Goal: Task Accomplishment & Management: Use online tool/utility

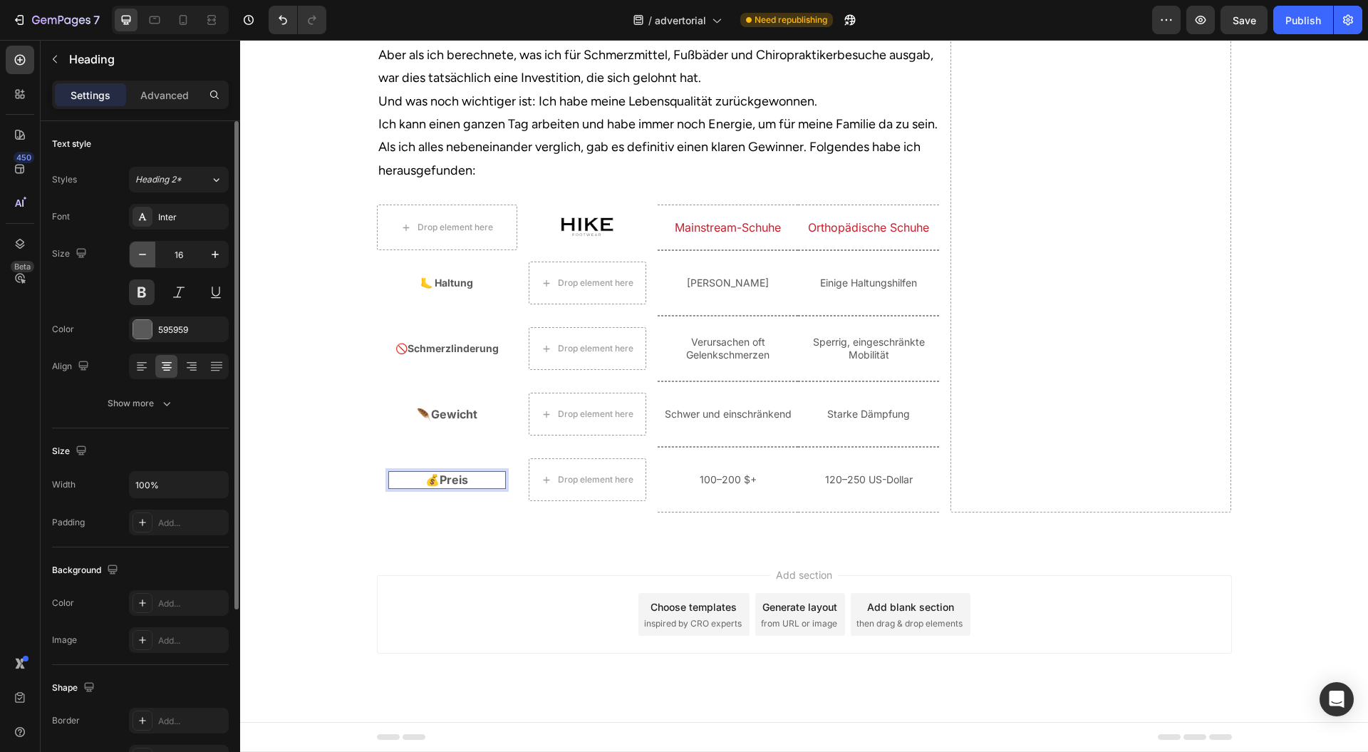
click at [143, 254] on icon "button" at bounding box center [142, 254] width 7 height 1
type input "14"
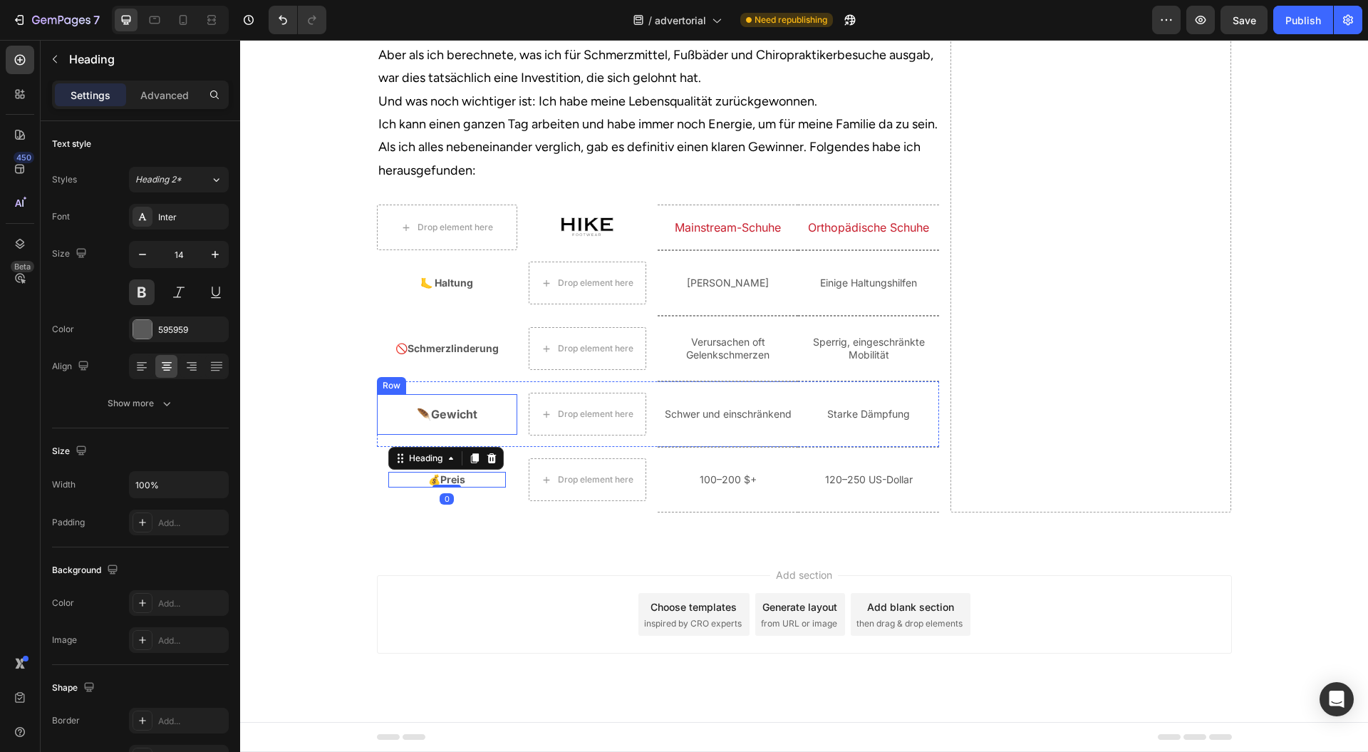
click at [453, 422] on p "🪶Gewicht" at bounding box center [447, 414] width 115 height 15
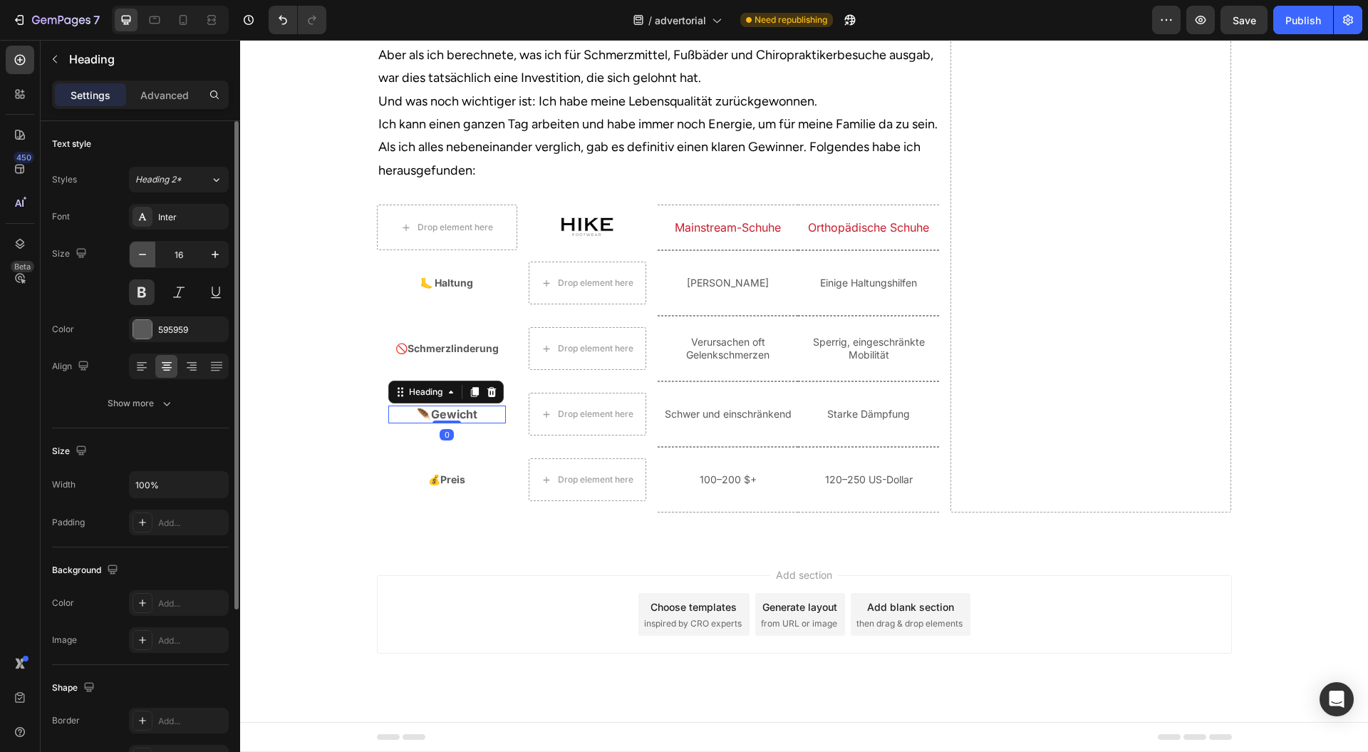
click at [141, 251] on icon "button" at bounding box center [142, 254] width 14 height 14
type input "14"
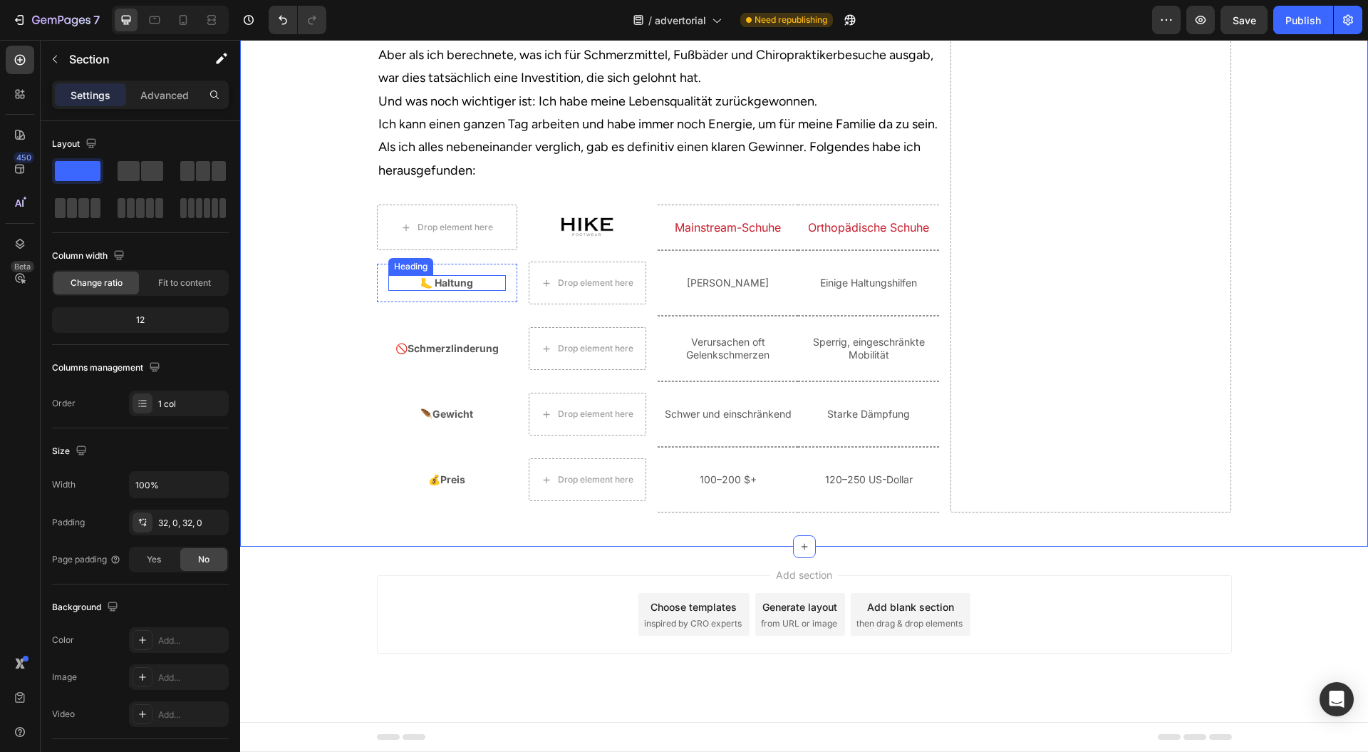
click at [466, 289] on p "🦶 Haltung" at bounding box center [447, 283] width 115 height 13
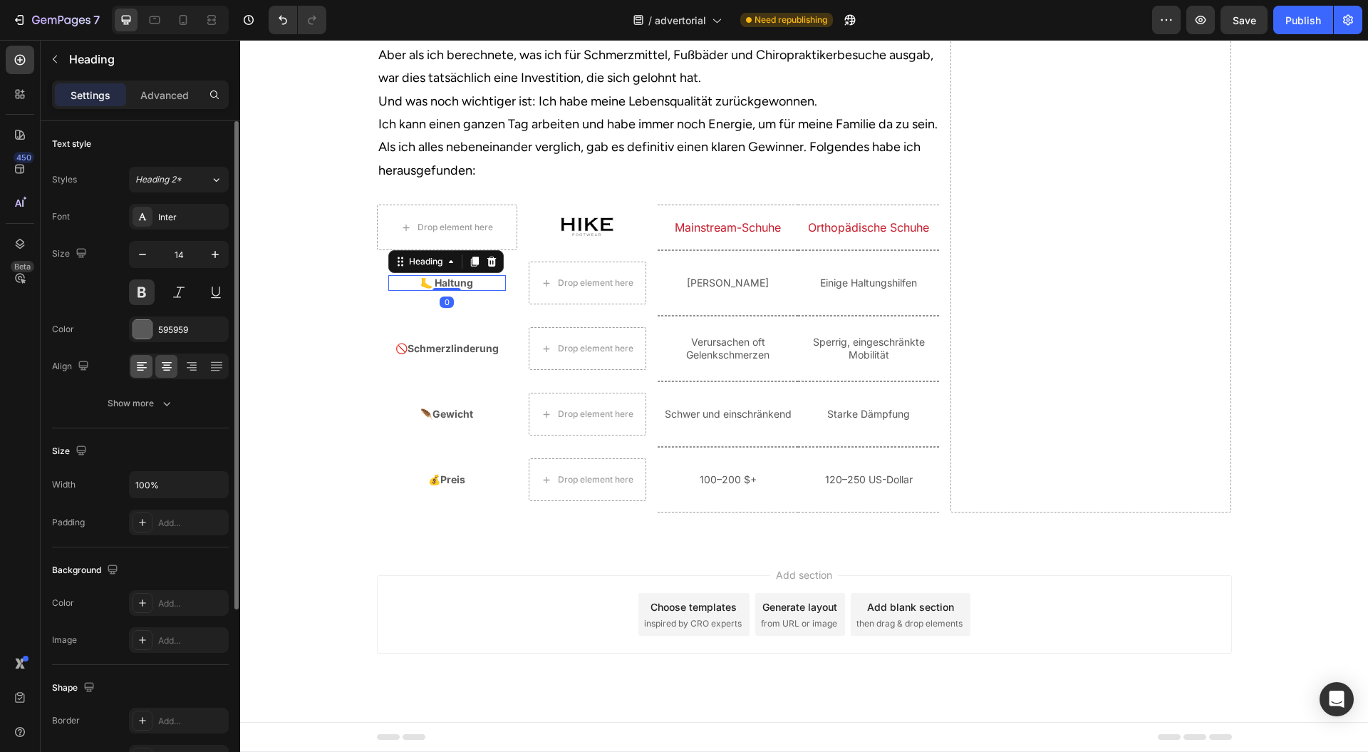
drag, startPoint x: 135, startPoint y: 371, endPoint x: 8, endPoint y: 349, distance: 128.7
click at [135, 371] on icon at bounding box center [142, 366] width 14 height 14
click at [452, 368] on div "🚫Schmerzlinderung Heading Row" at bounding box center [447, 348] width 140 height 38
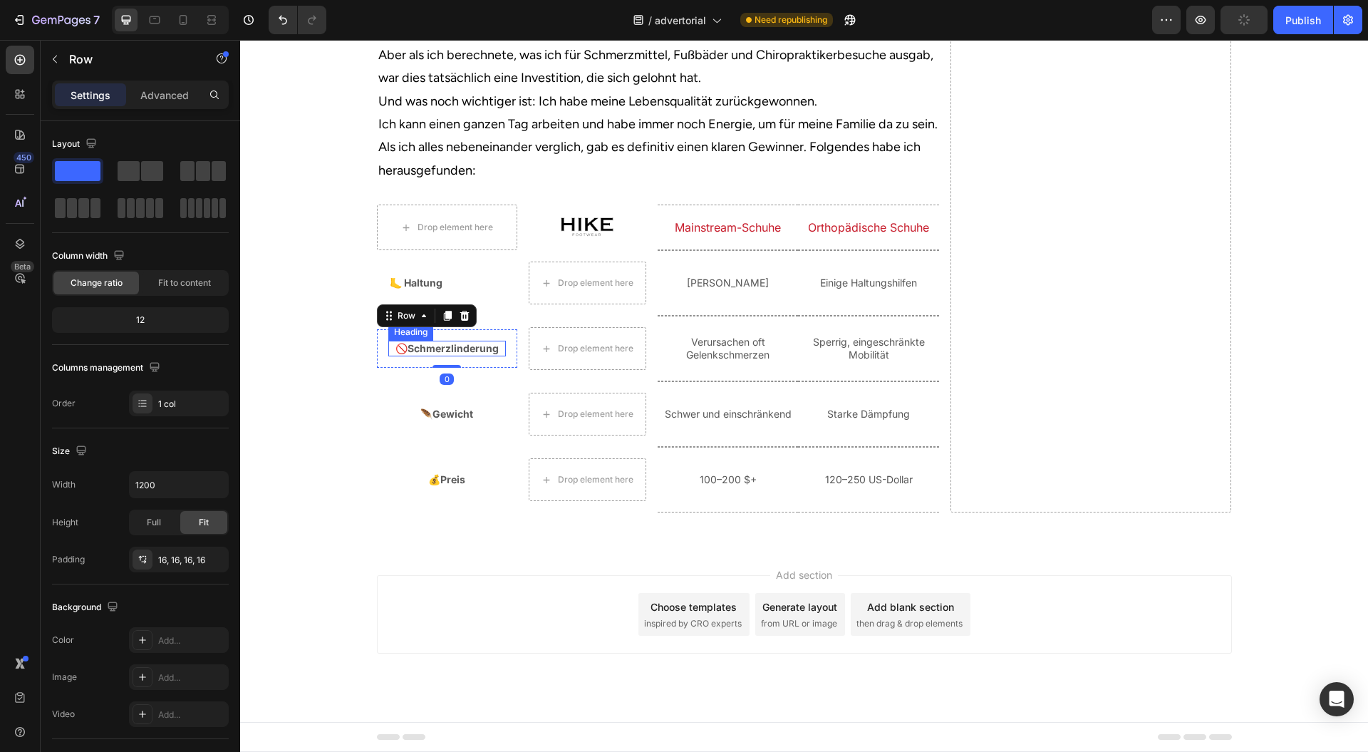
click at [424, 355] on p "🚫Schmerzlinderung" at bounding box center [447, 348] width 115 height 13
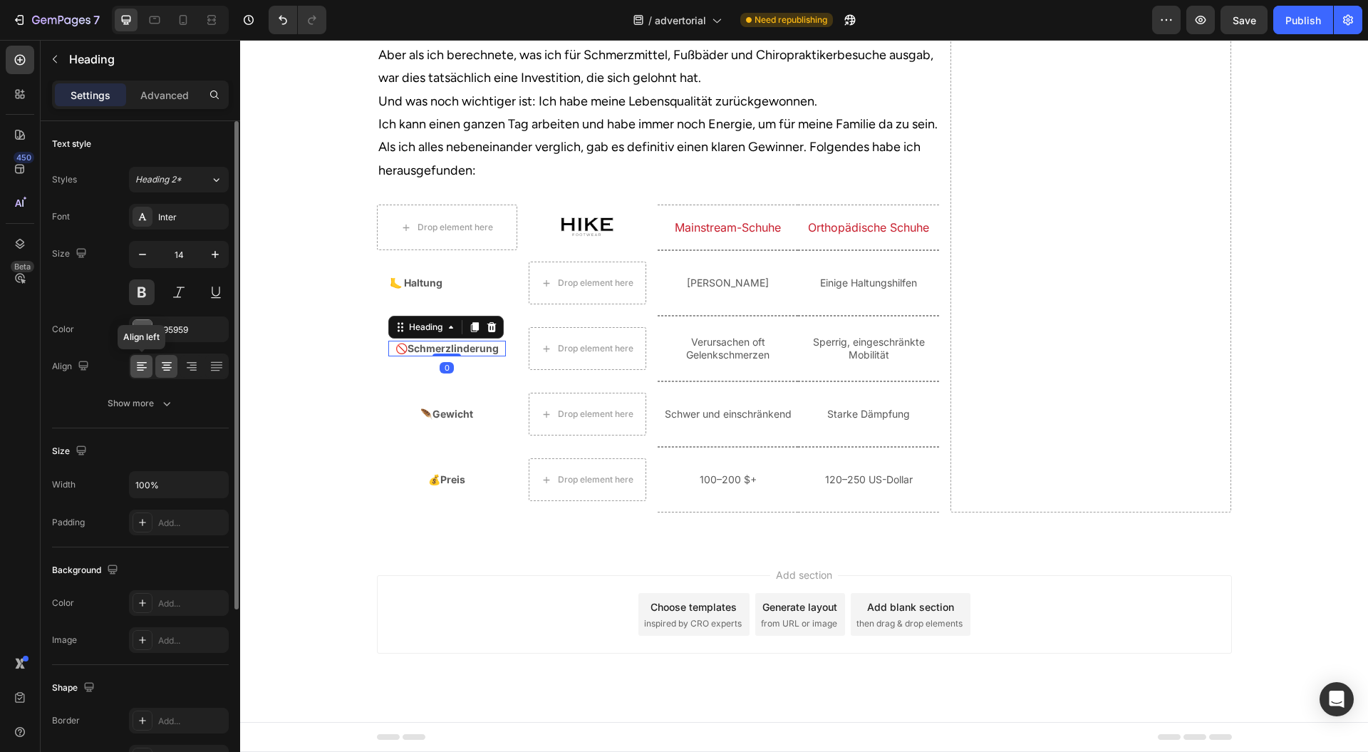
click at [135, 358] on div at bounding box center [141, 366] width 22 height 23
click at [458, 422] on h2 "🪶Gewicht" at bounding box center [447, 414] width 118 height 16
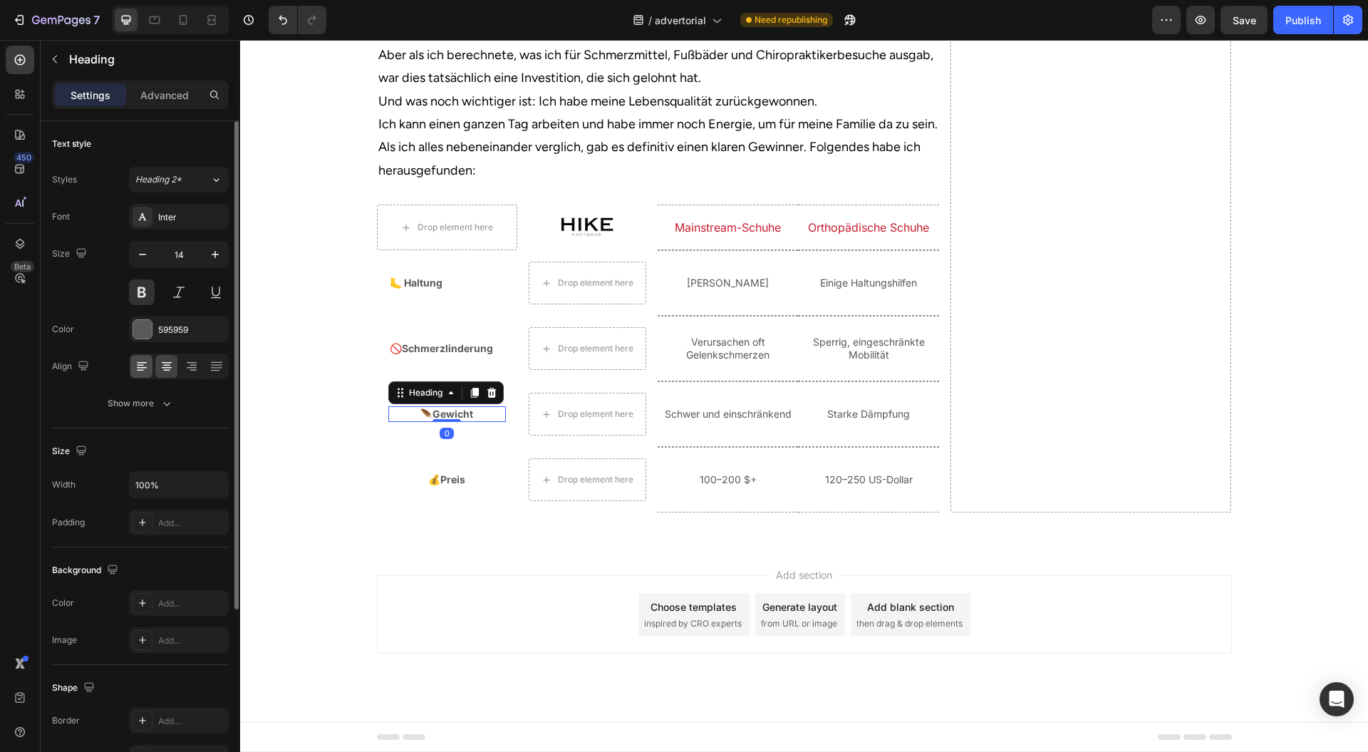
click at [154, 363] on div at bounding box center [179, 367] width 100 height 26
drag, startPoint x: 145, startPoint y: 367, endPoint x: 11, endPoint y: 422, distance: 145.5
click at [145, 367] on icon at bounding box center [142, 366] width 14 height 14
click at [439, 499] on div "💰Preis Heading Row" at bounding box center [447, 479] width 140 height 38
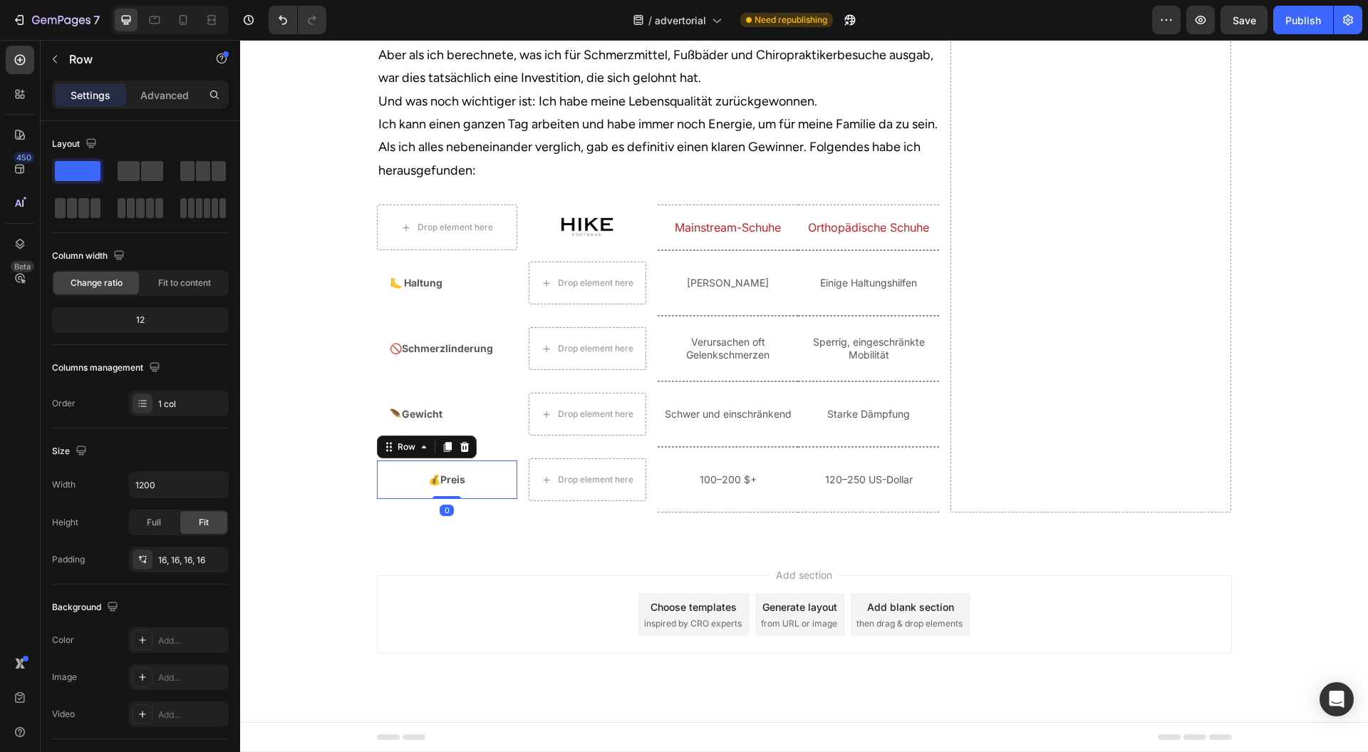
click at [440, 486] on p "💰Preis" at bounding box center [447, 479] width 115 height 13
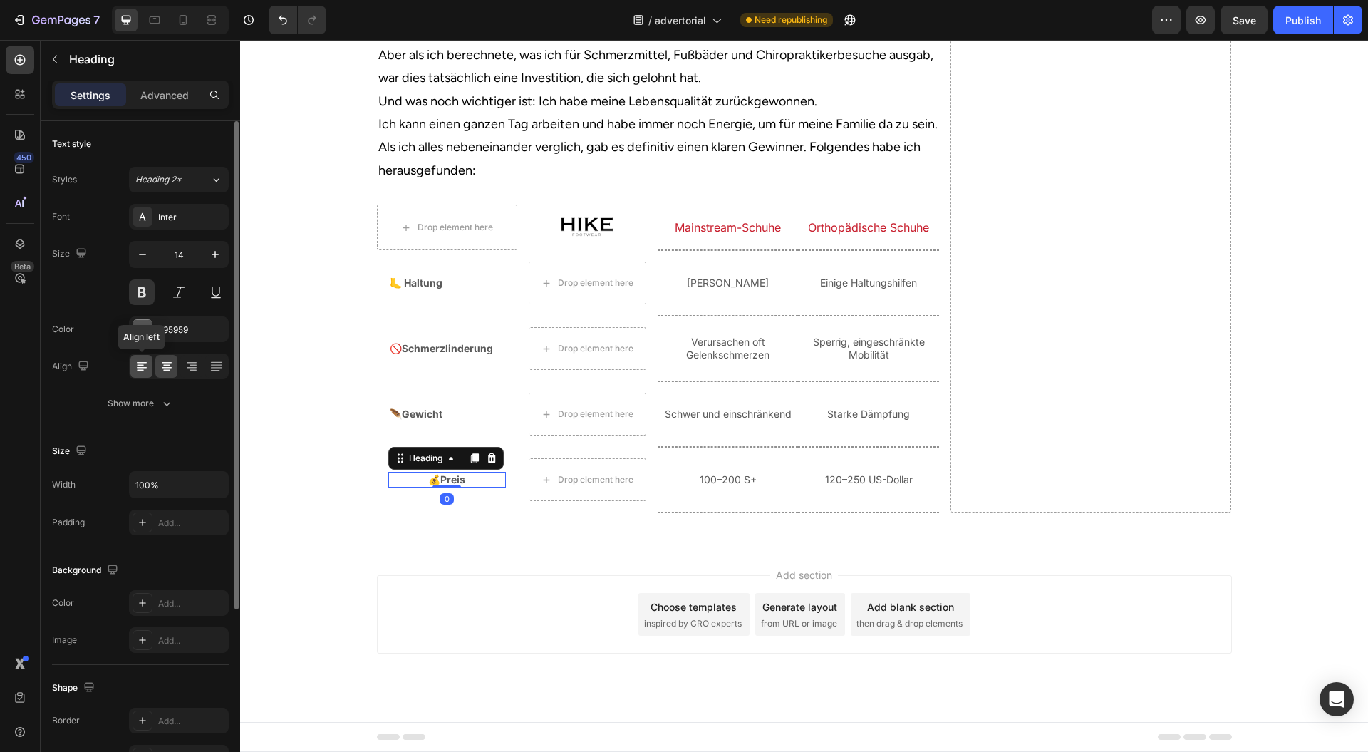
click at [140, 360] on icon at bounding box center [142, 366] width 14 height 14
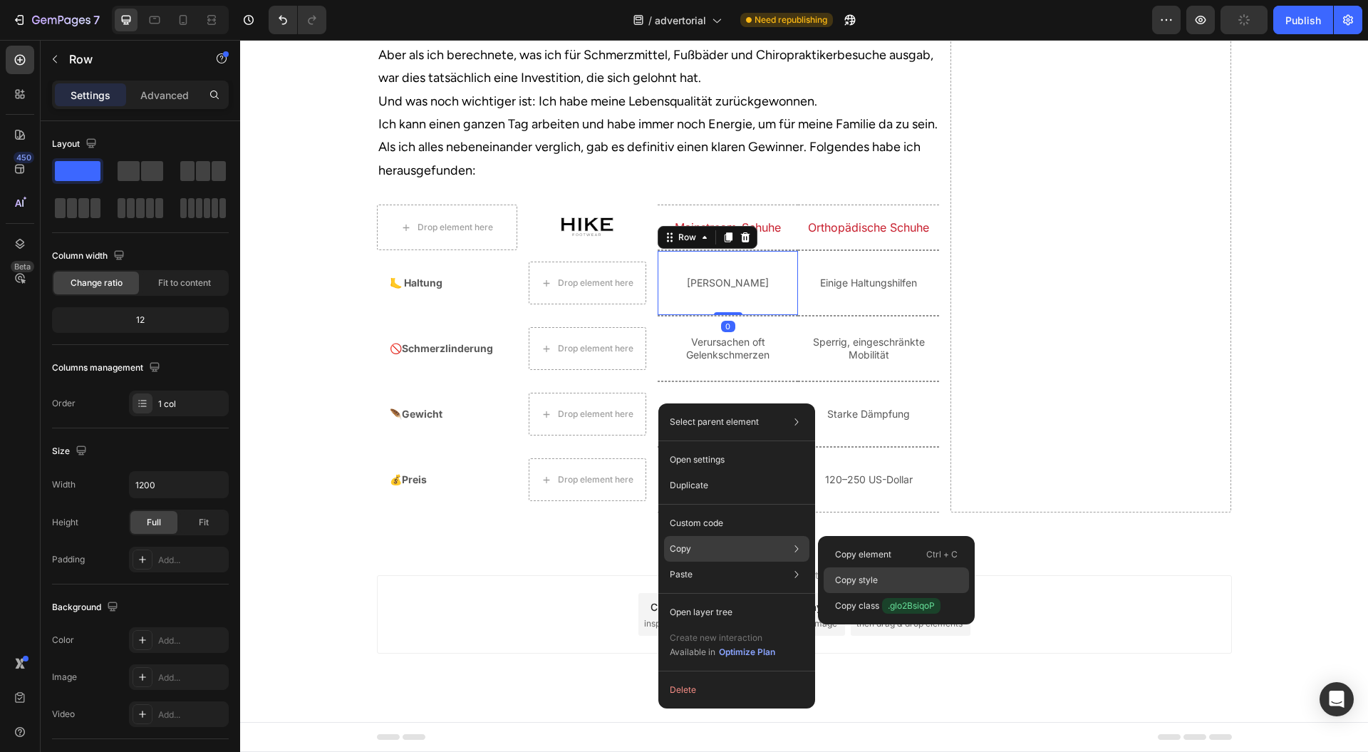
click at [850, 574] on p "Copy style" at bounding box center [856, 580] width 43 height 13
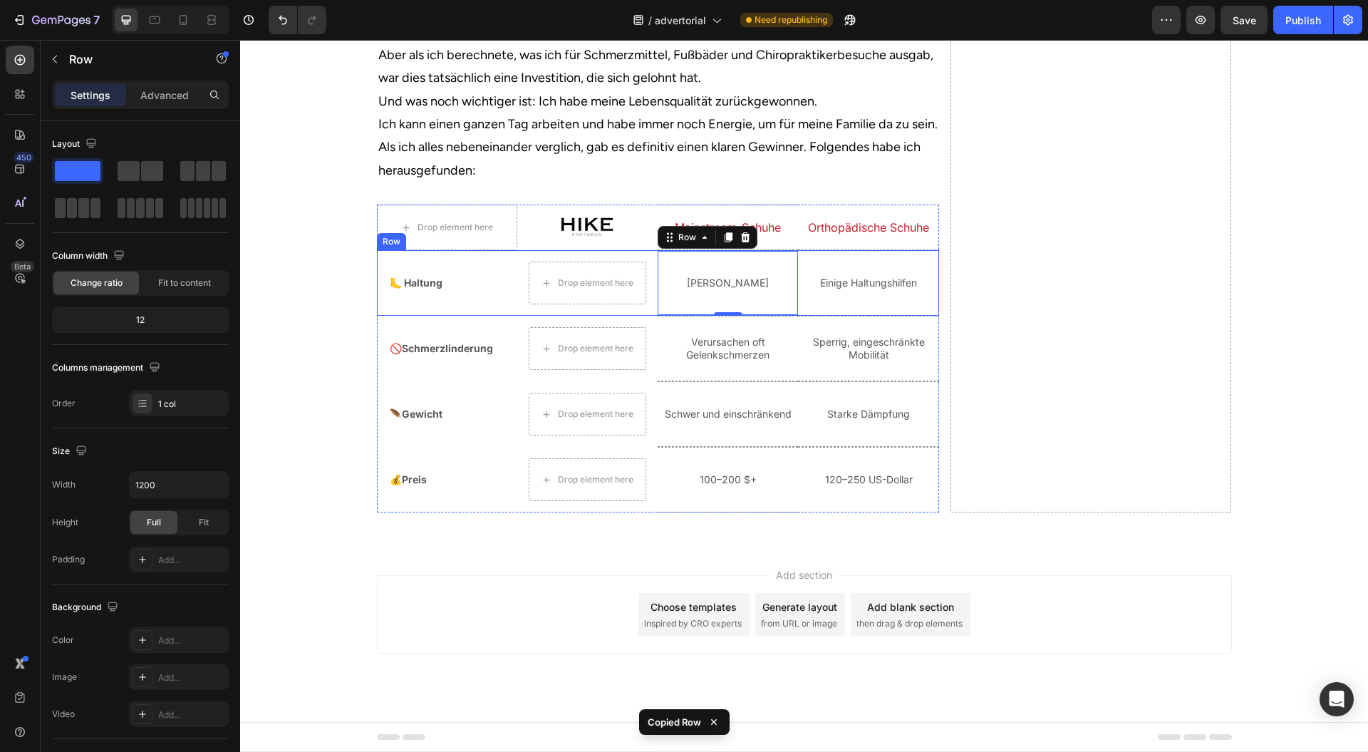
click at [486, 316] on div "🦶 Haltung Heading Row" at bounding box center [447, 283] width 140 height 66
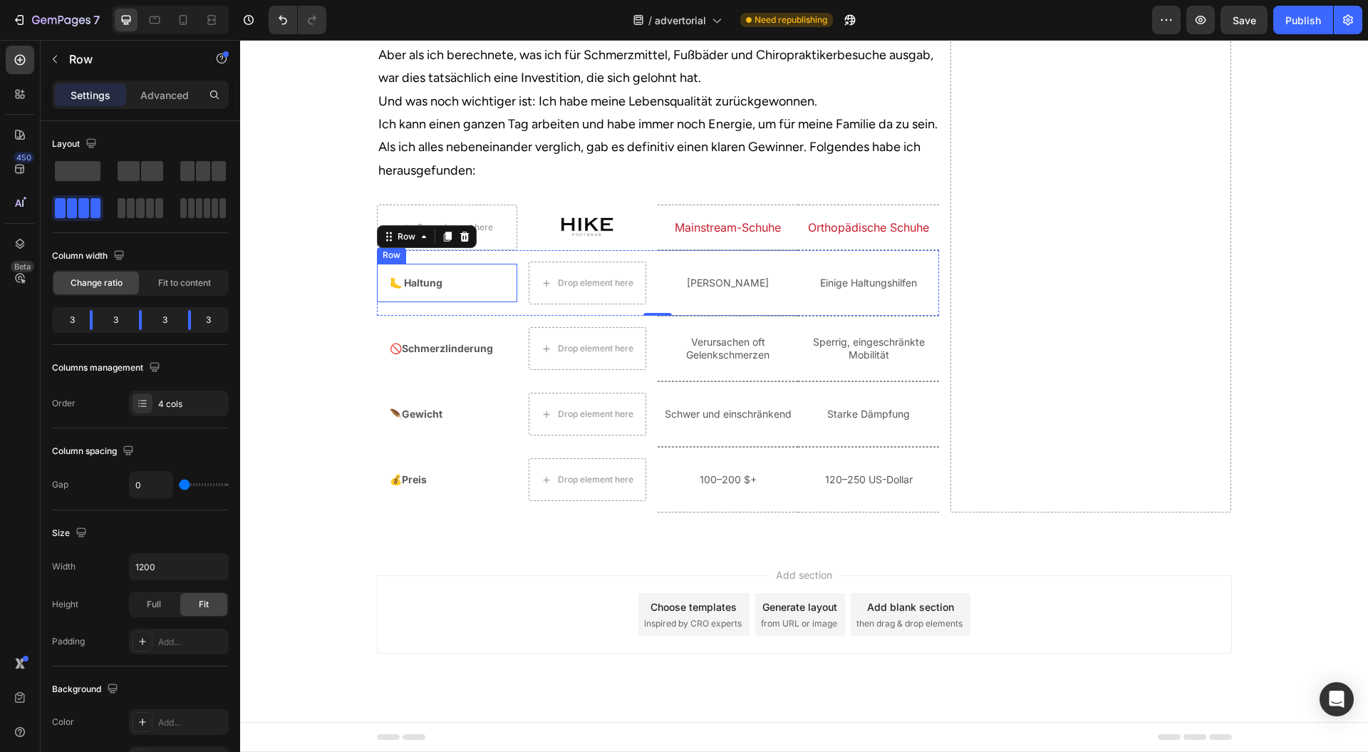
click at [470, 302] on div "🦶 Haltung Heading Row" at bounding box center [447, 283] width 140 height 38
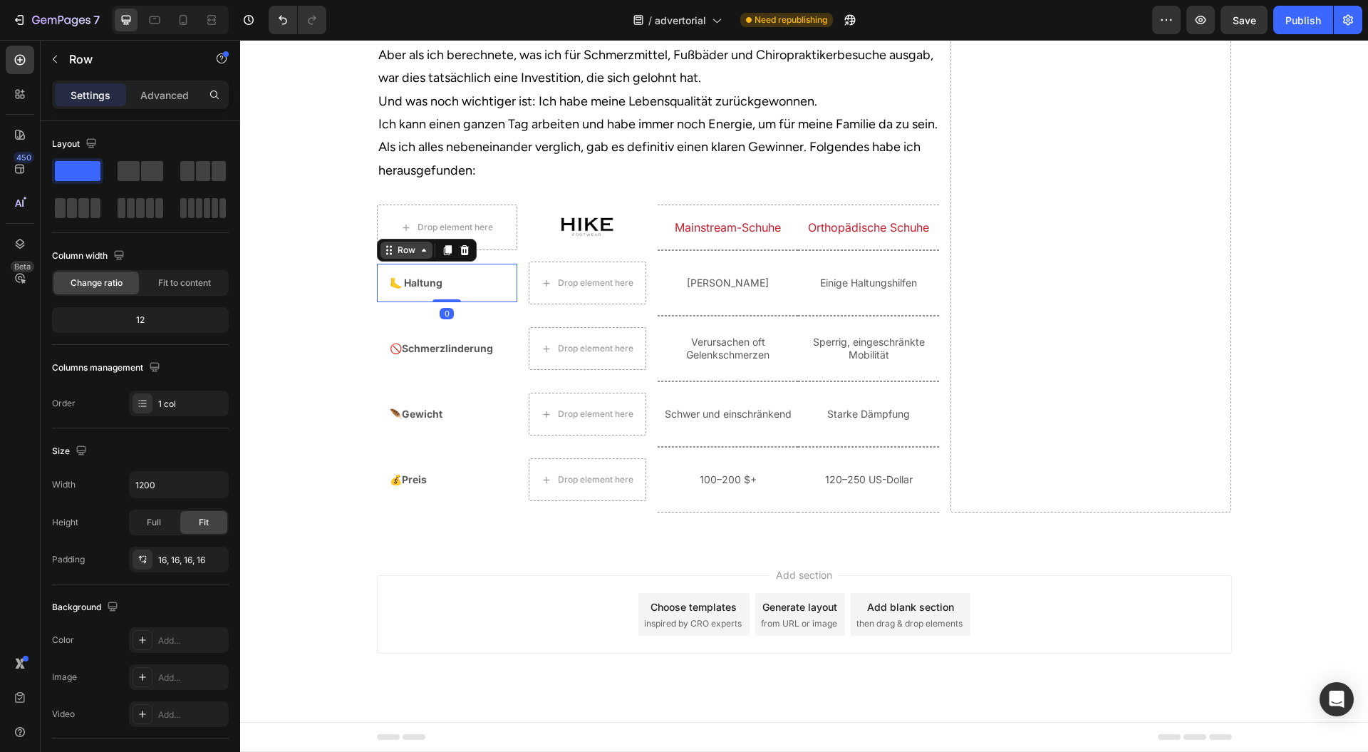
click at [406, 259] on div "Row" at bounding box center [407, 250] width 52 height 17
click at [400, 257] on div "Row" at bounding box center [407, 250] width 24 height 13
click at [495, 368] on div "🚫Schmerzlinderung Heading Row" at bounding box center [447, 348] width 140 height 38
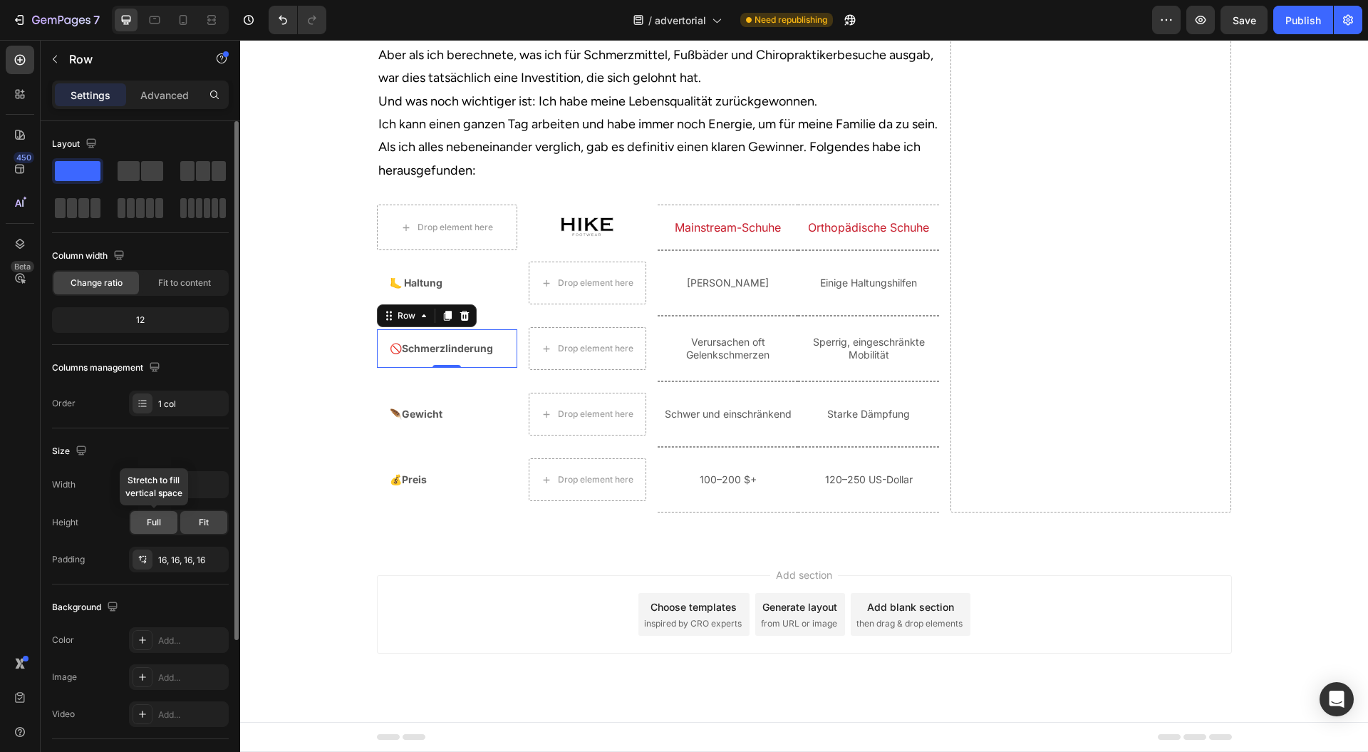
click at [157, 522] on span "Full" at bounding box center [154, 522] width 14 height 13
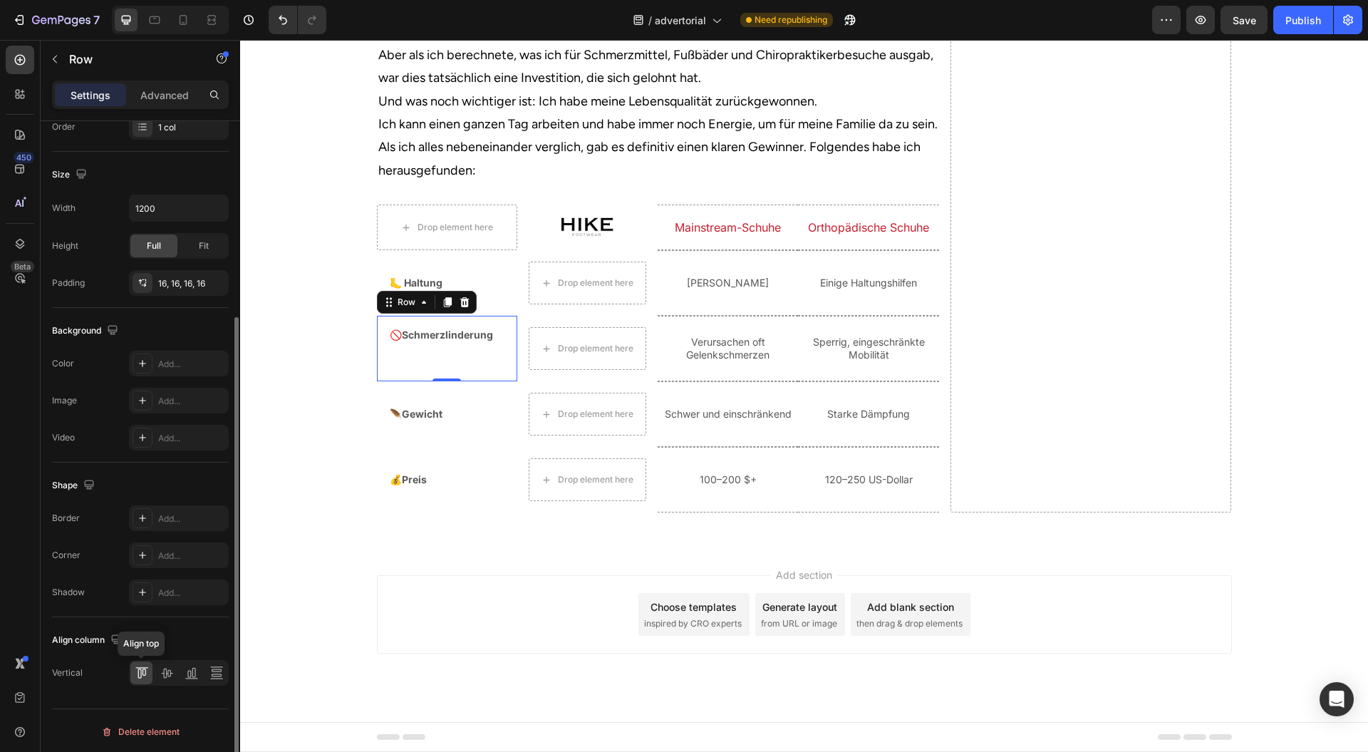
click at [149, 670] on div at bounding box center [141, 672] width 22 height 23
click at [164, 670] on icon at bounding box center [166, 674] width 11 height 10
click at [500, 302] on div "🦶 Haltung Heading Row" at bounding box center [447, 283] width 140 height 38
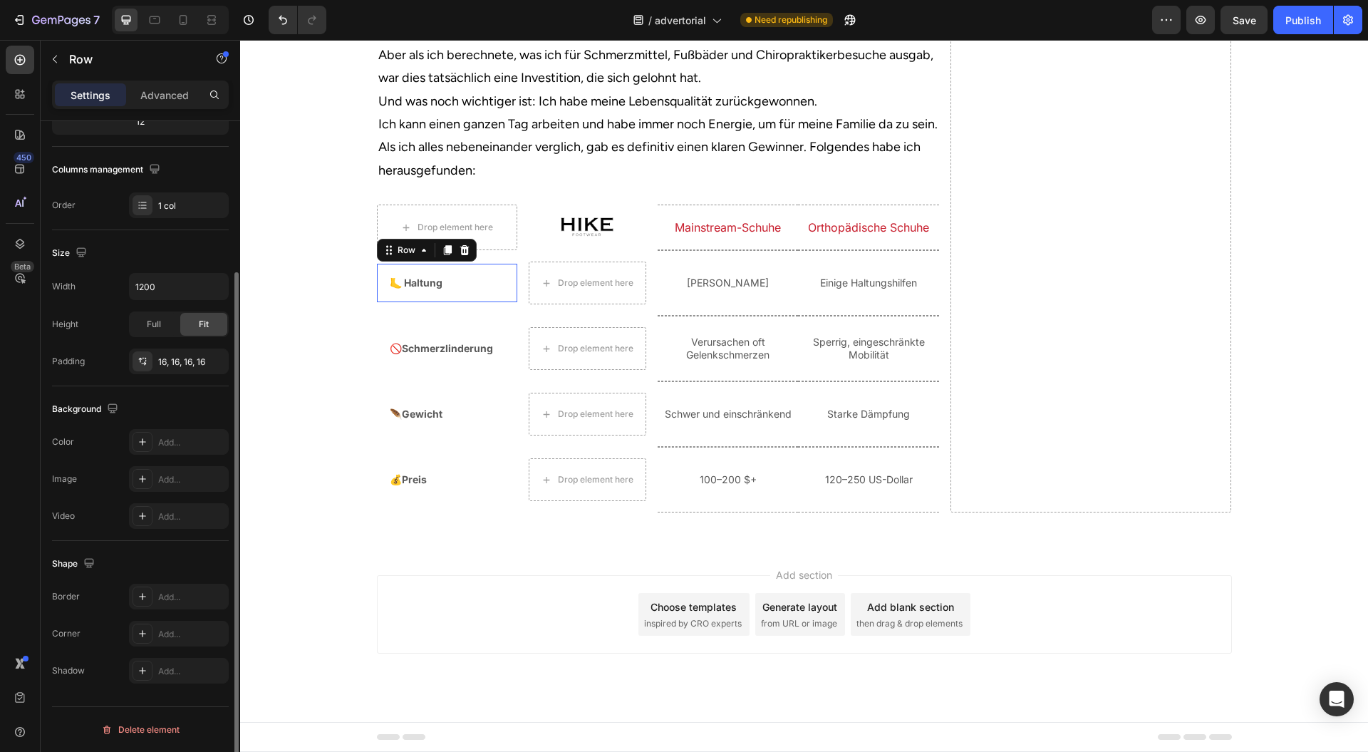
scroll to position [197, 0]
click at [146, 327] on div "Full" at bounding box center [153, 325] width 47 height 23
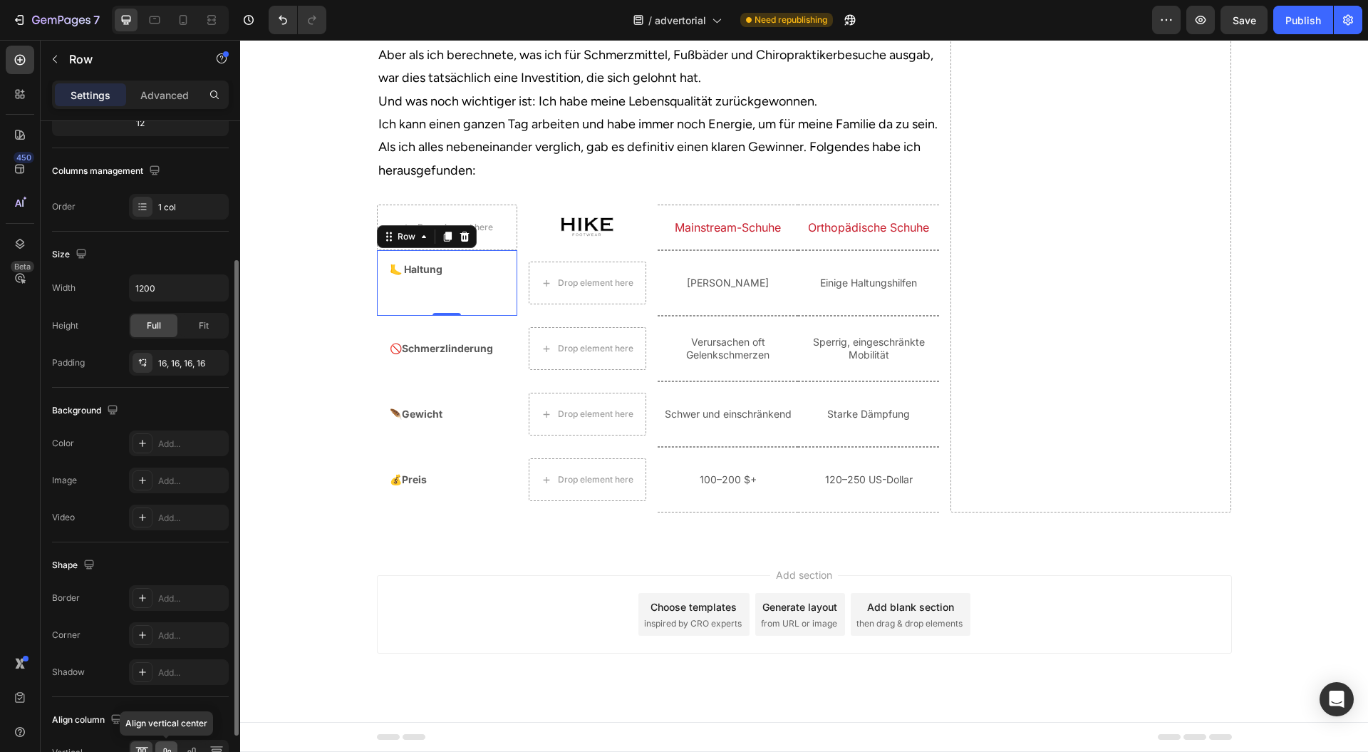
click at [157, 744] on div at bounding box center [166, 752] width 22 height 23
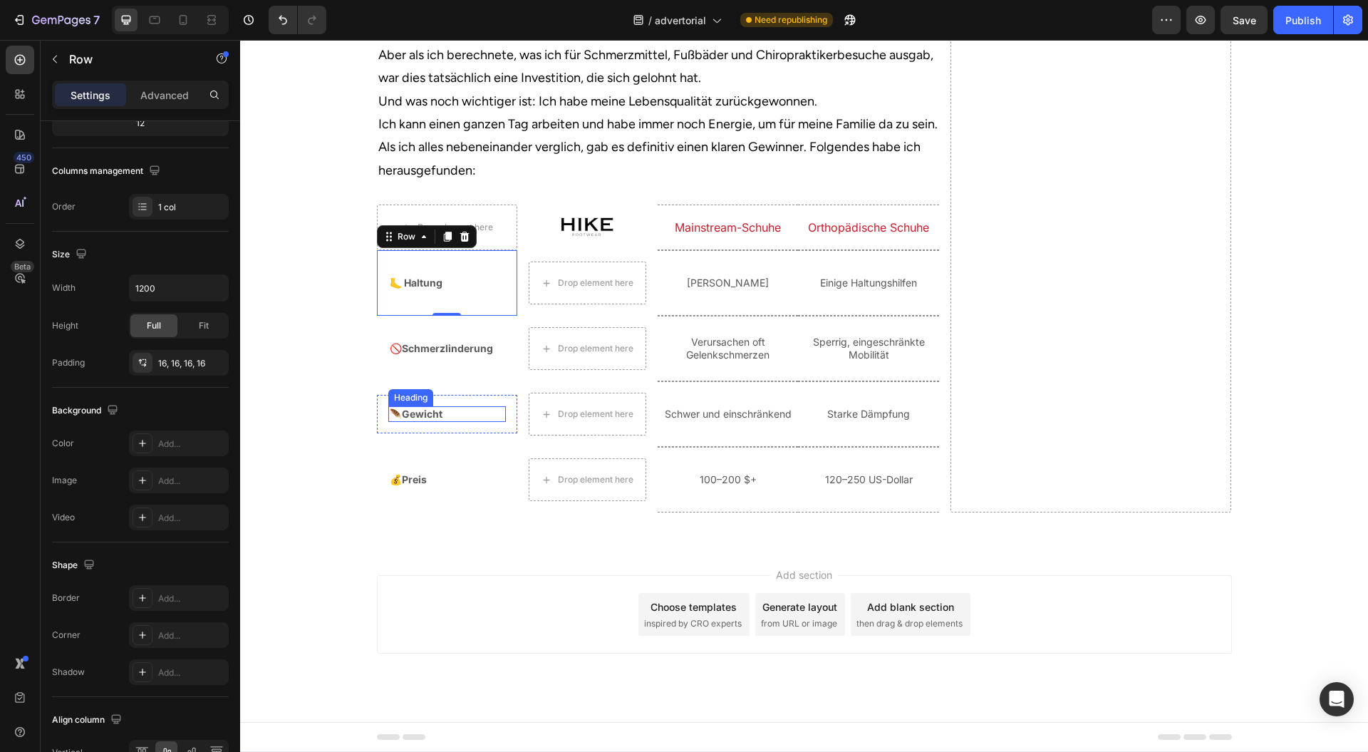
click at [476, 421] on p "🪶Gewicht" at bounding box center [447, 414] width 115 height 13
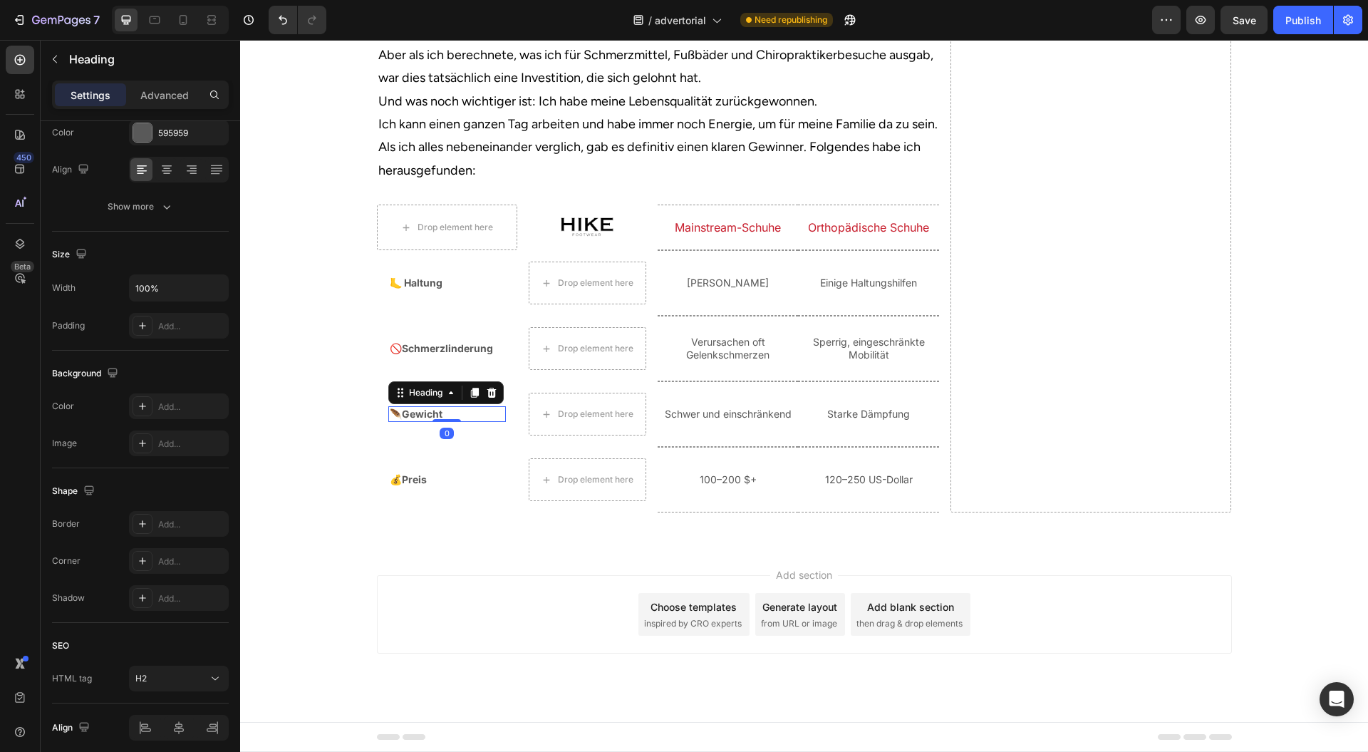
scroll to position [0, 0]
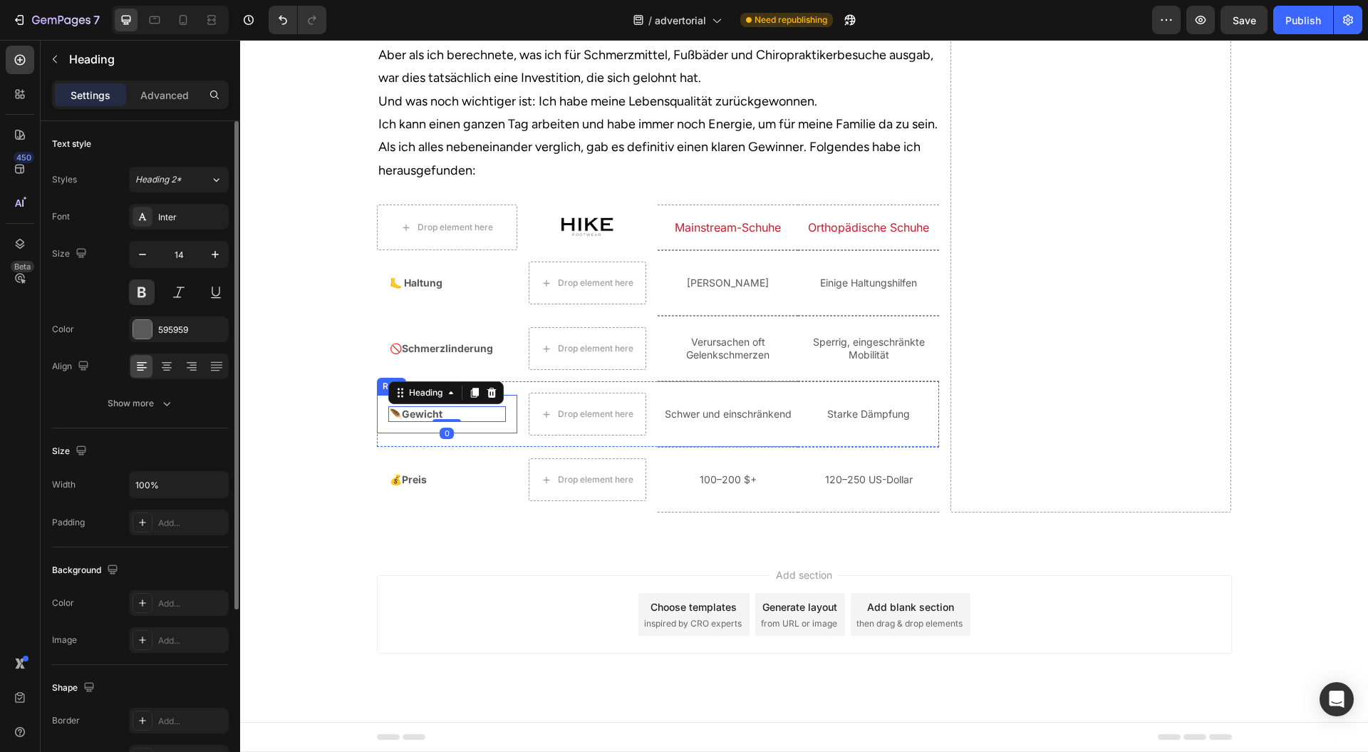
click at [507, 433] on div "🪶Gewicht Heading 0 Row" at bounding box center [447, 414] width 140 height 38
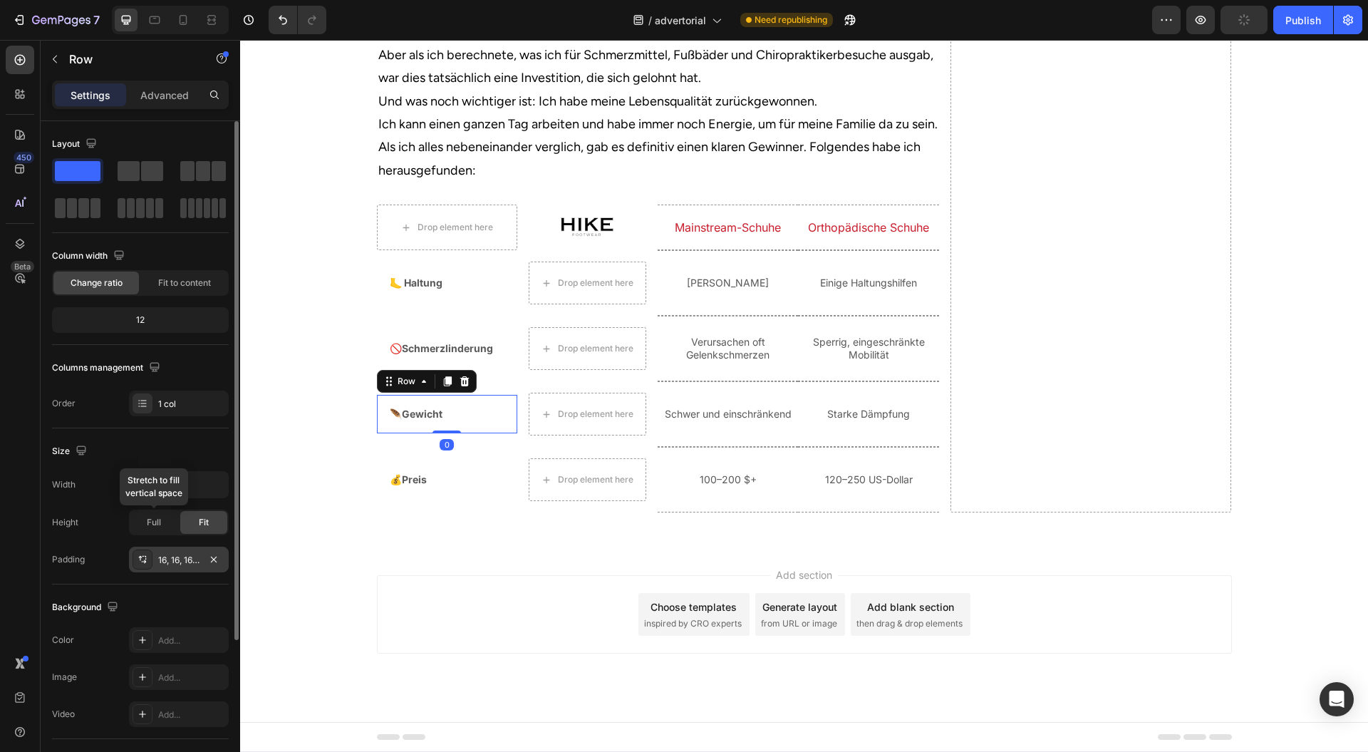
click at [155, 519] on span "Full" at bounding box center [154, 522] width 14 height 13
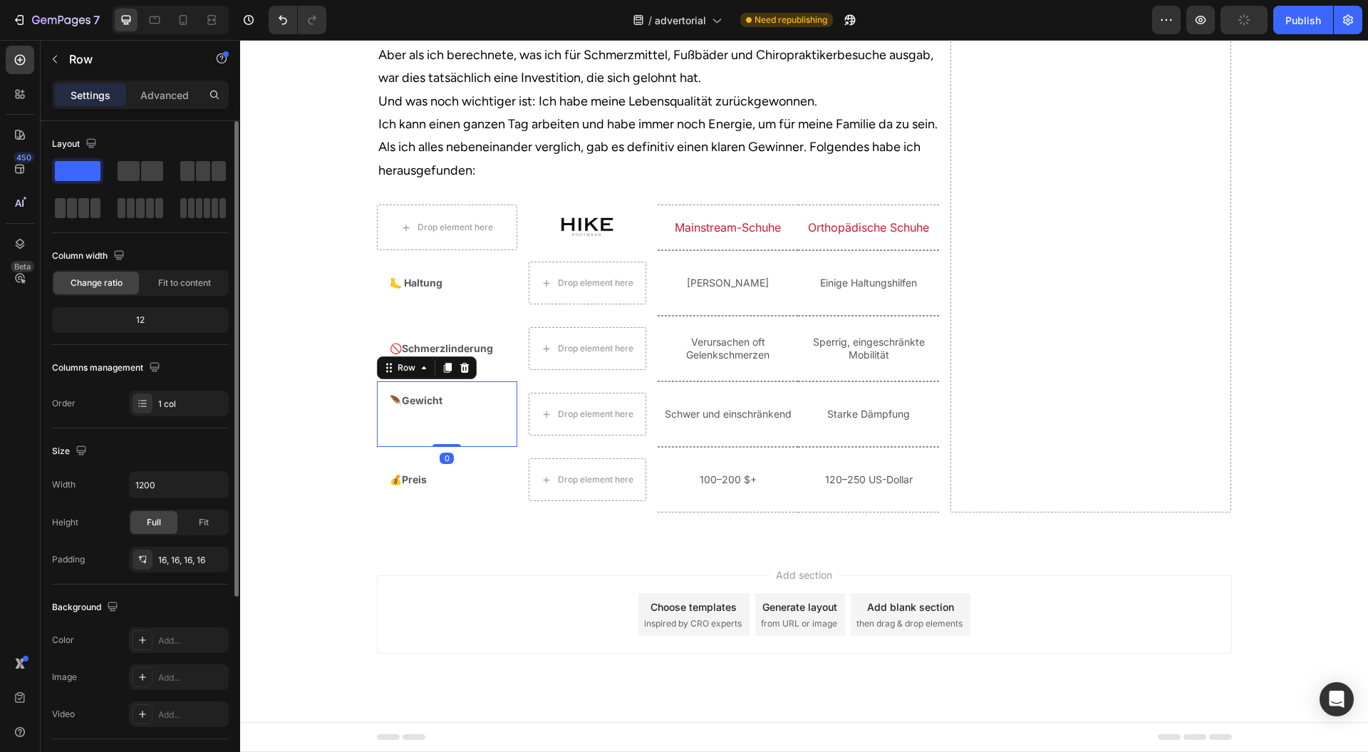
scroll to position [277, 0]
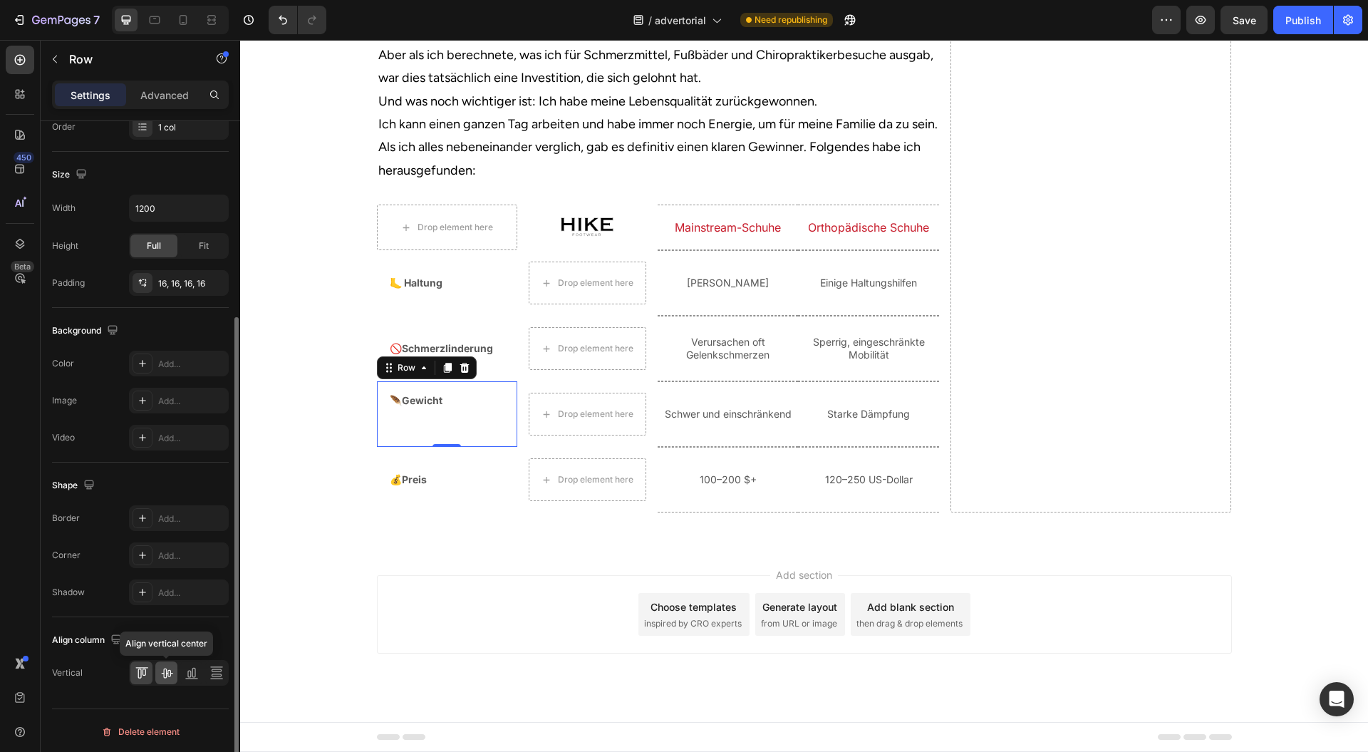
click at [168, 666] on icon at bounding box center [167, 673] width 14 height 14
click at [517, 512] on div "Drop element here Row" at bounding box center [587, 480] width 140 height 66
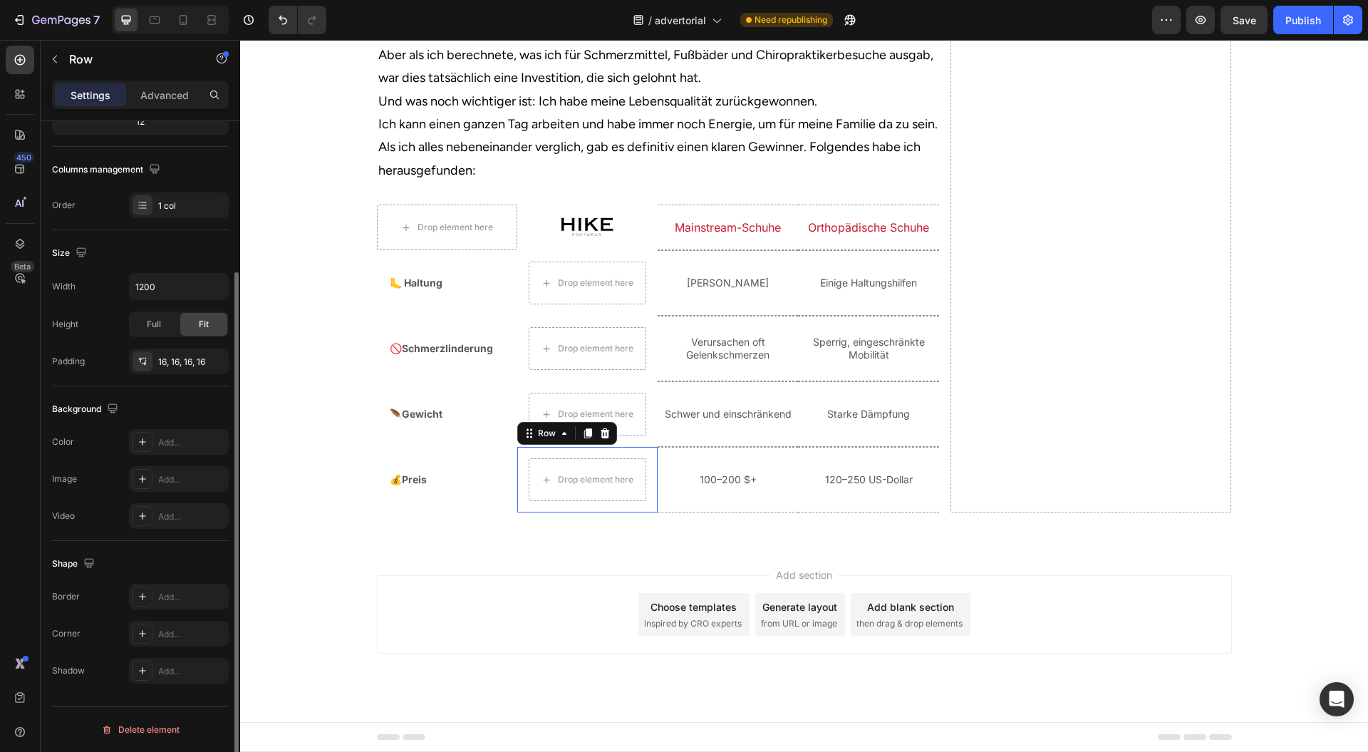
scroll to position [197, 0]
click at [503, 499] on div "💰Preis Heading Row" at bounding box center [447, 479] width 140 height 38
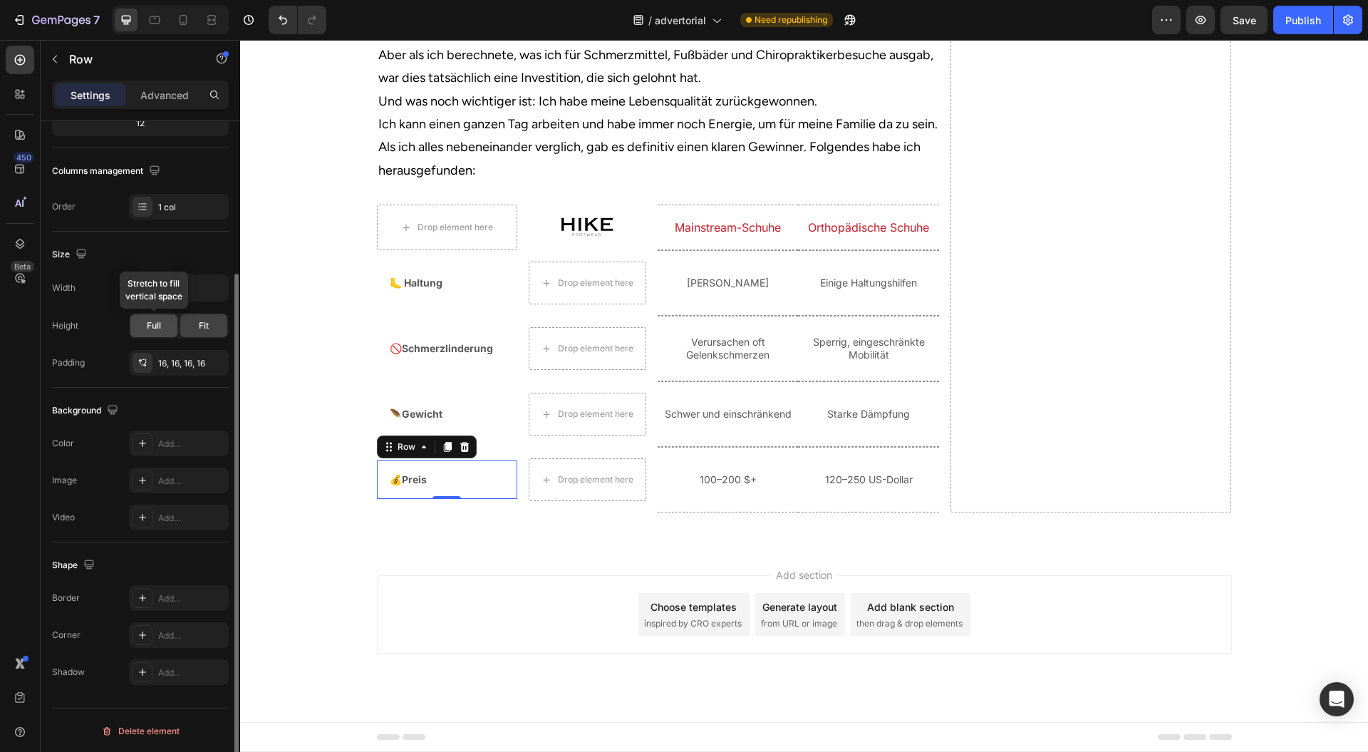
click at [150, 324] on span "Full" at bounding box center [154, 325] width 14 height 13
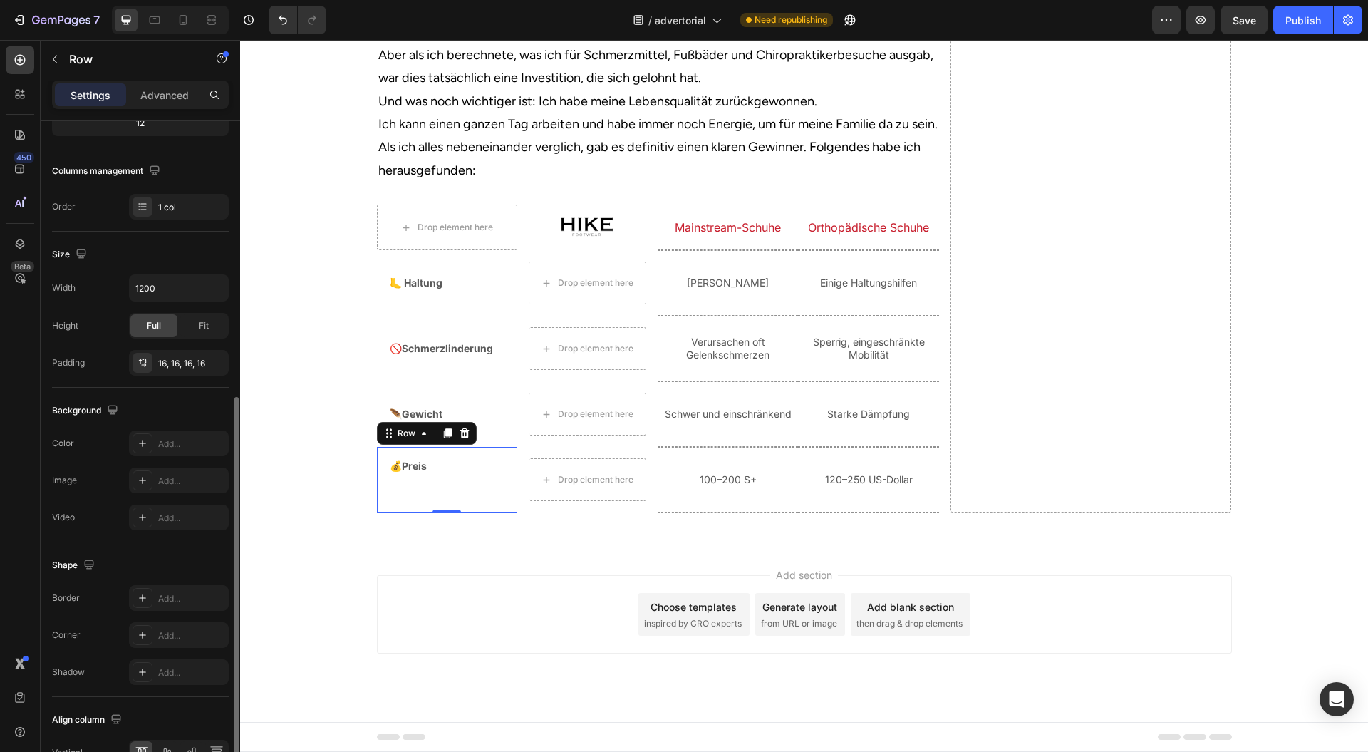
scroll to position [277, 0]
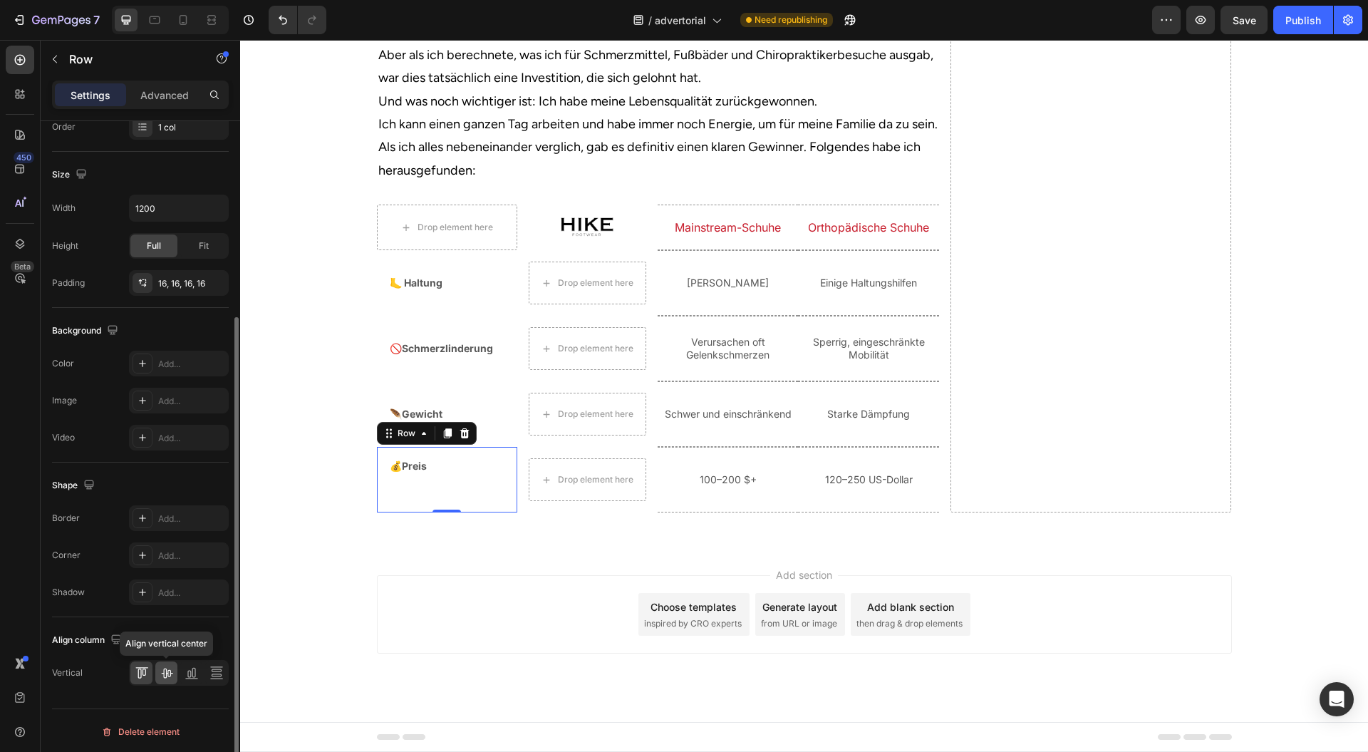
click at [162, 671] on icon at bounding box center [167, 673] width 14 height 14
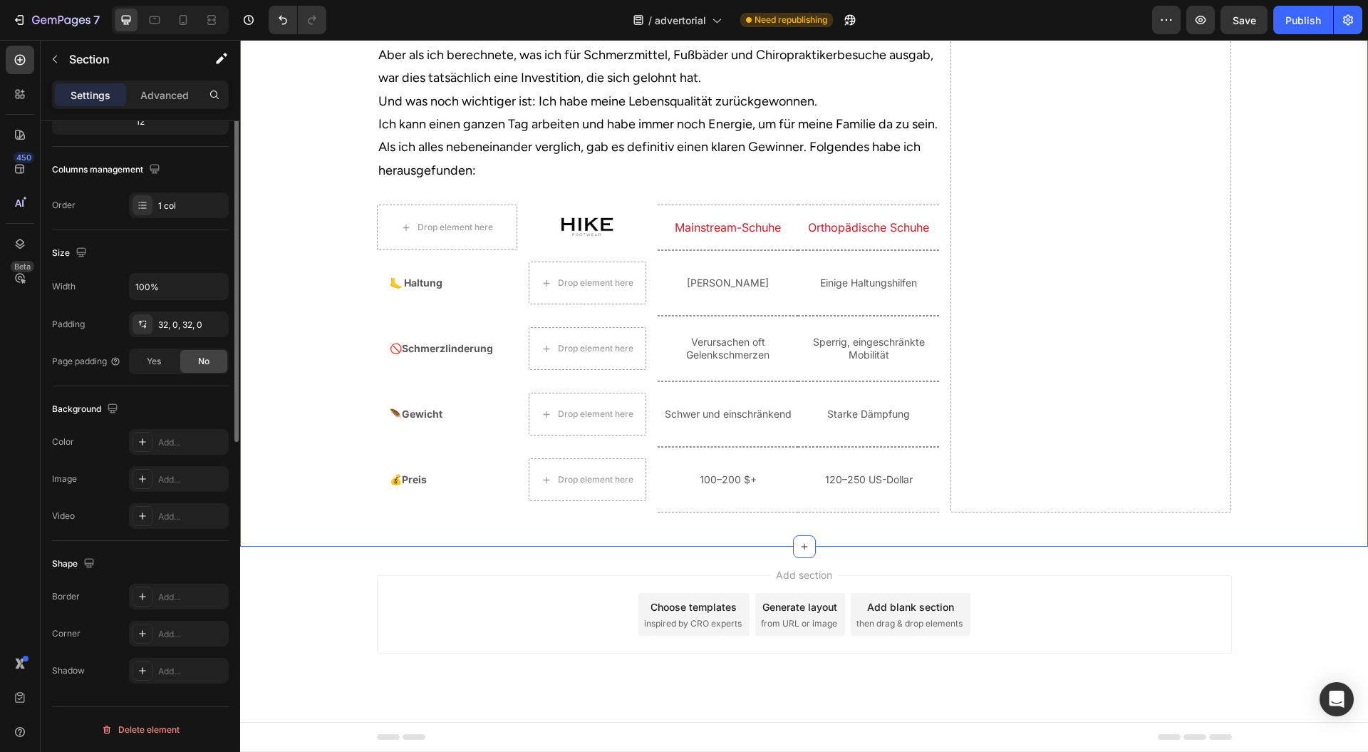
scroll to position [0, 0]
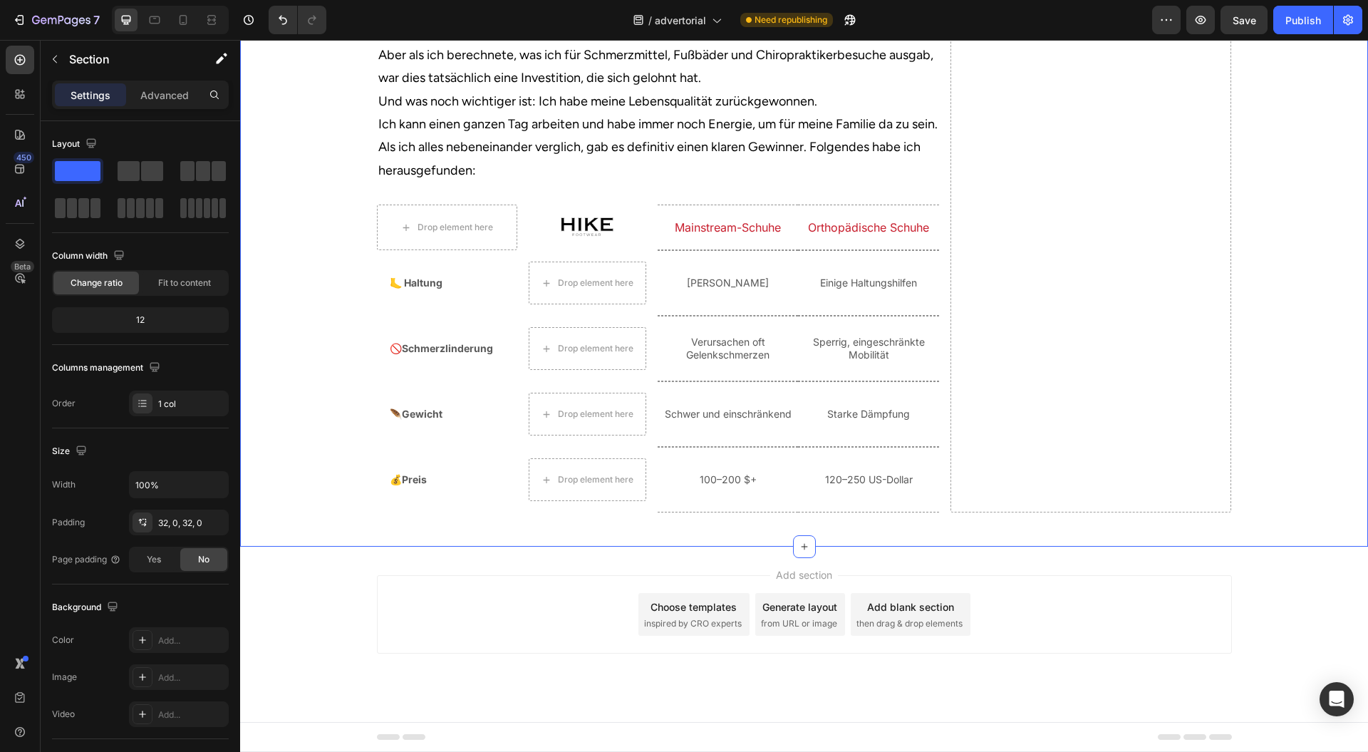
click at [761, 289] on p "[PERSON_NAME]" at bounding box center [728, 283] width 138 height 13
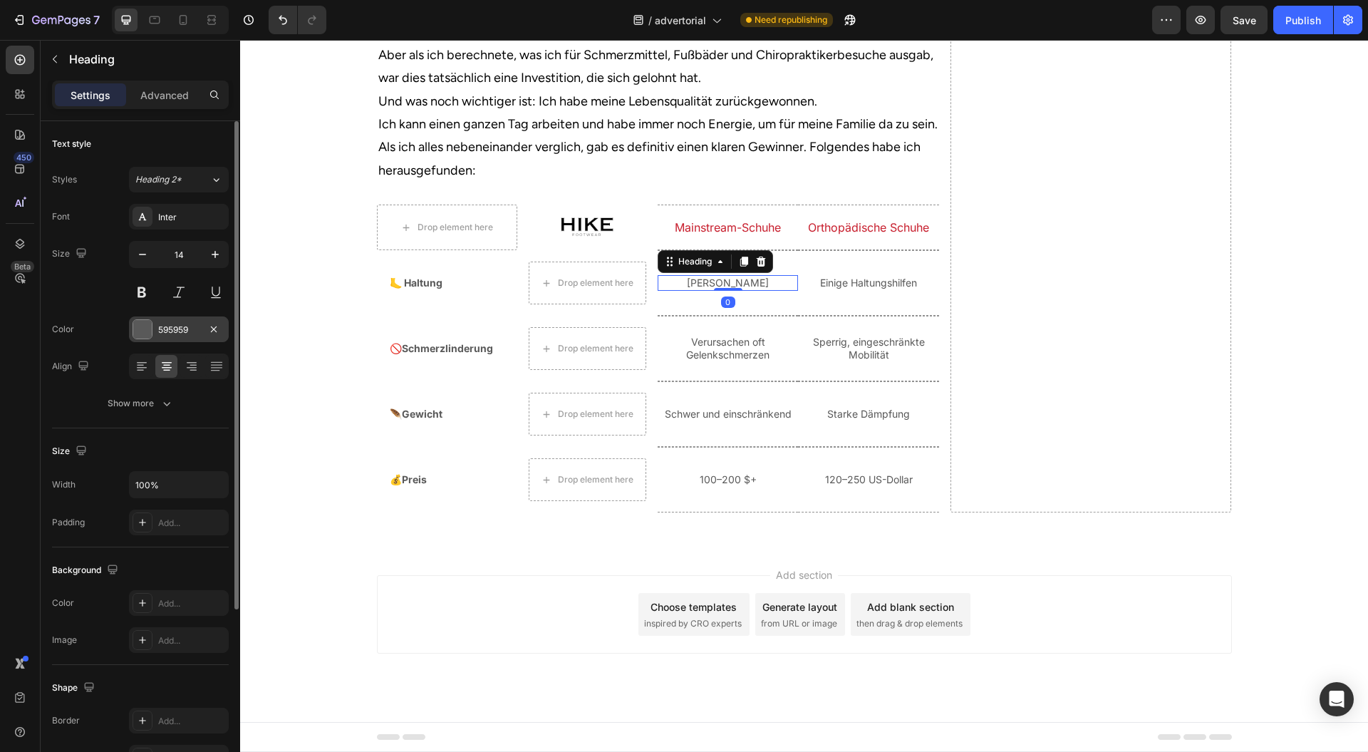
click at [137, 322] on div at bounding box center [142, 329] width 19 height 19
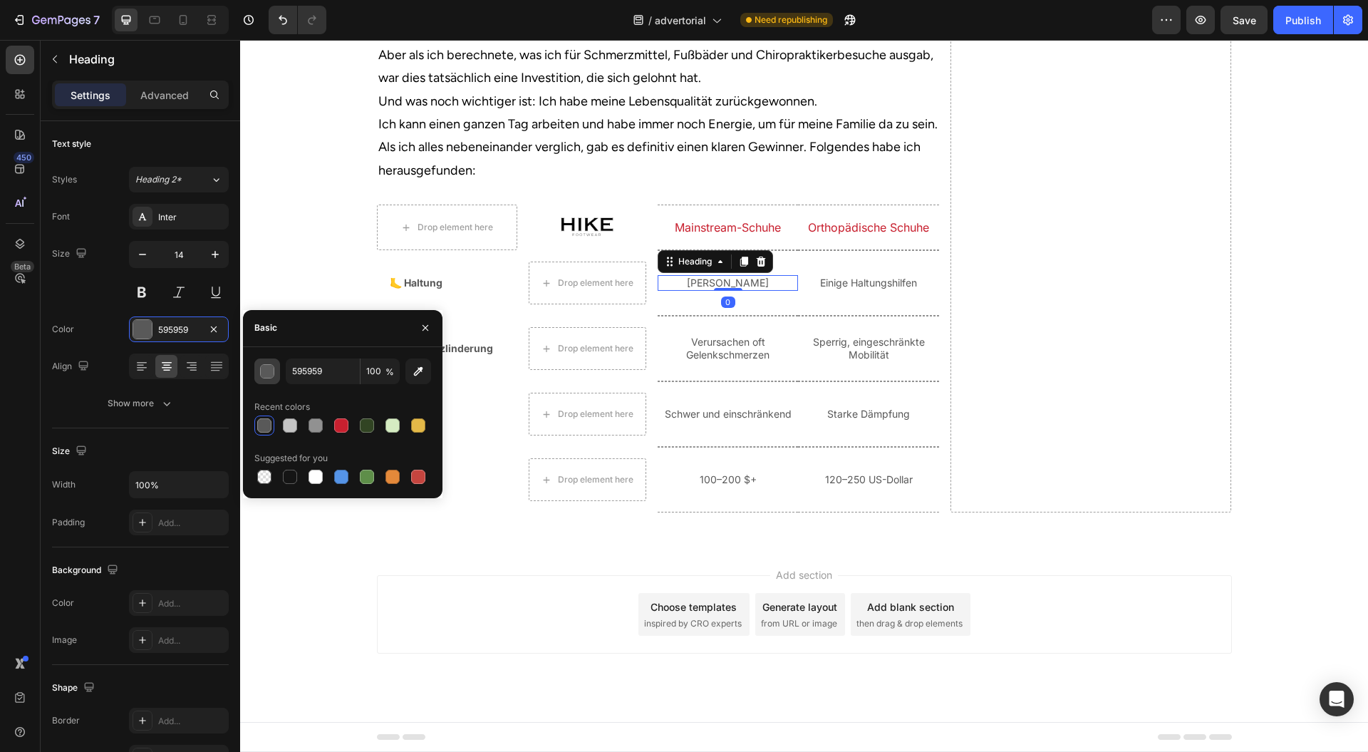
click at [257, 375] on button "button" at bounding box center [267, 371] width 26 height 26
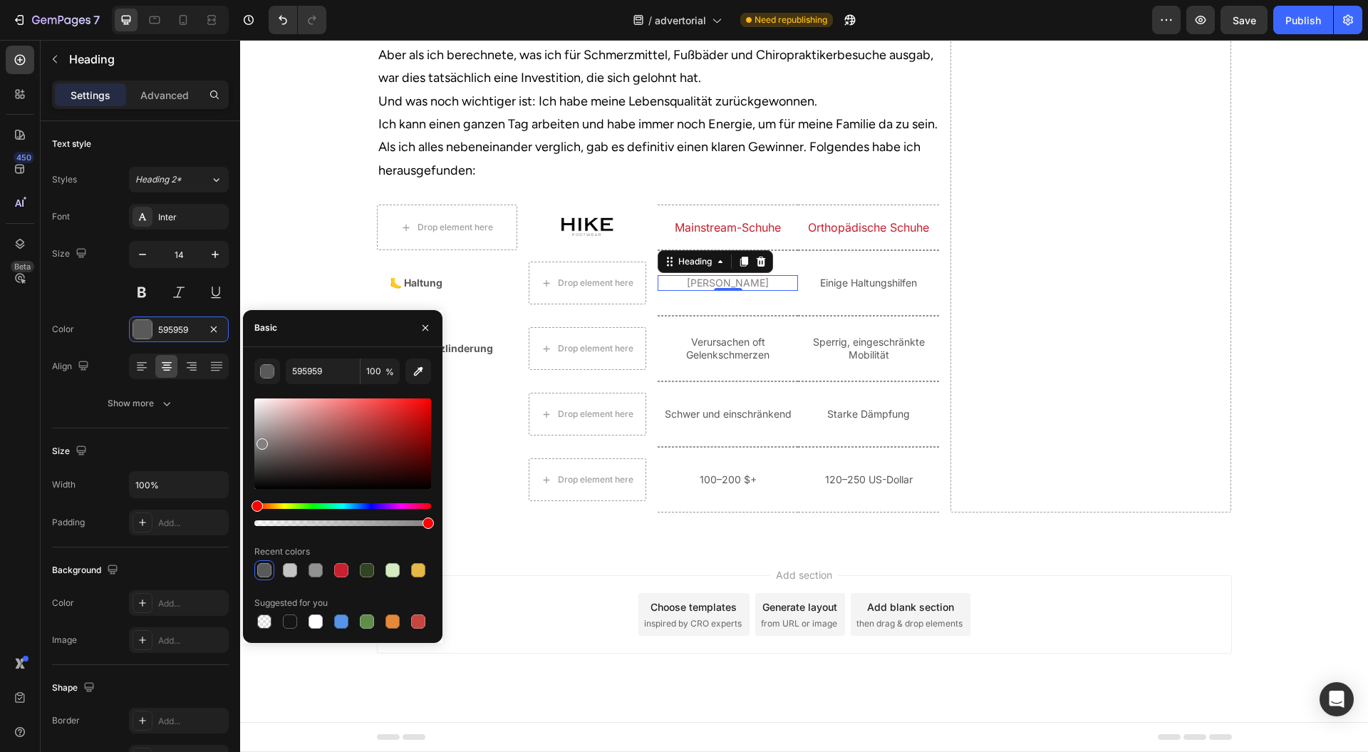
click at [258, 442] on div at bounding box center [342, 443] width 177 height 91
drag, startPoint x: 252, startPoint y: 441, endPoint x: 252, endPoint y: 433, distance: 7.8
click at [254, 433] on div at bounding box center [342, 443] width 177 height 91
type input "9B9B9B"
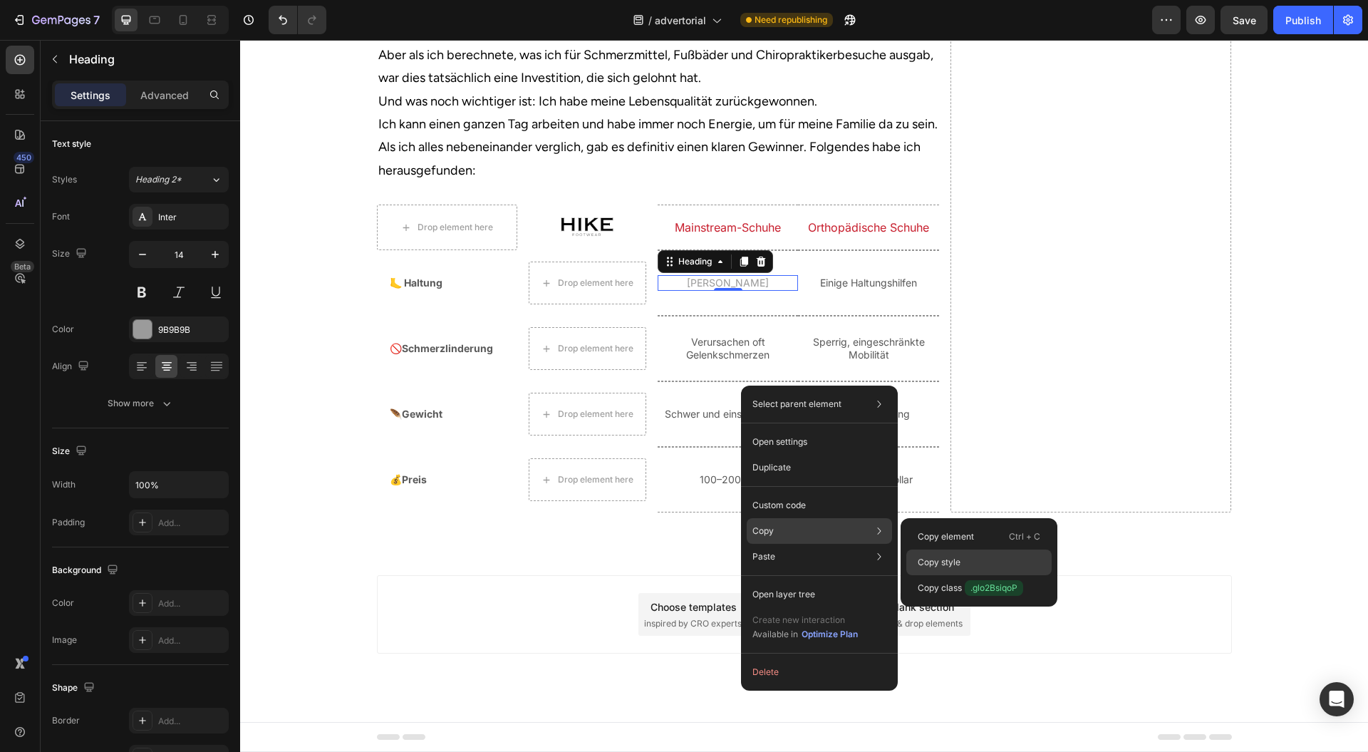
click at [948, 562] on p "Copy style" at bounding box center [939, 562] width 43 height 13
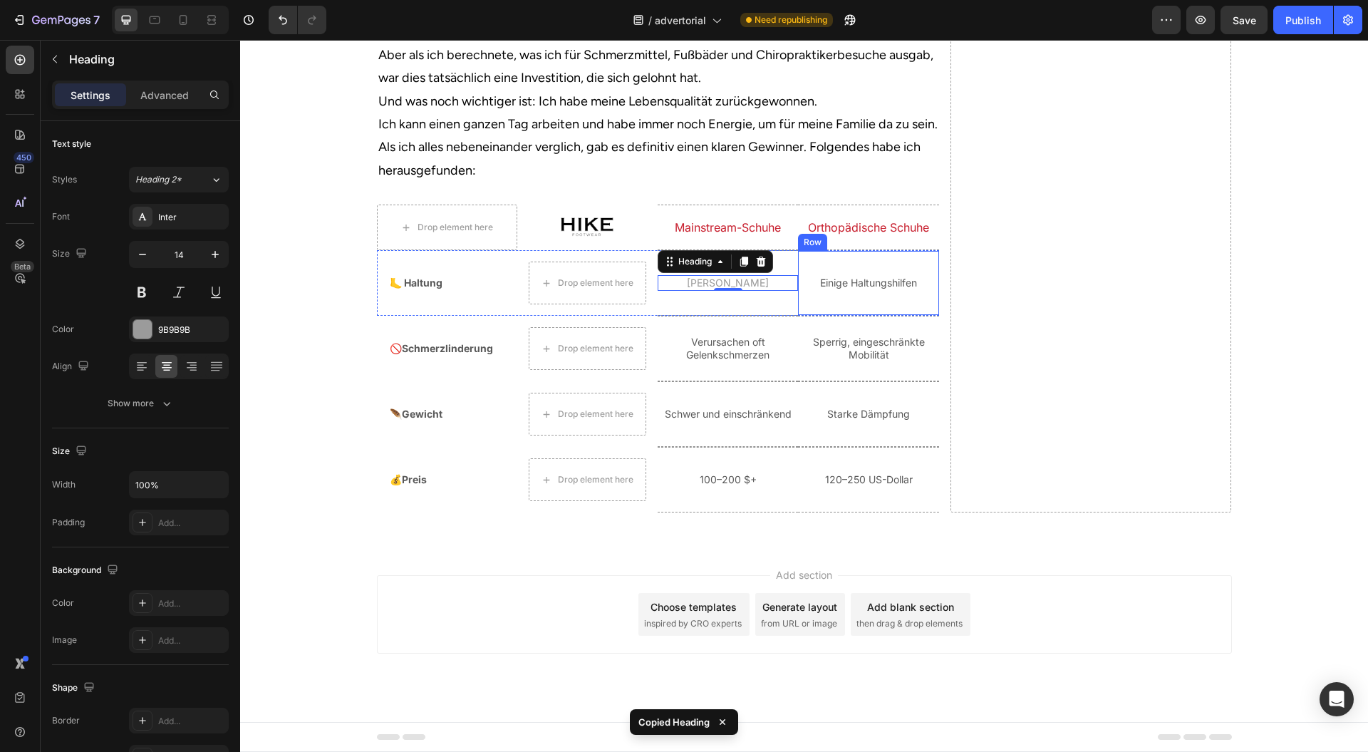
click at [859, 289] on p "Einige Haltungshilfen" at bounding box center [869, 283] width 138 height 13
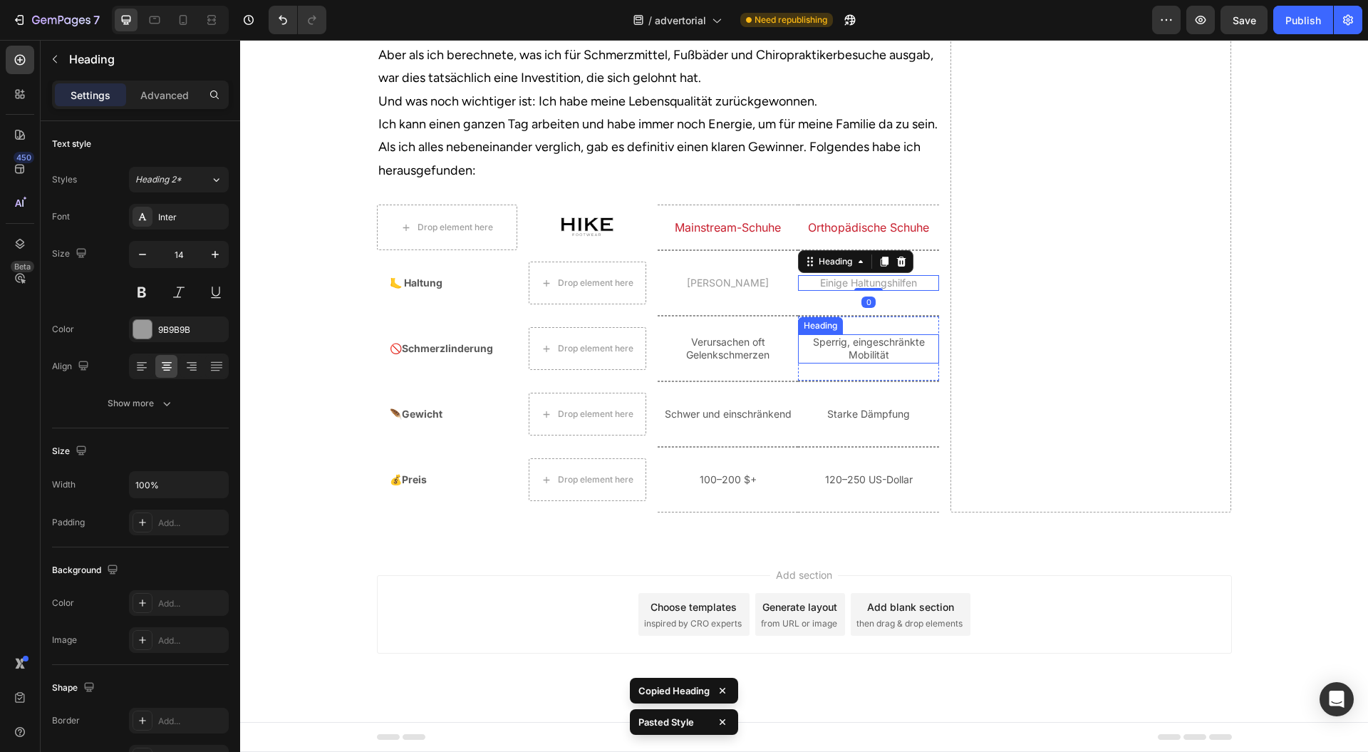
click at [870, 361] on p "Sperrig, eingeschränkte Mobilität" at bounding box center [869, 349] width 138 height 26
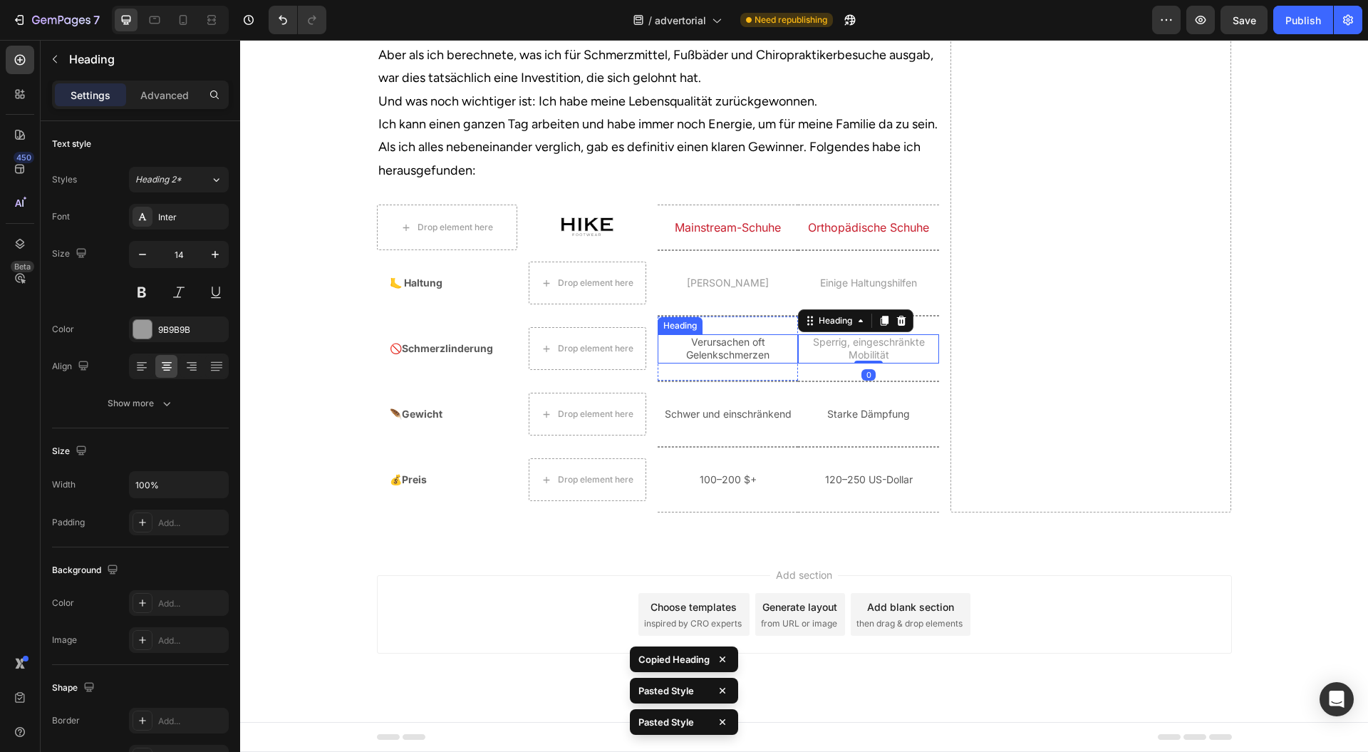
click at [723, 361] on p "Verursachen oft Gelenkschmerzen" at bounding box center [728, 349] width 138 height 26
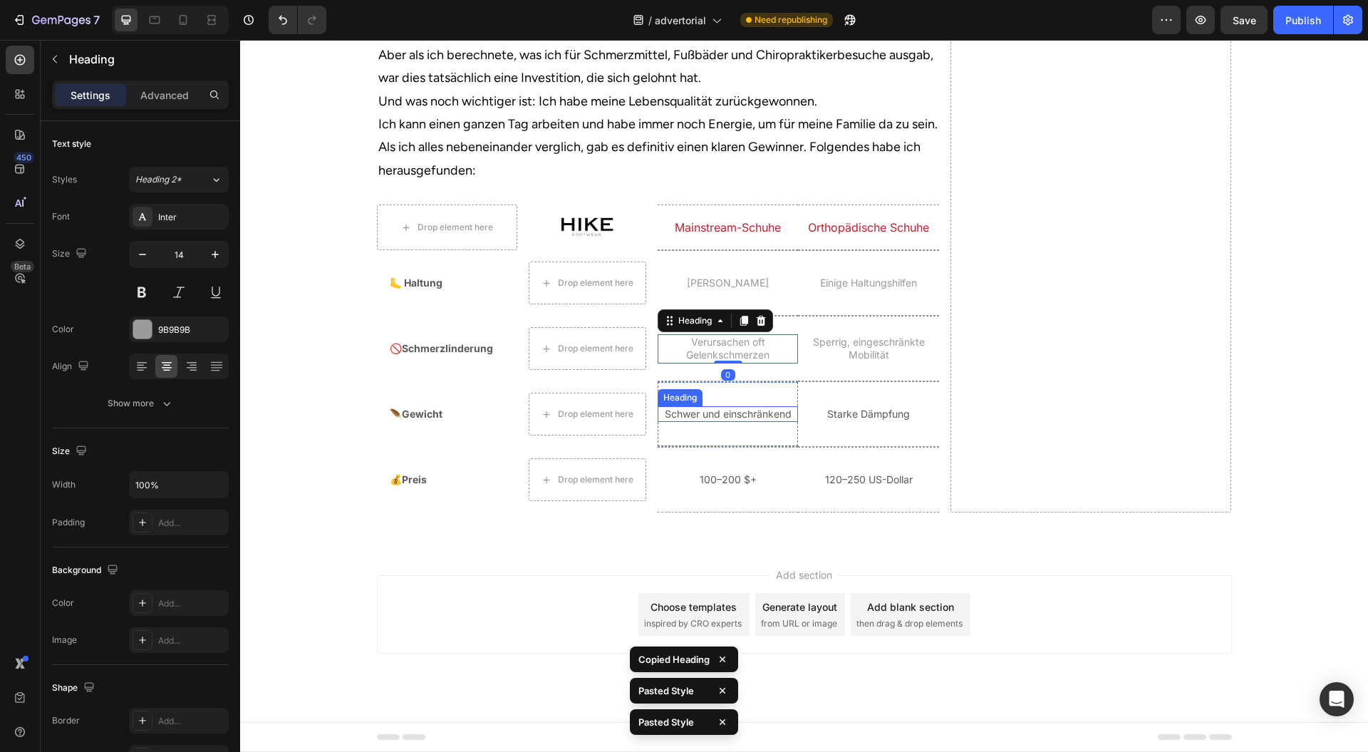
click at [765, 421] on p "Schwer und einschränkend" at bounding box center [728, 414] width 138 height 13
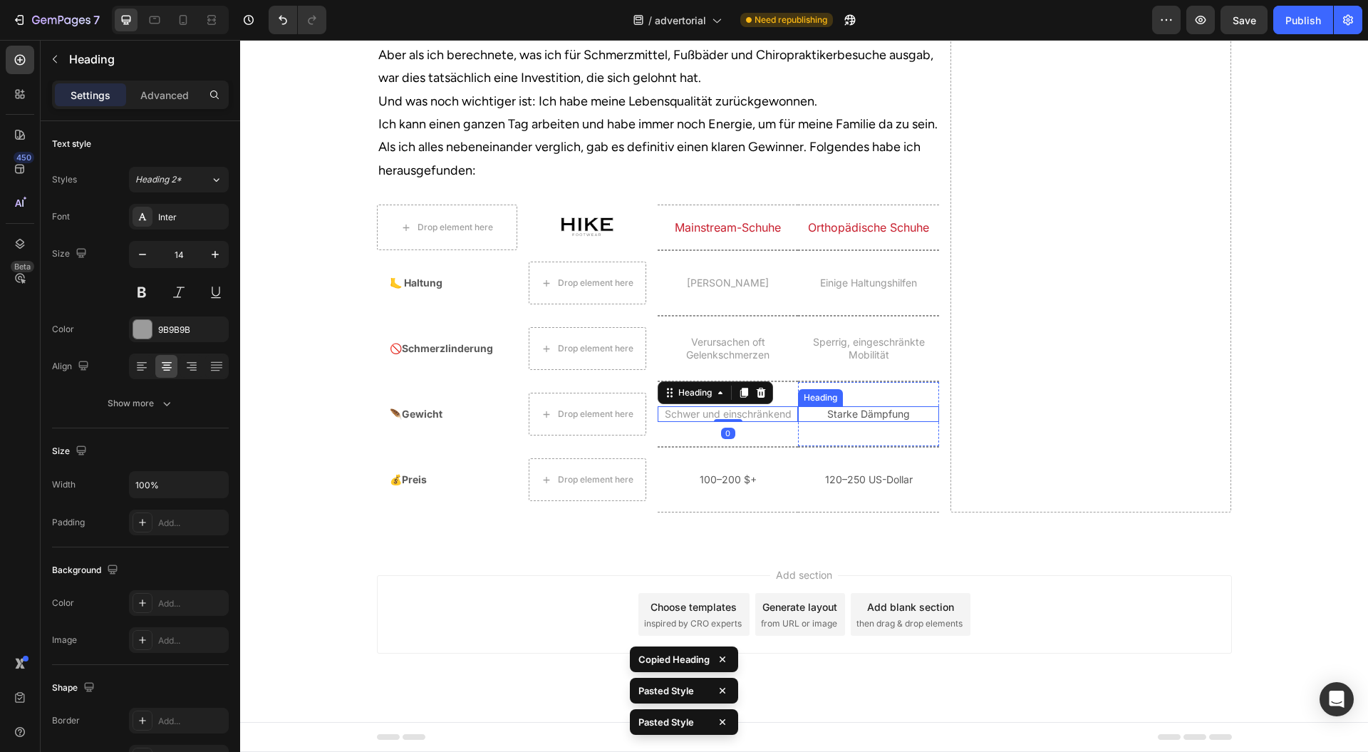
click at [861, 421] on p "Starke Dämpfung" at bounding box center [869, 414] width 138 height 13
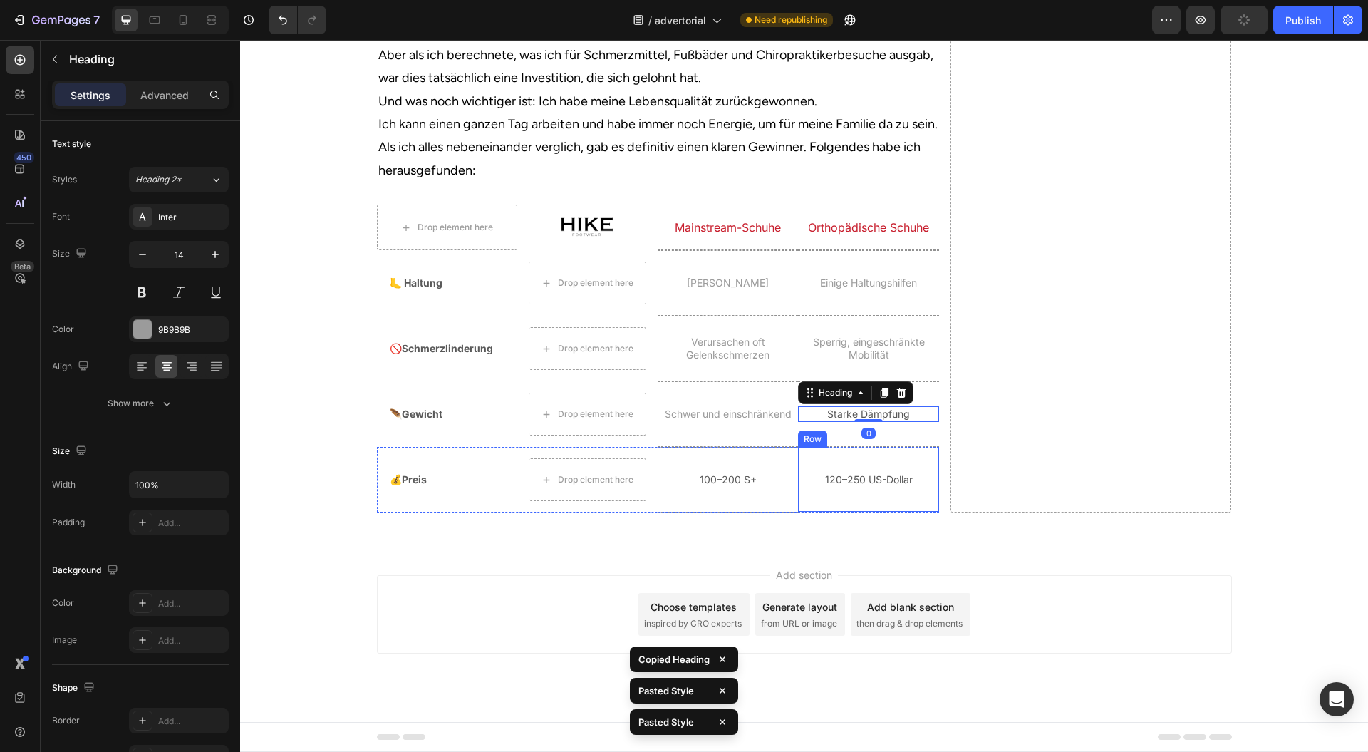
click at [875, 486] on p "120–250 US-Dollar" at bounding box center [869, 479] width 138 height 13
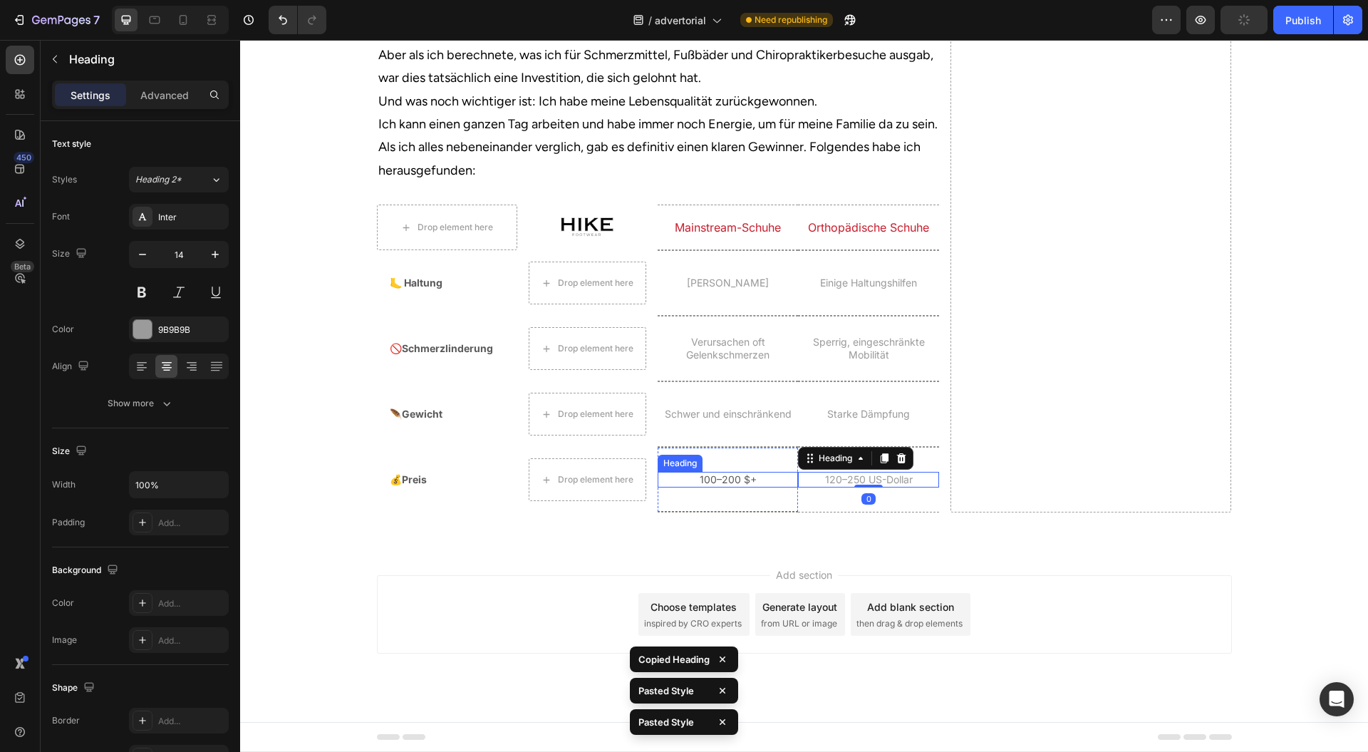
click at [728, 486] on p "100–200 $+" at bounding box center [728, 479] width 138 height 13
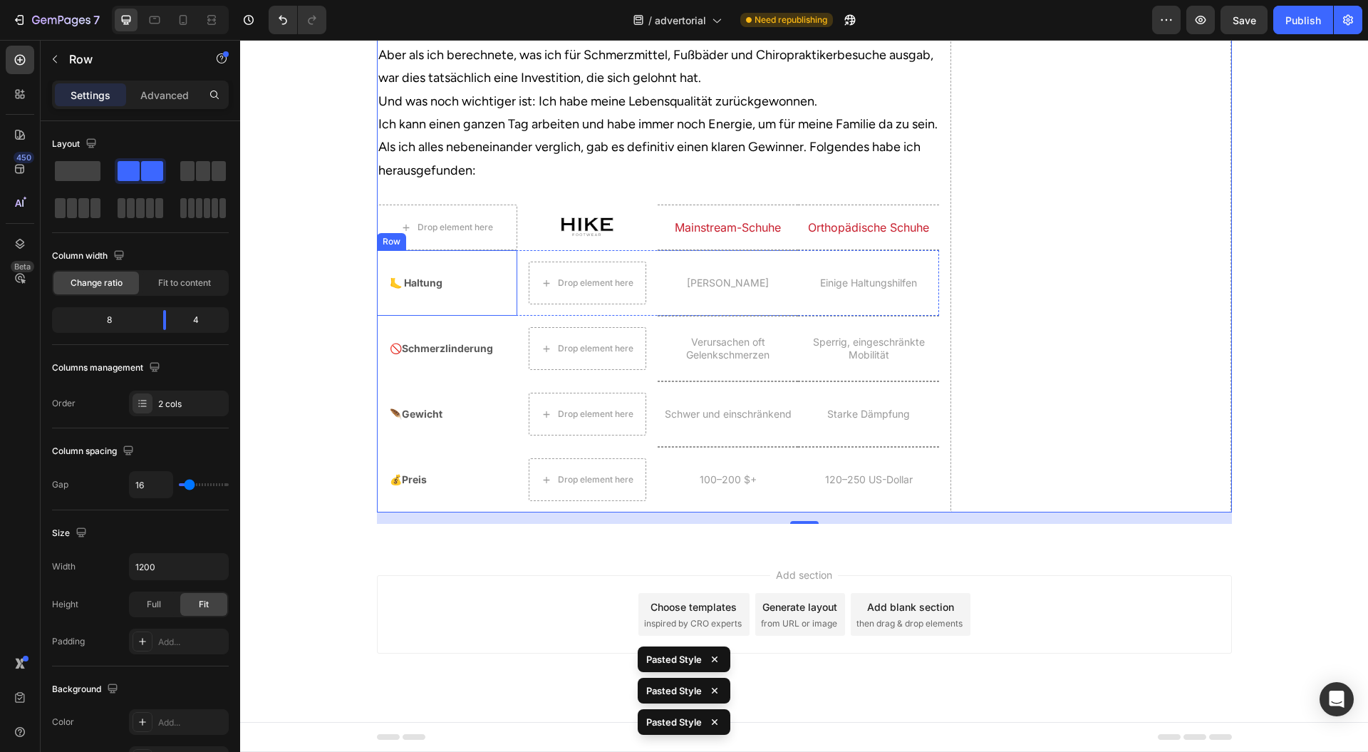
click at [483, 316] on div "🦶 Haltung Heading Row" at bounding box center [447, 283] width 140 height 66
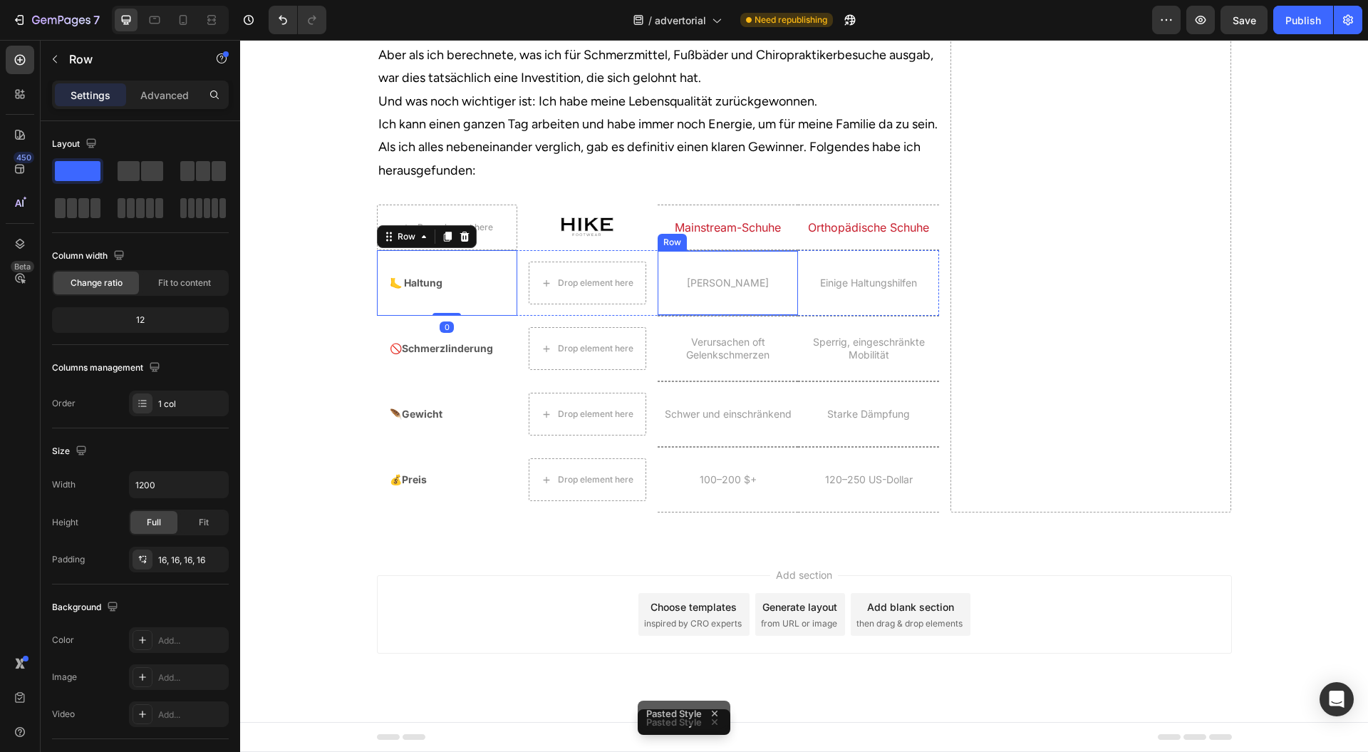
click at [664, 315] on div "[PERSON_NAME] Heading" at bounding box center [728, 283] width 140 height 64
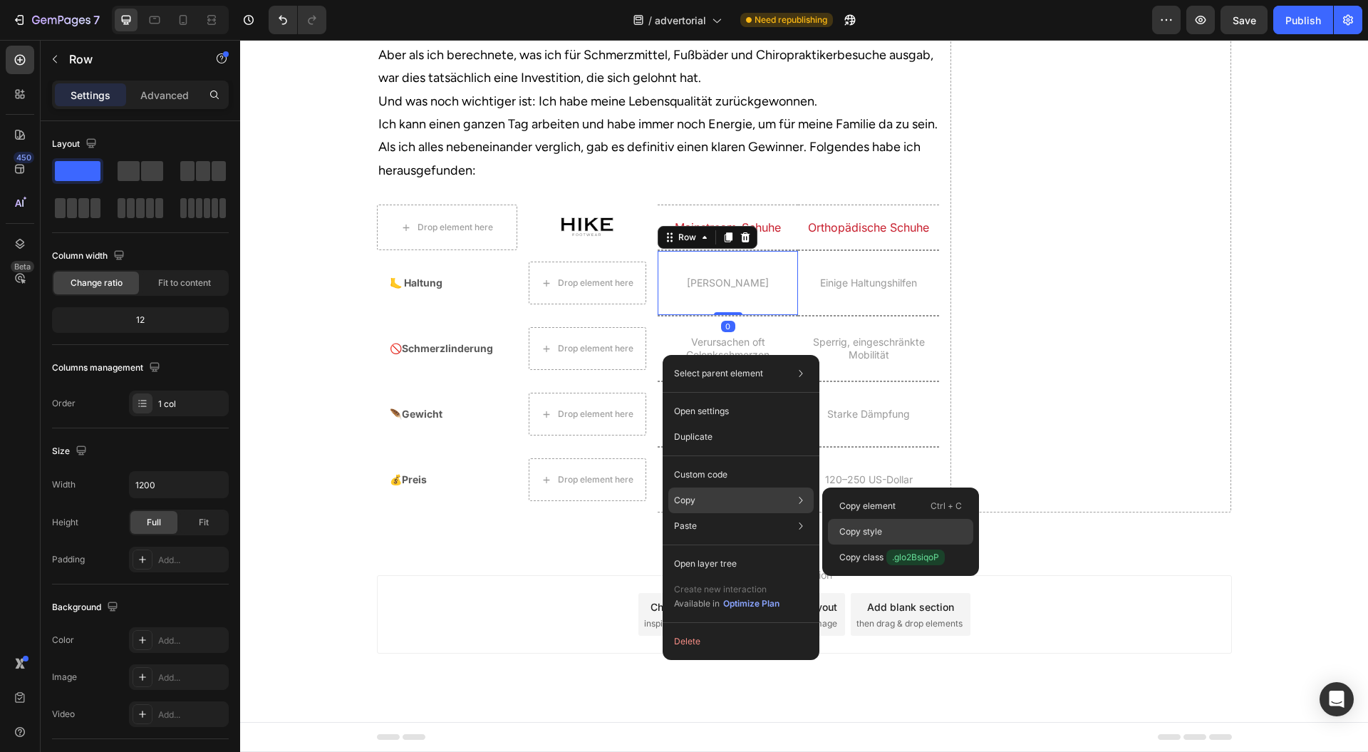
click at [893, 545] on div "Copy style" at bounding box center [900, 558] width 145 height 26
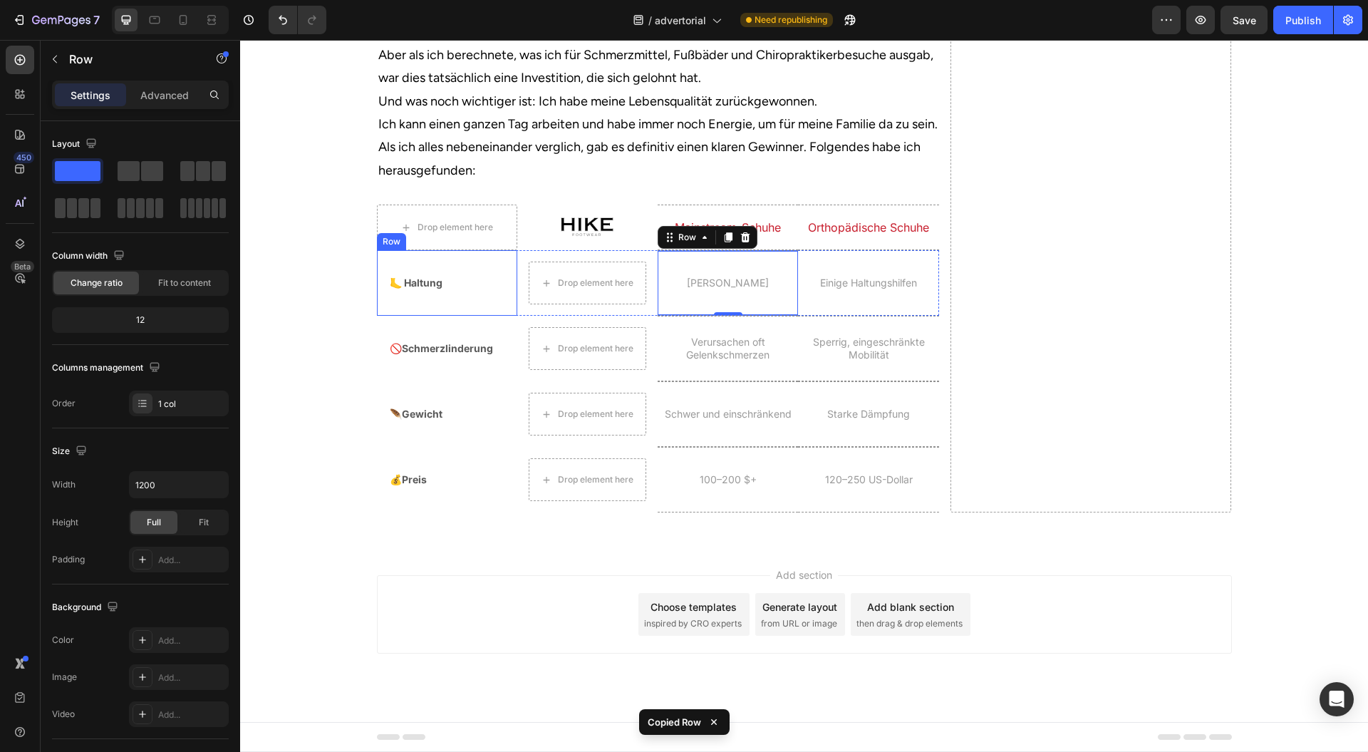
click at [497, 316] on div "🦶 Haltung Heading Row" at bounding box center [447, 283] width 140 height 66
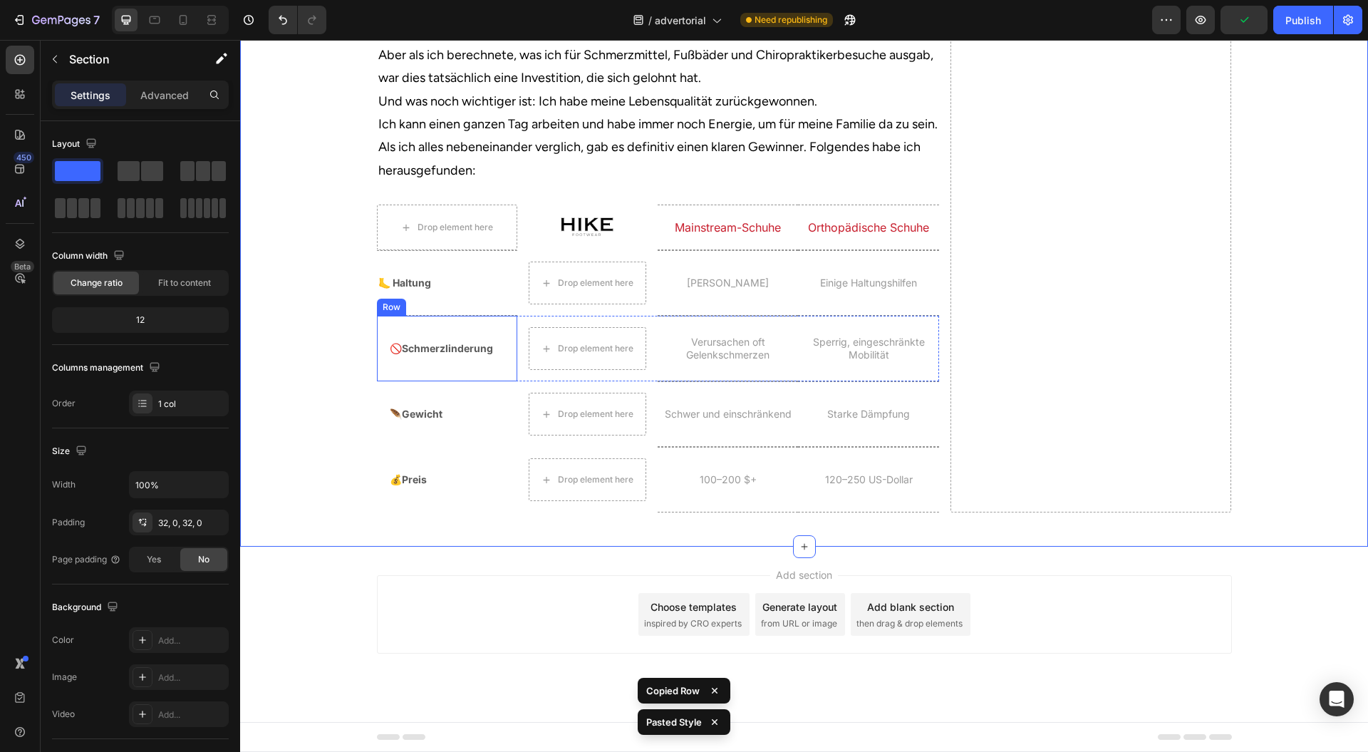
click at [489, 381] on div "🚫Schmerzlinderung Heading Row" at bounding box center [447, 349] width 140 height 66
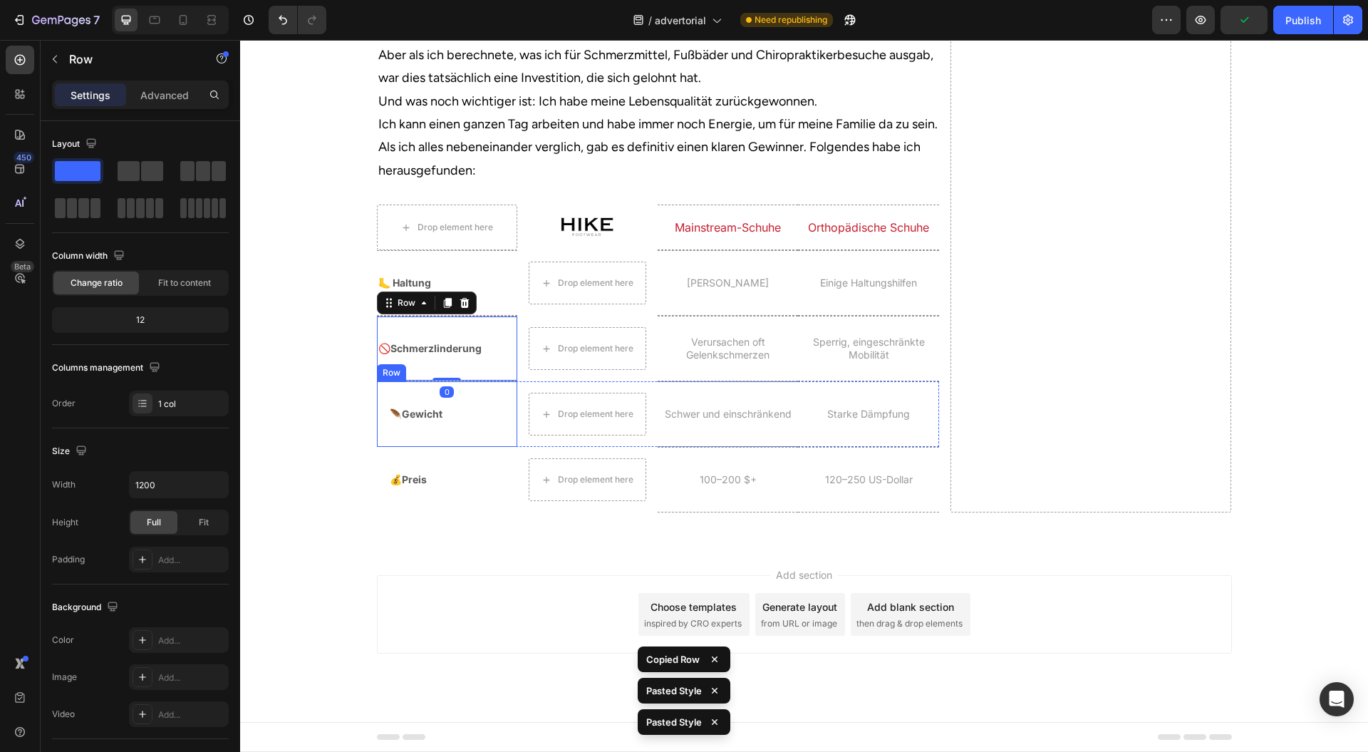
click at [499, 447] on div "🪶Gewicht Heading Row" at bounding box center [447, 414] width 140 height 66
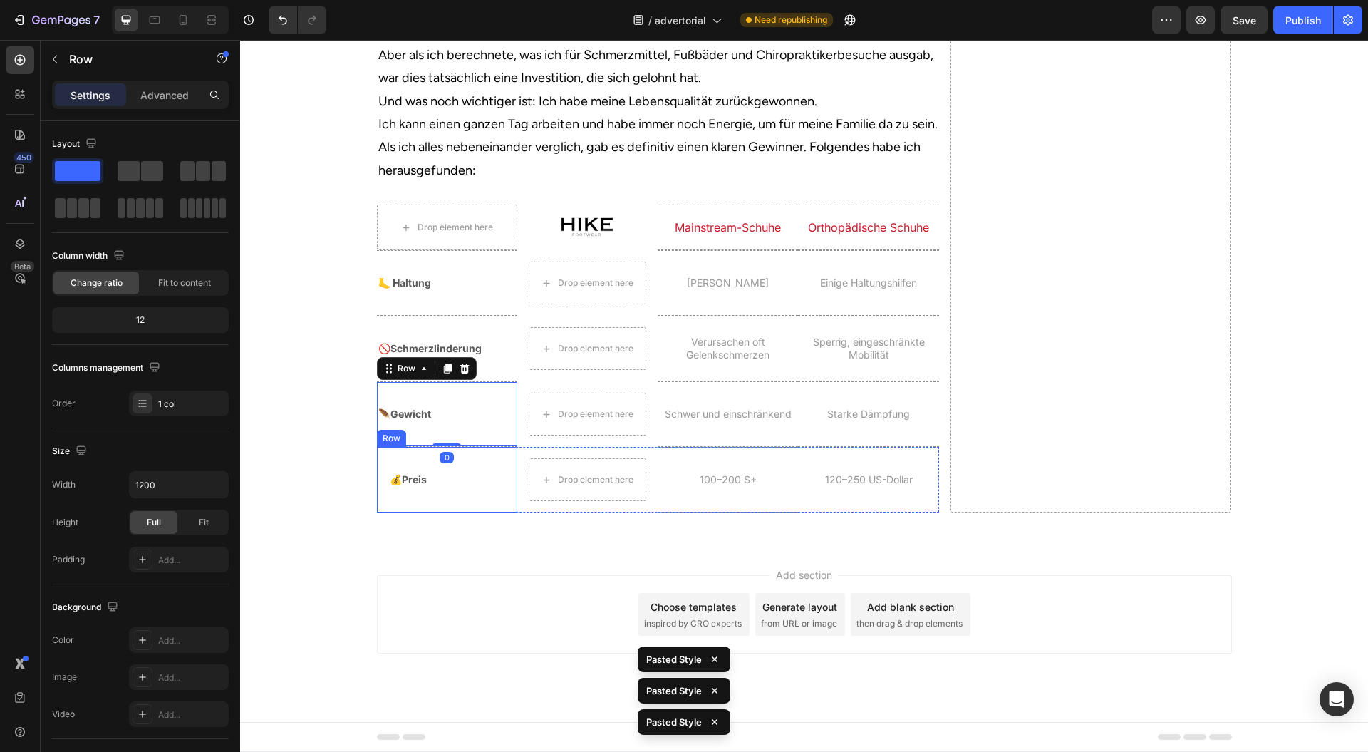
click at [500, 512] on div "💰Preis Heading Row" at bounding box center [447, 480] width 140 height 66
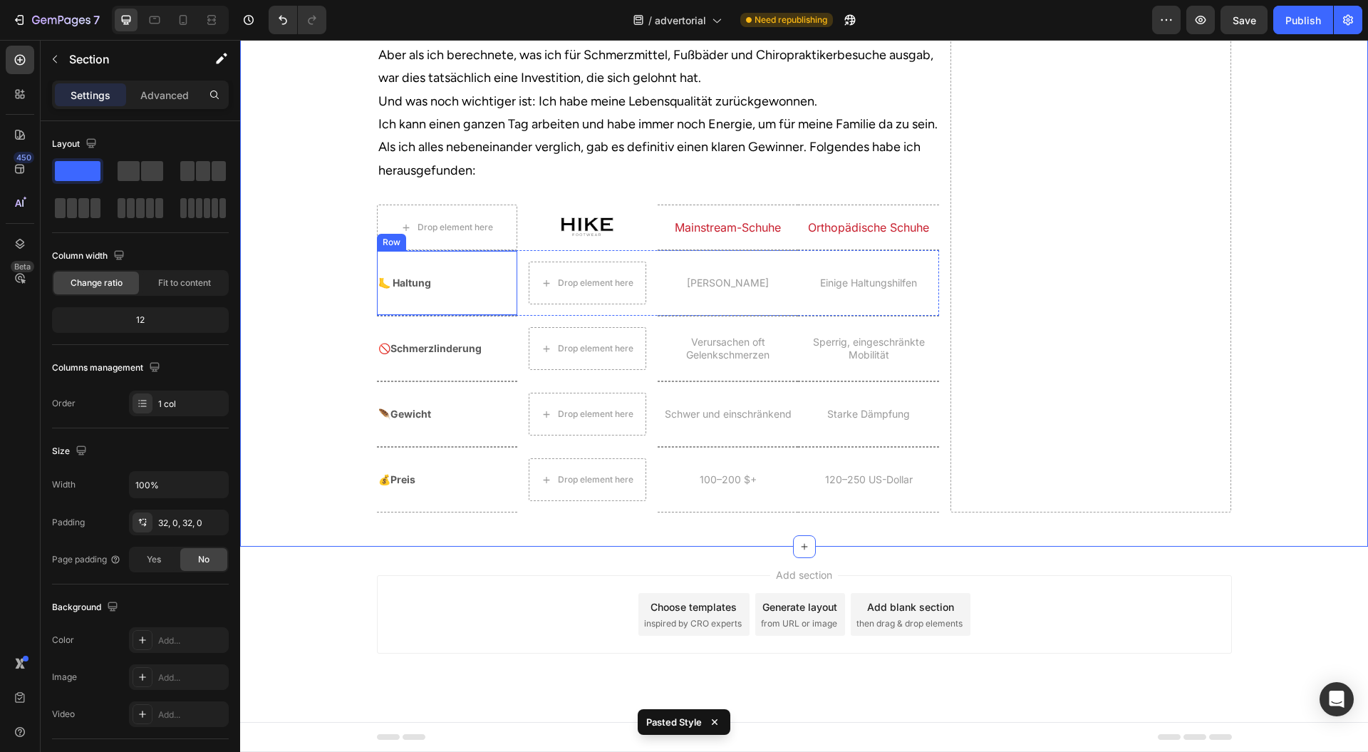
click at [497, 315] on div "🦶 Haltung Heading" at bounding box center [447, 283] width 140 height 64
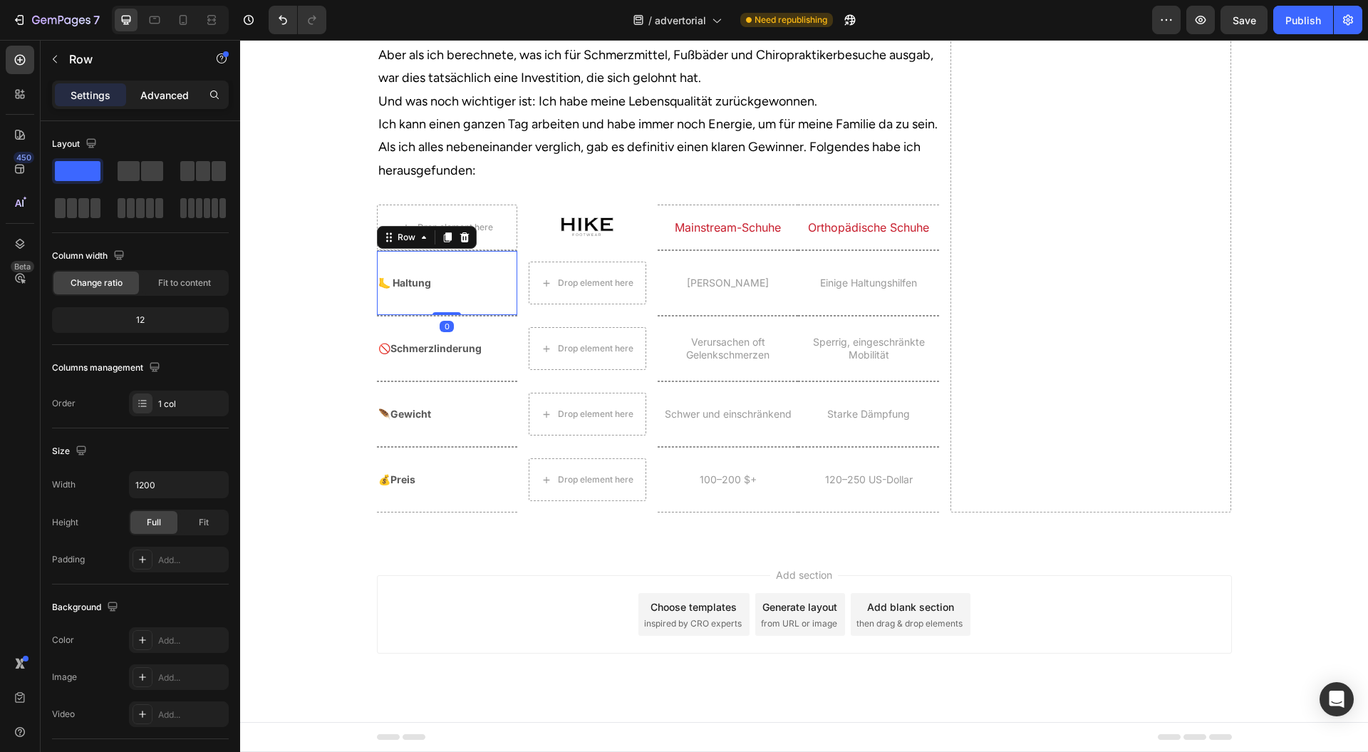
click at [150, 89] on p "Advanced" at bounding box center [164, 95] width 48 height 15
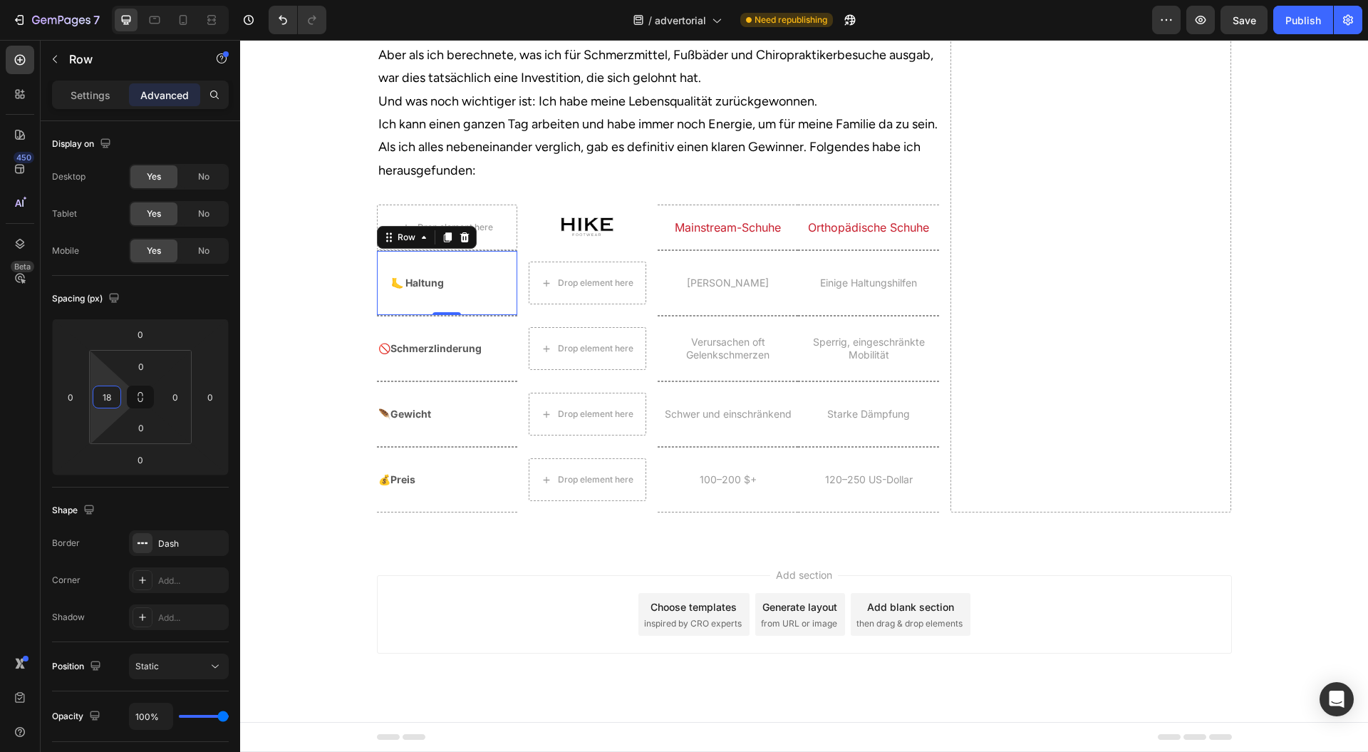
type input "20"
drag, startPoint x: 108, startPoint y: 379, endPoint x: 115, endPoint y: 370, distance: 12.1
click at [115, 0] on html "7 Version history / advertorial Need republishing Preview Save Publish 450 Beta…" at bounding box center [684, 0] width 1368 height 0
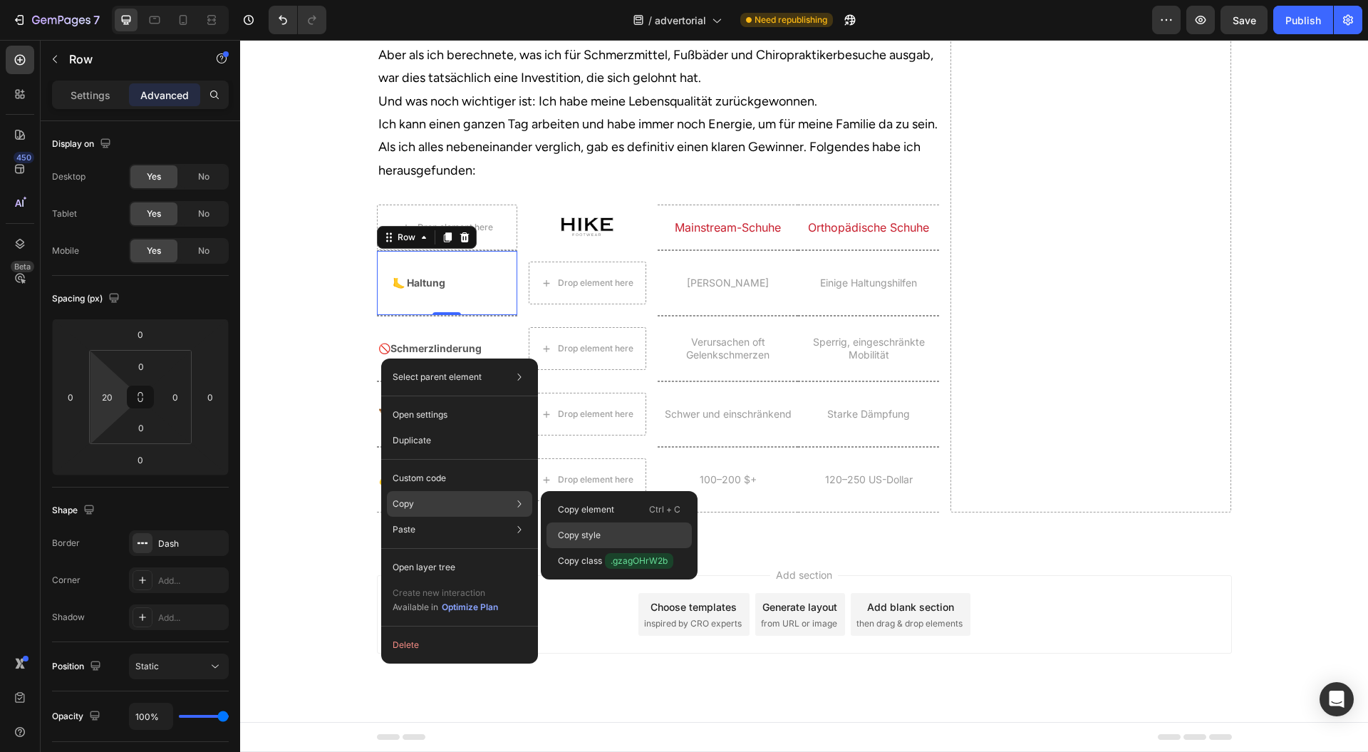
click at [649, 548] on div "Copy style" at bounding box center [619, 561] width 145 height 26
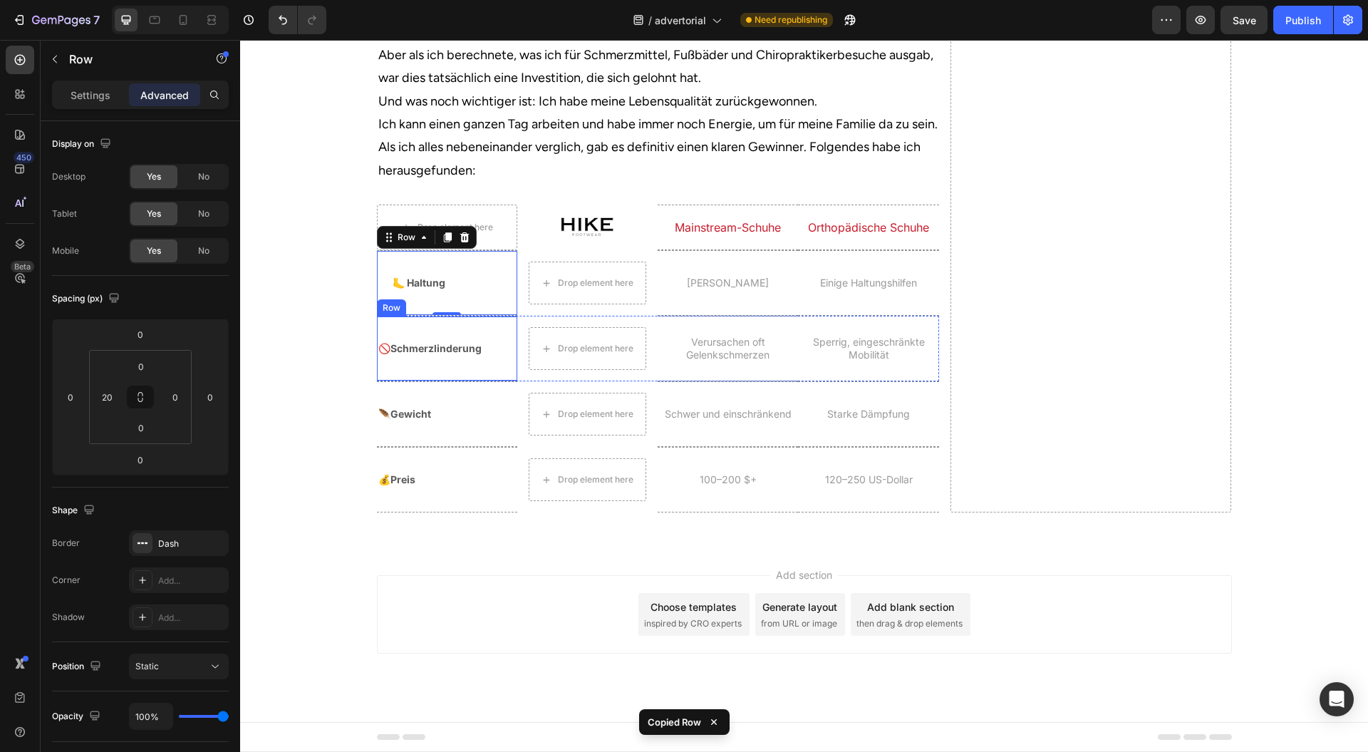
click at [506, 381] on div "🚫Schmerzlinderung Heading" at bounding box center [447, 348] width 140 height 64
type input "20"
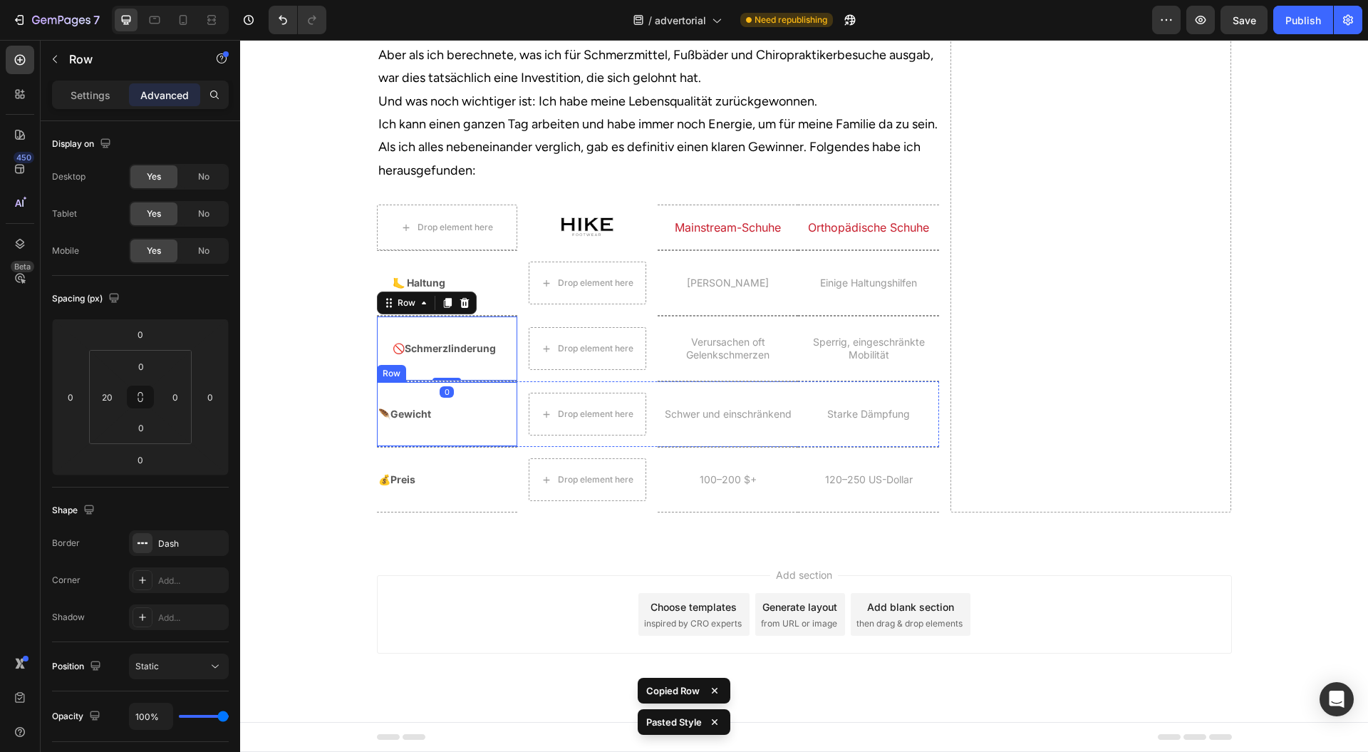
click at [500, 446] on div "🪶Gewicht Heading" at bounding box center [447, 414] width 140 height 64
type input "20"
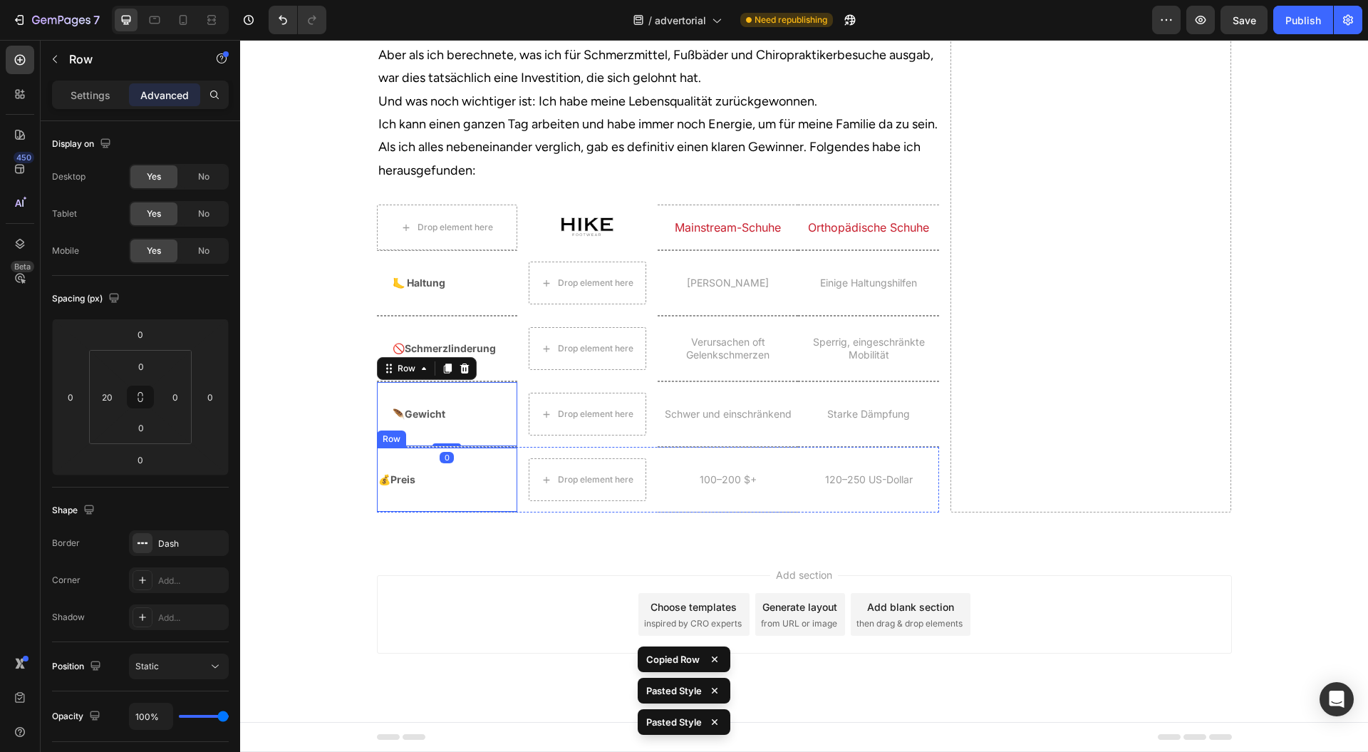
click at [500, 512] on div "💰Preis Heading" at bounding box center [447, 480] width 140 height 64
type input "20"
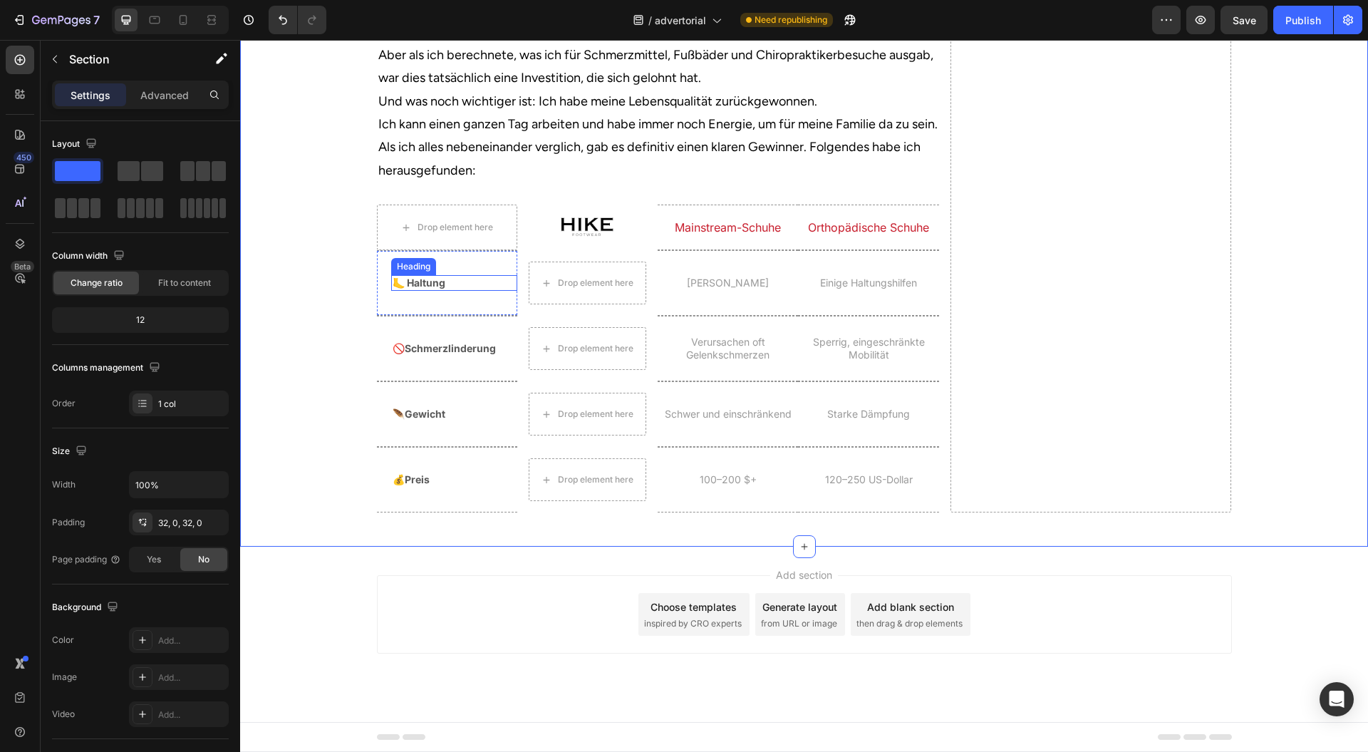
click at [429, 289] on p "🦶 Haltung" at bounding box center [454, 283] width 123 height 13
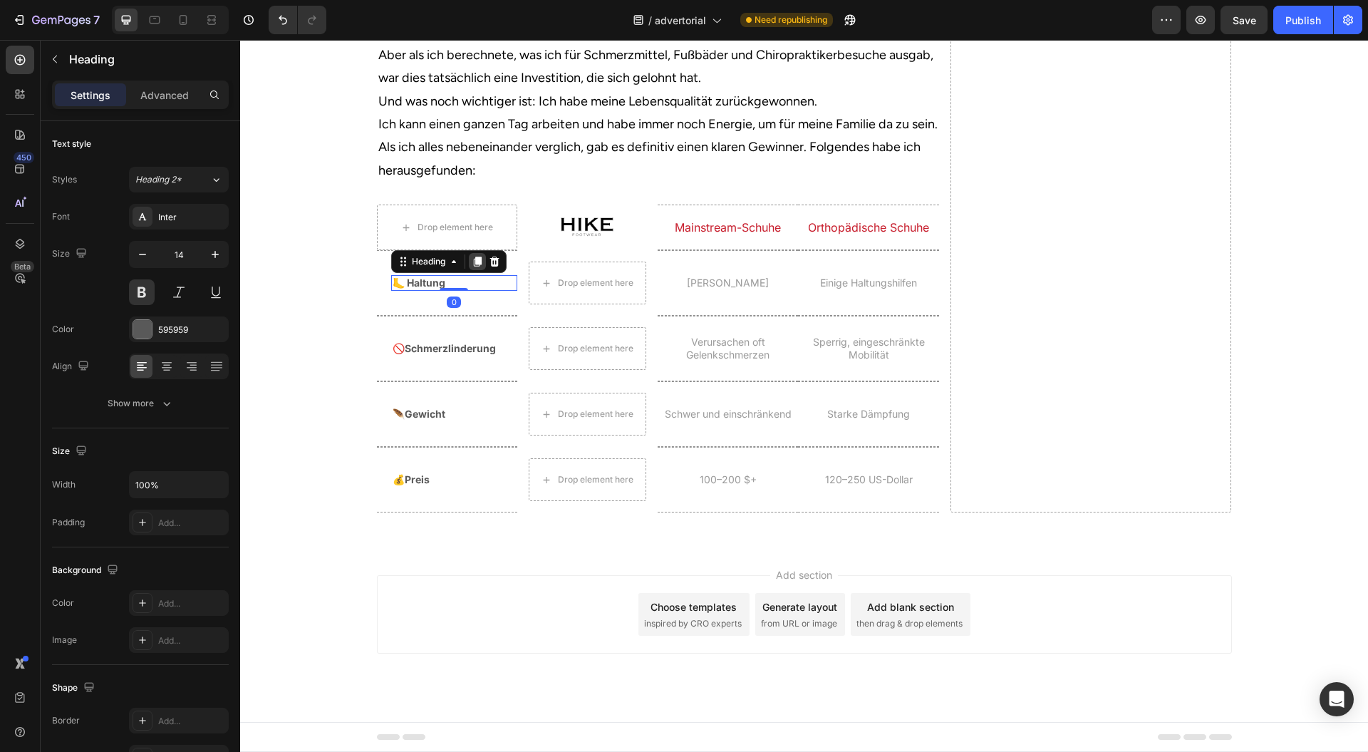
click at [473, 267] on icon at bounding box center [477, 262] width 8 height 10
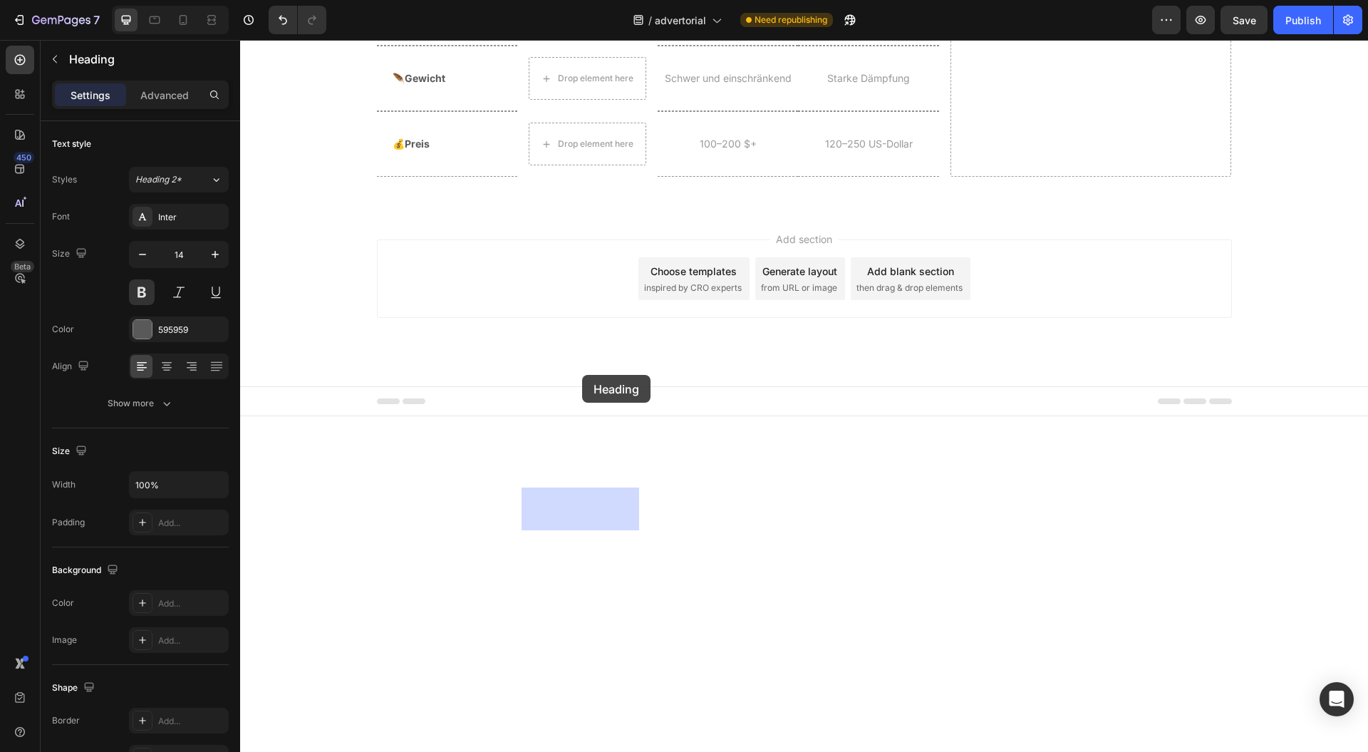
drag, startPoint x: 421, startPoint y: 368, endPoint x: 549, endPoint y: 373, distance: 128.4
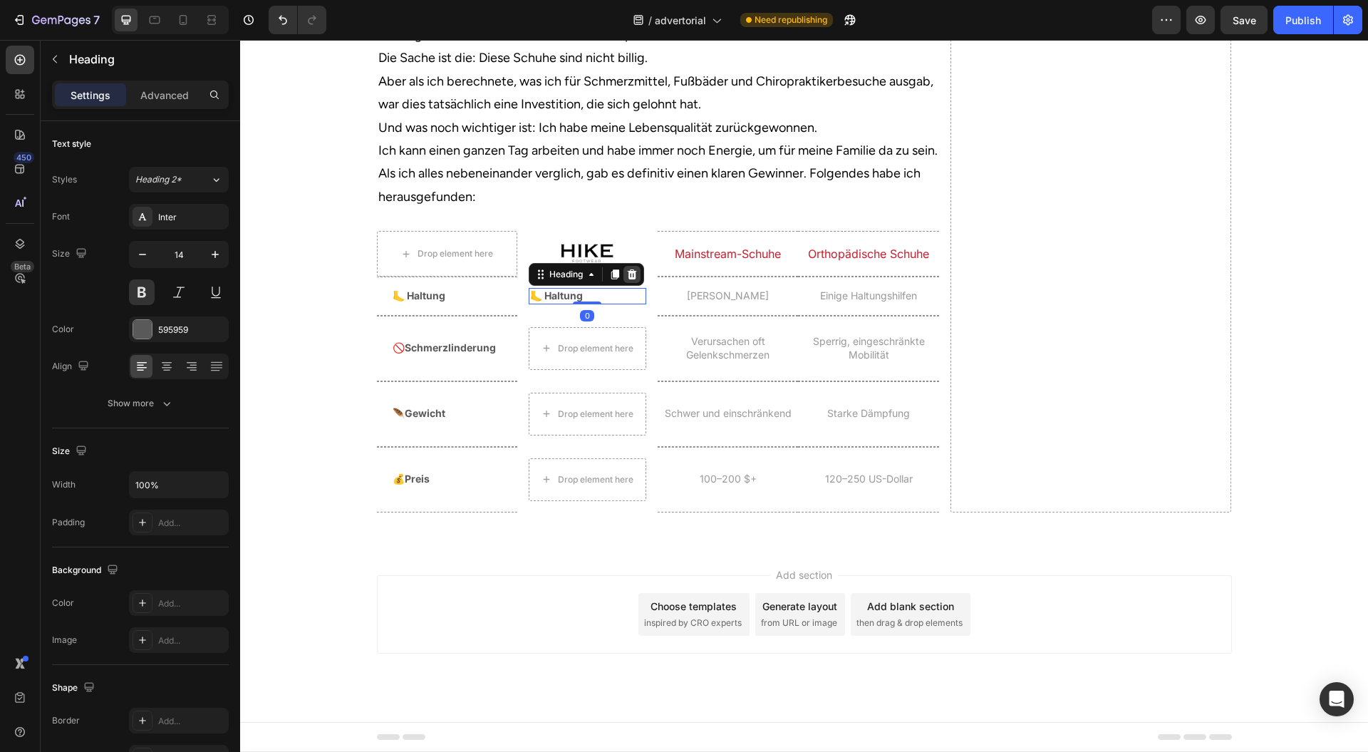
click at [616, 286] on div "Heading" at bounding box center [586, 274] width 115 height 23
click at [613, 280] on icon at bounding box center [614, 274] width 11 height 11
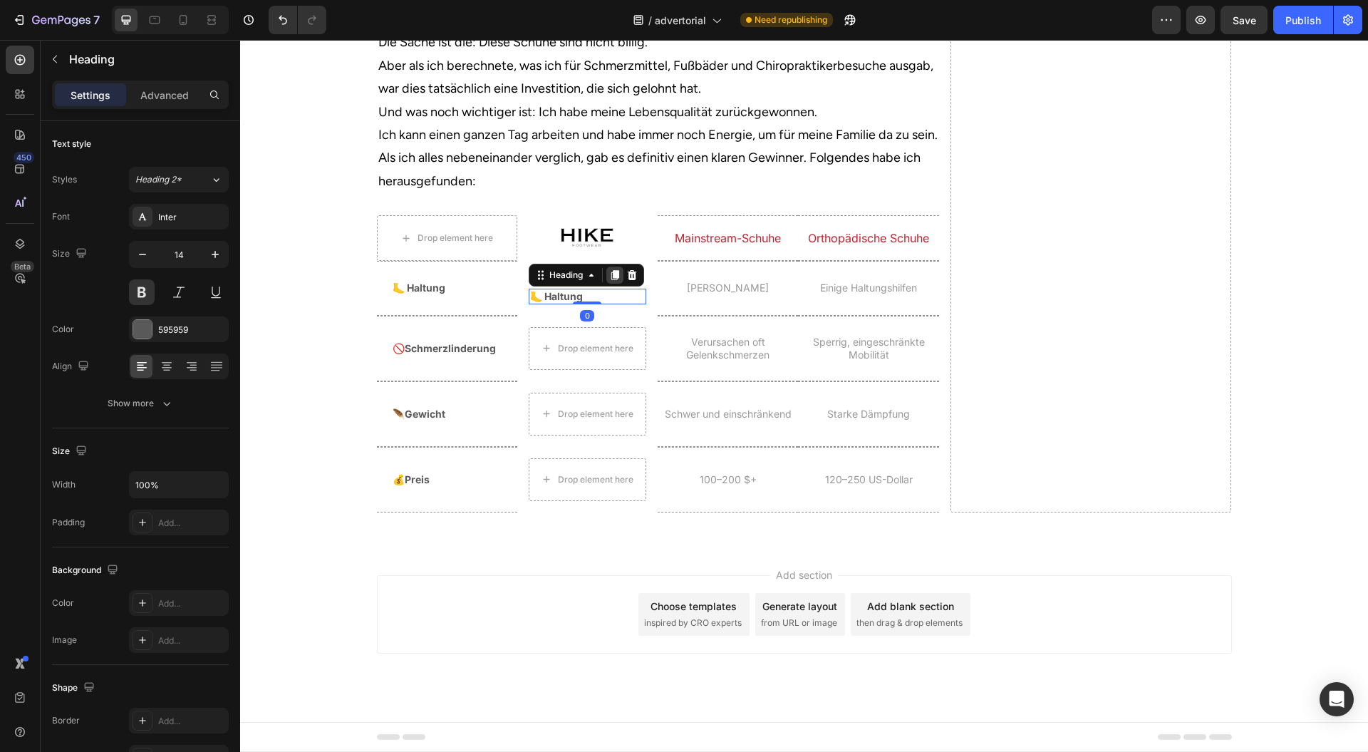
click at [612, 280] on icon at bounding box center [616, 275] width 8 height 10
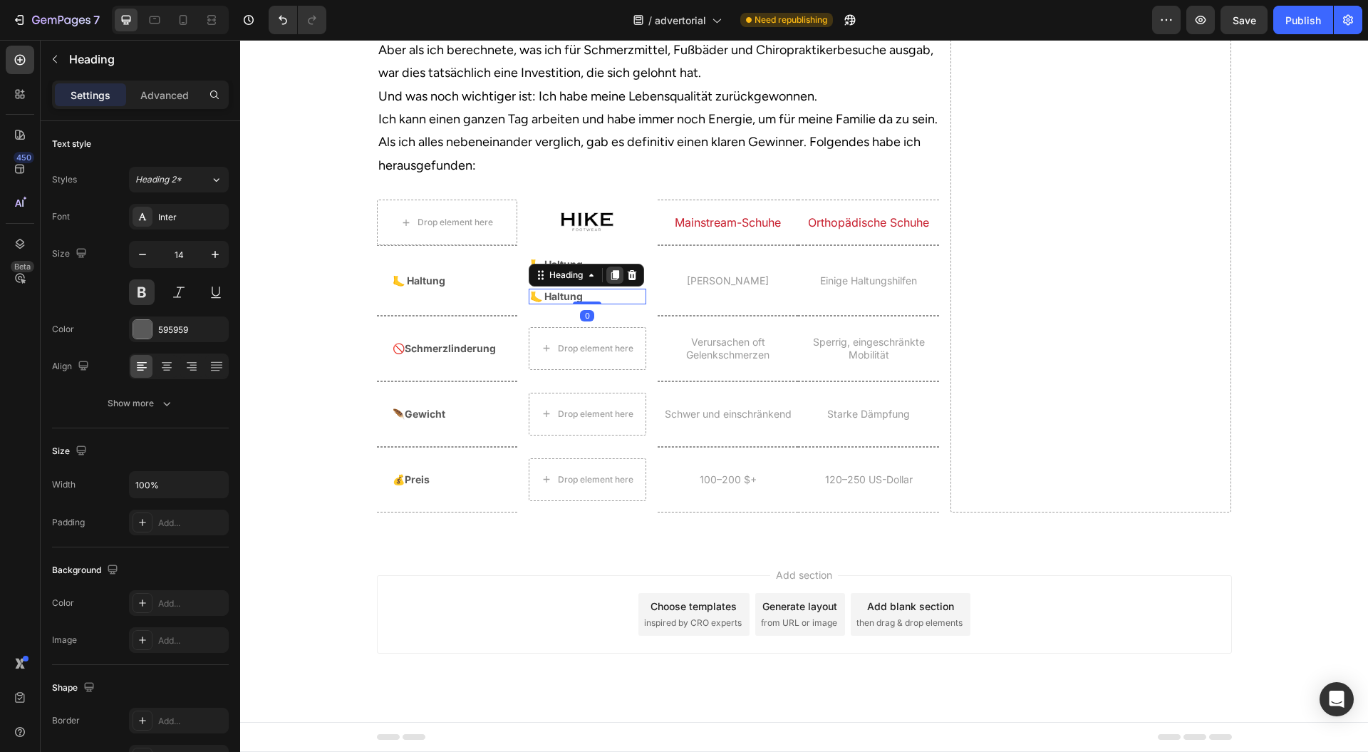
click at [609, 281] on icon at bounding box center [614, 274] width 11 height 11
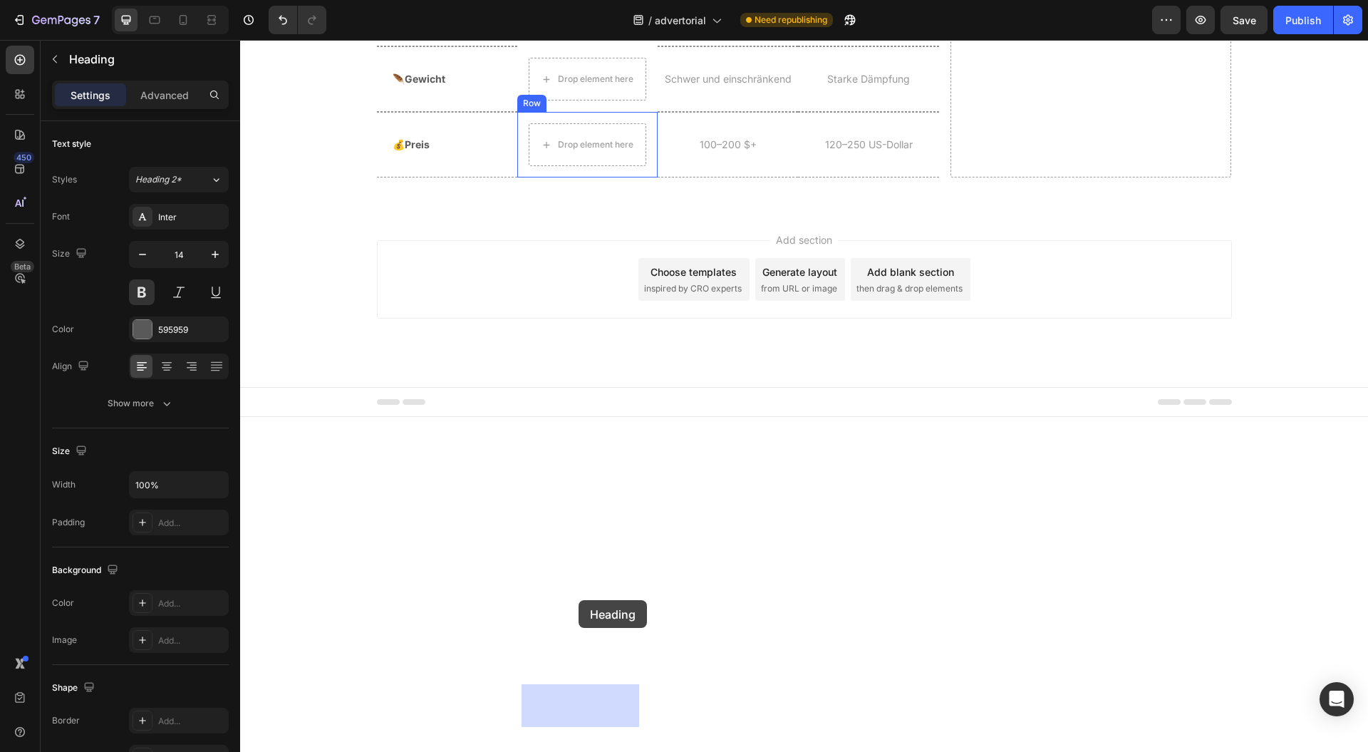
drag, startPoint x: 545, startPoint y: 391, endPoint x: 579, endPoint y: 598, distance: 209.4
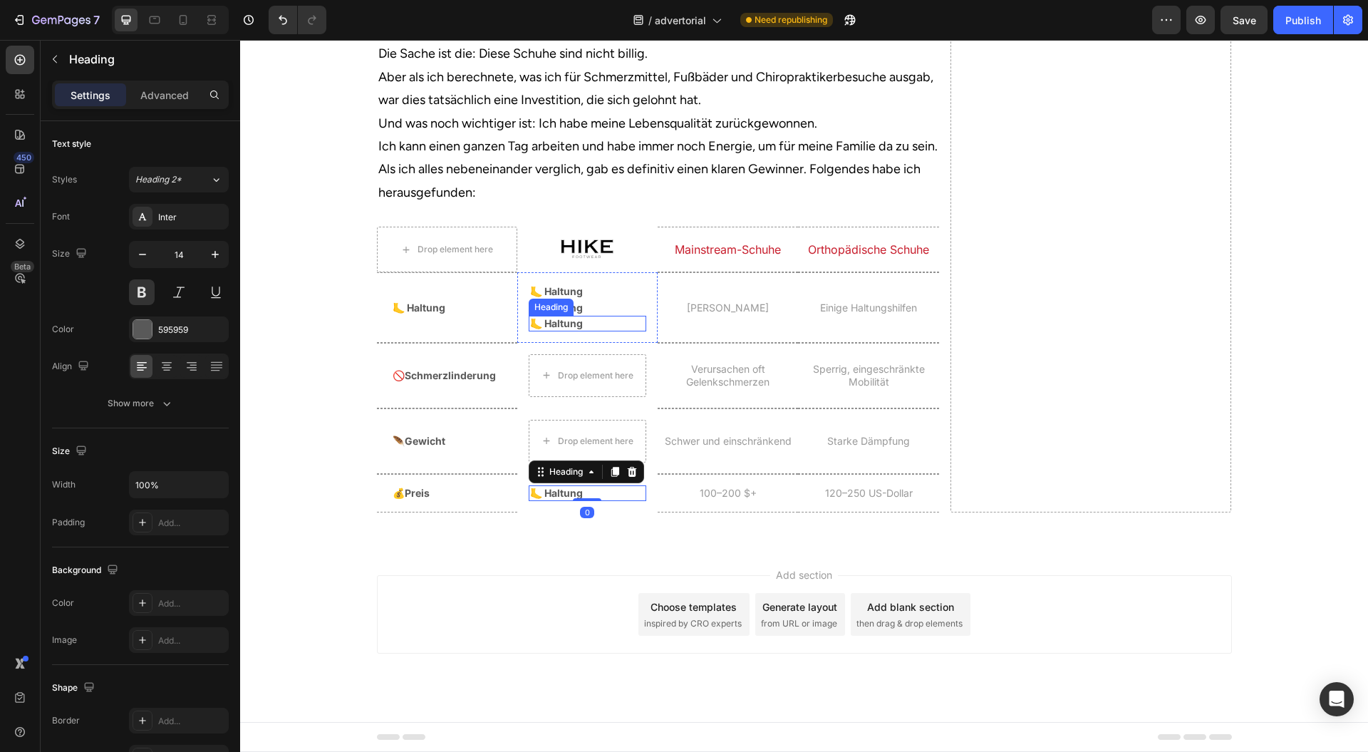
click at [616, 331] on h2 "🦶 Haltung" at bounding box center [588, 324] width 118 height 16
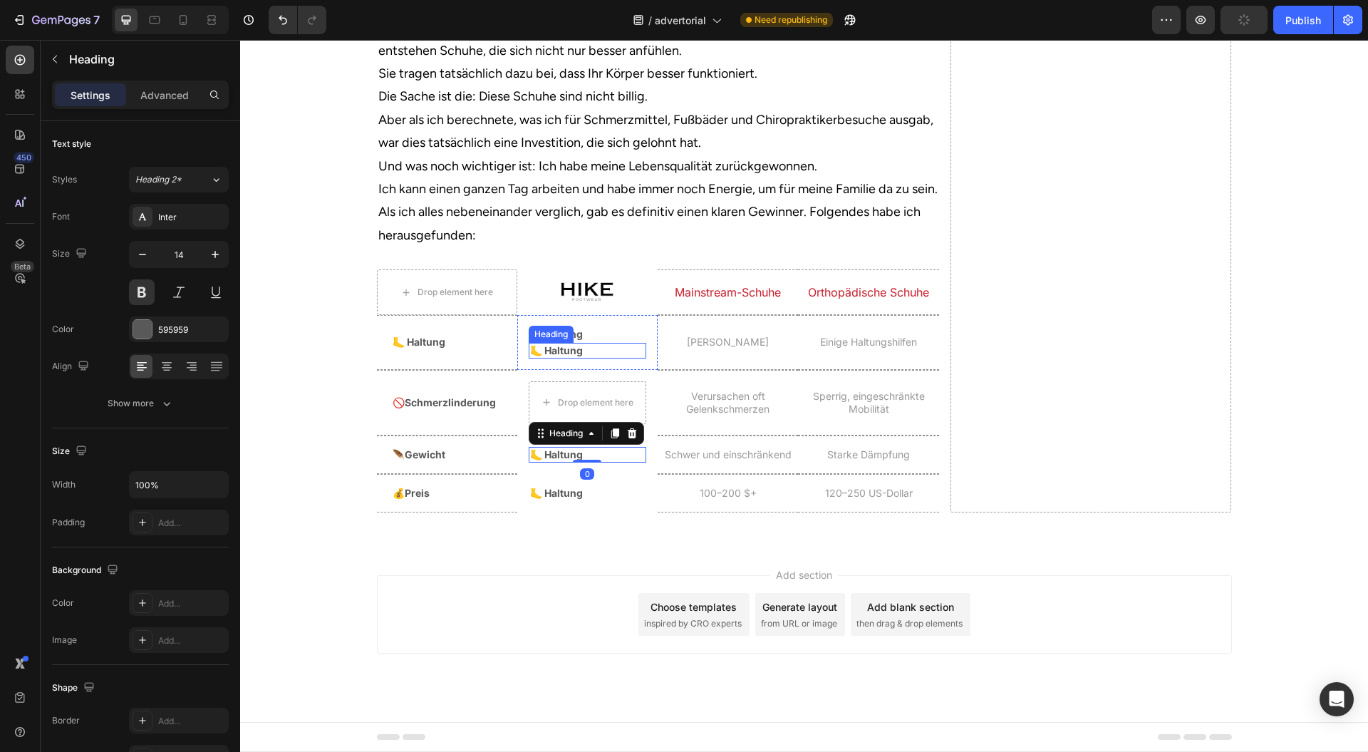
click at [609, 358] on h2 "🦶 Haltung" at bounding box center [588, 351] width 118 height 16
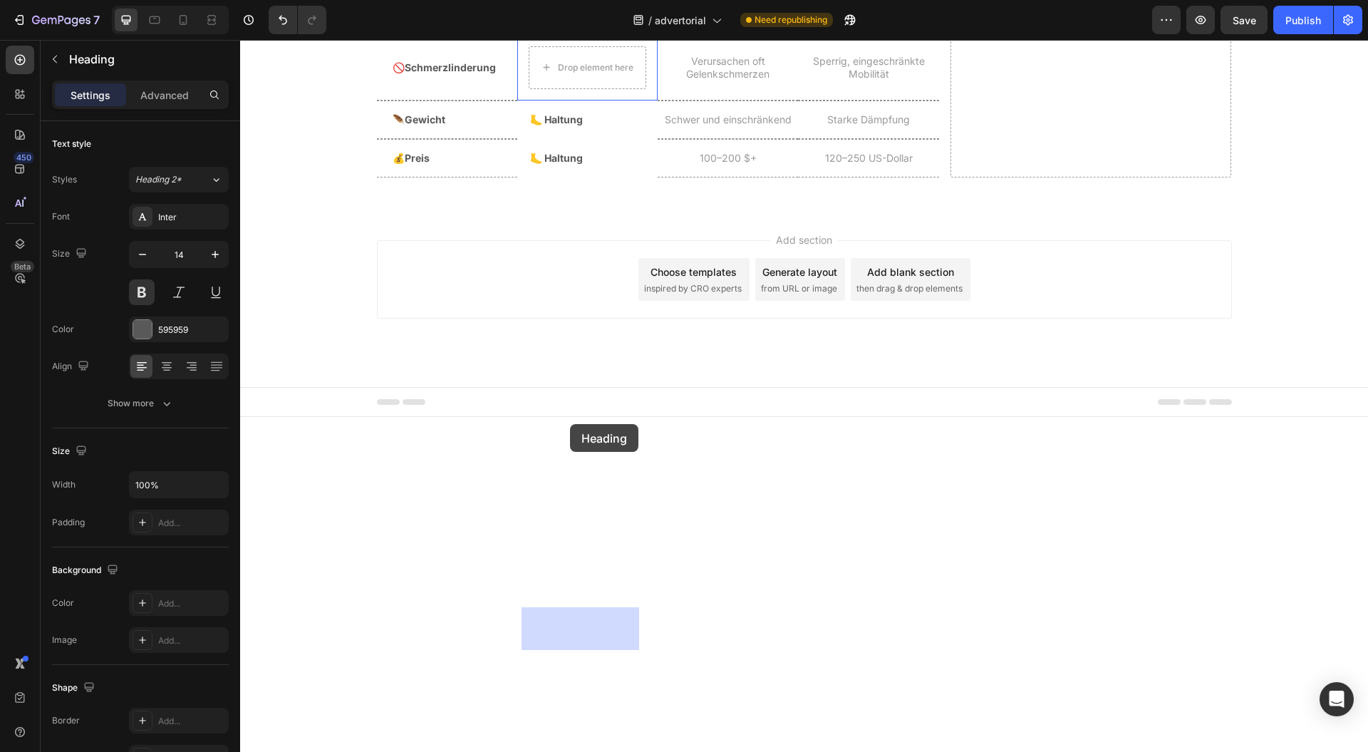
drag, startPoint x: 552, startPoint y: 359, endPoint x: 569, endPoint y: 425, distance: 67.8
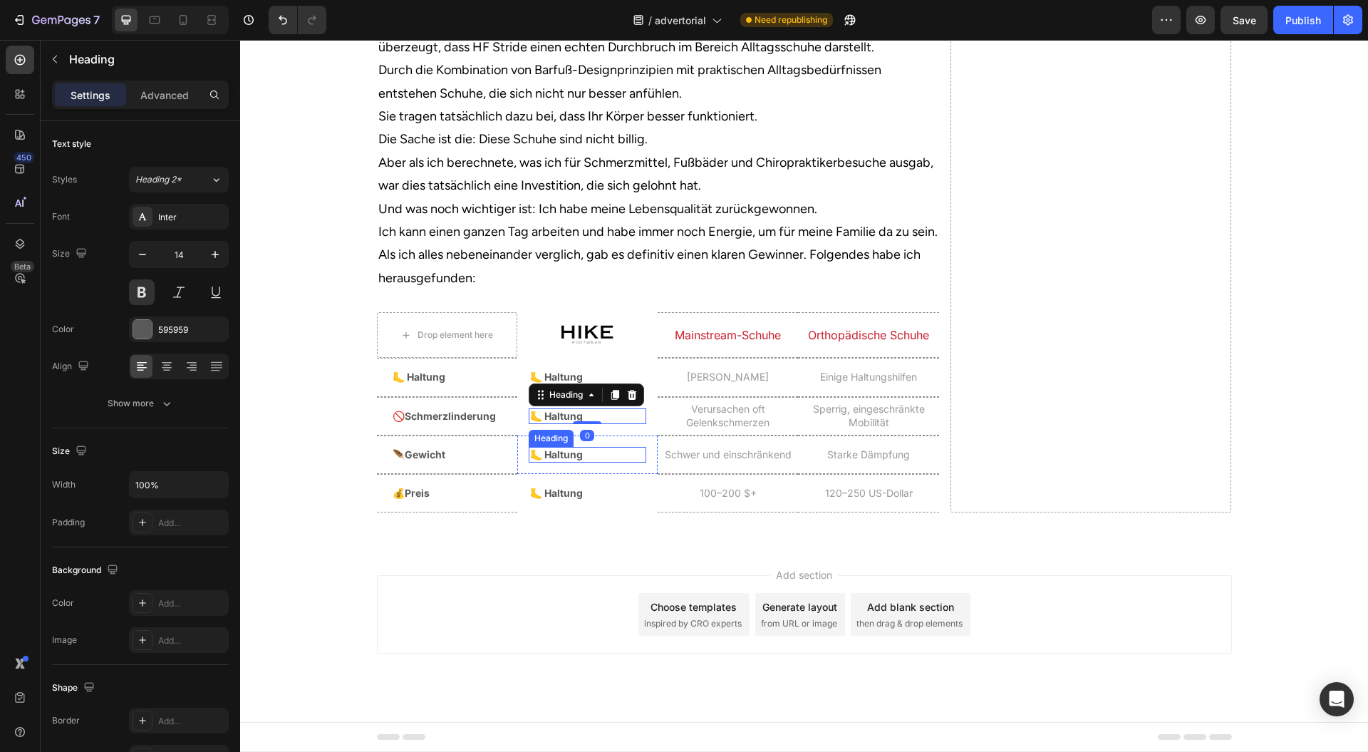
scroll to position [5067, 0]
click at [567, 584] on div "Add section Choose templates inspired by CRO experts Generate layout from URL o…" at bounding box center [804, 614] width 855 height 78
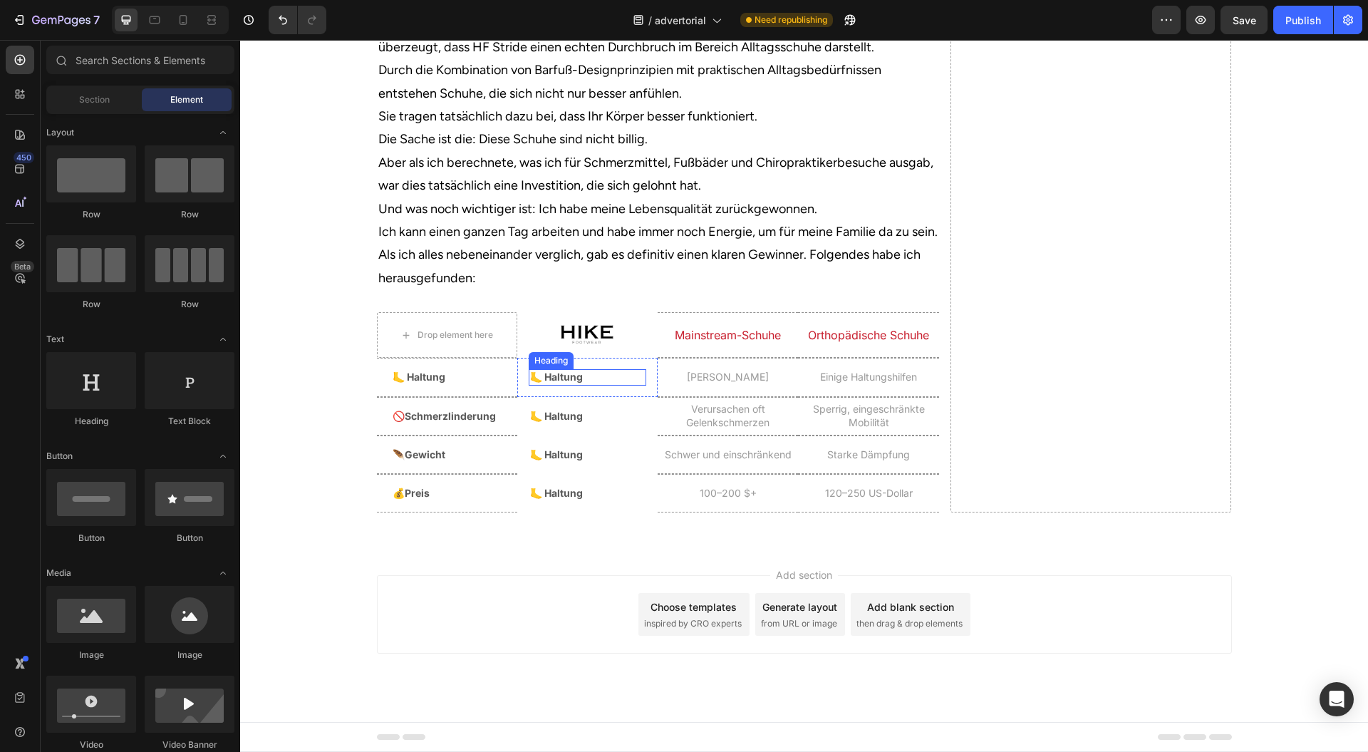
click at [576, 378] on h2 "🦶 Haltung" at bounding box center [588, 377] width 118 height 16
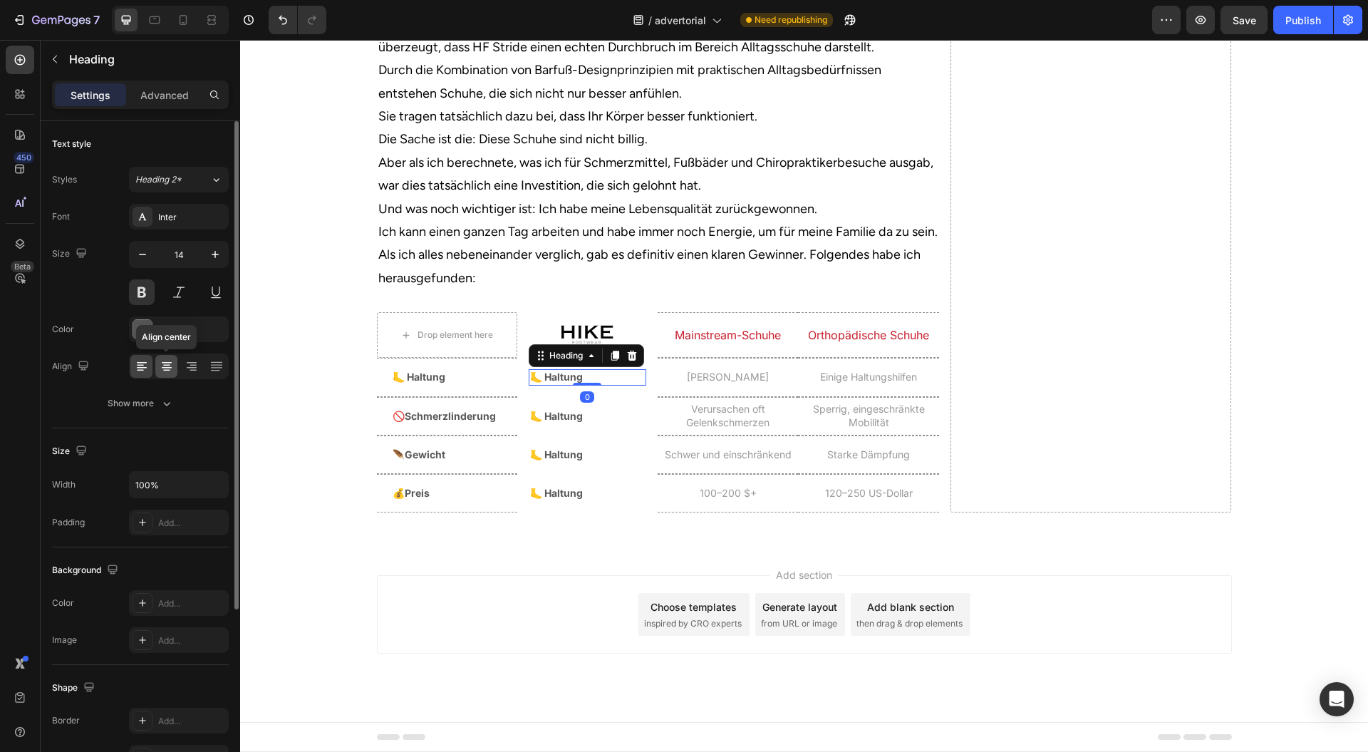
drag, startPoint x: 170, startPoint y: 362, endPoint x: 5, endPoint y: 315, distance: 171.2
click at [170, 362] on icon at bounding box center [167, 362] width 10 height 1
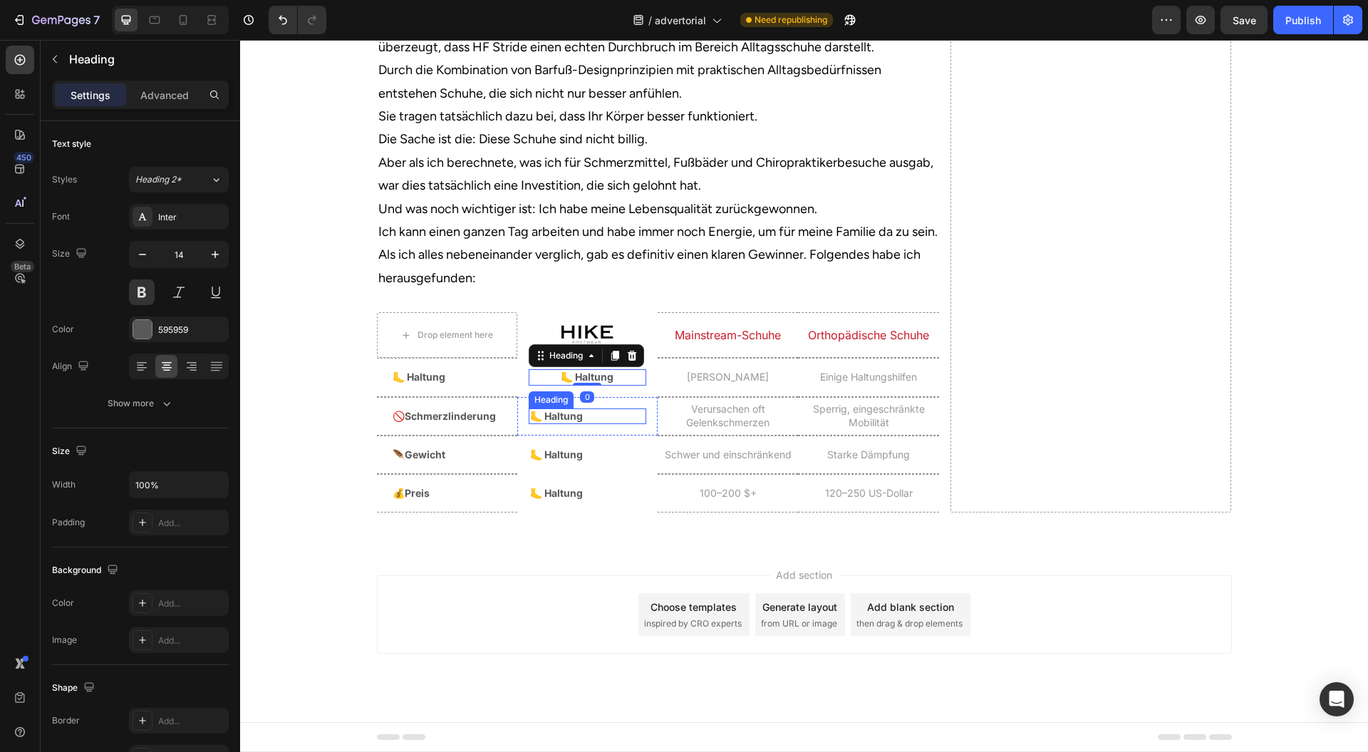
click at [592, 415] on h2 "🦶 Haltung" at bounding box center [588, 416] width 118 height 16
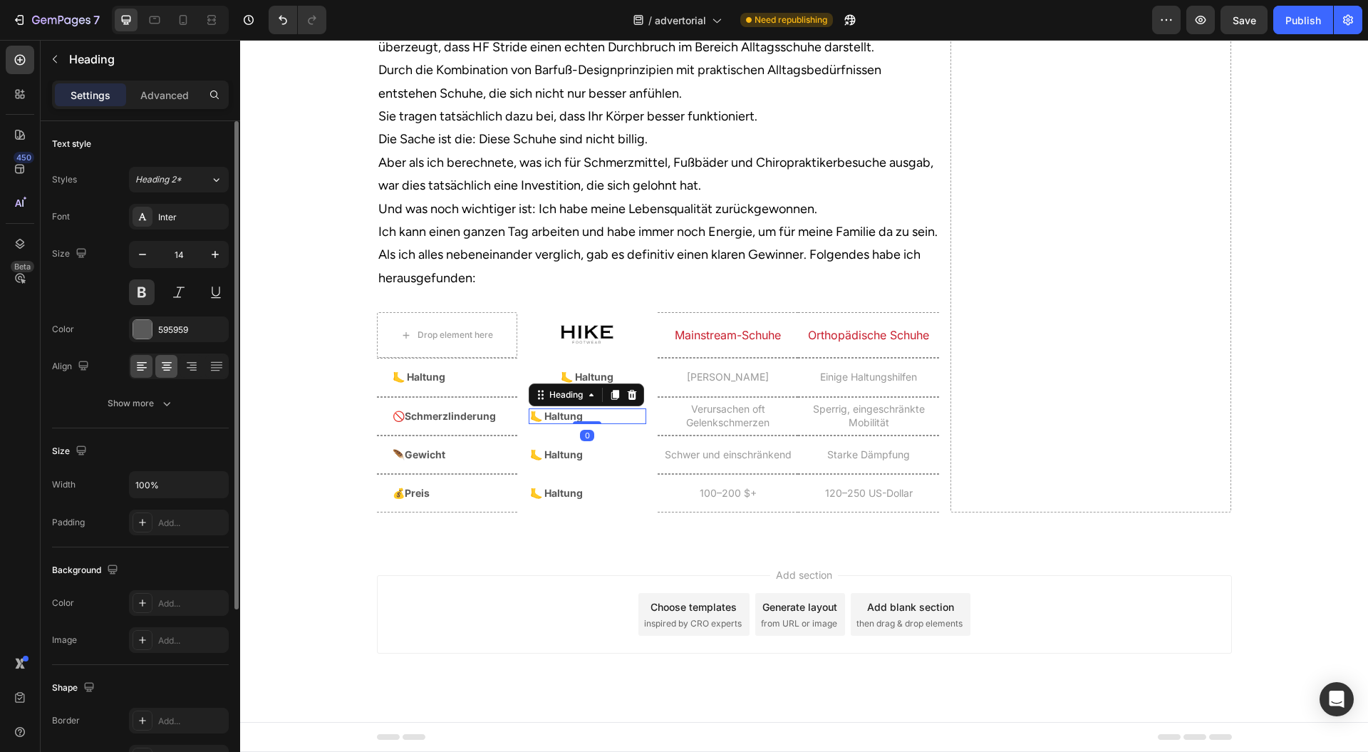
click at [164, 366] on icon at bounding box center [167, 366] width 14 height 14
click at [594, 462] on div "🦶 Haltung Heading Row" at bounding box center [587, 454] width 140 height 38
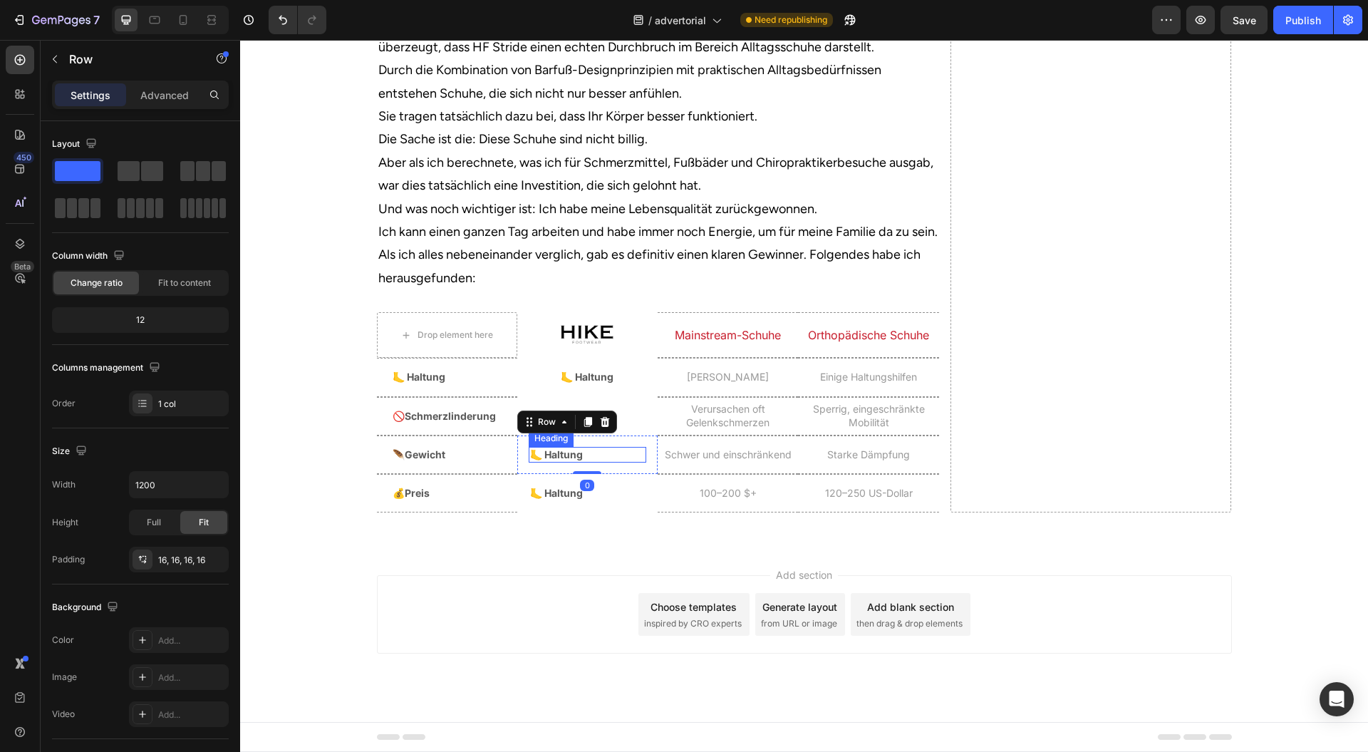
click at [594, 461] on h2 "🦶 Haltung" at bounding box center [588, 455] width 118 height 16
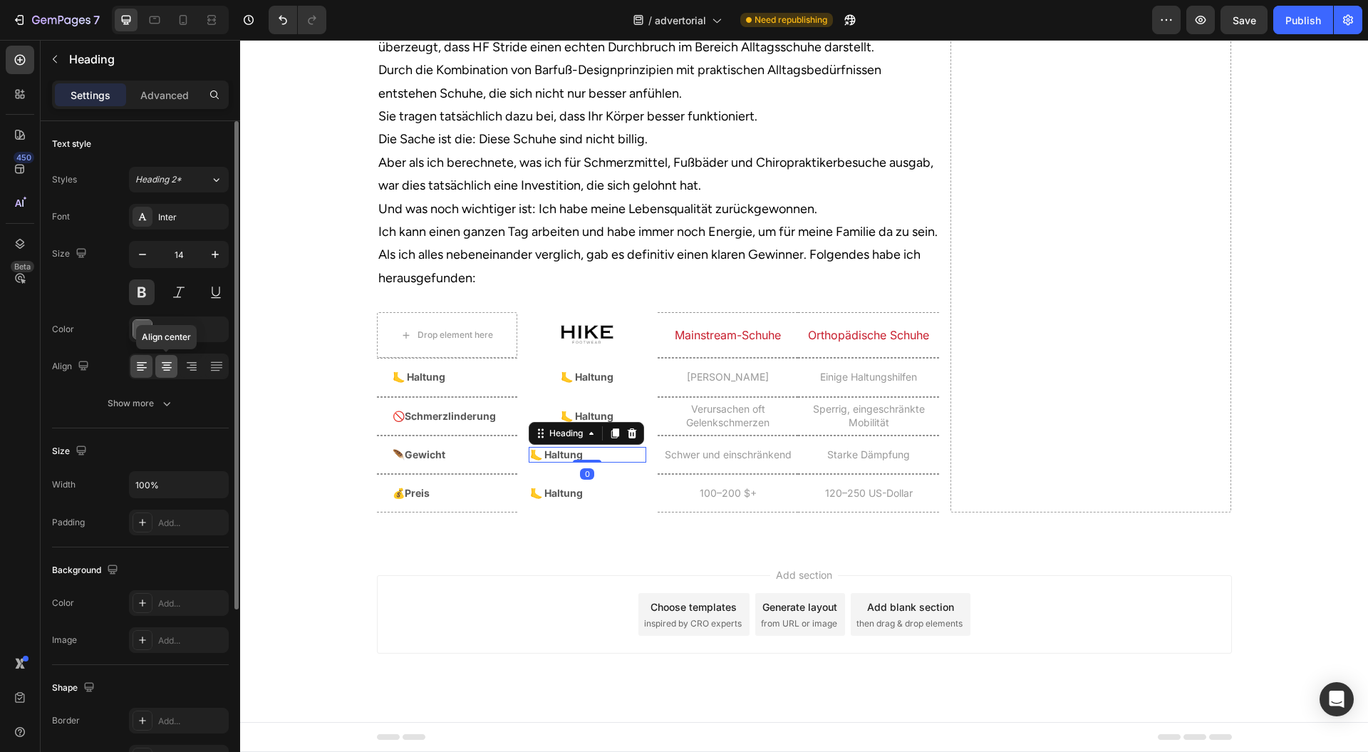
click at [167, 367] on icon at bounding box center [167, 366] width 14 height 14
click at [593, 490] on h2 "🦶 Haltung" at bounding box center [588, 493] width 118 height 16
click at [170, 361] on icon at bounding box center [167, 366] width 14 height 14
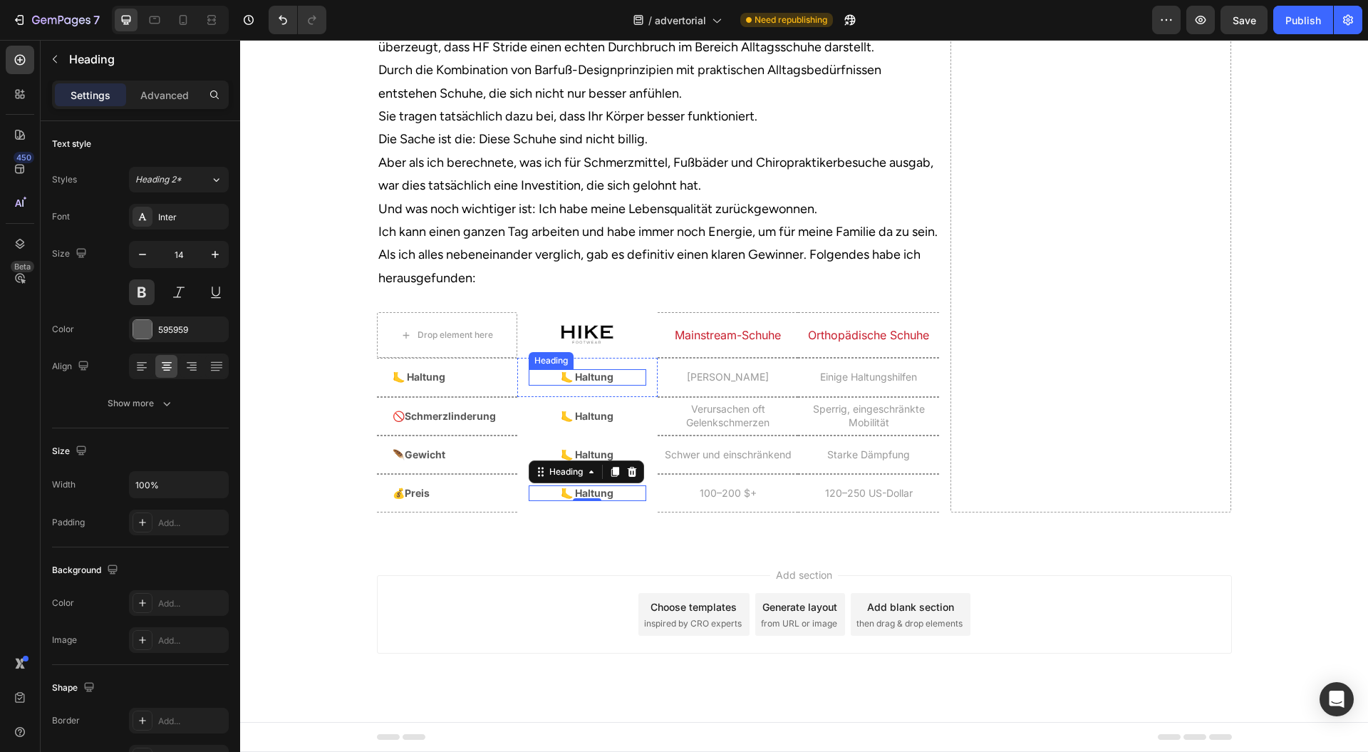
click at [592, 379] on h2 "🦶 Haltung" at bounding box center [588, 377] width 118 height 16
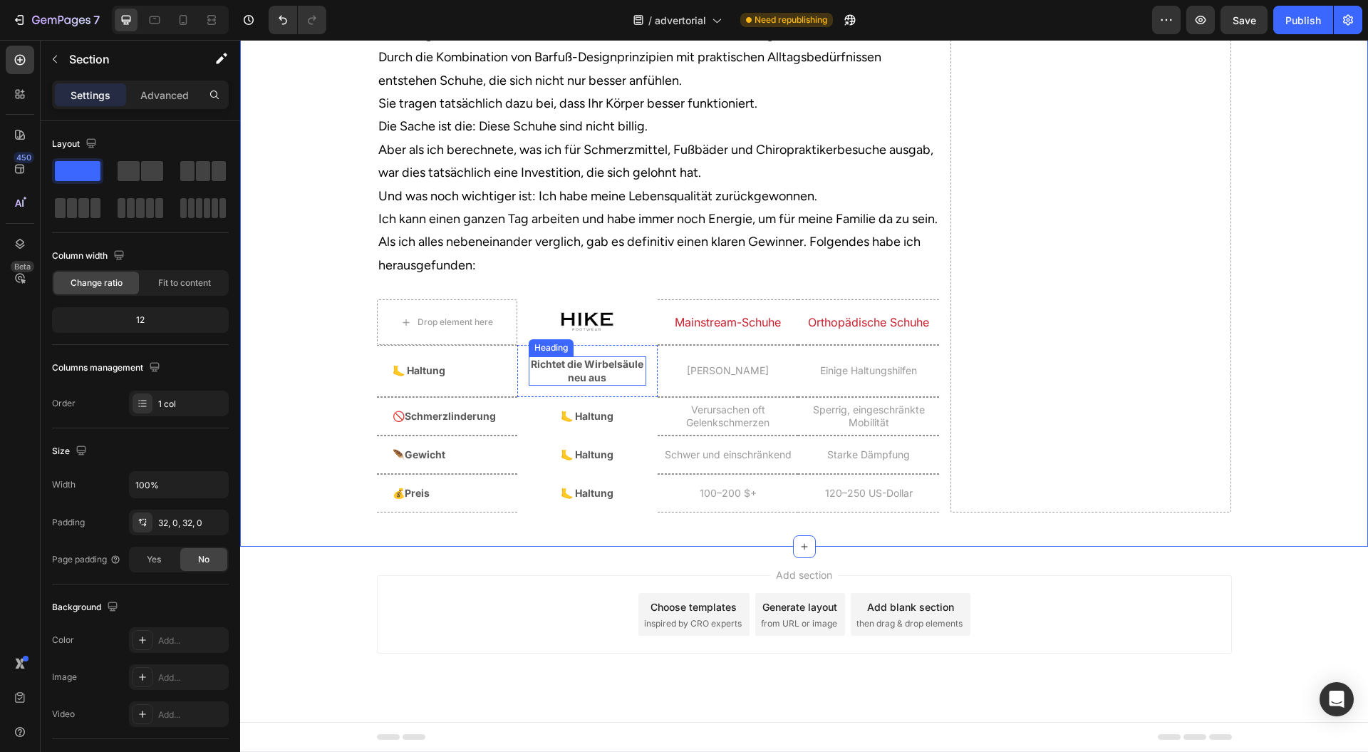
click at [564, 376] on p "Richtet die Wirbelsäule neu aus" at bounding box center [587, 371] width 115 height 26
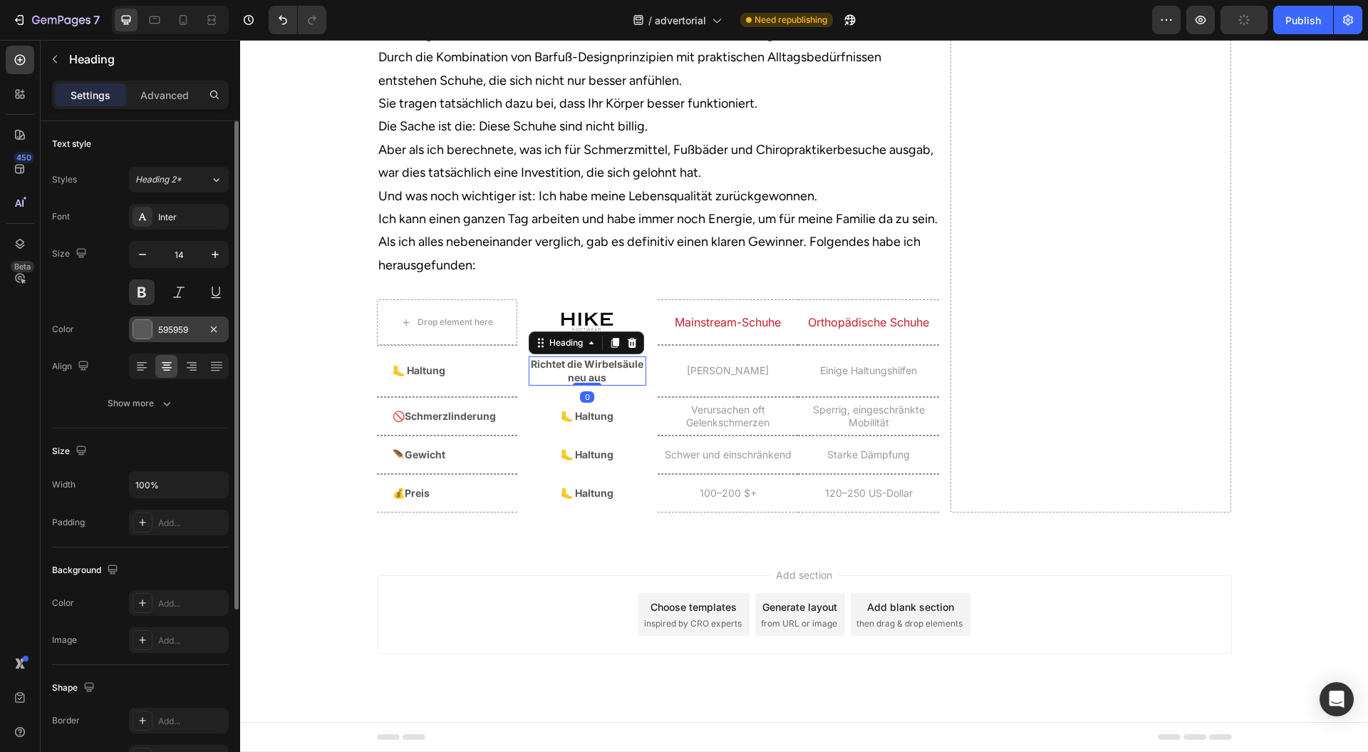
click at [136, 331] on div at bounding box center [142, 329] width 19 height 19
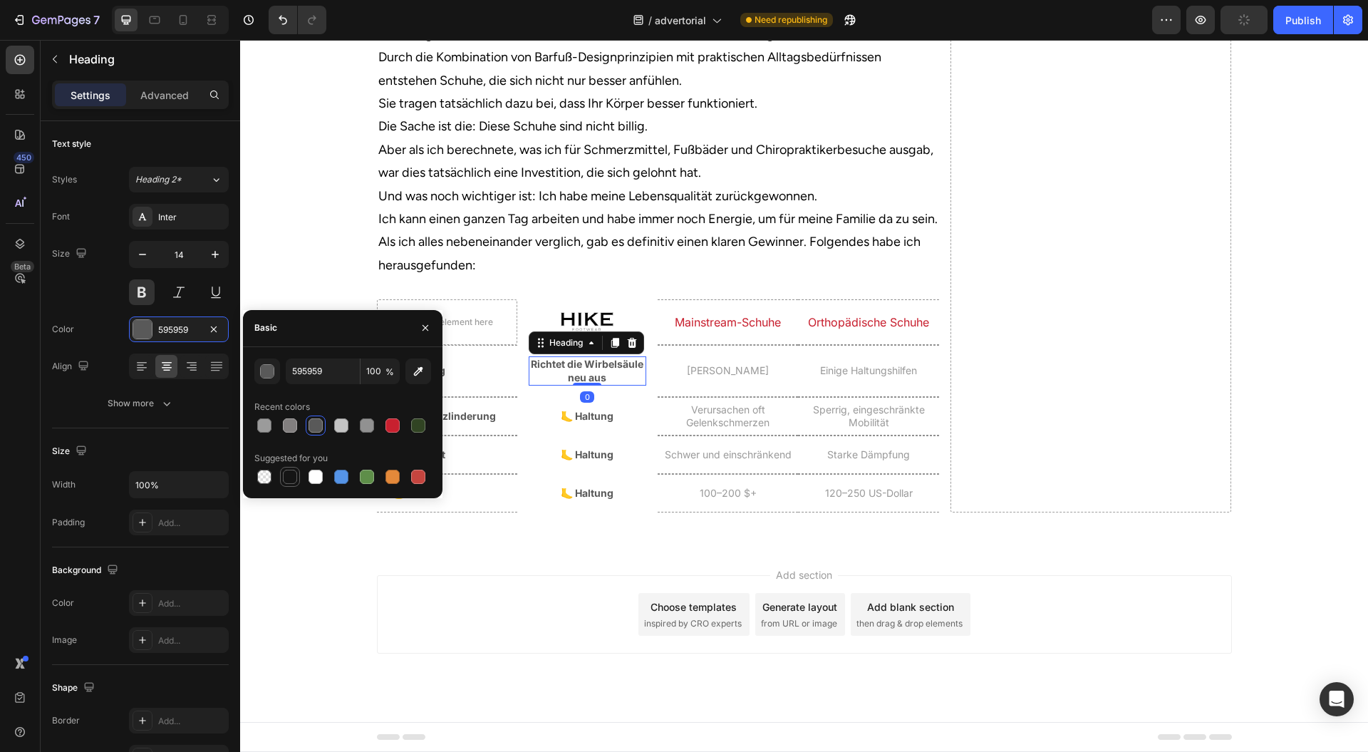
click at [287, 475] on div at bounding box center [290, 477] width 14 height 14
type input "151515"
click at [524, 639] on div "Add section Choose templates inspired by CRO experts Generate layout from URL o…" at bounding box center [804, 614] width 855 height 78
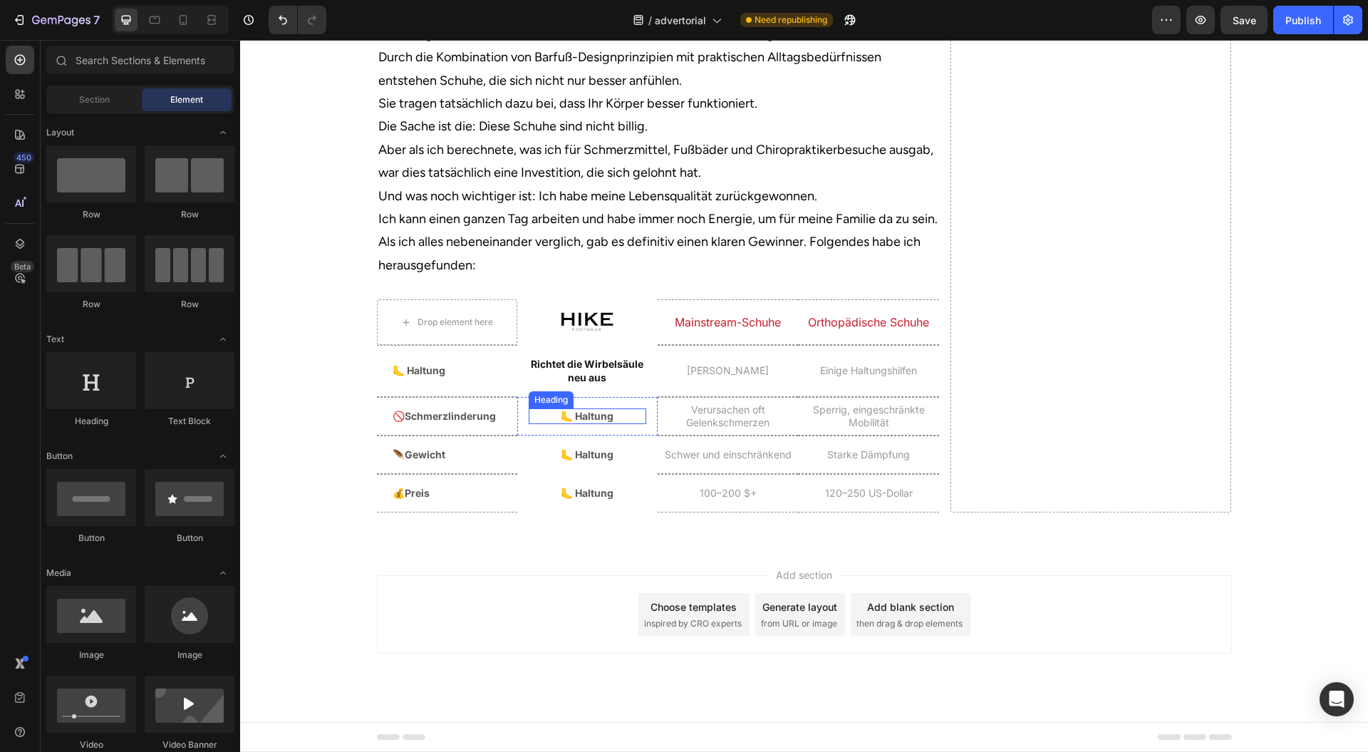
click at [612, 424] on h2 "🦶 Haltung" at bounding box center [588, 416] width 118 height 16
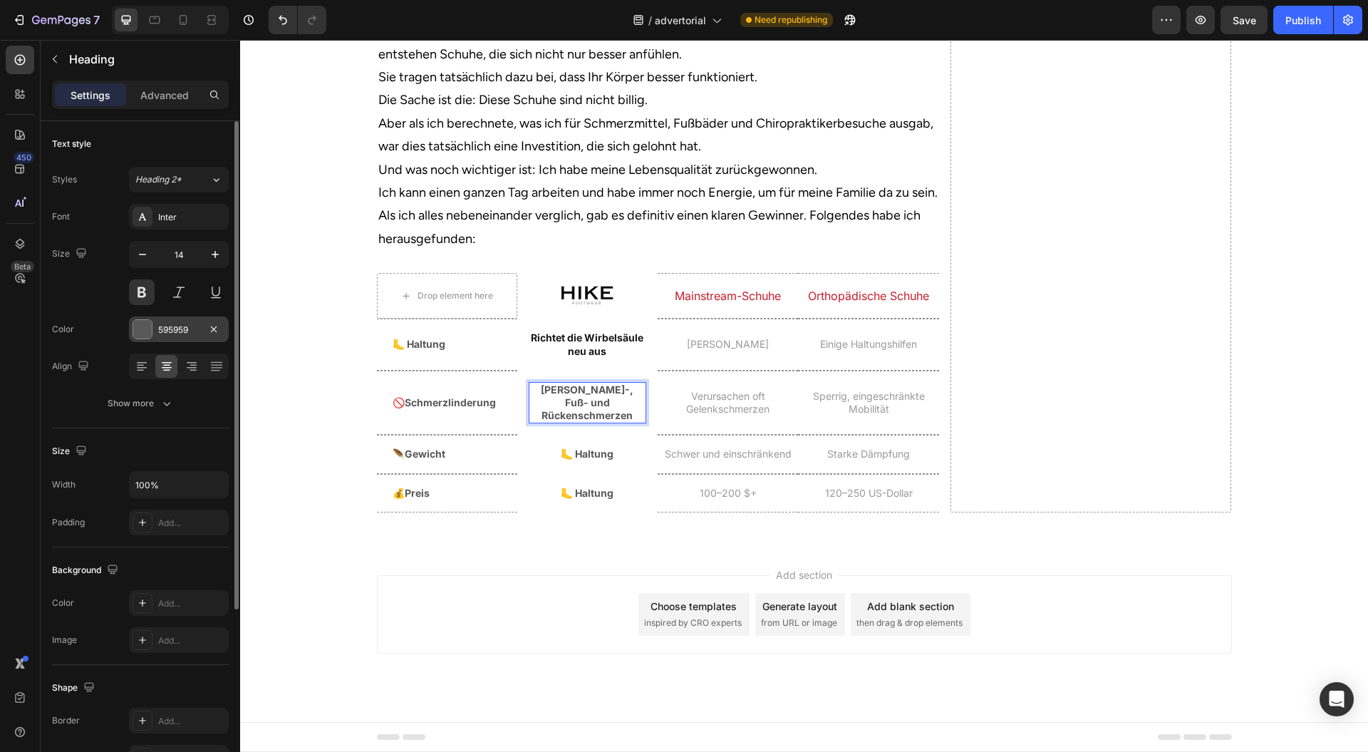
click at [160, 324] on div "595959" at bounding box center [178, 330] width 41 height 13
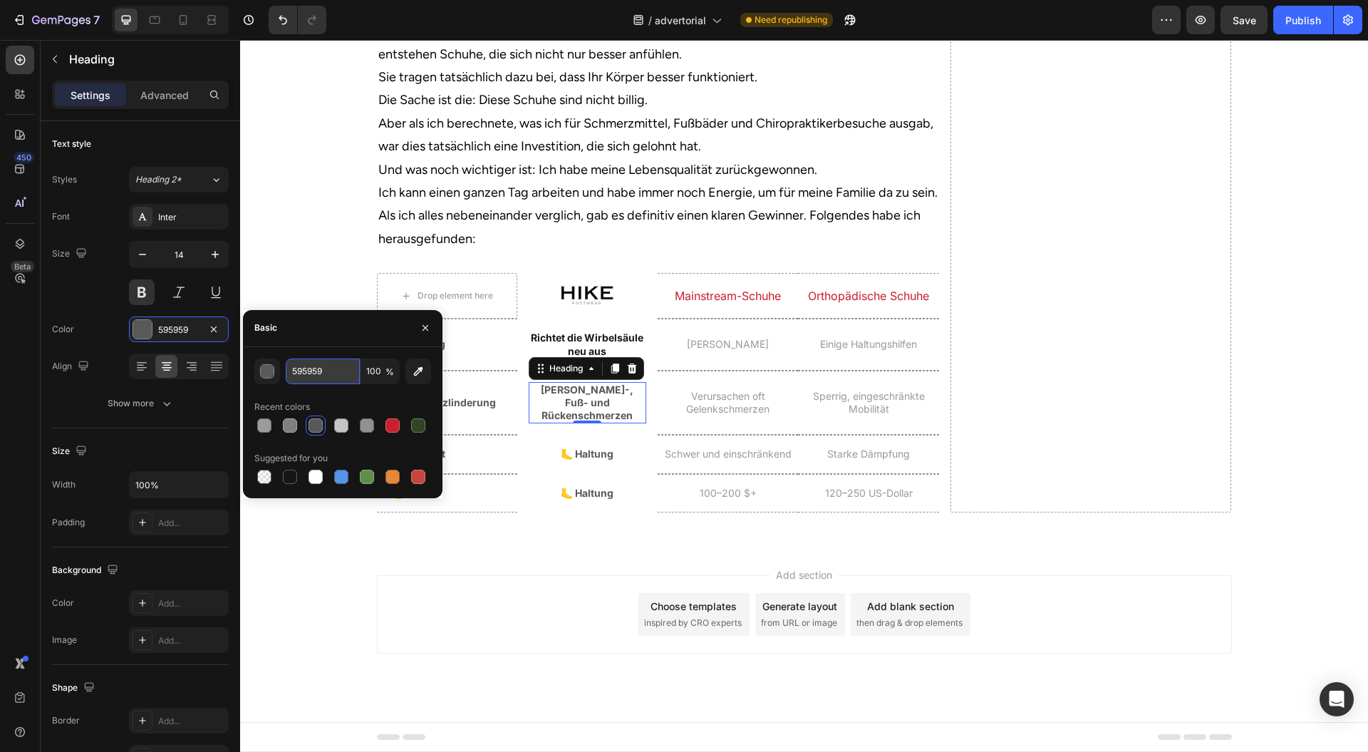
click at [319, 369] on input "595959" at bounding box center [323, 371] width 74 height 26
paste input "[PERSON_NAME]-, Fuß- und Rückenschmerzen"
click at [329, 372] on input "595959" at bounding box center [323, 371] width 74 height 26
paste input "#344a23"
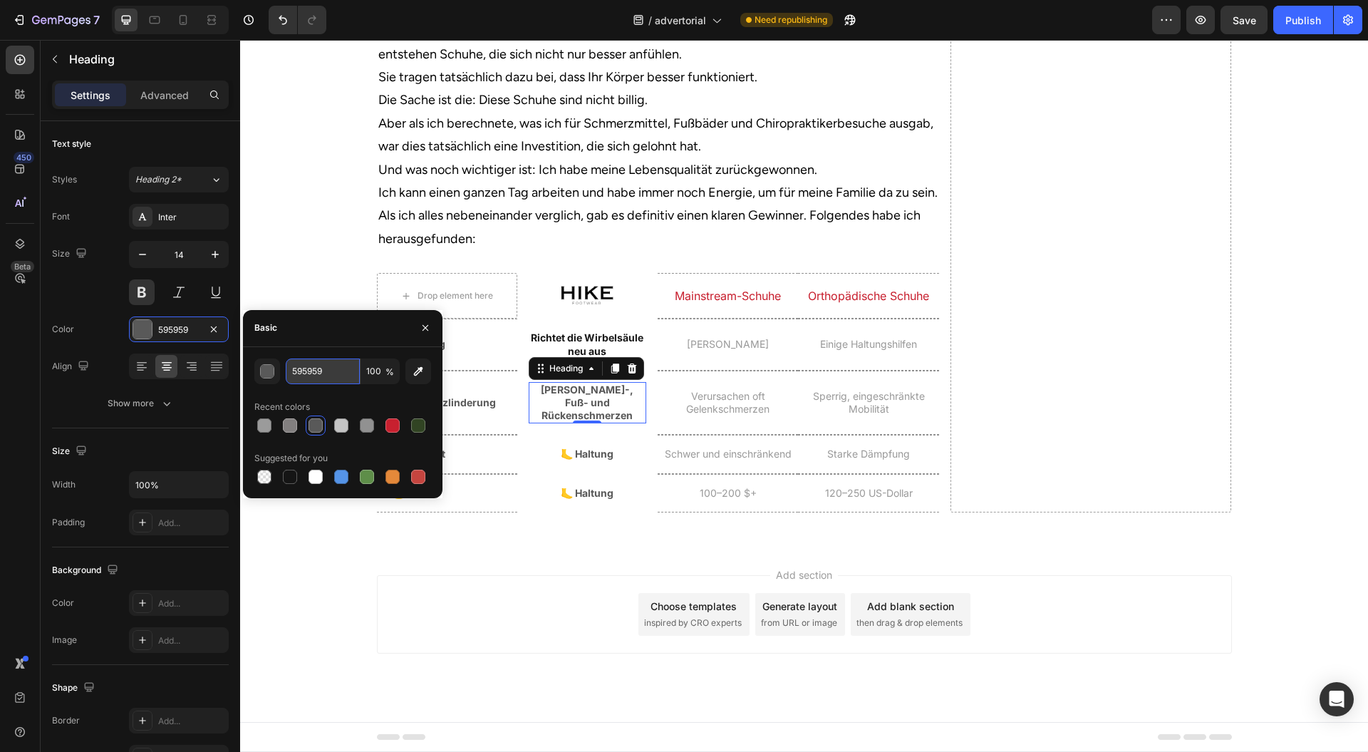
type input "#344a23"
click at [485, 597] on div "Add section Choose templates inspired by CRO experts Generate layout from URL o…" at bounding box center [804, 634] width 1128 height 175
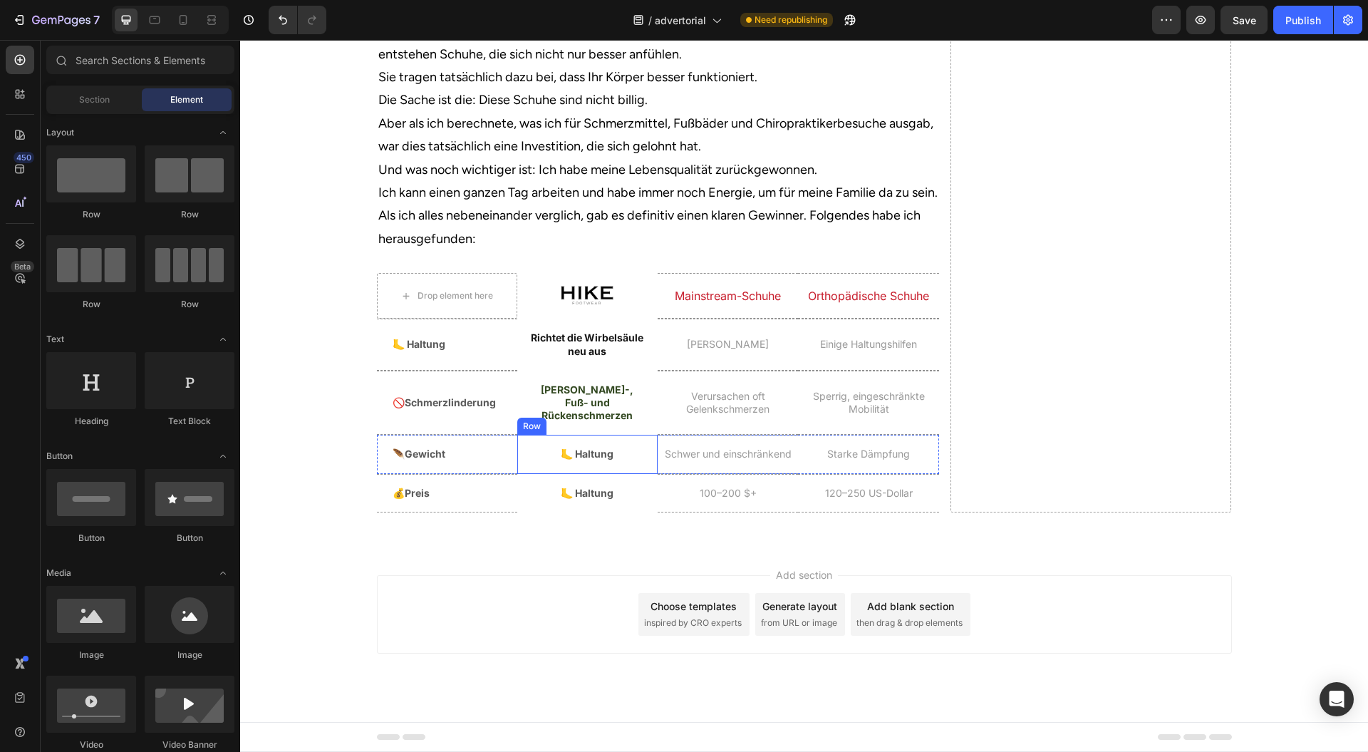
click at [596, 462] on h2 "🦶 Haltung" at bounding box center [588, 454] width 118 height 16
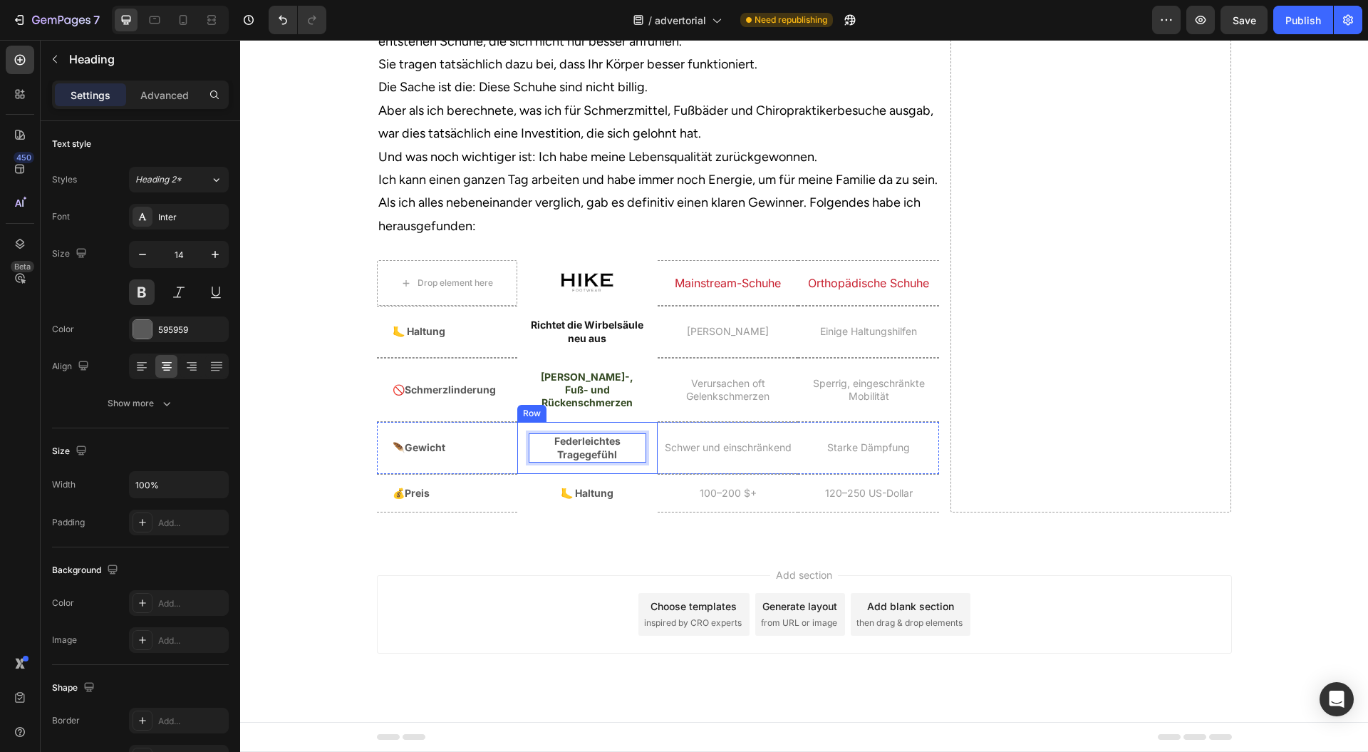
click at [599, 501] on h2 "🦶 Haltung" at bounding box center [588, 493] width 118 height 16
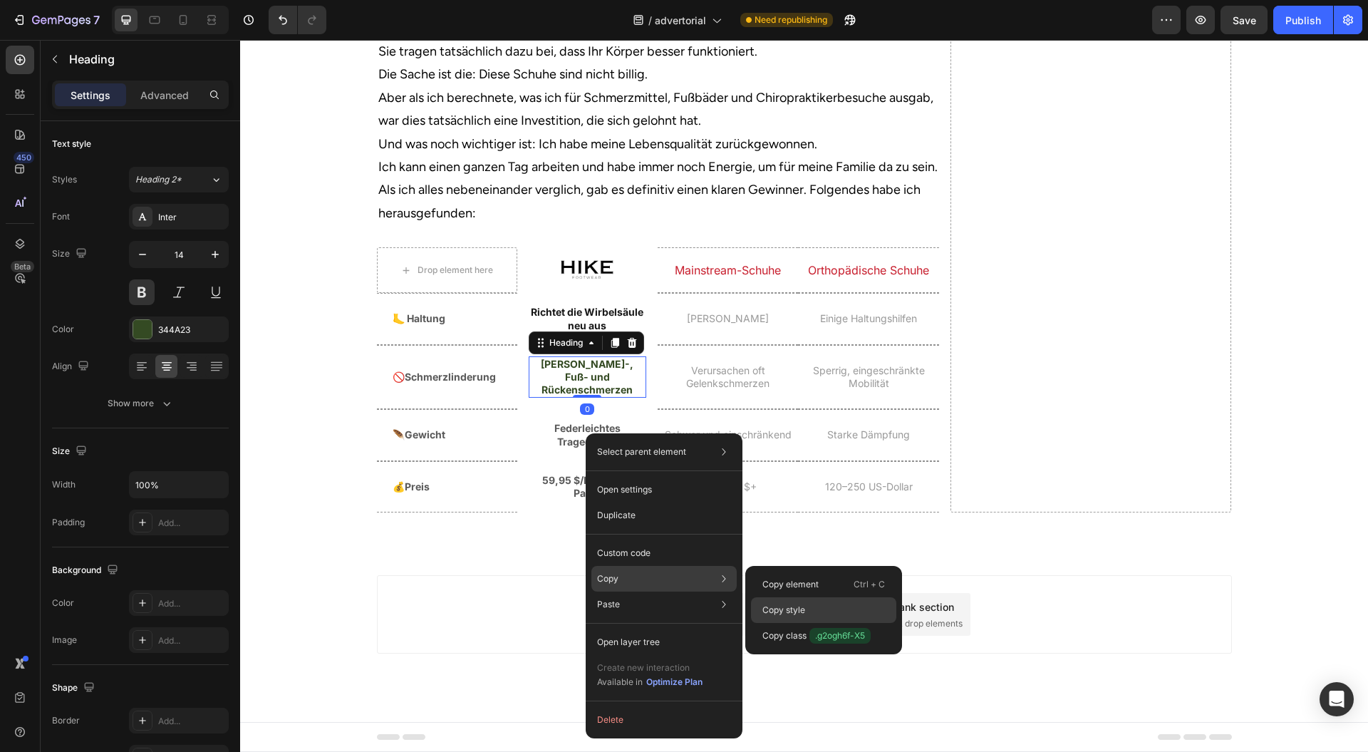
click at [796, 607] on p "Copy style" at bounding box center [784, 610] width 43 height 13
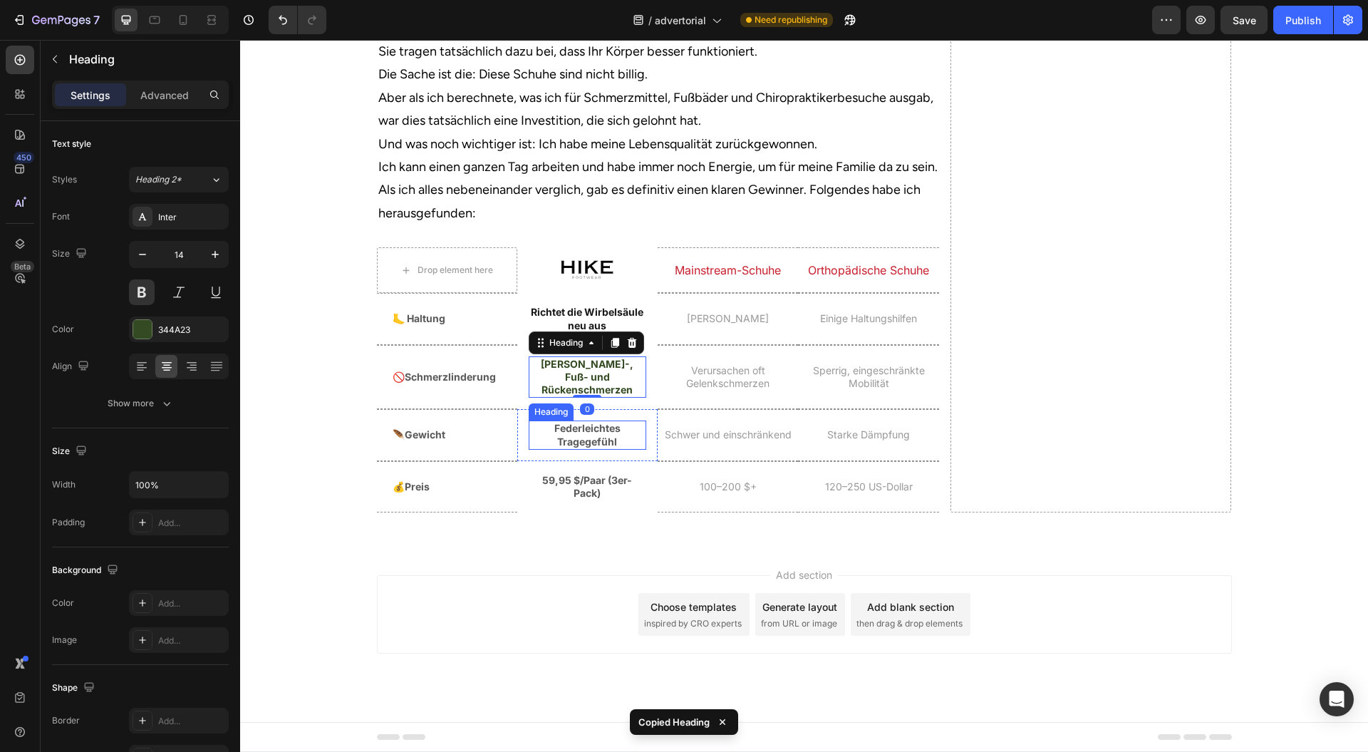
click at [594, 448] on p "Federleichtes Tragegefühl" at bounding box center [587, 435] width 115 height 26
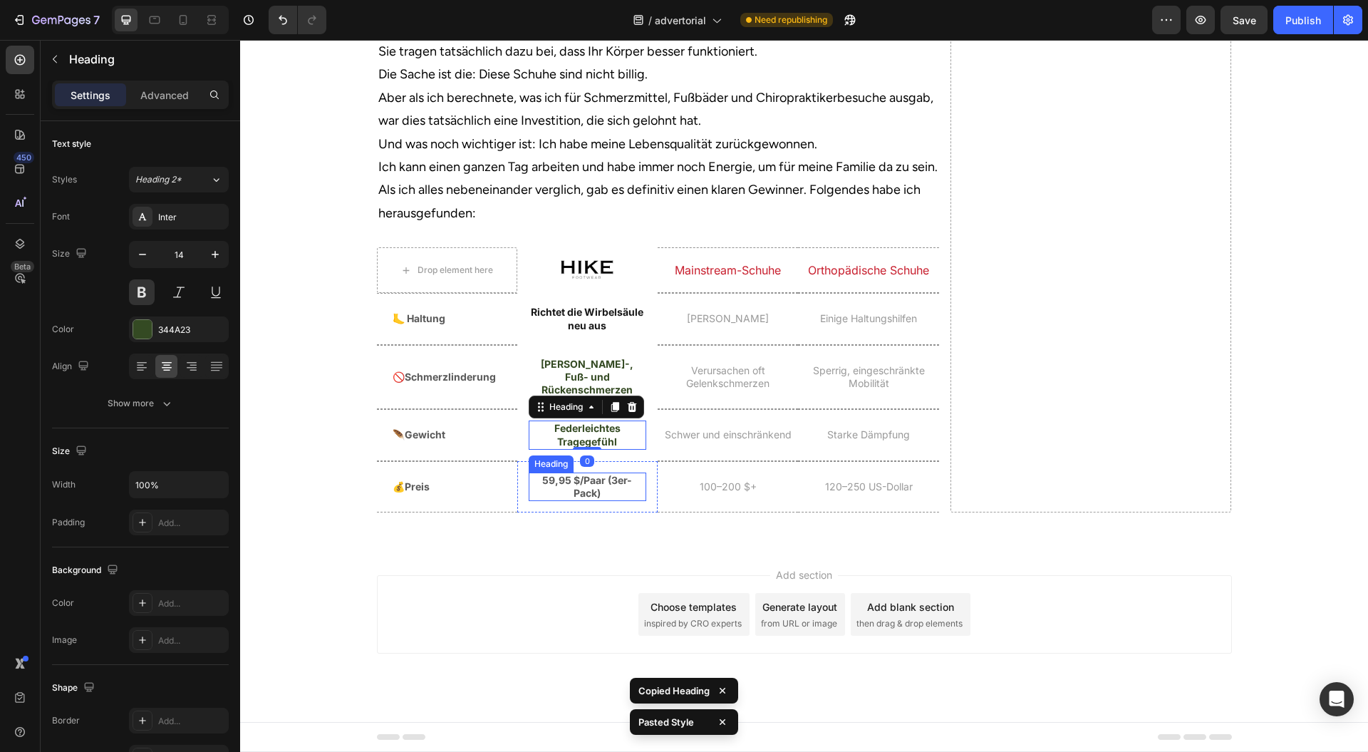
click at [592, 500] on p "59,95 $/Paar (3er-Pack)" at bounding box center [587, 487] width 115 height 26
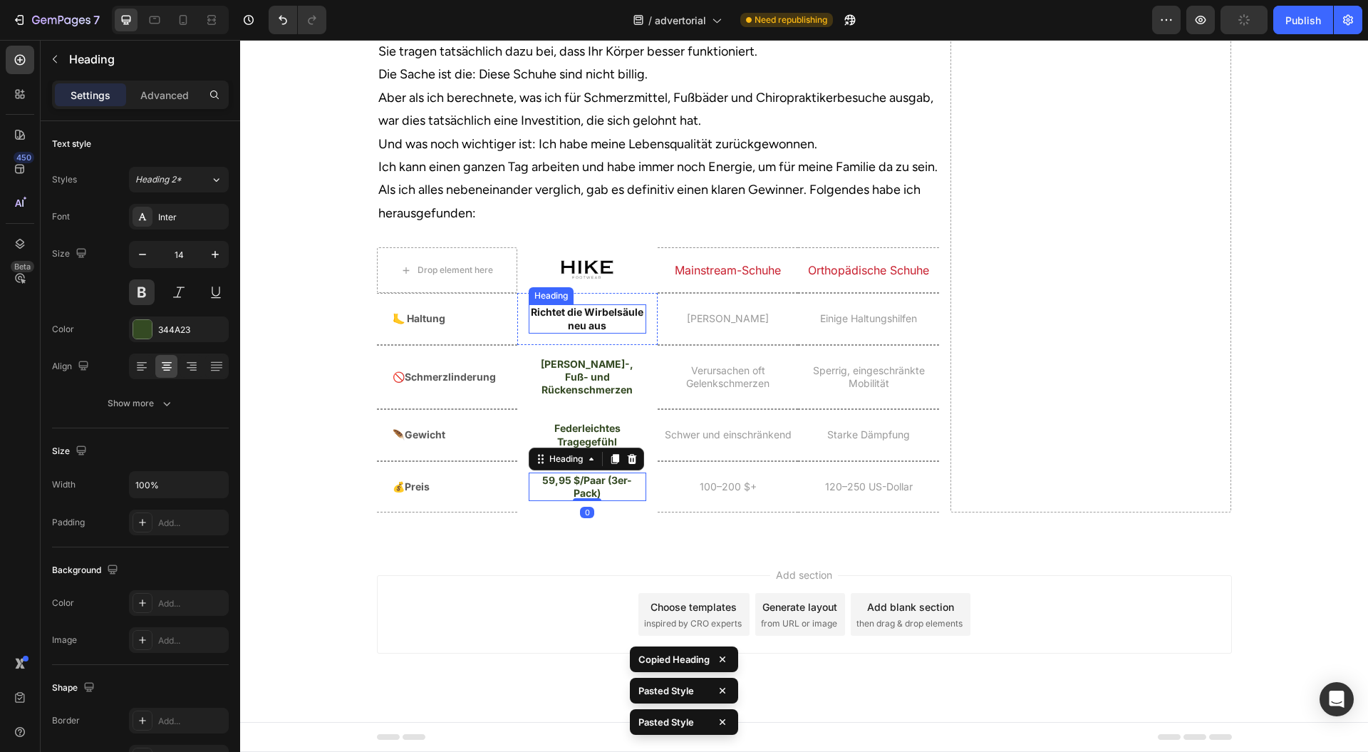
click at [592, 331] on p "Richtet die Wirbelsäule neu aus" at bounding box center [587, 319] width 115 height 26
click at [536, 654] on div "Add section Choose templates inspired by CRO experts Generate layout from URL o…" at bounding box center [804, 614] width 855 height 78
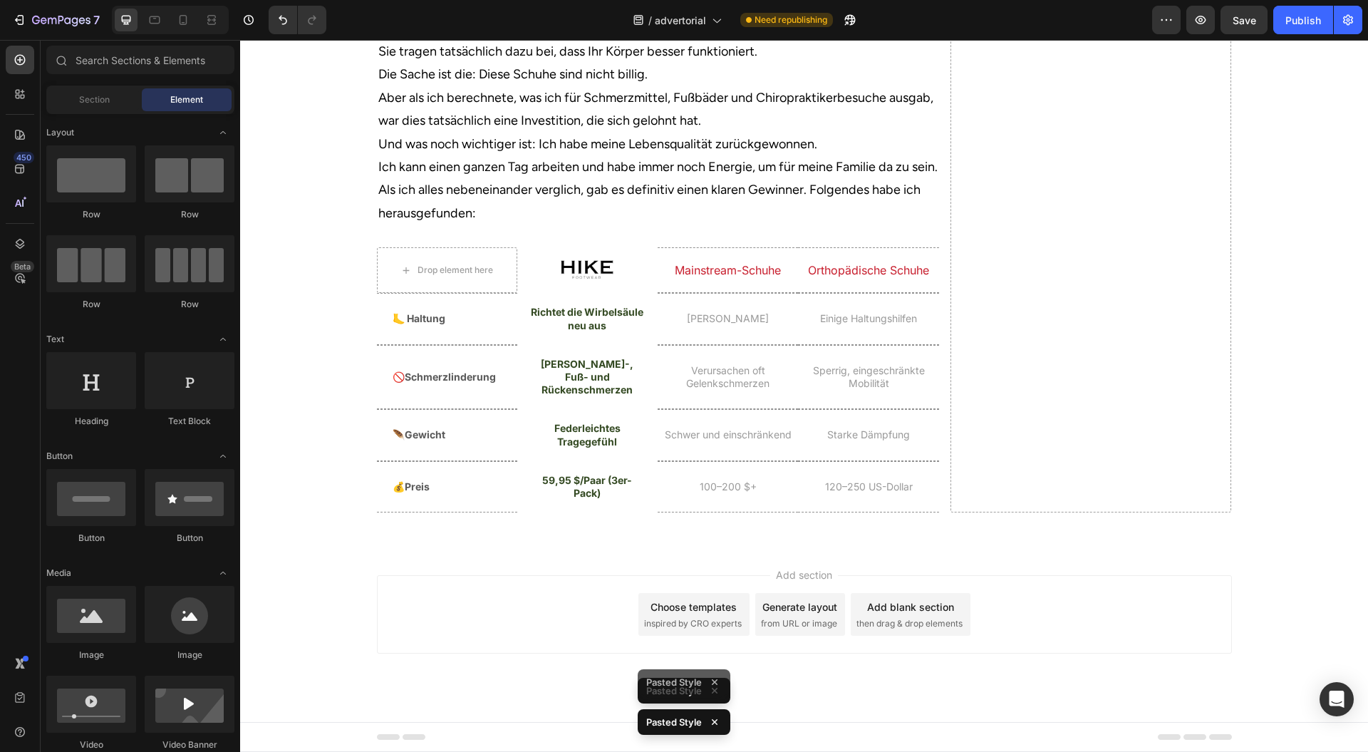
click at [530, 600] on div "Add section Choose templates inspired by CRO experts Generate layout from URL o…" at bounding box center [804, 634] width 1128 height 175
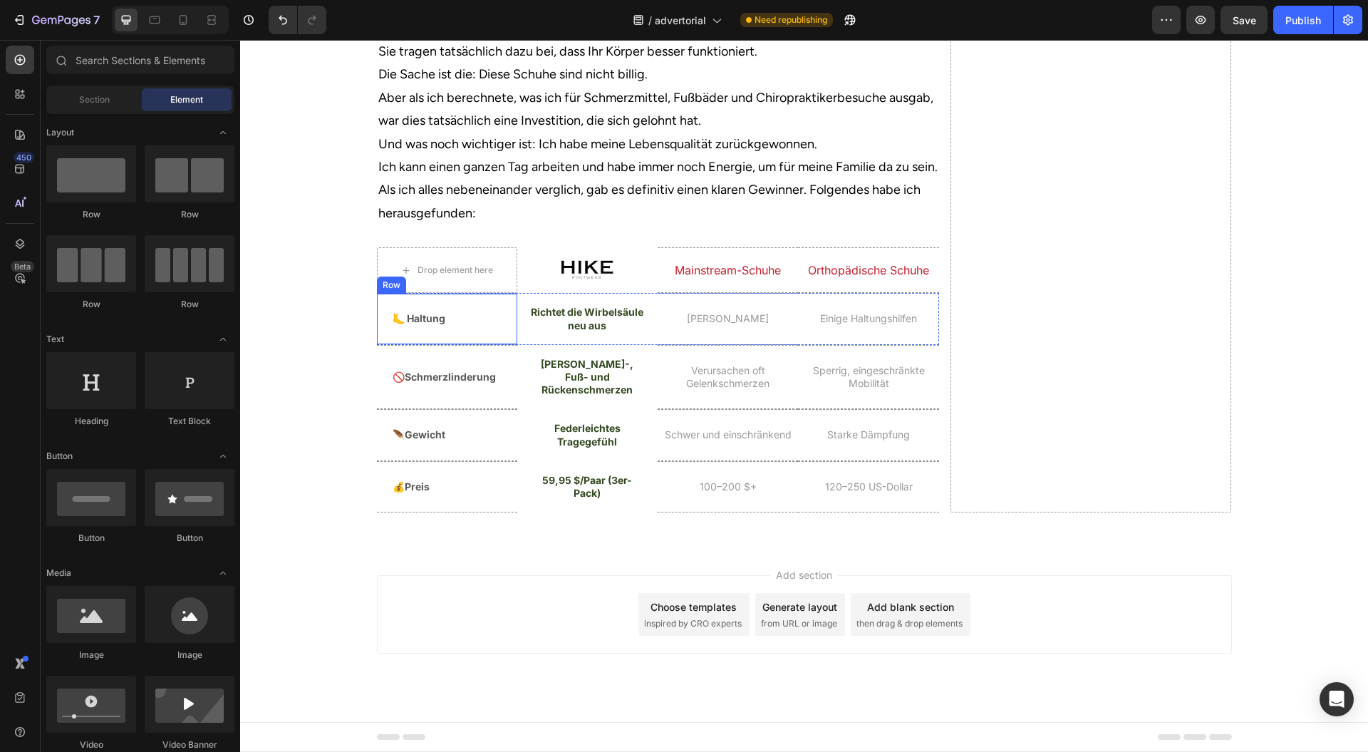
click at [499, 344] on div "🦶 Haltung Heading" at bounding box center [454, 319] width 126 height 50
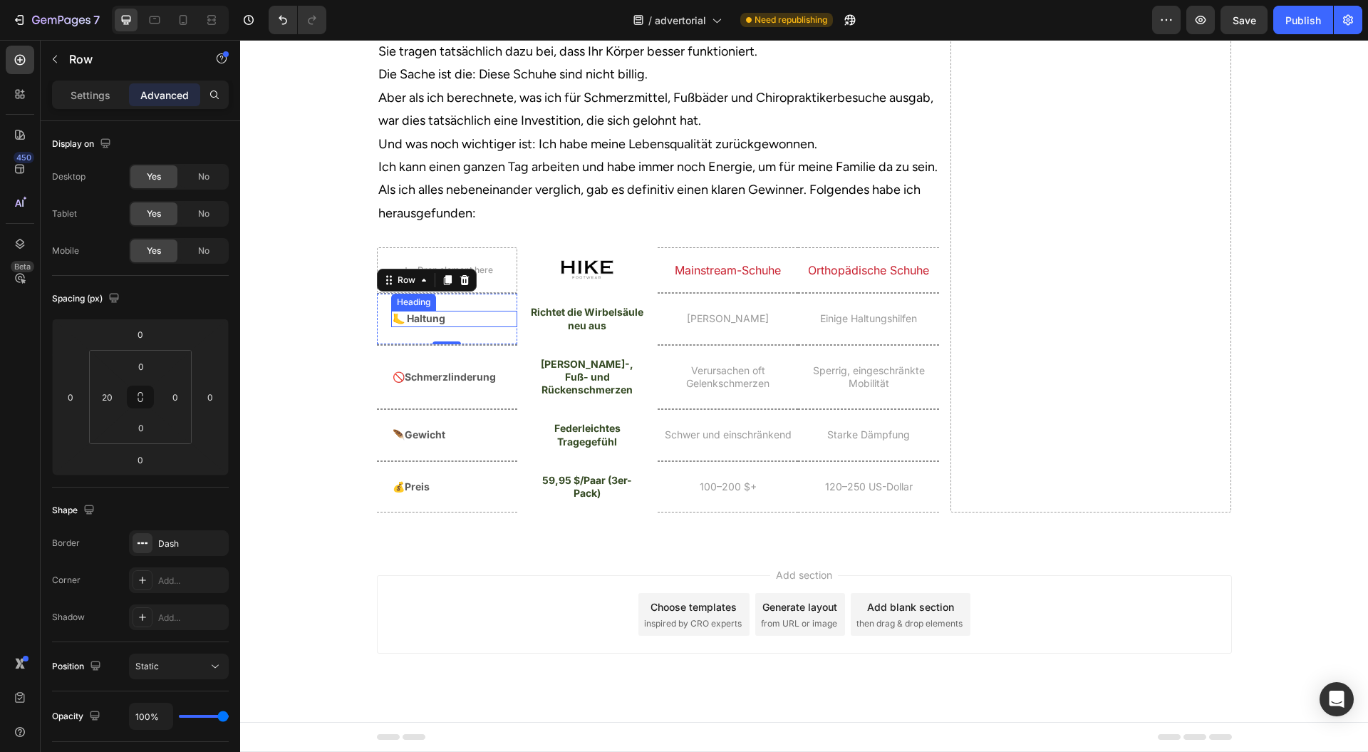
click at [472, 325] on p "🦶 Haltung" at bounding box center [454, 318] width 123 height 13
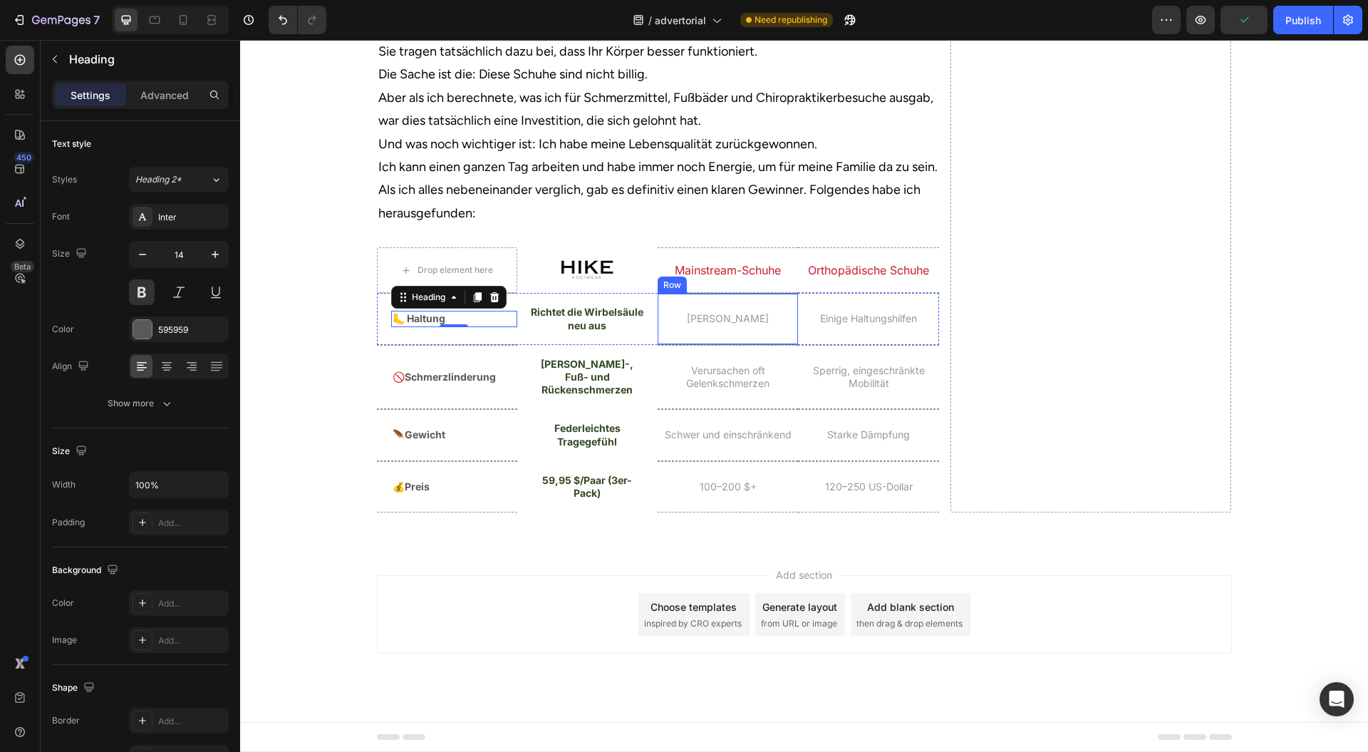
click at [674, 344] on div "[PERSON_NAME] Heading" at bounding box center [728, 319] width 140 height 50
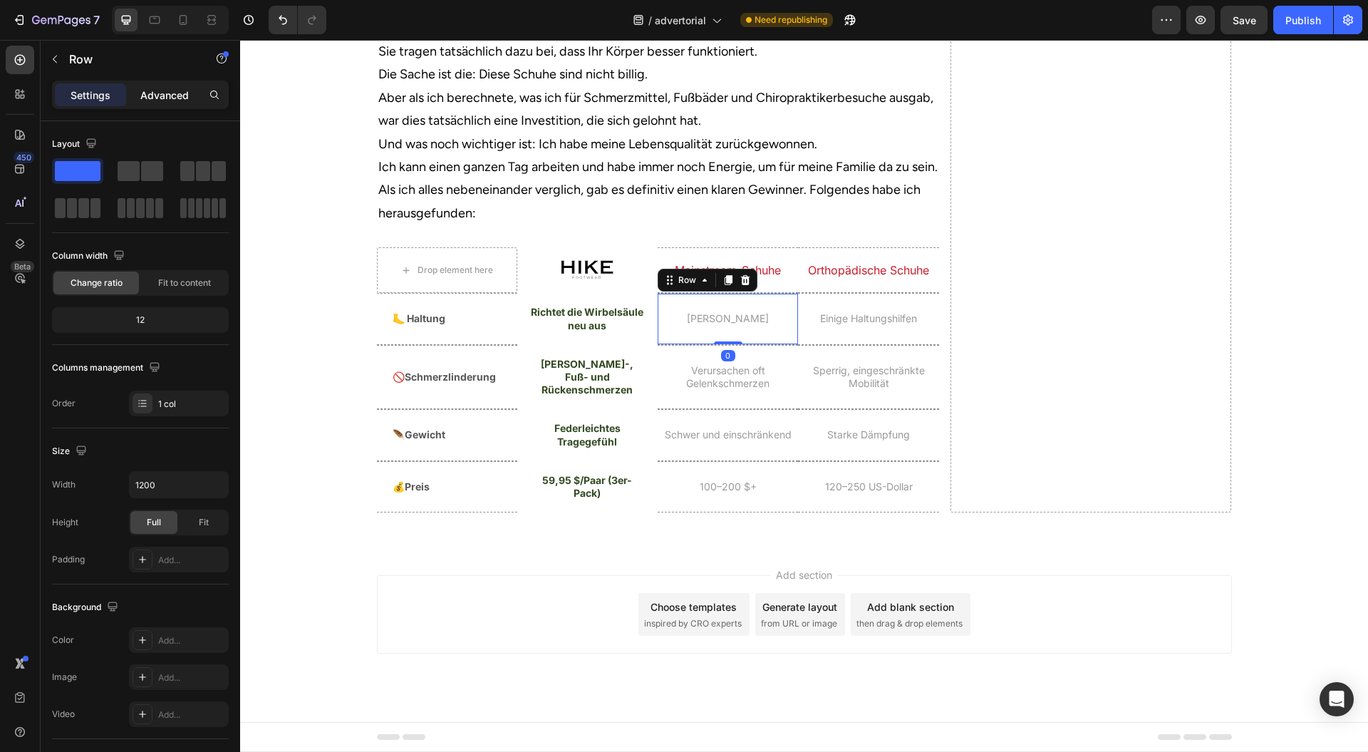
click at [169, 83] on div "Settings Advanced" at bounding box center [140, 95] width 177 height 29
click at [172, 97] on p "Advanced" at bounding box center [164, 95] width 48 height 15
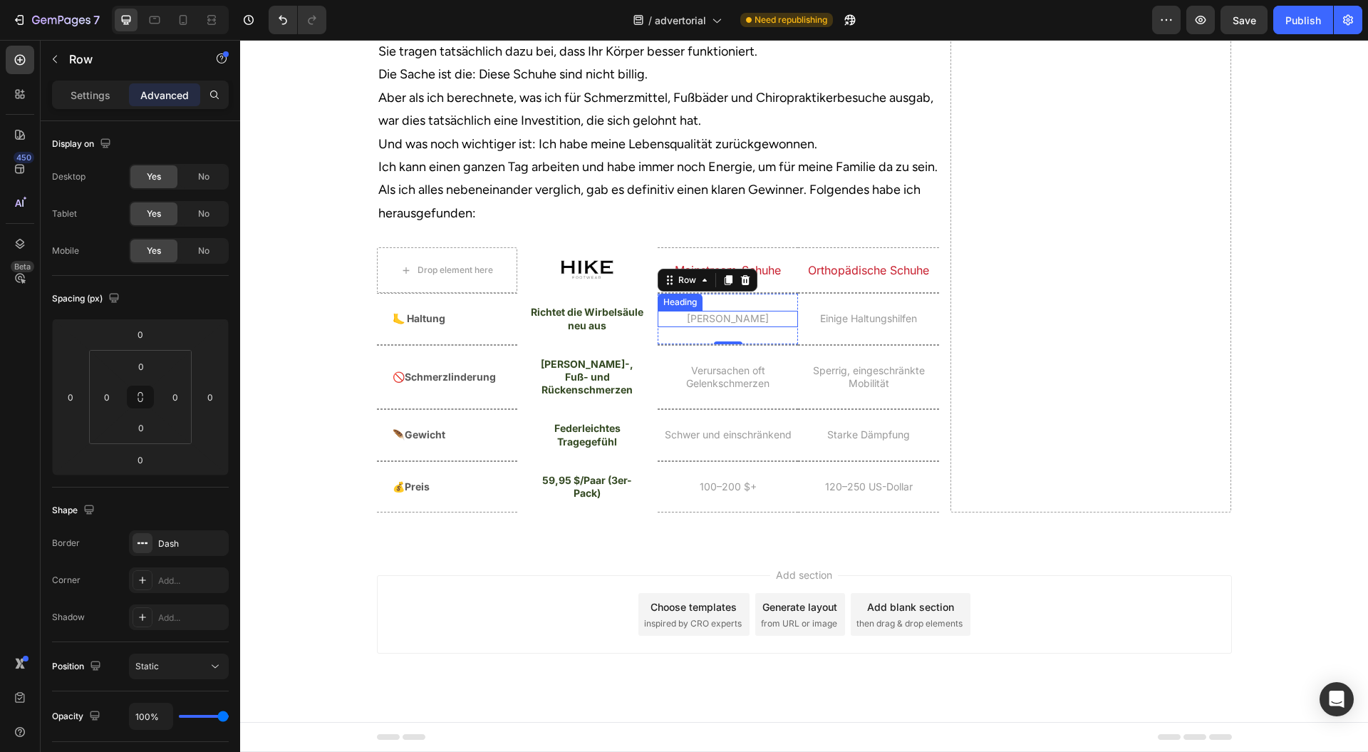
click at [743, 325] on p "[PERSON_NAME]" at bounding box center [728, 318] width 138 height 13
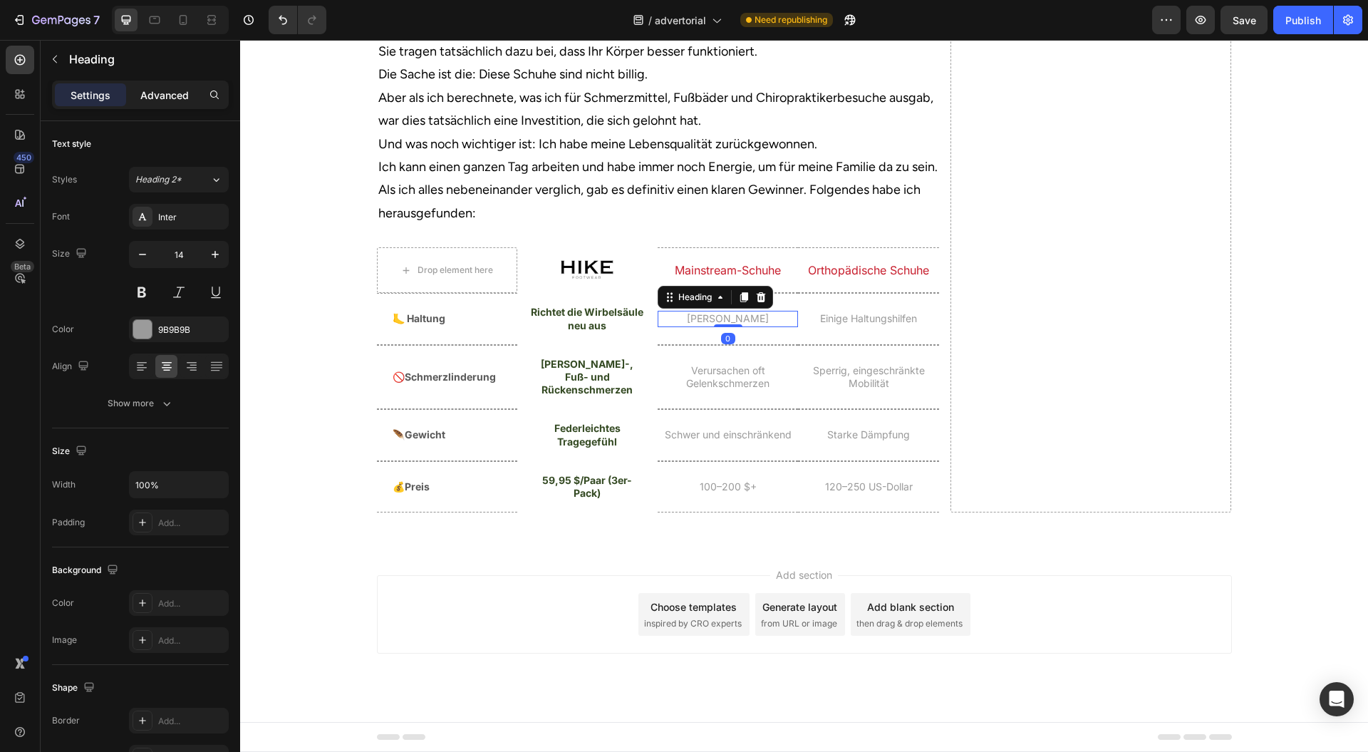
click at [177, 98] on p "Advanced" at bounding box center [164, 95] width 48 height 15
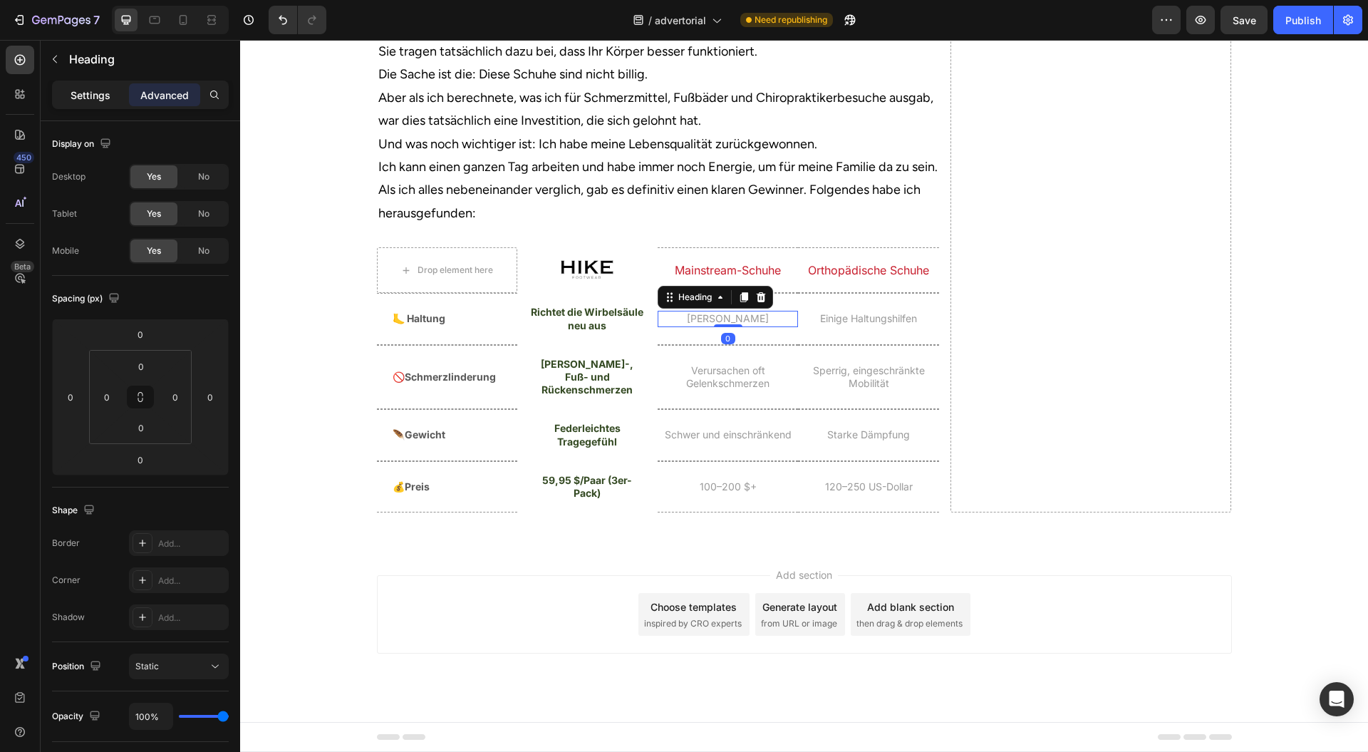
click at [96, 84] on div "Settings" at bounding box center [90, 94] width 71 height 23
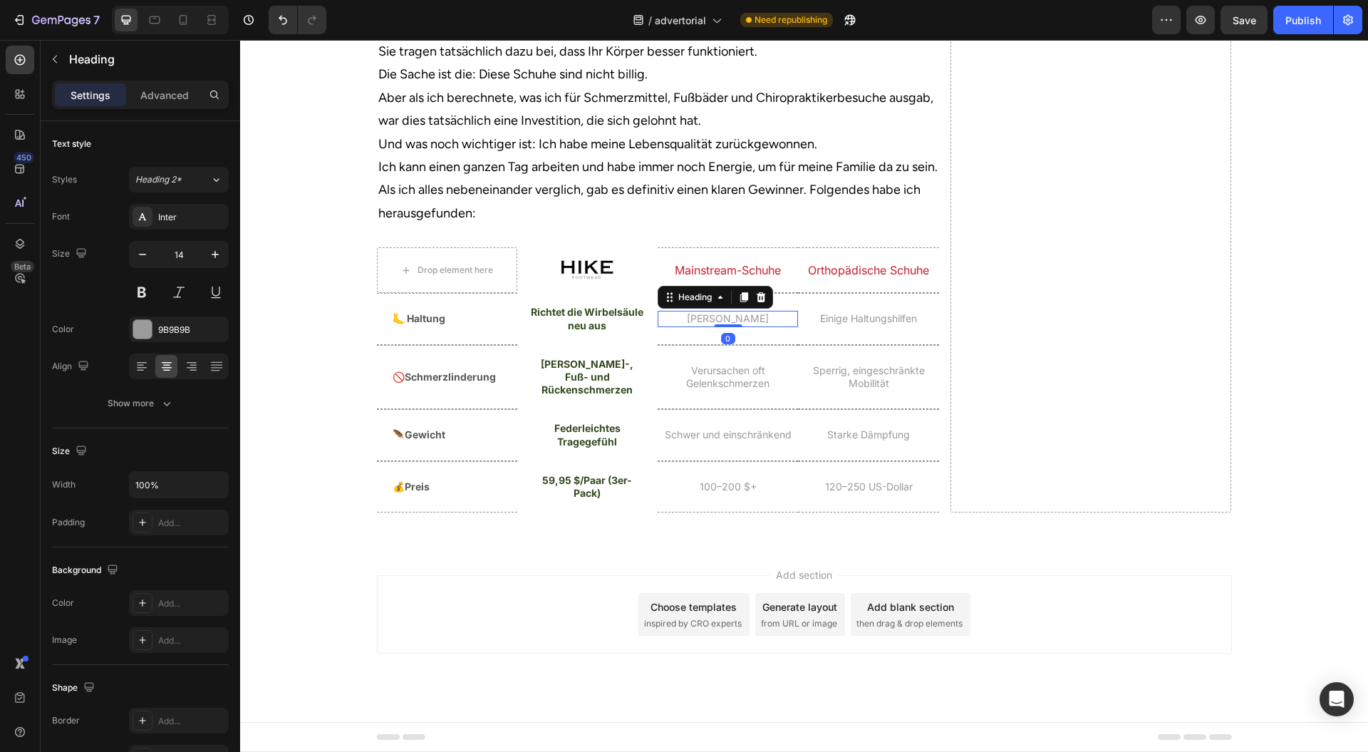
click at [91, 93] on p "Settings" at bounding box center [91, 95] width 40 height 15
click at [825, 344] on div "Einige Haltungshilfen Heading" at bounding box center [868, 319] width 140 height 50
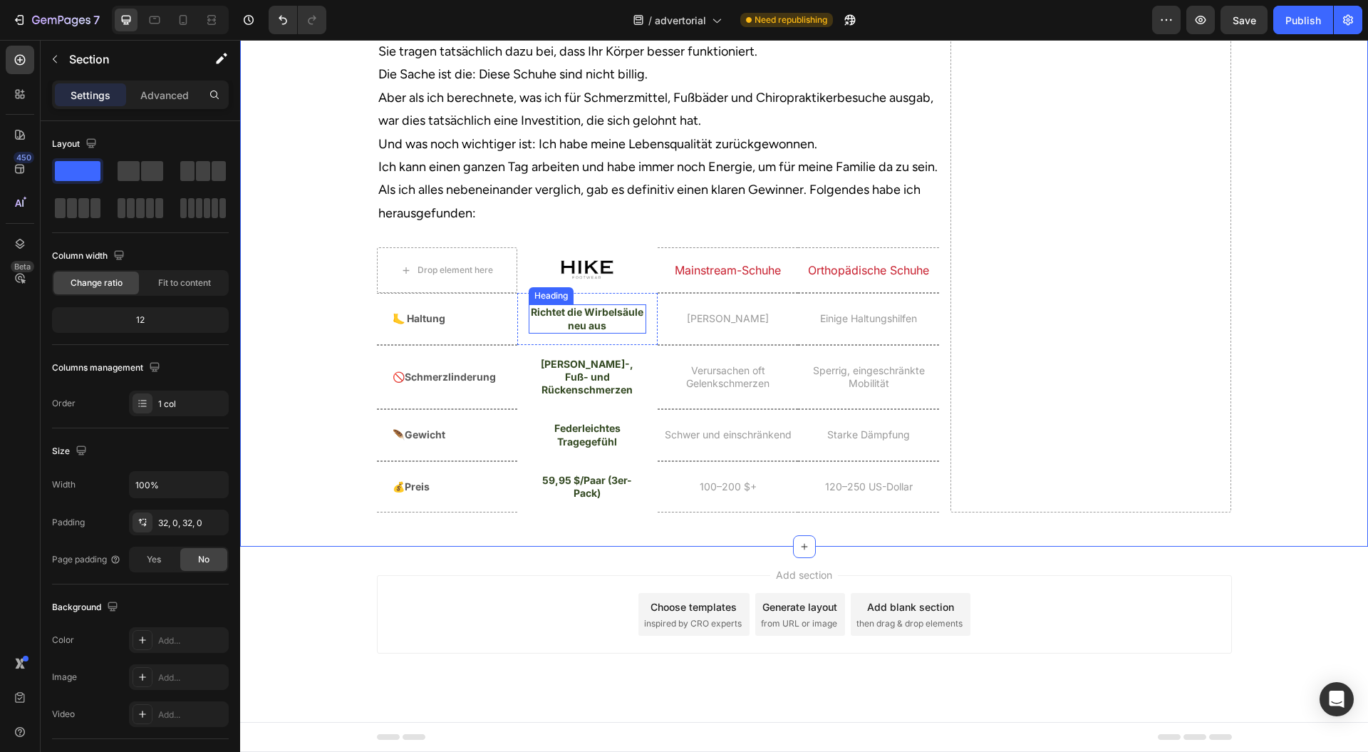
click at [576, 331] on p "Richtet die Wirbelsäule neu aus" at bounding box center [587, 319] width 115 height 26
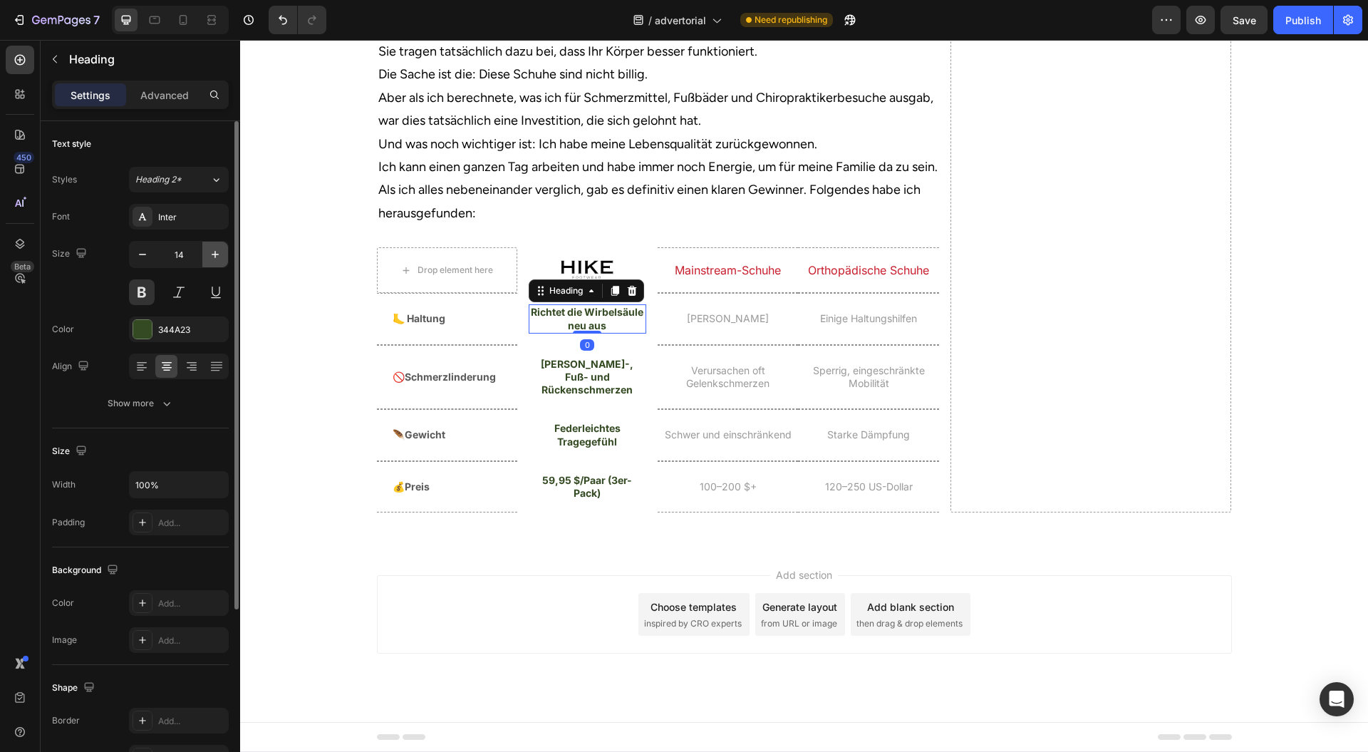
click at [216, 259] on icon "button" at bounding box center [215, 254] width 14 height 14
type input "16"
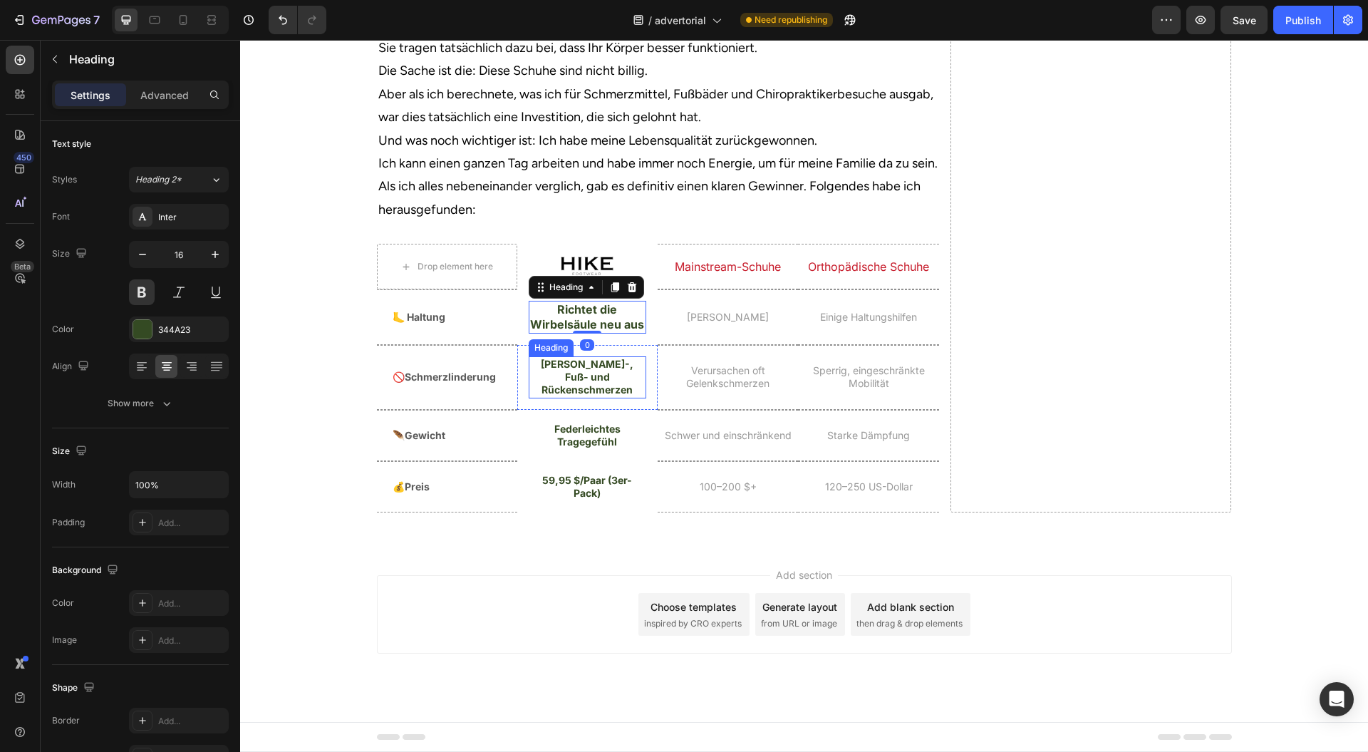
click at [552, 397] on p "[PERSON_NAME]-, Fuß- und Rückenschmerzen" at bounding box center [587, 377] width 115 height 39
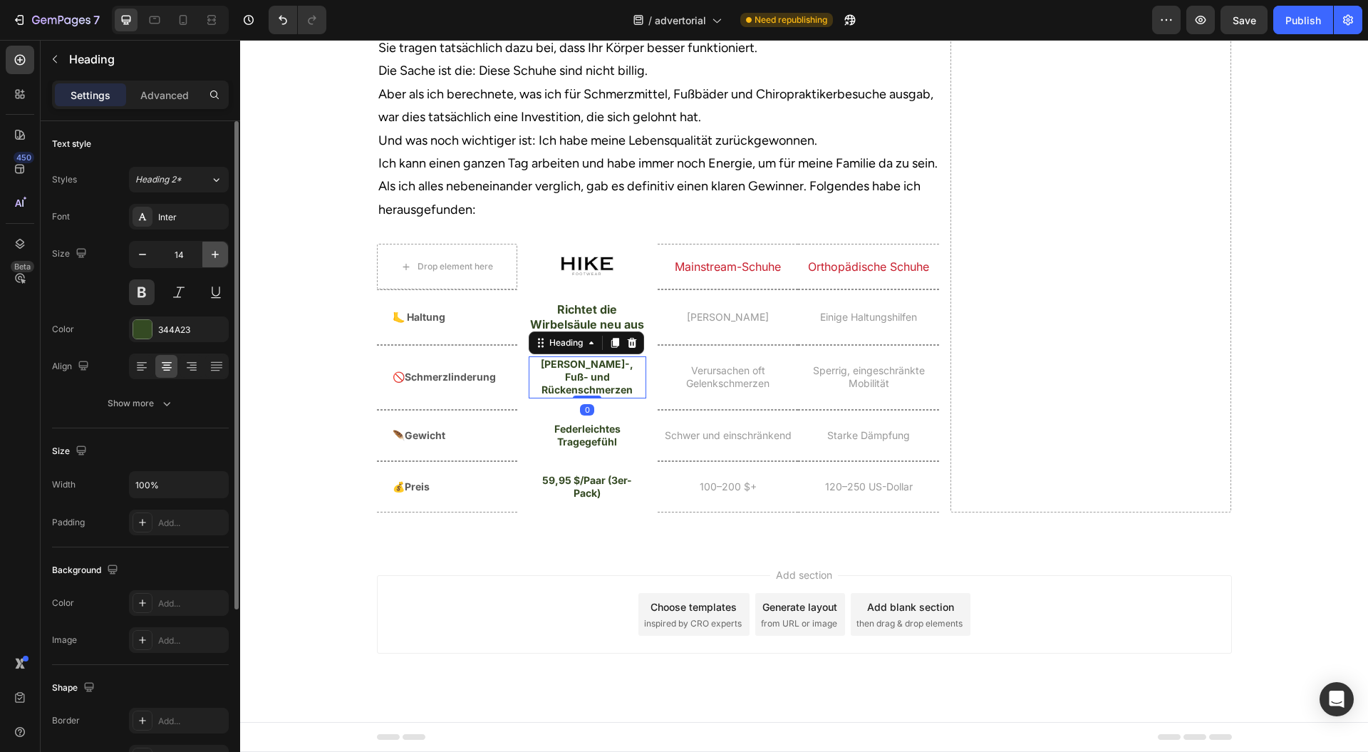
click at [222, 258] on icon "button" at bounding box center [215, 254] width 14 height 14
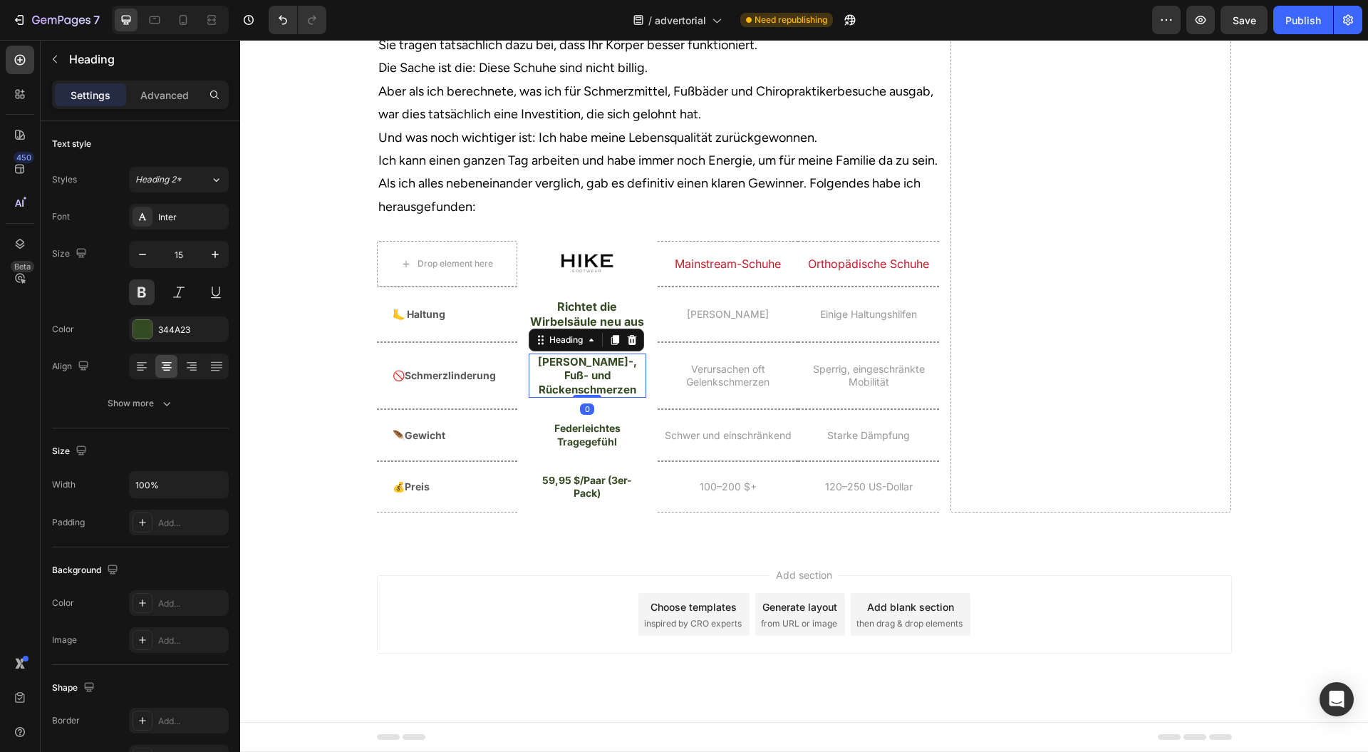
type input "16"
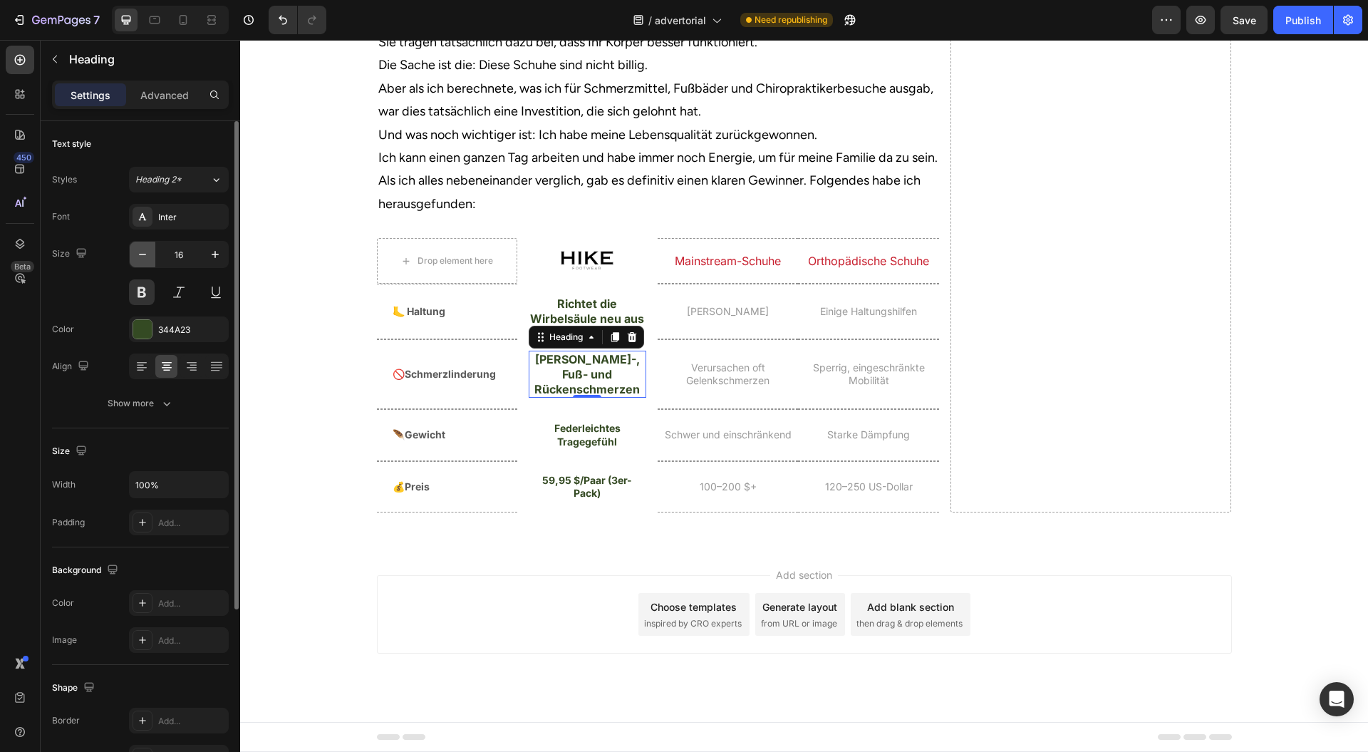
click at [141, 258] on icon "button" at bounding box center [142, 254] width 14 height 14
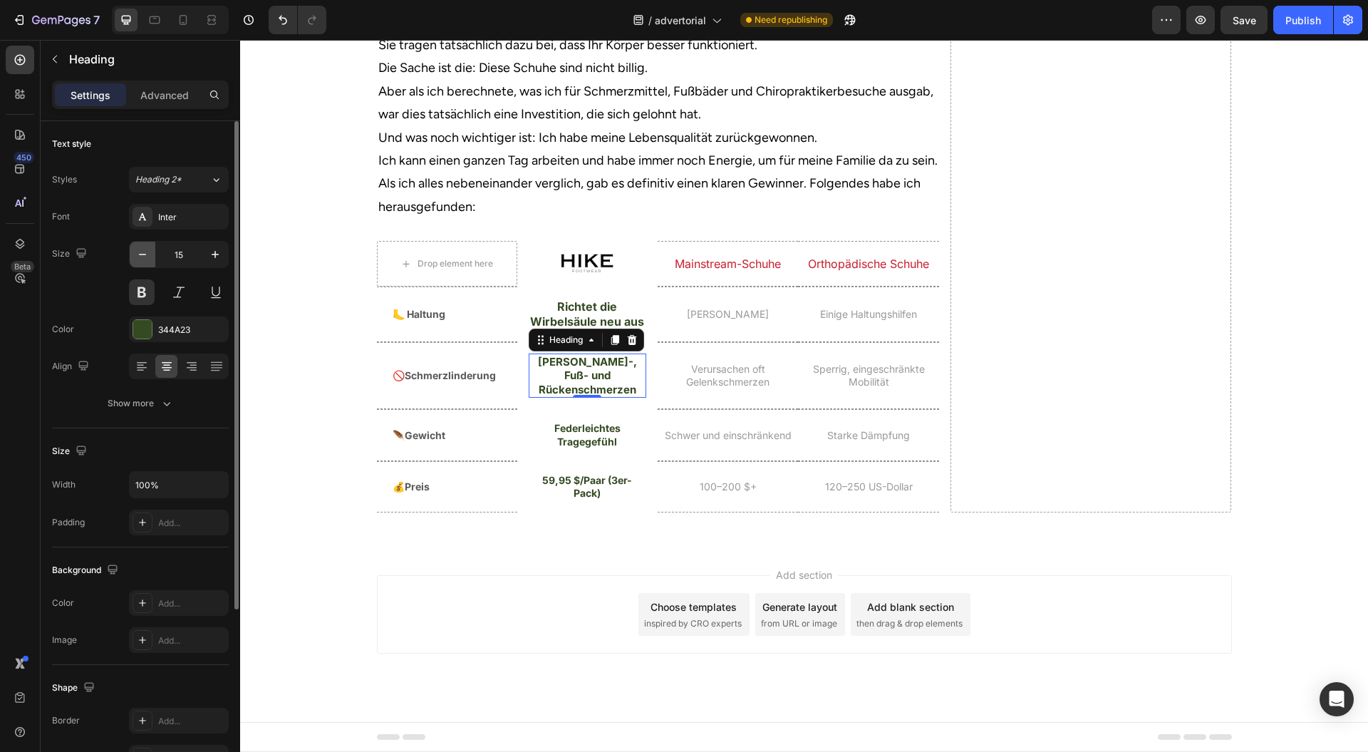
drag, startPoint x: 140, startPoint y: 254, endPoint x: 100, endPoint y: 334, distance: 89.2
click at [140, 254] on icon "button" at bounding box center [142, 254] width 7 height 1
type input "14"
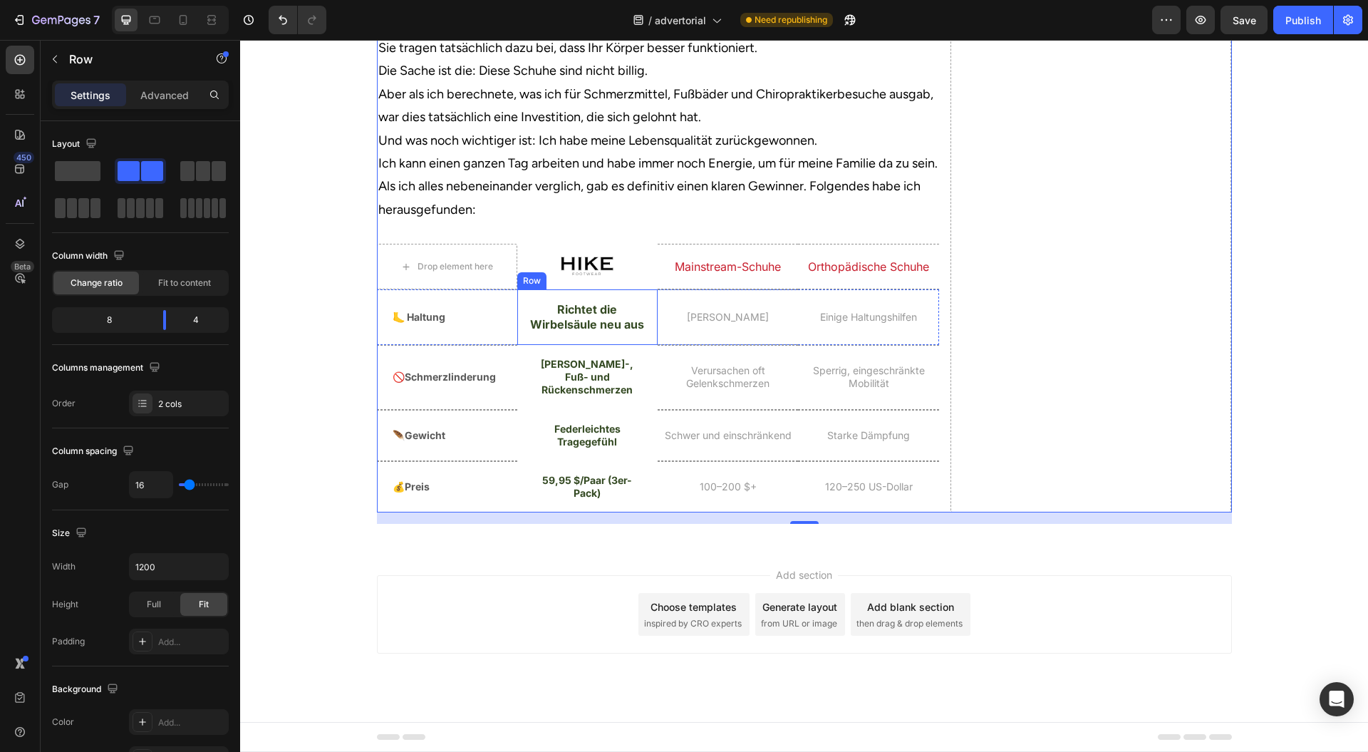
click at [517, 345] on div "Richtet die Wirbelsäule neu aus Heading Row" at bounding box center [587, 317] width 140 height 56
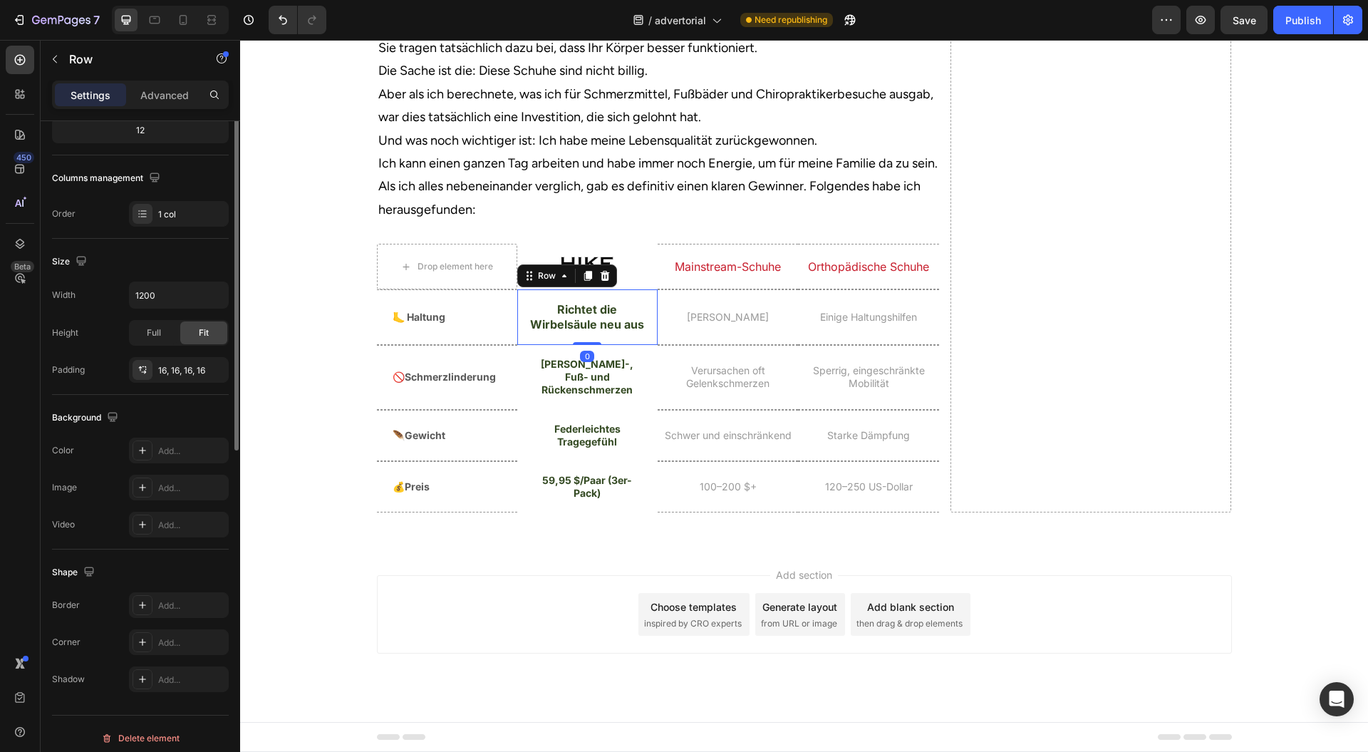
scroll to position [197, 0]
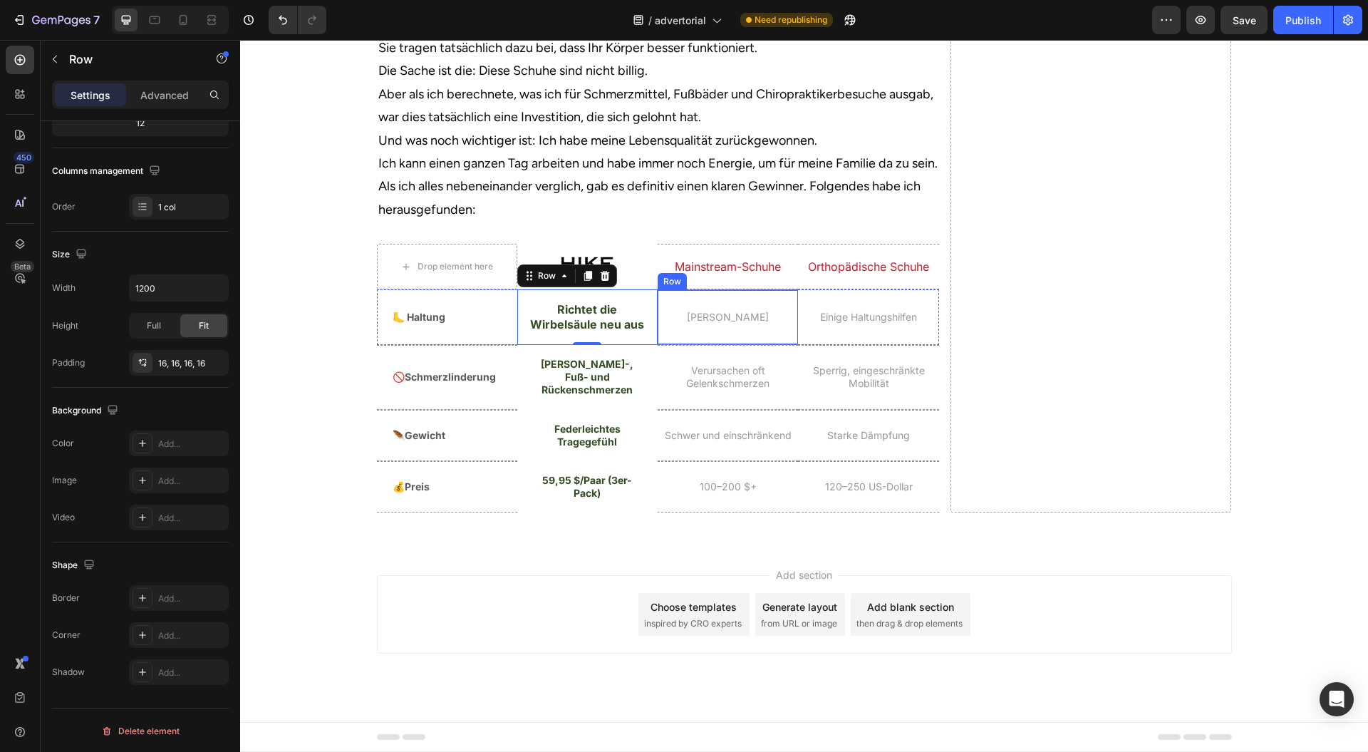
click at [687, 344] on div "[PERSON_NAME] Heading" at bounding box center [728, 317] width 140 height 54
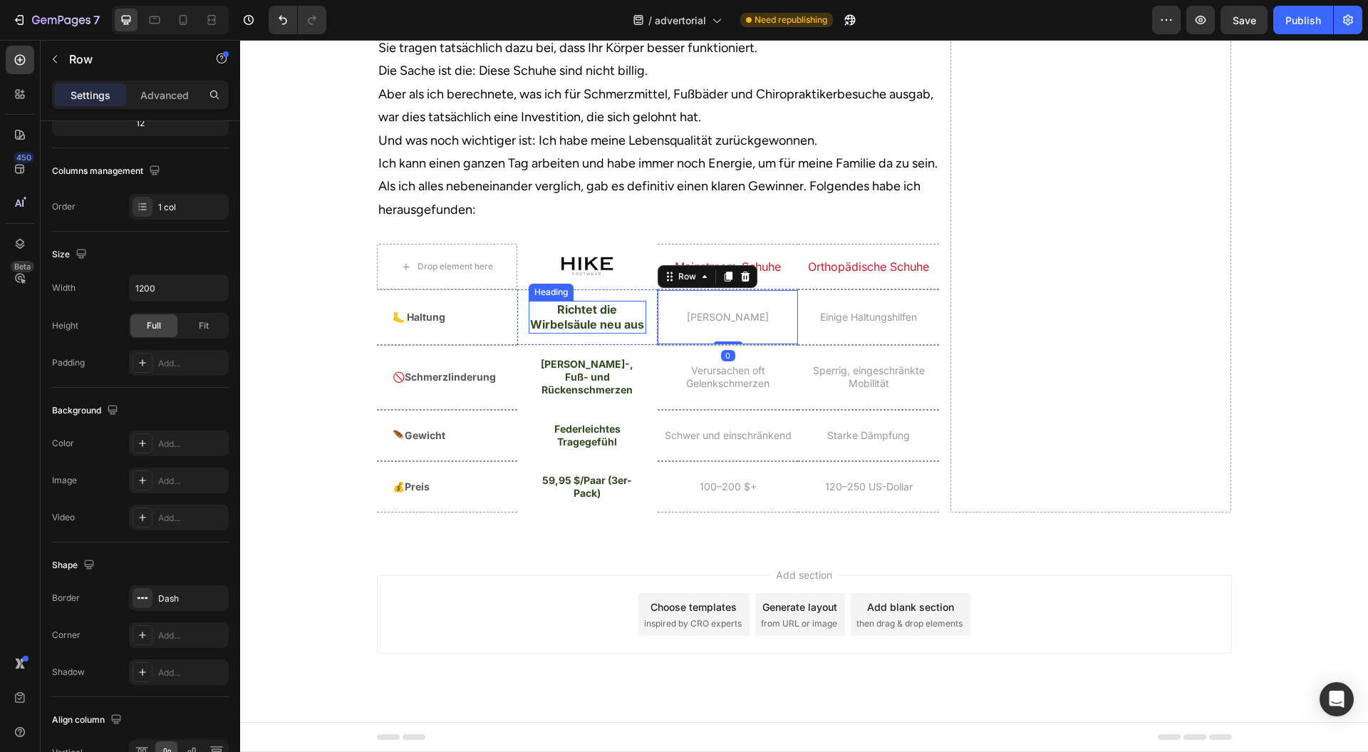
click at [529, 301] on div "Heading" at bounding box center [551, 292] width 45 height 17
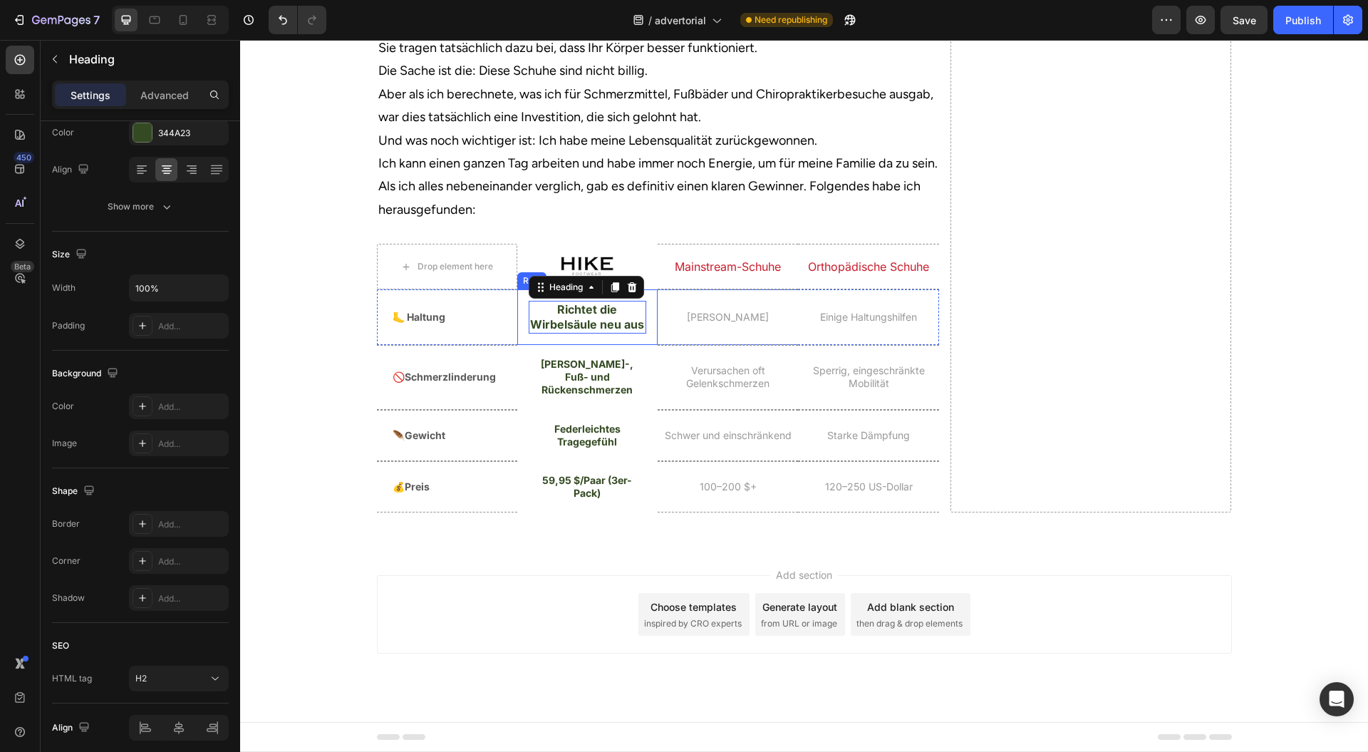
click at [522, 345] on div "Richtet die Wirbelsäule neu aus Heading 0 Row" at bounding box center [587, 317] width 140 height 56
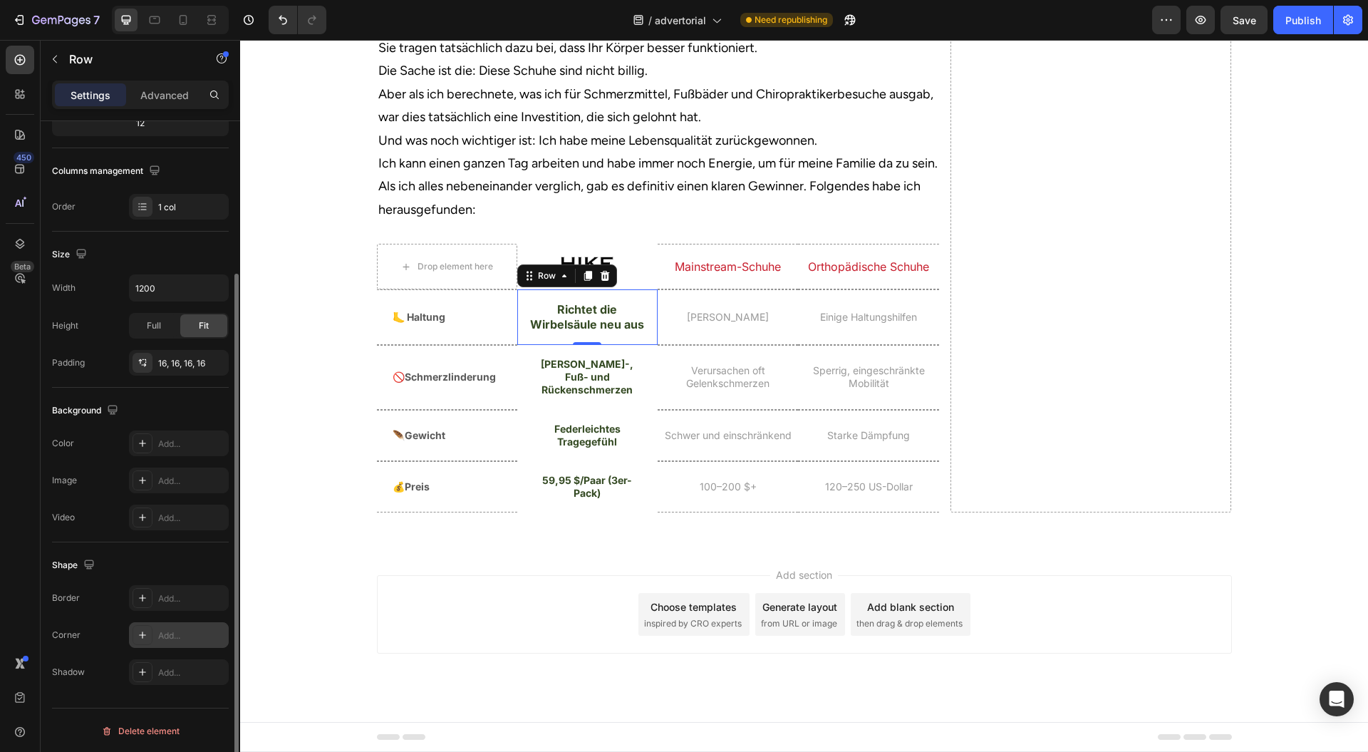
click at [167, 630] on div "Add..." at bounding box center [191, 635] width 67 height 13
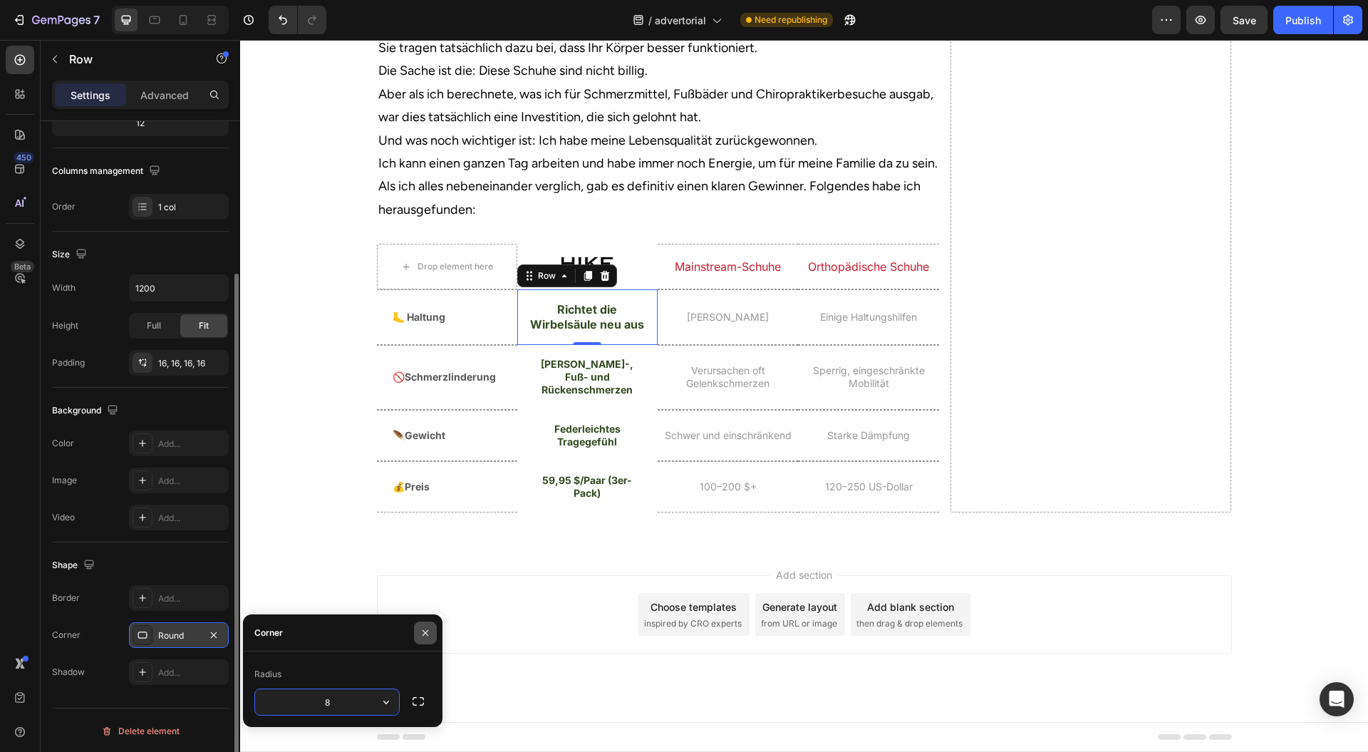
click at [433, 633] on button "button" at bounding box center [425, 632] width 23 height 23
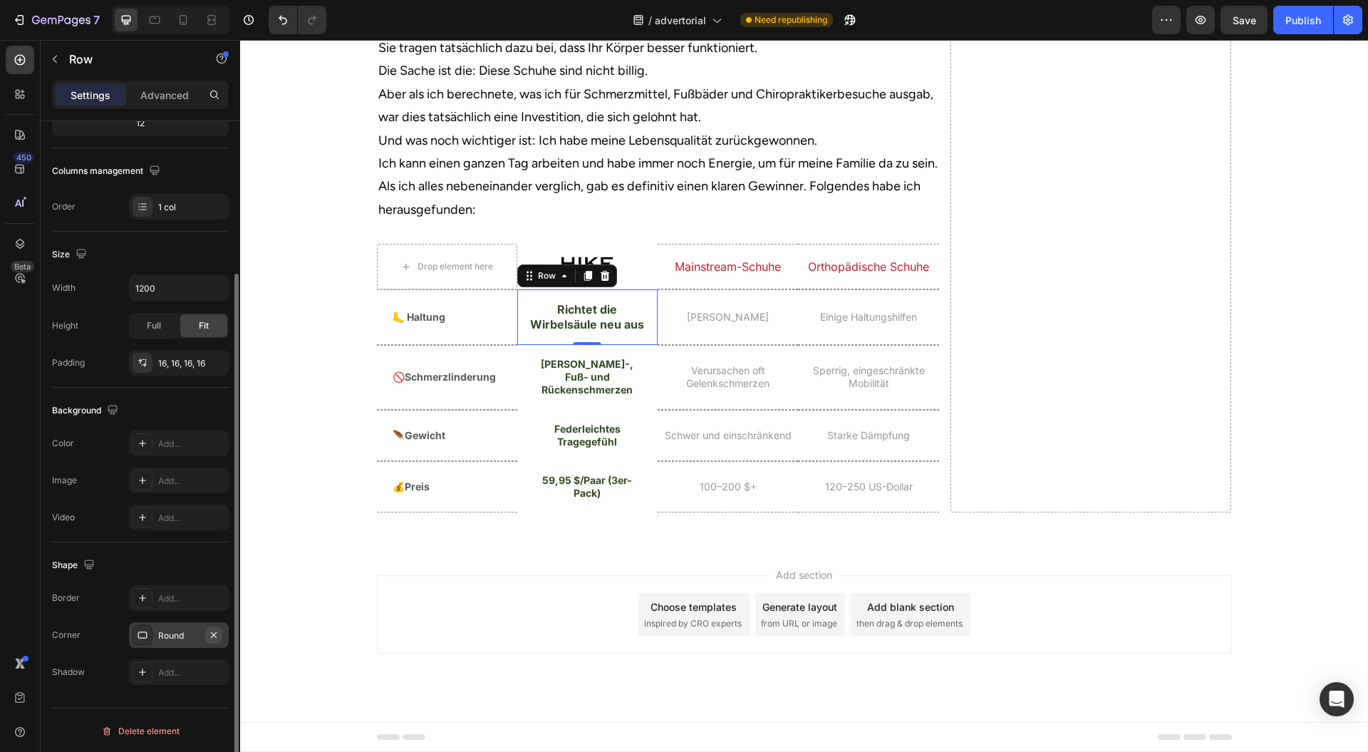
click at [217, 633] on icon "button" at bounding box center [213, 634] width 11 height 11
click at [184, 599] on div "Add..." at bounding box center [191, 598] width 67 height 13
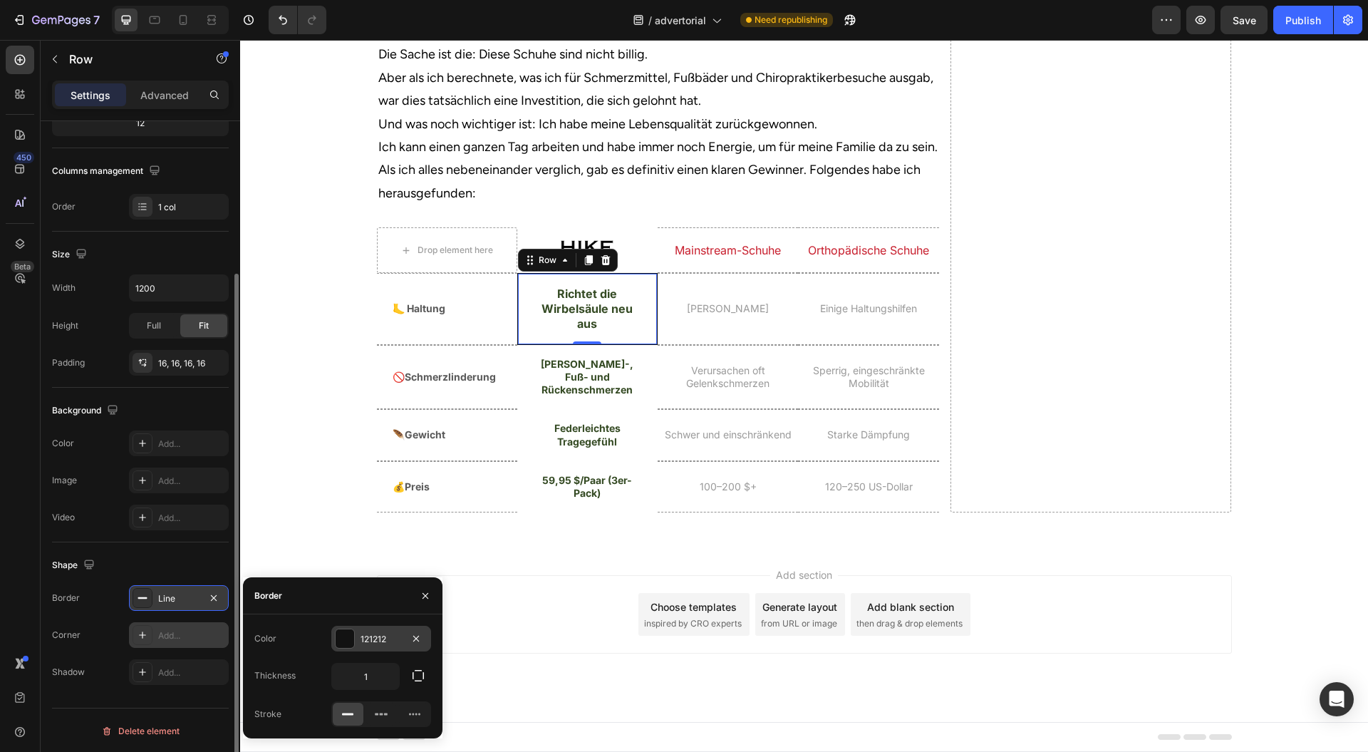
click at [346, 634] on div at bounding box center [345, 638] width 19 height 19
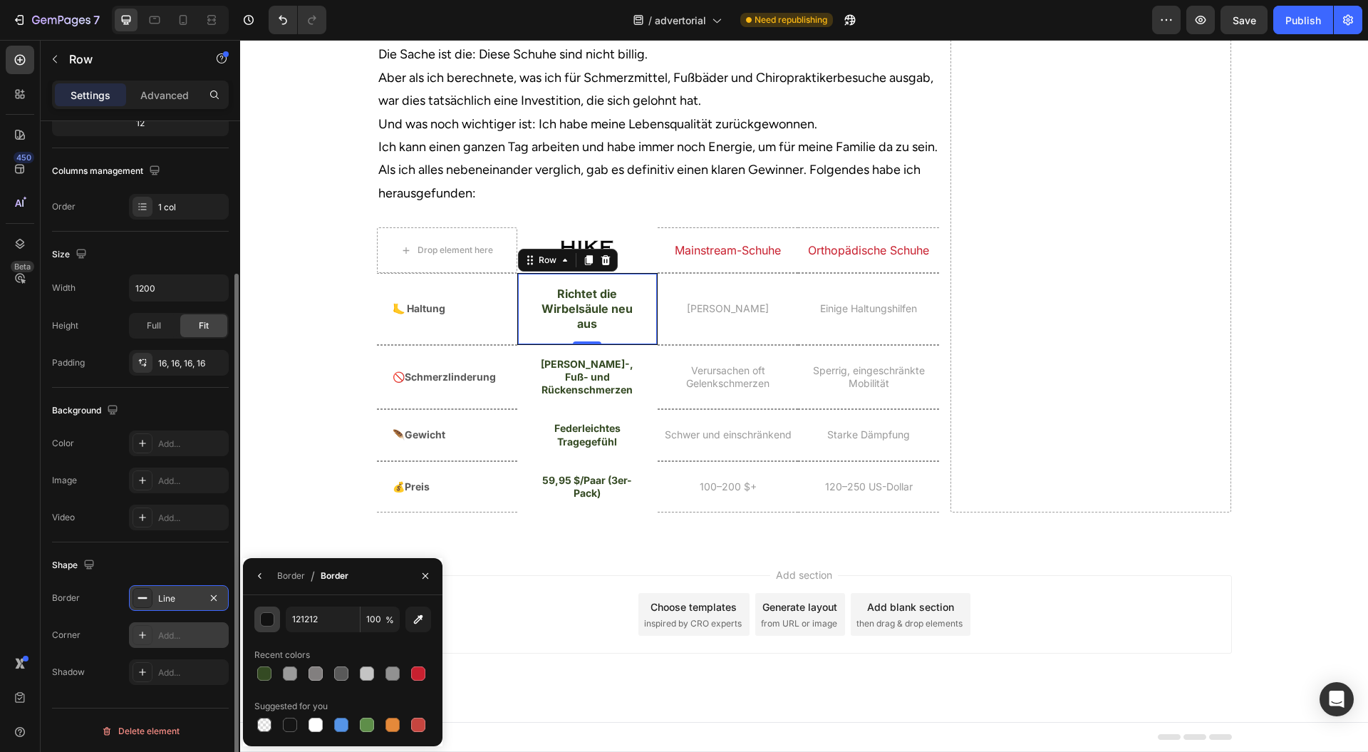
click at [272, 625] on div "button" at bounding box center [268, 620] width 14 height 14
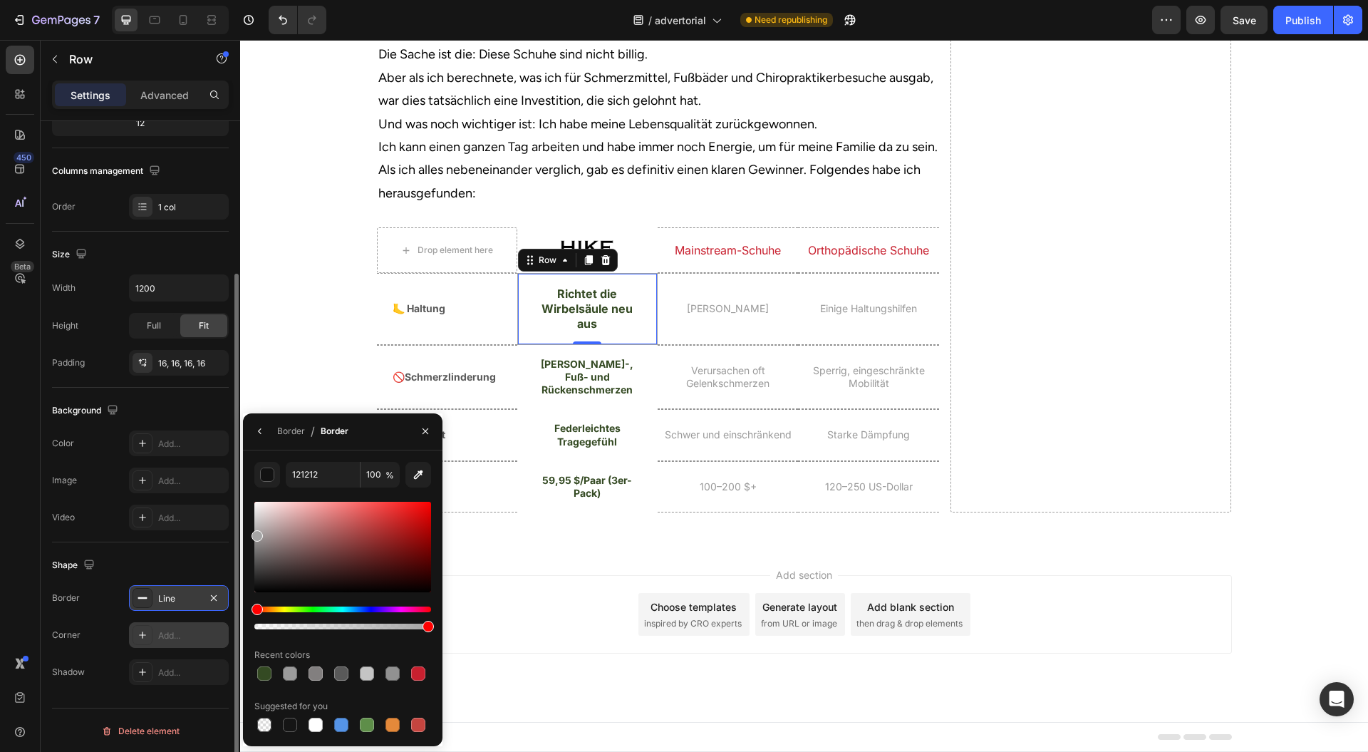
click at [254, 533] on div at bounding box center [342, 547] width 177 height 91
click at [550, 619] on div "Add section Choose templates inspired by CRO experts Generate layout from URL o…" at bounding box center [804, 634] width 1128 height 175
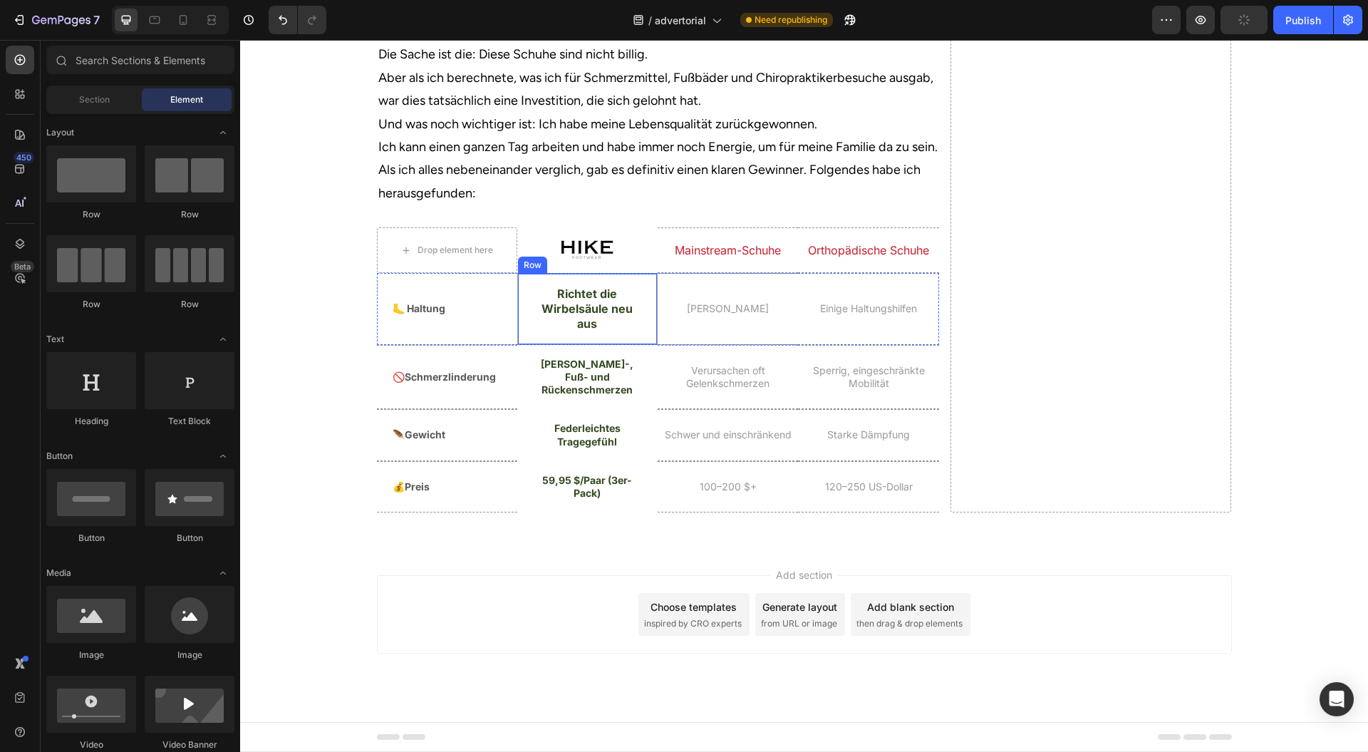
click at [517, 344] on div "Richtet die Wirbelsäule neu aus Heading Row" at bounding box center [587, 308] width 140 height 71
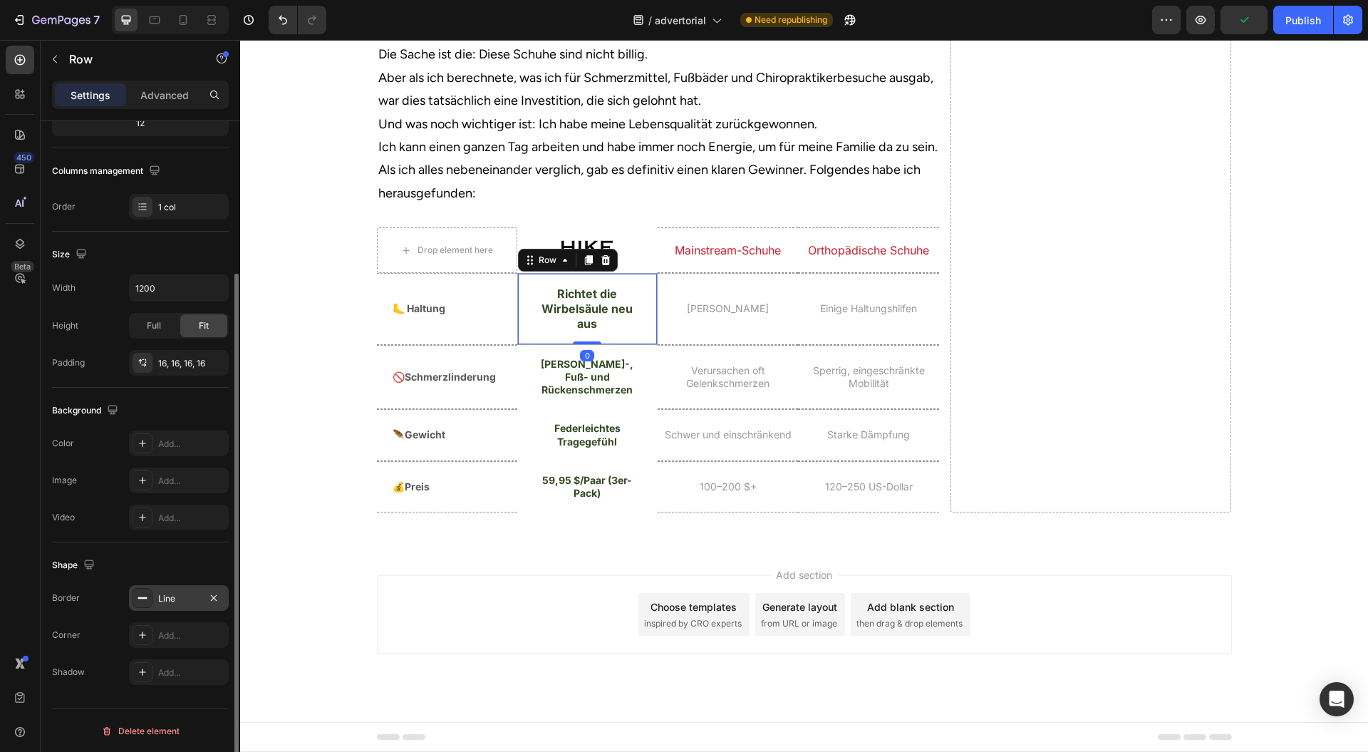
click at [172, 593] on div "Line" at bounding box center [178, 598] width 41 height 13
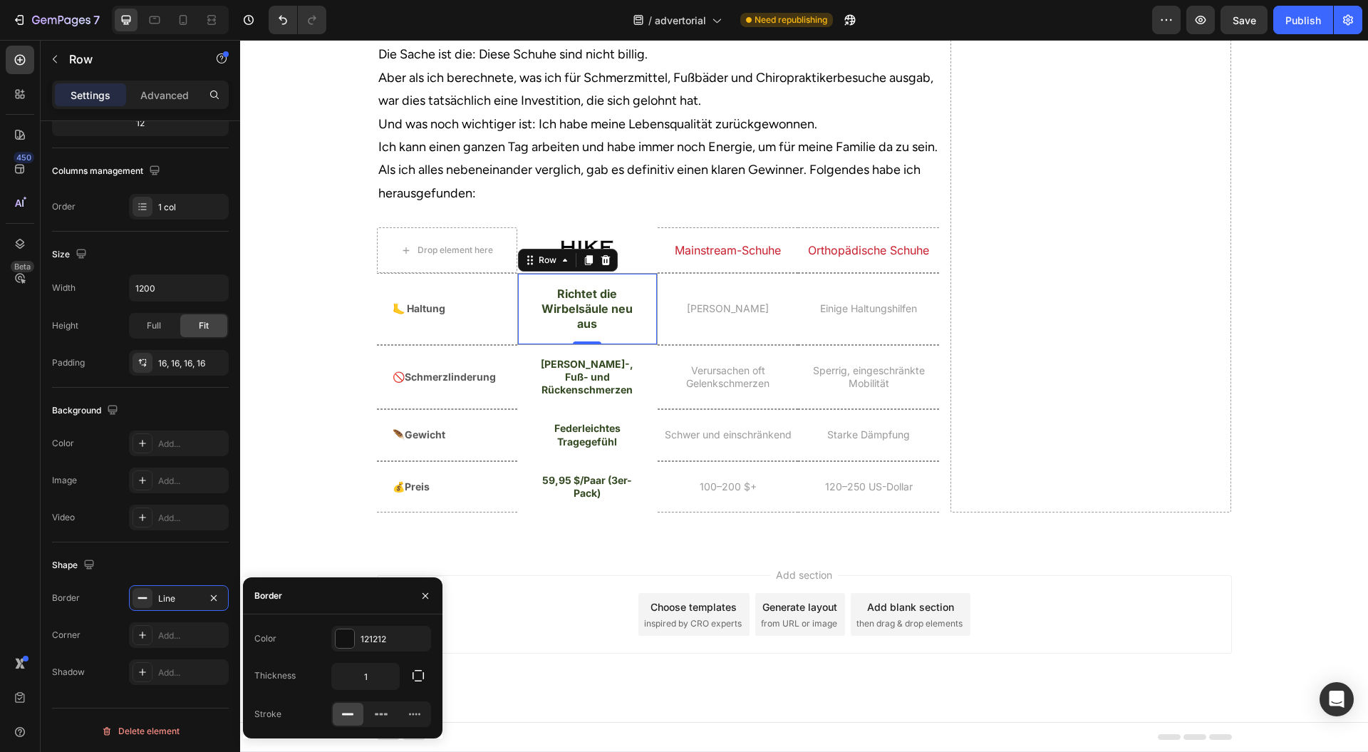
click at [480, 624] on div "Add section Choose templates inspired by CRO experts Generate layout from URL o…" at bounding box center [804, 634] width 1128 height 175
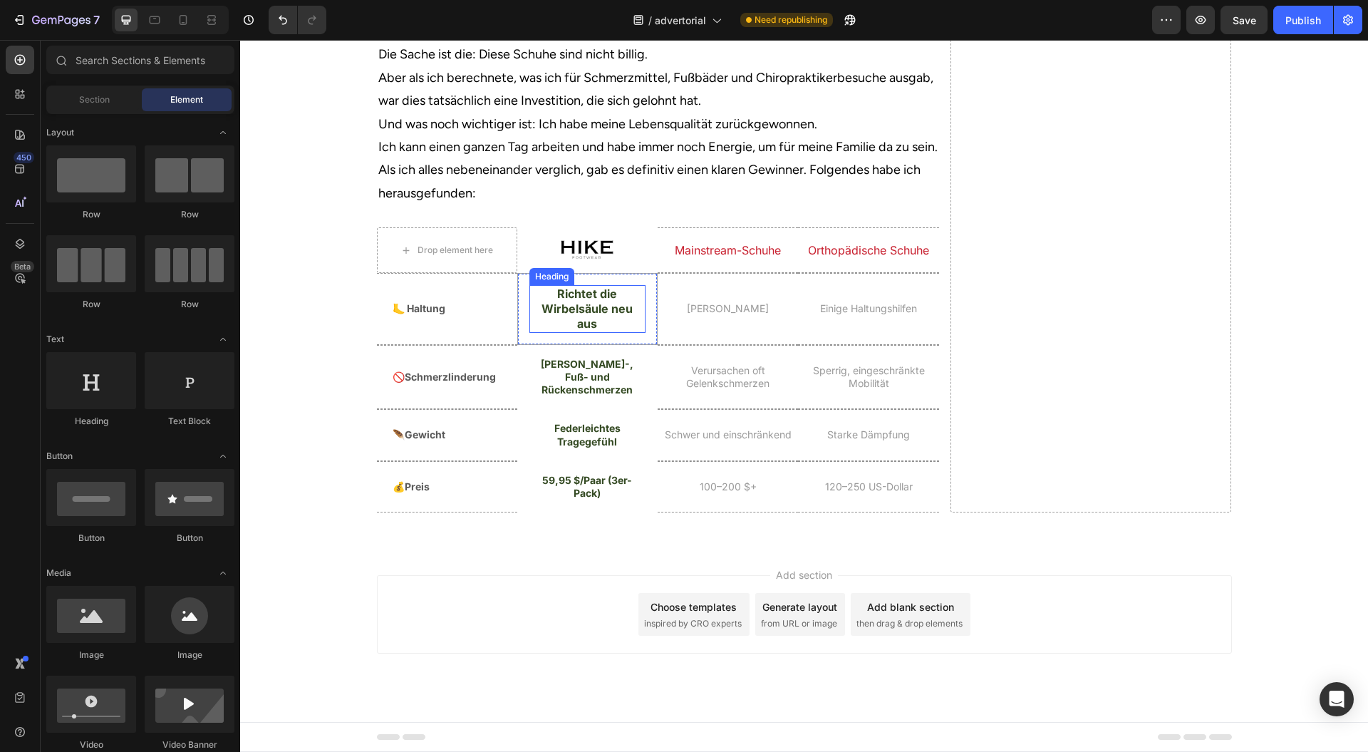
click at [520, 344] on div "Richtet die Wirbelsäule neu aus Heading Row" at bounding box center [587, 308] width 140 height 71
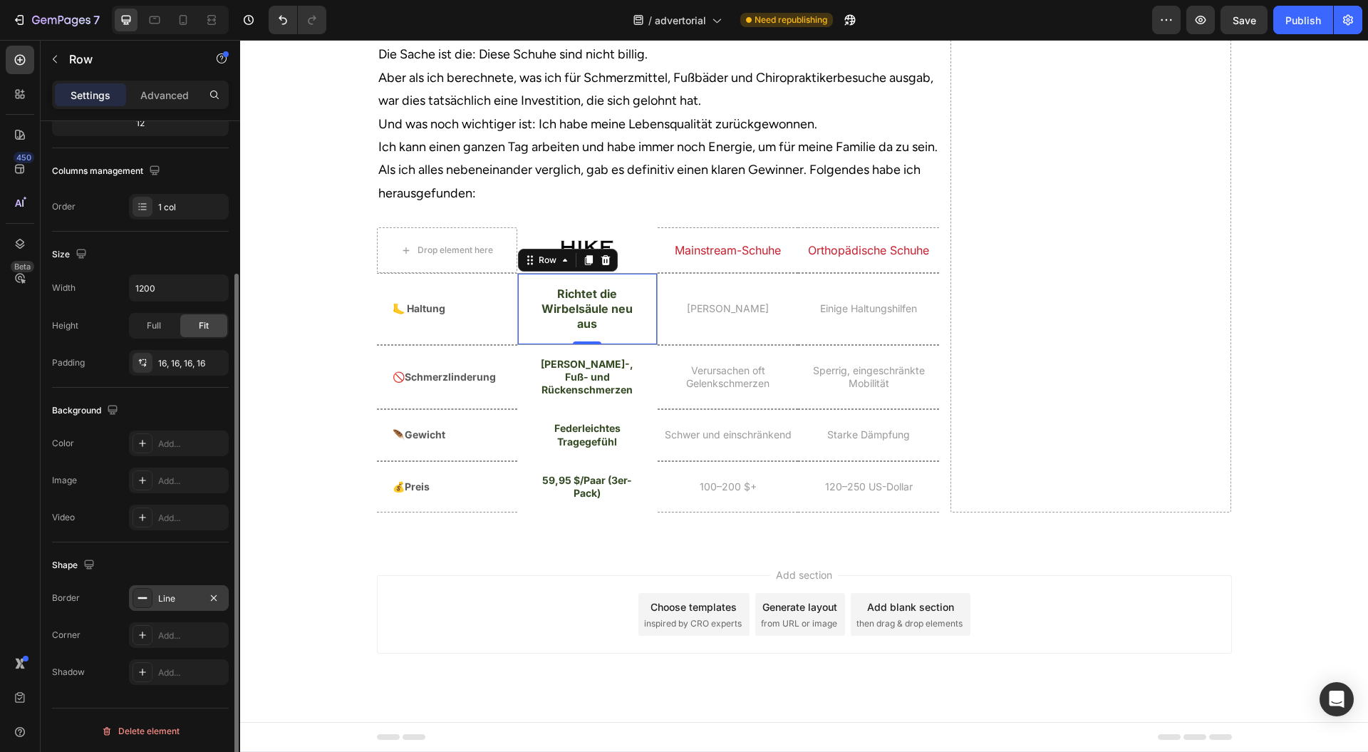
click at [182, 594] on div "Line" at bounding box center [178, 598] width 41 height 13
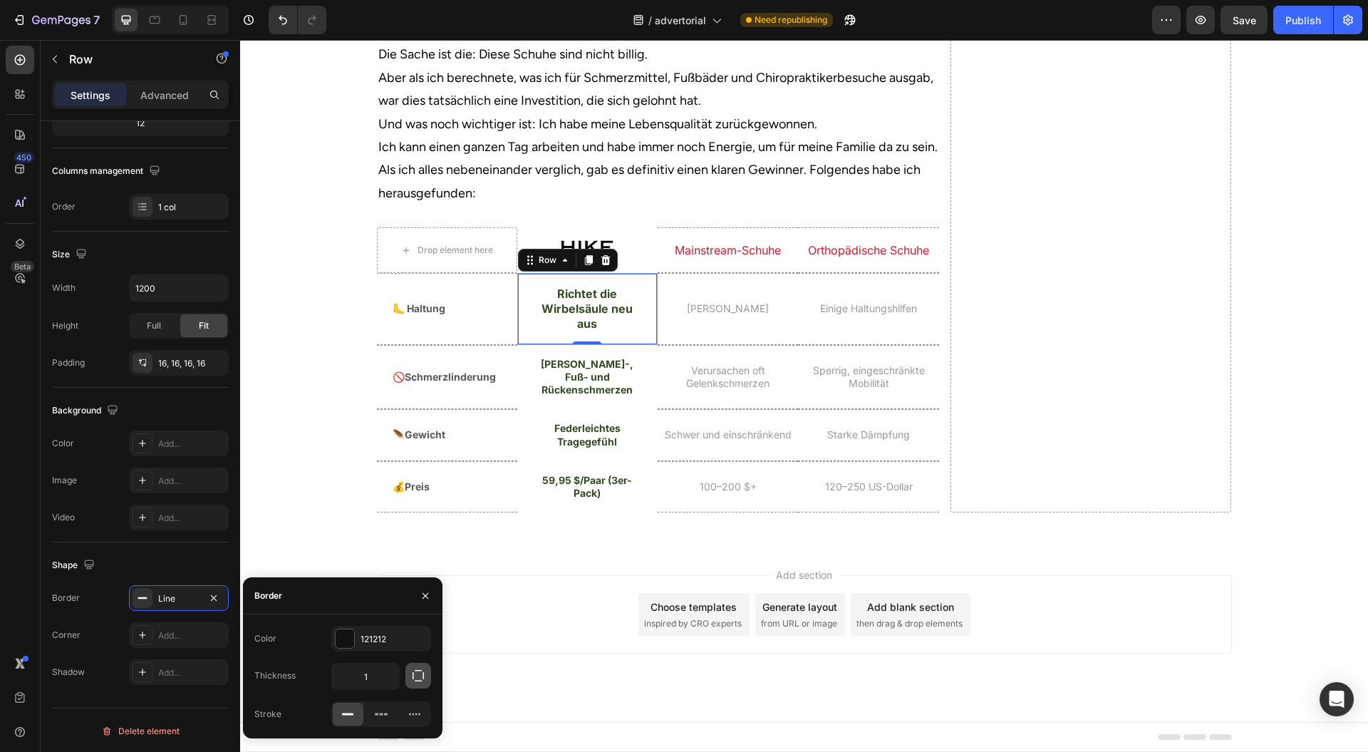
click at [406, 674] on button "button" at bounding box center [419, 676] width 26 height 26
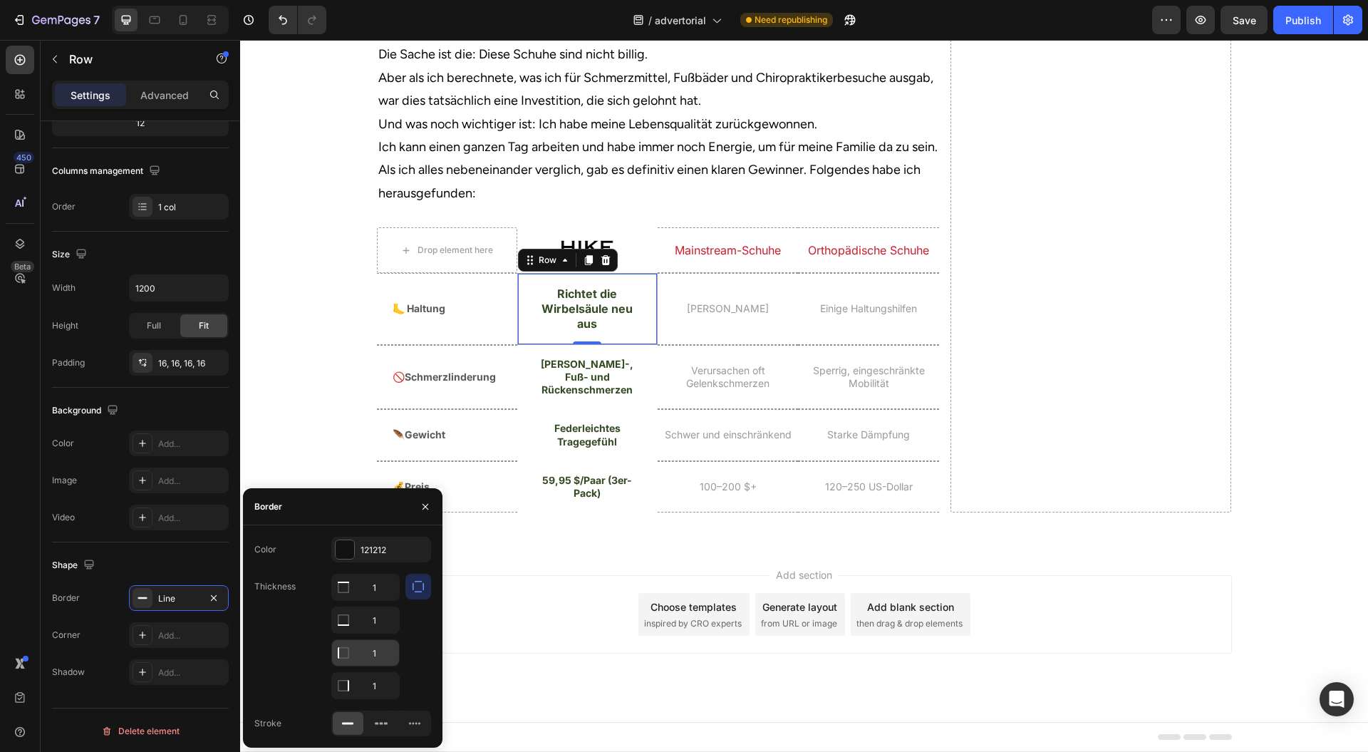
click at [381, 600] on input "1" at bounding box center [365, 587] width 67 height 26
type input "3"
click at [372, 600] on input "1" at bounding box center [365, 587] width 67 height 26
type input "3"
click at [473, 646] on div "Add section Choose templates inspired by CRO experts Generate layout from URL o…" at bounding box center [804, 614] width 855 height 78
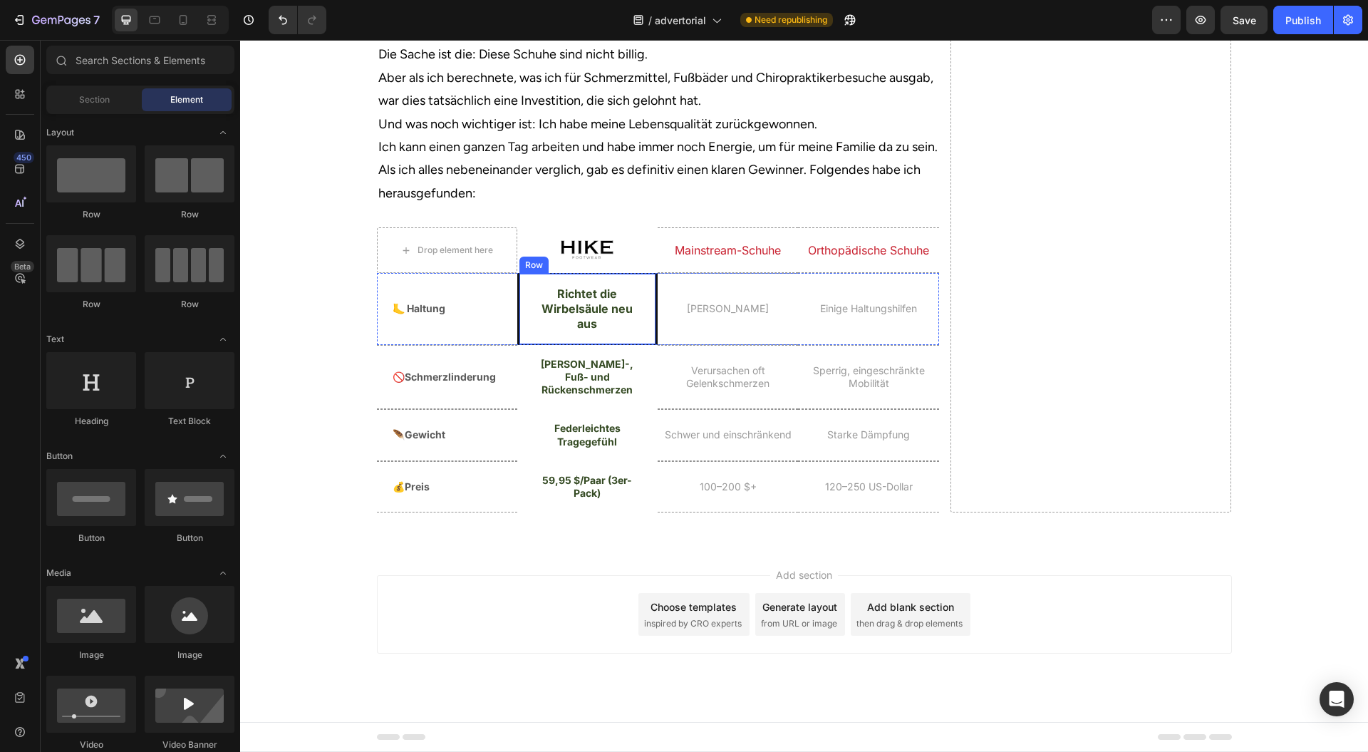
click at [519, 344] on div "Richtet die Wirbelsäule neu aus Heading Row" at bounding box center [587, 308] width 140 height 71
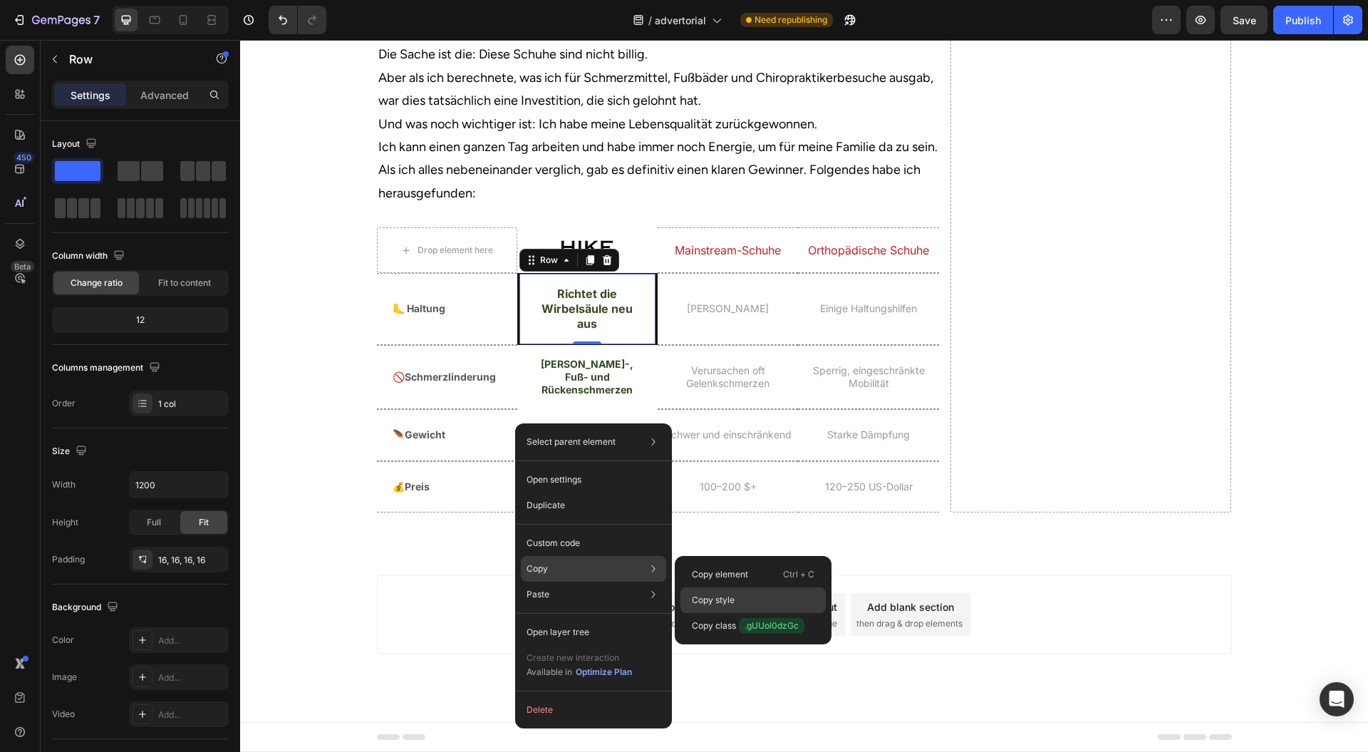
click at [738, 613] on div "Copy style" at bounding box center [753, 626] width 145 height 26
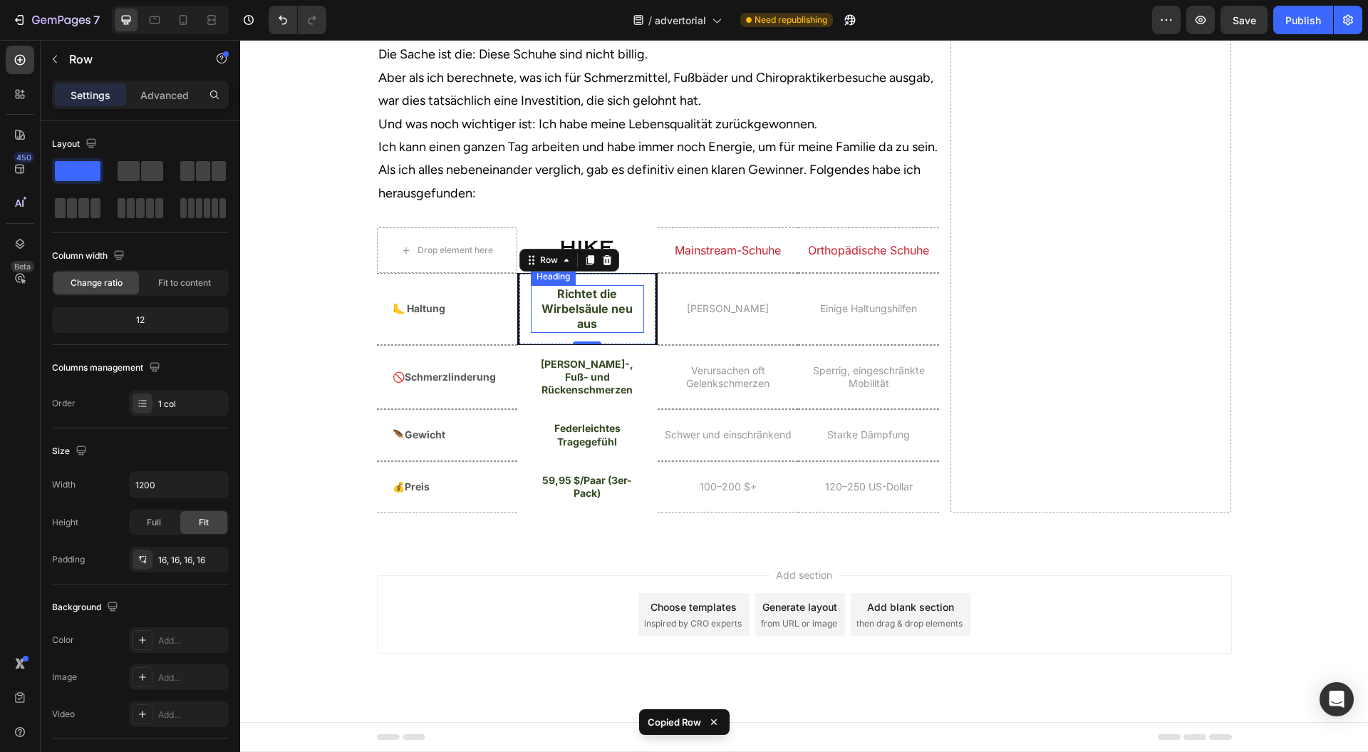
click at [612, 331] on p "Richtet die Wirbelsäule neu aus" at bounding box center [587, 309] width 110 height 44
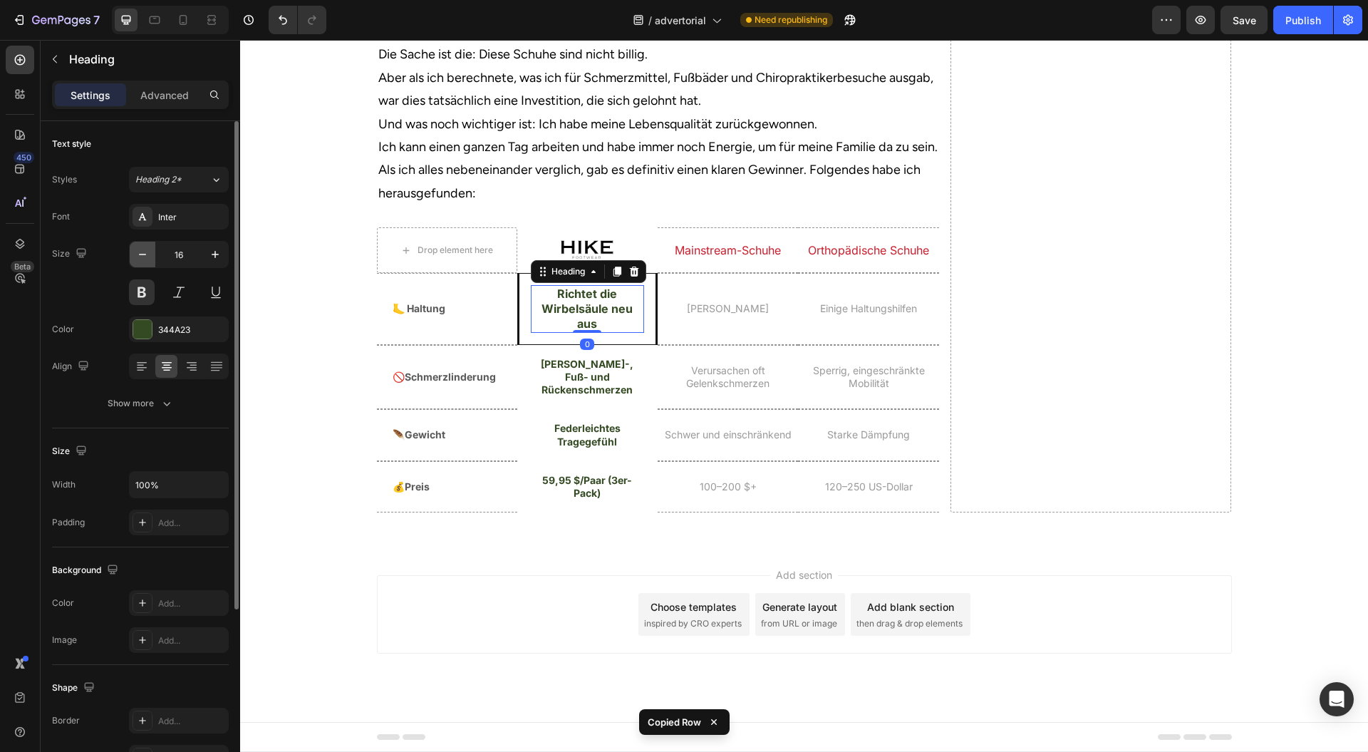
click at [143, 257] on icon "button" at bounding box center [142, 254] width 14 height 14
click at [144, 257] on icon "button" at bounding box center [142, 254] width 14 height 14
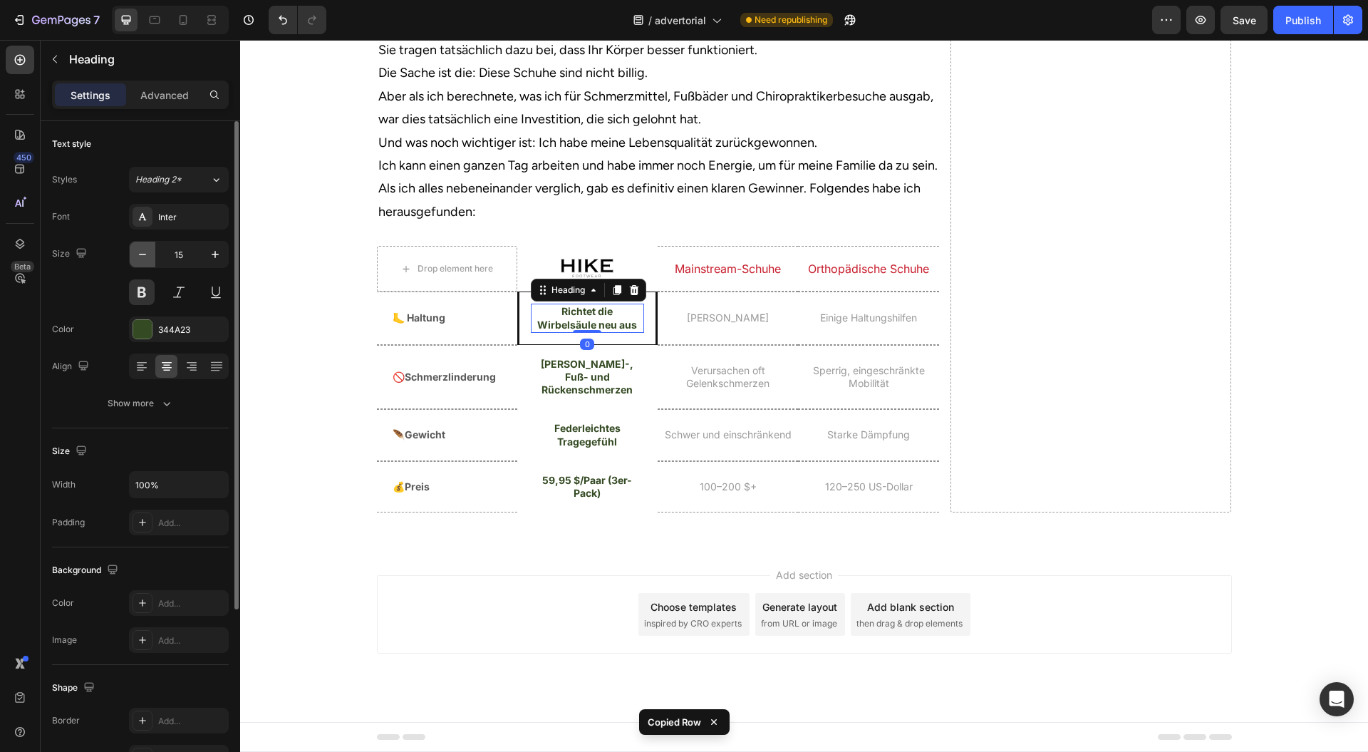
type input "14"
click at [517, 410] on div "[PERSON_NAME]-, Fuß- und Rückenschmerzen Heading Row" at bounding box center [587, 377] width 140 height 65
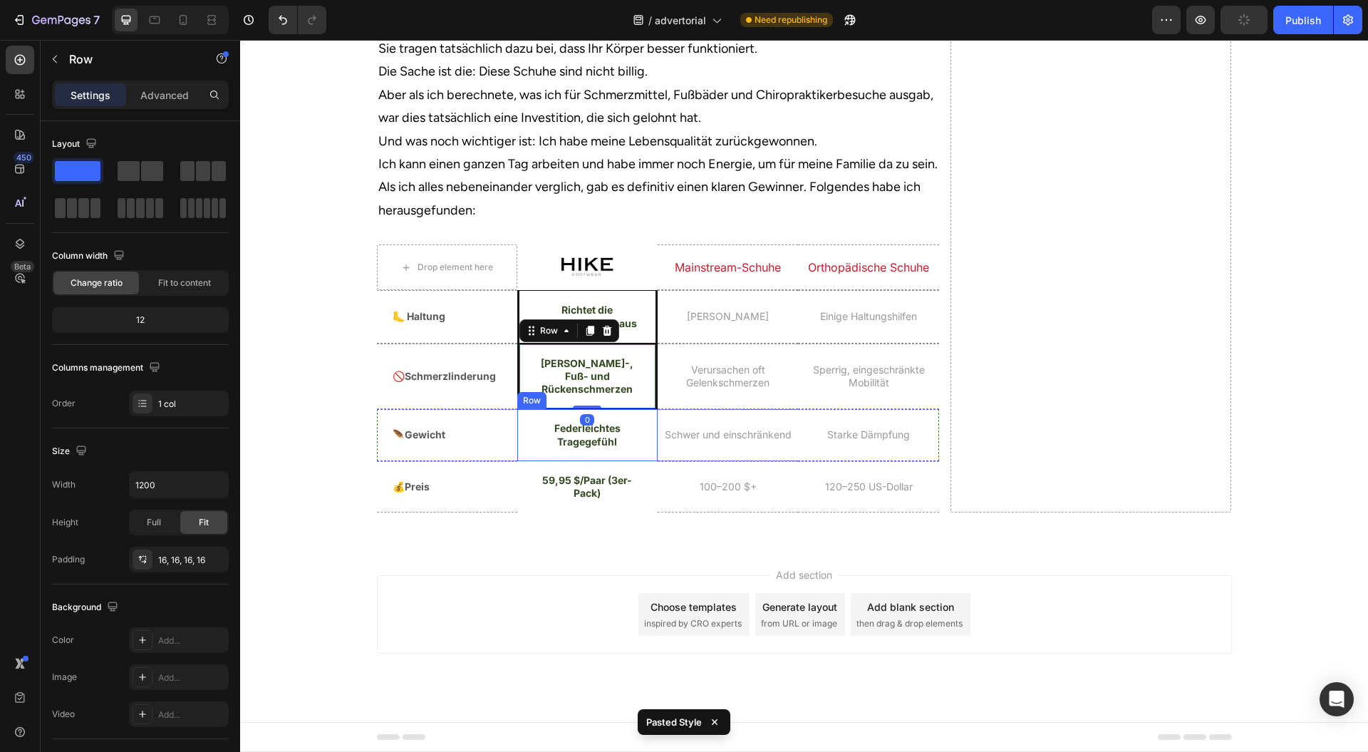
click at [520, 460] on div "Federleichtes Tragegefühl Heading Row" at bounding box center [587, 434] width 140 height 51
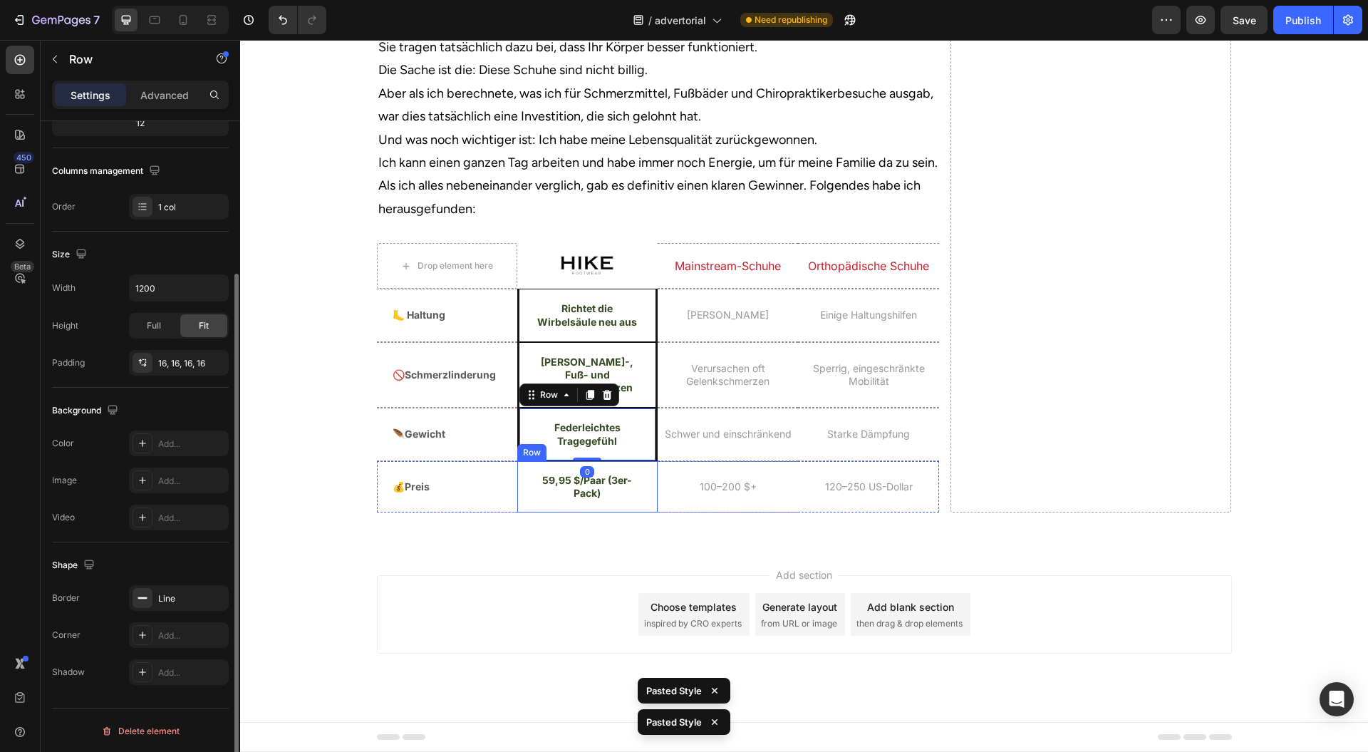
click at [518, 512] on div "59,95 $/Paar (3er-Pack) Heading Row" at bounding box center [587, 486] width 140 height 51
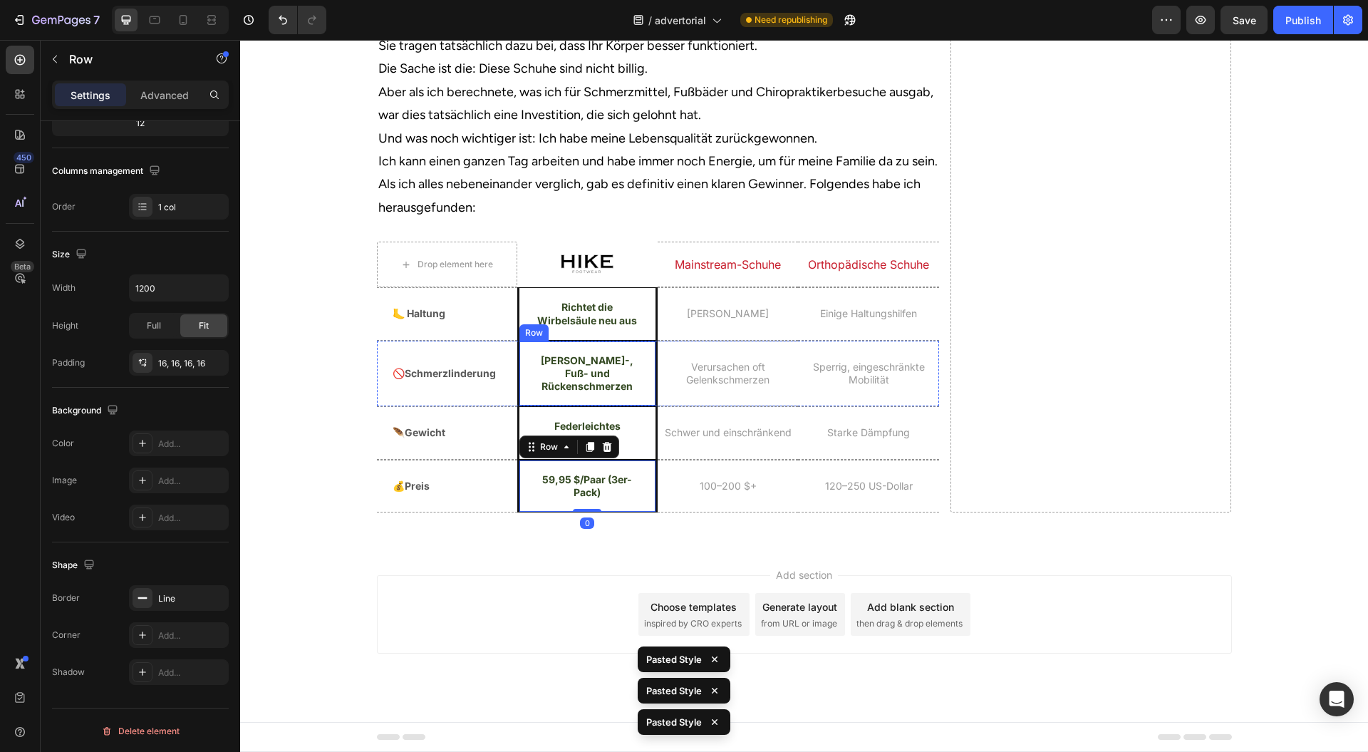
click at [563, 393] on p "[PERSON_NAME]-, Fuß- und Rückenschmerzen" at bounding box center [587, 373] width 110 height 39
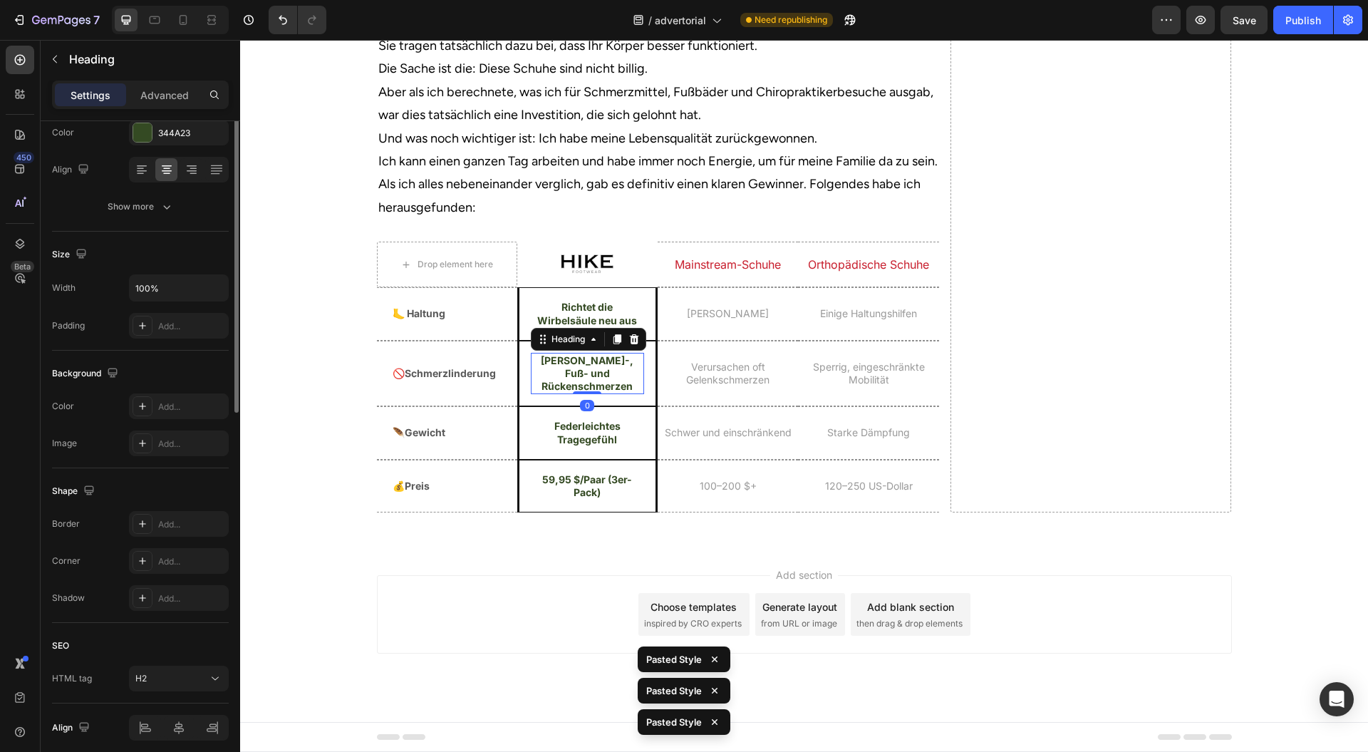
scroll to position [0, 0]
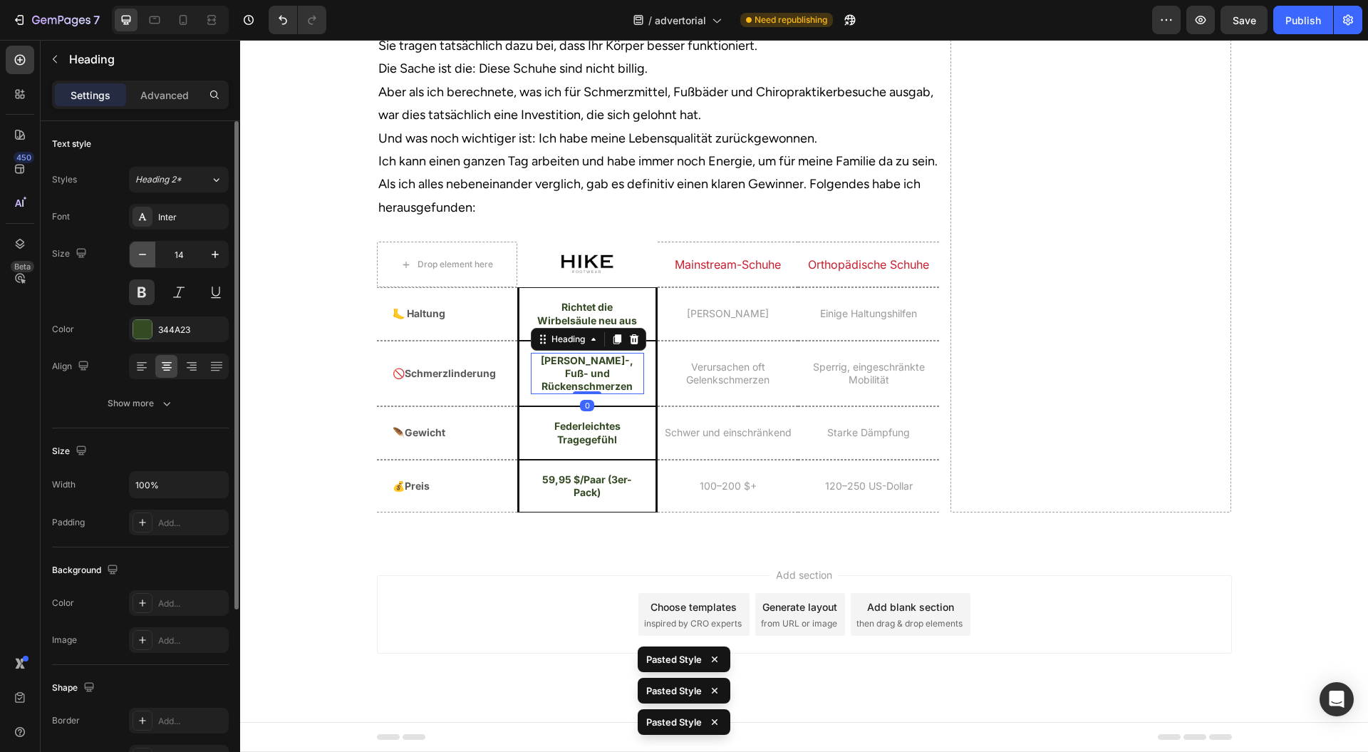
click at [150, 251] on button "button" at bounding box center [143, 255] width 26 height 26
type input "13"
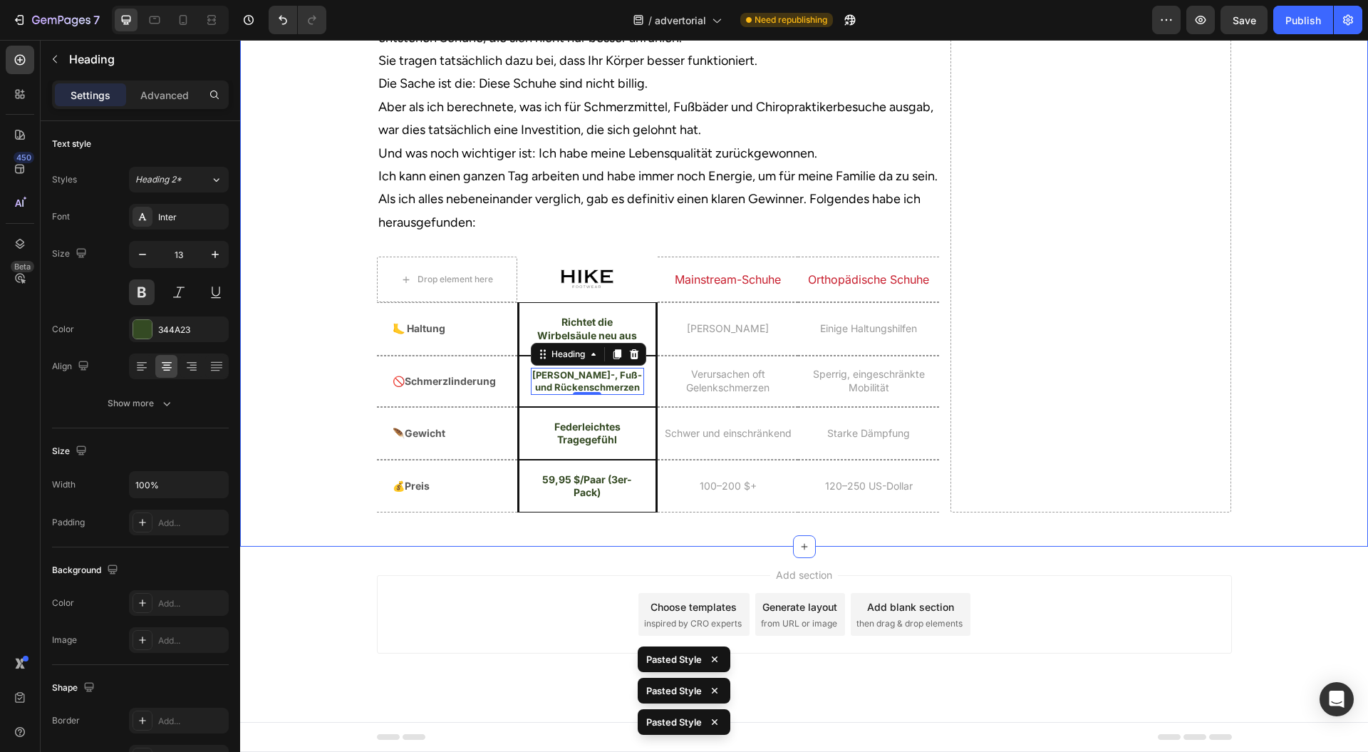
click at [463, 646] on div "Add section Choose templates inspired by CRO experts Generate layout from URL o…" at bounding box center [804, 614] width 855 height 78
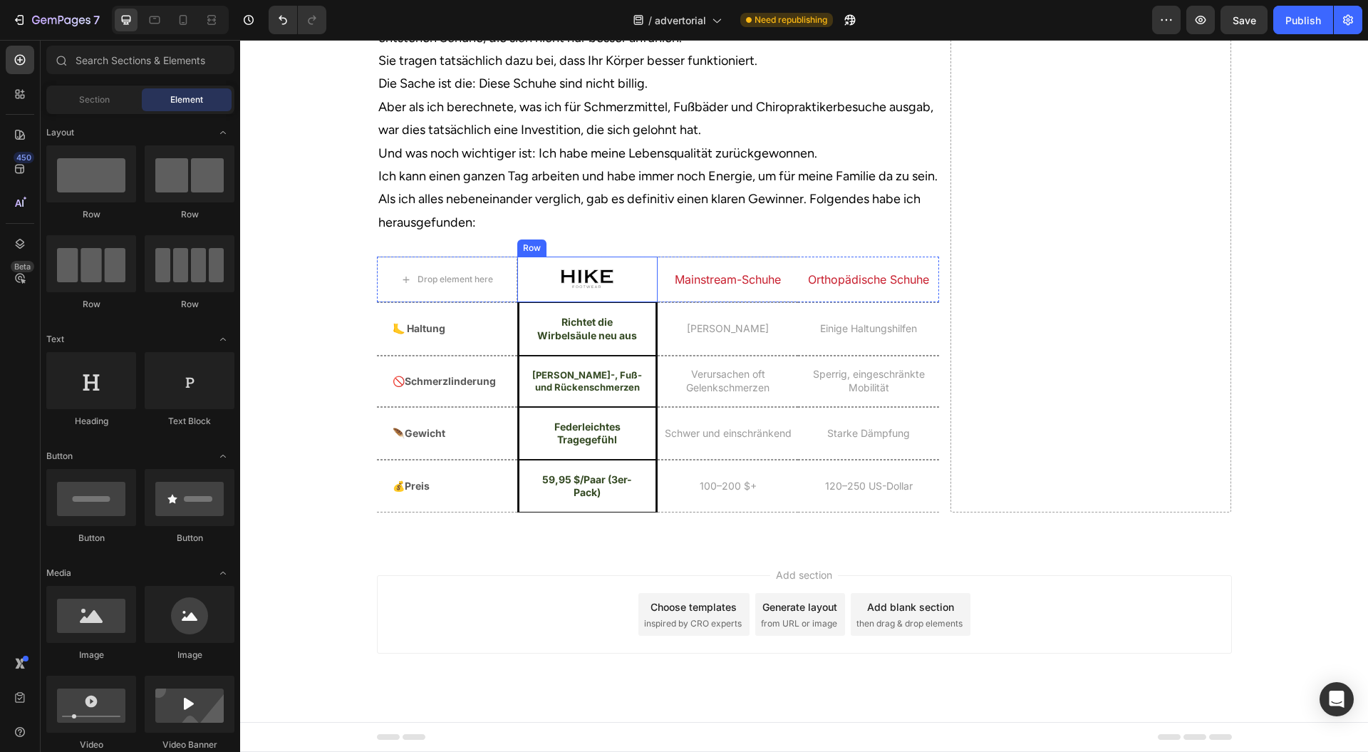
click at [647, 302] on div "Image Row" at bounding box center [587, 280] width 140 height 46
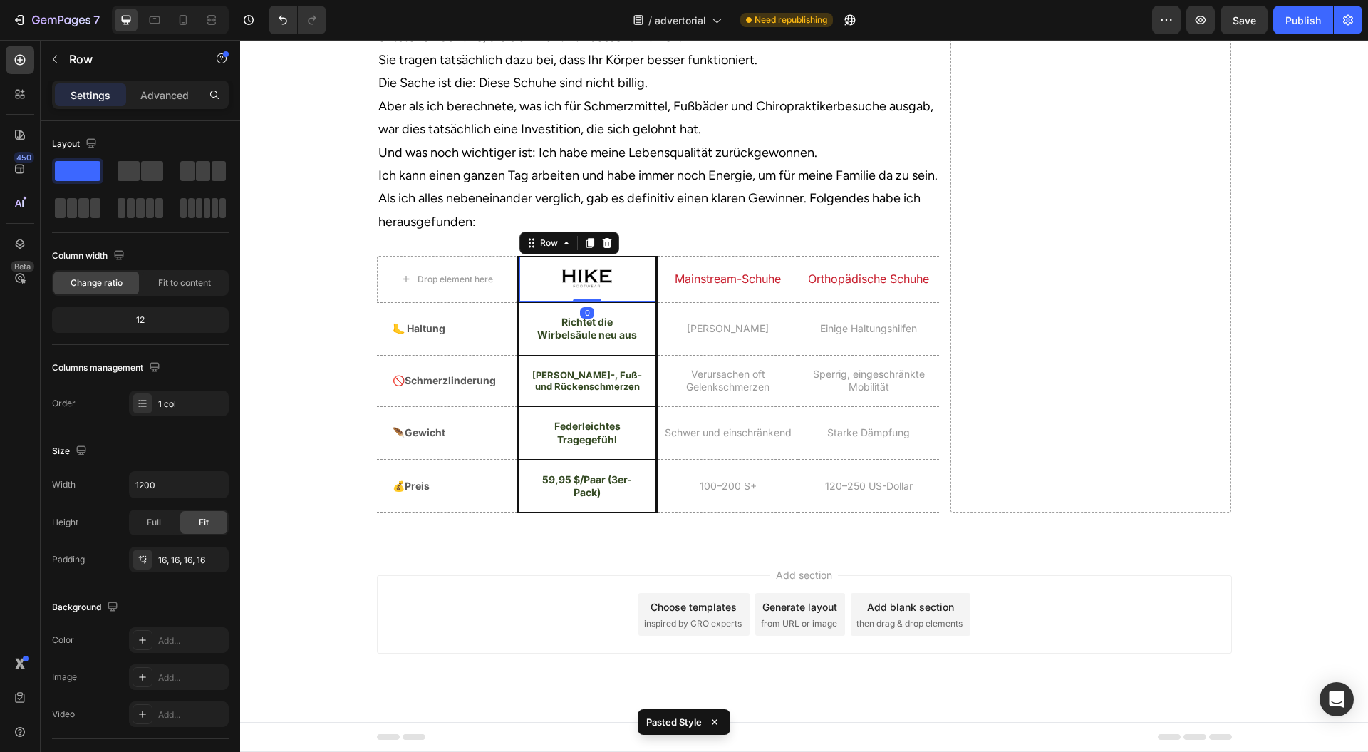
click at [522, 618] on div "Add section Choose templates inspired by CRO experts Generate layout from URL o…" at bounding box center [804, 634] width 1128 height 175
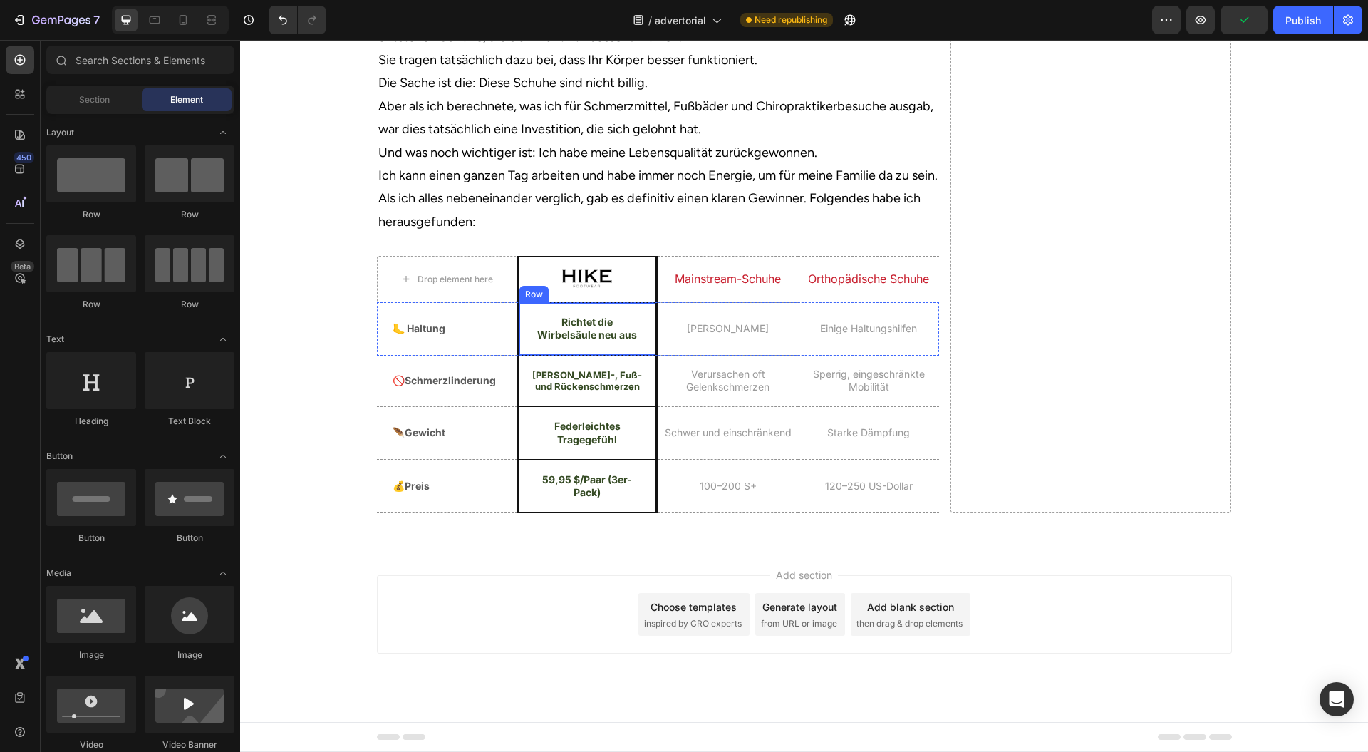
click at [520, 355] on div "Richtet die Wirbelsäule neu aus Heading Row" at bounding box center [587, 328] width 140 height 53
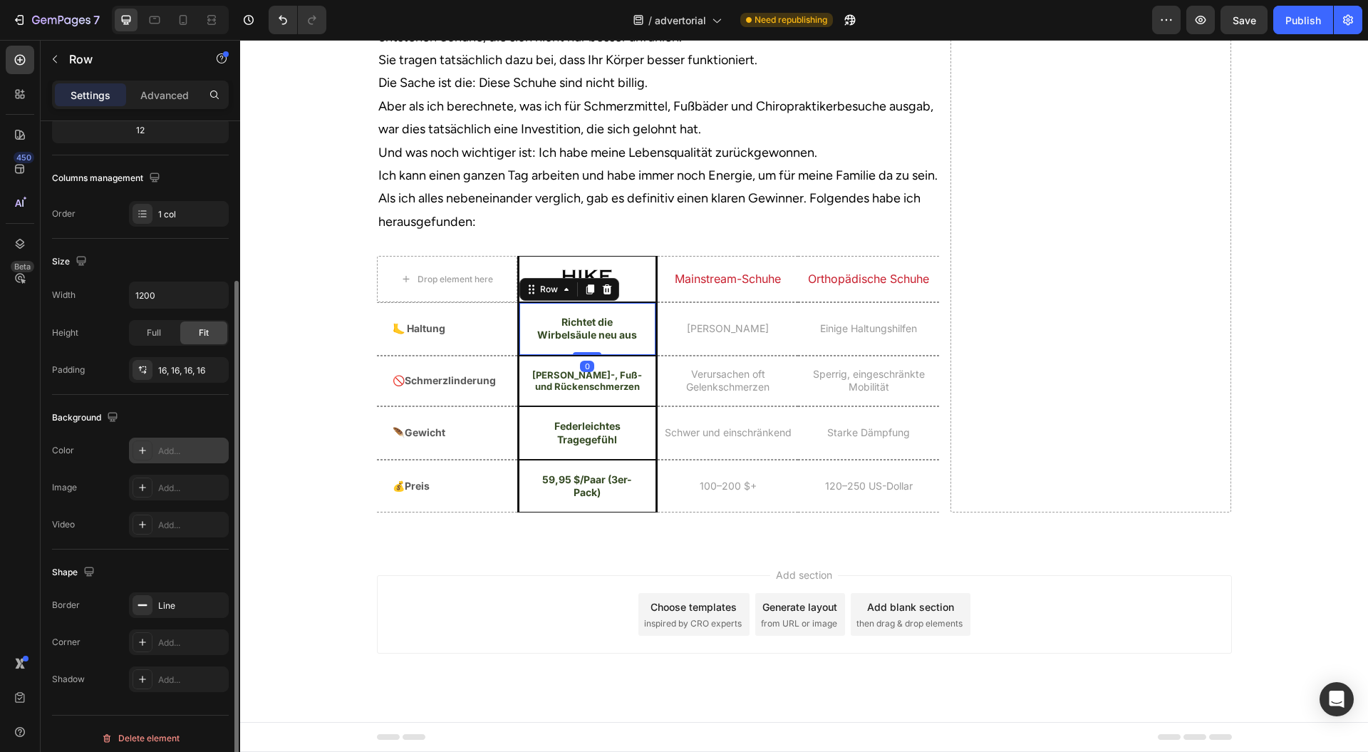
scroll to position [197, 0]
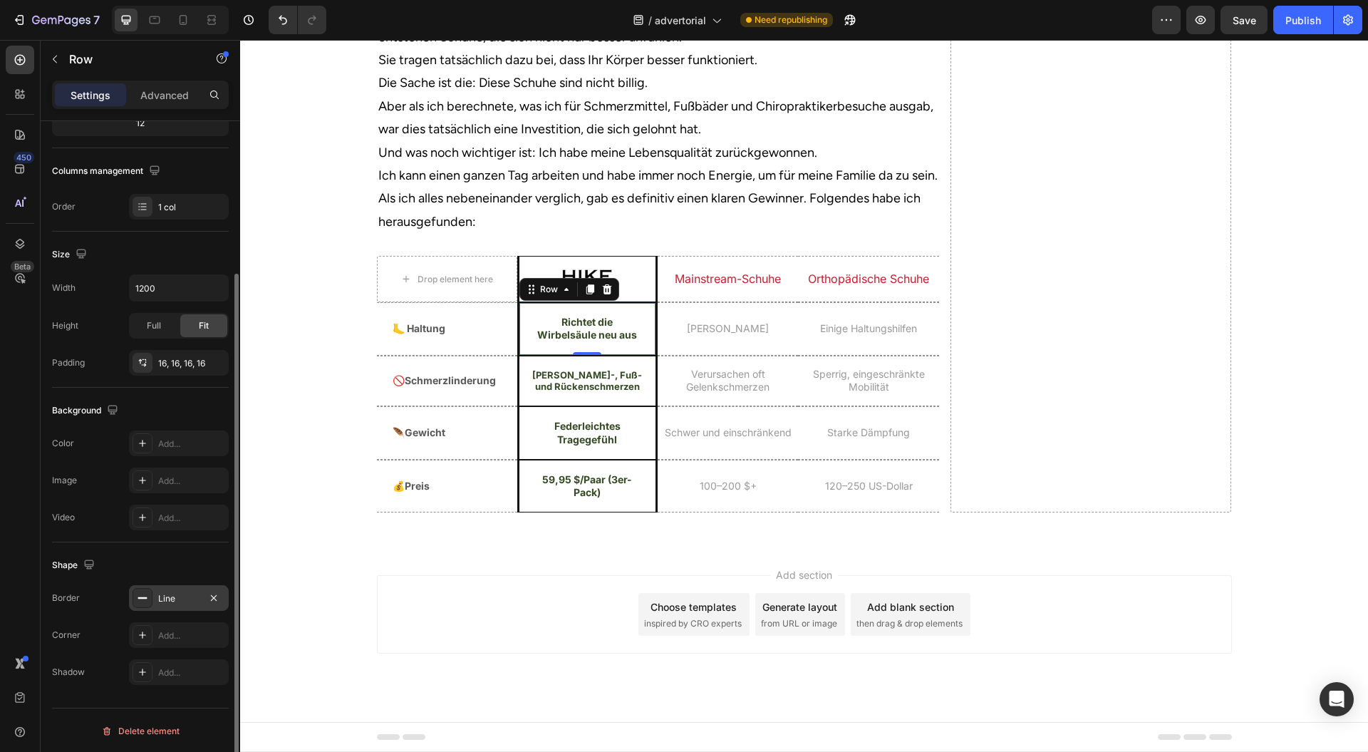
click at [182, 593] on div "Line" at bounding box center [178, 598] width 41 height 13
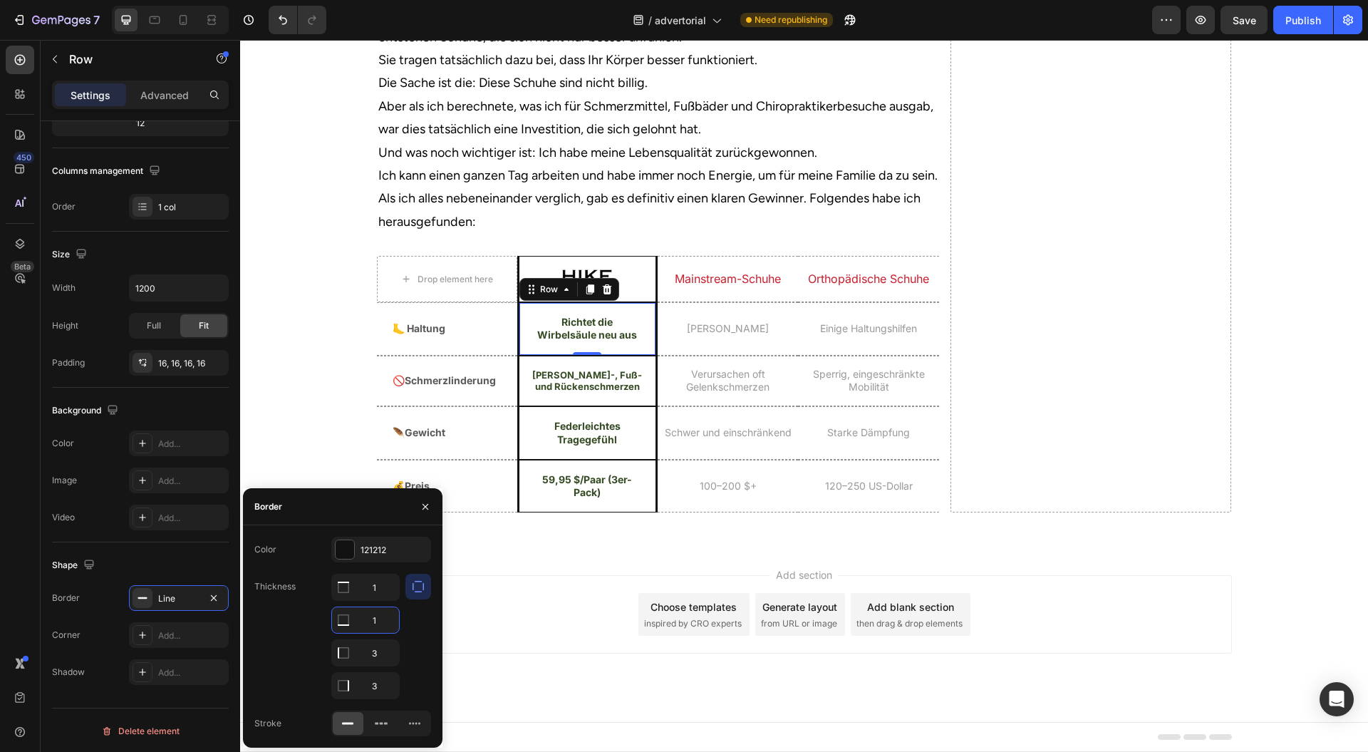
click at [385, 616] on input "1" at bounding box center [365, 620] width 67 height 26
type input "0.6"
click at [381, 587] on input "1" at bounding box center [365, 587] width 67 height 26
type input "0.6"
click at [550, 654] on div "Add section Choose templates inspired by CRO experts Generate layout from URL o…" at bounding box center [804, 614] width 855 height 78
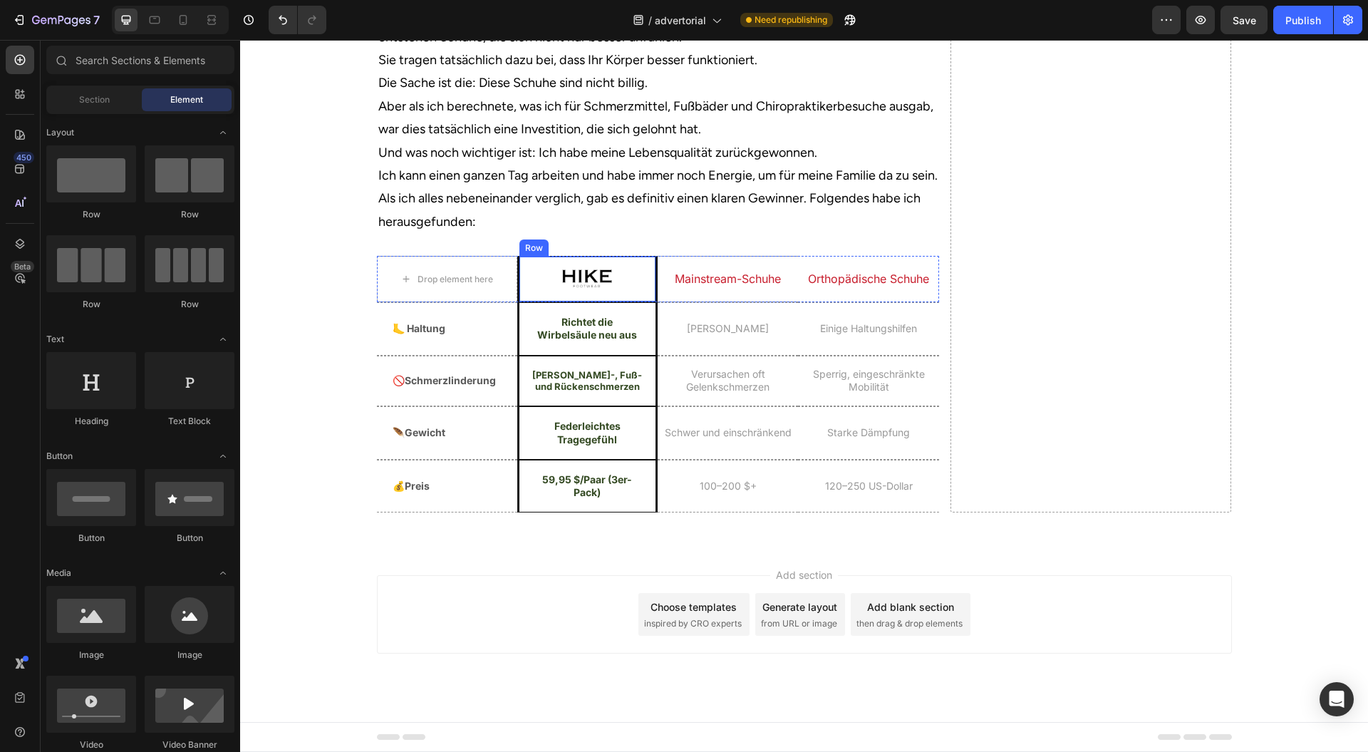
click at [517, 302] on div "Image Row" at bounding box center [587, 279] width 140 height 46
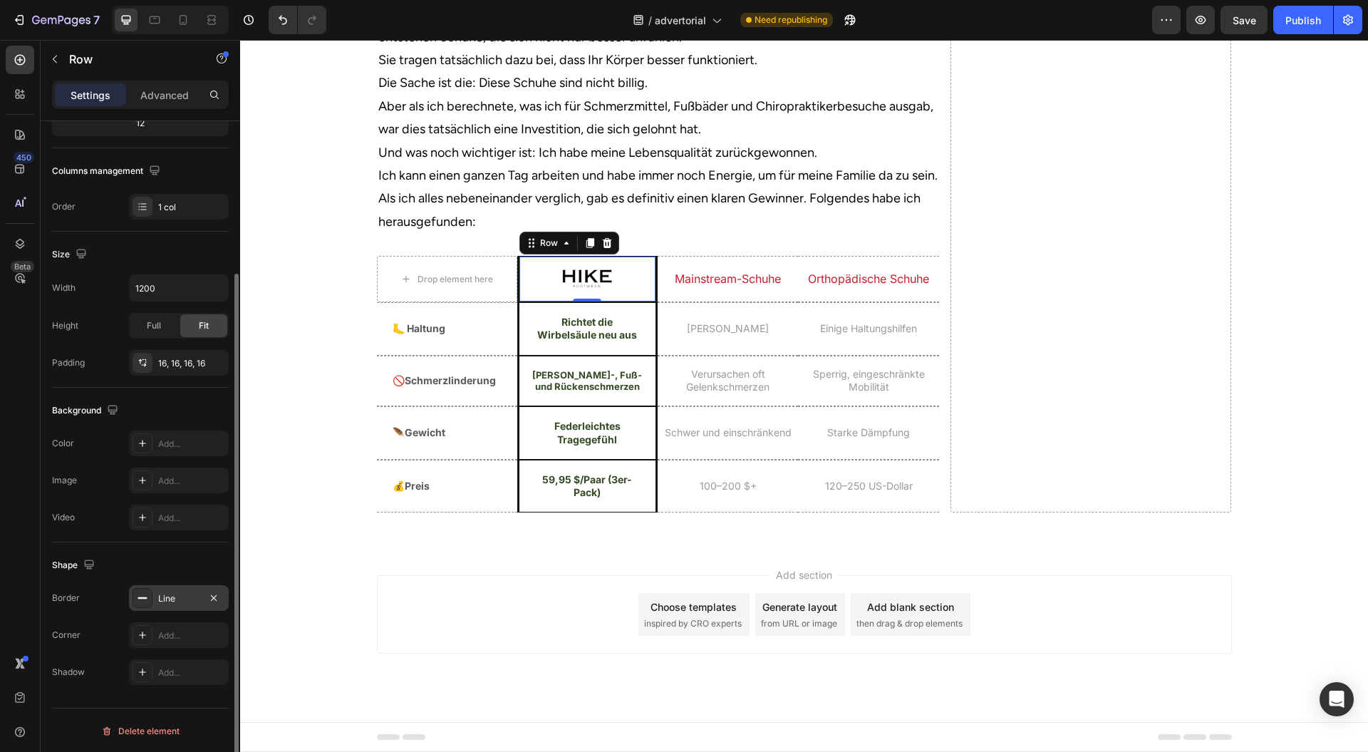
click at [184, 600] on div "Line" at bounding box center [178, 598] width 41 height 13
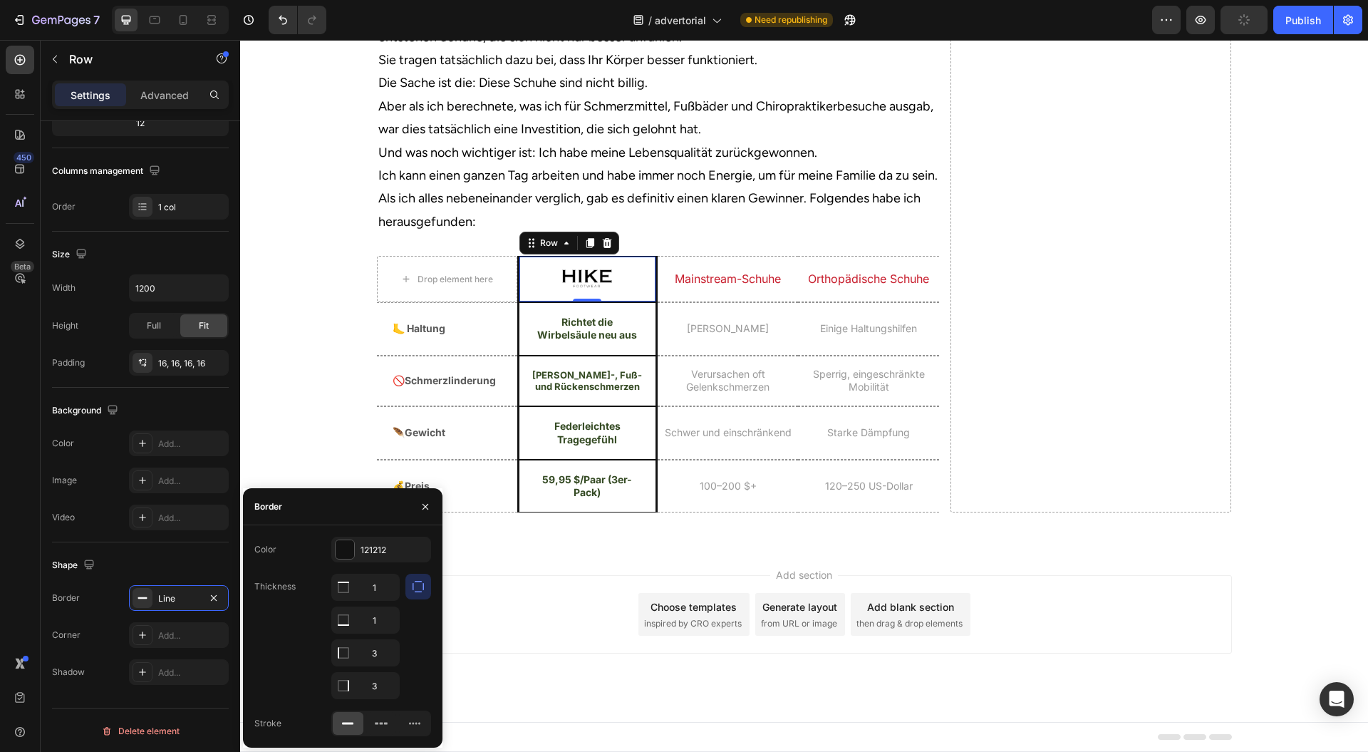
click at [502, 636] on div "Add section Choose templates inspired by CRO experts Generate layout from URL o…" at bounding box center [804, 614] width 855 height 78
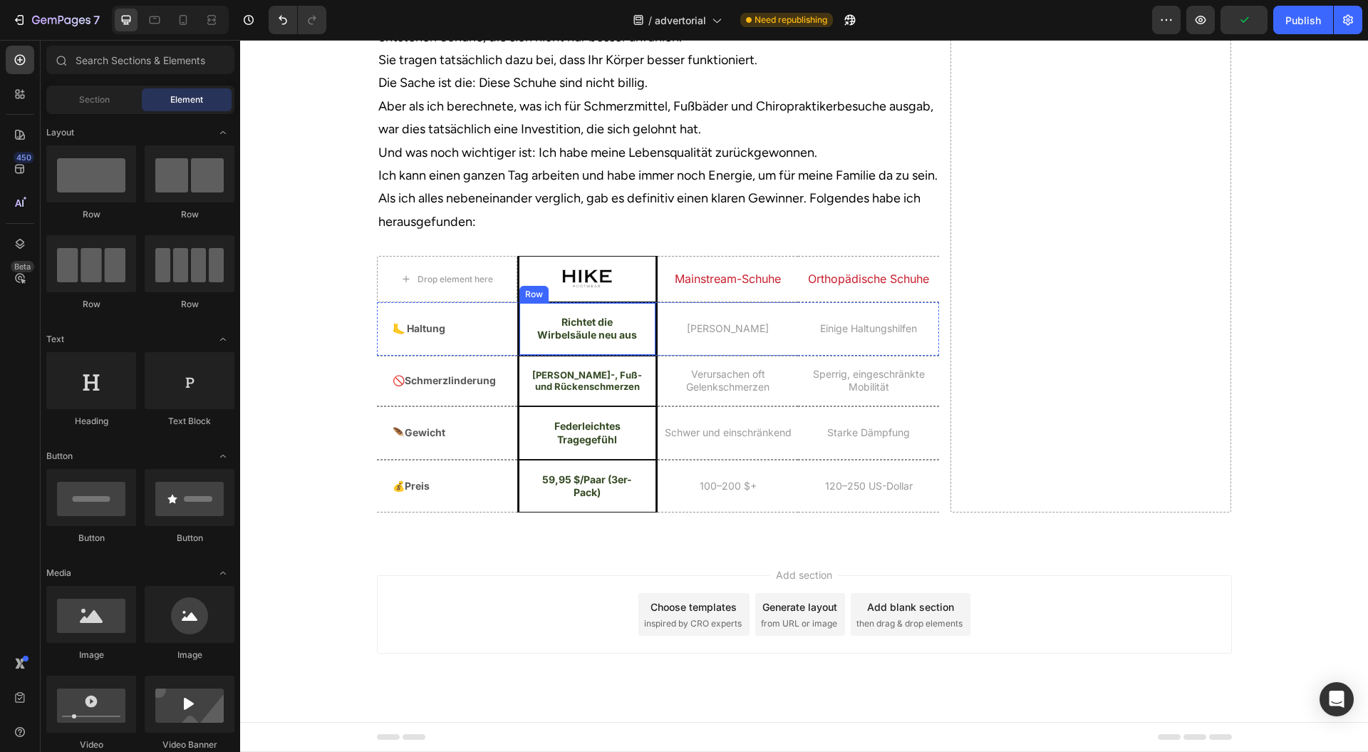
click at [518, 355] on div "Richtet die Wirbelsäule neu aus Heading Row" at bounding box center [587, 328] width 140 height 53
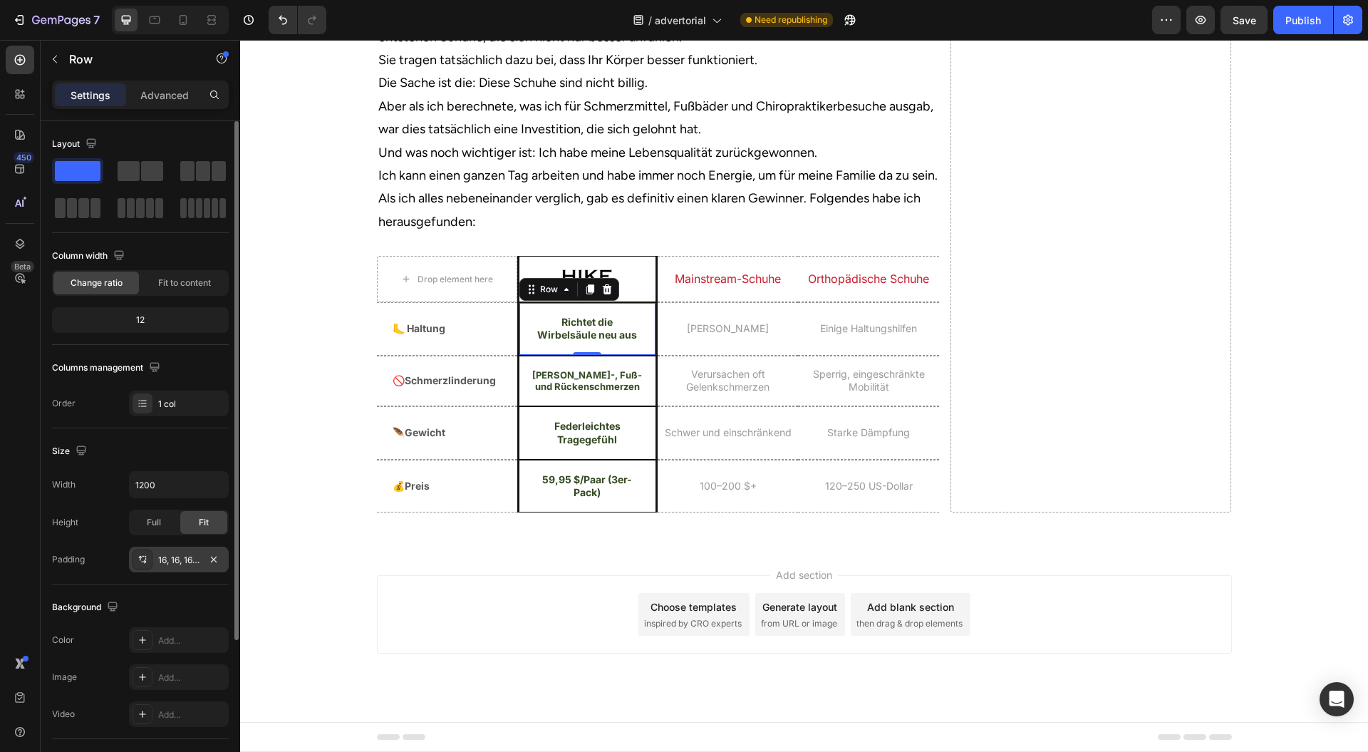
click at [180, 559] on div "16, 16, 16, 16" at bounding box center [178, 560] width 41 height 13
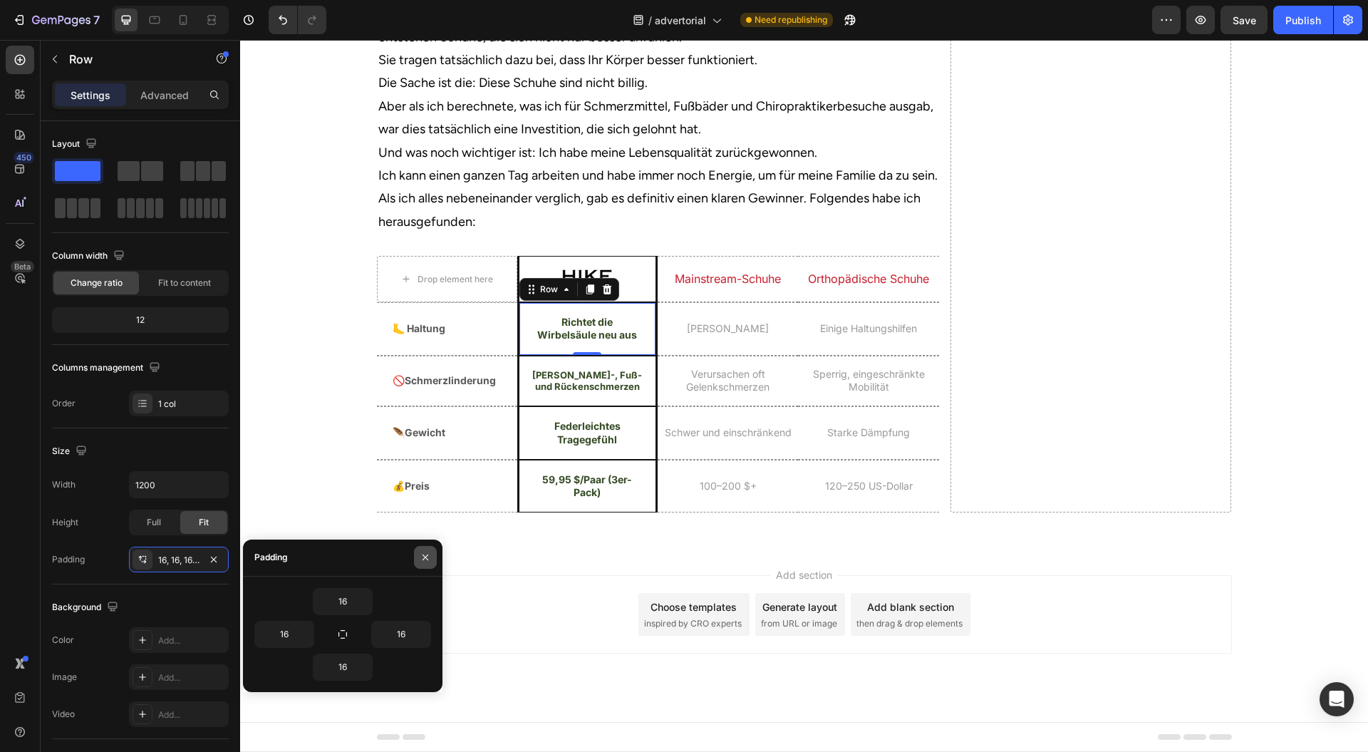
click at [429, 556] on icon "button" at bounding box center [425, 557] width 11 height 11
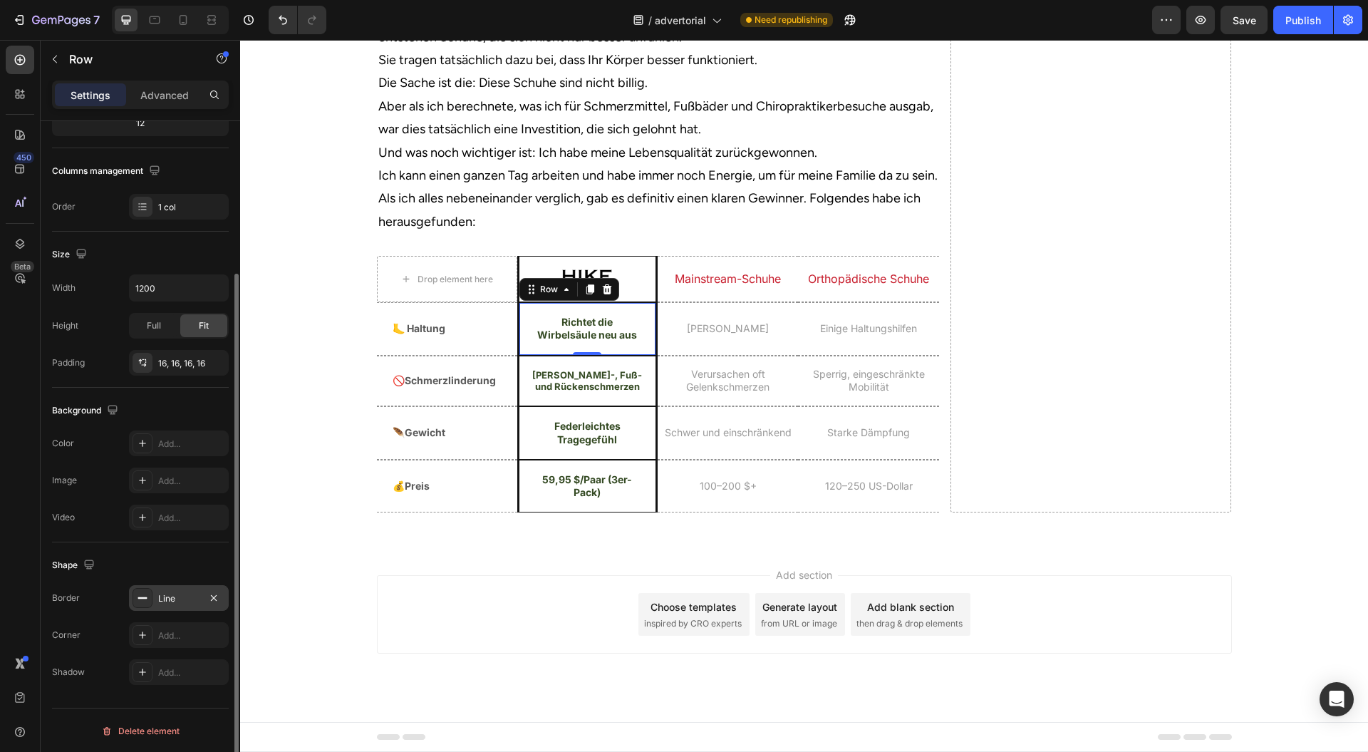
click at [171, 594] on div "Line" at bounding box center [178, 598] width 41 height 13
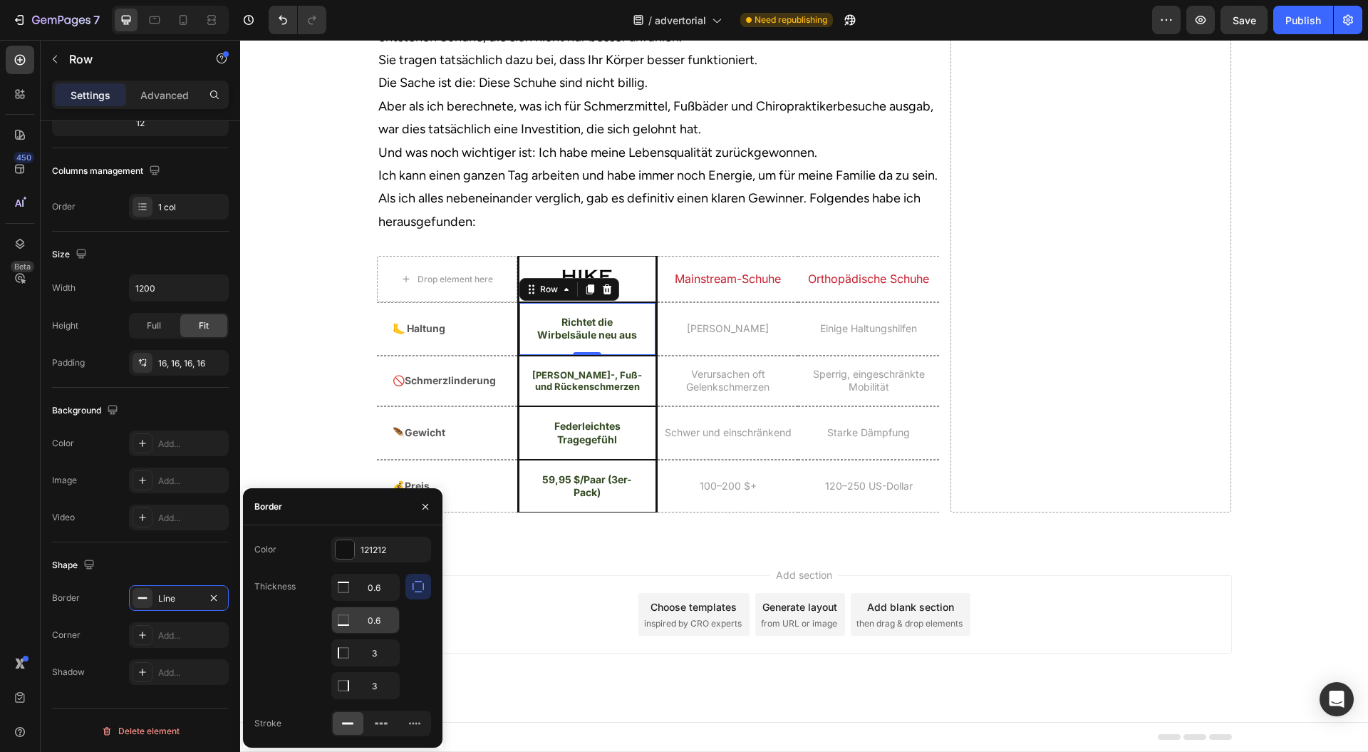
click at [381, 600] on input "0.6" at bounding box center [365, 587] width 67 height 26
type input "0"
click at [526, 618] on div "Add section Choose templates inspired by CRO experts Generate layout from URL o…" at bounding box center [804, 634] width 1128 height 175
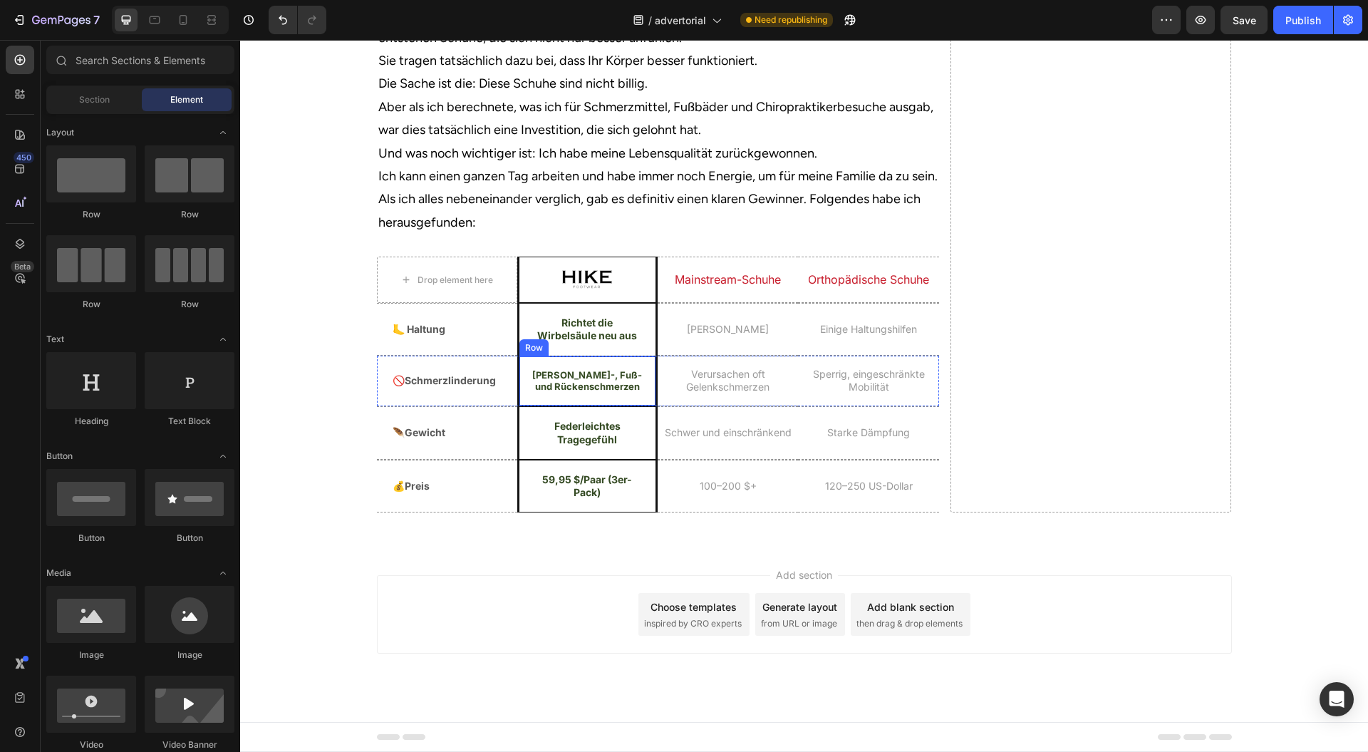
click at [649, 407] on div "[PERSON_NAME]-, Fuß- und Rückenschmerzen Heading Row" at bounding box center [587, 381] width 140 height 51
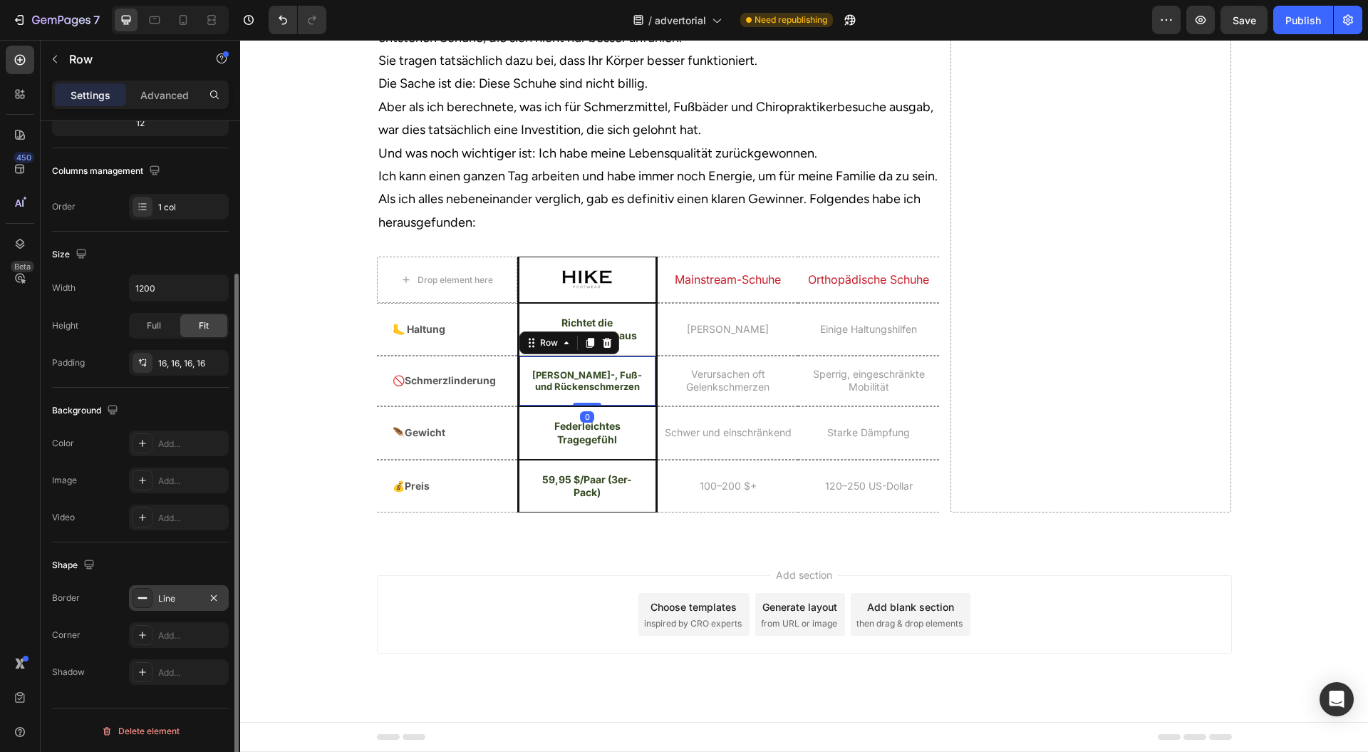
click at [176, 596] on div "Line" at bounding box center [178, 598] width 41 height 13
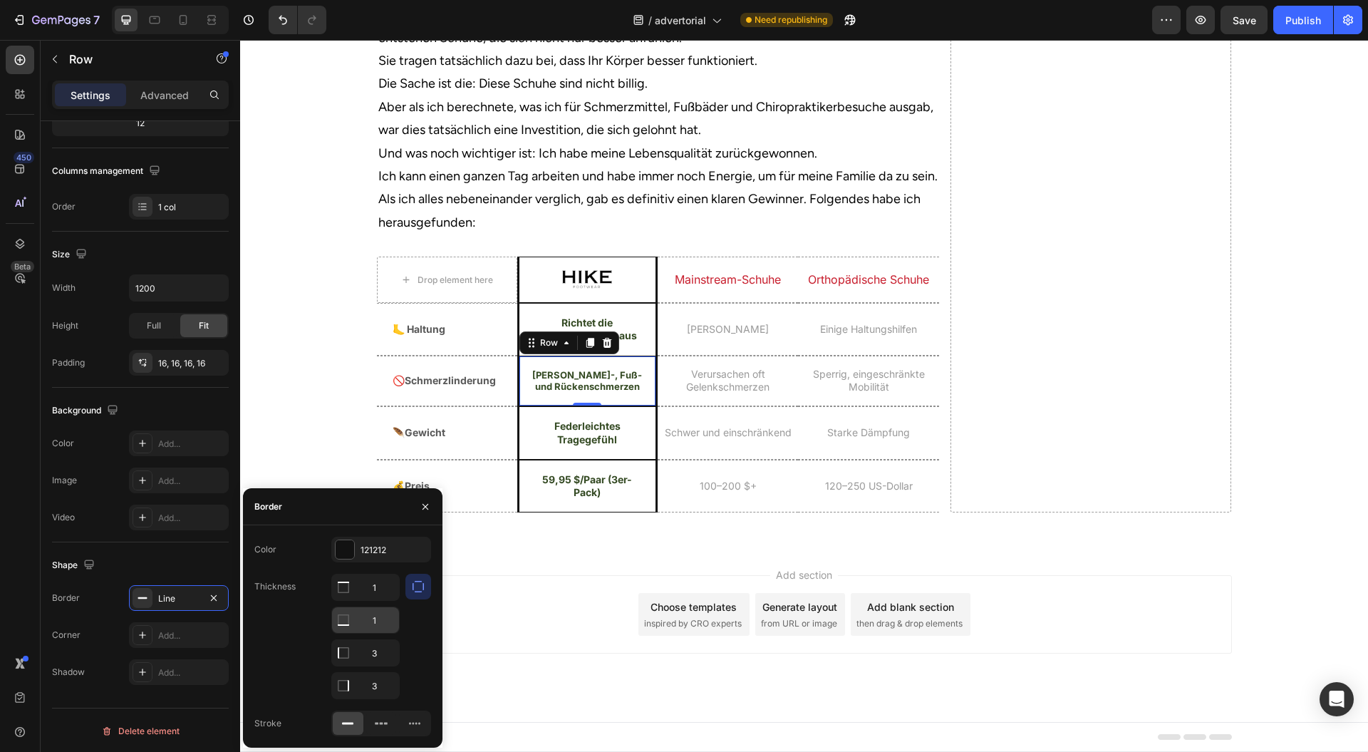
click at [375, 600] on input "1" at bounding box center [365, 587] width 67 height 26
type input "0"
click at [485, 613] on div "Add section Choose templates inspired by CRO experts Generate layout from URL o…" at bounding box center [804, 634] width 1128 height 175
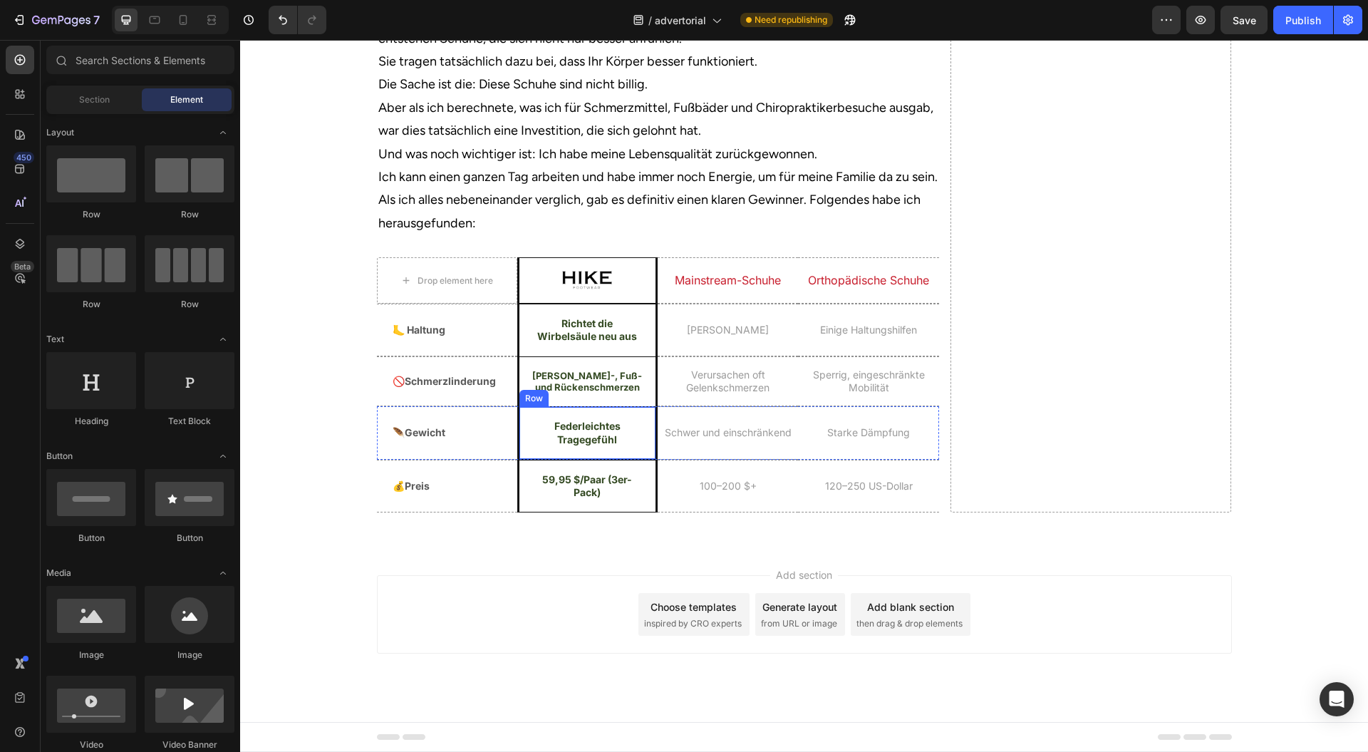
click at [644, 459] on div "Federleichtes Tragegefühl Heading Row" at bounding box center [587, 432] width 140 height 53
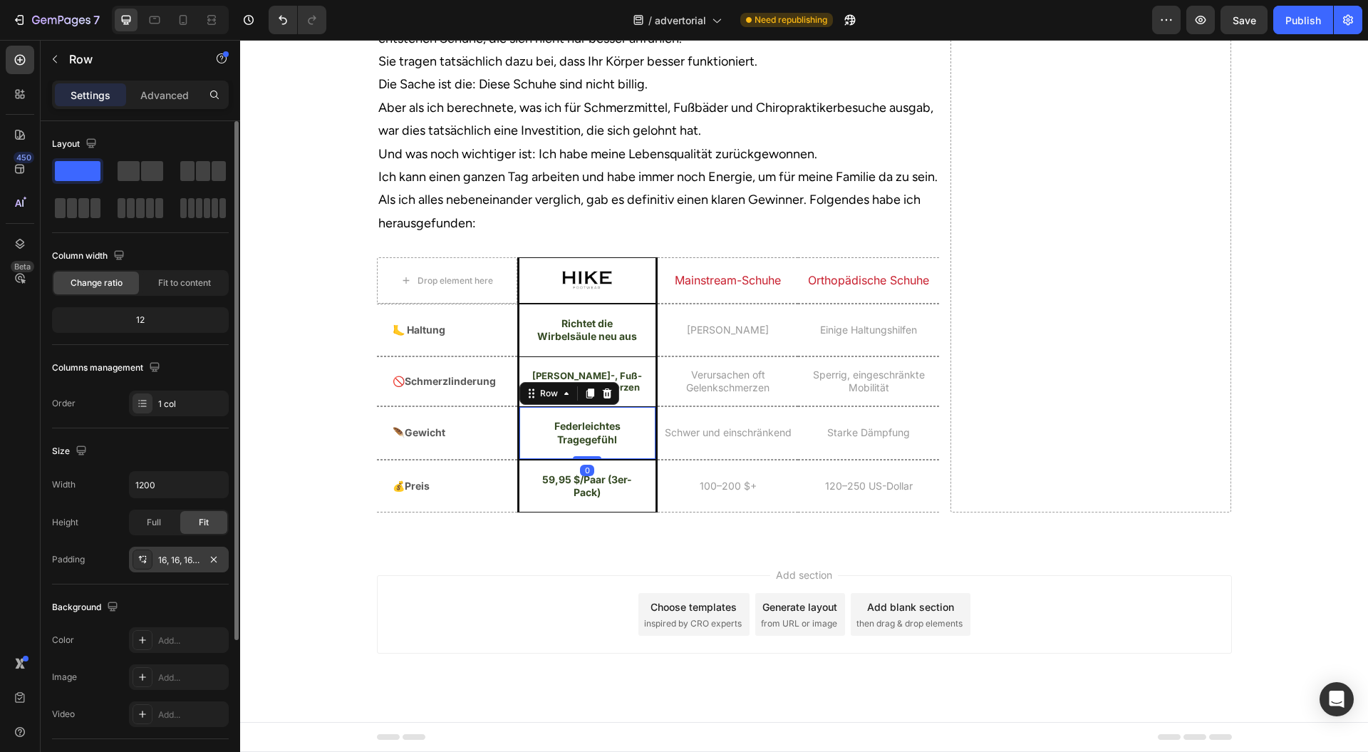
click at [187, 564] on div "16, 16, 16, 16" at bounding box center [178, 560] width 41 height 13
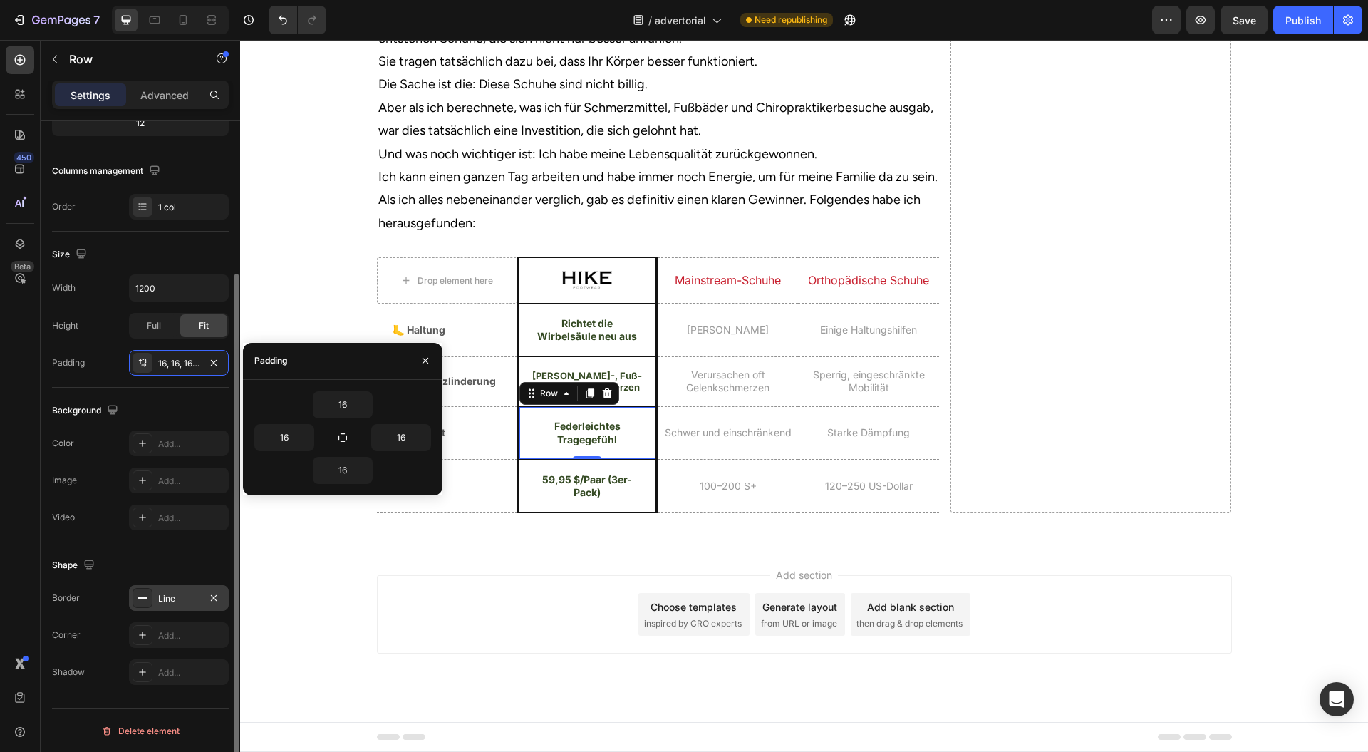
click at [185, 589] on div "Line" at bounding box center [179, 598] width 100 height 26
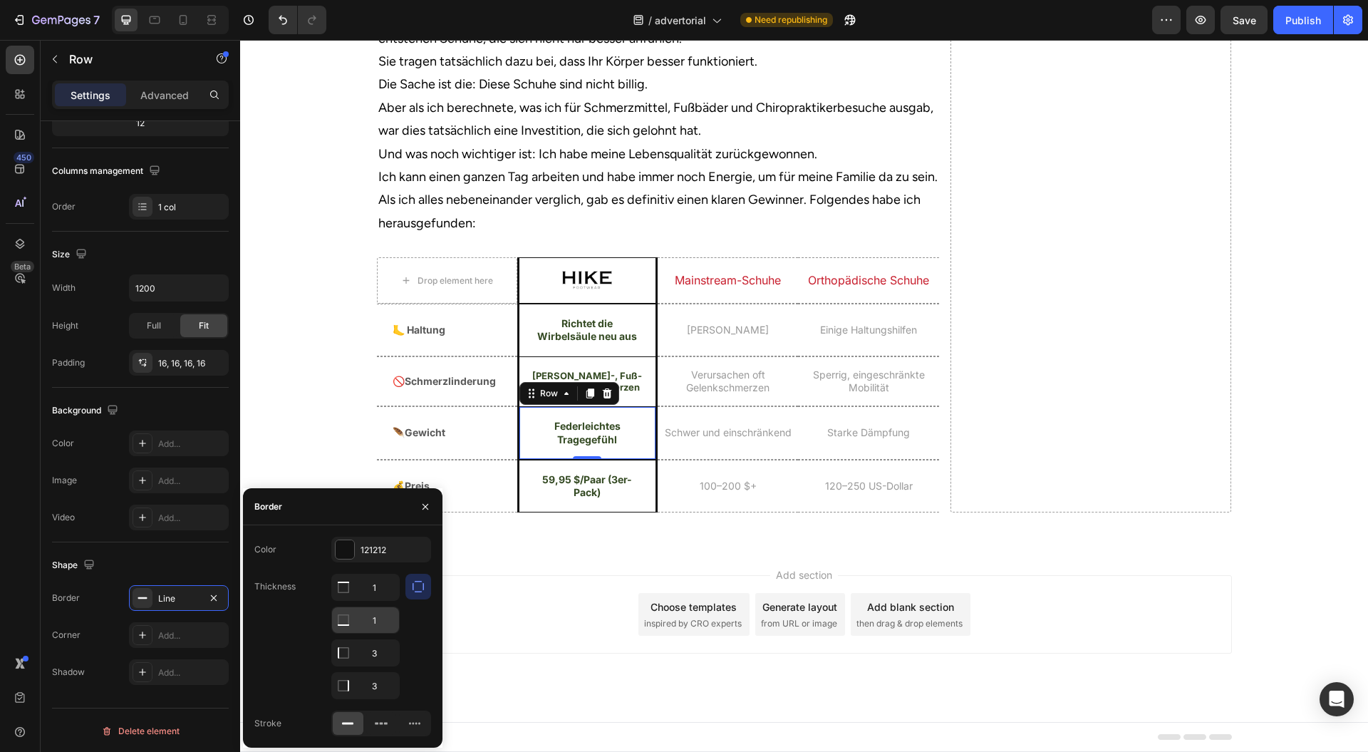
click at [386, 600] on input "1" at bounding box center [365, 587] width 67 height 26
type input "0"
click at [425, 515] on button "button" at bounding box center [425, 506] width 23 height 23
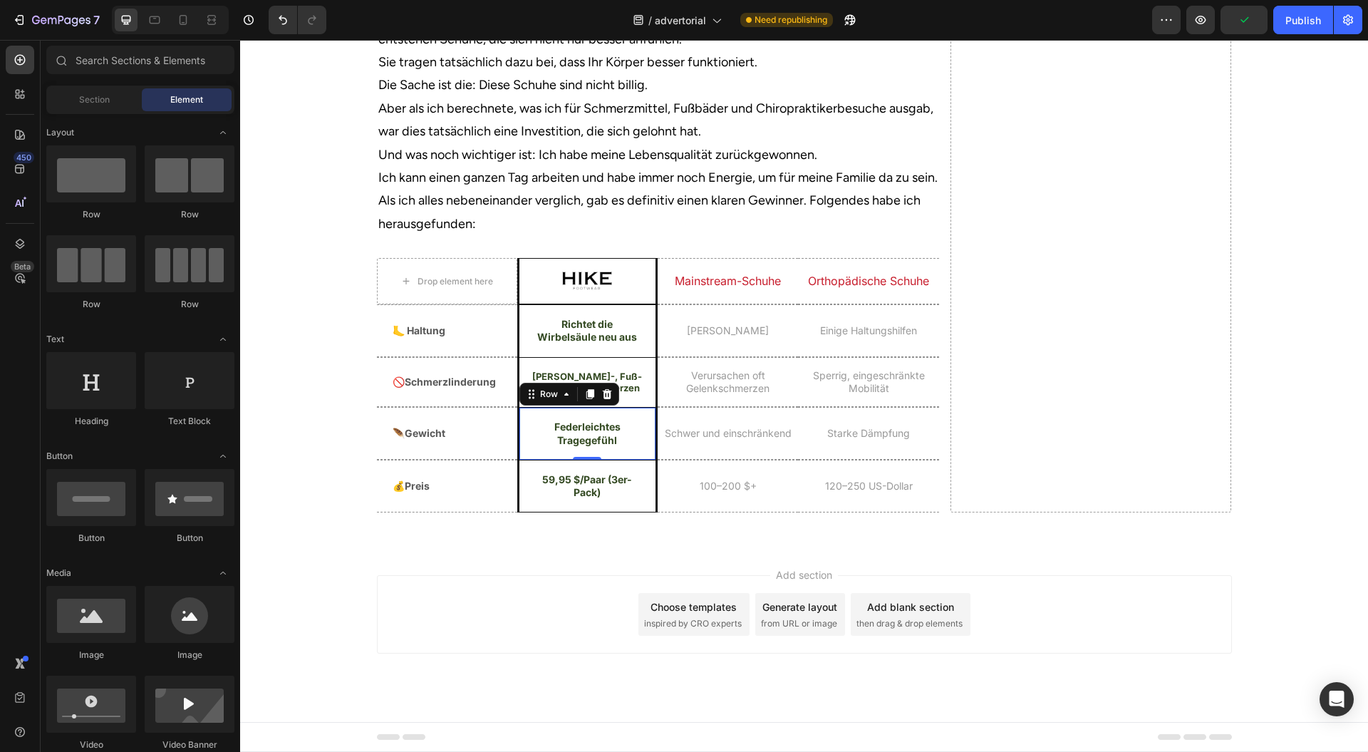
click at [419, 654] on div "Add section Choose templates inspired by CRO experts Generate layout from URL o…" at bounding box center [804, 614] width 855 height 78
click at [519, 304] on div "Image Row" at bounding box center [587, 281] width 140 height 46
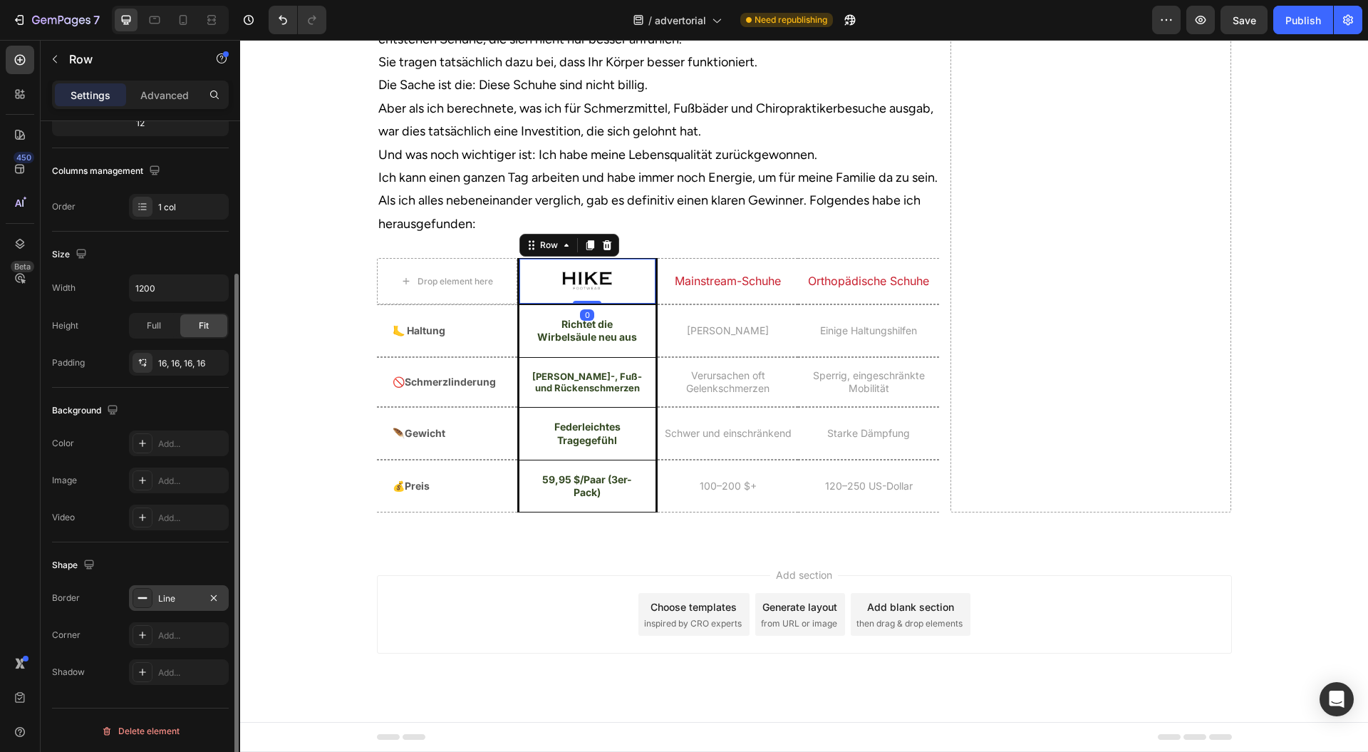
click at [171, 592] on div "Line" at bounding box center [178, 598] width 41 height 13
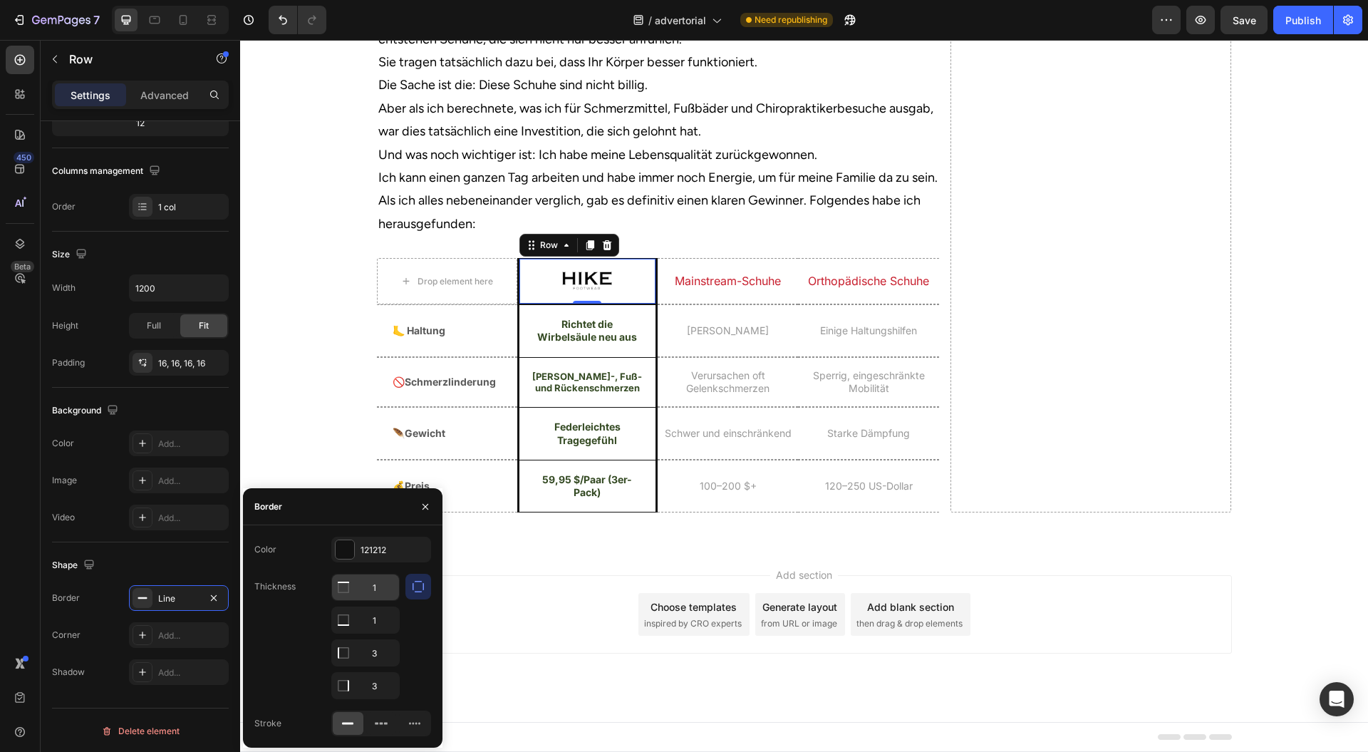
click at [379, 585] on input "1" at bounding box center [365, 587] width 67 height 26
type input "3"
click at [517, 512] on div "59,95 $/Paar (3er-Pack) Heading Row" at bounding box center [587, 486] width 140 height 53
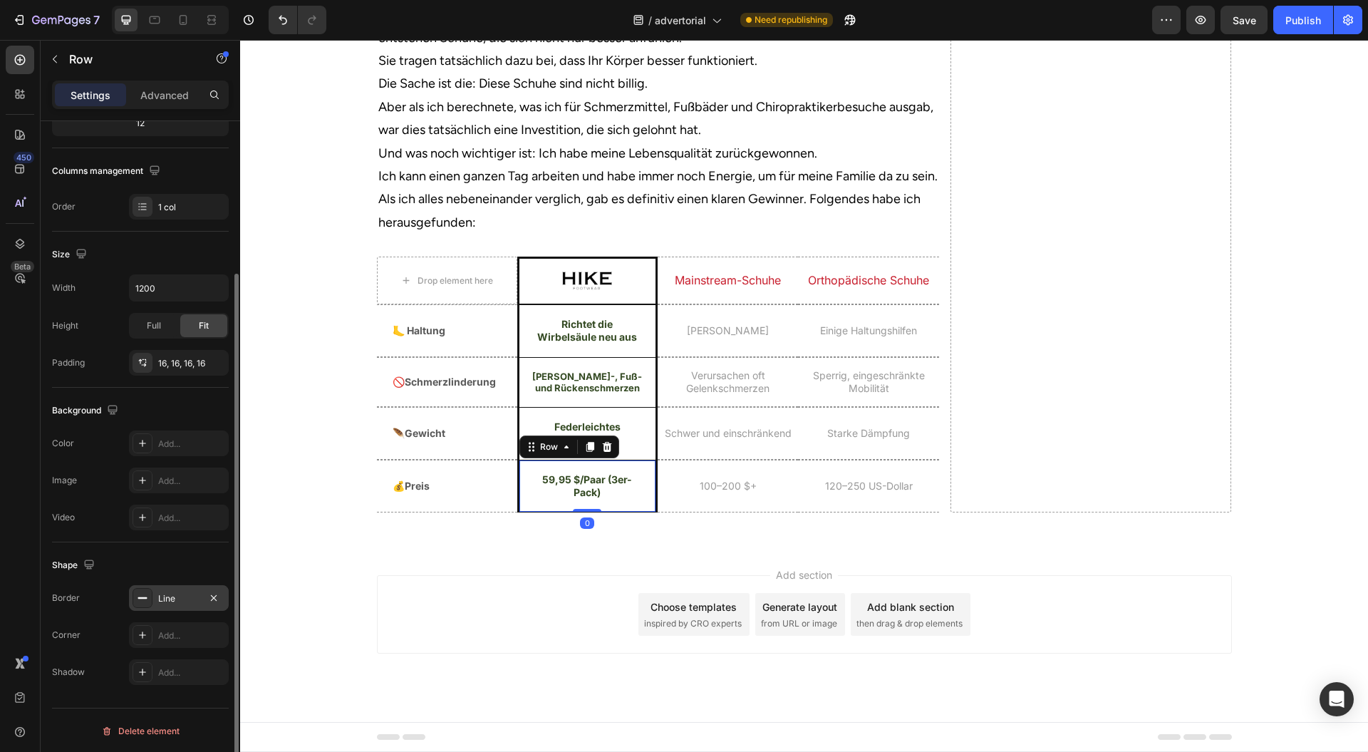
click at [167, 592] on div "Line" at bounding box center [178, 598] width 41 height 13
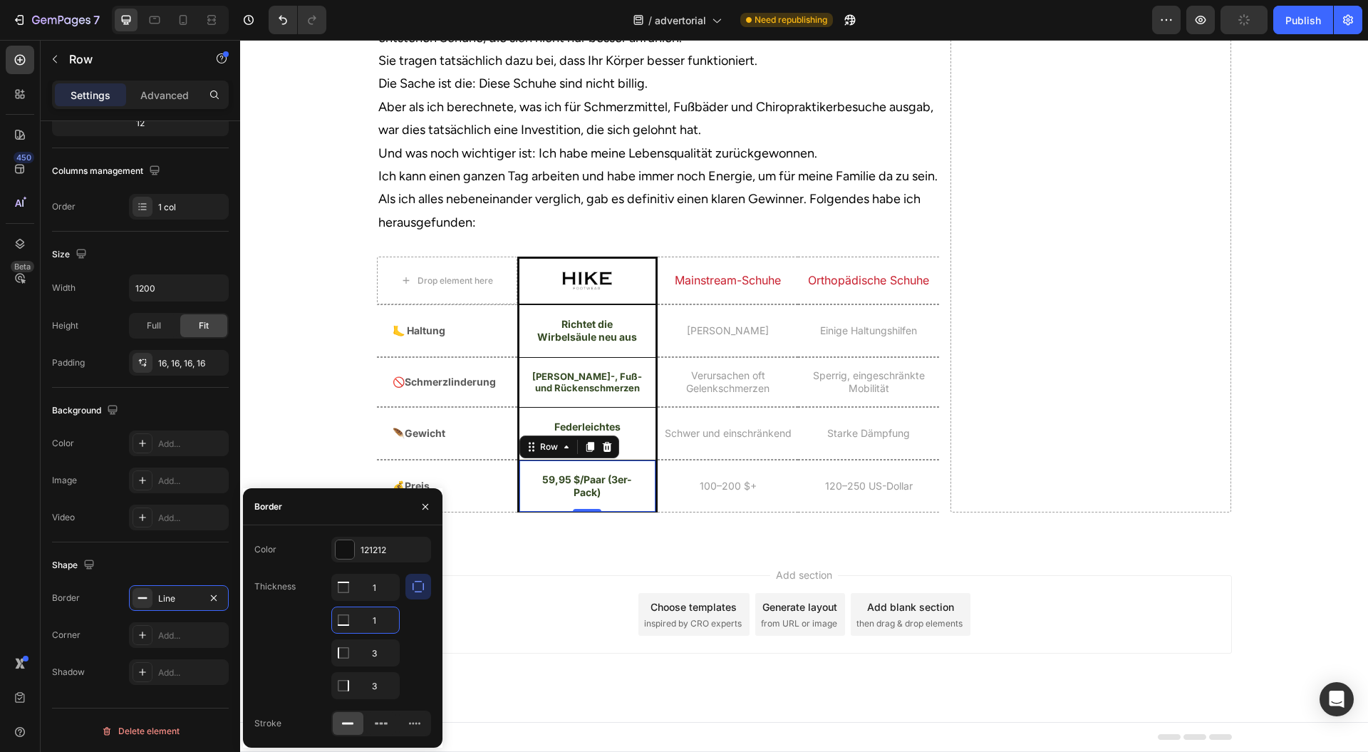
click at [385, 619] on input "1" at bounding box center [365, 620] width 67 height 26
type input "3"
click at [432, 504] on button "button" at bounding box center [425, 506] width 23 height 23
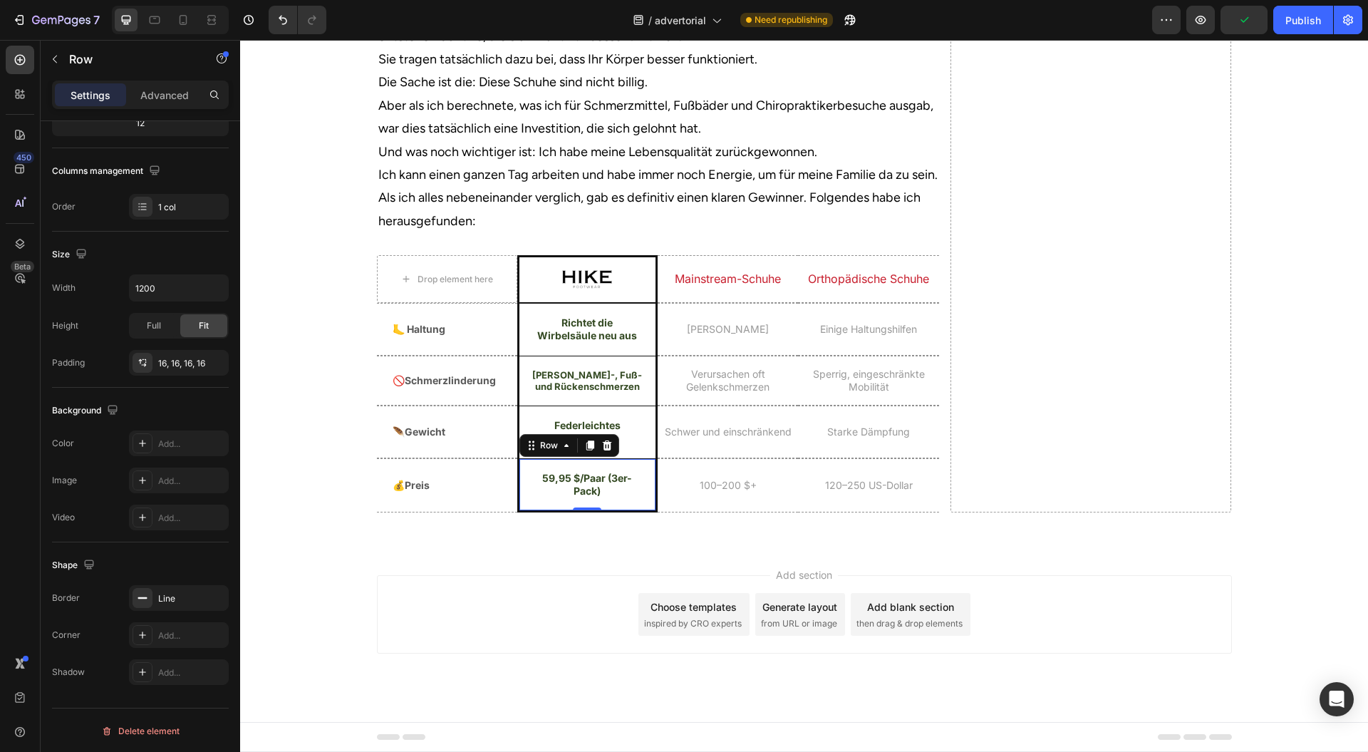
click at [447, 654] on div "Add section Choose templates inspired by CRO experts Generate layout from URL o…" at bounding box center [804, 614] width 855 height 78
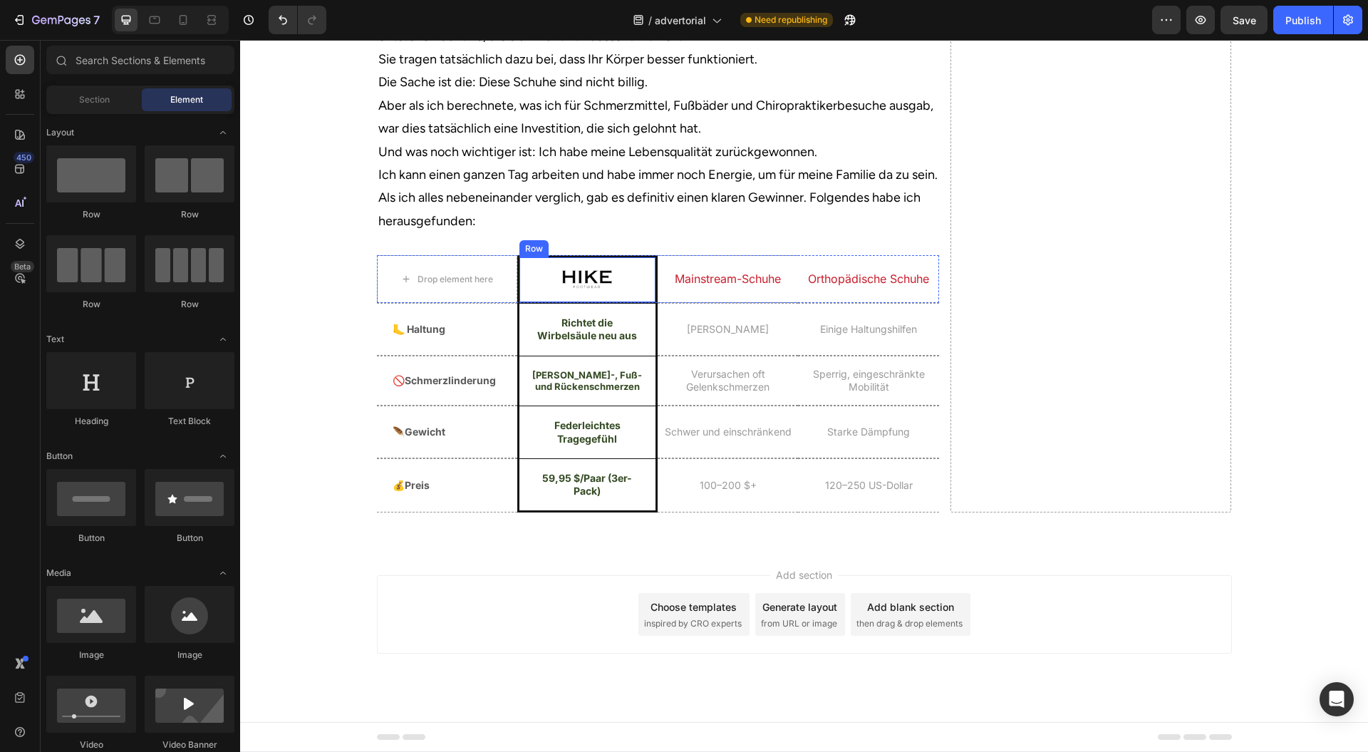
click at [519, 303] on div "Image Row" at bounding box center [587, 279] width 140 height 48
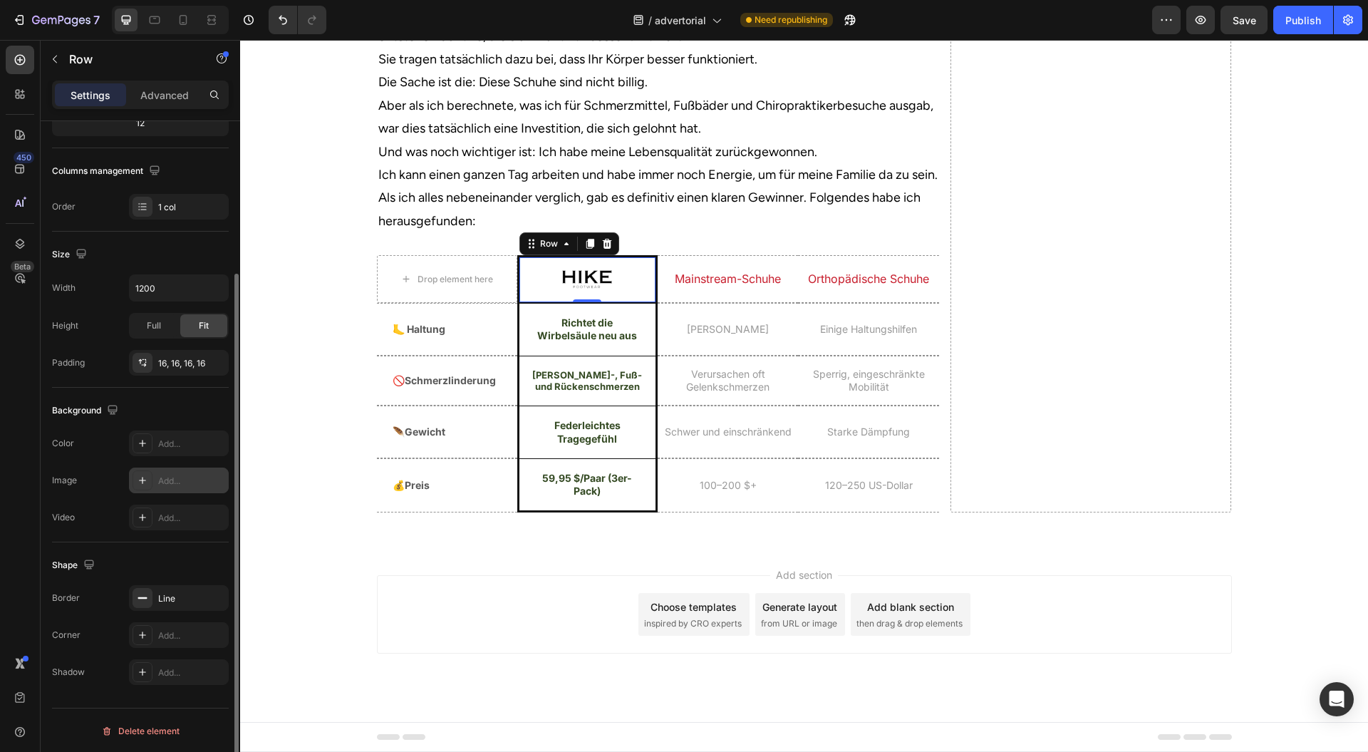
click at [172, 475] on div "Add..." at bounding box center [191, 481] width 67 height 13
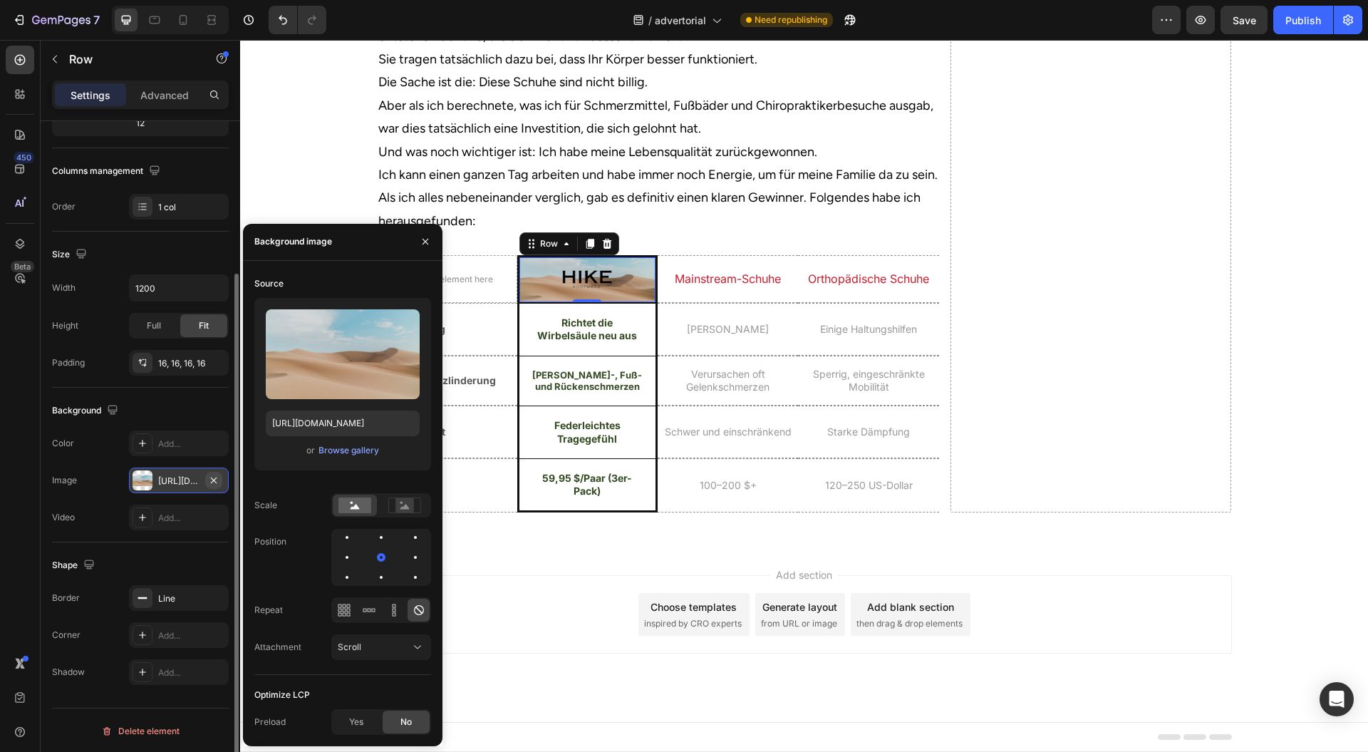
click at [212, 479] on icon "button" at bounding box center [214, 480] width 6 height 6
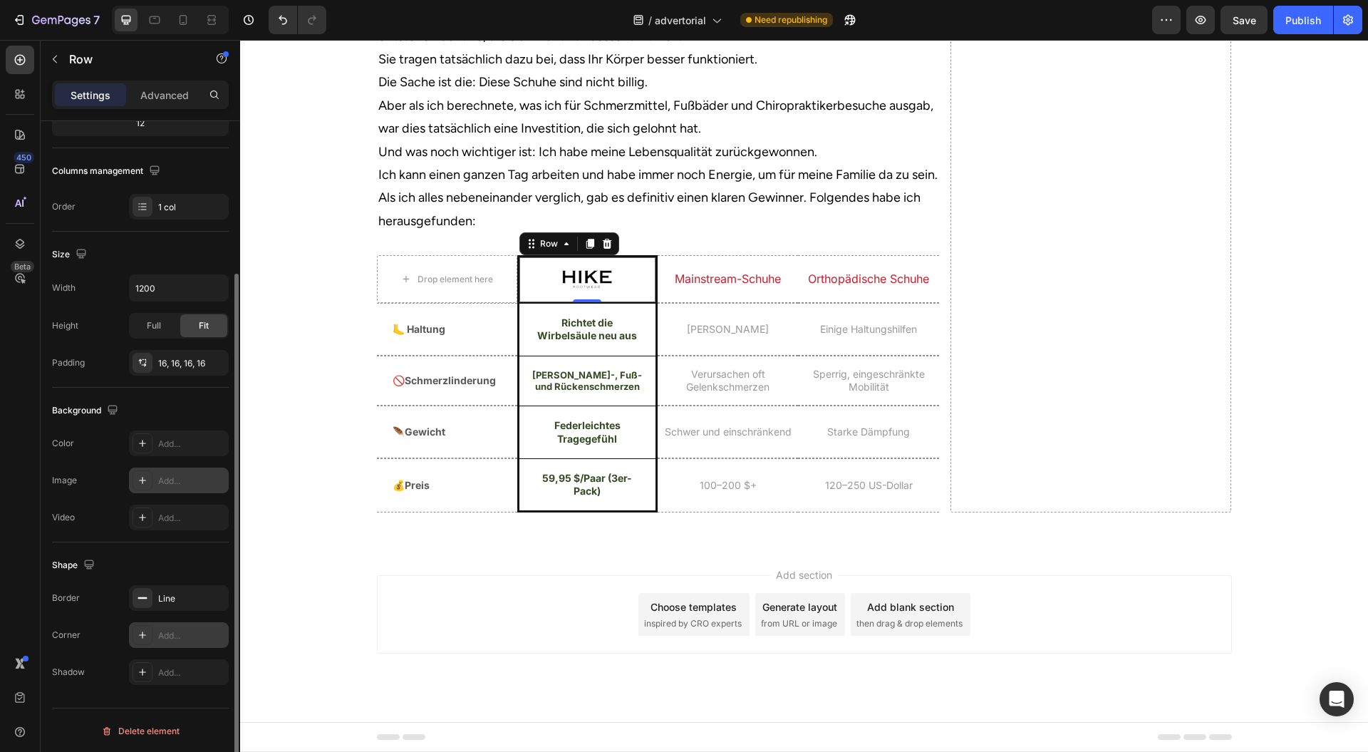
click at [170, 636] on div "Add..." at bounding box center [191, 635] width 67 height 13
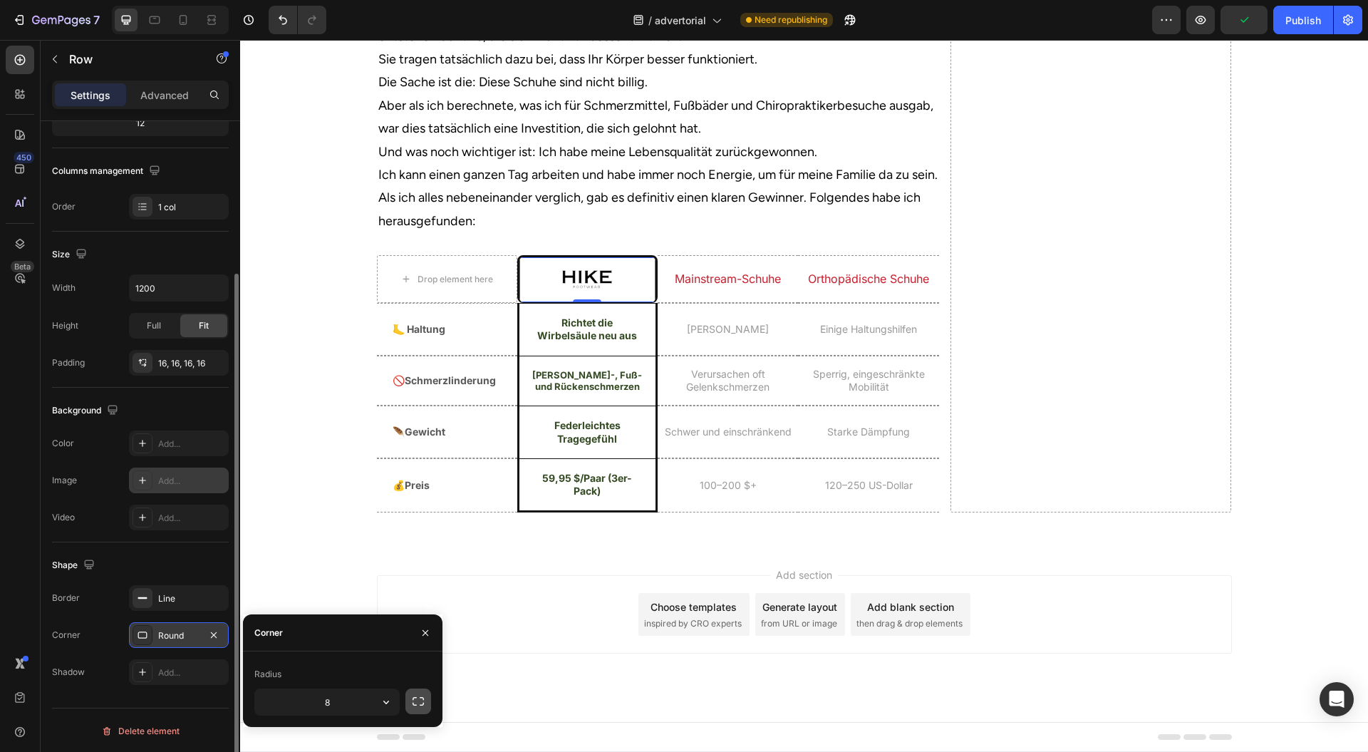
click at [416, 693] on button "button" at bounding box center [419, 701] width 26 height 26
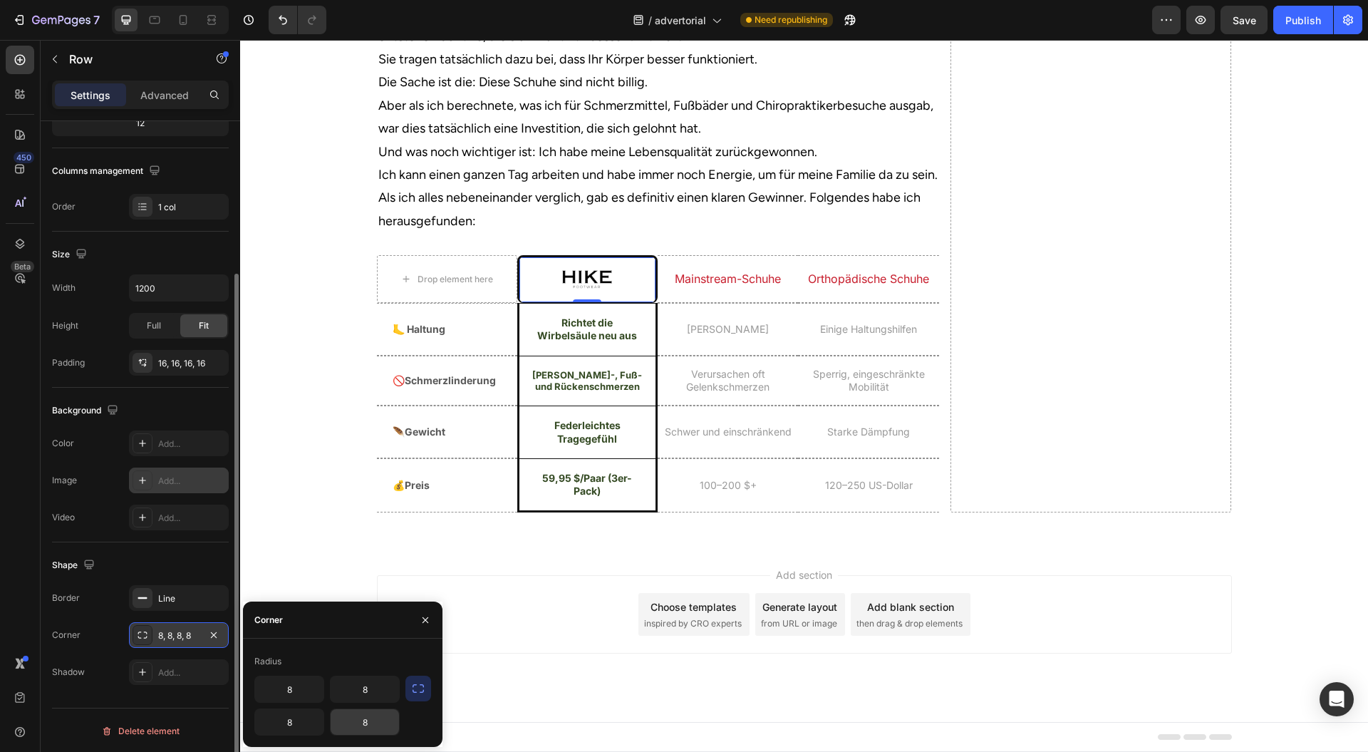
click at [370, 718] on input "8" at bounding box center [365, 722] width 68 height 26
type input "0"
click at [305, 723] on input "8" at bounding box center [289, 722] width 68 height 26
type input "0"
click at [423, 620] on icon "button" at bounding box center [425, 619] width 11 height 11
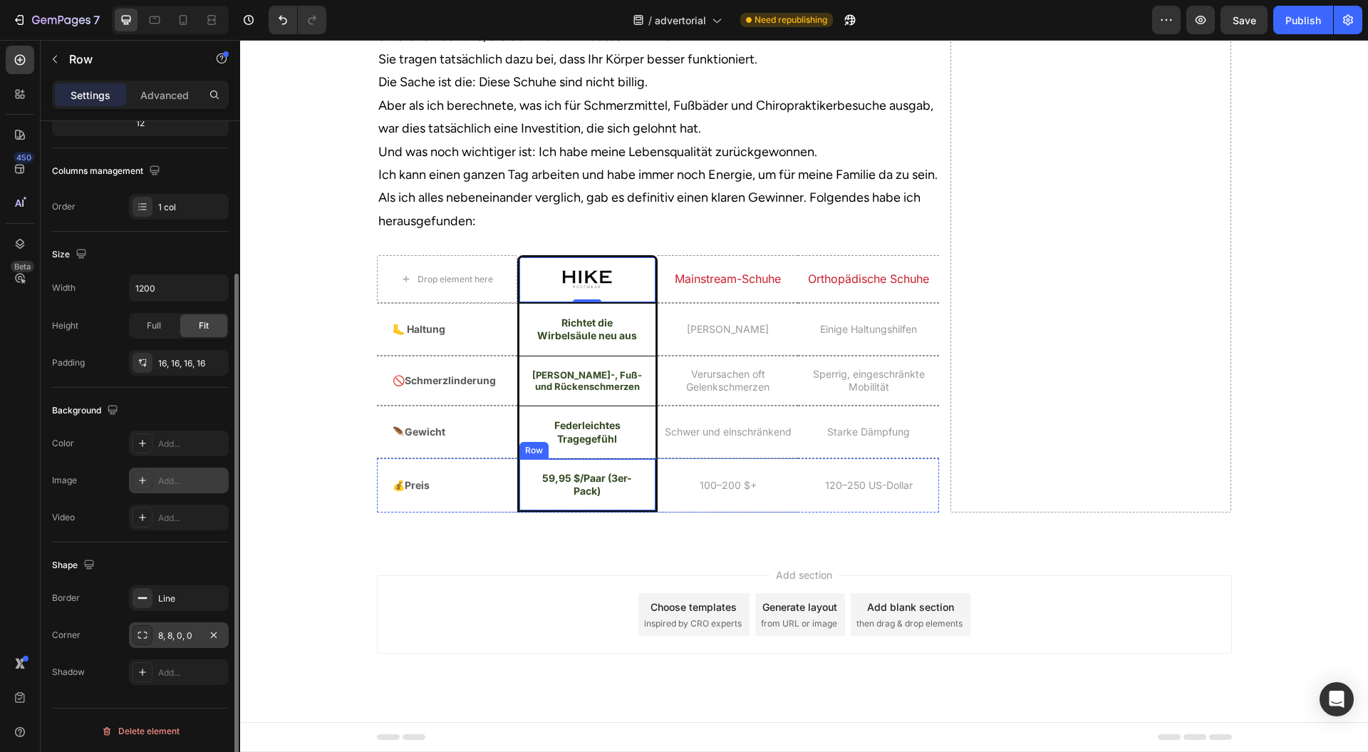
click at [519, 512] on div "59,95 $/Paar (3er-Pack) Heading Row" at bounding box center [587, 485] width 140 height 54
click at [179, 636] on div "Add..." at bounding box center [191, 635] width 67 height 13
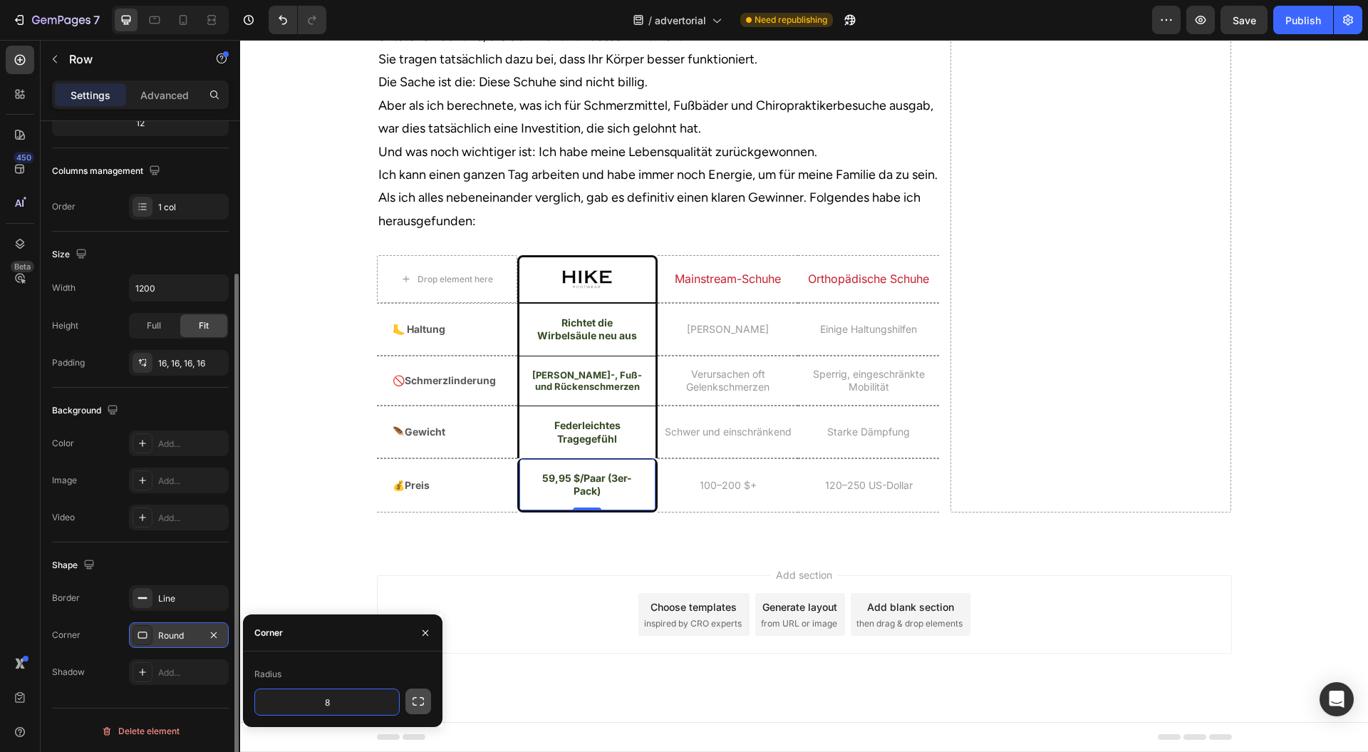
click at [415, 696] on icon "button" at bounding box center [418, 701] width 14 height 14
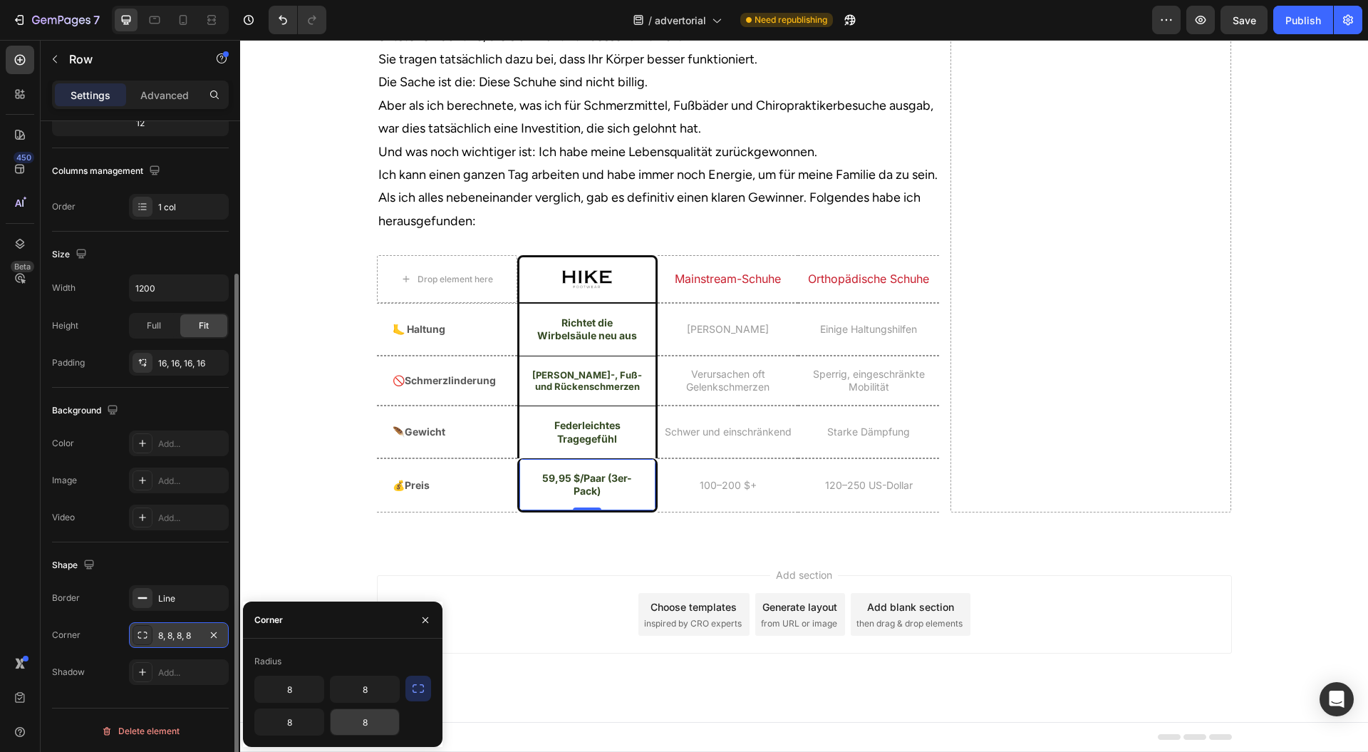
drag, startPoint x: 366, startPoint y: 717, endPoint x: 348, endPoint y: 716, distance: 18.6
click at [368, 718] on input "8" at bounding box center [365, 722] width 68 height 26
type input "0"
click at [294, 729] on input "8" at bounding box center [289, 722] width 68 height 26
type input "0"
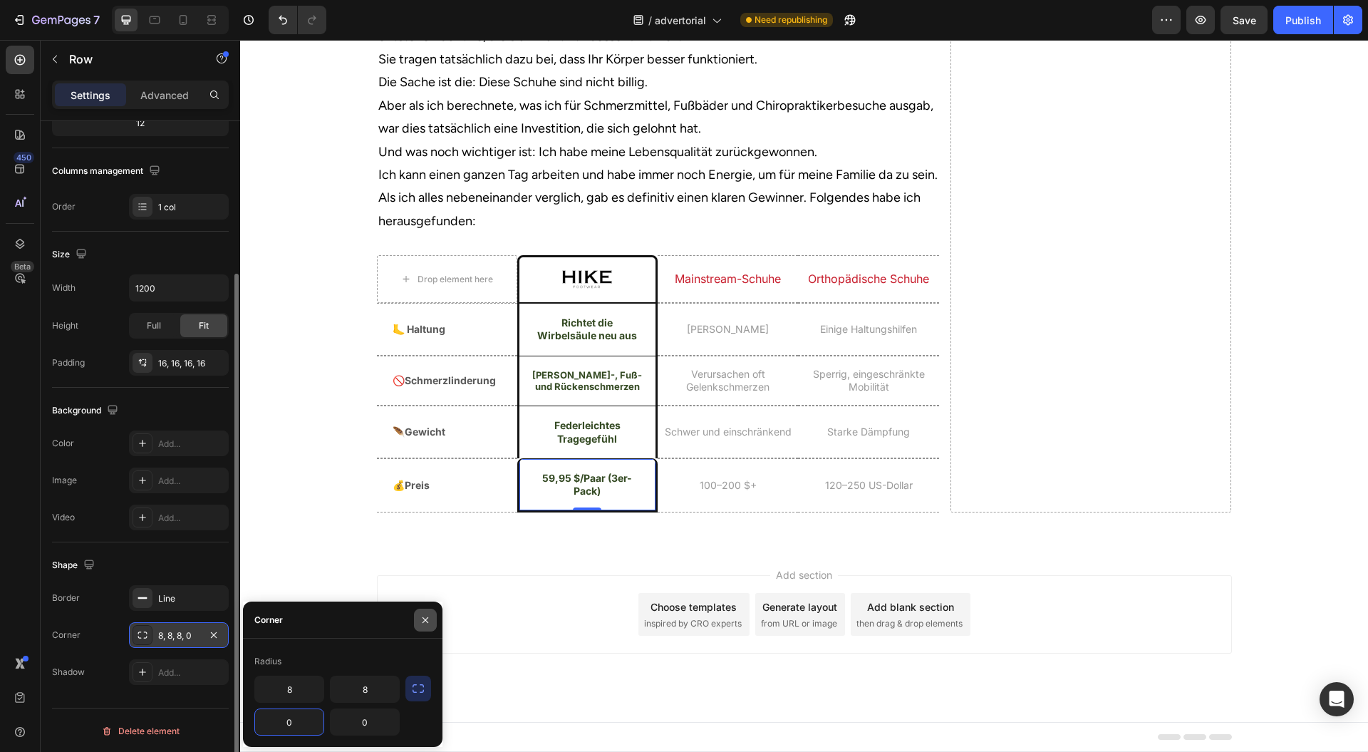
click at [426, 616] on icon "button" at bounding box center [425, 619] width 11 height 11
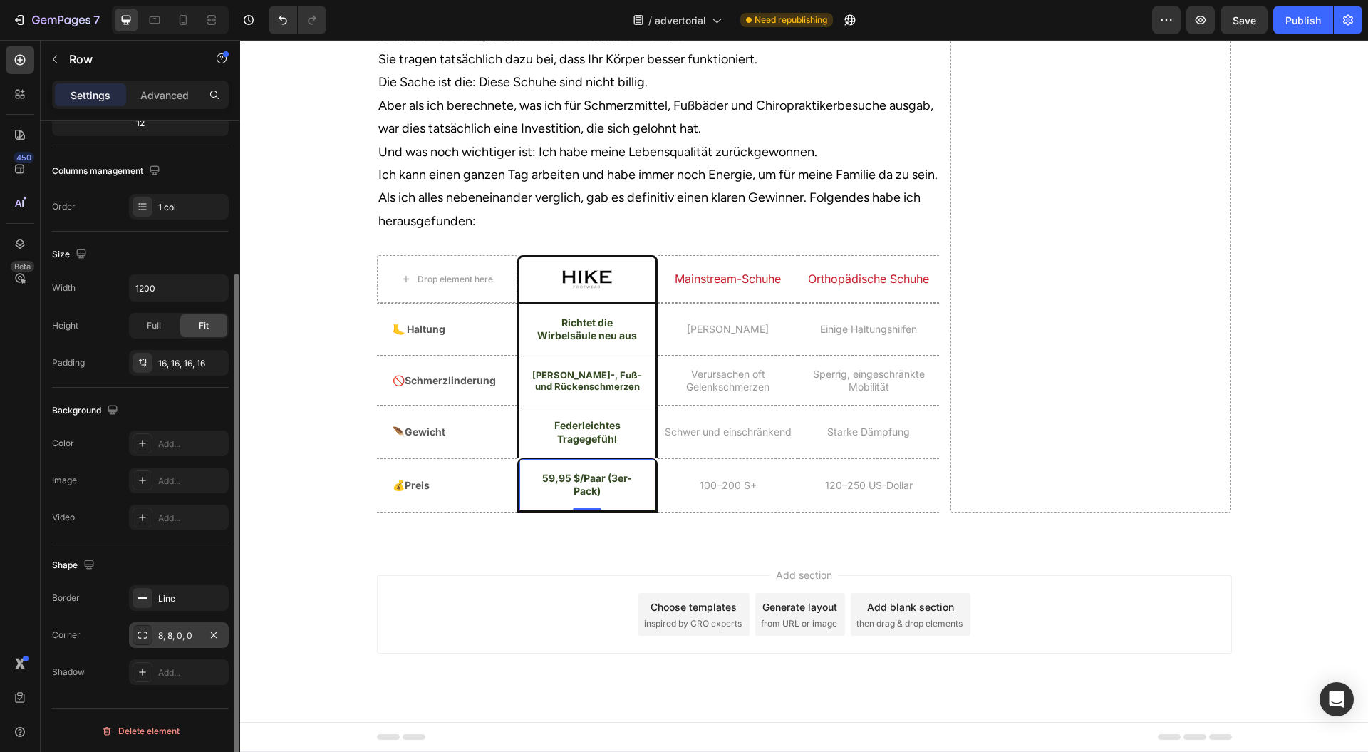
click at [433, 629] on div "Add section Choose templates inspired by CRO experts Generate layout from URL o…" at bounding box center [804, 634] width 1128 height 175
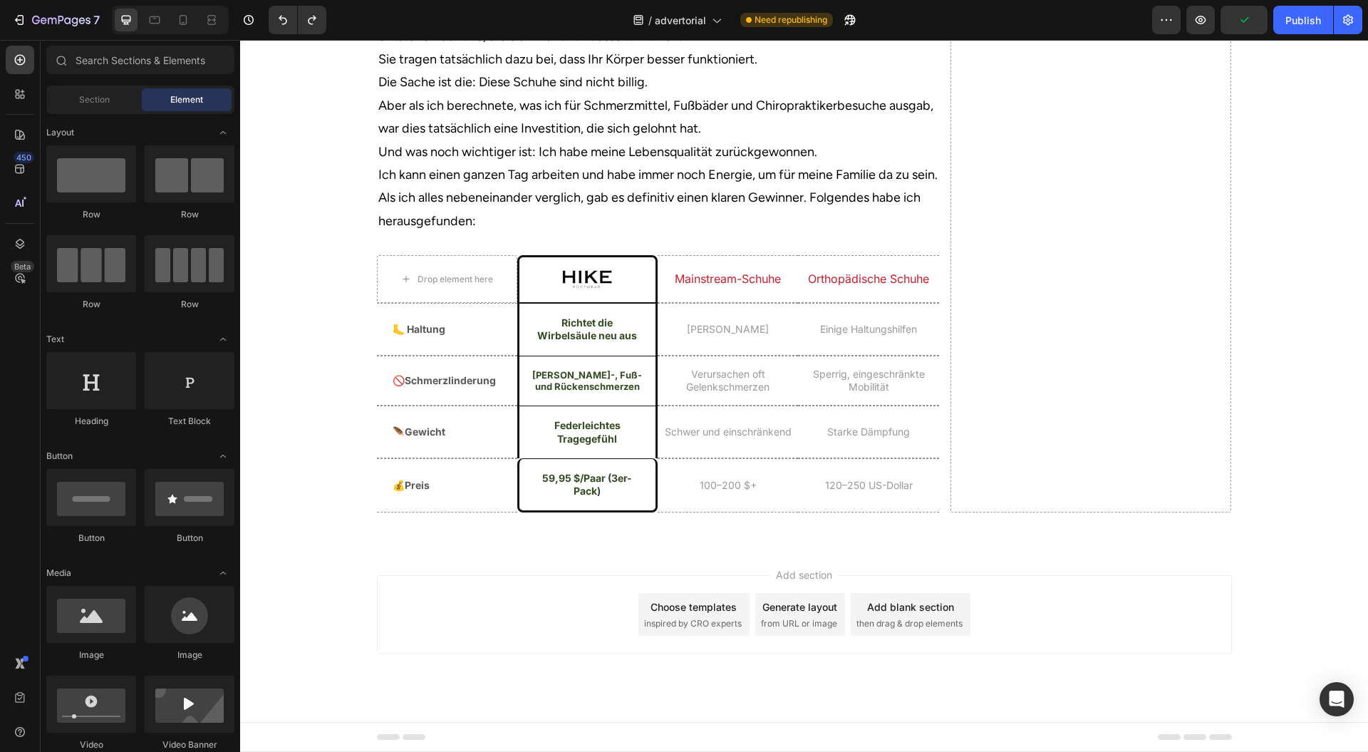
click at [483, 633] on div "Add section Choose templates inspired by CRO experts Generate layout from URL o…" at bounding box center [804, 614] width 855 height 78
click at [517, 512] on div "59,95 $/Paar (3er-Pack) Heading Row" at bounding box center [587, 485] width 140 height 54
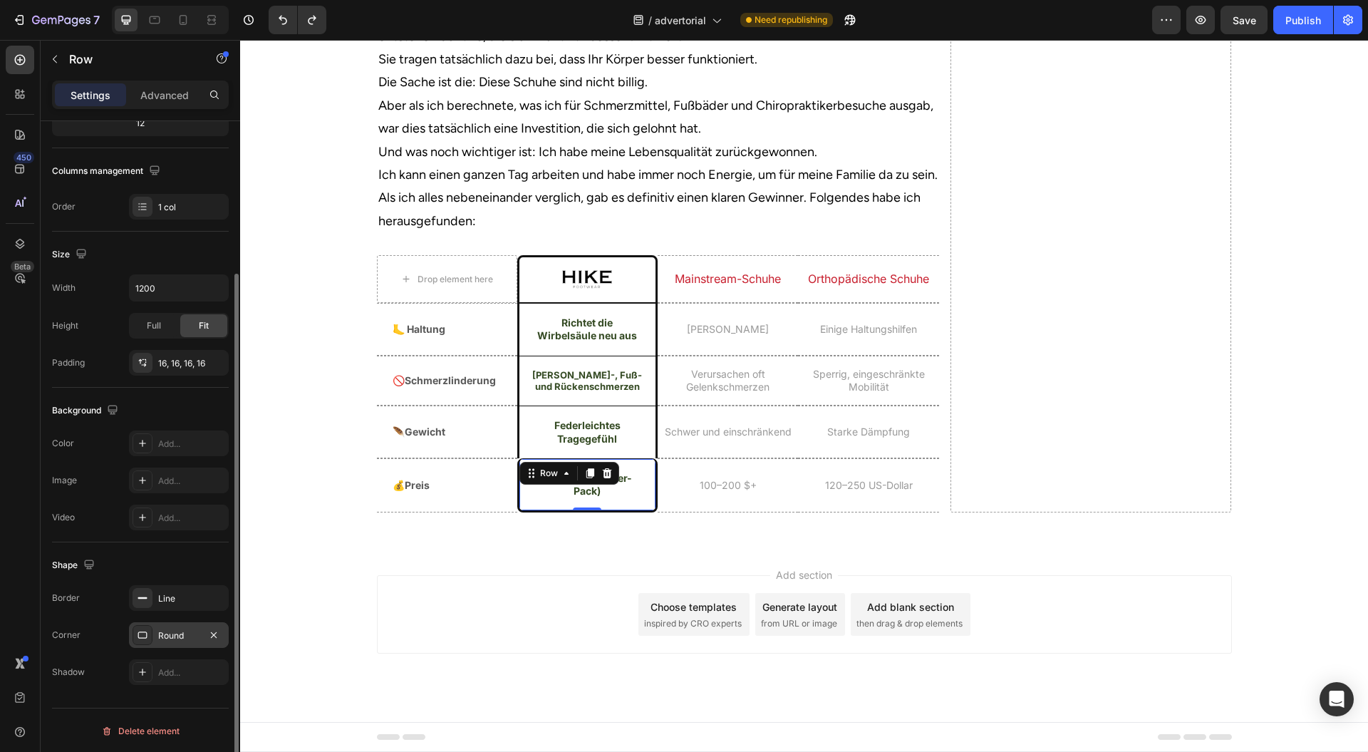
click at [176, 629] on div "Round" at bounding box center [178, 635] width 41 height 13
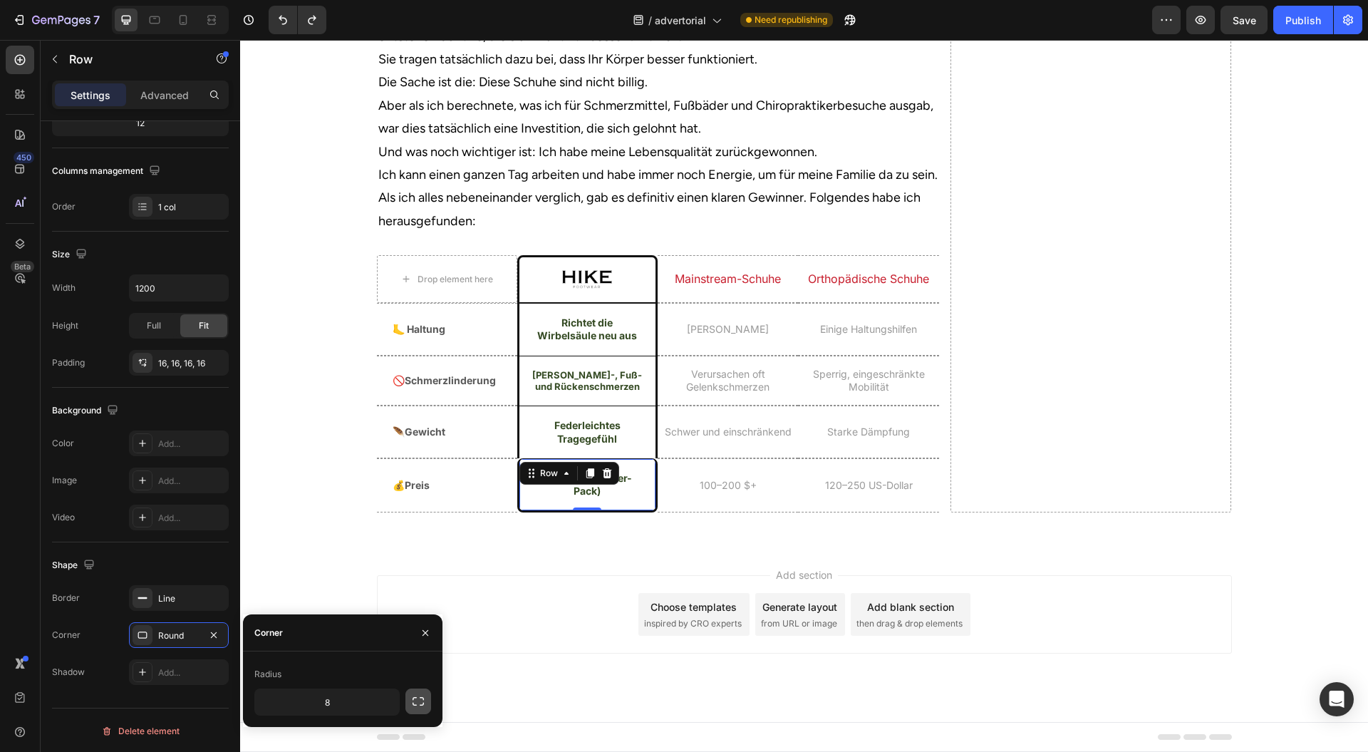
click at [430, 702] on button "button" at bounding box center [419, 701] width 26 height 26
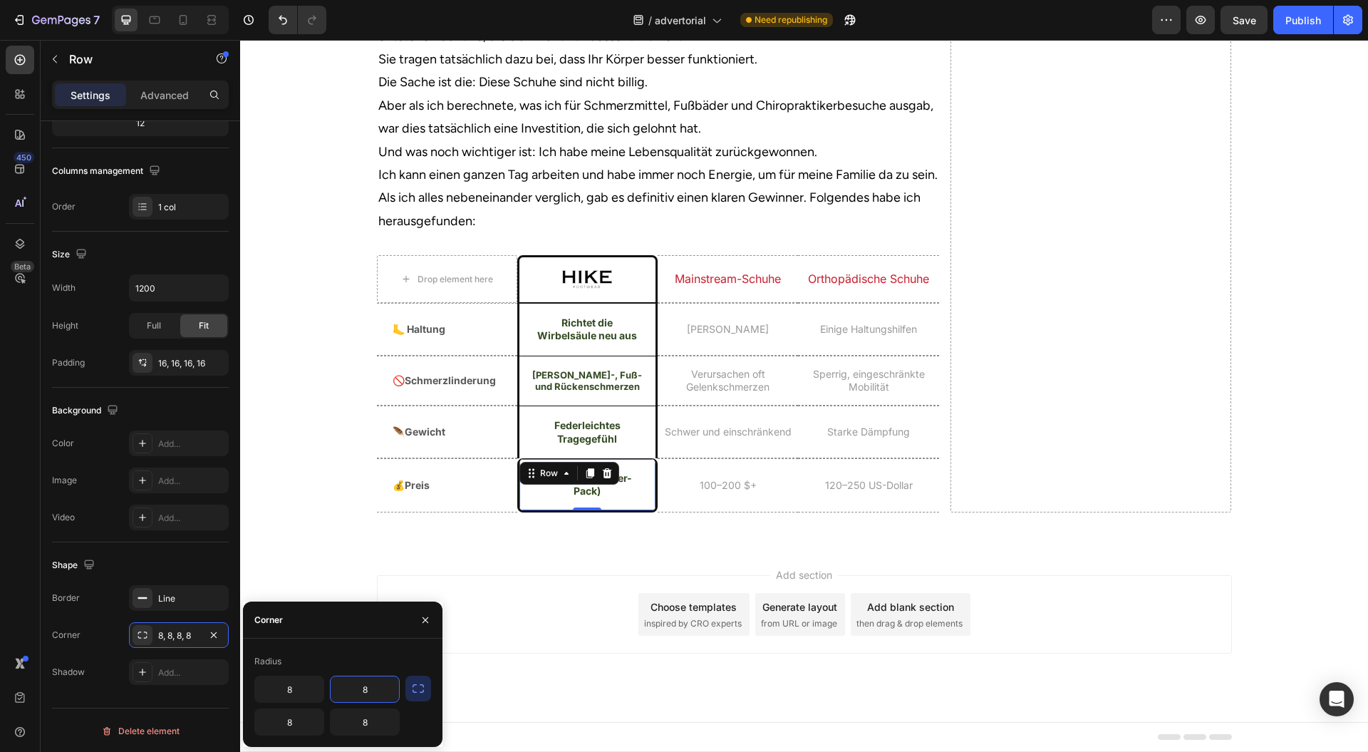
click at [386, 694] on input "8" at bounding box center [365, 689] width 68 height 26
type input "0"
click at [298, 681] on input "8" at bounding box center [289, 689] width 68 height 26
type input "0"
click at [426, 616] on icon "button" at bounding box center [425, 619] width 11 height 11
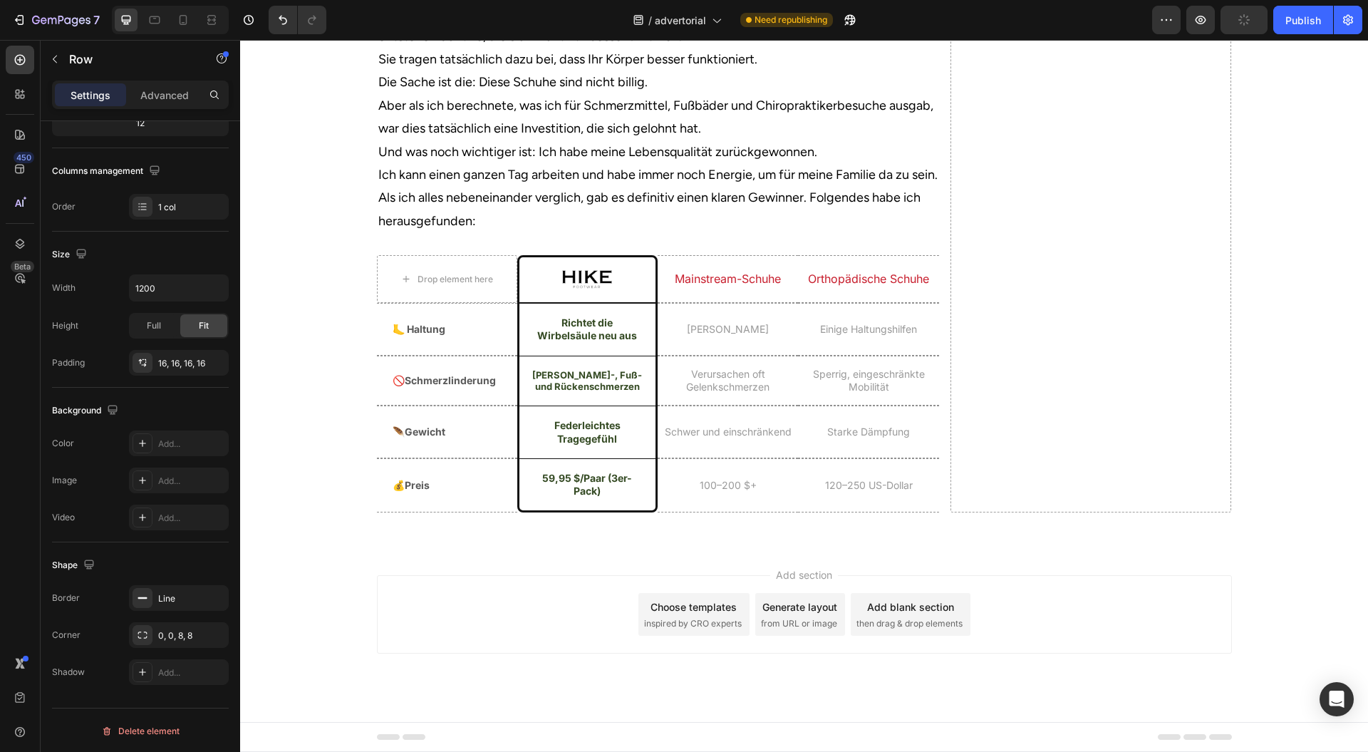
click at [411, 654] on div "Add section Choose templates inspired by CRO experts Generate layout from URL o…" at bounding box center [804, 614] width 855 height 78
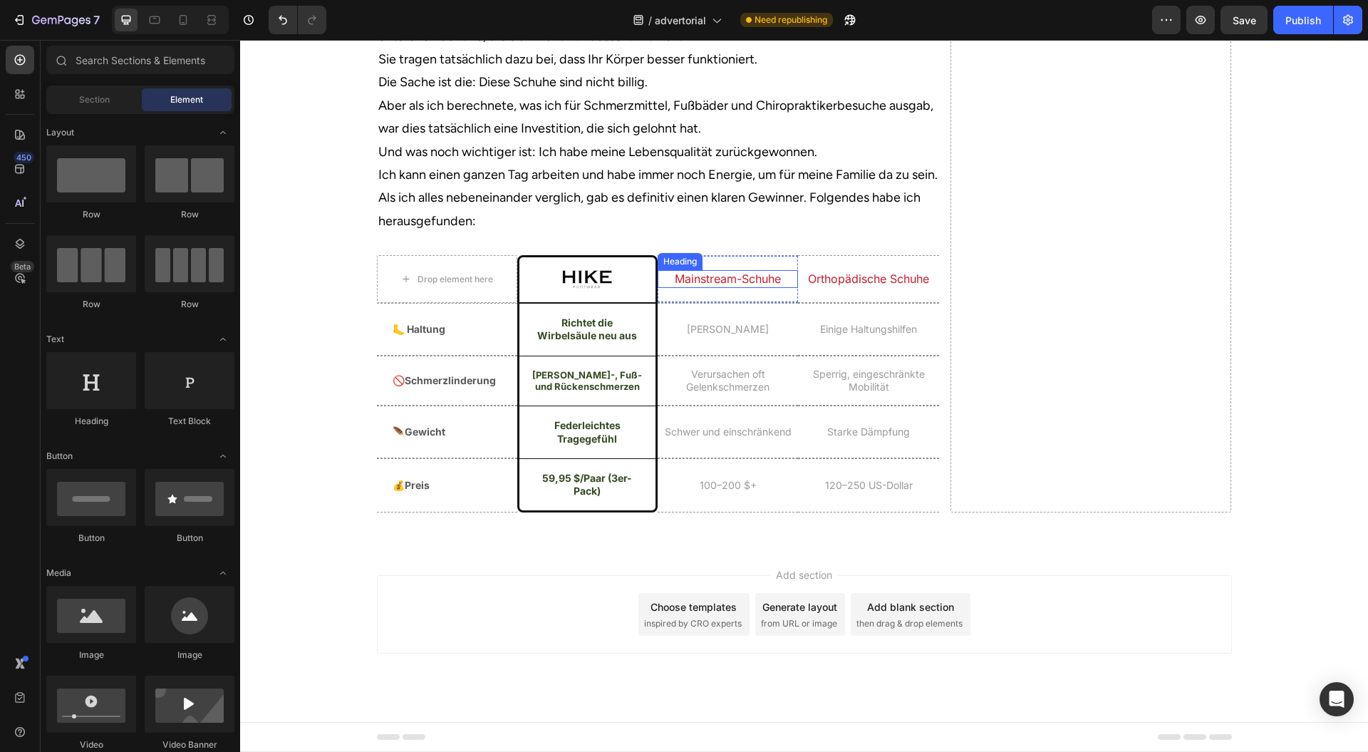
scroll to position [5015, 0]
click at [646, 303] on div "Image Row" at bounding box center [587, 279] width 140 height 48
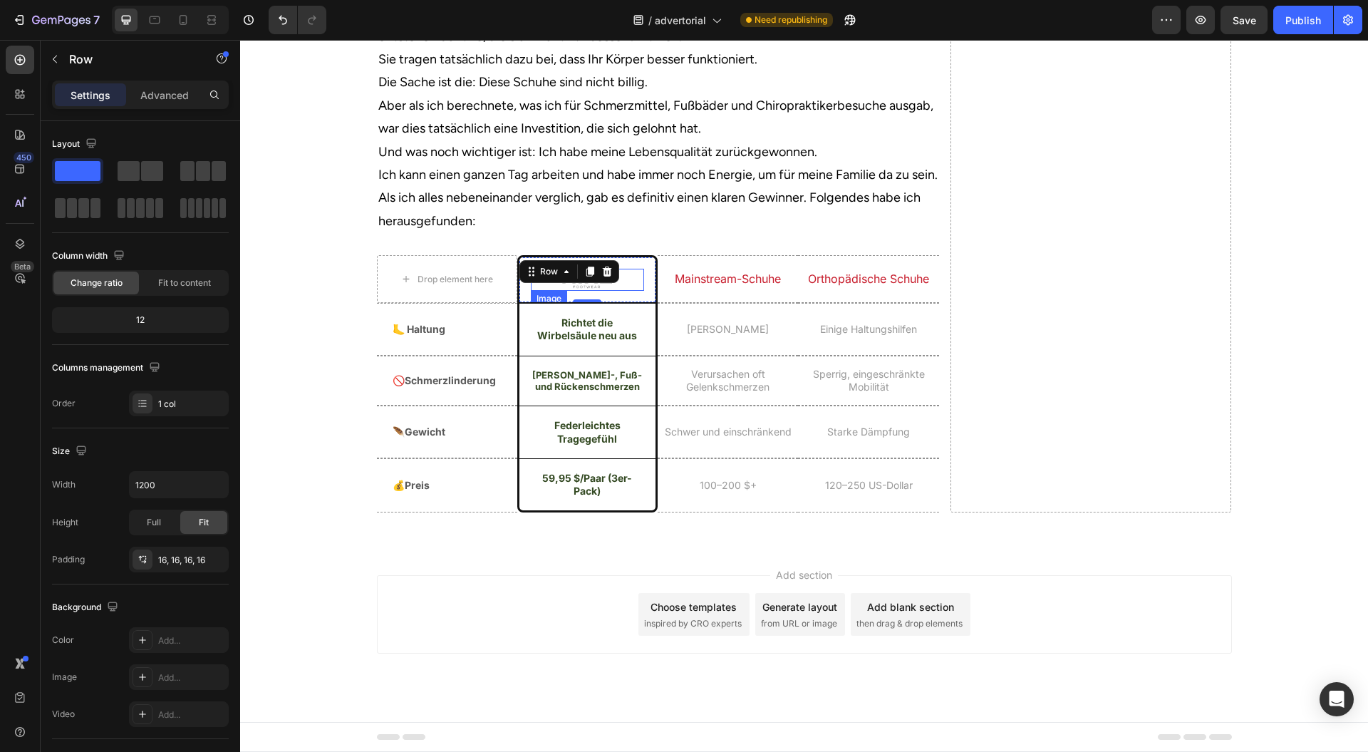
click at [626, 291] on div at bounding box center [587, 280] width 113 height 22
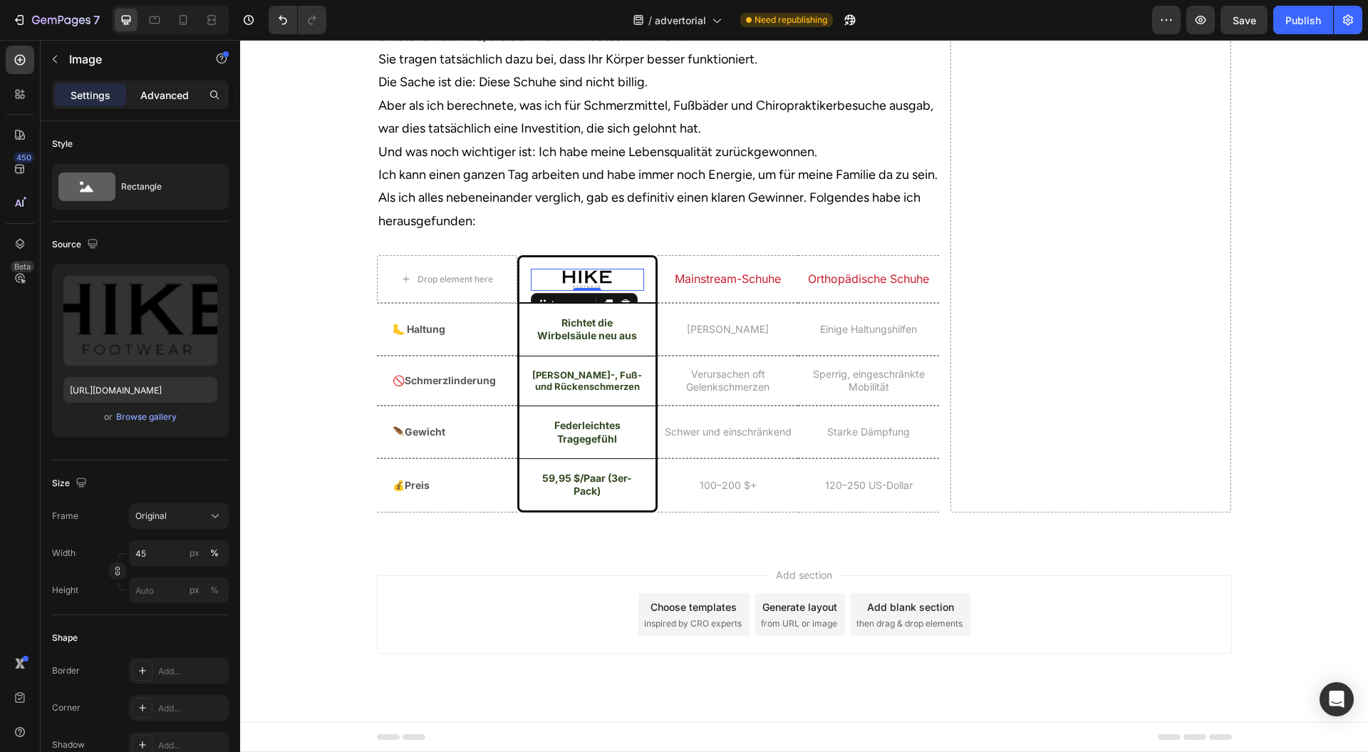
click at [180, 96] on p "Advanced" at bounding box center [164, 95] width 48 height 15
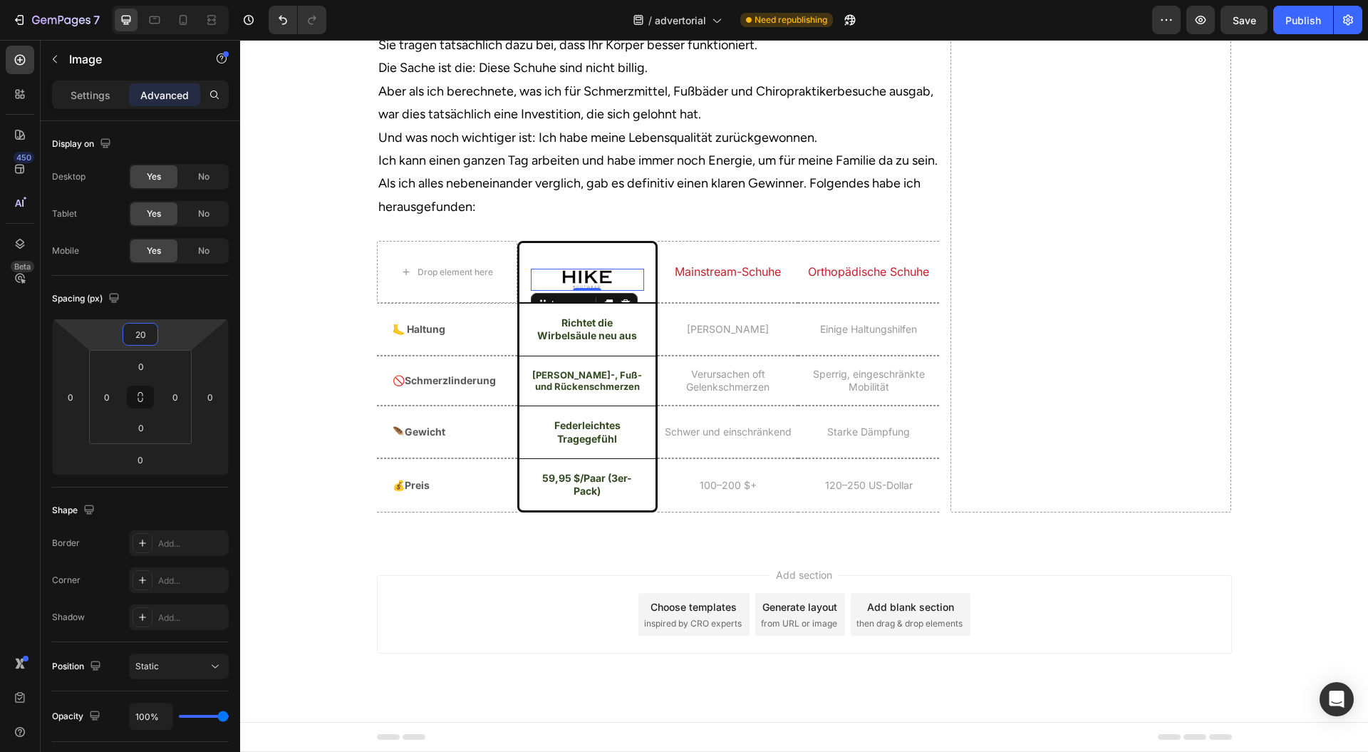
type input "24"
drag, startPoint x: 181, startPoint y: 339, endPoint x: 189, endPoint y: 328, distance: 13.8
click at [189, 0] on html "7 Version history / advertorial Need republishing Preview Save Publish 450 Beta…" at bounding box center [684, 0] width 1368 height 0
click at [803, 302] on div "Orthopädische Schuhe Heading" at bounding box center [868, 270] width 140 height 63
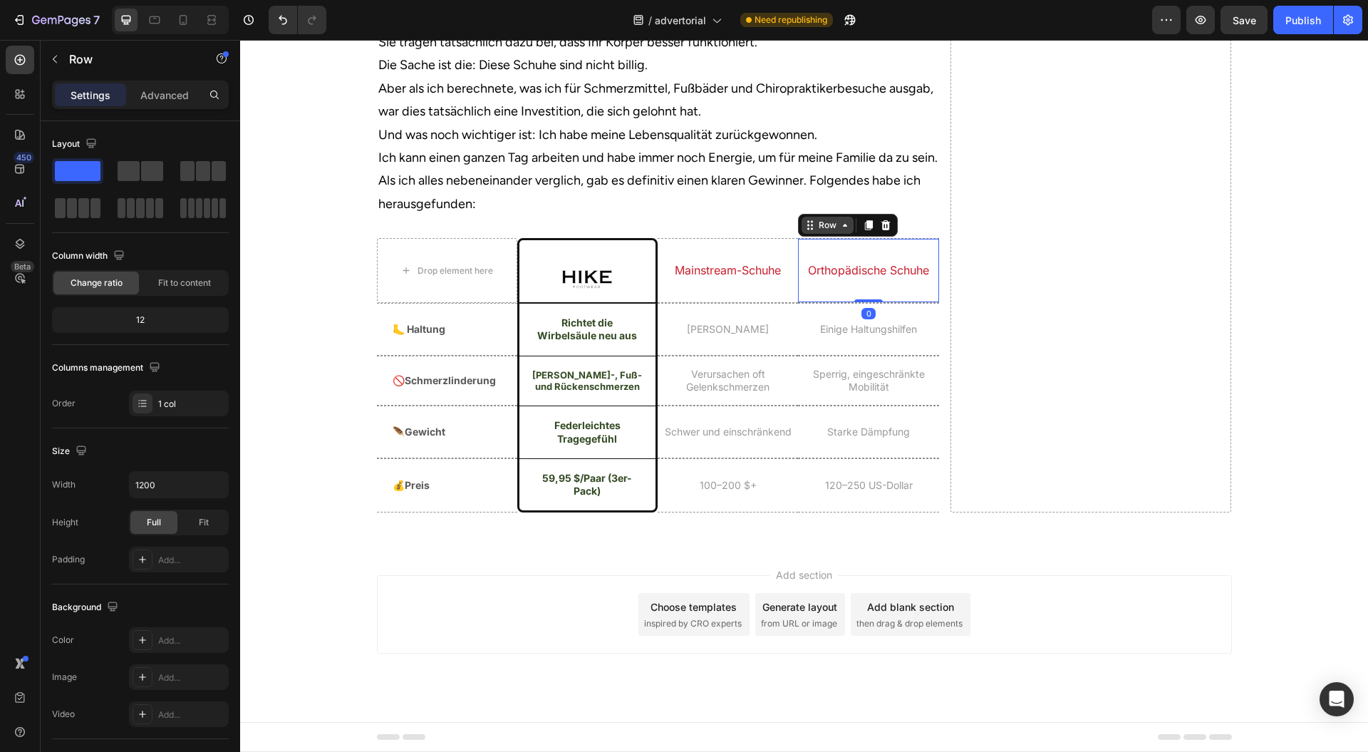
click at [816, 232] on div "Row" at bounding box center [828, 225] width 24 height 13
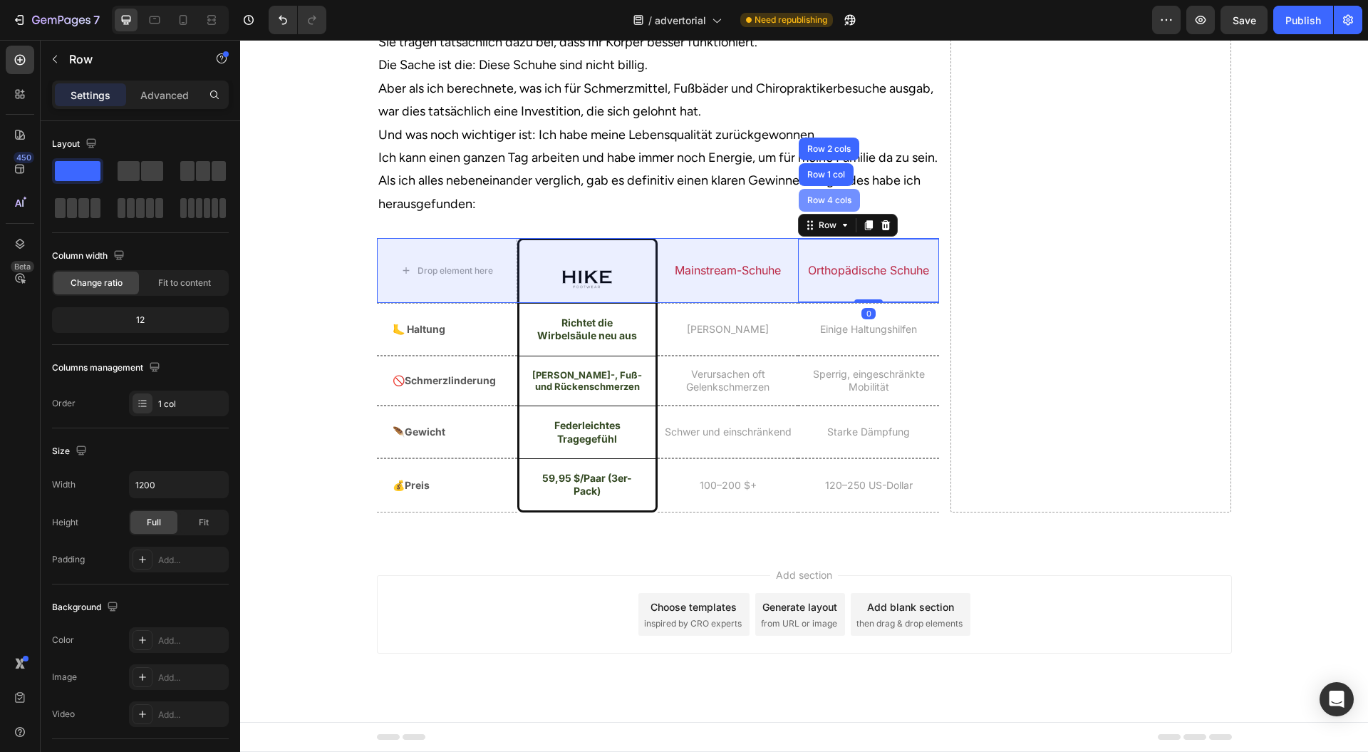
click at [823, 212] on div "Row 4 cols" at bounding box center [829, 200] width 61 height 23
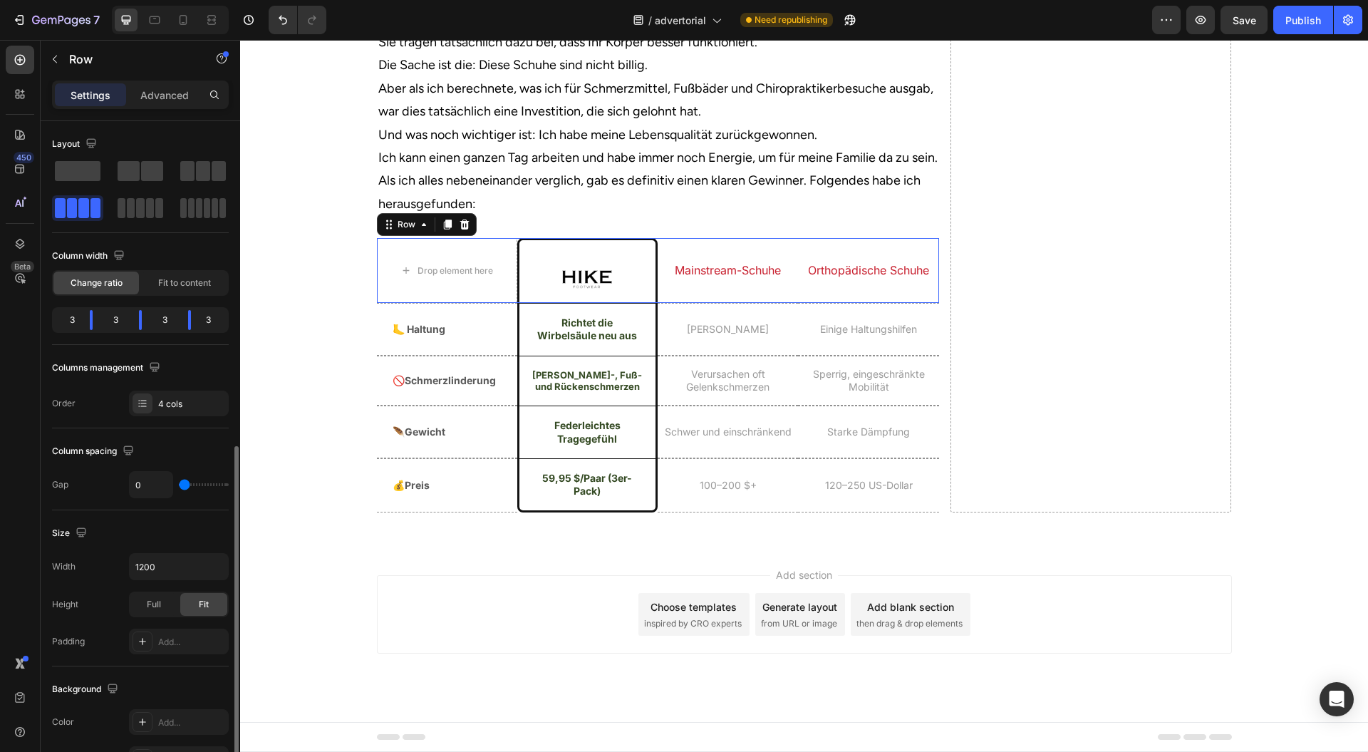
scroll to position [197, 0]
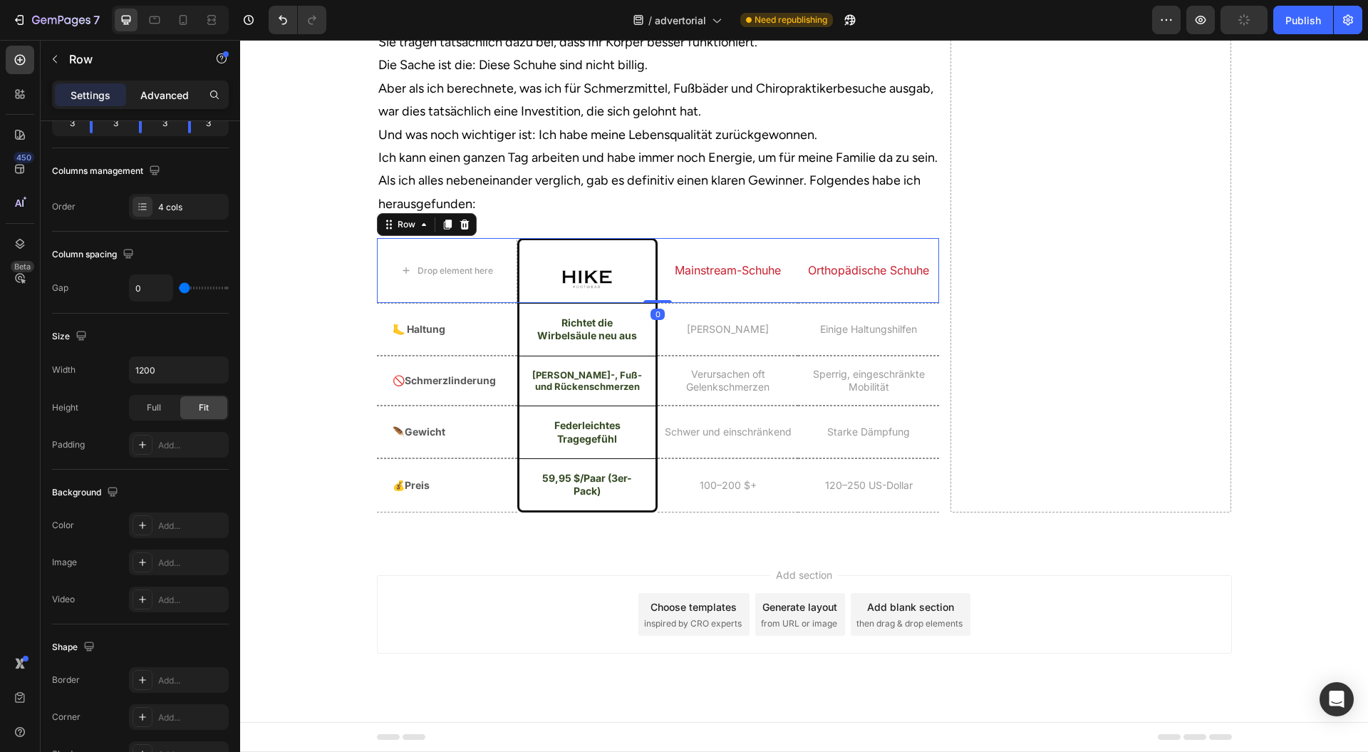
click at [162, 93] on p "Advanced" at bounding box center [164, 95] width 48 height 15
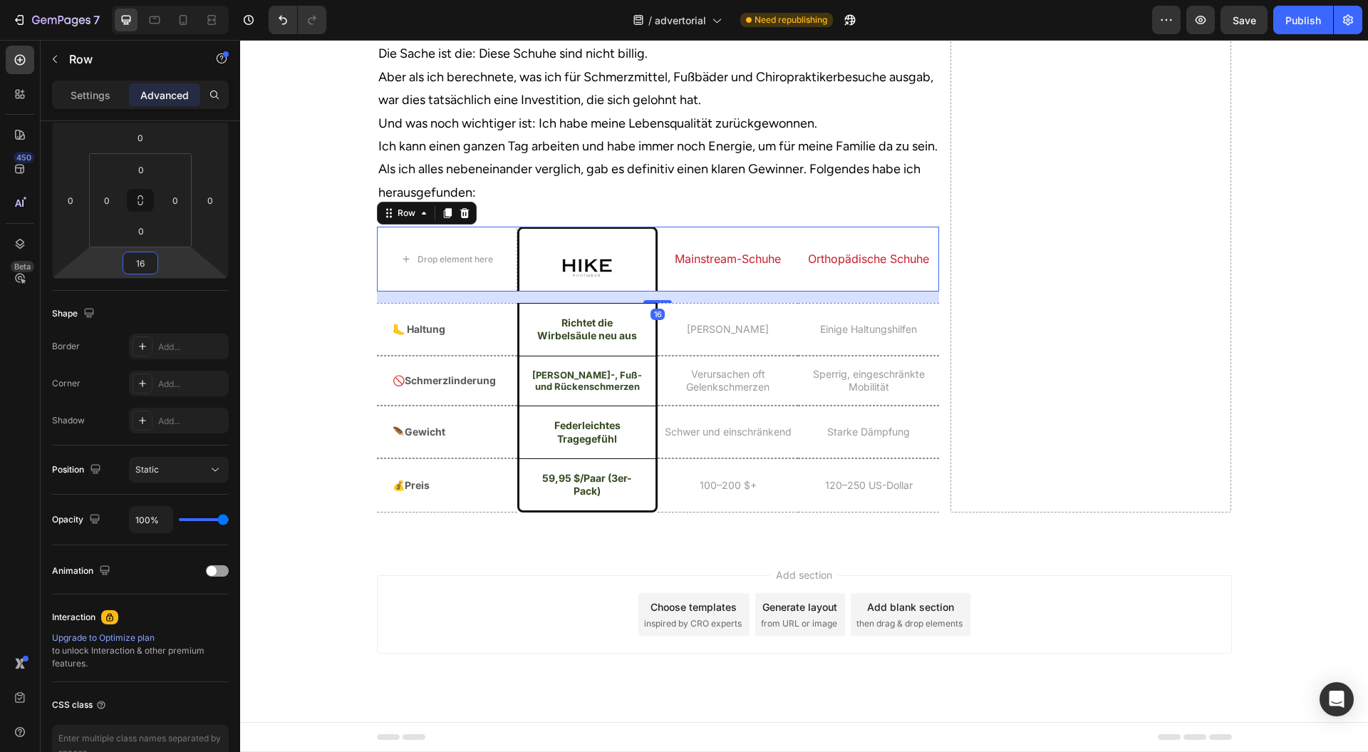
drag, startPoint x: 187, startPoint y: 271, endPoint x: 194, endPoint y: 251, distance: 21.0
click at [194, 0] on html "7 Version history / advertorial Need republishing Preview Save Publish 450 Beta…" at bounding box center [684, 0] width 1368 height 0
type input "0"
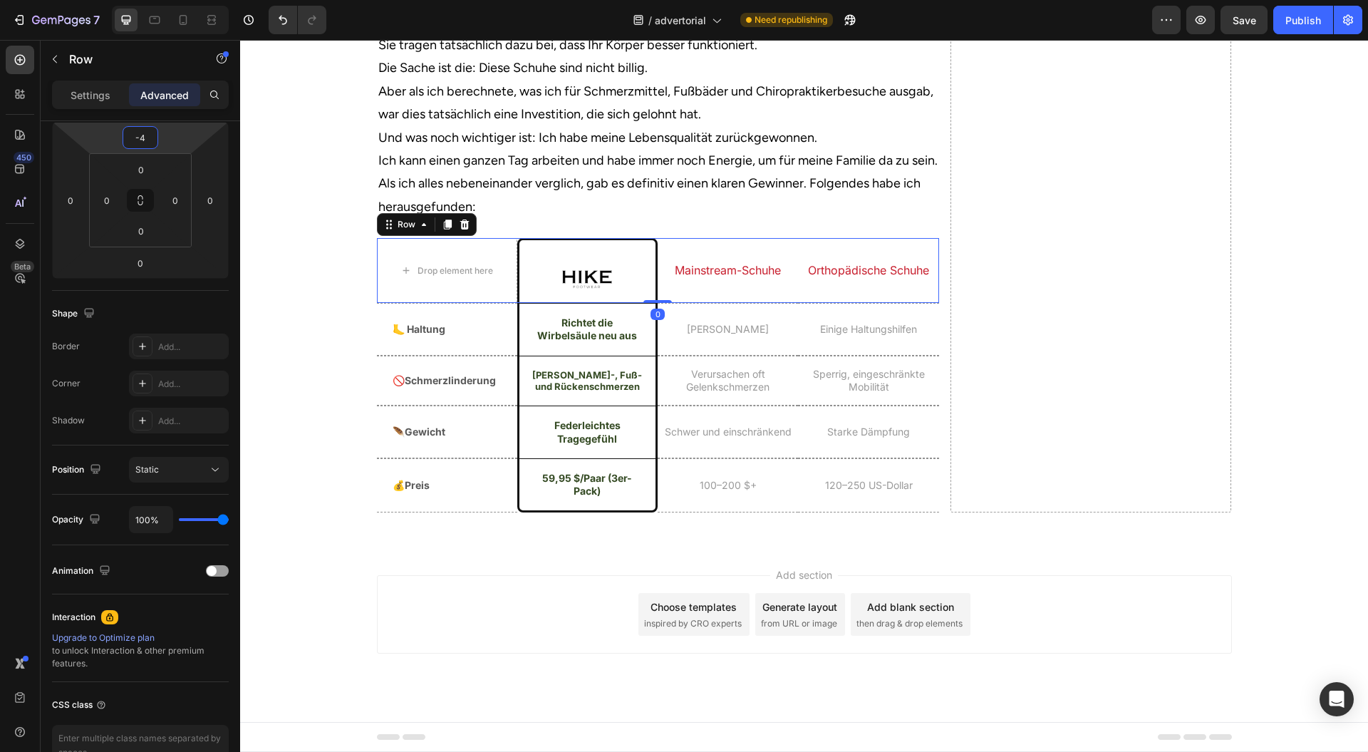
drag, startPoint x: 196, startPoint y: 148, endPoint x: 194, endPoint y: 138, distance: 10.2
click at [194, 0] on html "7 Version history / advertorial Need republishing Preview Save Publish 450 Beta…" at bounding box center [684, 0] width 1368 height 0
type input "0"
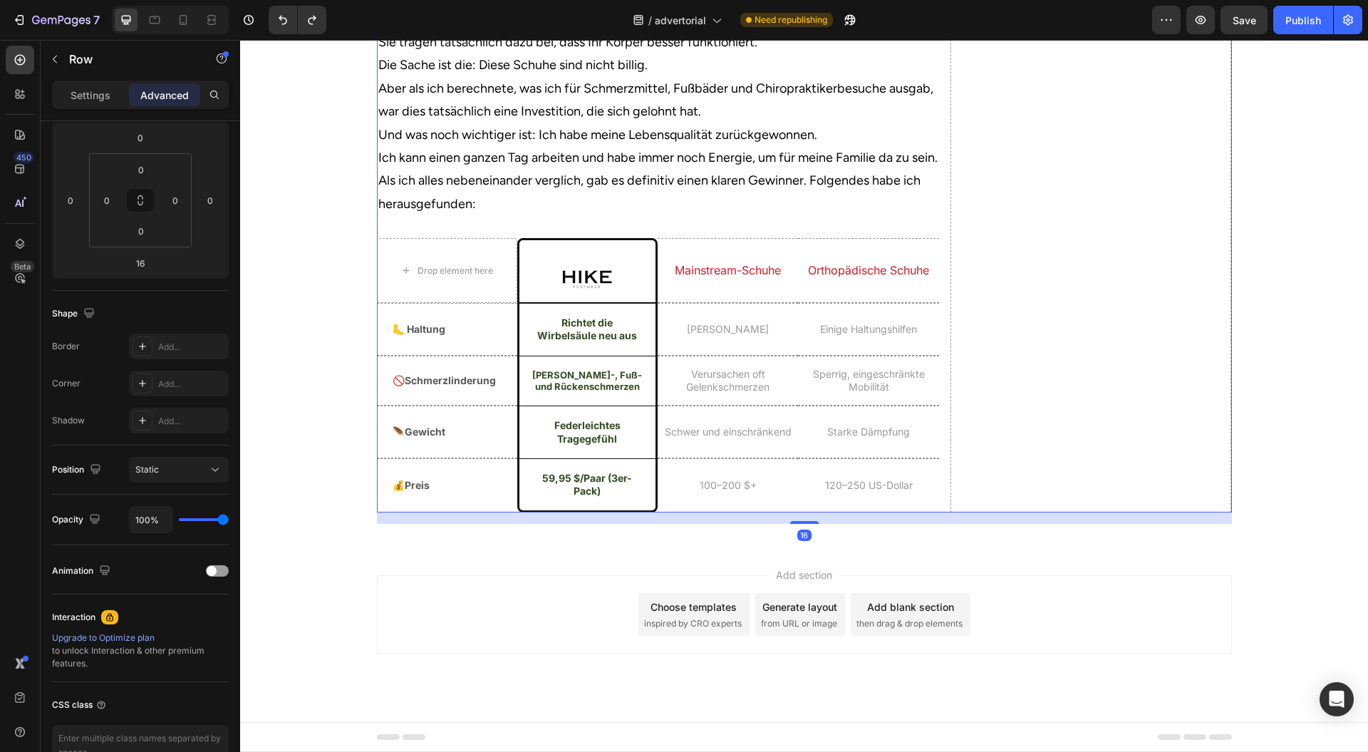
click at [658, 279] on h2 "Mainstream-Schuhe" at bounding box center [728, 271] width 140 height 18
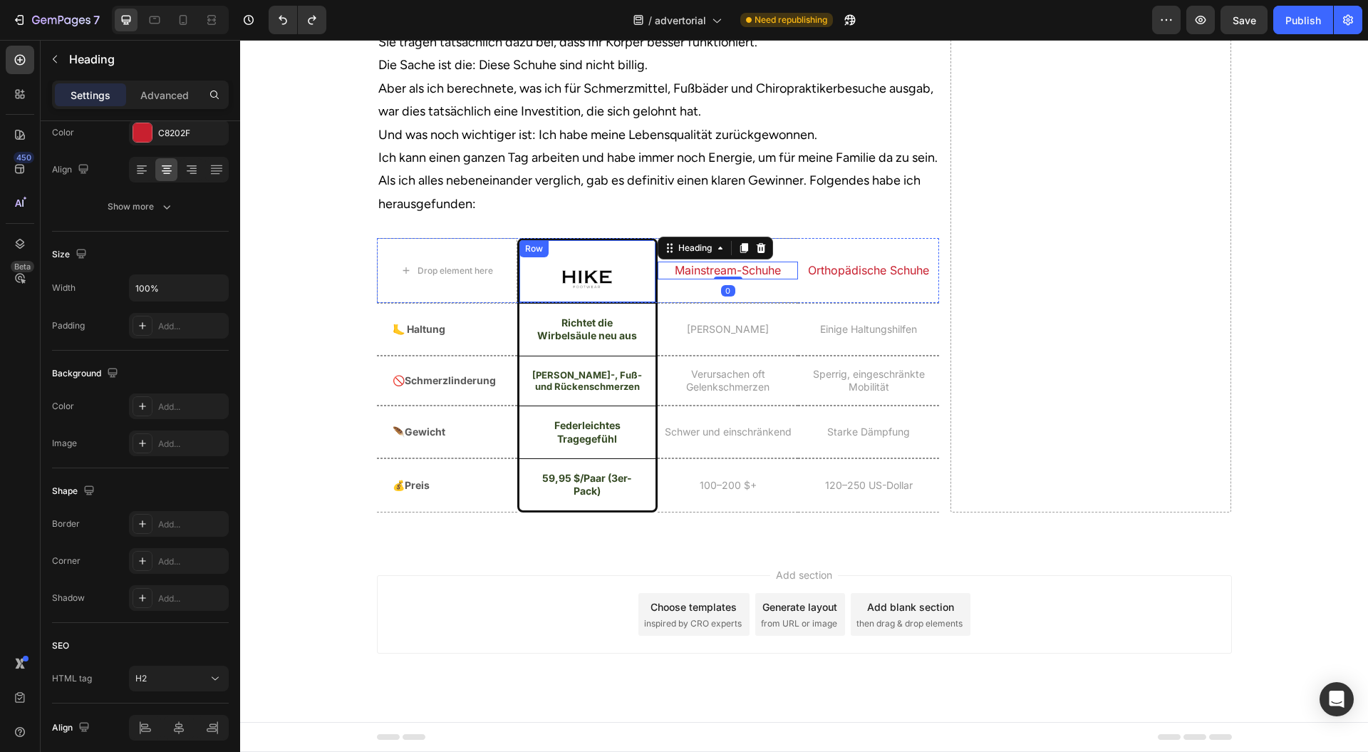
click at [645, 303] on div "Image Row" at bounding box center [587, 270] width 140 height 65
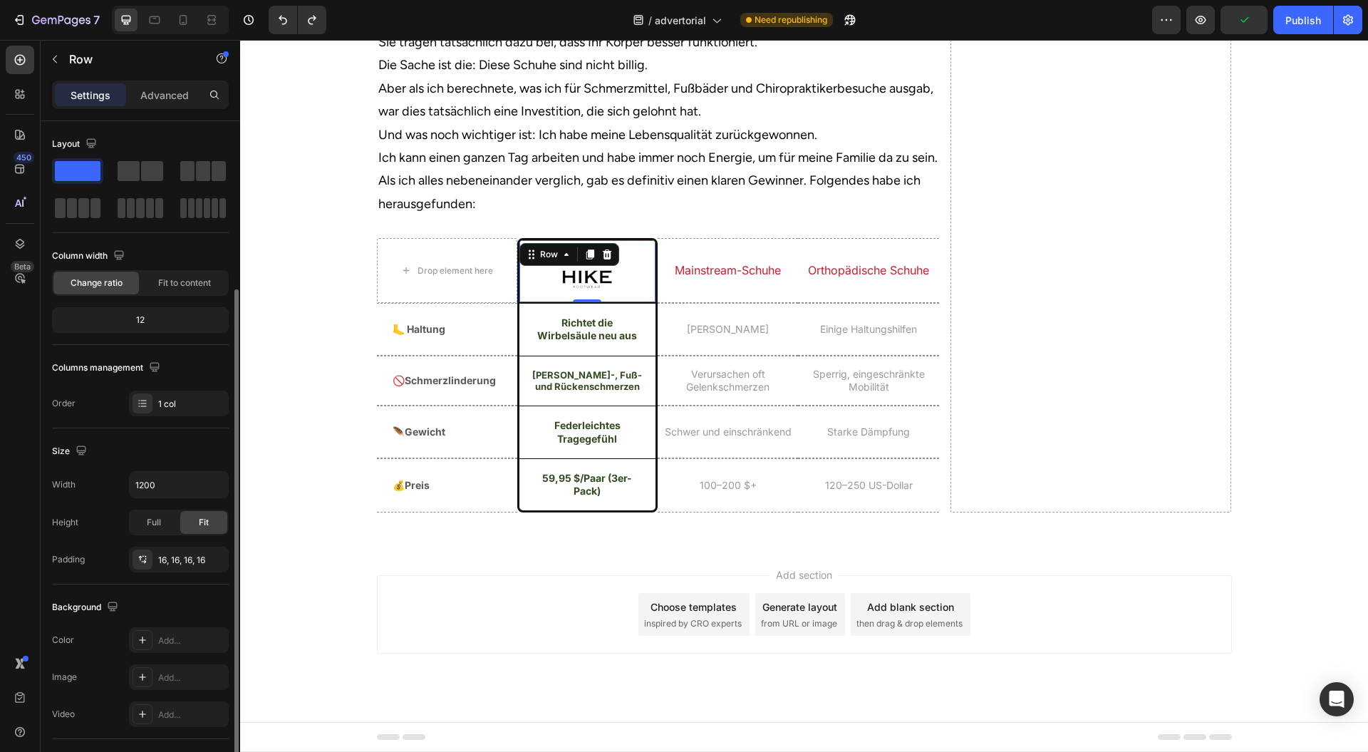
scroll to position [190, 0]
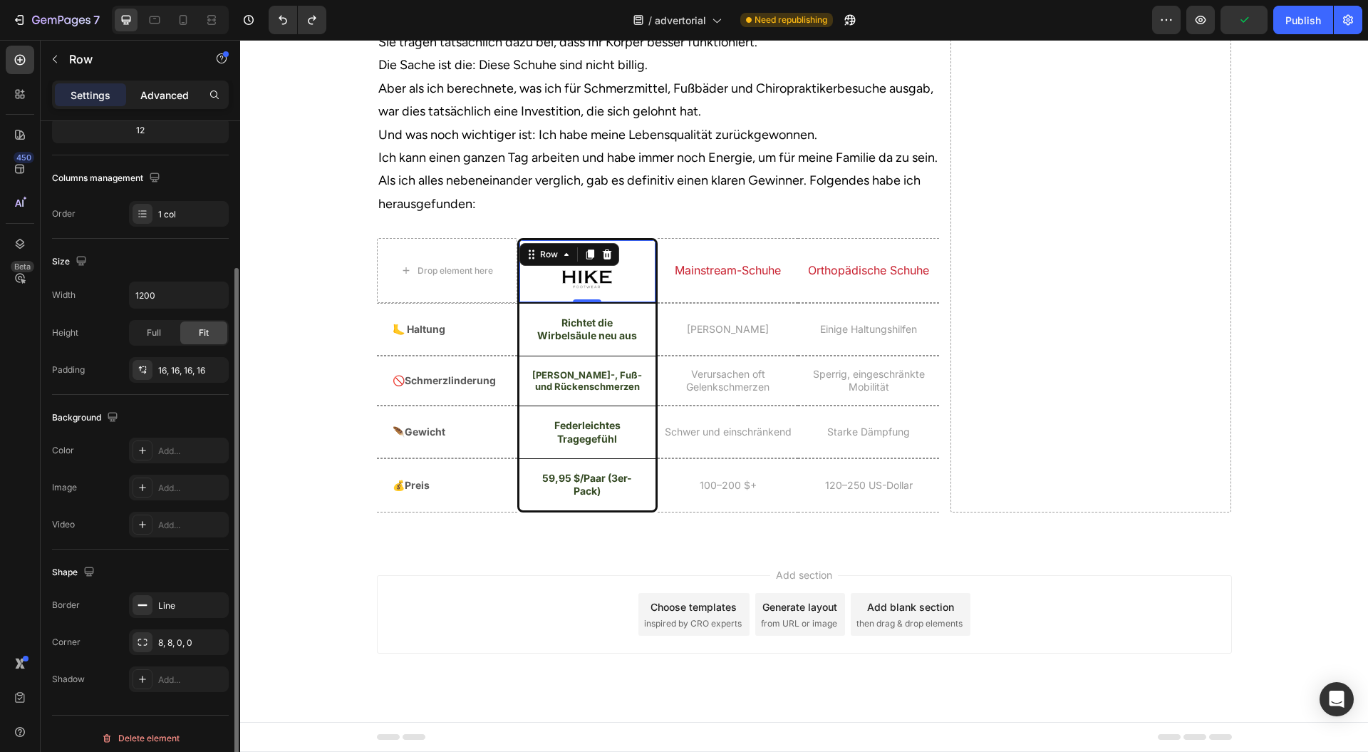
click at [172, 94] on p "Advanced" at bounding box center [164, 95] width 48 height 15
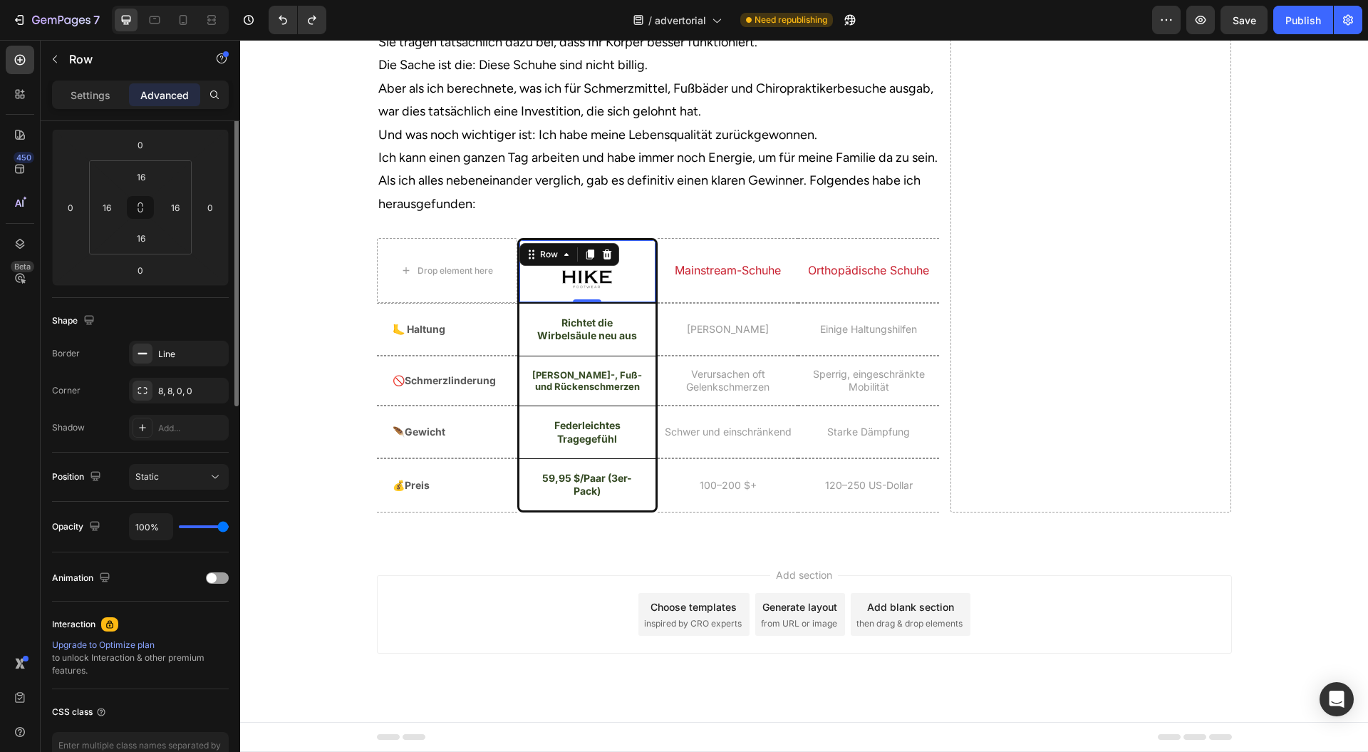
scroll to position [0, 0]
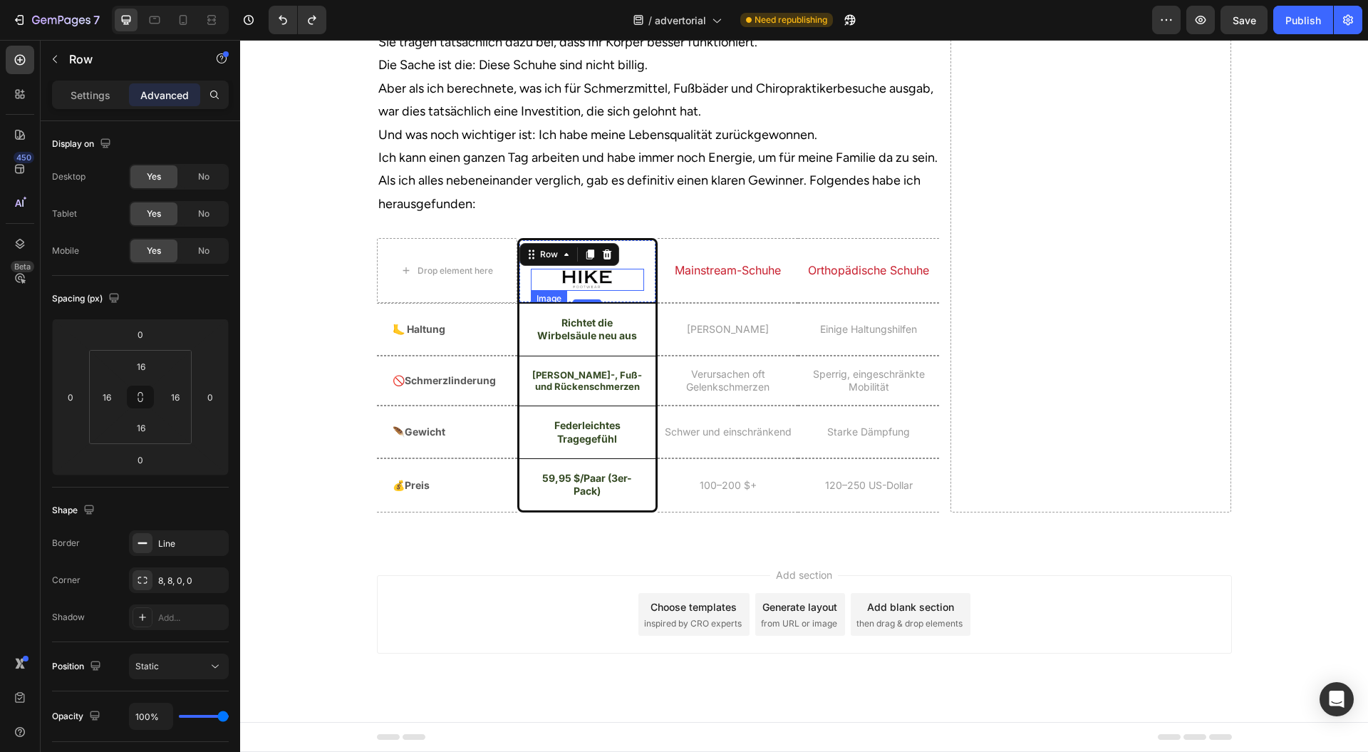
click at [610, 291] on div at bounding box center [587, 280] width 113 height 22
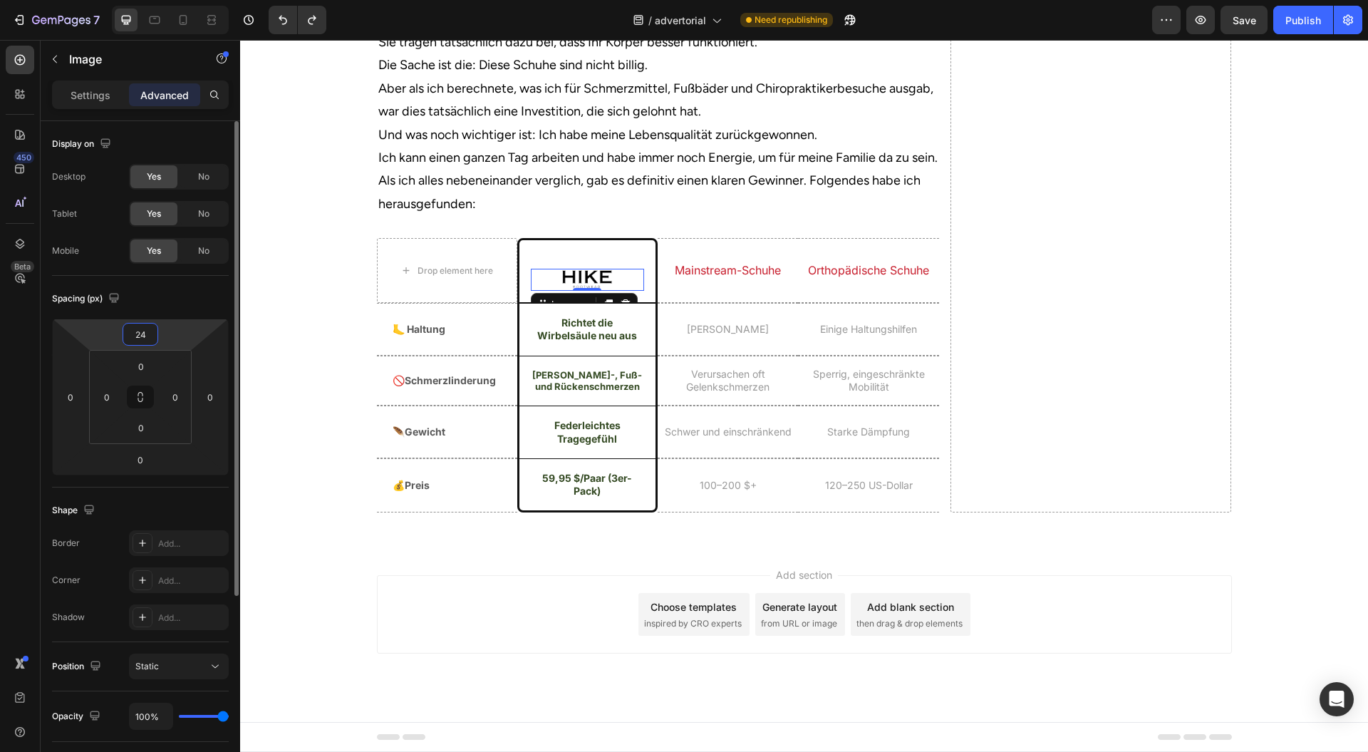
click at [144, 334] on input "24" at bounding box center [140, 334] width 29 height 21
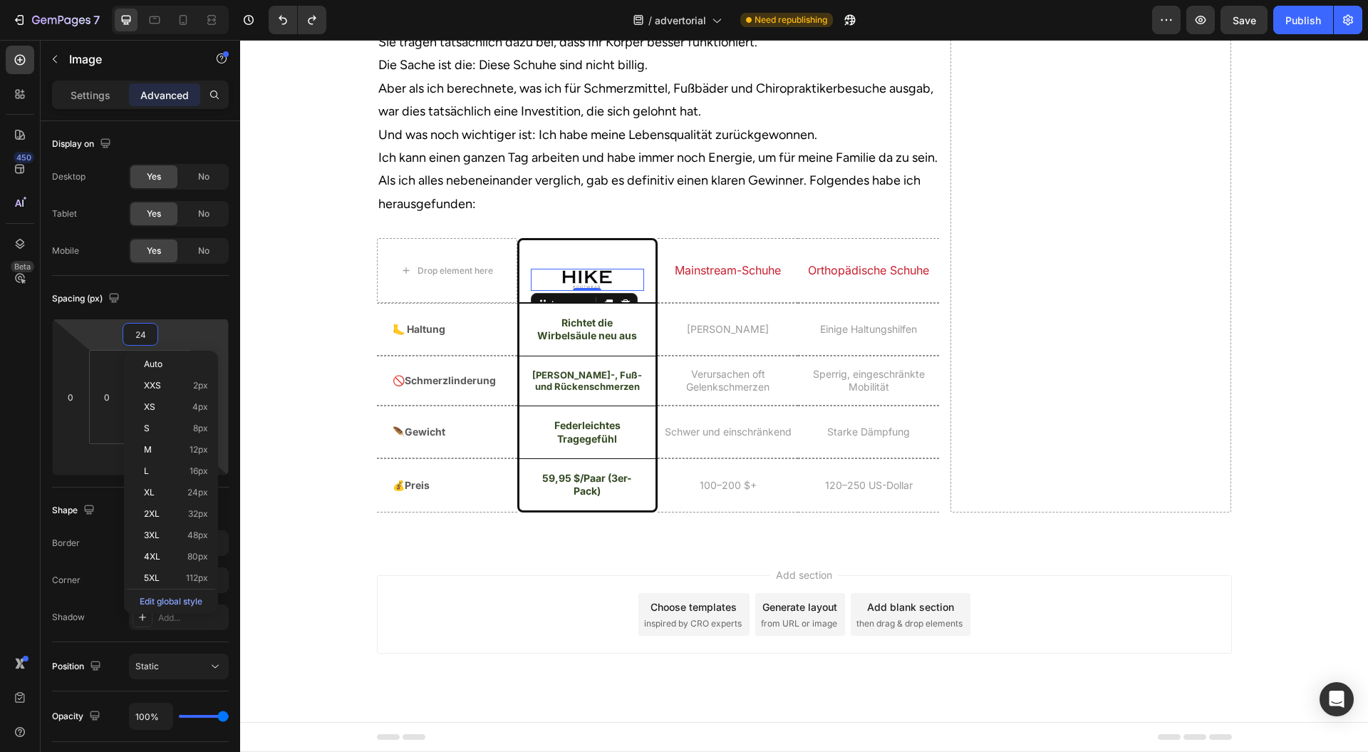
type input "0"
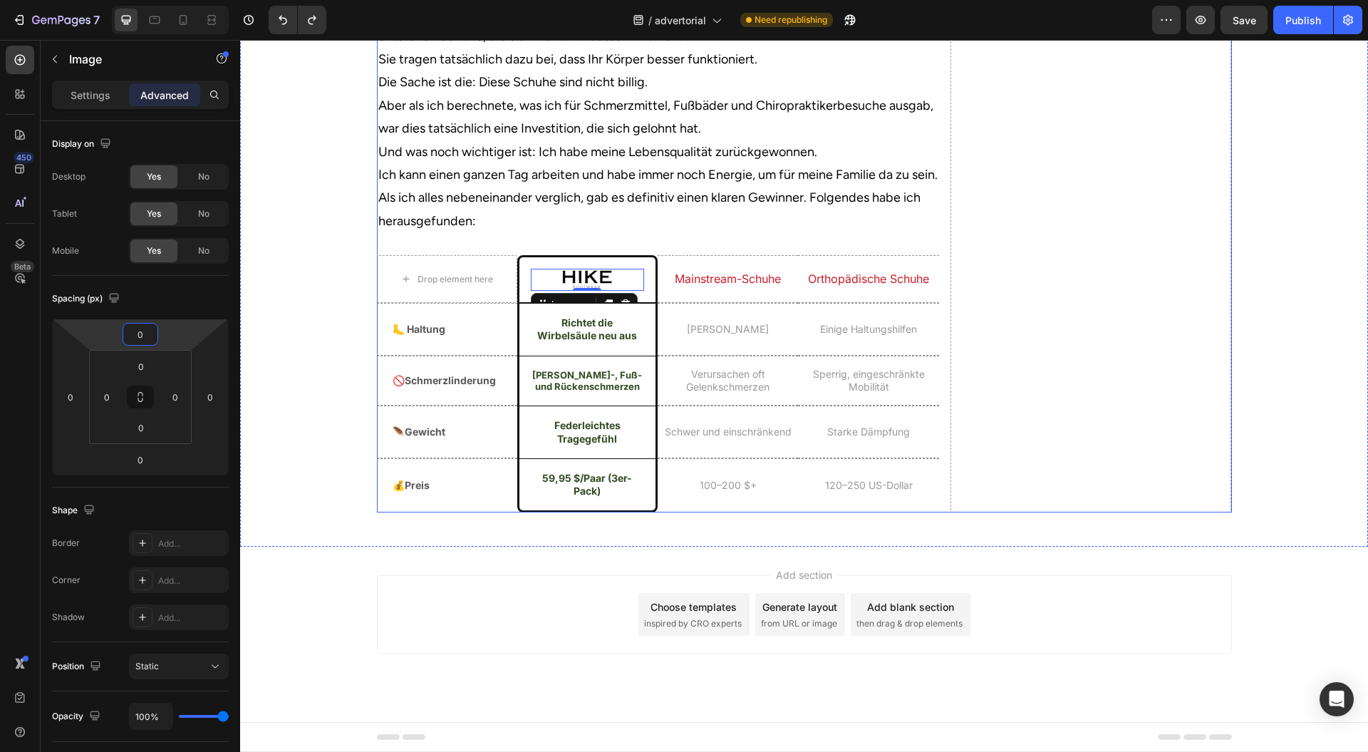
drag, startPoint x: 1053, startPoint y: 398, endPoint x: 505, endPoint y: 381, distance: 549.1
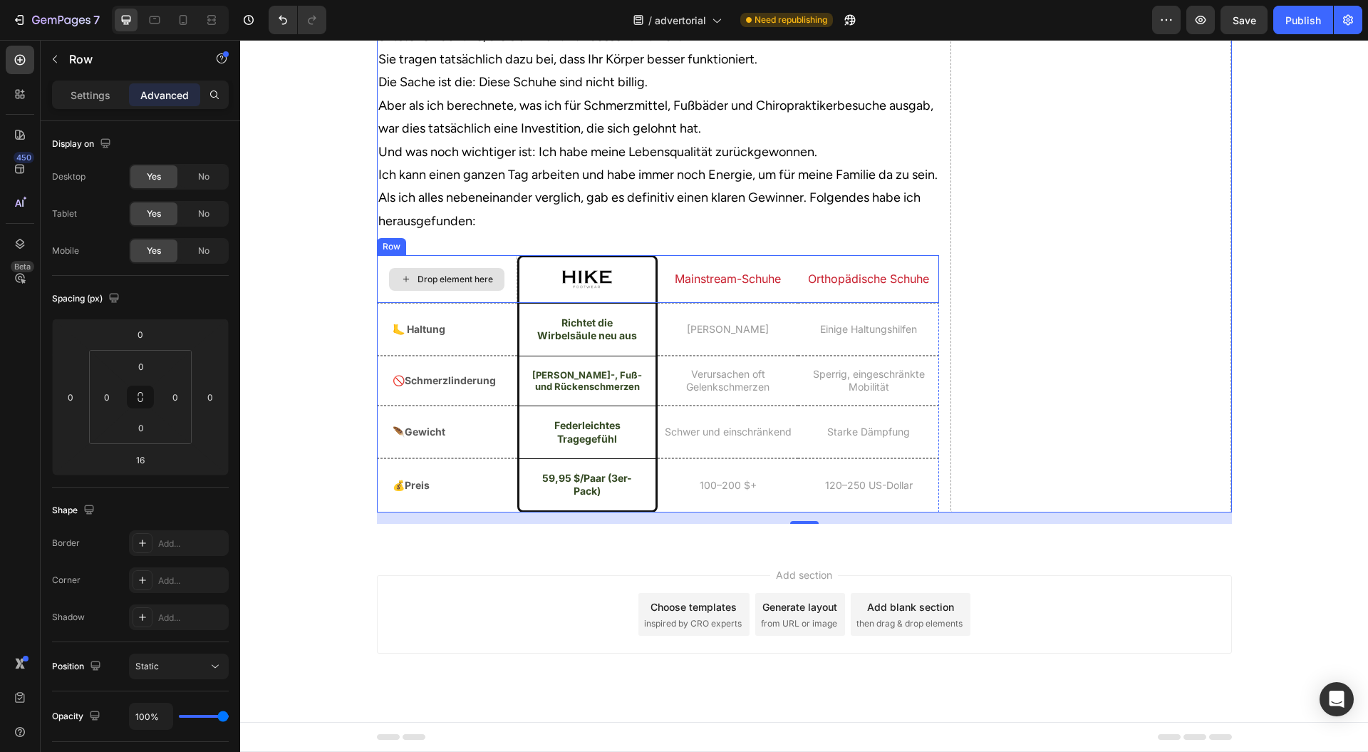
click at [502, 303] on div "Drop element here" at bounding box center [447, 279] width 140 height 48
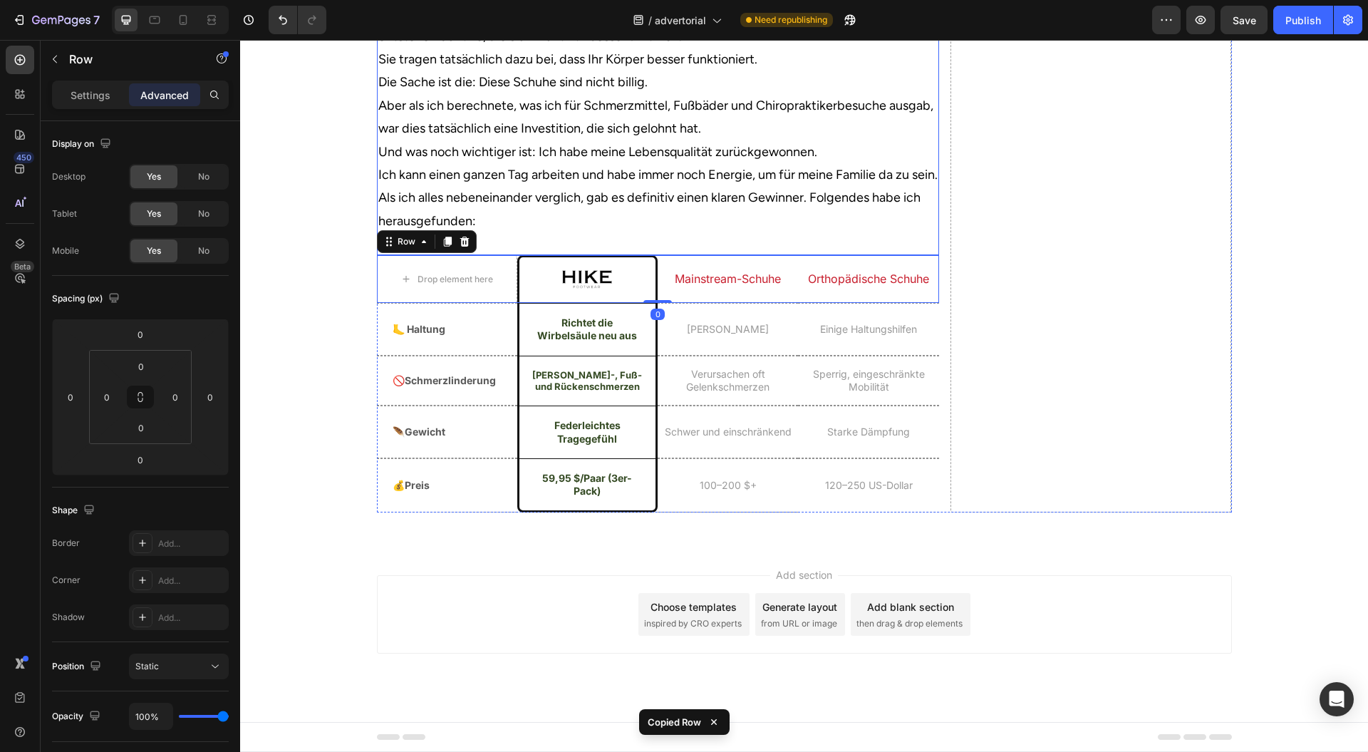
click at [503, 255] on div "Wenn Sie Schuhe wollen, die wirklich mit Ihrem Körper zusammenarbeiten Heading …" at bounding box center [658, 13] width 562 height 485
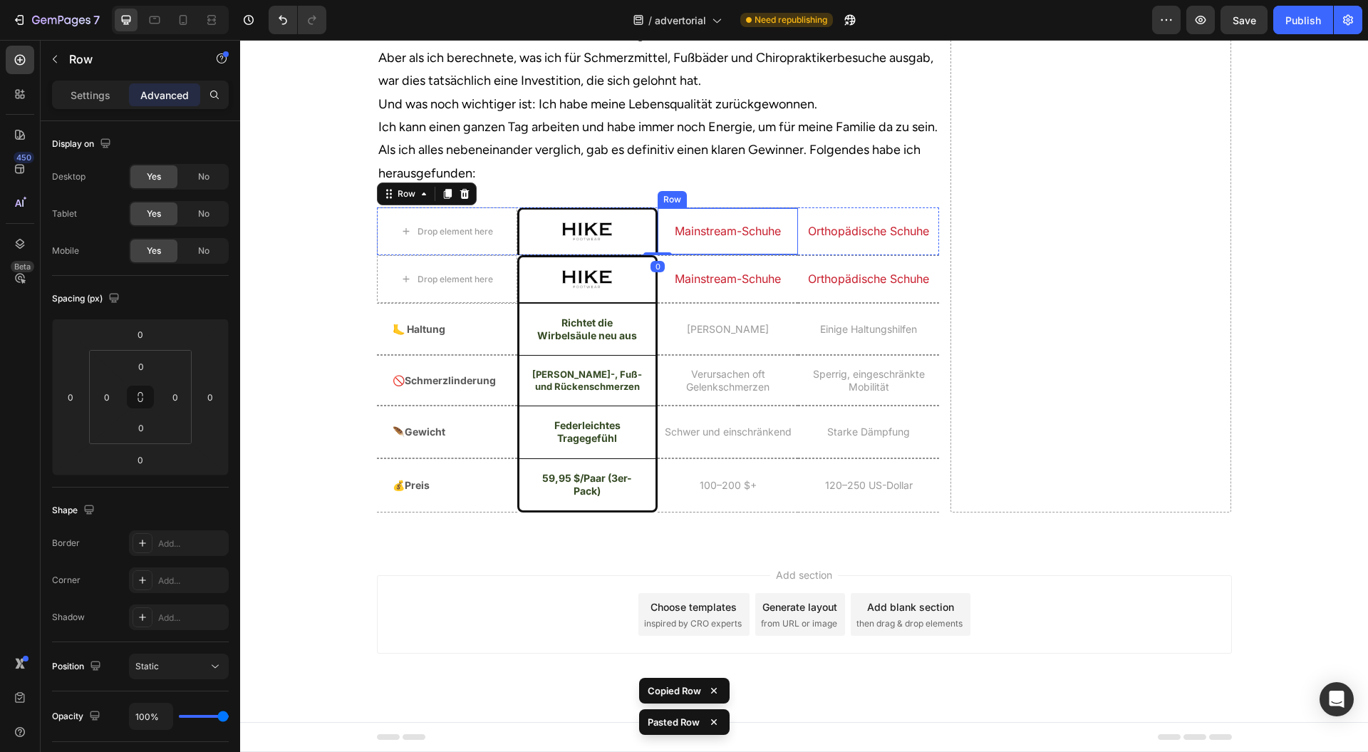
click at [684, 240] on h2 "Mainstream-Schuhe" at bounding box center [728, 231] width 140 height 18
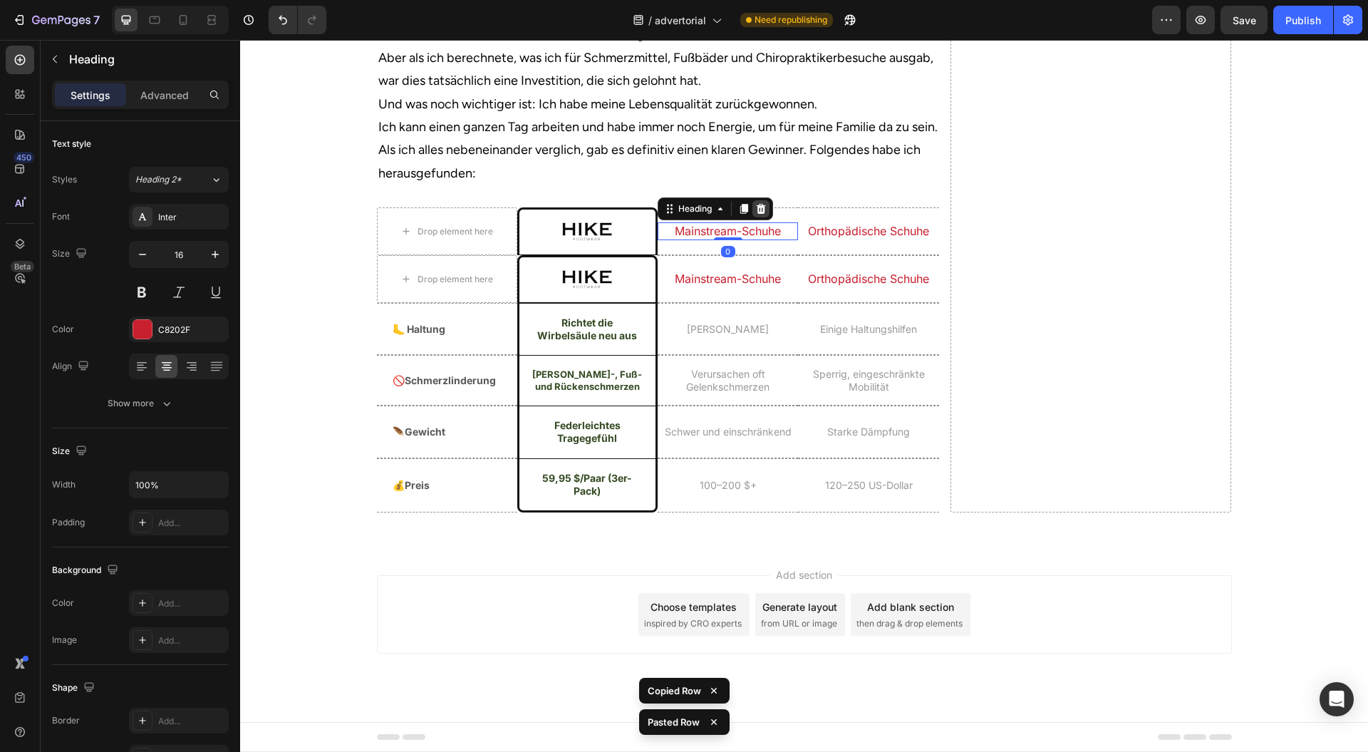
click at [755, 215] on icon at bounding box center [760, 208] width 11 height 11
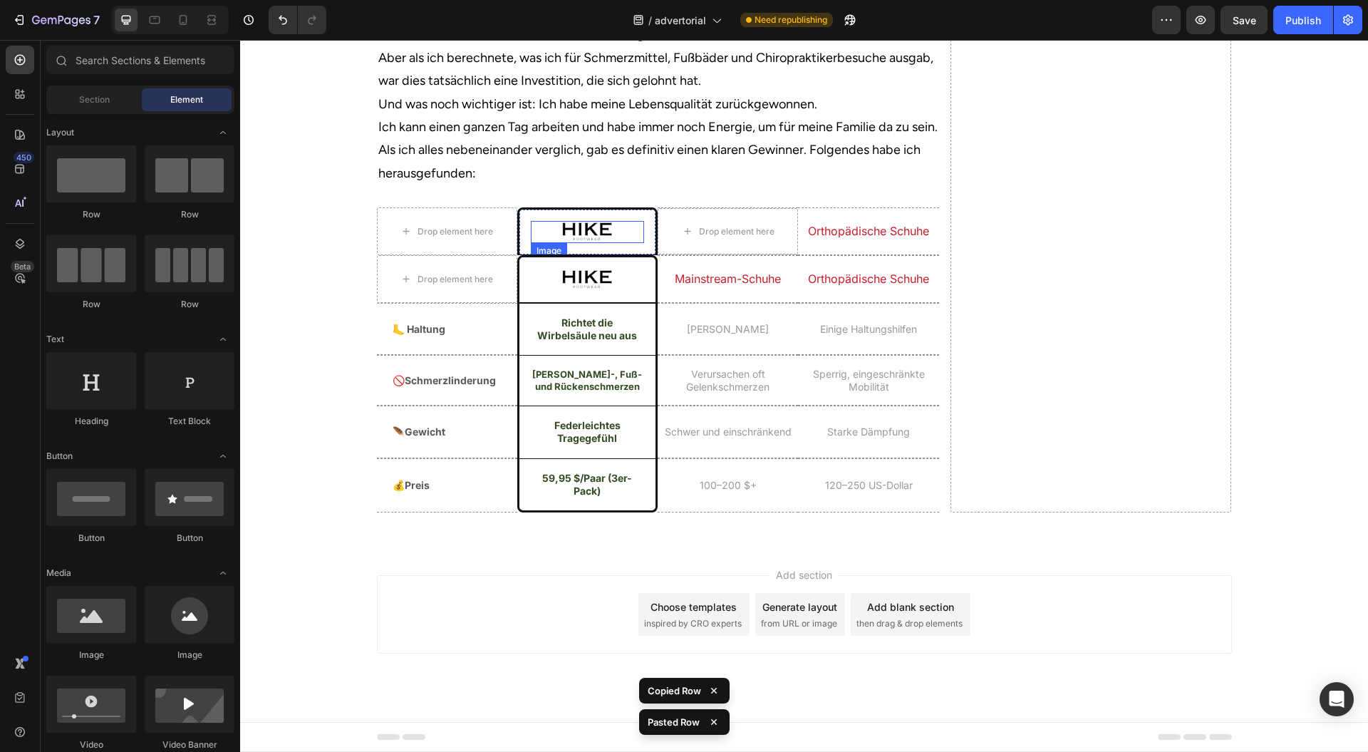
click at [587, 243] on img at bounding box center [587, 232] width 51 height 22
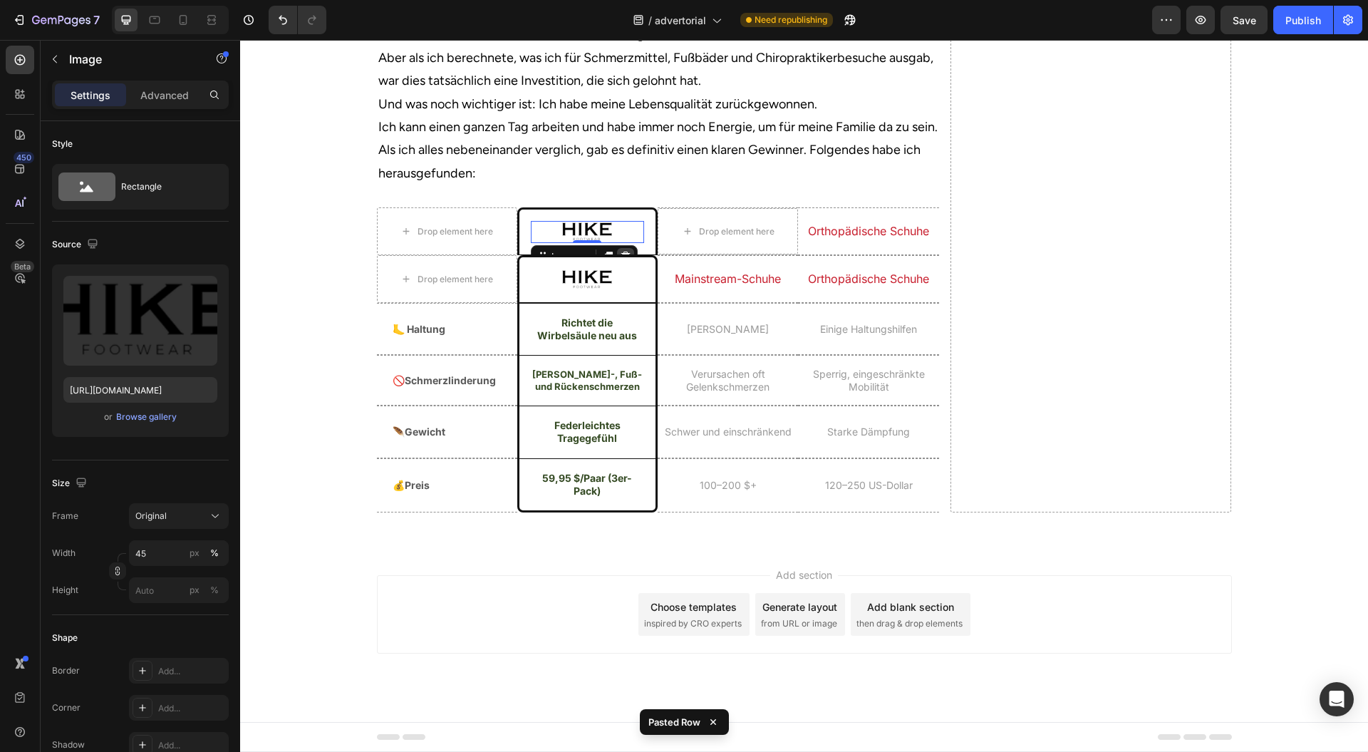
click at [621, 265] on div at bounding box center [625, 256] width 17 height 17
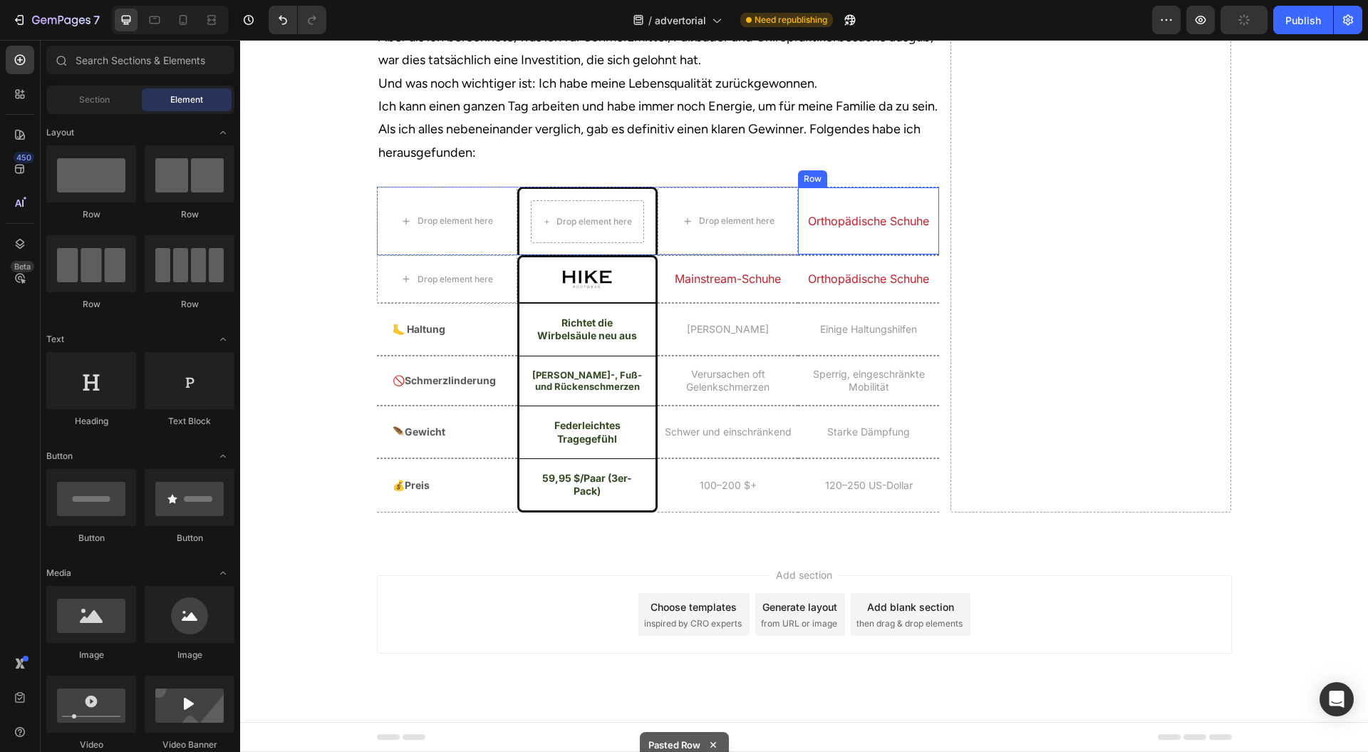
click at [902, 254] on div "Orthopädische Schuhe Heading" at bounding box center [868, 220] width 140 height 67
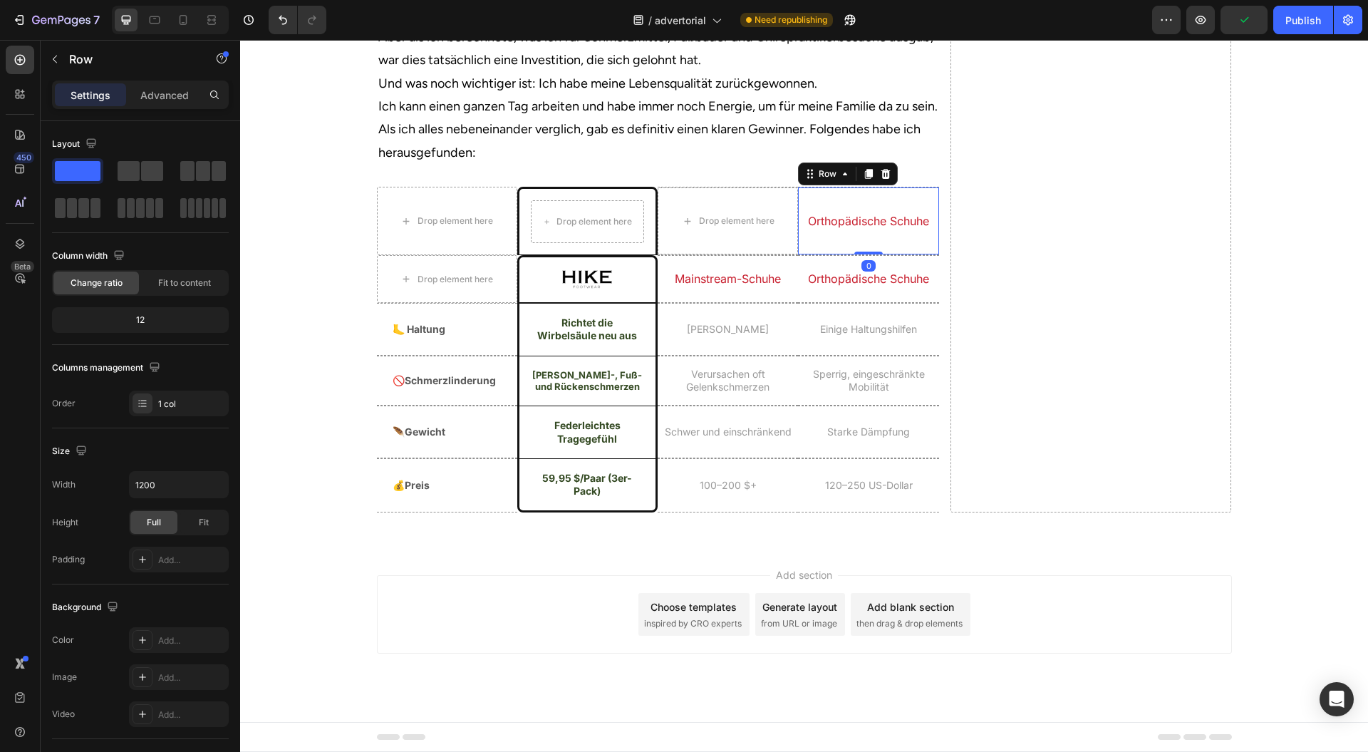
click at [890, 230] on h2 "Orthopädische Schuhe" at bounding box center [868, 221] width 140 height 18
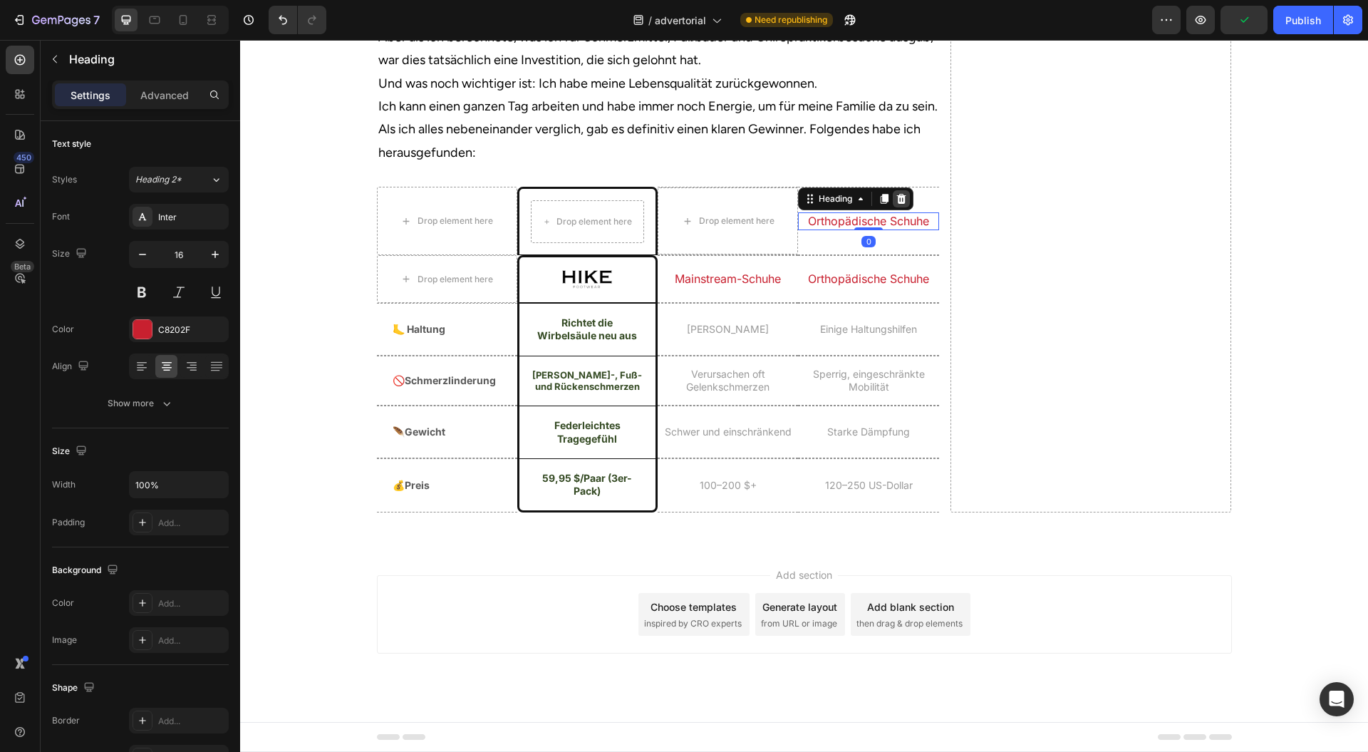
click at [897, 204] on icon at bounding box center [901, 199] width 9 height 10
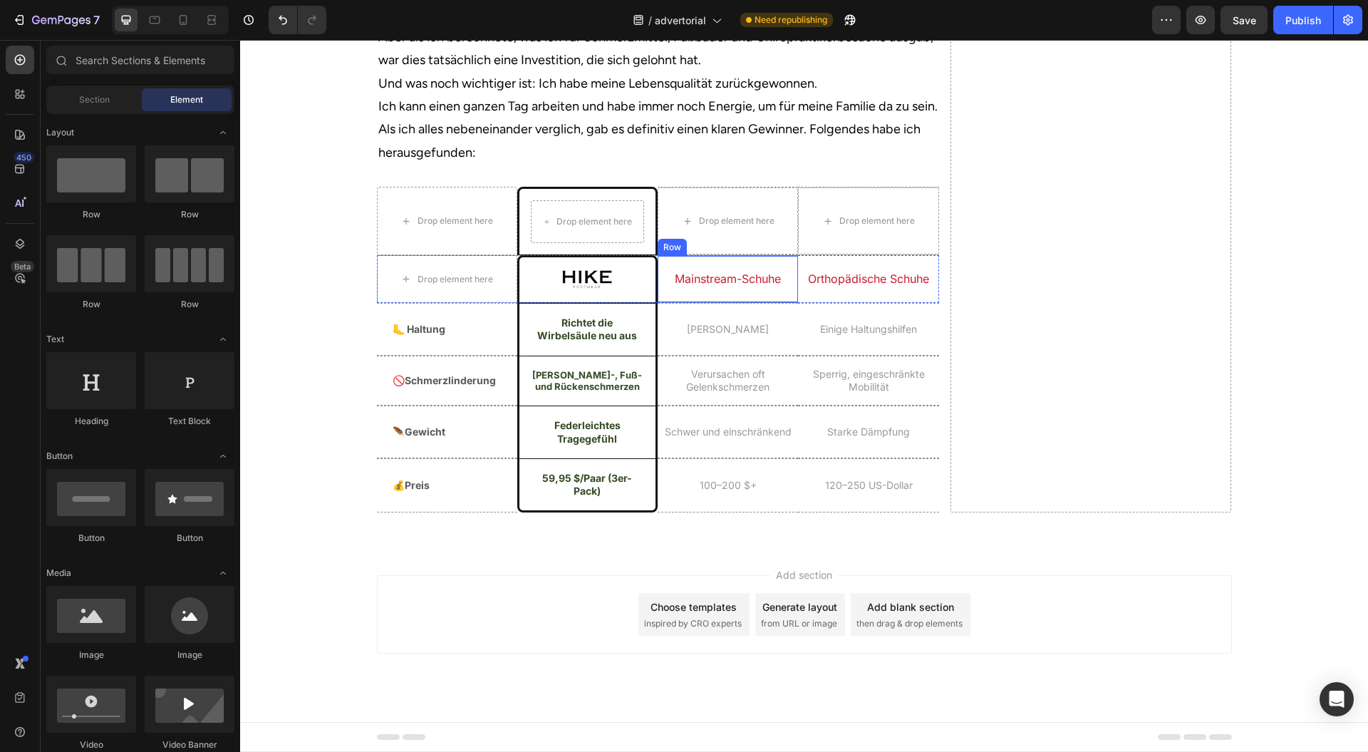
click at [732, 288] on h2 "Mainstream-Schuhe" at bounding box center [728, 279] width 140 height 18
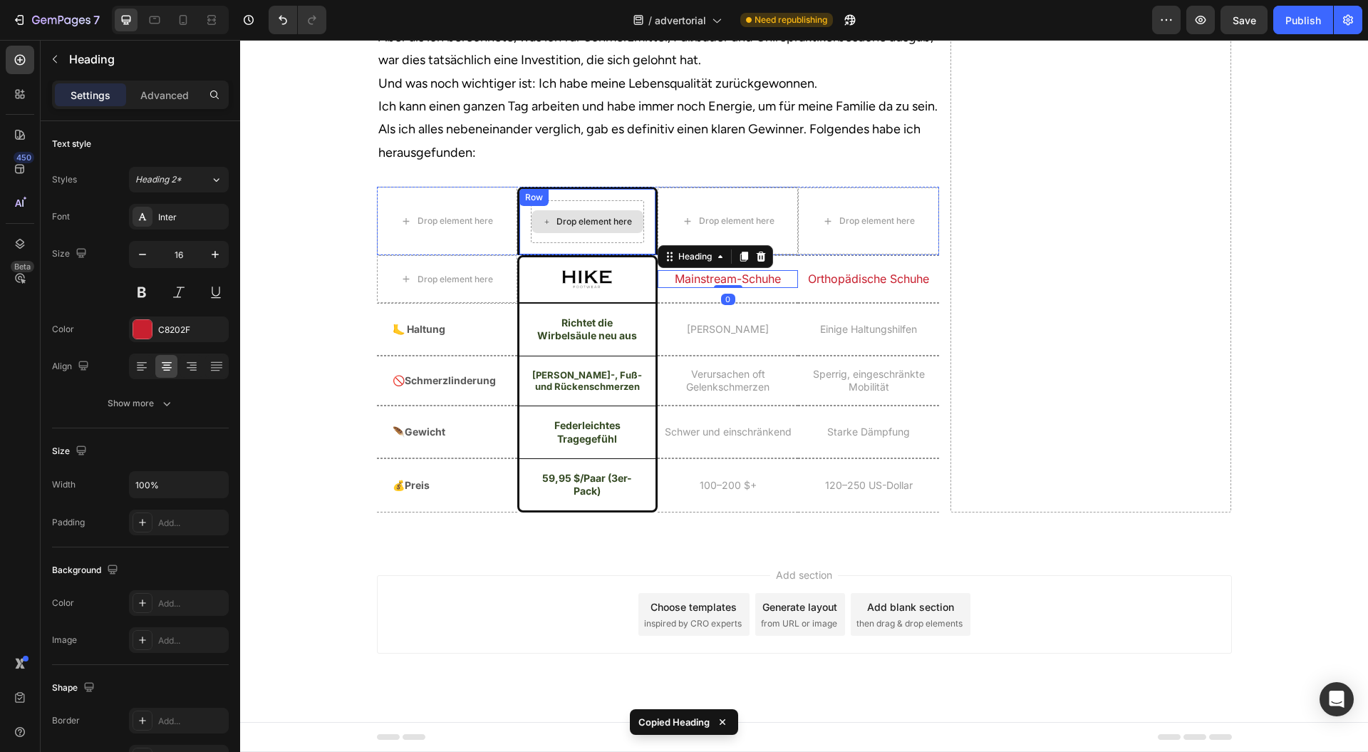
click at [603, 227] on div "Drop element here" at bounding box center [595, 221] width 76 height 11
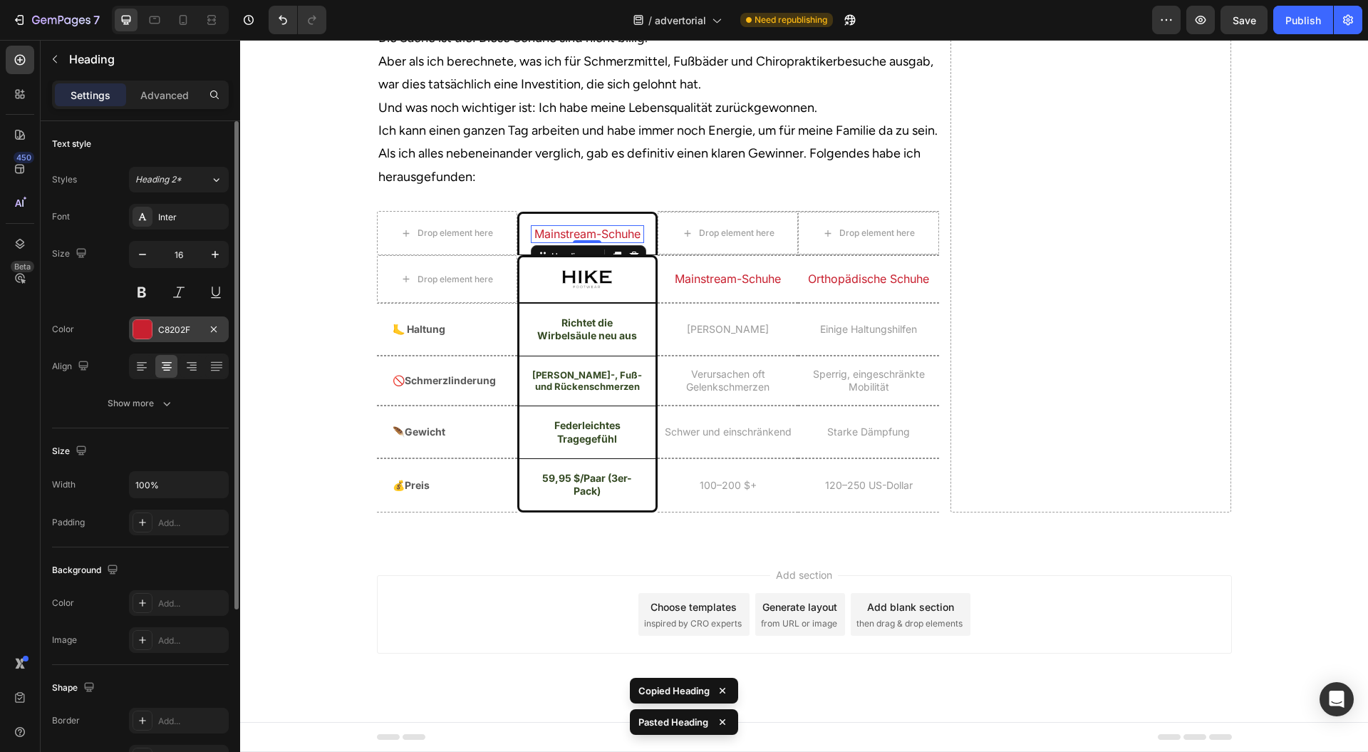
click at [133, 321] on div at bounding box center [142, 329] width 19 height 19
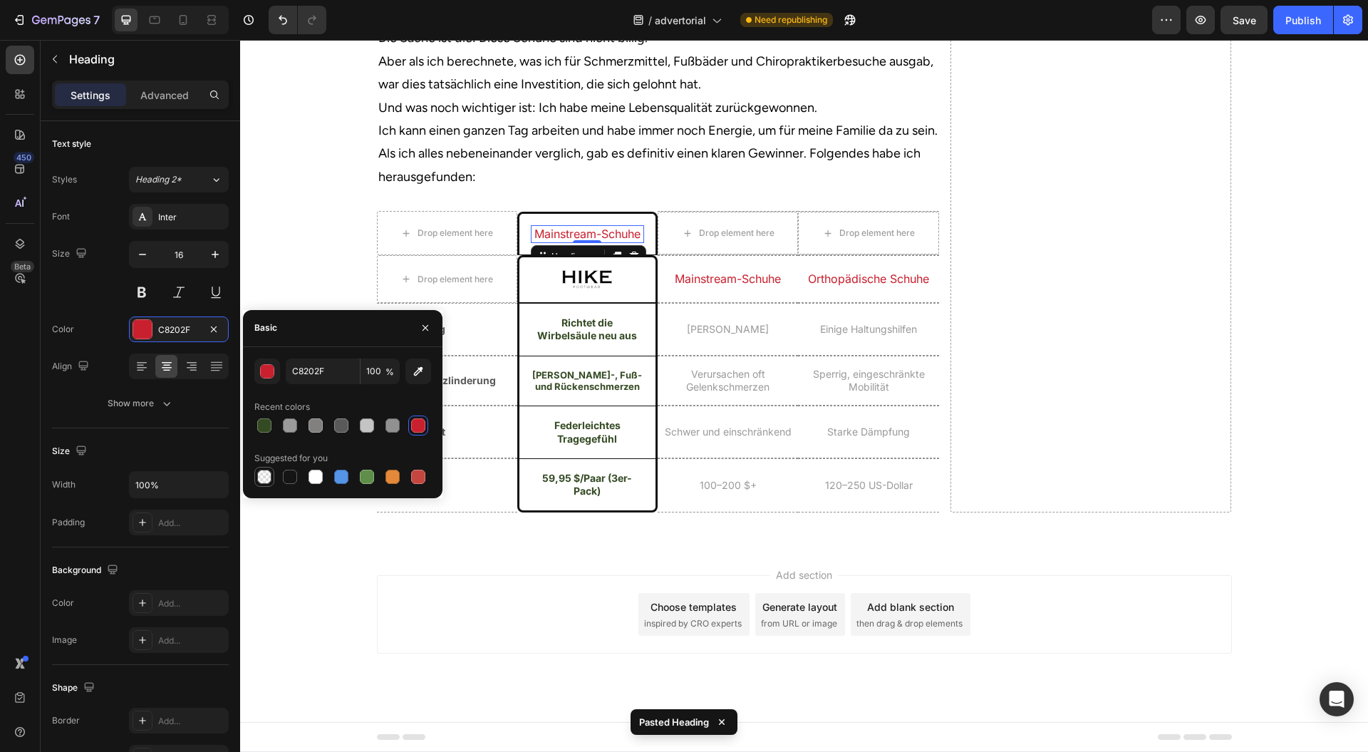
click at [256, 482] on div at bounding box center [264, 476] width 17 height 17
type input "000000"
type input "0"
click at [427, 322] on icon "button" at bounding box center [425, 327] width 11 height 11
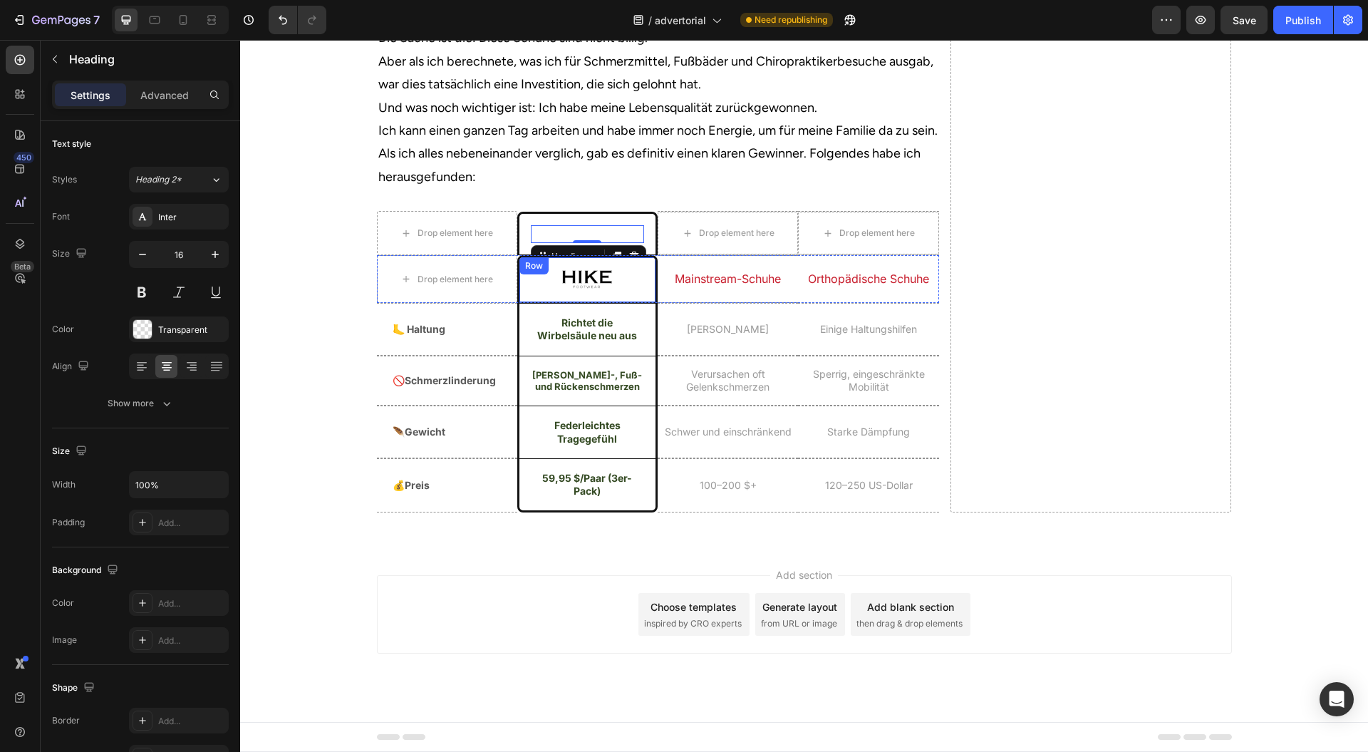
click at [644, 303] on div "Image Row" at bounding box center [587, 279] width 140 height 48
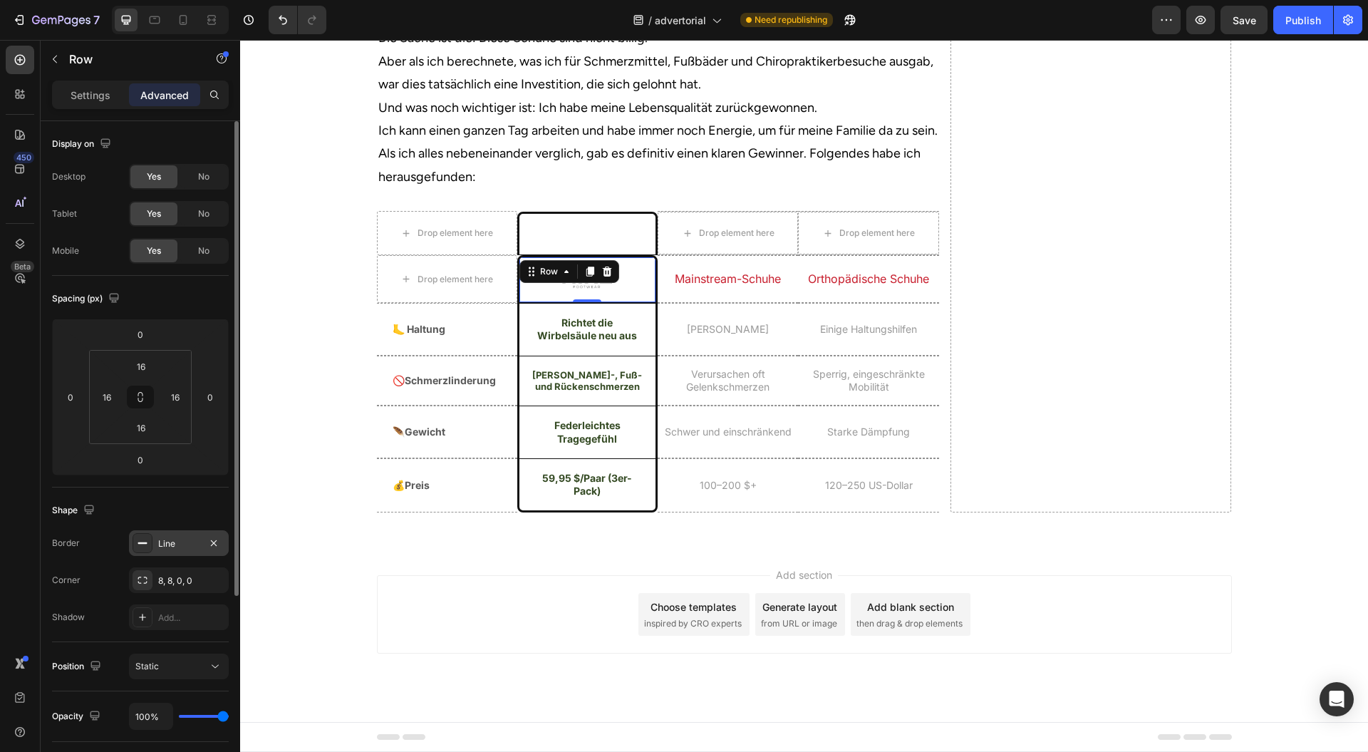
click at [190, 545] on div "Line" at bounding box center [178, 543] width 41 height 13
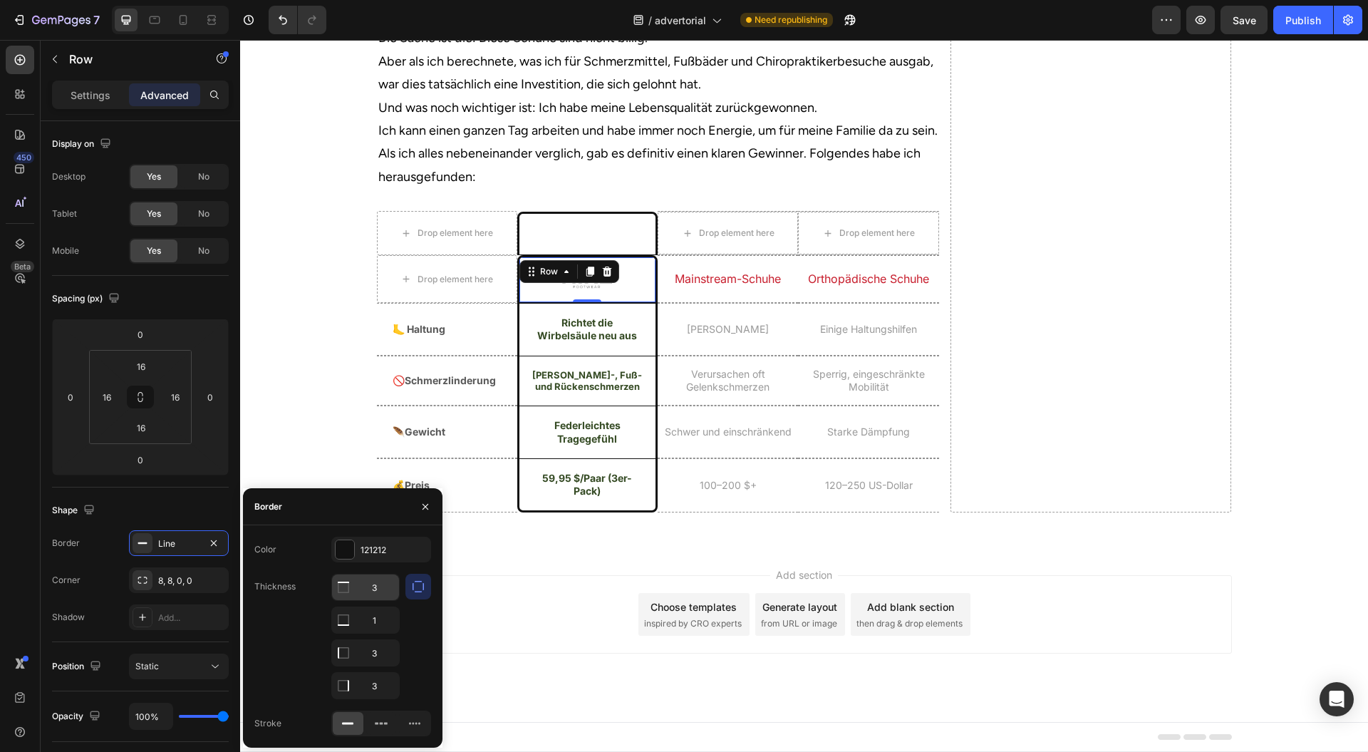
click at [379, 584] on input "3" at bounding box center [365, 587] width 67 height 26
type input "0"
click at [433, 503] on button "button" at bounding box center [425, 506] width 23 height 23
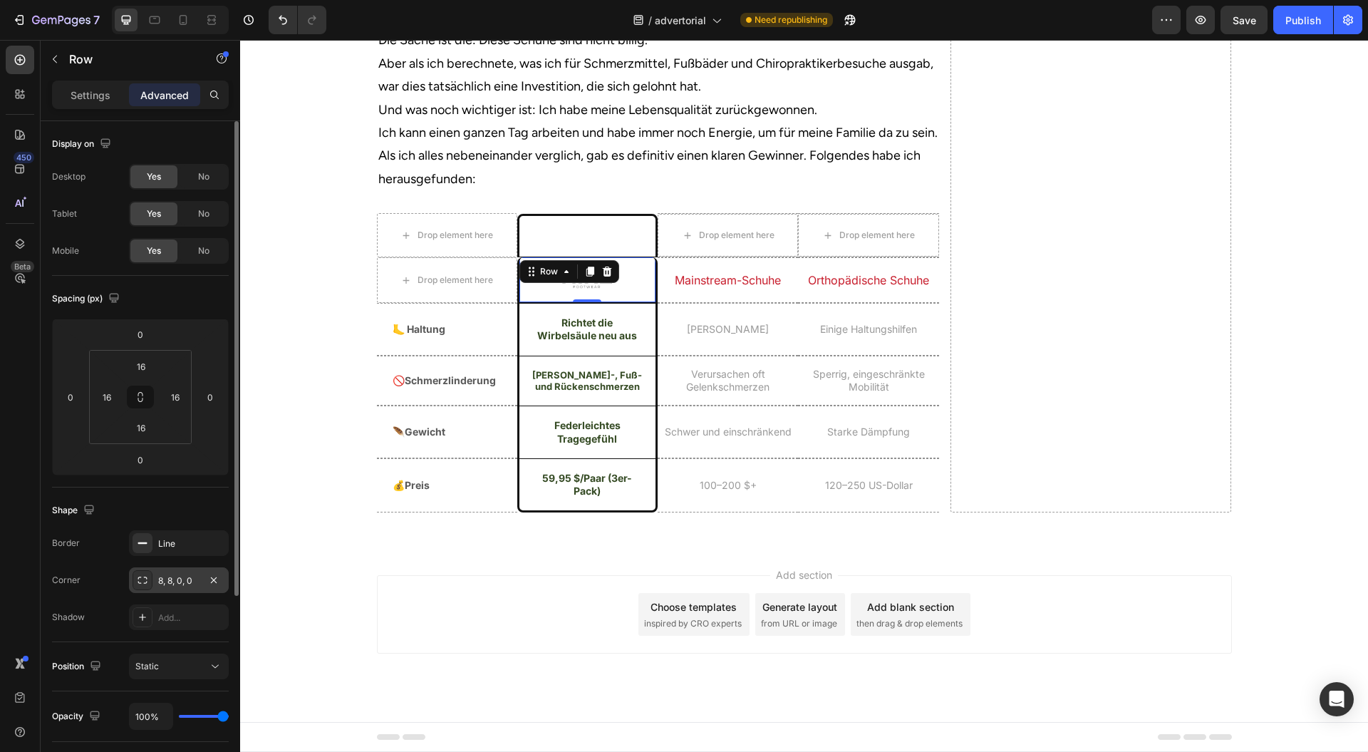
click at [169, 576] on div "8, 8, 0, 0" at bounding box center [178, 580] width 41 height 13
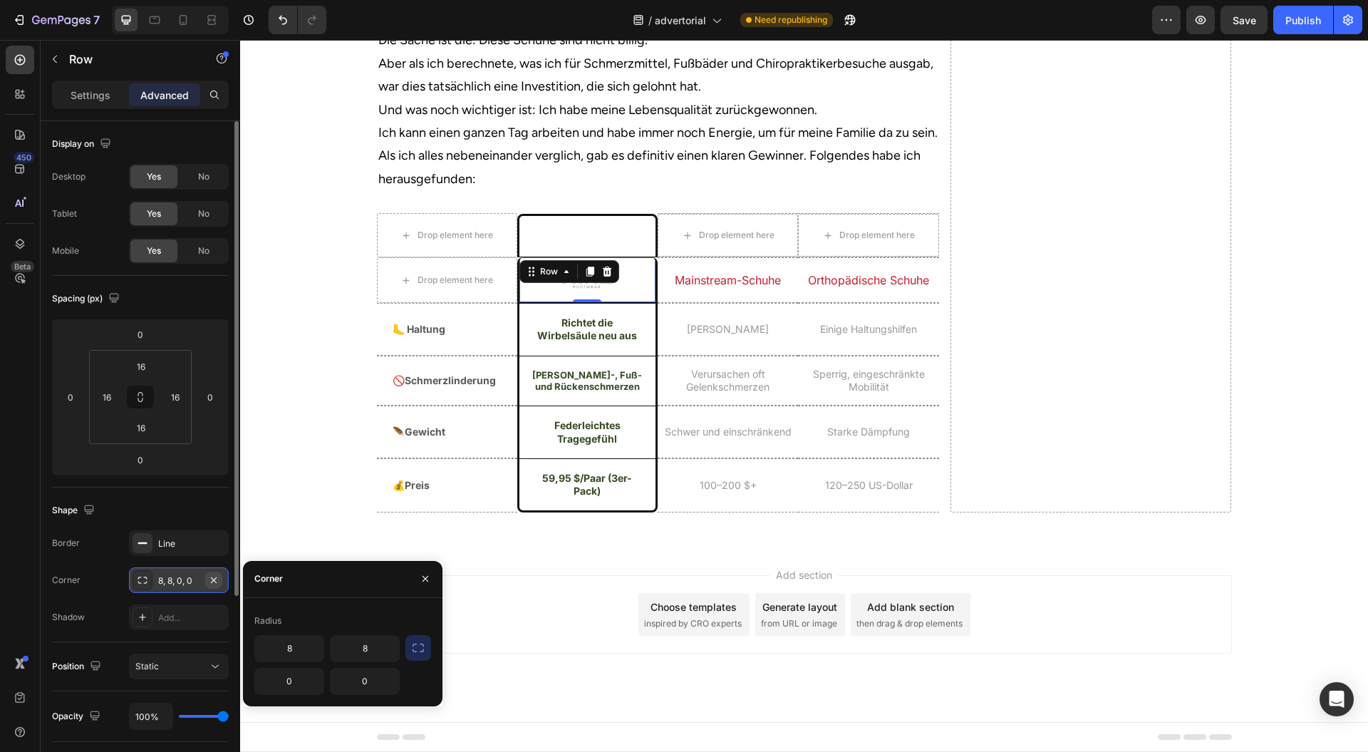
click at [218, 582] on icon "button" at bounding box center [213, 579] width 11 height 11
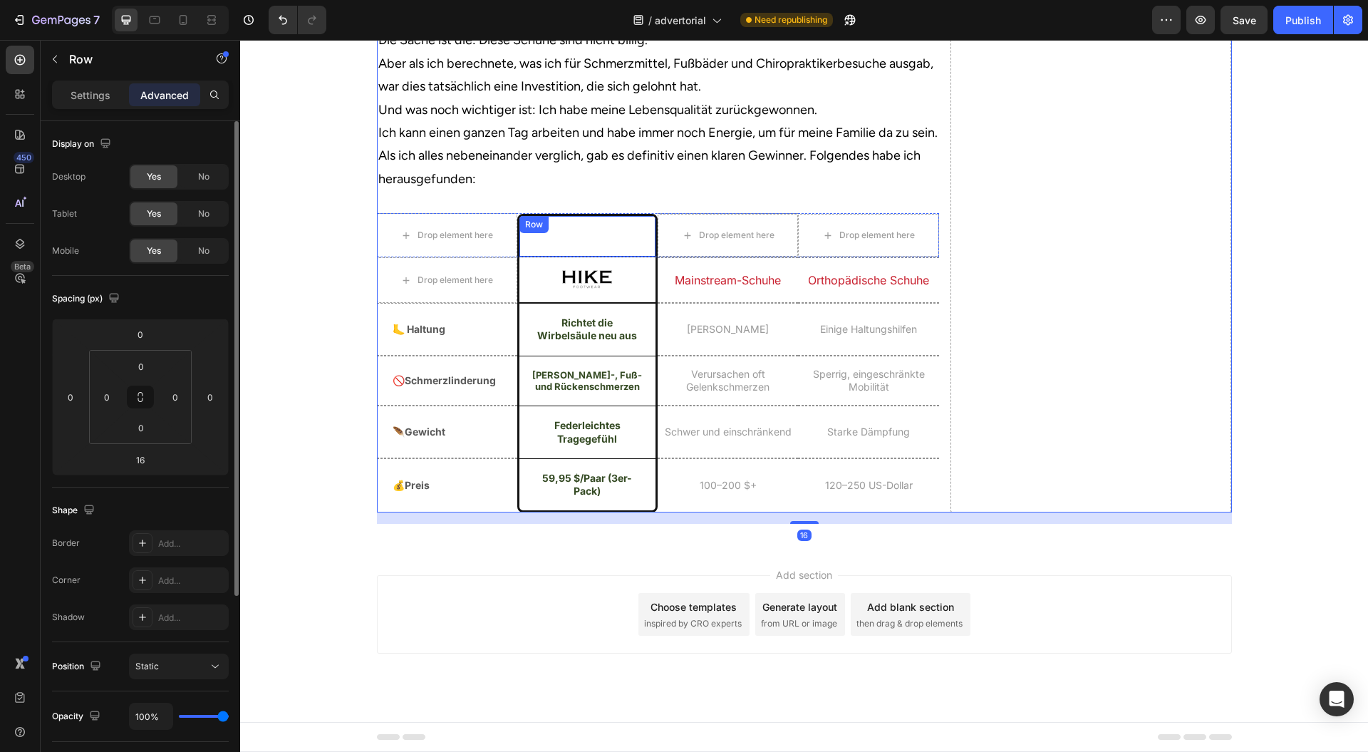
click at [522, 231] on div "Row" at bounding box center [534, 224] width 24 height 13
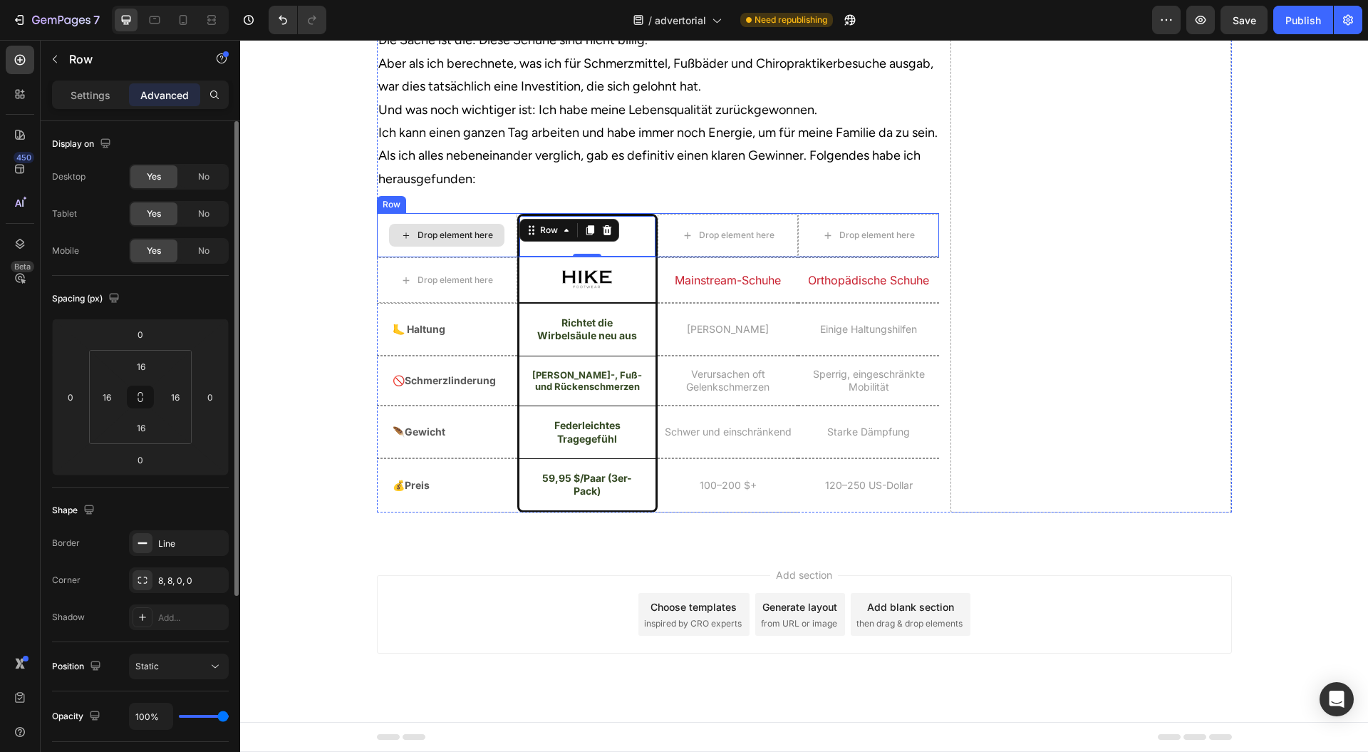
click at [504, 257] on div "Drop element here" at bounding box center [447, 235] width 140 height 44
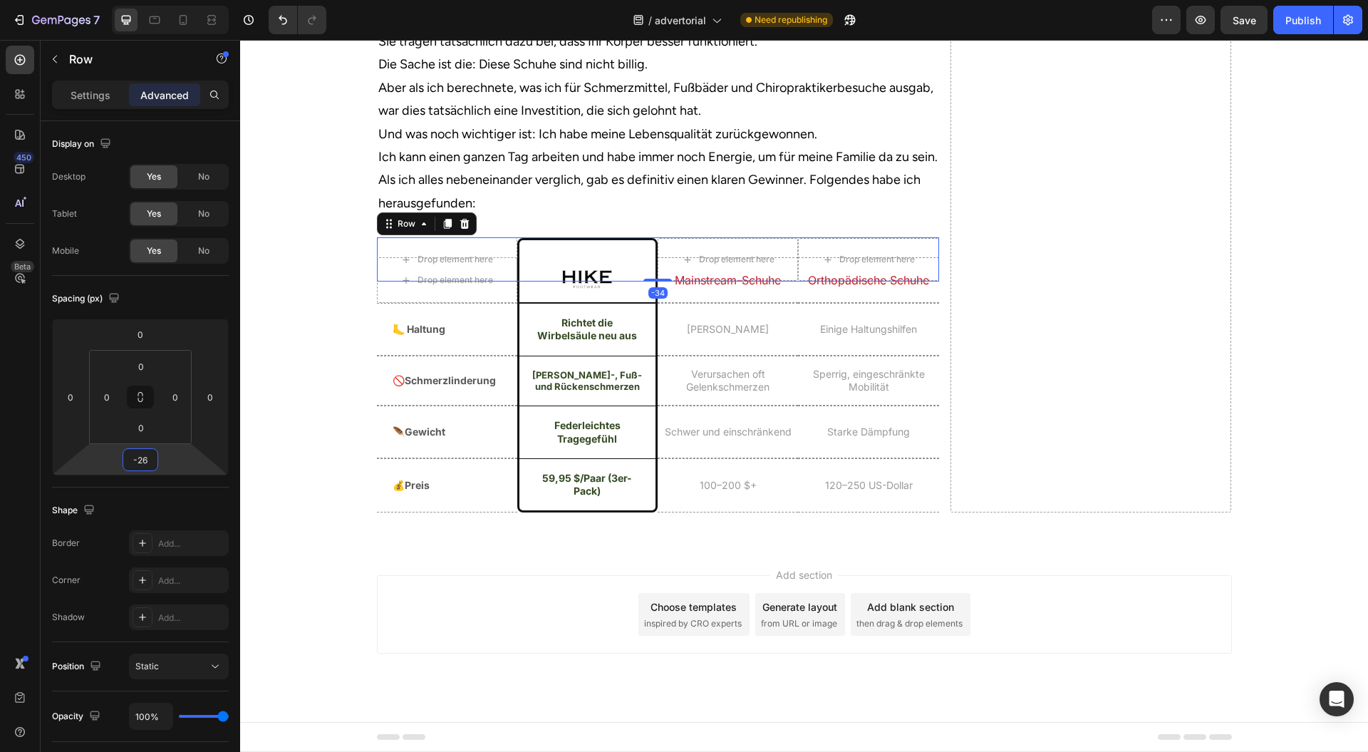
type input "-34"
drag, startPoint x: 186, startPoint y: 465, endPoint x: 10, endPoint y: 403, distance: 186.4
click at [184, 0] on html "7 Version history / advertorial Need republishing Preview Save Publish 450 Beta…" at bounding box center [684, 0] width 1368 height 0
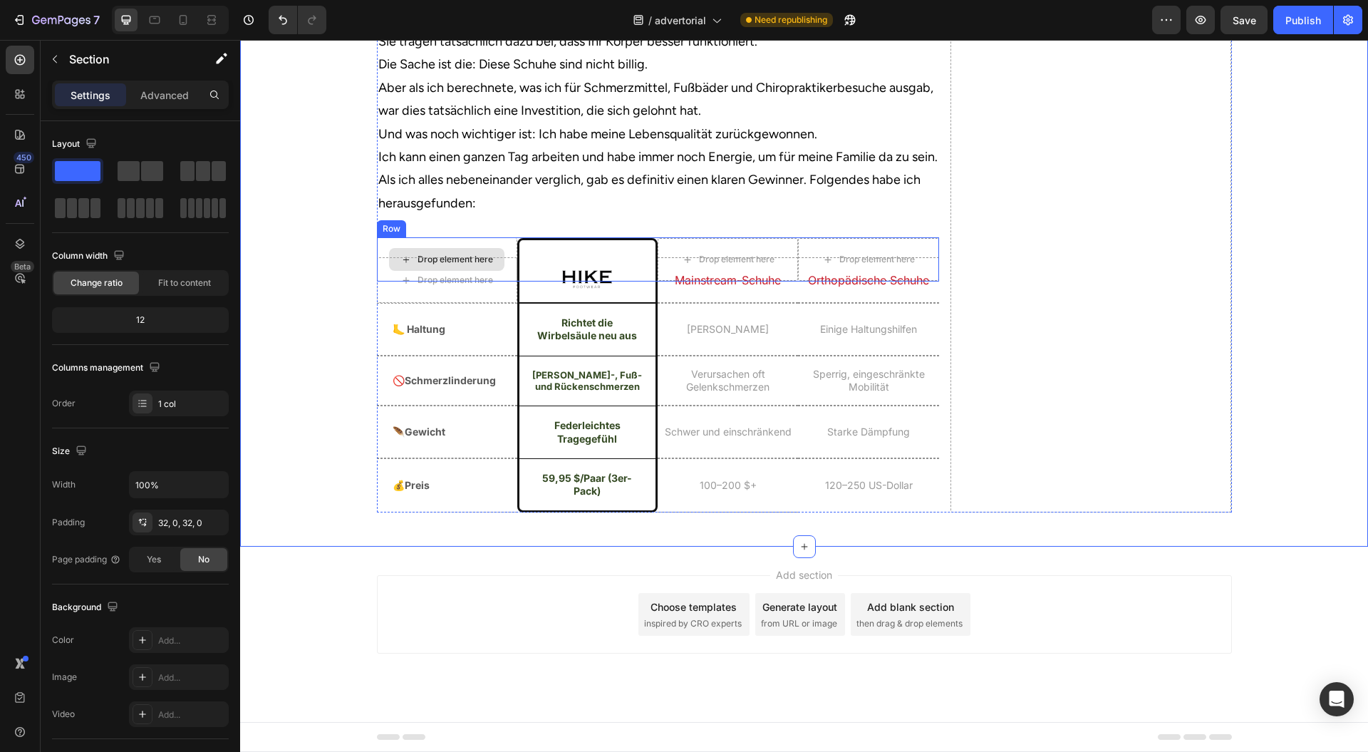
click at [503, 282] on div "Drop element here" at bounding box center [447, 259] width 140 height 44
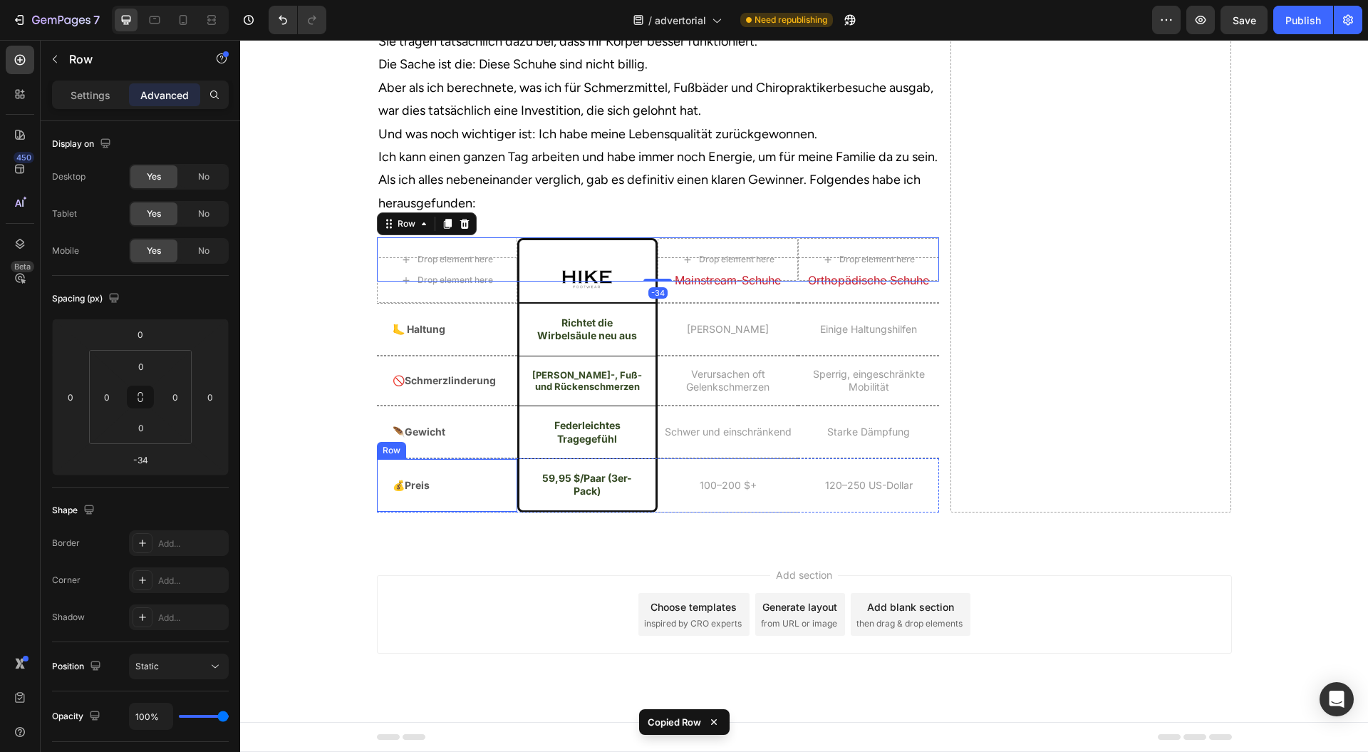
click at [506, 512] on div "💰Preis Heading" at bounding box center [454, 485] width 126 height 53
click at [395, 452] on div "Row" at bounding box center [407, 445] width 24 height 13
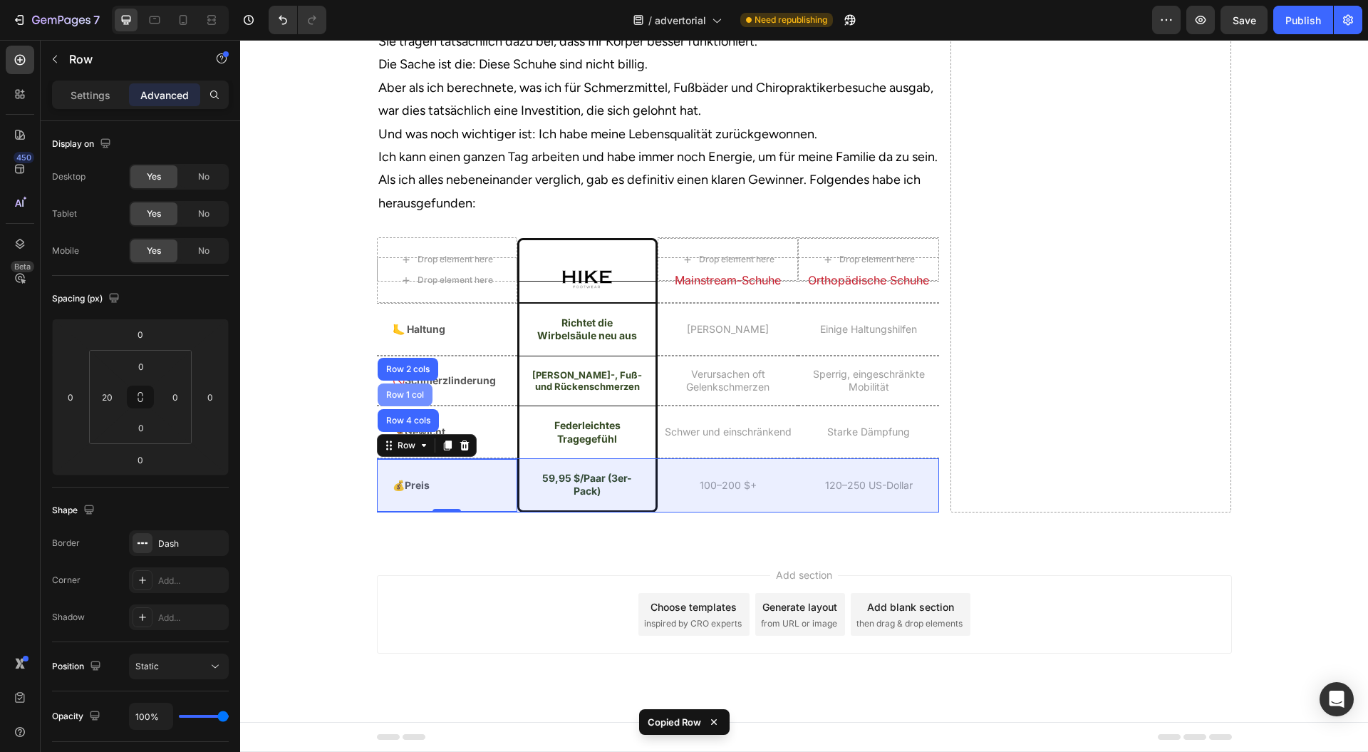
click at [393, 425] on div "Row 4 cols" at bounding box center [408, 420] width 50 height 9
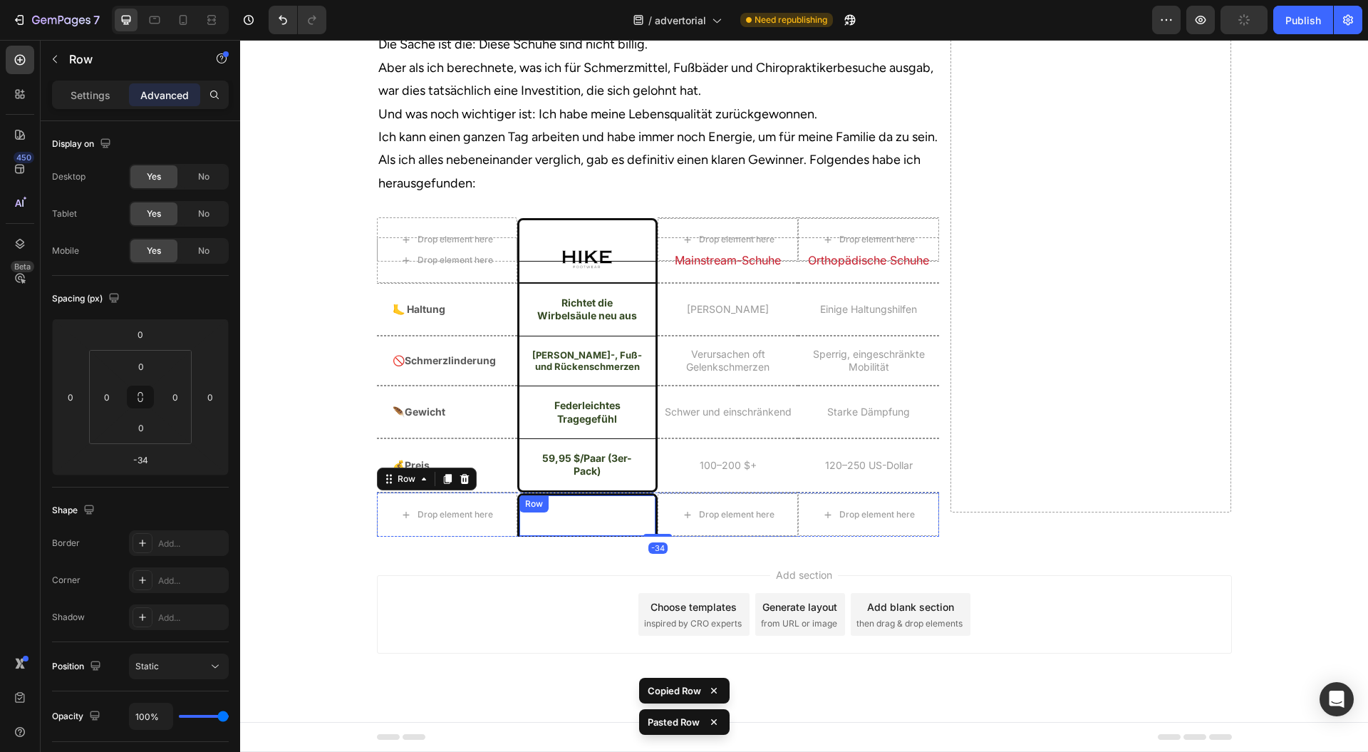
click at [522, 537] on div "Mainstream-Schuhe Heading Row" at bounding box center [587, 514] width 140 height 43
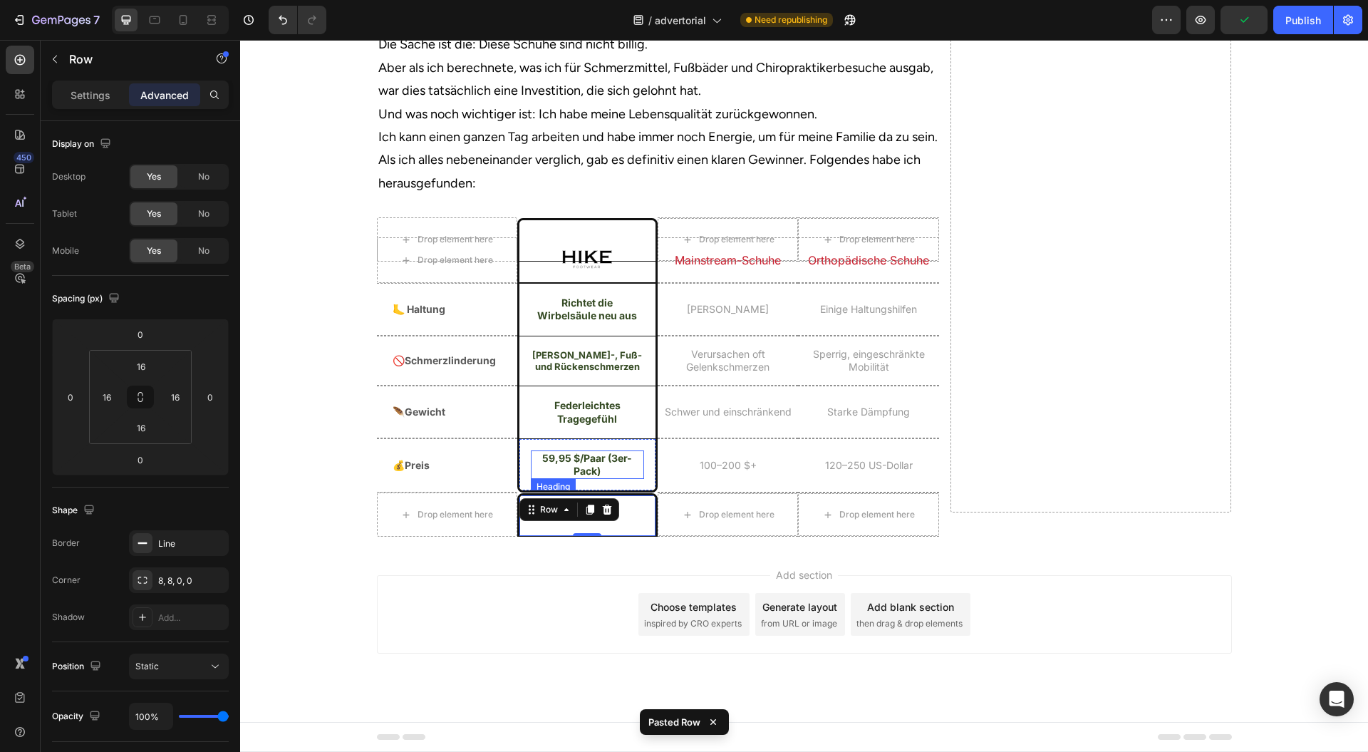
click at [517, 492] on div "59,95 $/Paar (3er-Pack) Heading Row" at bounding box center [587, 465] width 140 height 54
click at [177, 575] on div "0, 0, 8, 8" at bounding box center [178, 580] width 41 height 13
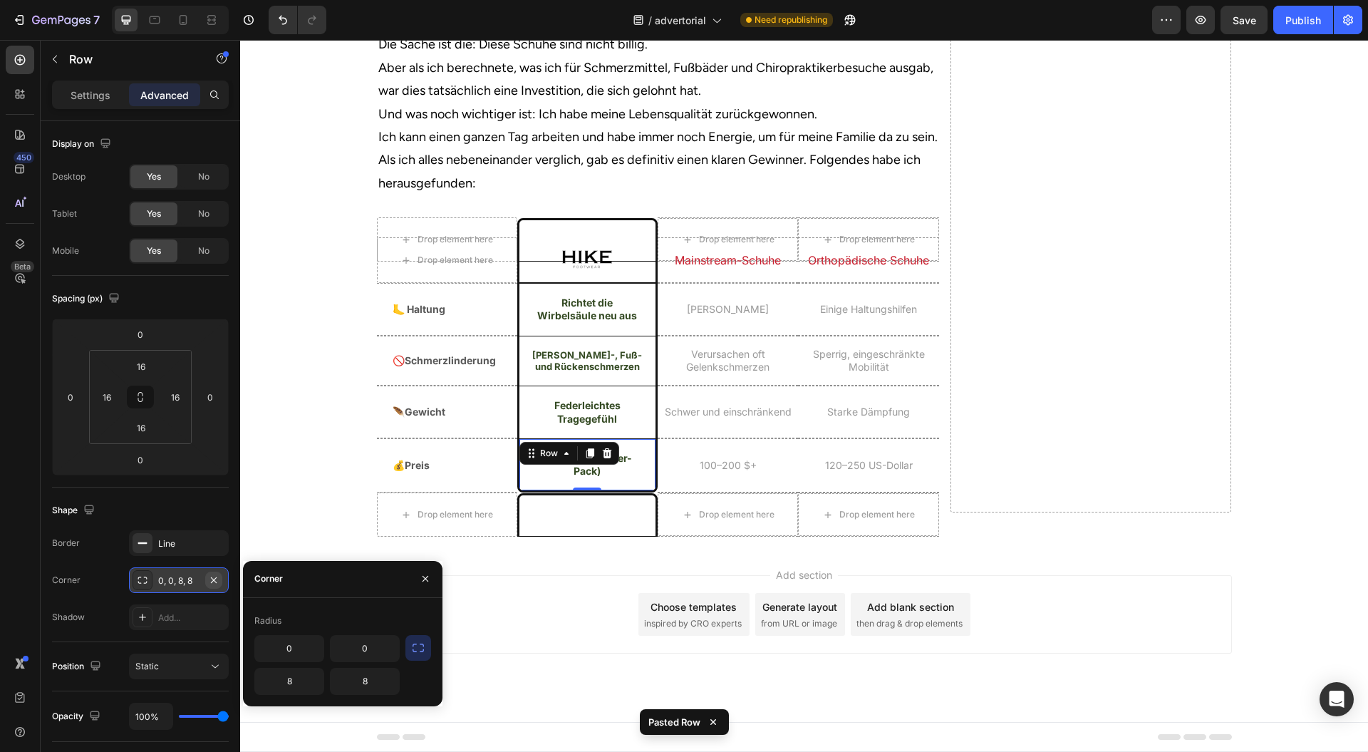
click at [211, 575] on icon "button" at bounding box center [213, 579] width 11 height 11
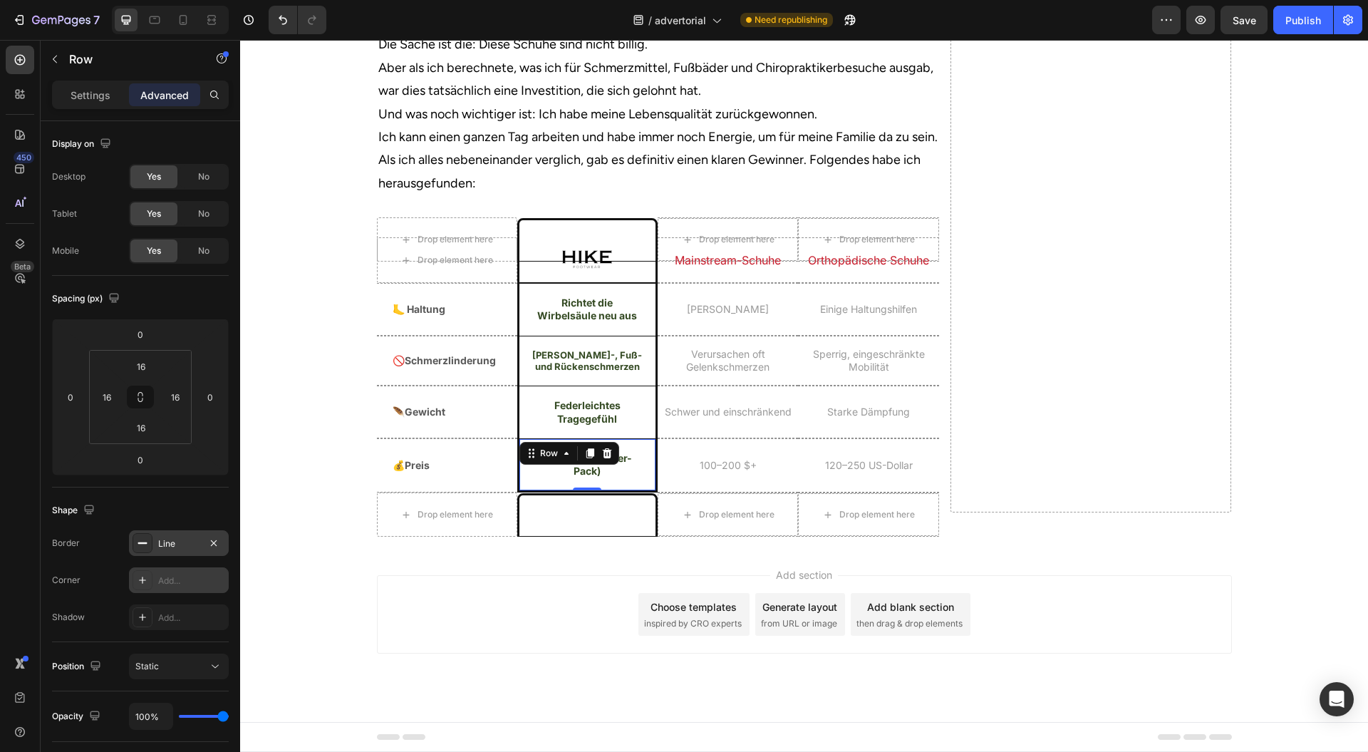
click at [165, 544] on div "Line" at bounding box center [178, 543] width 41 height 13
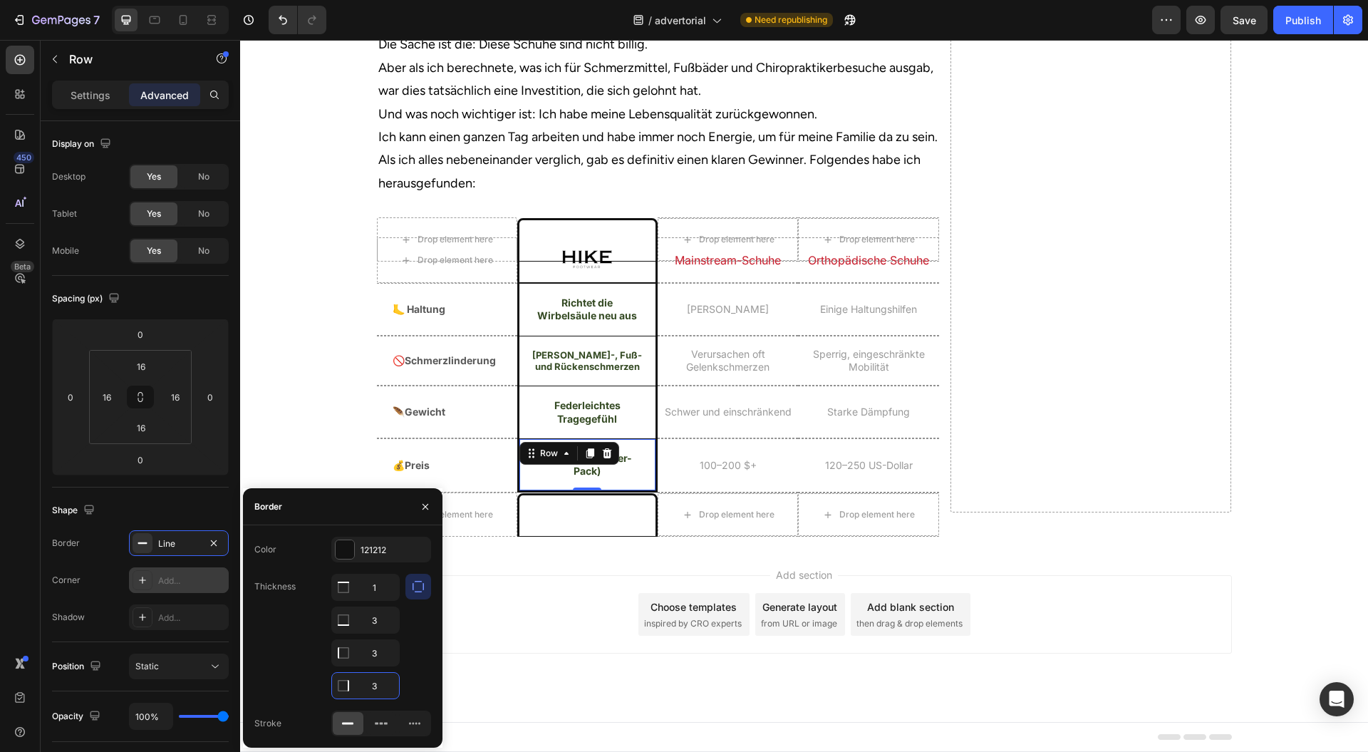
click at [383, 693] on input "3" at bounding box center [365, 686] width 67 height 26
click at [381, 621] on input "3" at bounding box center [365, 620] width 67 height 26
type input "0"
click at [509, 537] on div "Drop element here" at bounding box center [447, 514] width 140 height 44
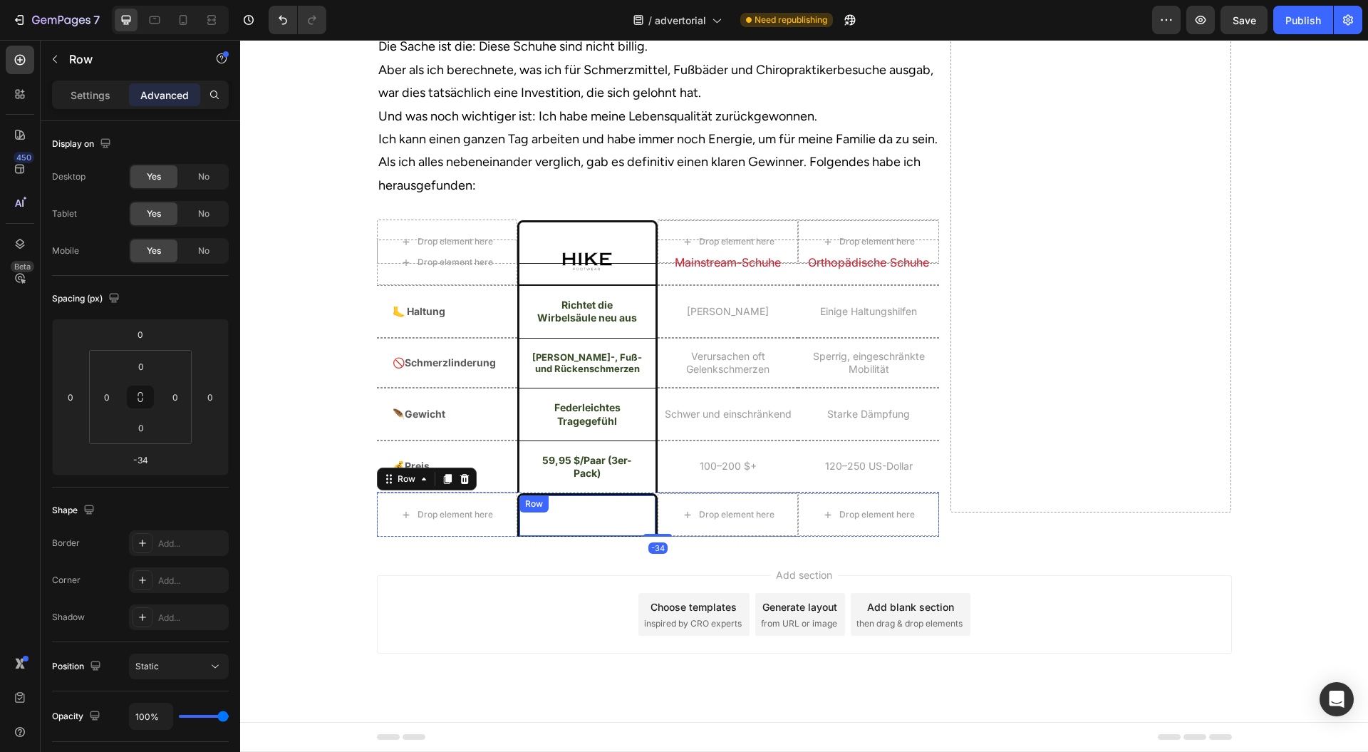
click at [517, 537] on div "Mainstream-Schuhe Heading Row" at bounding box center [587, 514] width 140 height 43
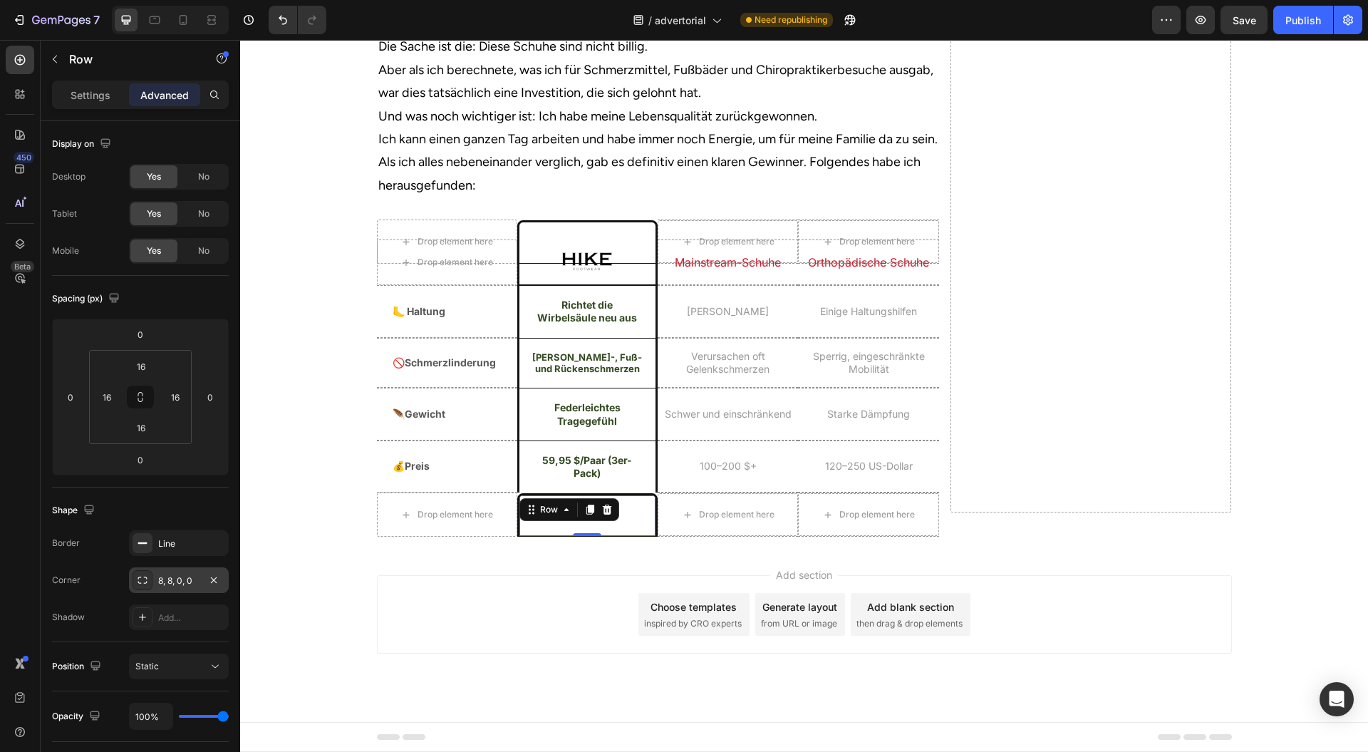
click at [174, 582] on div "8, 8, 0, 0" at bounding box center [178, 580] width 41 height 13
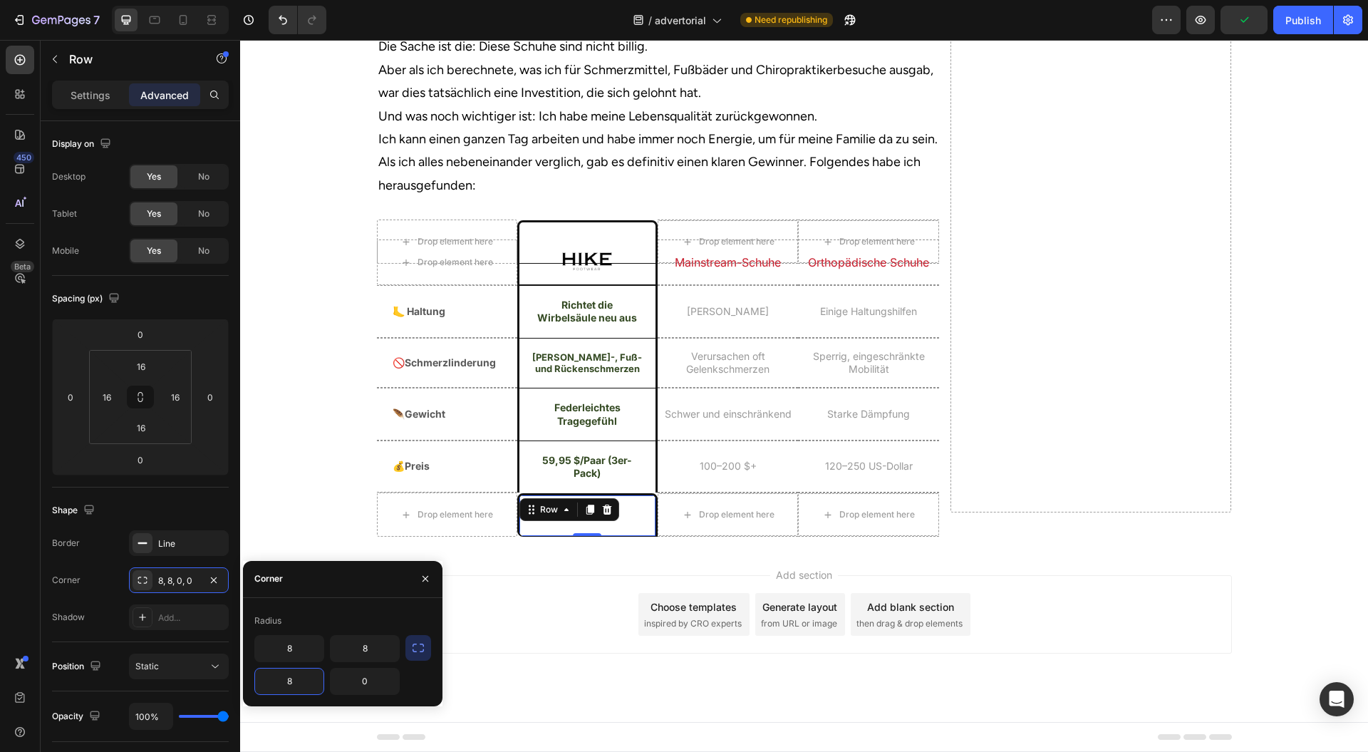
type input "8"
click at [357, 688] on input "0" at bounding box center [365, 682] width 68 height 26
type input "8"
click at [372, 649] on input "8" at bounding box center [365, 649] width 68 height 26
type input "0"
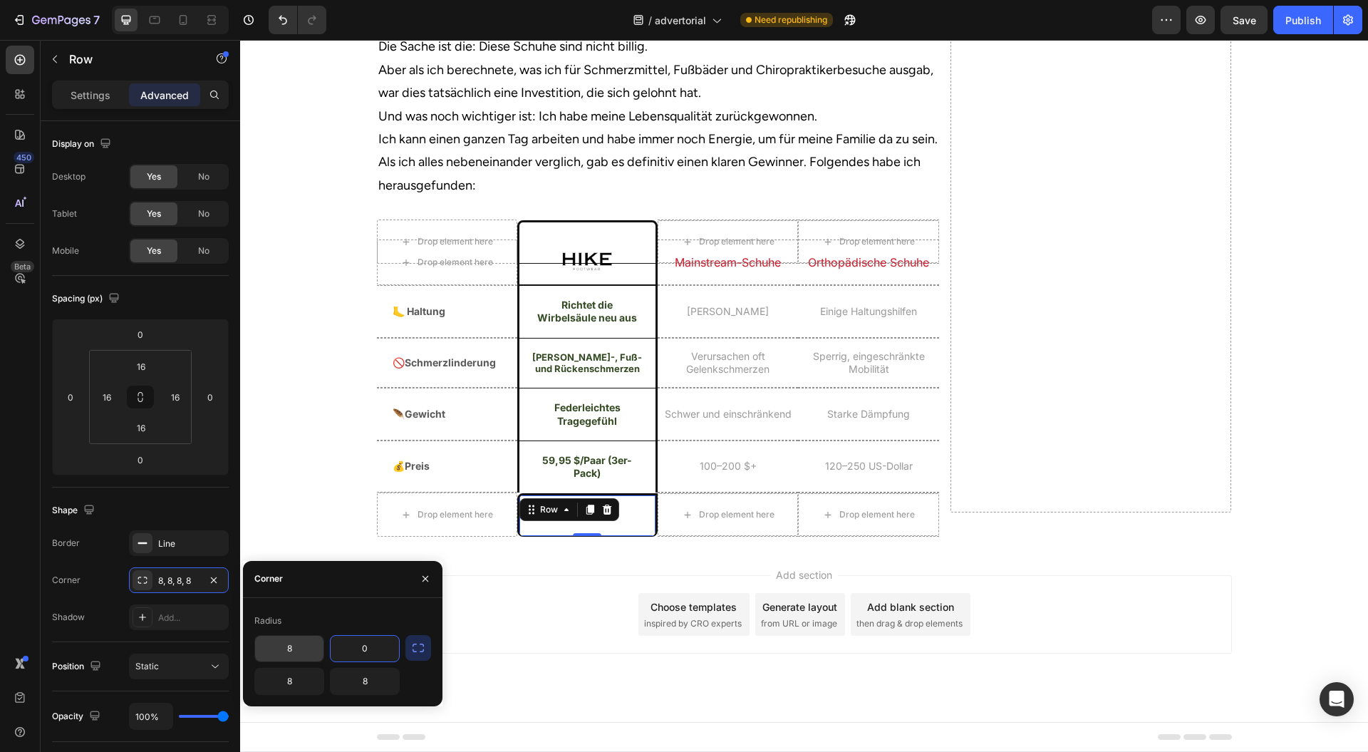
click at [282, 654] on input "8" at bounding box center [289, 649] width 68 height 26
type input "0"
click at [182, 550] on div "Line" at bounding box center [179, 543] width 100 height 26
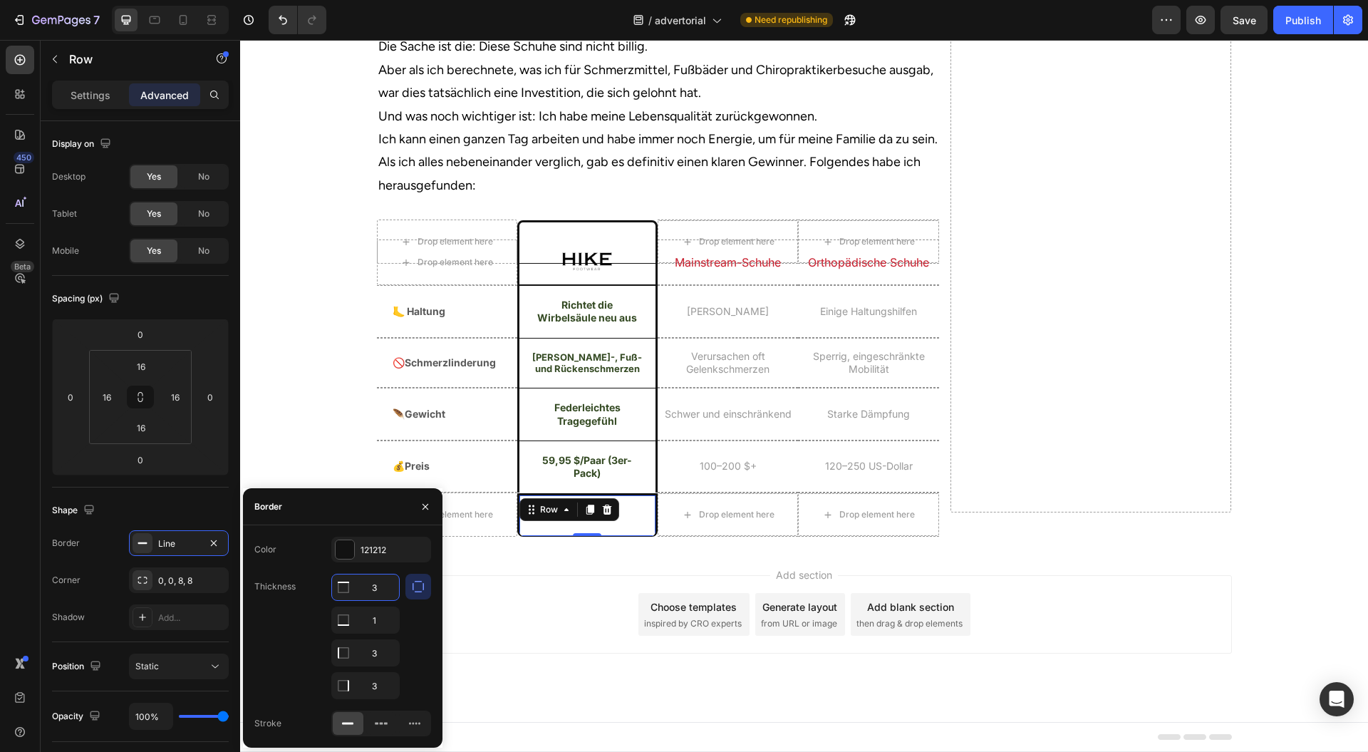
click at [383, 587] on input "3" at bounding box center [365, 587] width 67 height 26
type input "0"
click at [380, 623] on input "1" at bounding box center [365, 620] width 67 height 26
type input "3"
click at [423, 509] on icon "button" at bounding box center [425, 506] width 11 height 11
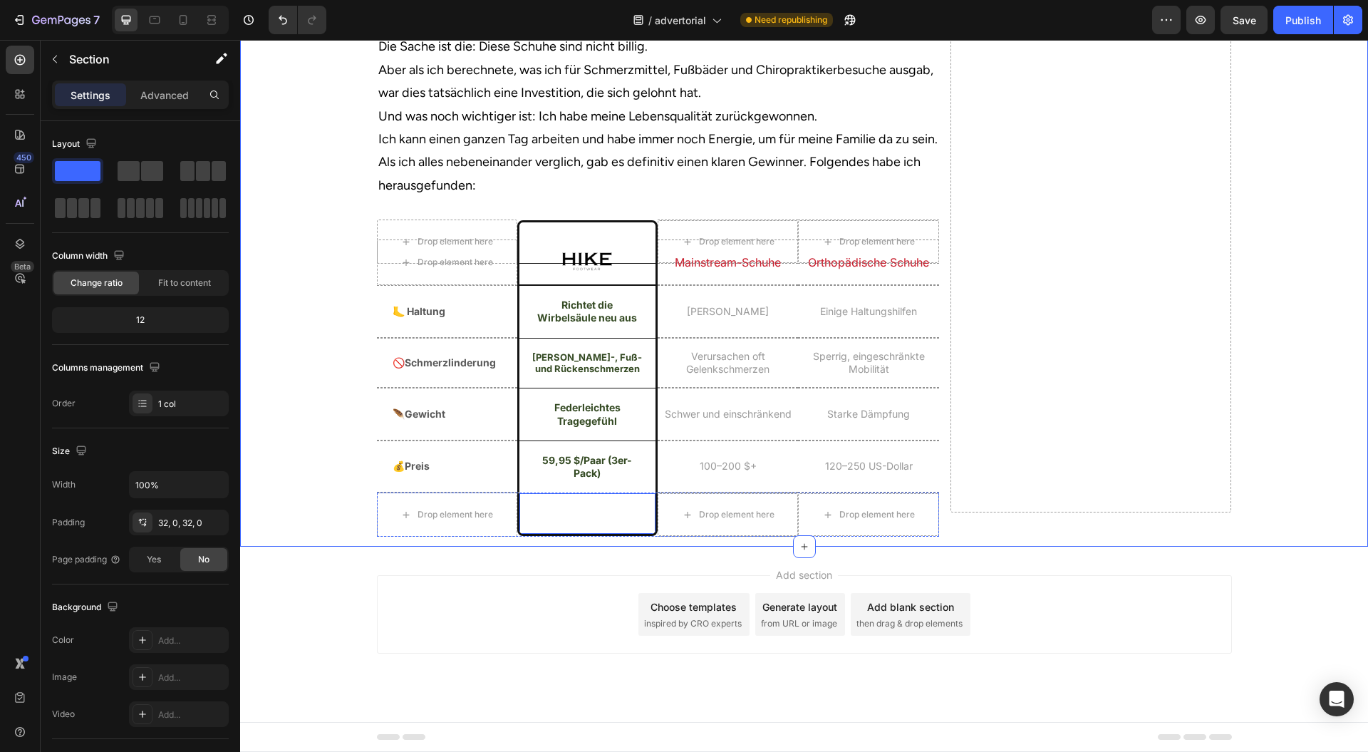
click at [637, 522] on h2 "Mainstream-Schuhe" at bounding box center [587, 514] width 113 height 18
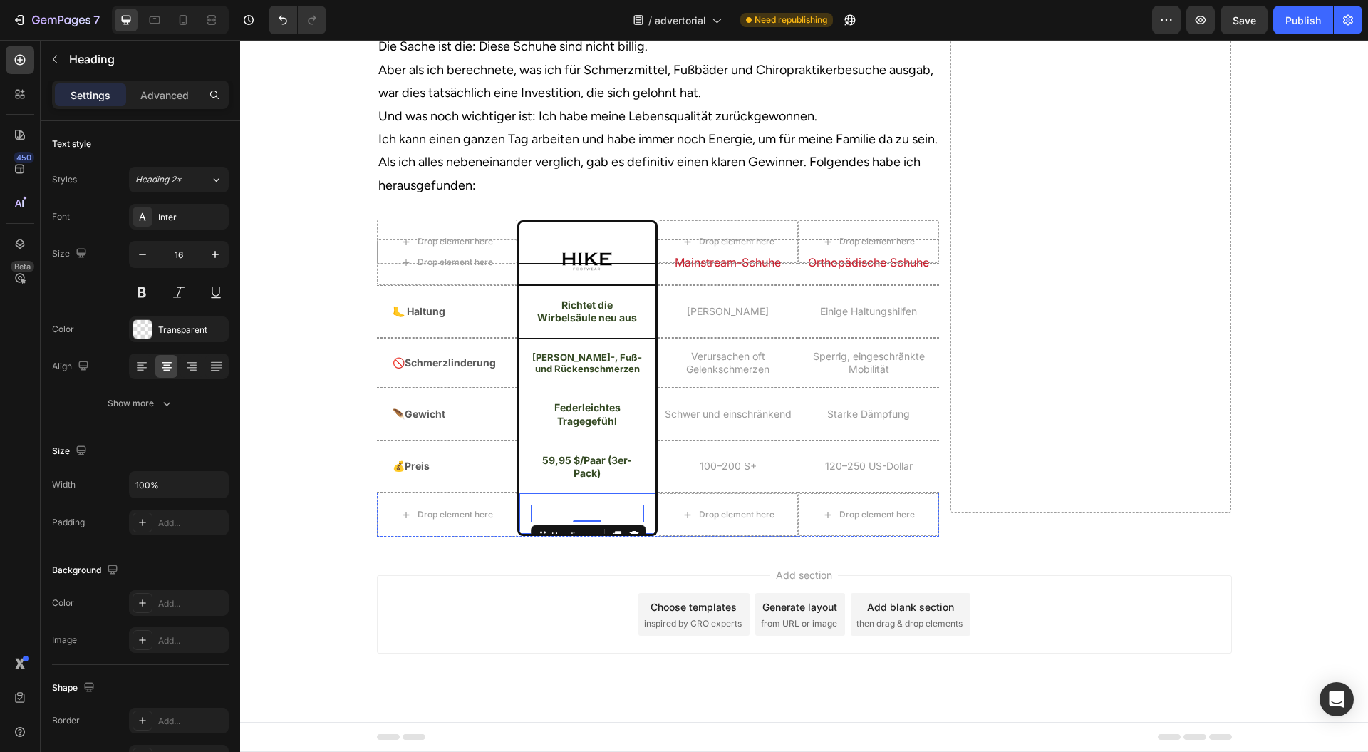
click at [647, 536] on div "Mainstream-Schuhe Heading 0 Row" at bounding box center [587, 514] width 140 height 43
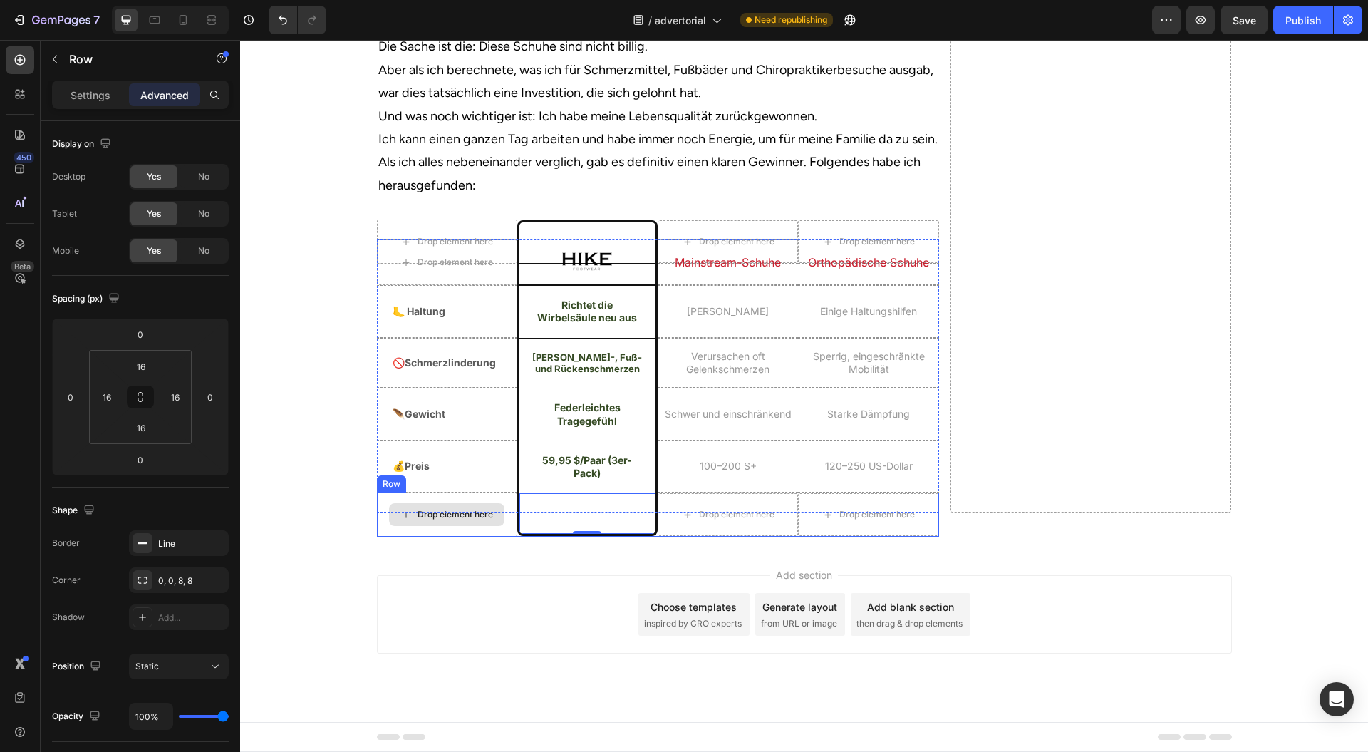
click at [507, 537] on div "Drop element here" at bounding box center [447, 514] width 140 height 44
click at [506, 537] on div "Drop element here" at bounding box center [447, 514] width 140 height 44
click at [409, 485] on div "Row" at bounding box center [407, 479] width 24 height 13
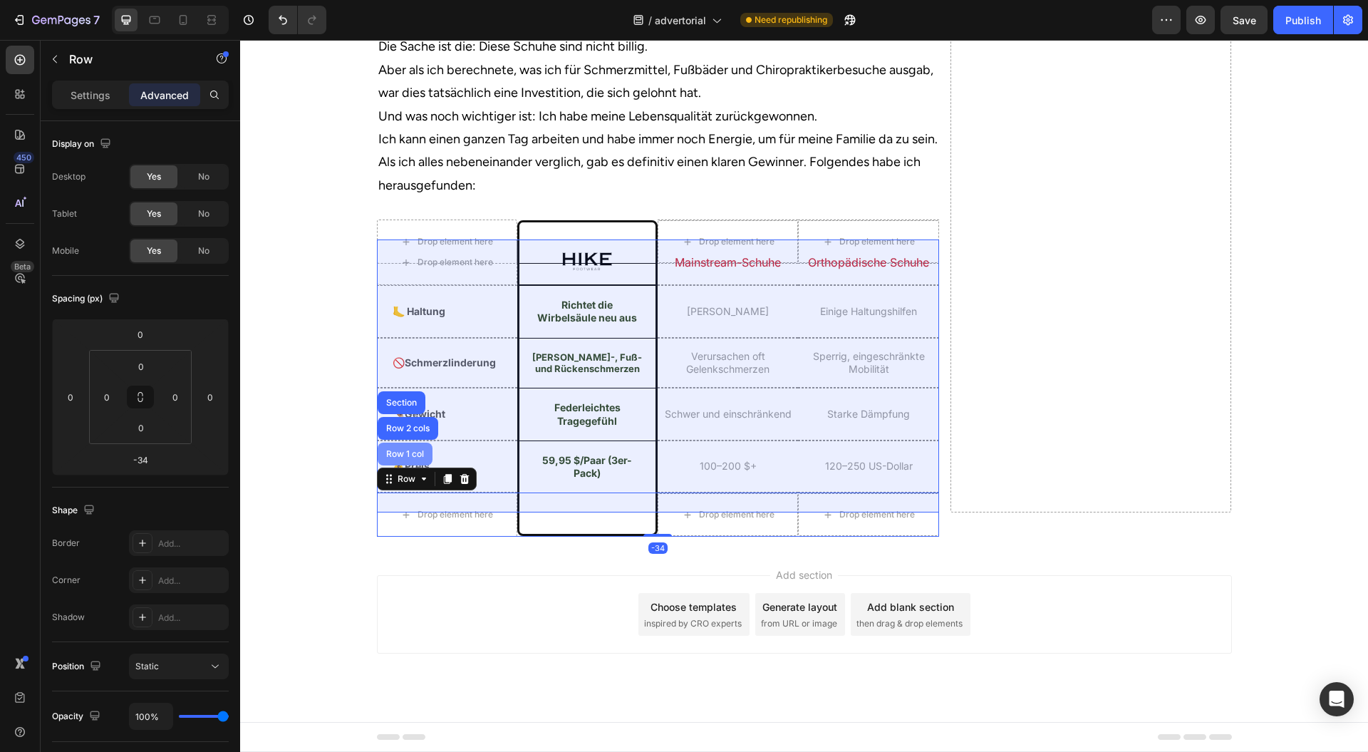
click at [418, 458] on div "Row 1 col" at bounding box center [404, 454] width 43 height 9
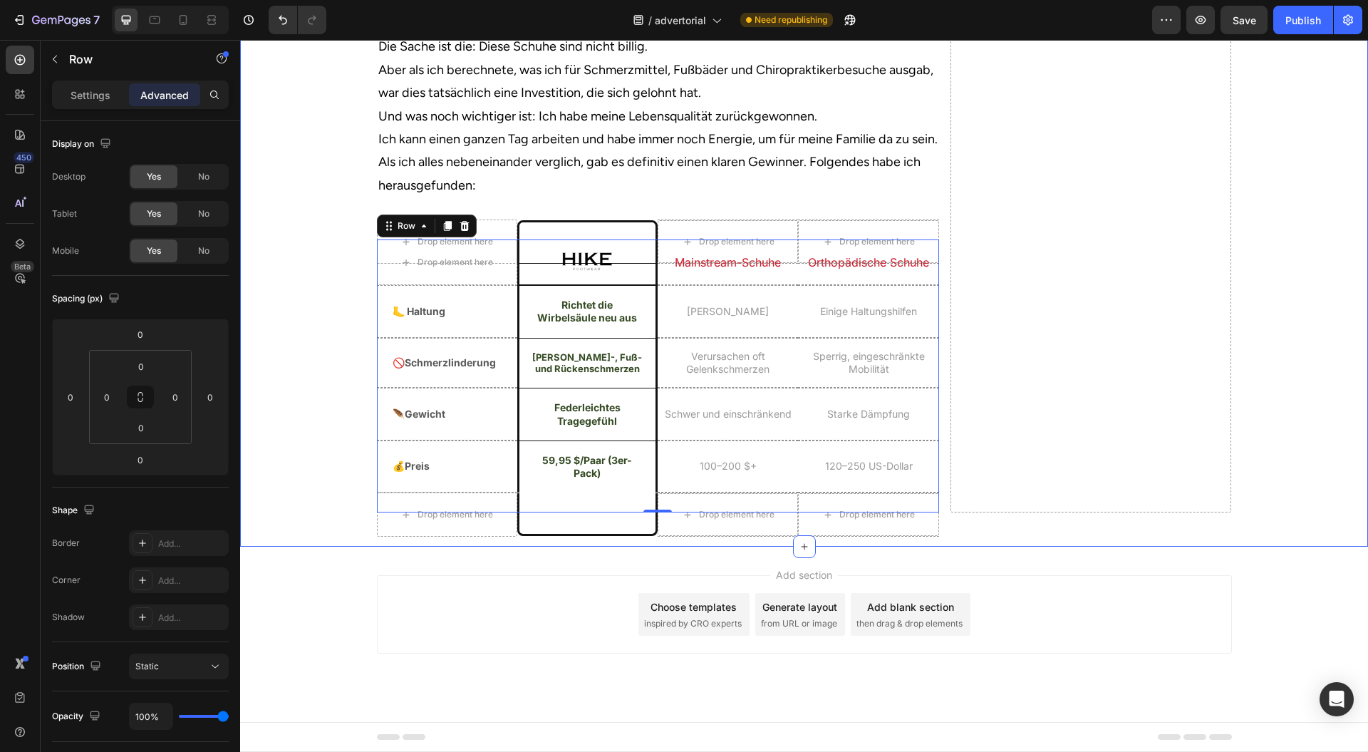
click at [502, 537] on div "Drop element here" at bounding box center [447, 514] width 140 height 44
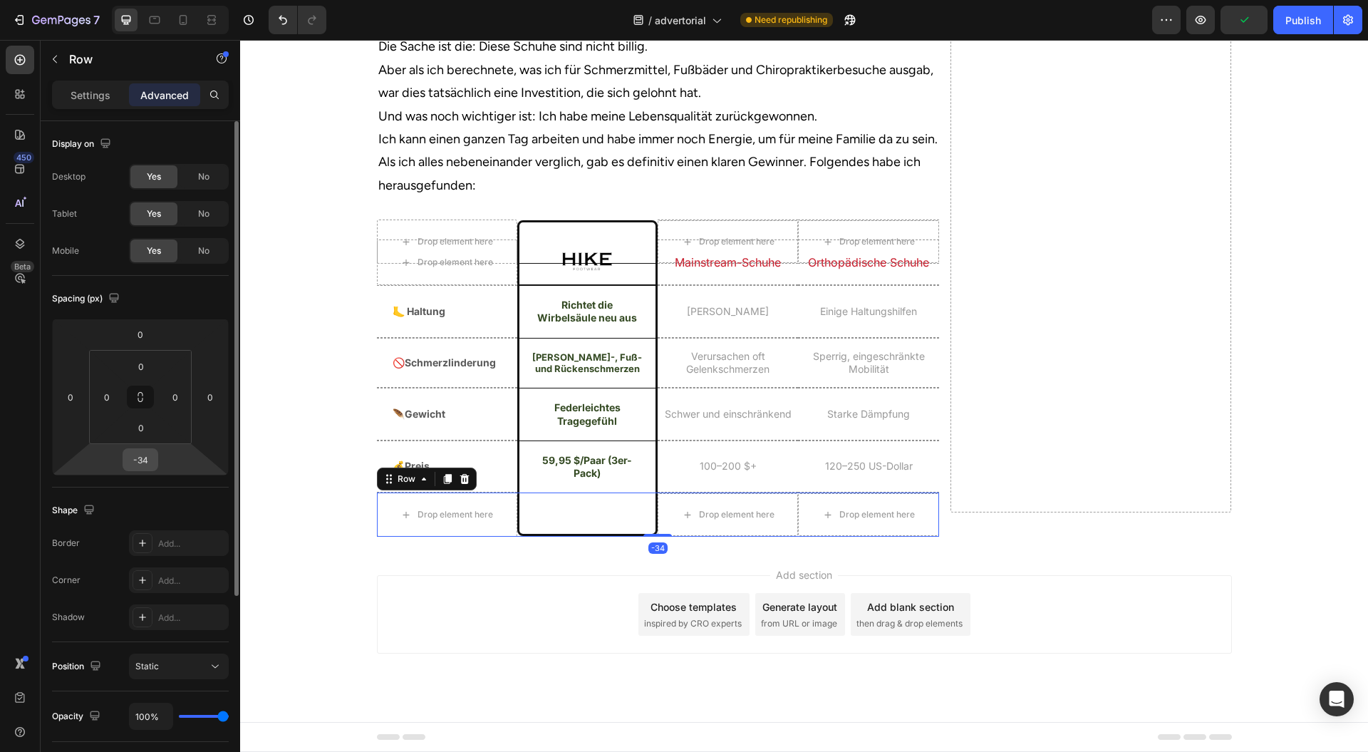
click at [151, 464] on input "-34" at bounding box center [140, 459] width 29 height 21
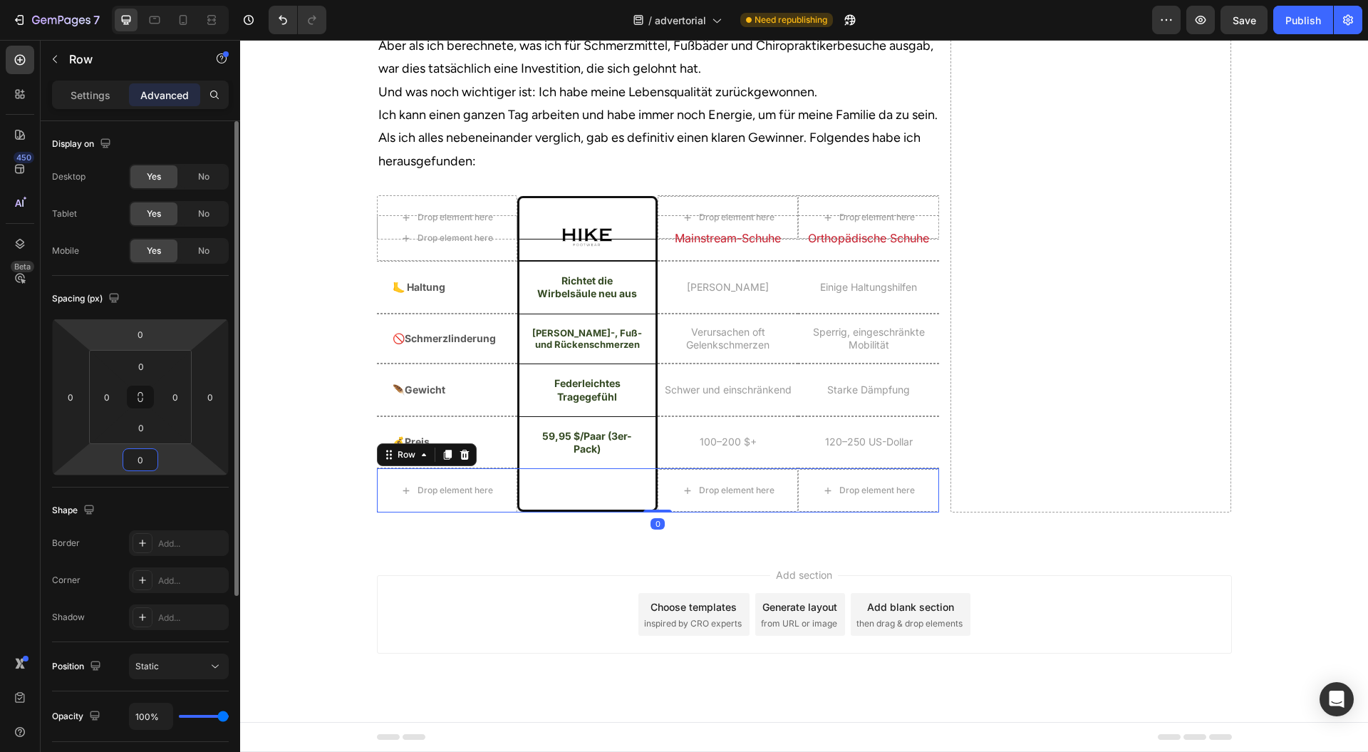
type input "0"
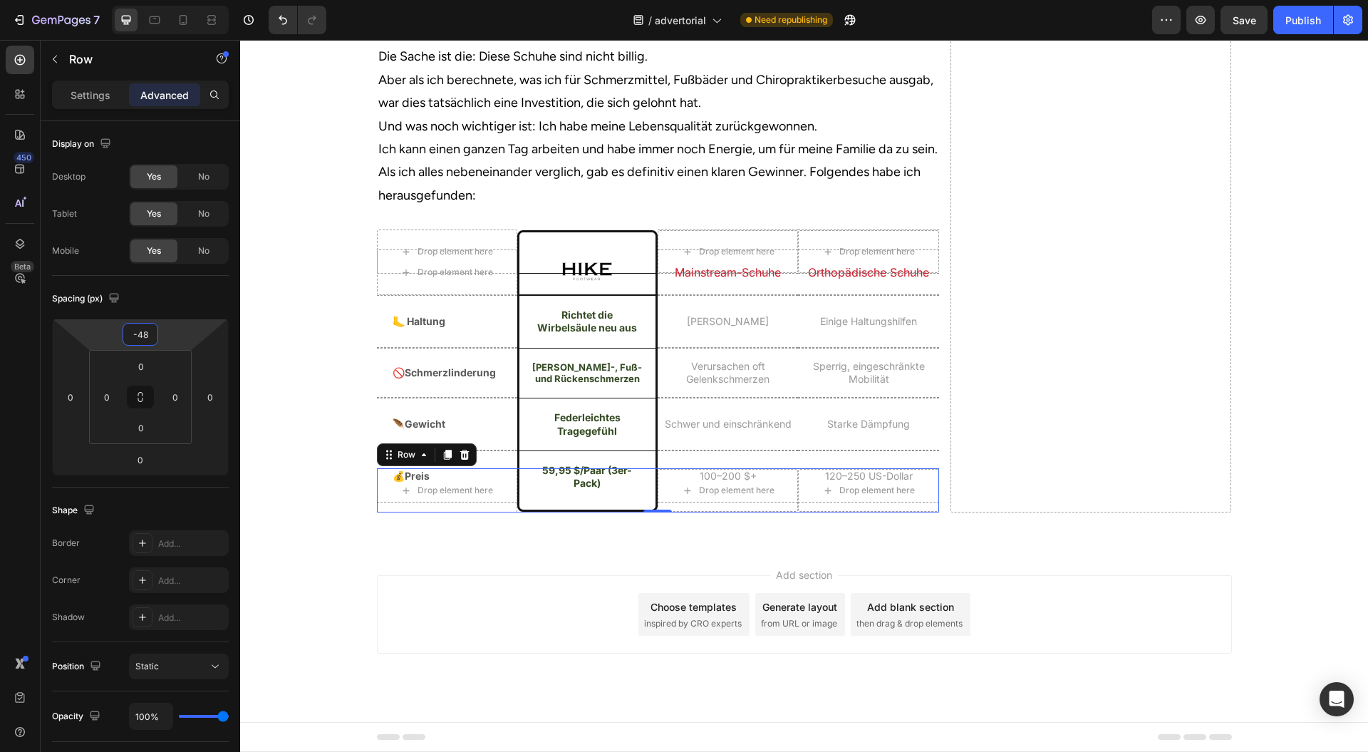
type input "-42"
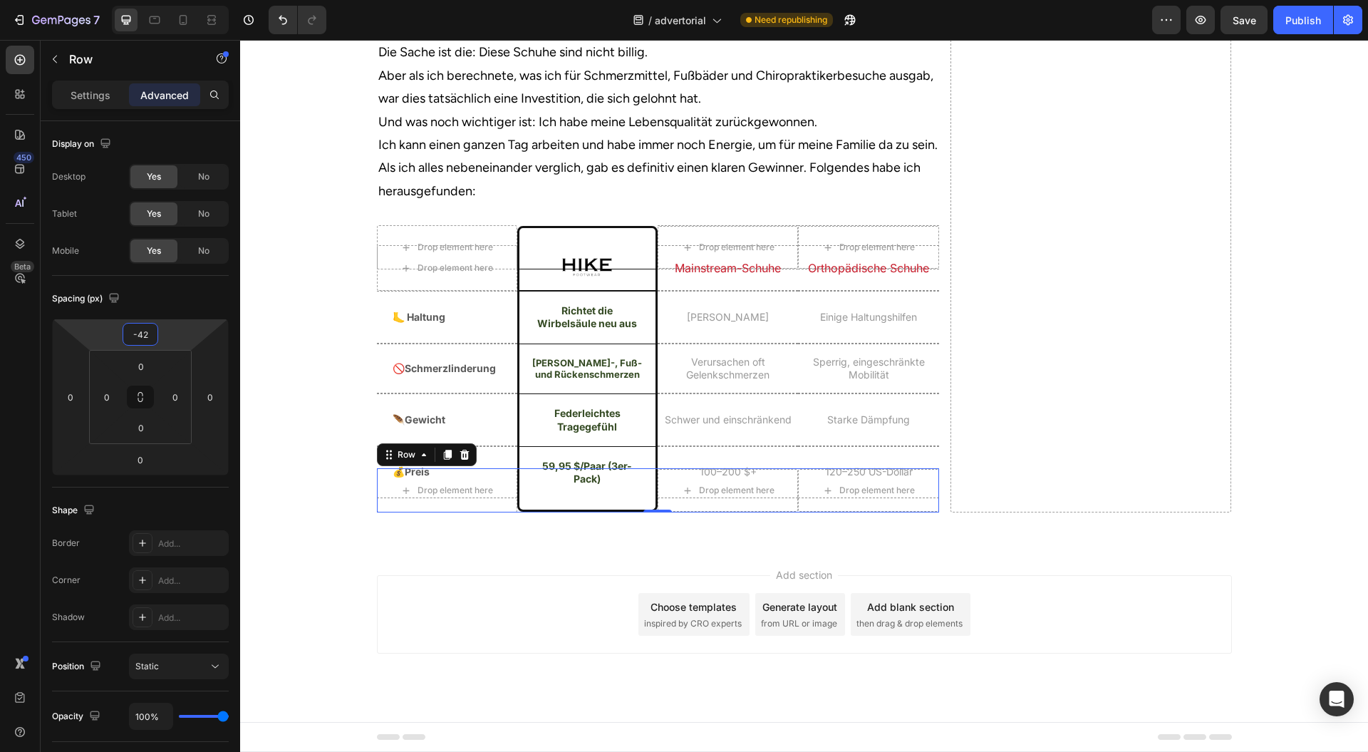
drag, startPoint x: 183, startPoint y: 331, endPoint x: 190, endPoint y: 351, distance: 21.0
click at [190, 0] on html "7 Version history / advertorial Need republishing Preview Save Publish 450 Beta…" at bounding box center [684, 0] width 1368 height 0
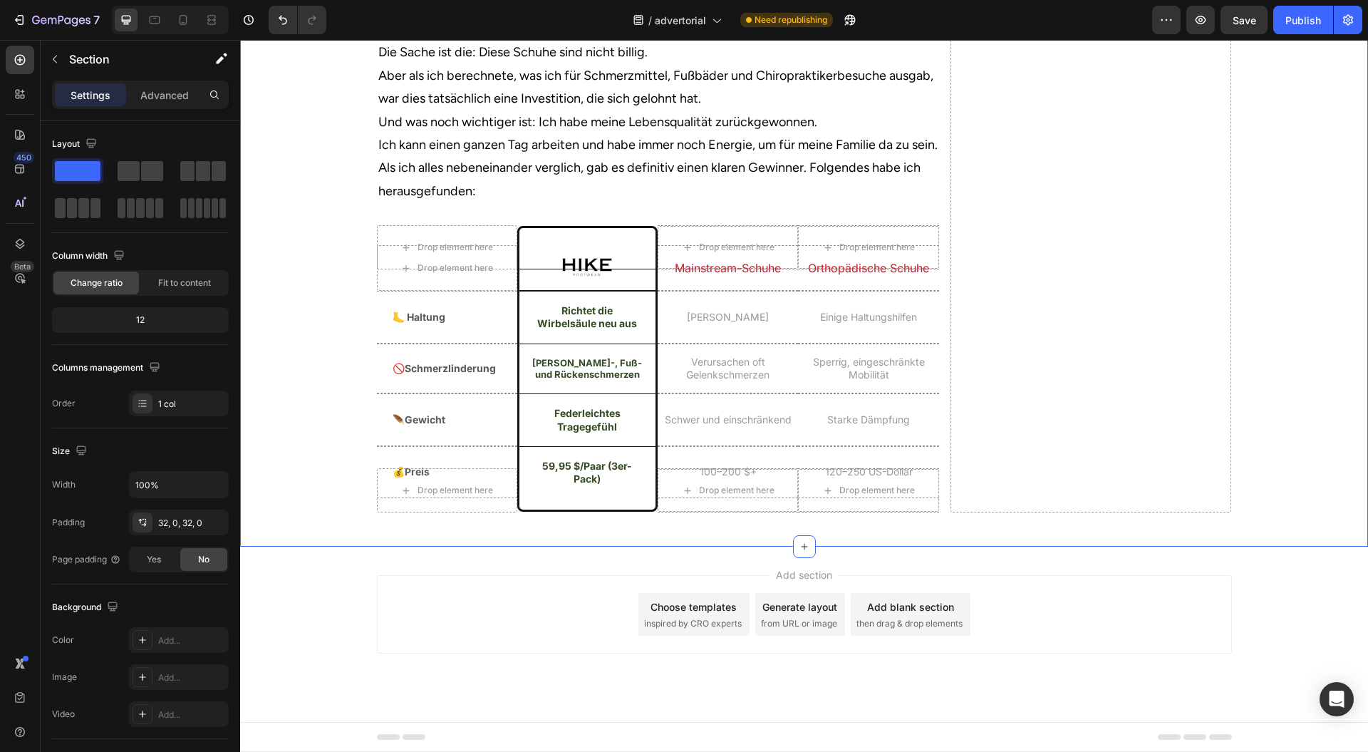
click at [572, 279] on img at bounding box center [587, 268] width 51 height 22
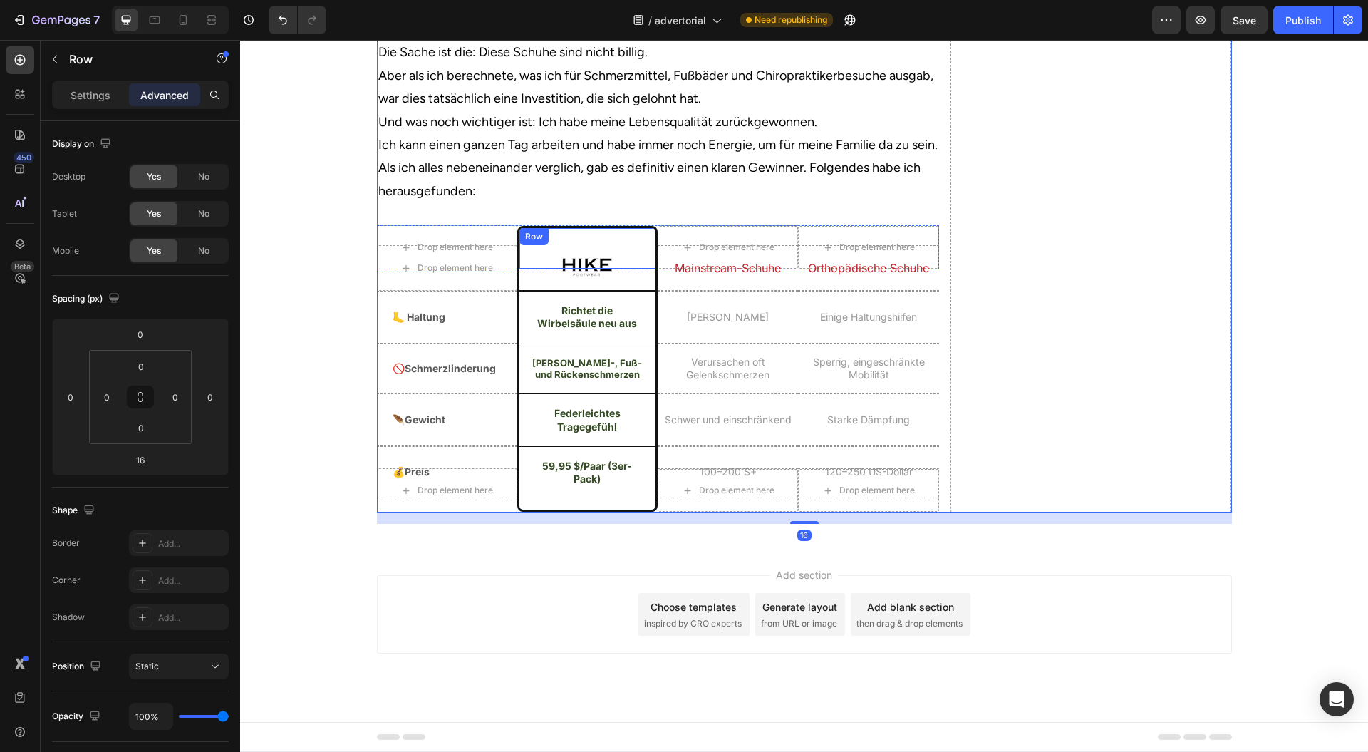
click at [634, 269] on div "Mainstream-Schuhe Heading Row" at bounding box center [587, 247] width 140 height 43
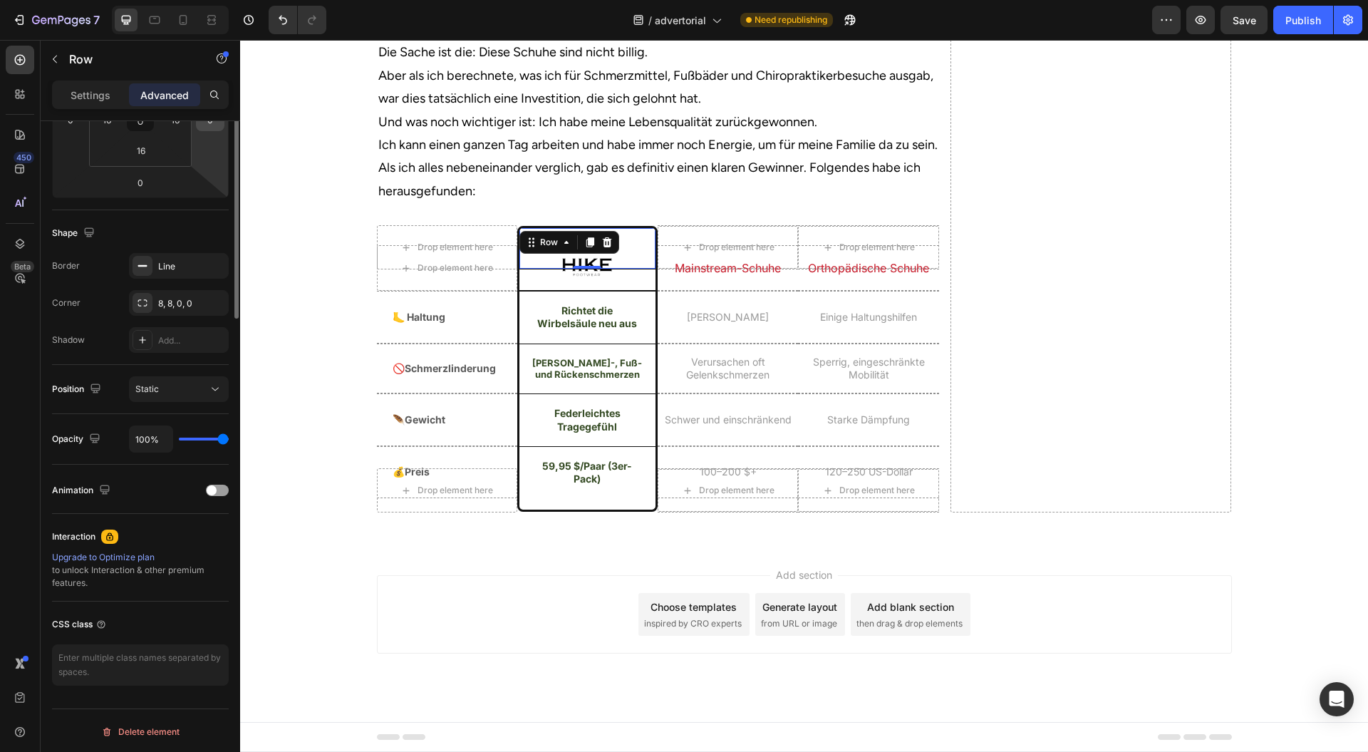
scroll to position [0, 0]
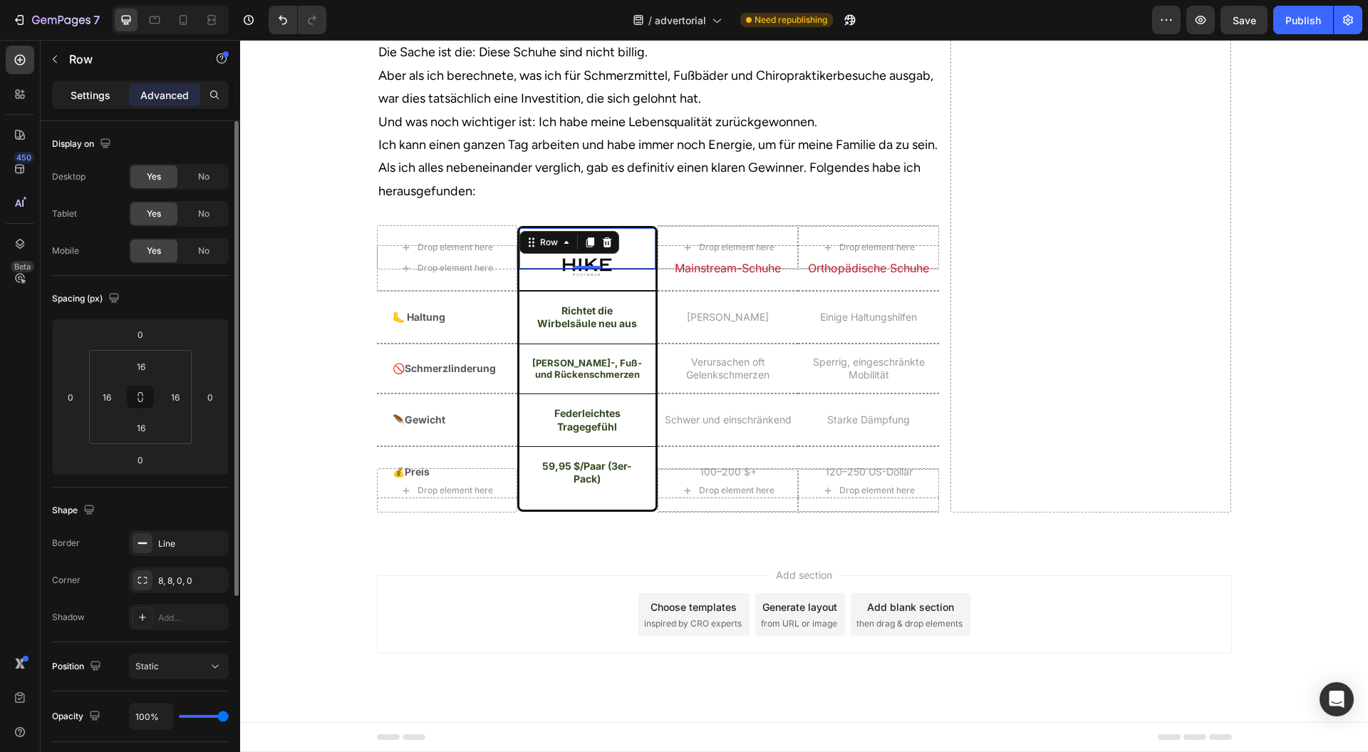
click at [108, 100] on p "Settings" at bounding box center [91, 95] width 40 height 15
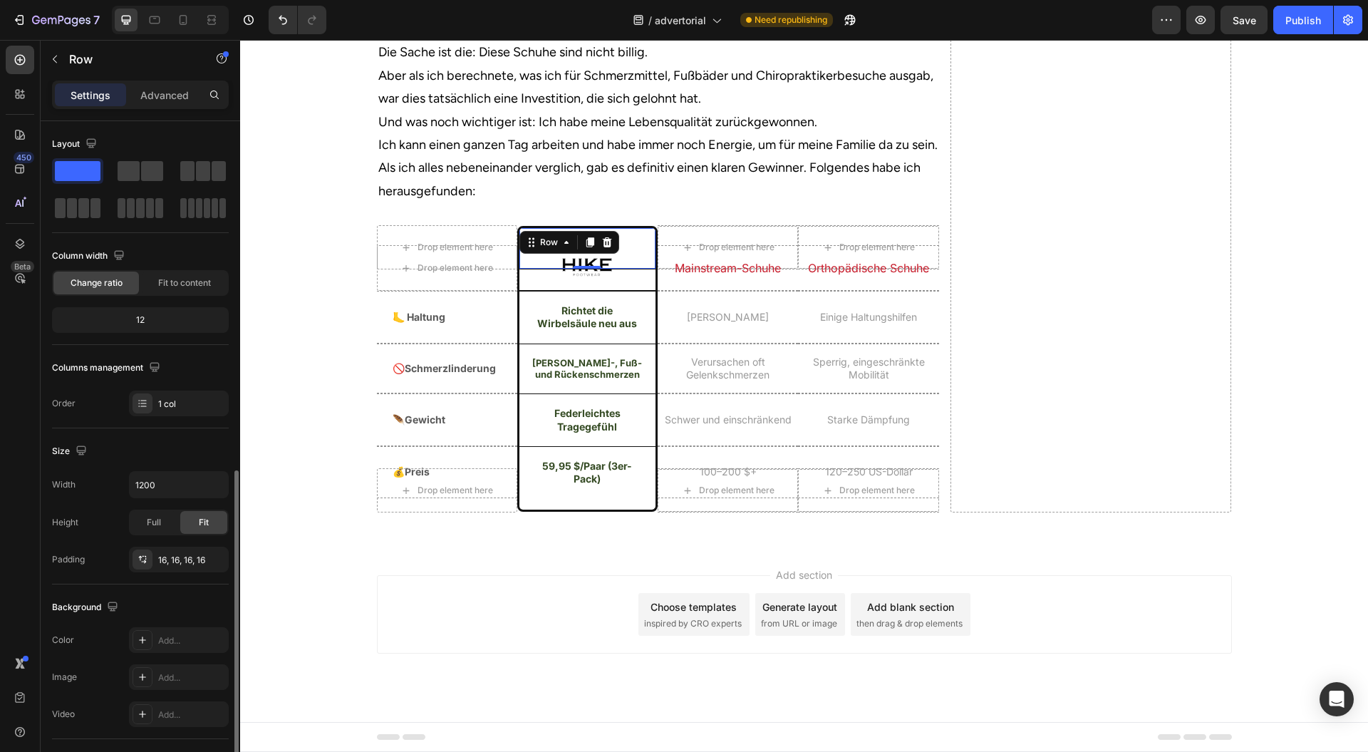
scroll to position [197, 0]
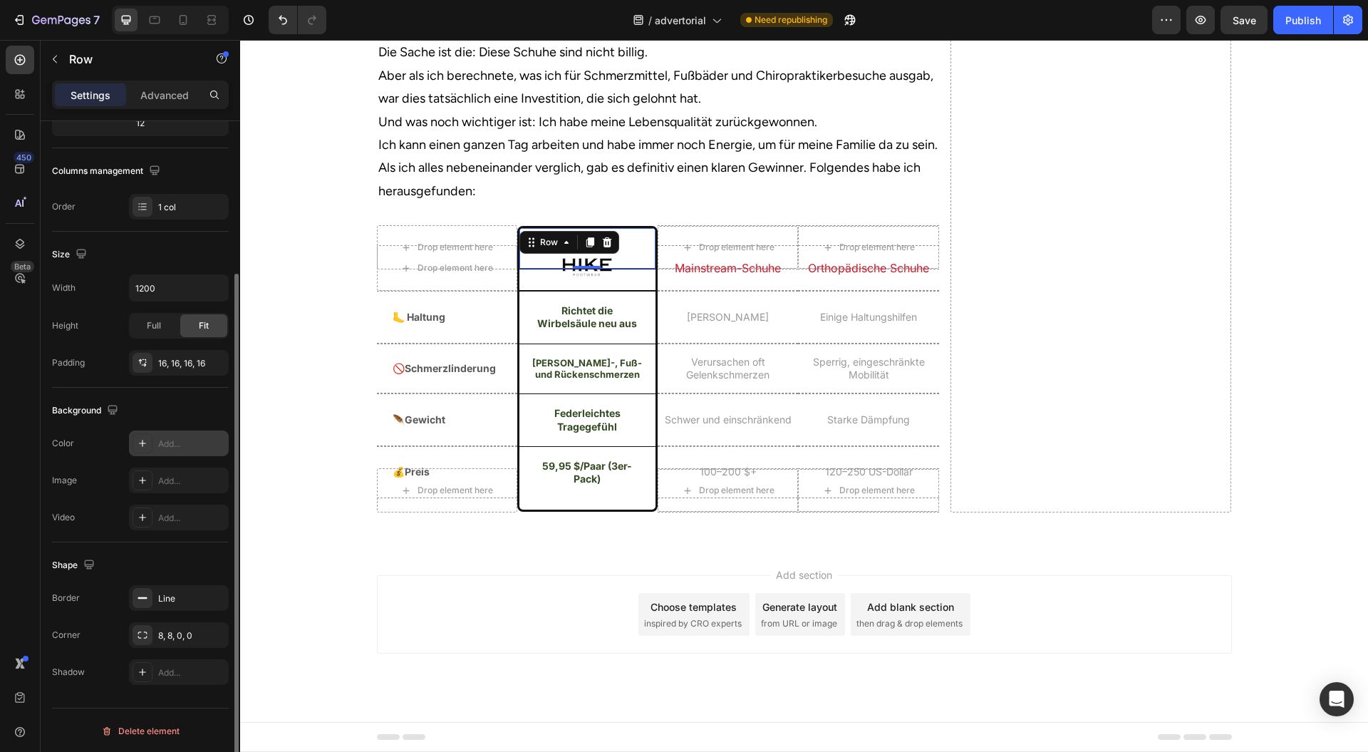
click at [167, 440] on div "Add..." at bounding box center [191, 444] width 67 height 13
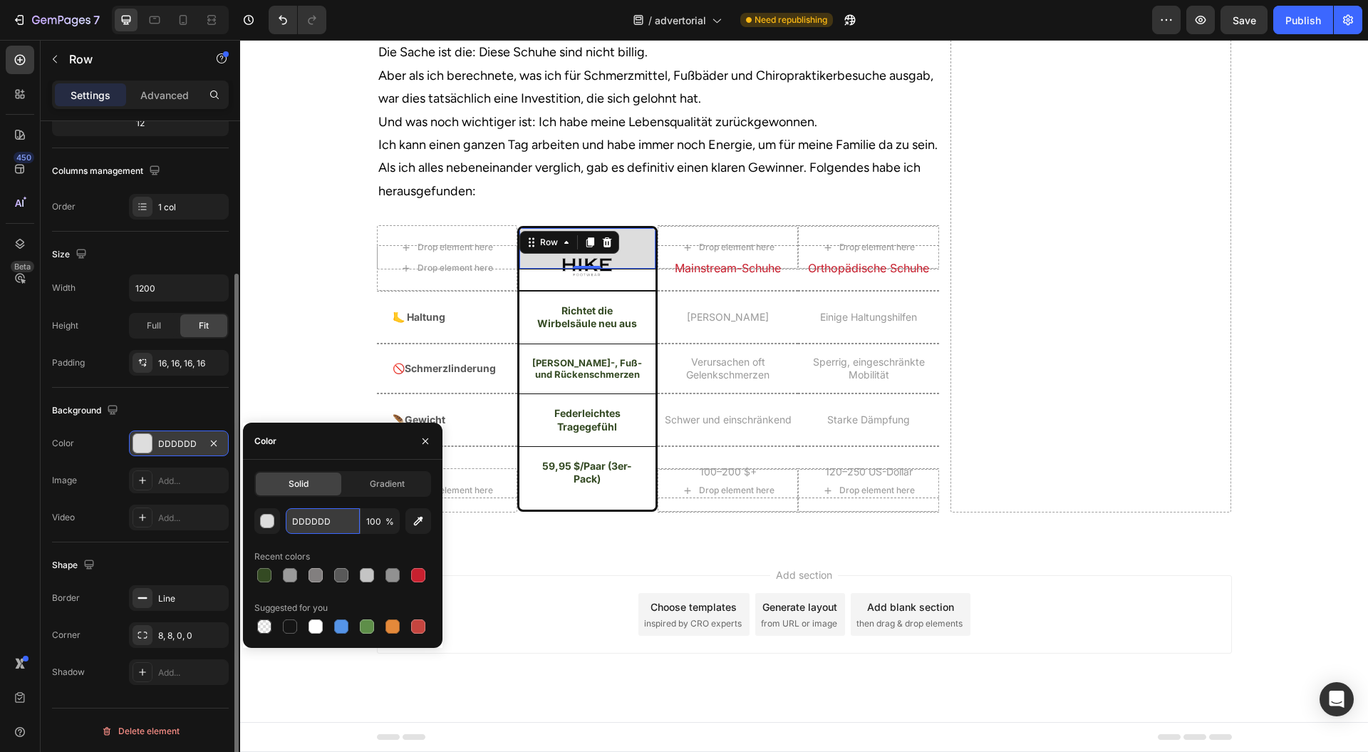
click at [330, 525] on input "DDDDDD" at bounding box center [323, 521] width 74 height 26
paste input "#eef5e9"
type input "#eef5e9"
click at [517, 291] on div "Image Row" at bounding box center [587, 268] width 140 height 46
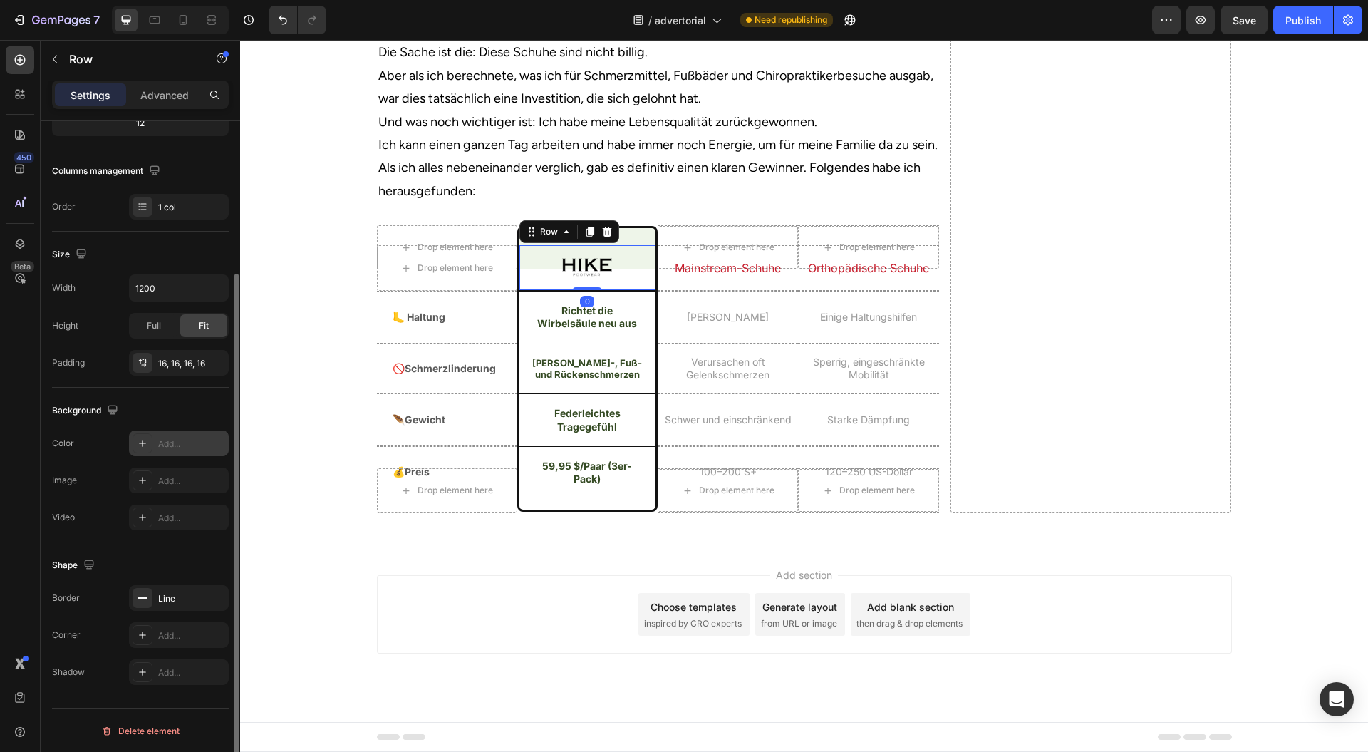
click at [168, 438] on div "Add..." at bounding box center [191, 444] width 67 height 13
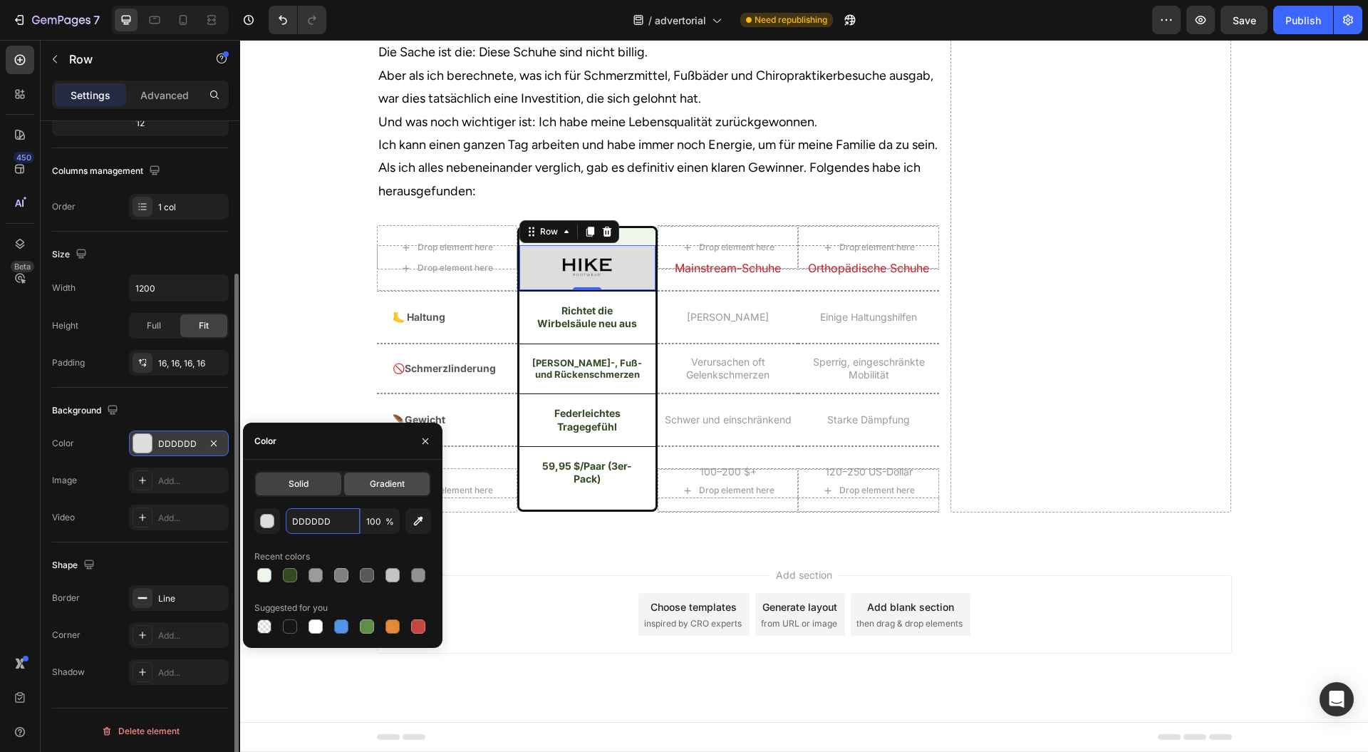
paste input "#eef5e9"
type input "#eef5e9"
click at [420, 436] on icon "button" at bounding box center [425, 440] width 11 height 11
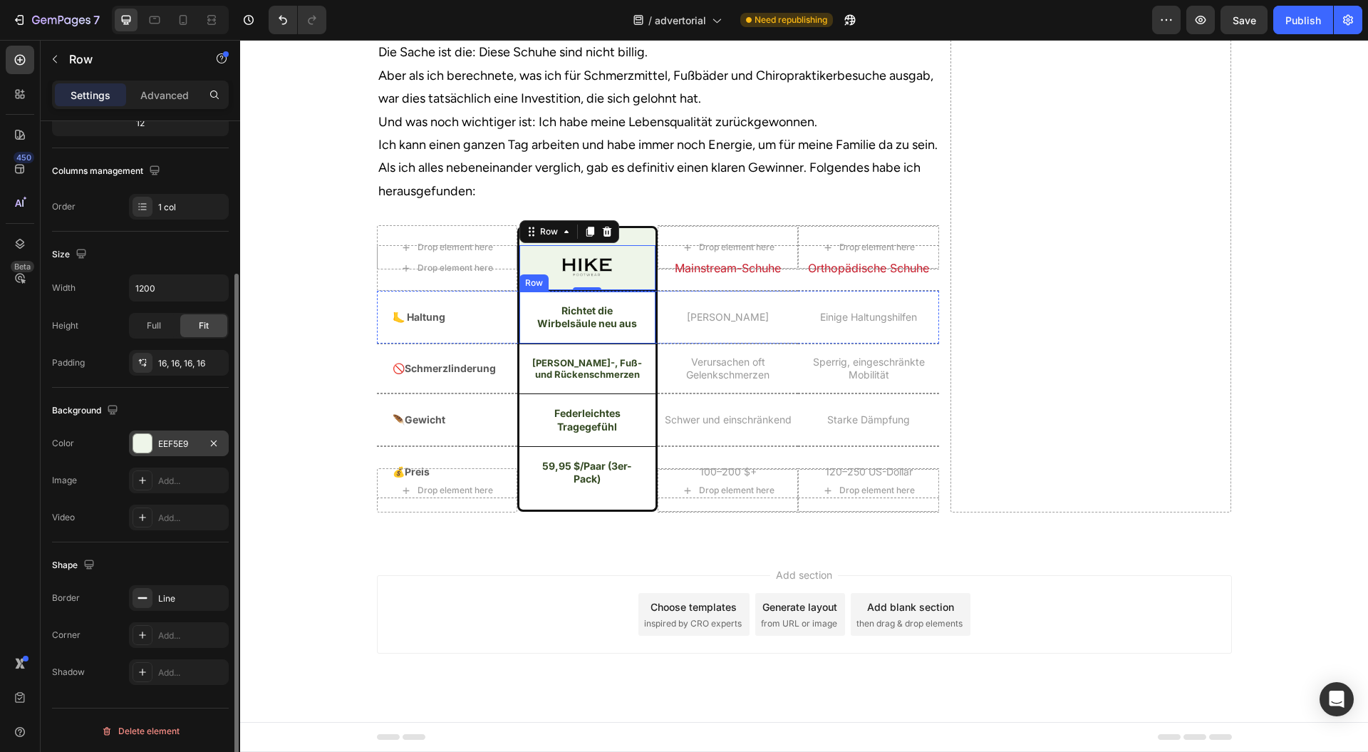
click at [519, 343] on div "Richtet die Wirbelsäule neu aus Heading Row" at bounding box center [587, 317] width 140 height 52
click at [185, 438] on div "Add..." at bounding box center [191, 444] width 67 height 13
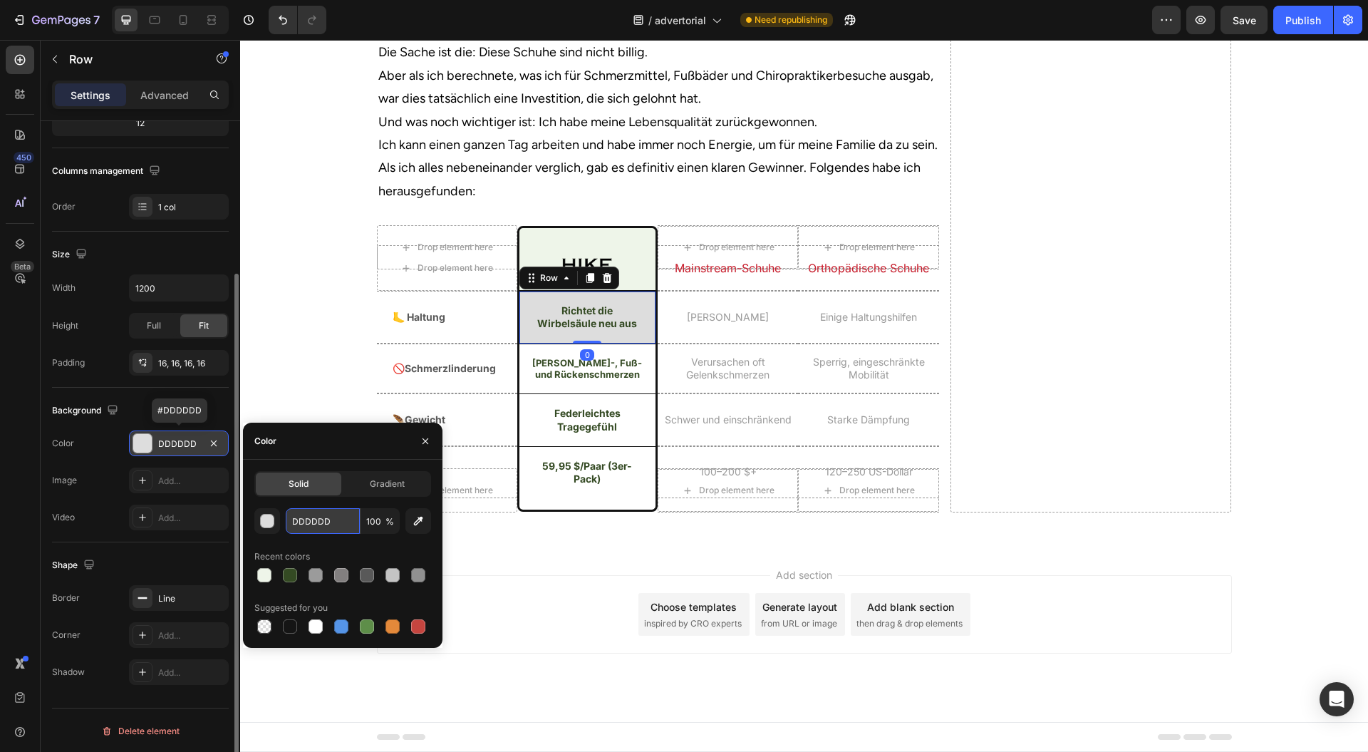
drag, startPoint x: 324, startPoint y: 521, endPoint x: 242, endPoint y: 386, distance: 158.1
click at [324, 521] on input "DDDDDD" at bounding box center [323, 521] width 74 height 26
paste input "#eef5e9"
type input "#eef5e9"
click at [519, 394] on div "[PERSON_NAME]-, Fuß- und Rückenschmerzen Heading Row" at bounding box center [587, 369] width 140 height 51
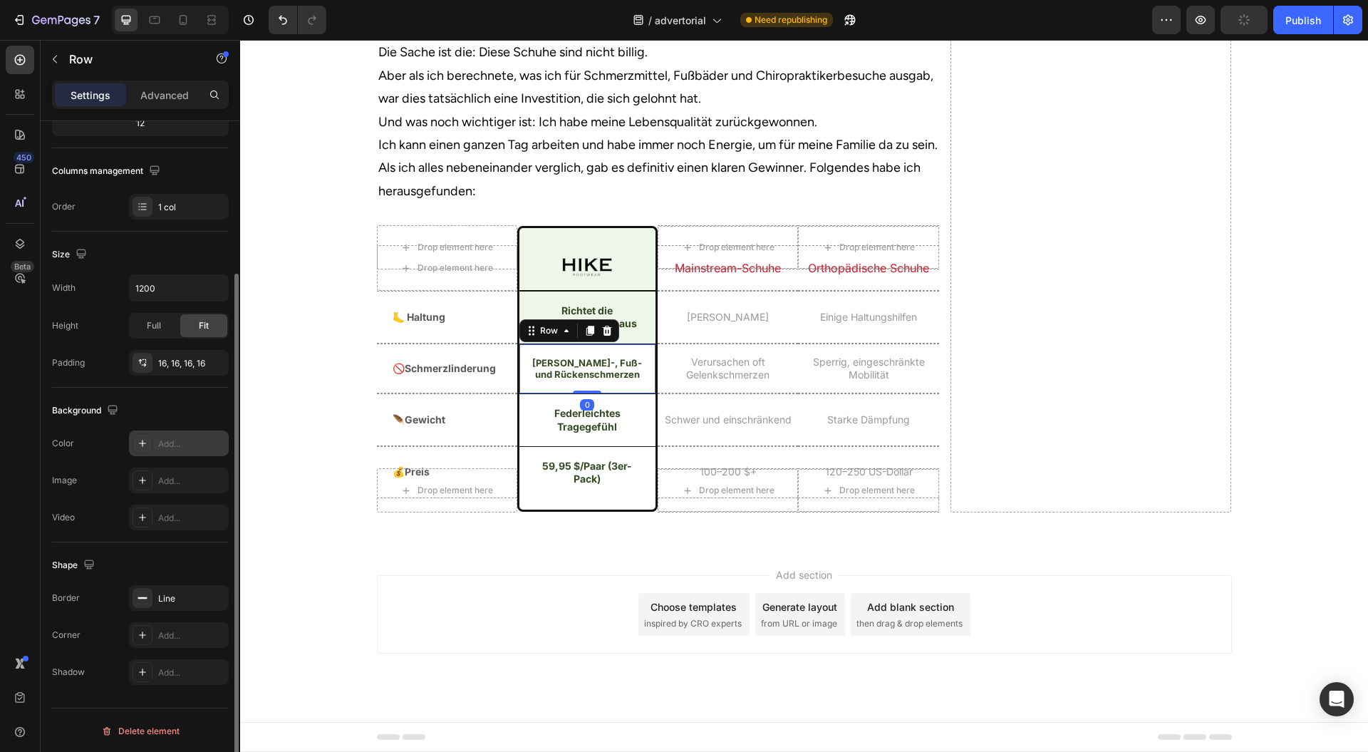
click at [175, 440] on div "Add..." at bounding box center [191, 444] width 67 height 13
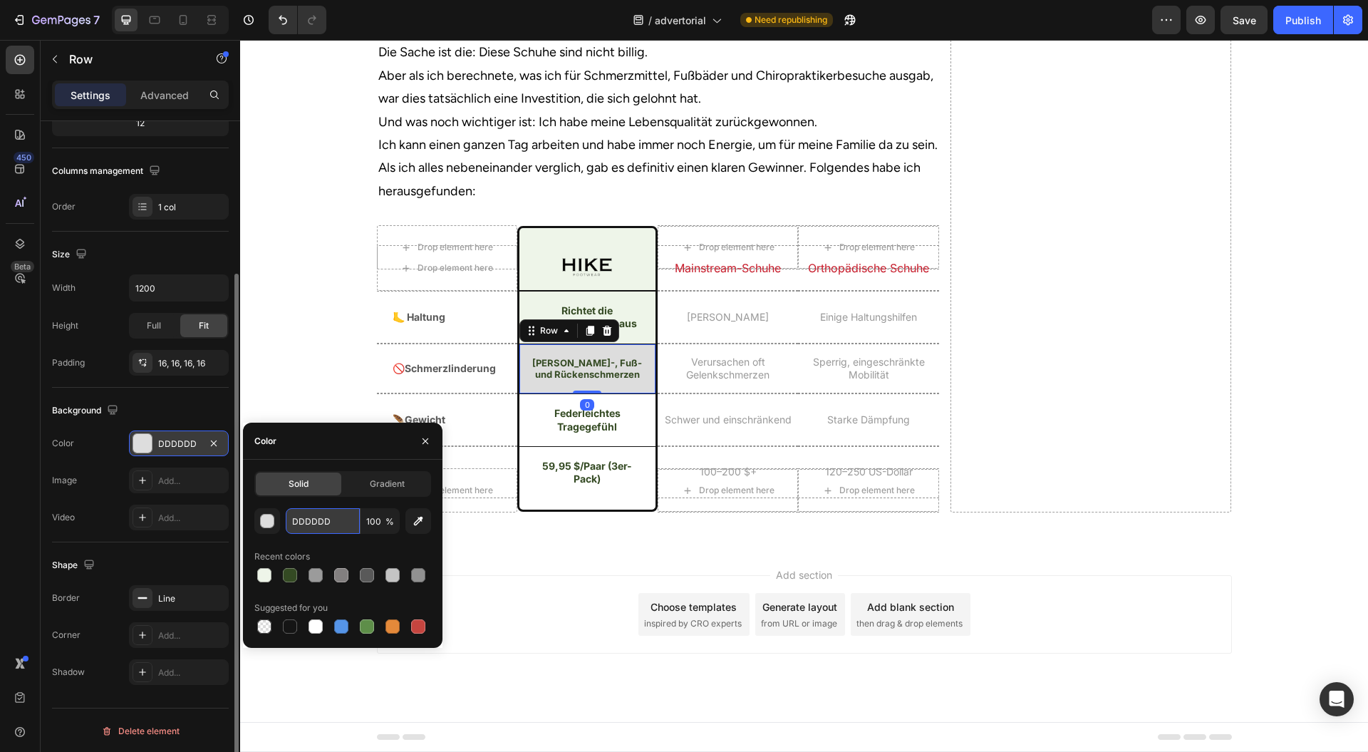
click at [310, 517] on input "DDDDDD" at bounding box center [323, 521] width 74 height 26
paste input "#eef5e9"
type input "#eef5e9"
click at [522, 445] on div "Federleichtes Tragegefühl Heading Row" at bounding box center [587, 419] width 140 height 52
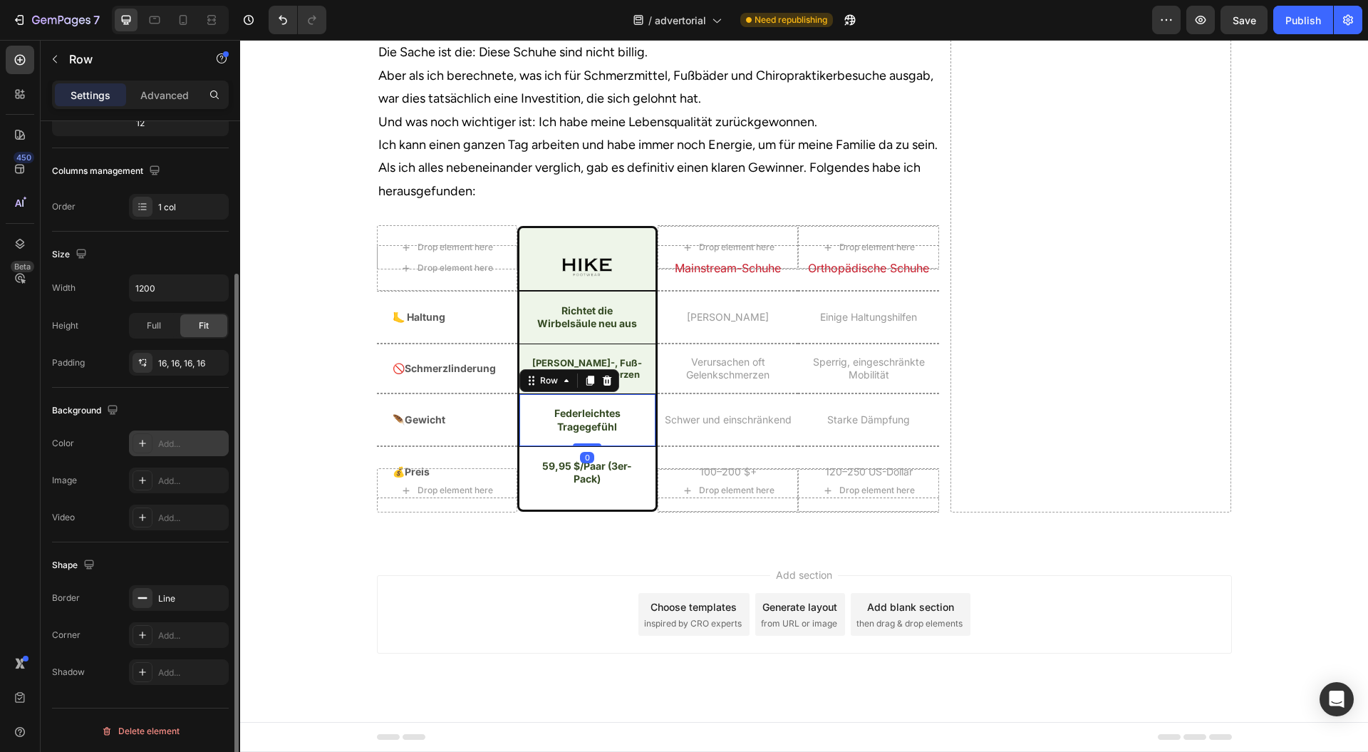
click at [164, 438] on div "Add..." at bounding box center [191, 444] width 67 height 13
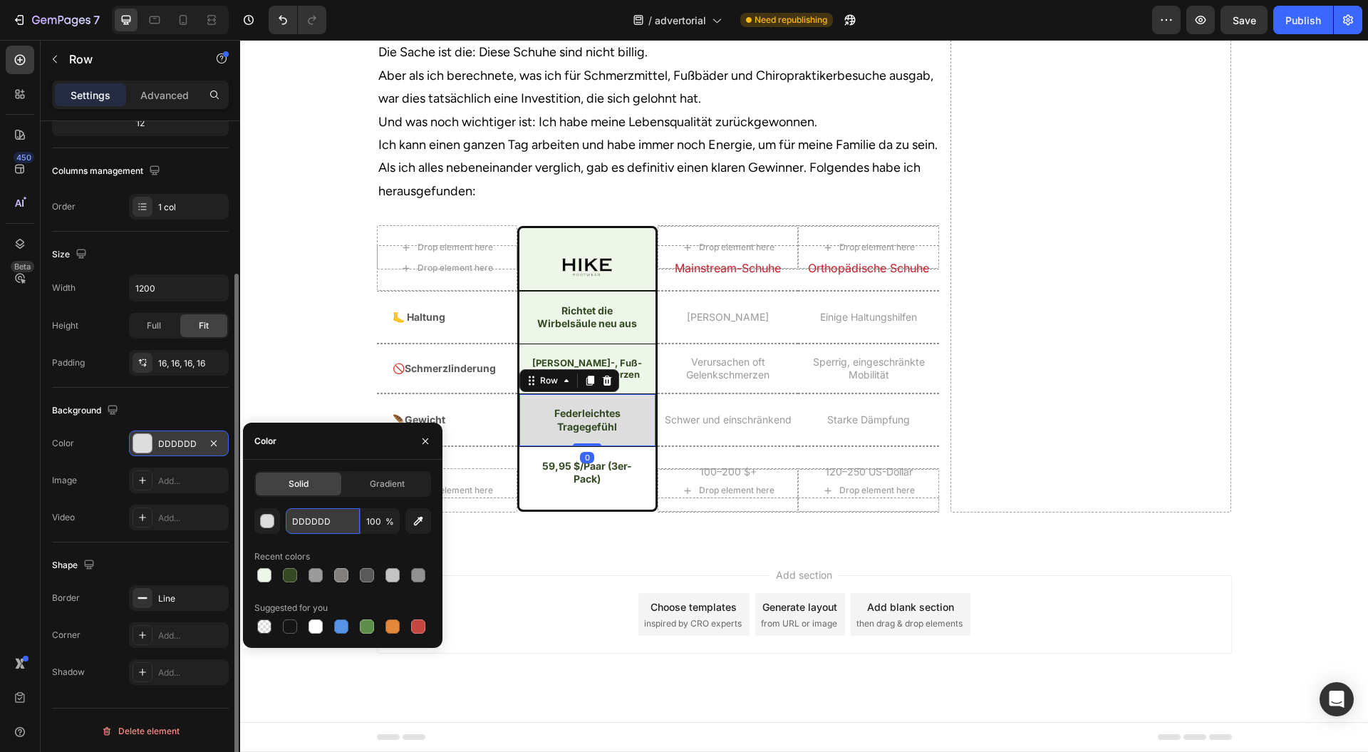
click at [329, 530] on input "DDDDDD" at bounding box center [323, 521] width 74 height 26
paste input "#eef5e9"
type input "#eef5e9"
click at [522, 511] on div "Drop element here Image Row Mainstream-Schuhe Heading Row Orthopädische Schuhe …" at bounding box center [658, 378] width 562 height 267
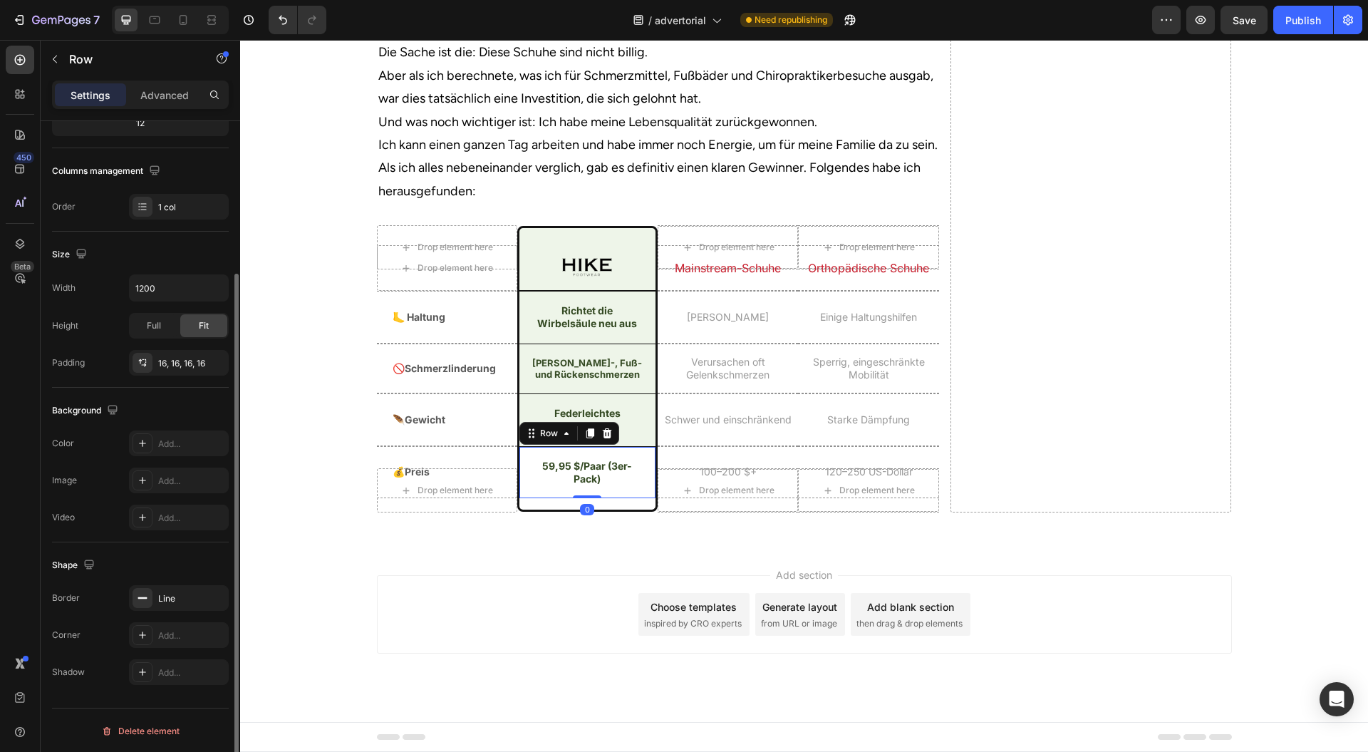
click at [172, 445] on div "Add..." at bounding box center [191, 444] width 67 height 13
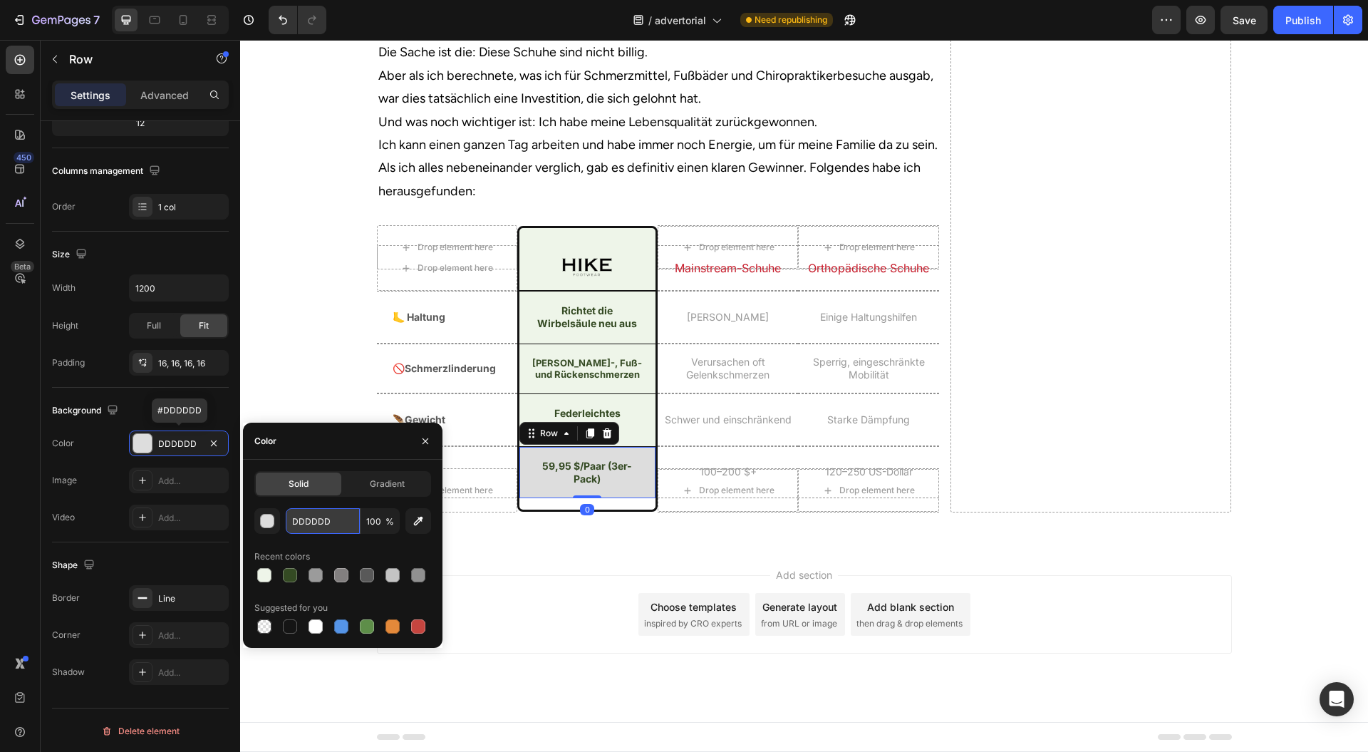
click at [319, 529] on input "DDDDDD" at bounding box center [323, 521] width 74 height 26
paste input "#eef5e9"
type input "#eef5e9"
click at [428, 449] on button "button" at bounding box center [425, 441] width 23 height 23
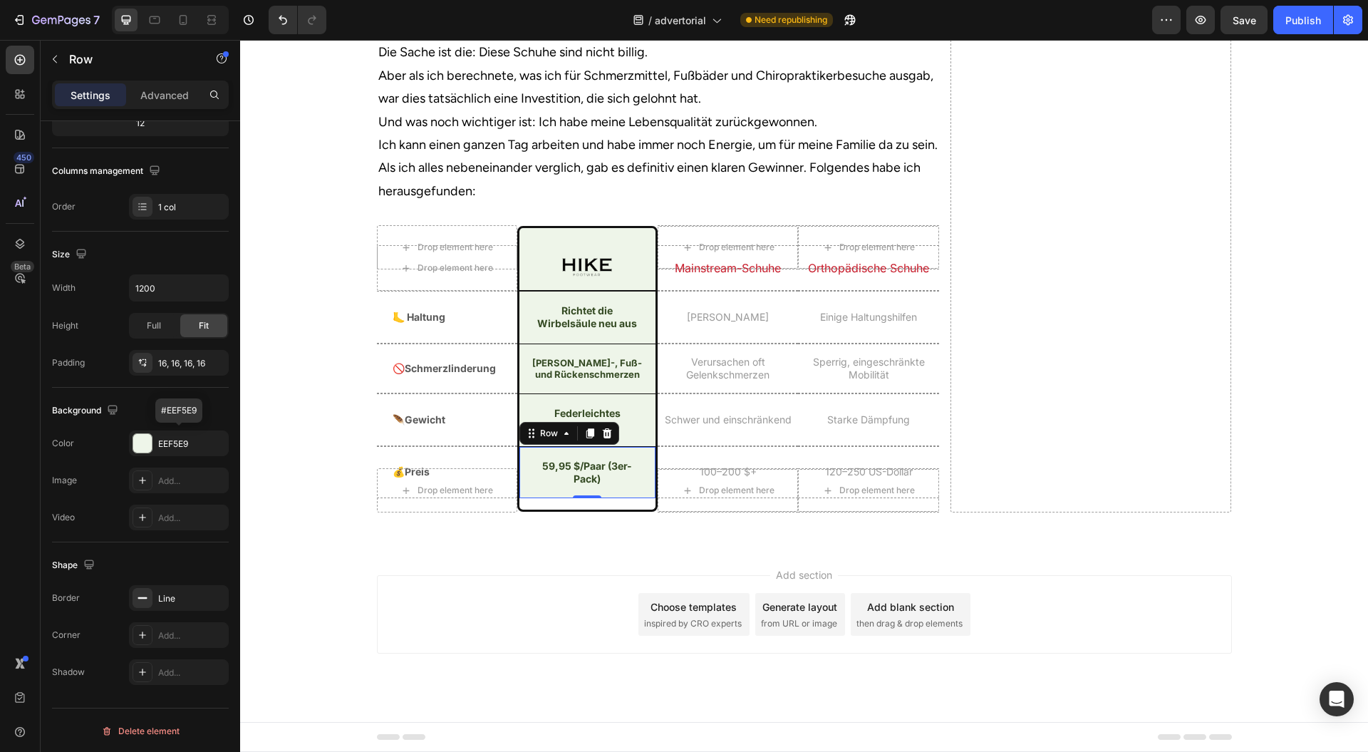
click at [482, 629] on div "Add section Choose templates inspired by CRO experts Generate layout from URL o…" at bounding box center [804, 614] width 855 height 78
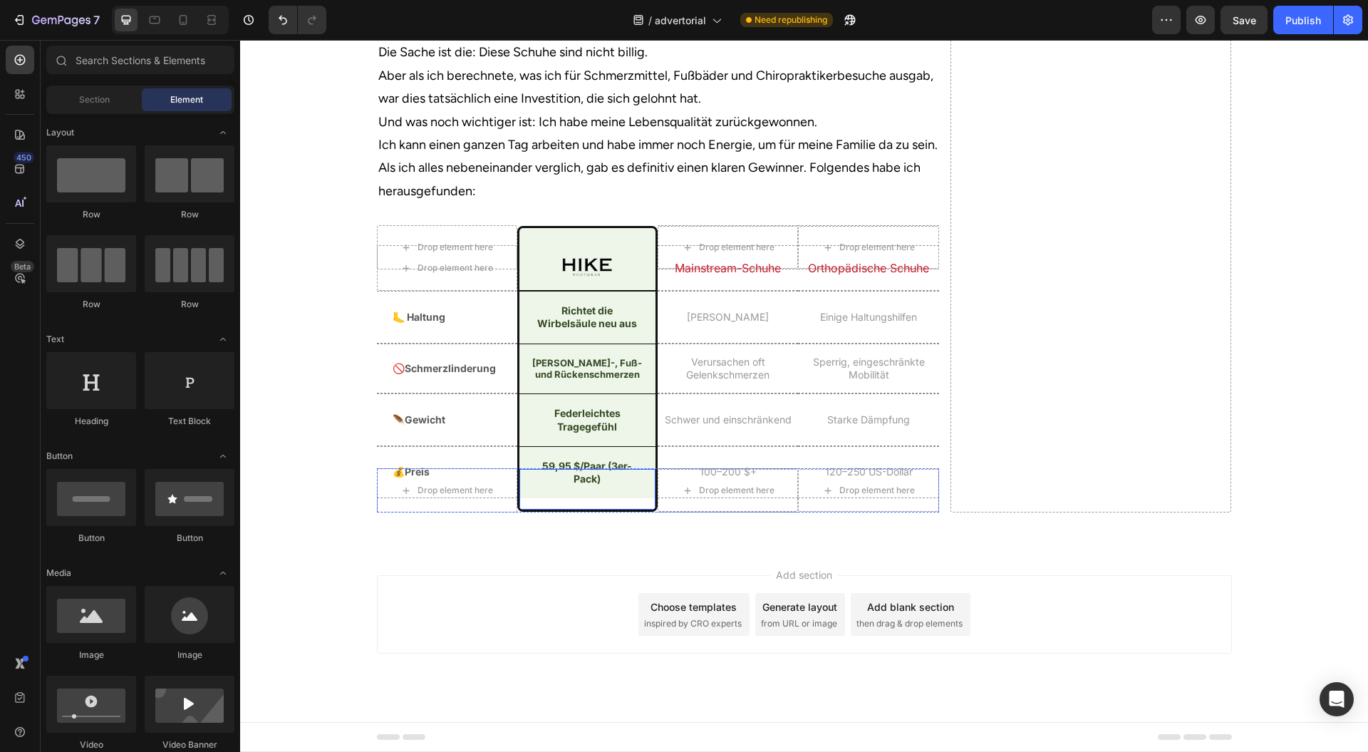
click at [520, 512] on div "Mainstream-Schuhe Heading Row" at bounding box center [587, 490] width 140 height 43
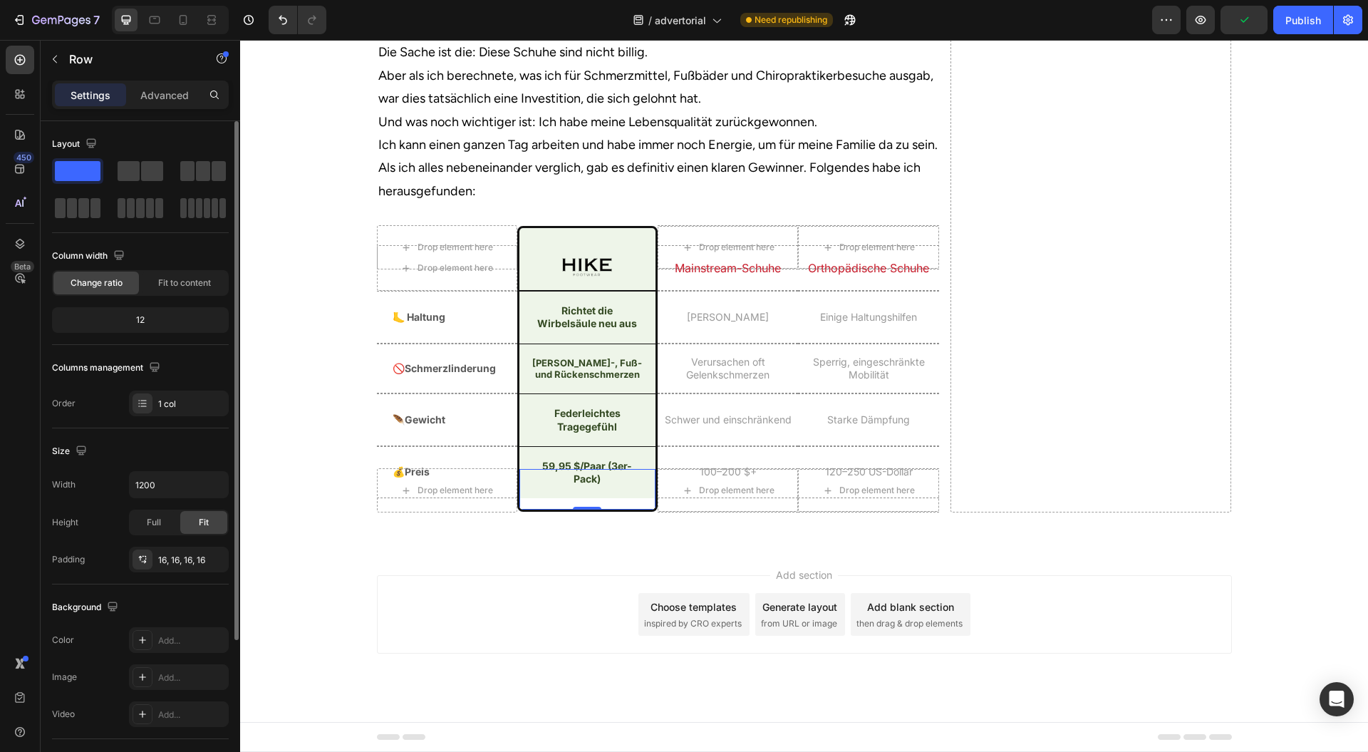
scroll to position [190, 0]
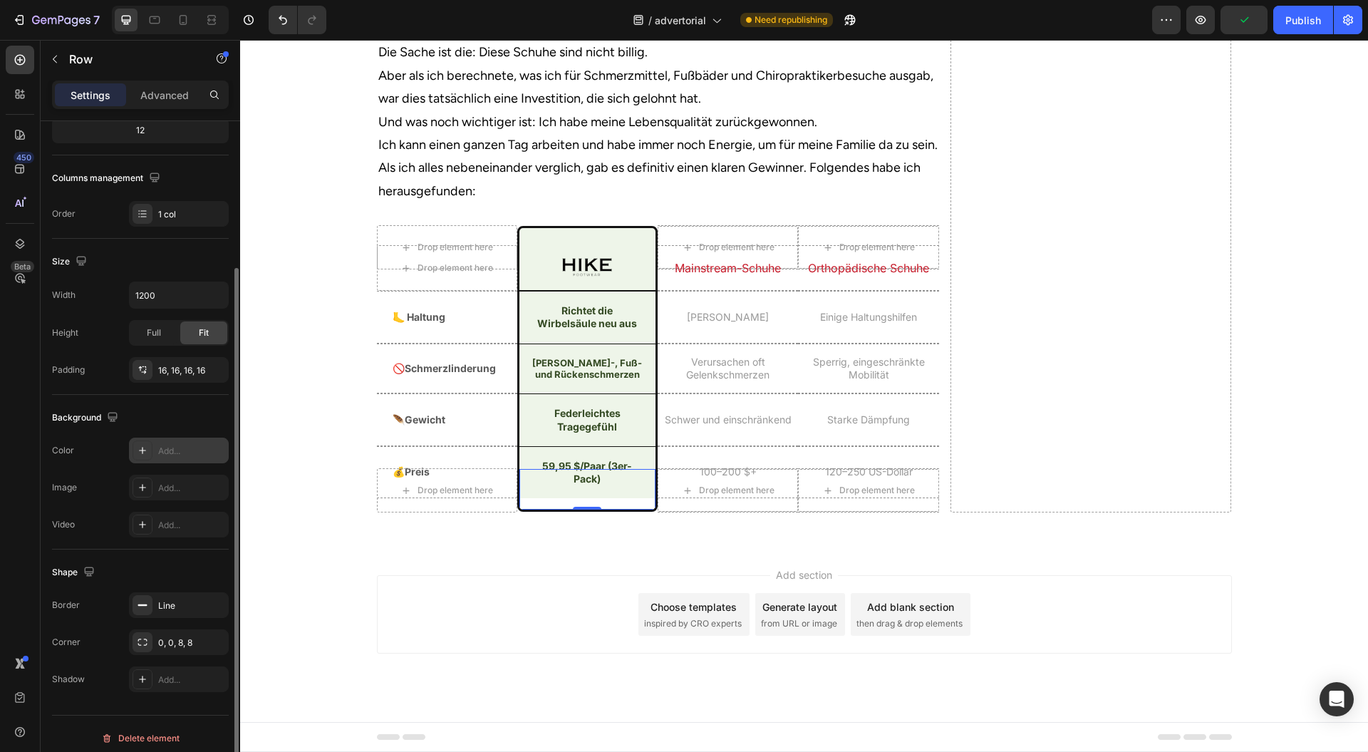
click at [182, 450] on div "Add..." at bounding box center [191, 451] width 67 height 13
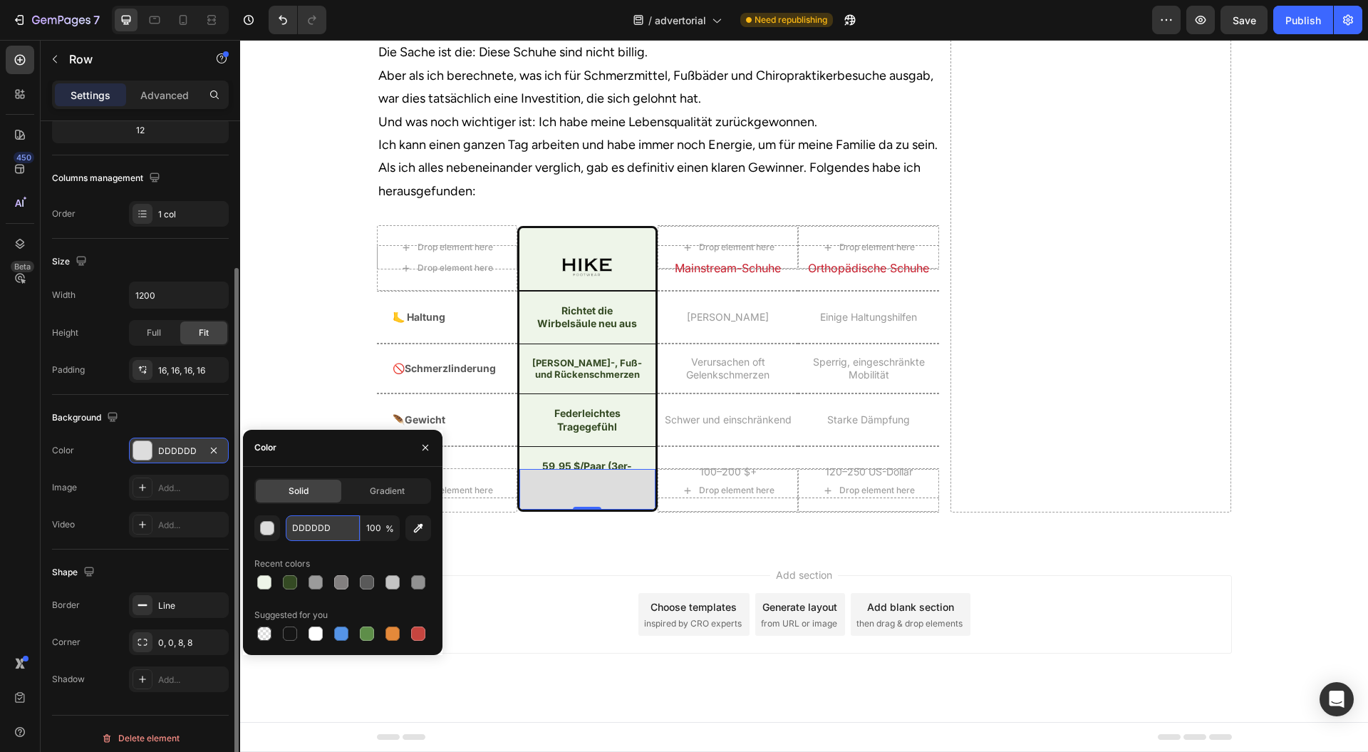
click at [332, 527] on input "DDDDDD" at bounding box center [323, 528] width 74 height 26
paste input "#eef5e9"
type input "#eef5e9"
click at [431, 453] on button "button" at bounding box center [425, 447] width 23 height 23
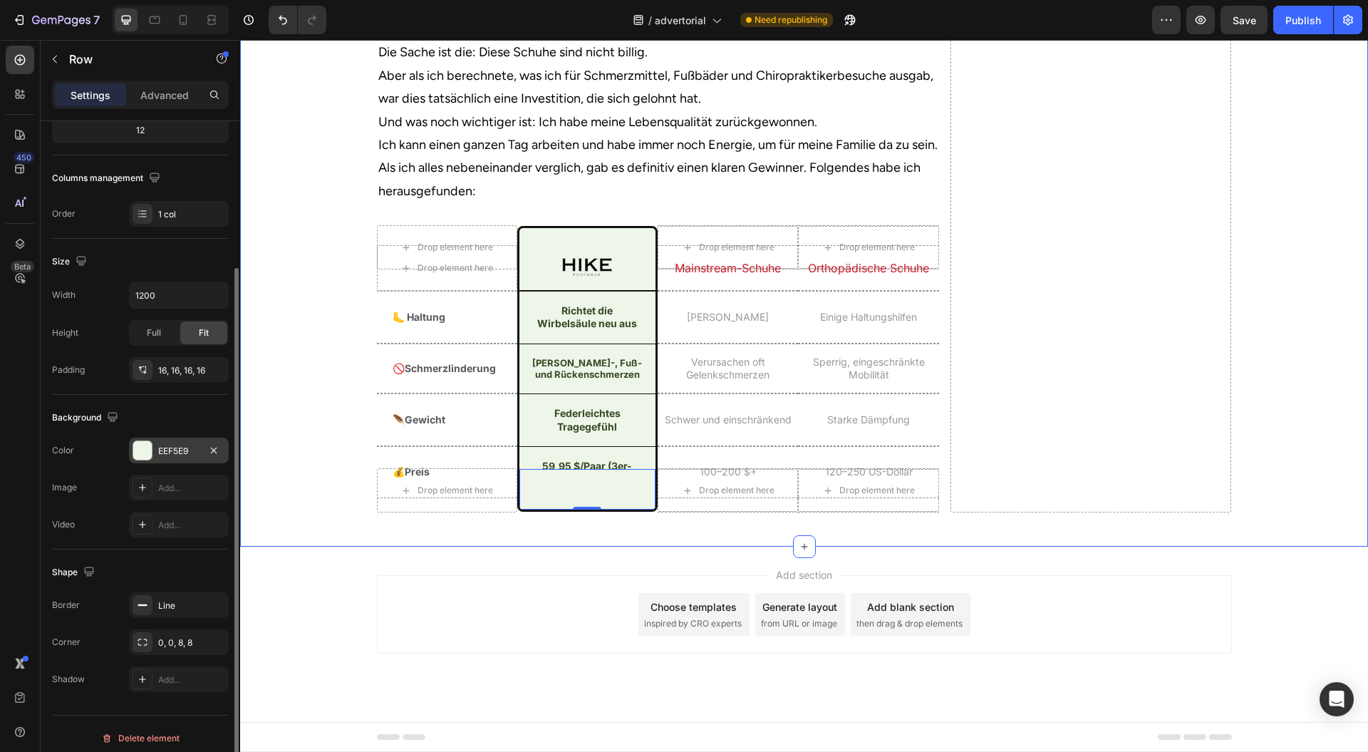
click at [407, 619] on div "Add section Choose templates inspired by CRO experts Generate layout from URL o…" at bounding box center [804, 634] width 1128 height 175
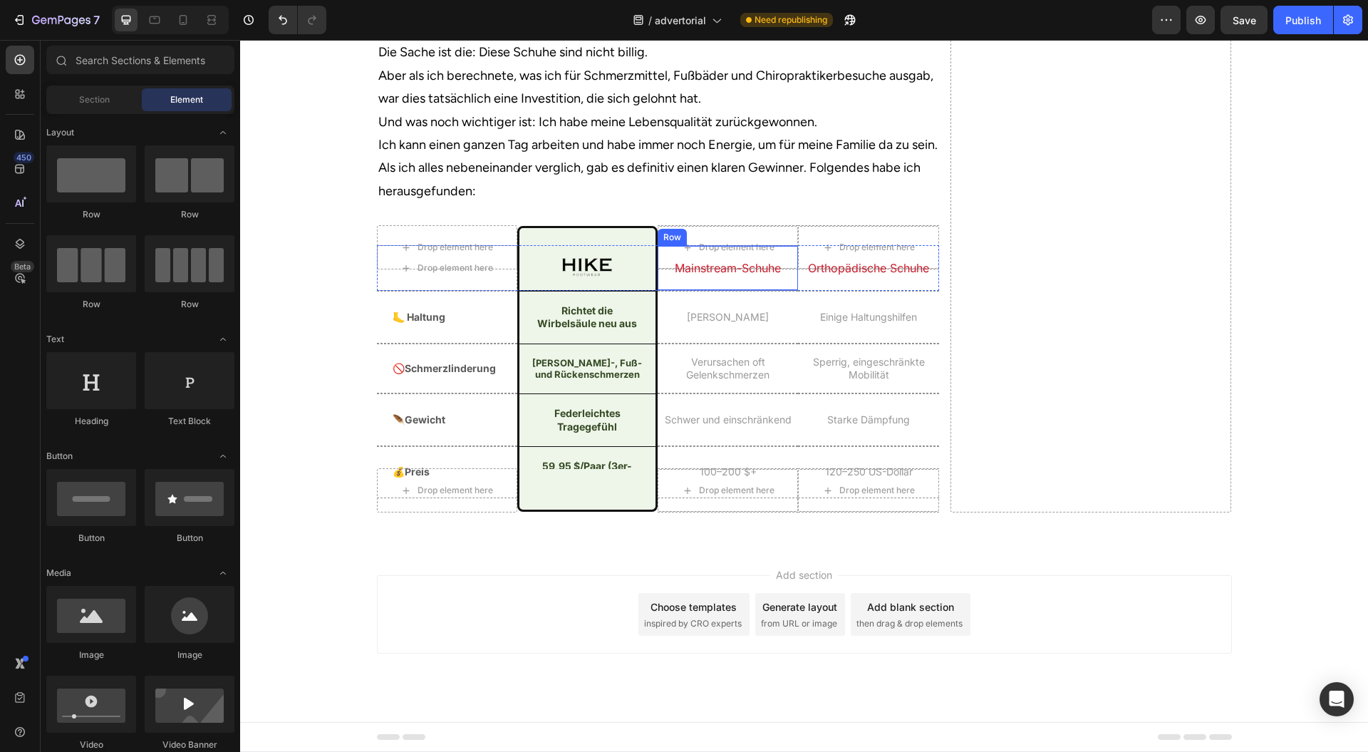
click at [664, 290] on div "Mainstream-Schuhe Heading" at bounding box center [728, 268] width 140 height 44
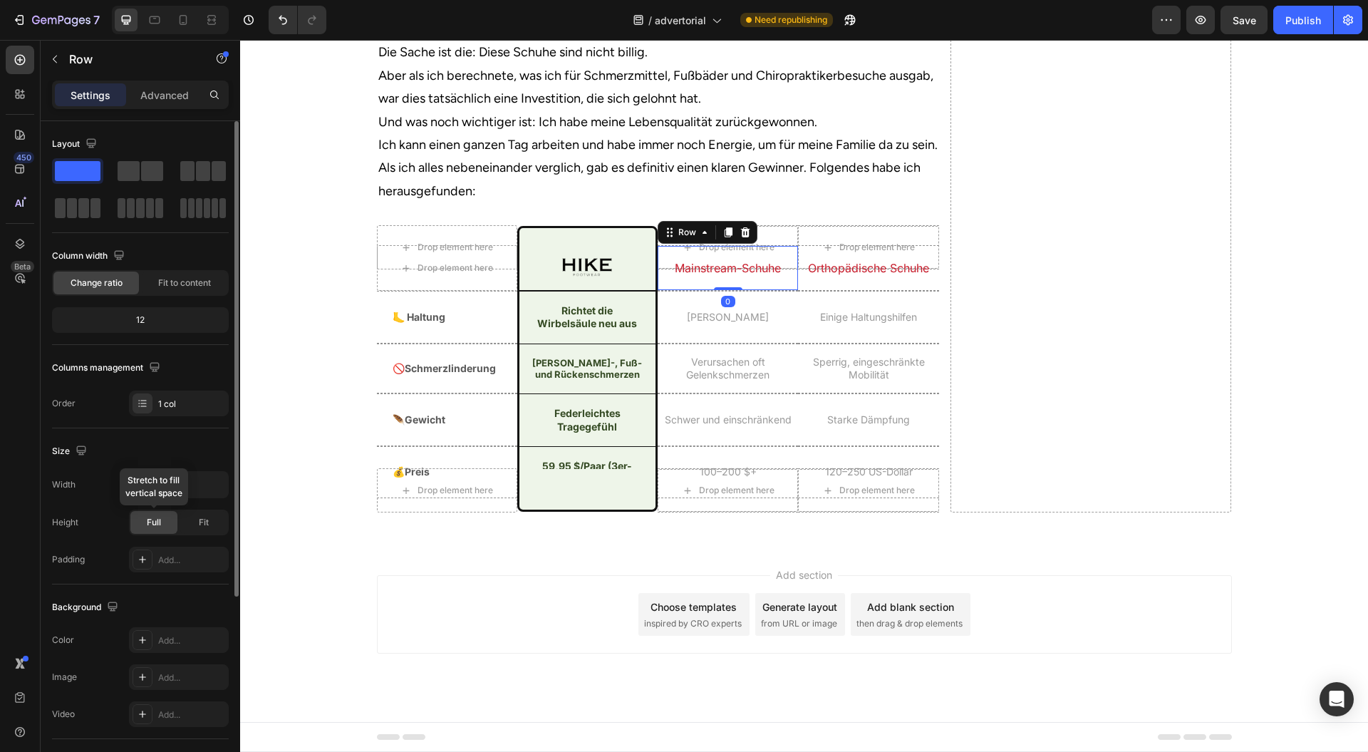
scroll to position [95, 0]
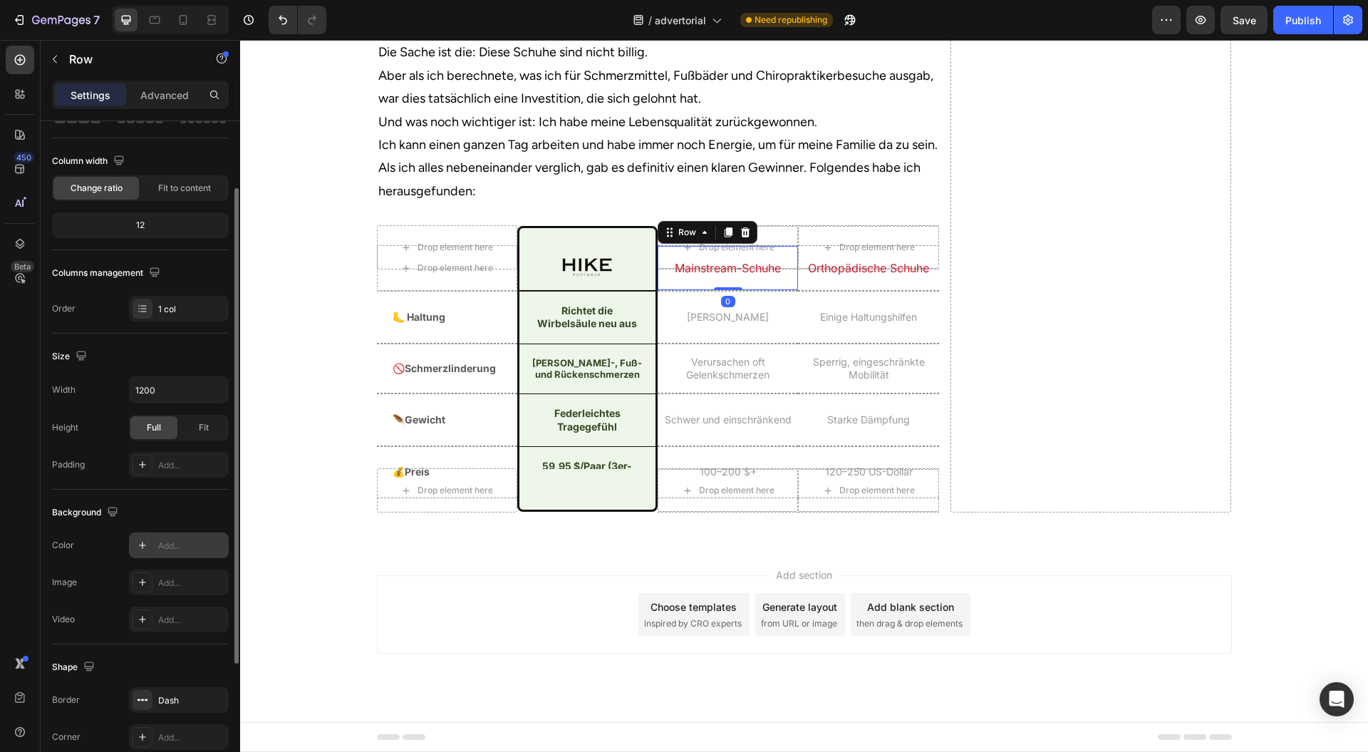
click at [172, 546] on div "Add..." at bounding box center [191, 546] width 67 height 13
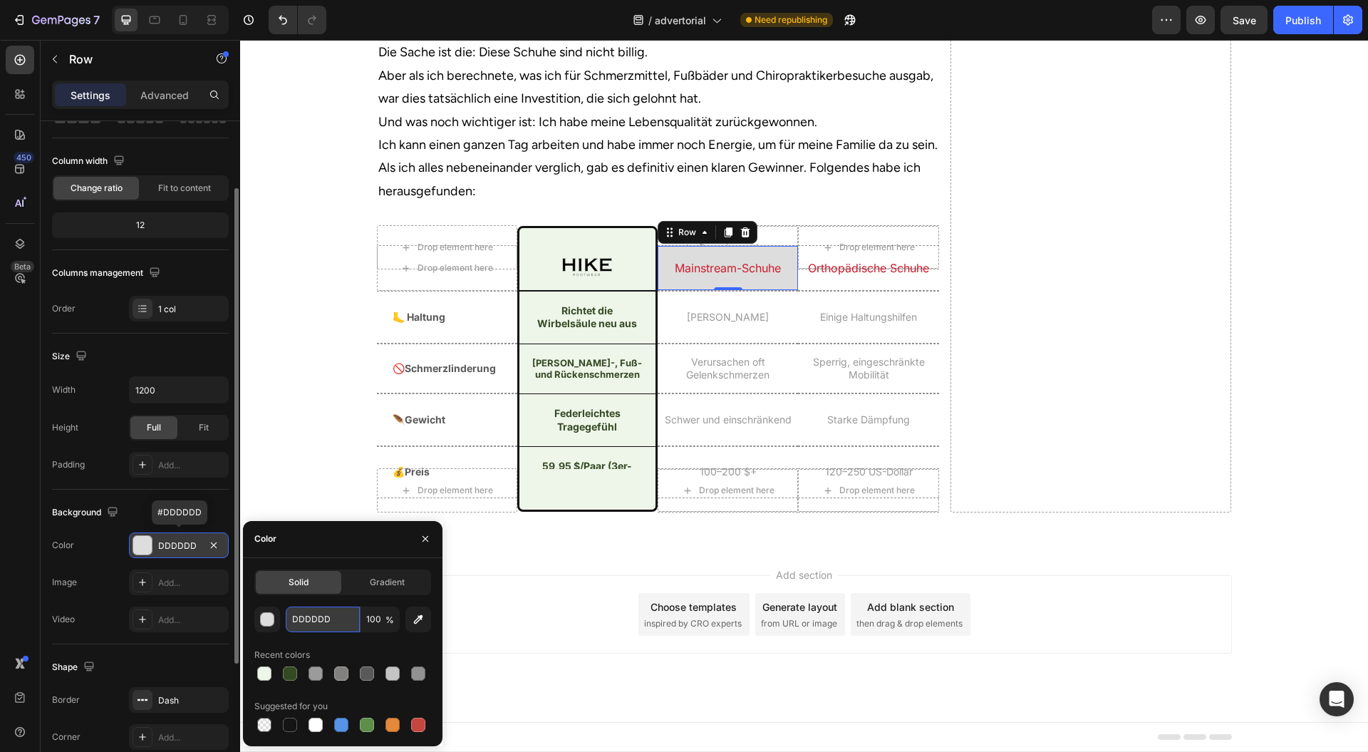
click at [332, 624] on input "DDDDDD" at bounding box center [323, 620] width 74 height 26
paste input "#eef5e9"
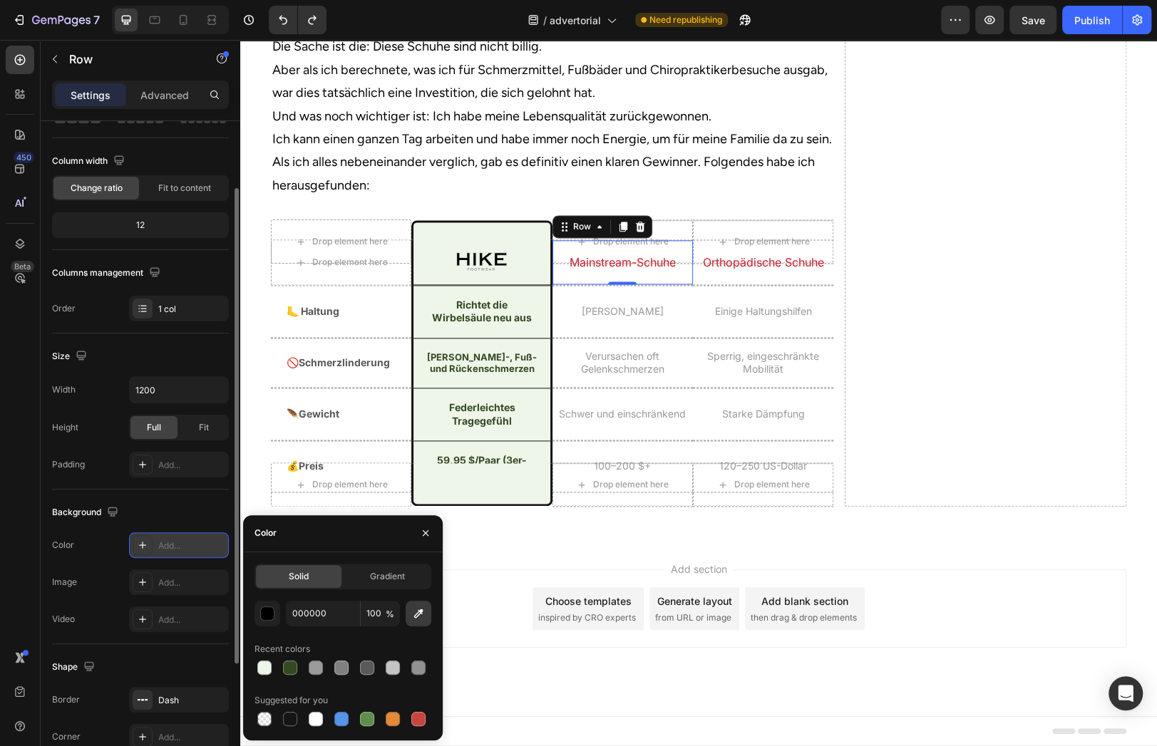
click at [423, 609] on icon "button" at bounding box center [418, 614] width 14 height 14
type input "FEF4F4"
drag, startPoint x: 428, startPoint y: 530, endPoint x: 454, endPoint y: 279, distance: 251.5
click at [428, 530] on icon "button" at bounding box center [425, 532] width 11 height 11
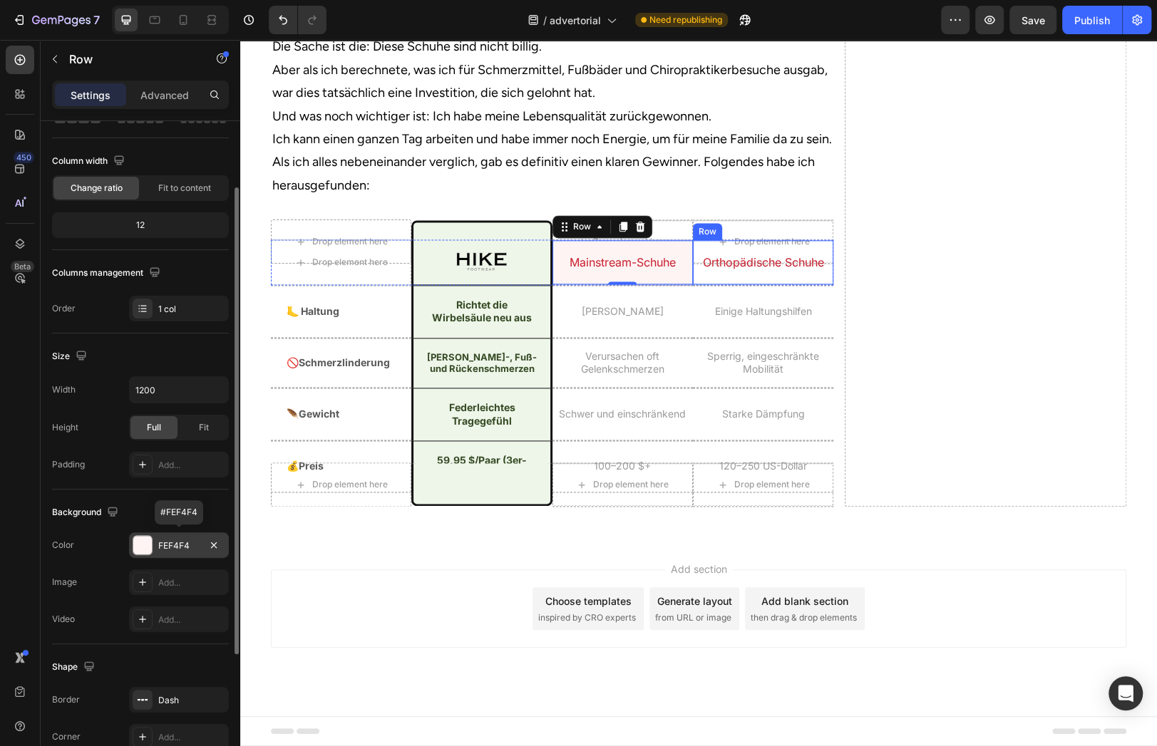
click at [693, 284] on div "Orthopädische Schuhe Heading" at bounding box center [763, 262] width 140 height 44
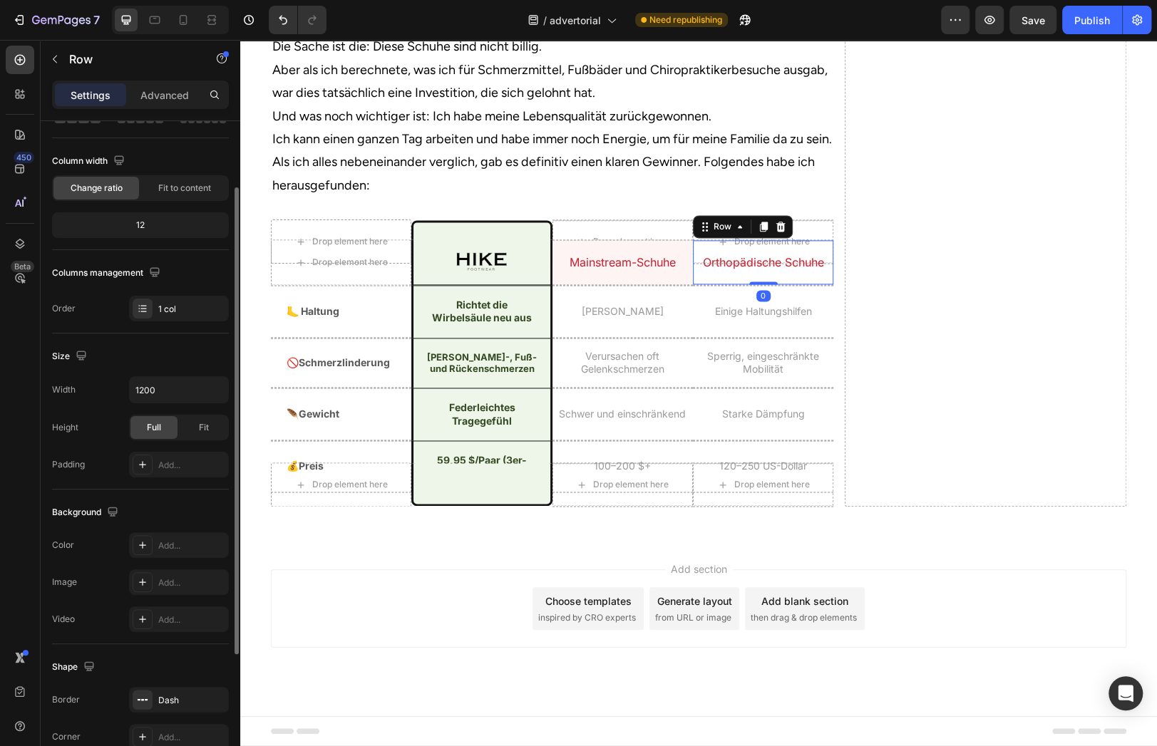
click at [185, 535] on div "Add..." at bounding box center [179, 545] width 100 height 26
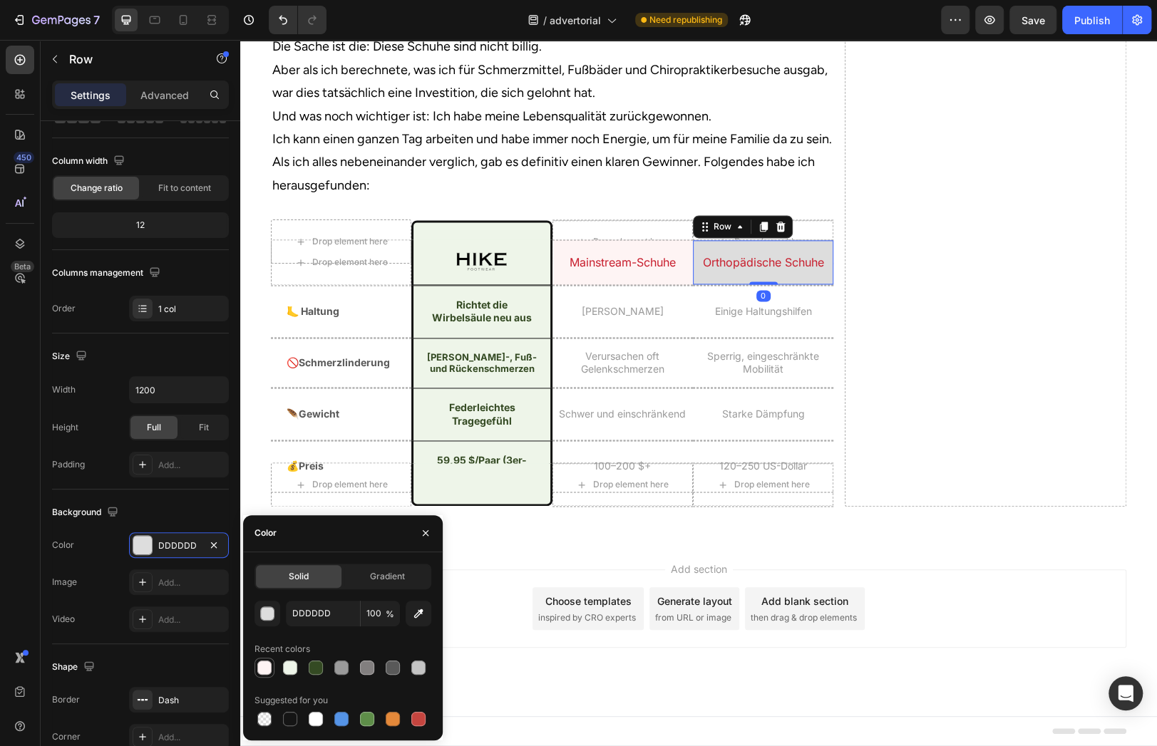
click at [267, 662] on div at bounding box center [264, 668] width 14 height 14
type input "FEF4F4"
drag, startPoint x: 426, startPoint y: 532, endPoint x: 193, endPoint y: 487, distance: 237.2
click at [426, 531] on icon "button" at bounding box center [425, 532] width 11 height 11
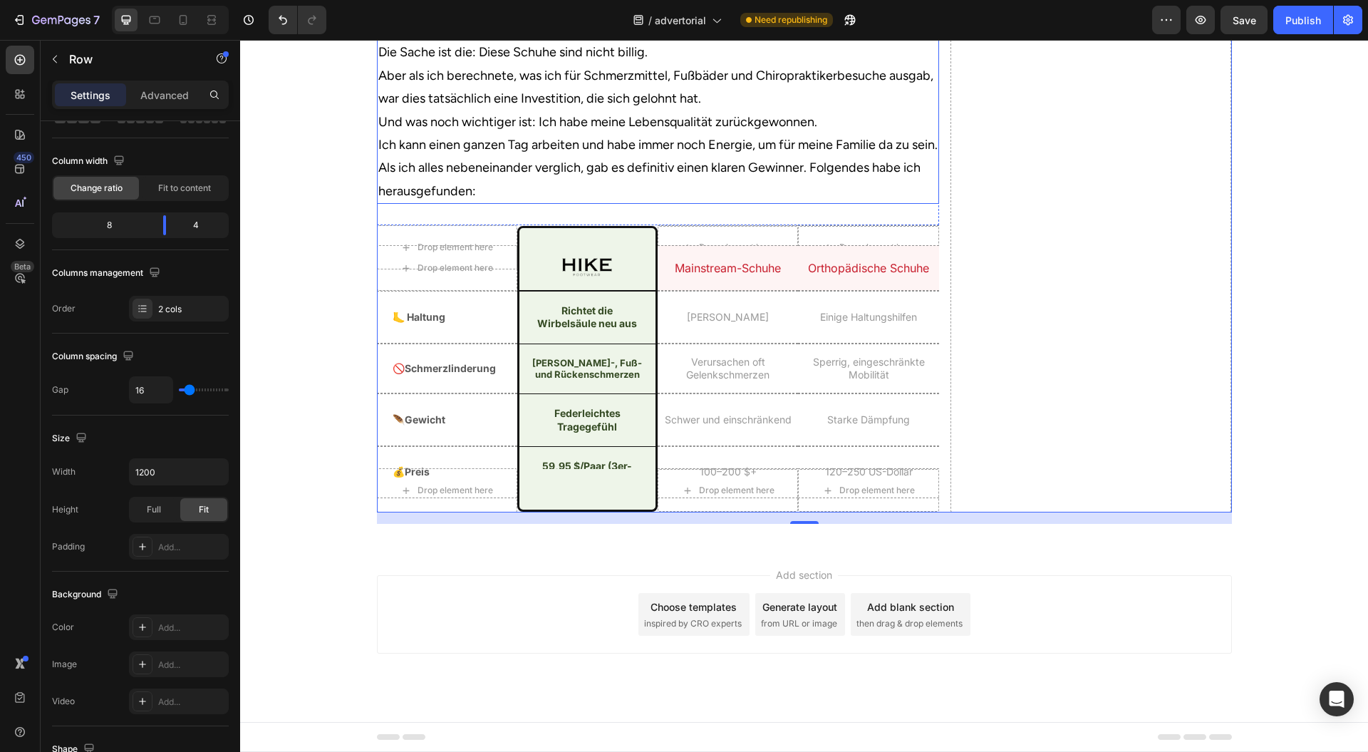
click at [500, 205] on h2 "Ich [PERSON_NAME], ich habe diese Wanderschuhe immer wieder überall in den sozi…" at bounding box center [658, 18] width 562 height 373
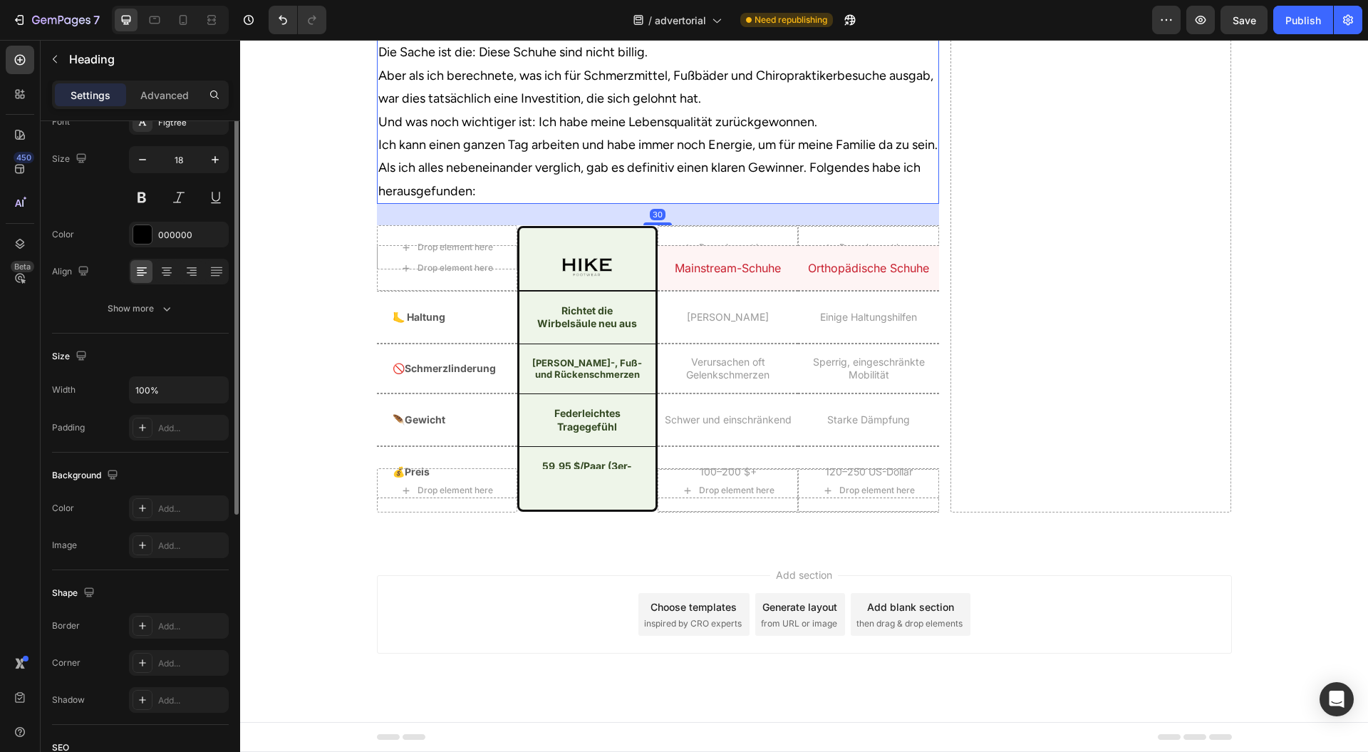
scroll to position [0, 0]
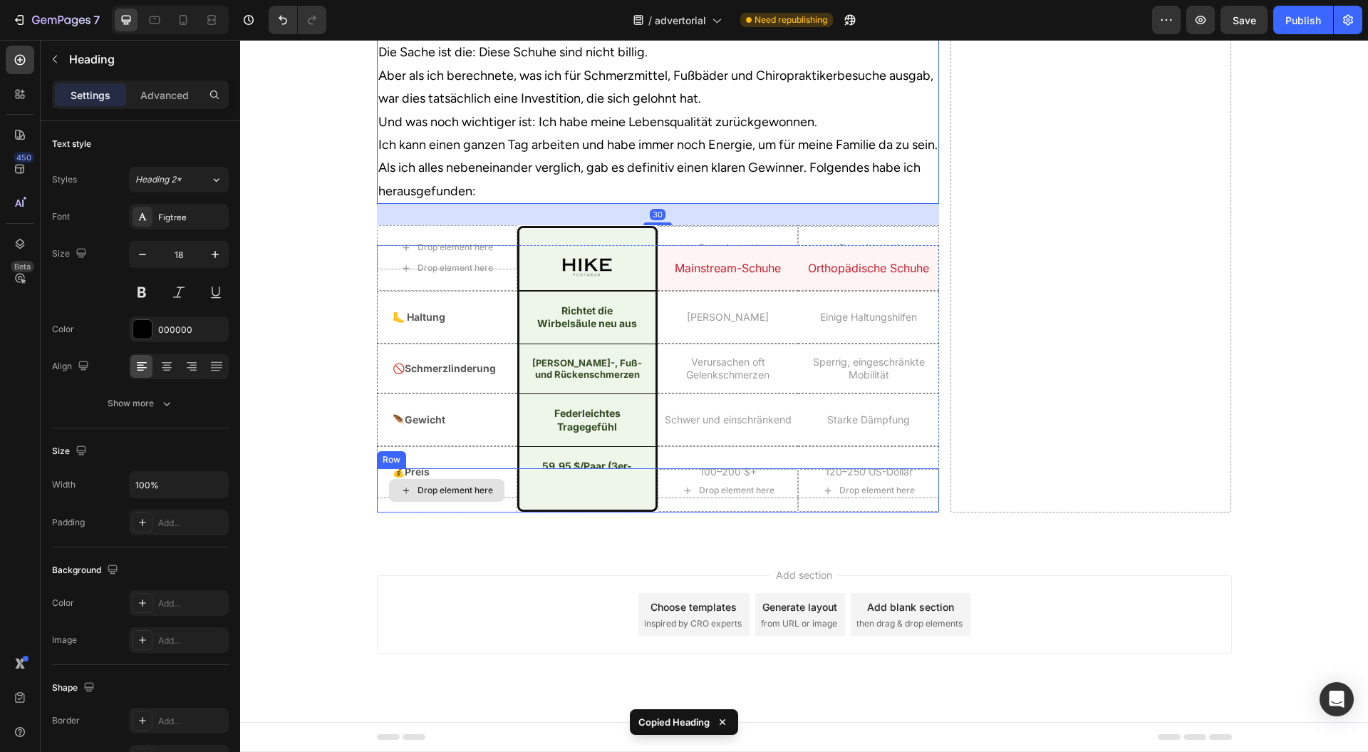
click at [377, 512] on div "Drop element here" at bounding box center [447, 490] width 140 height 44
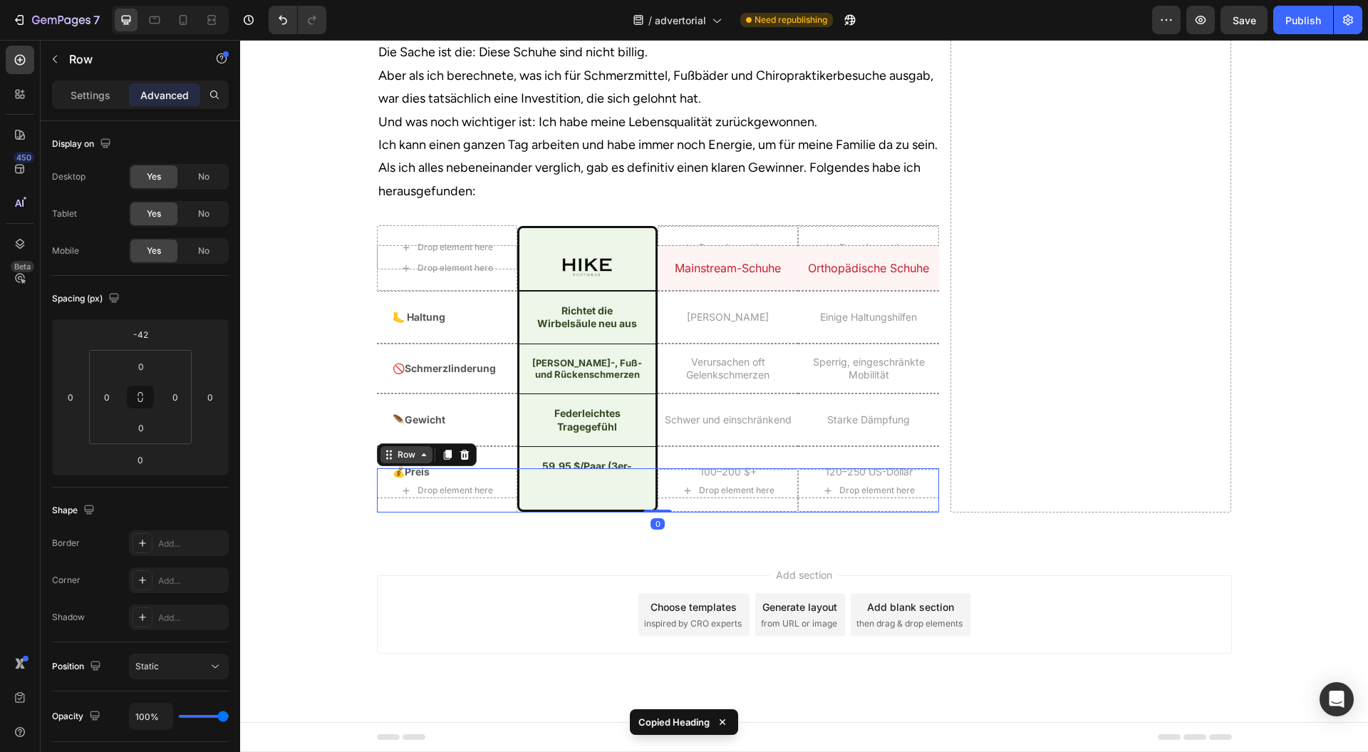
click at [401, 461] on div "Row" at bounding box center [407, 454] width 24 height 13
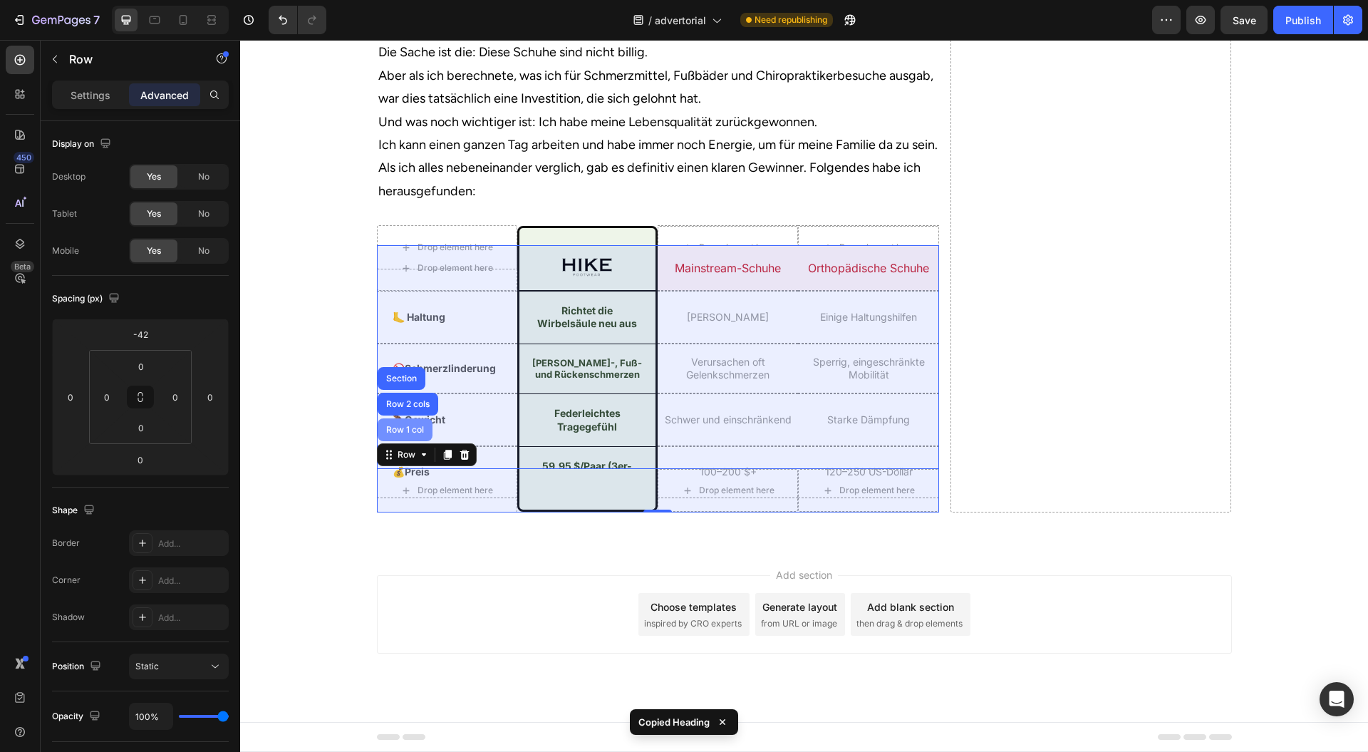
click at [396, 441] on div "Row 1 col" at bounding box center [405, 429] width 55 height 23
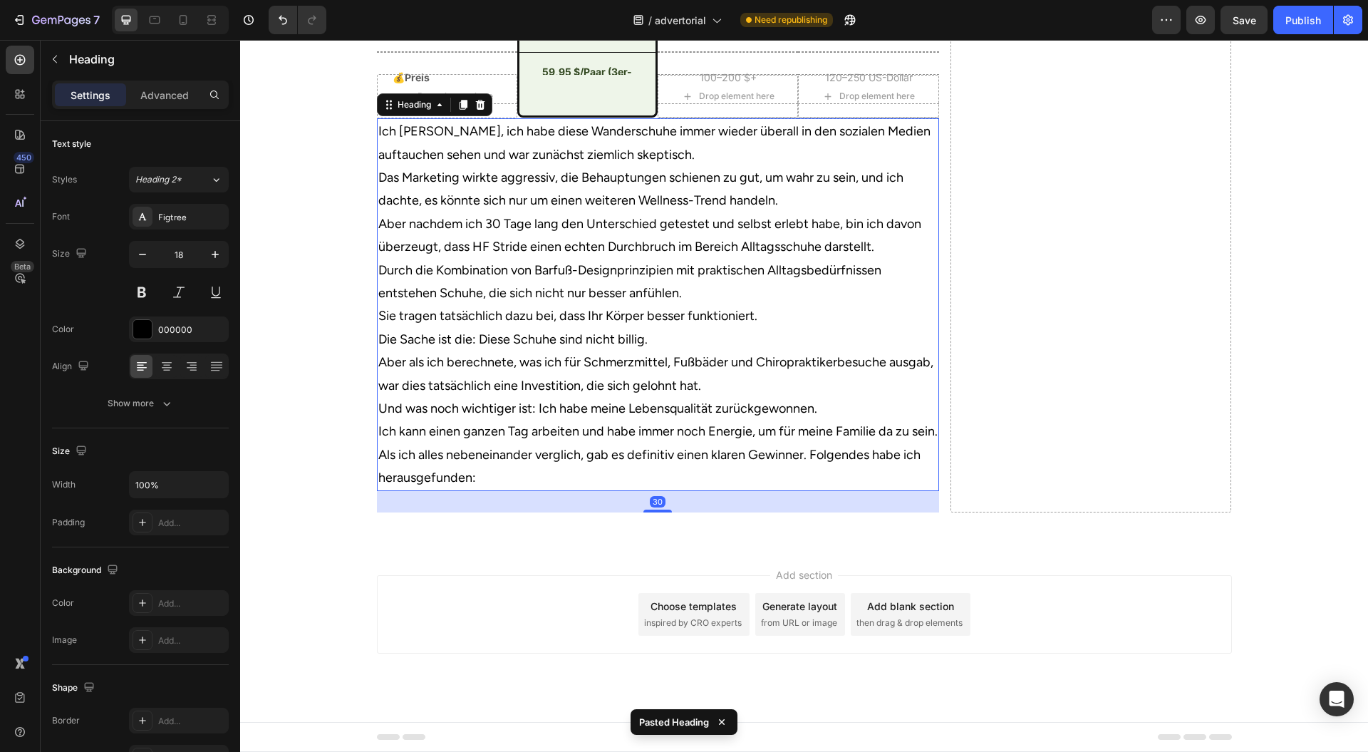
scroll to position [5474, 0]
click at [502, 118] on div "Drop element here" at bounding box center [447, 96] width 140 height 44
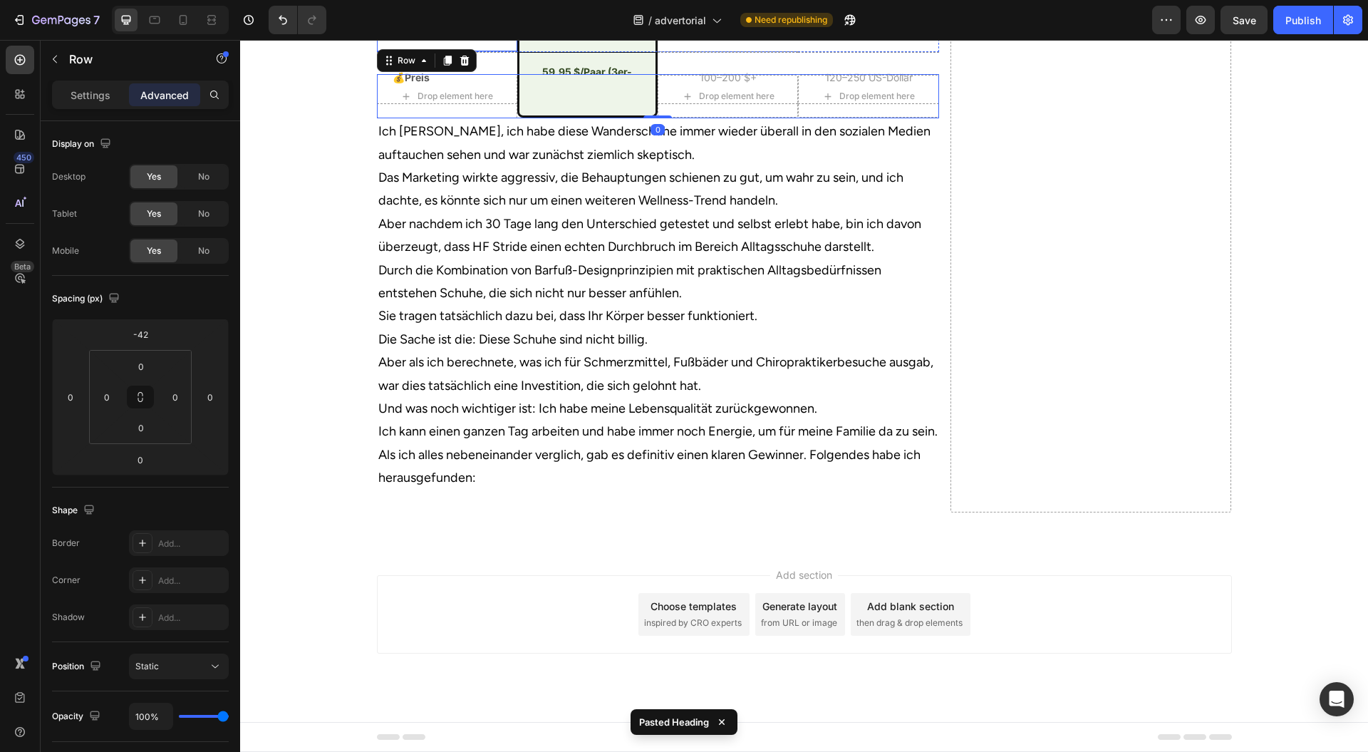
scroll to position [5284, 0]
click at [403, 67] on div "Row" at bounding box center [407, 60] width 24 height 13
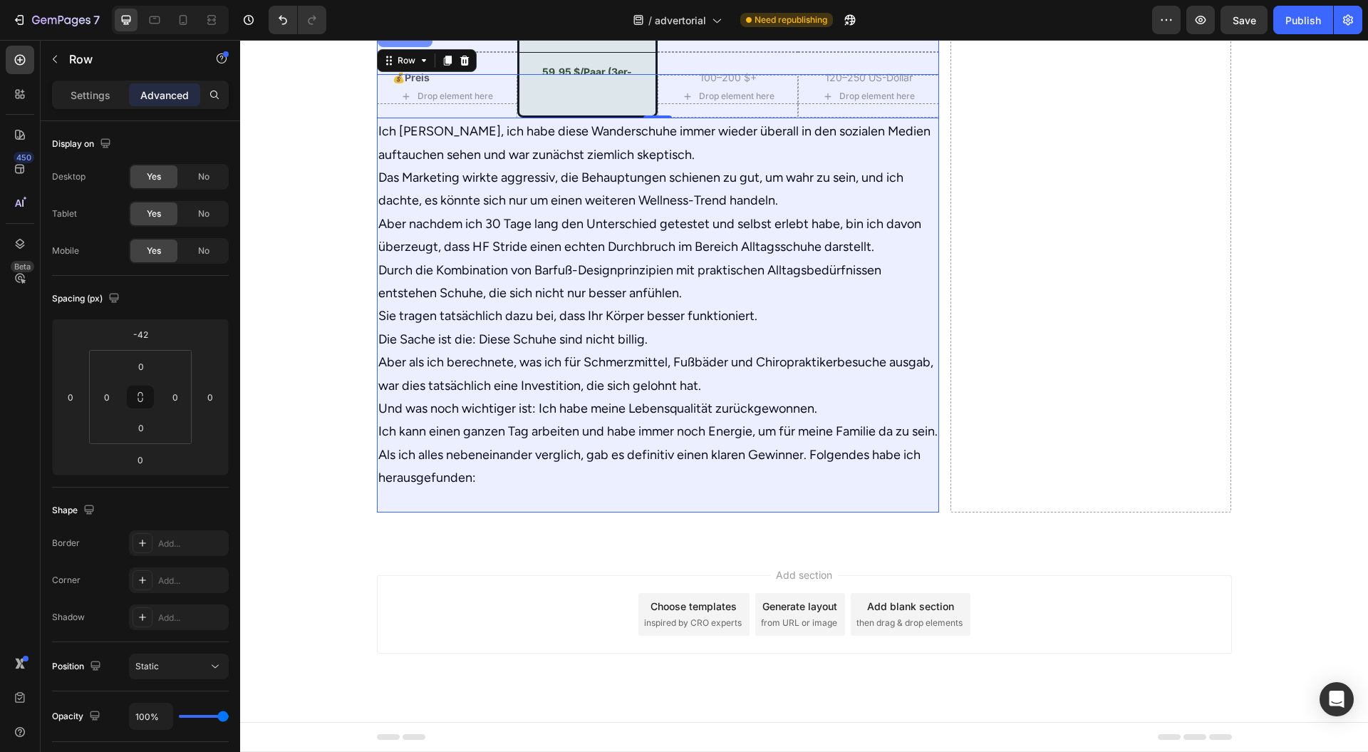
click at [389, 40] on div "Row 1 col" at bounding box center [404, 35] width 43 height 9
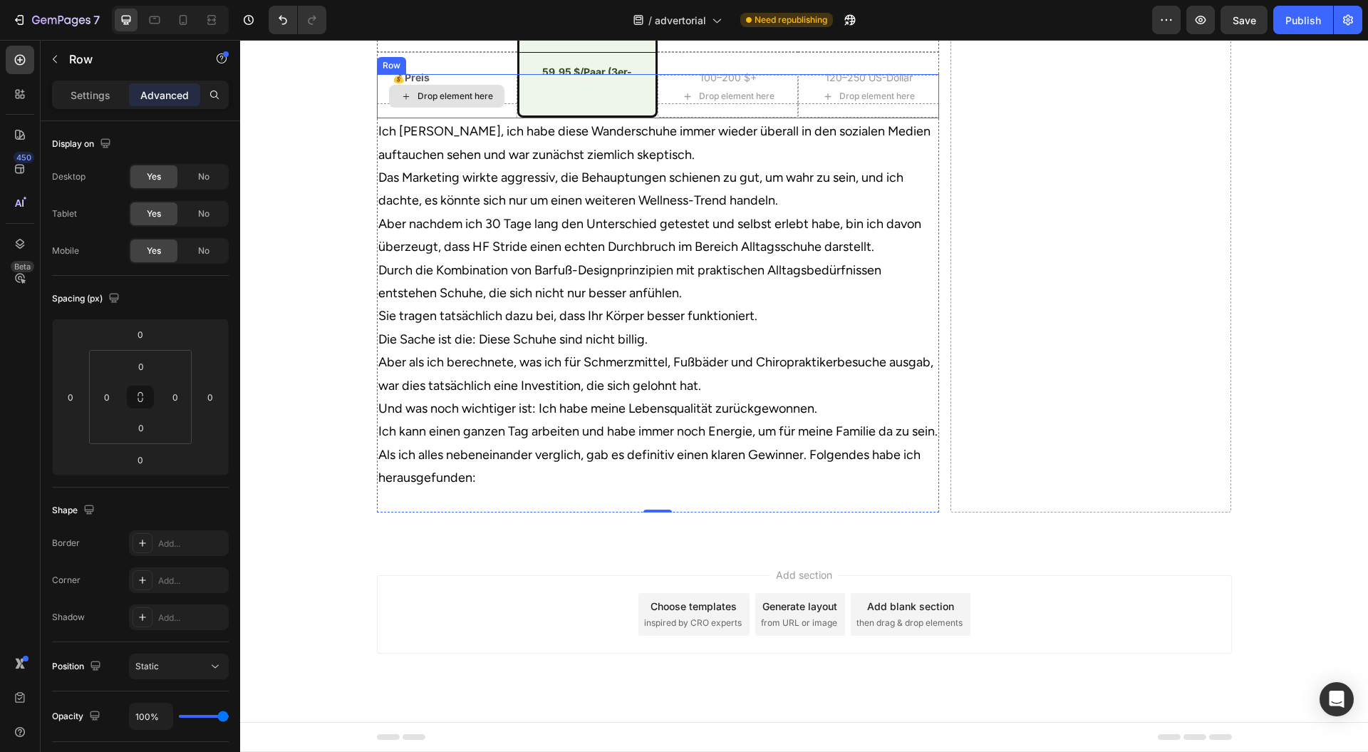
click at [502, 118] on div "Drop element here" at bounding box center [447, 96] width 140 height 44
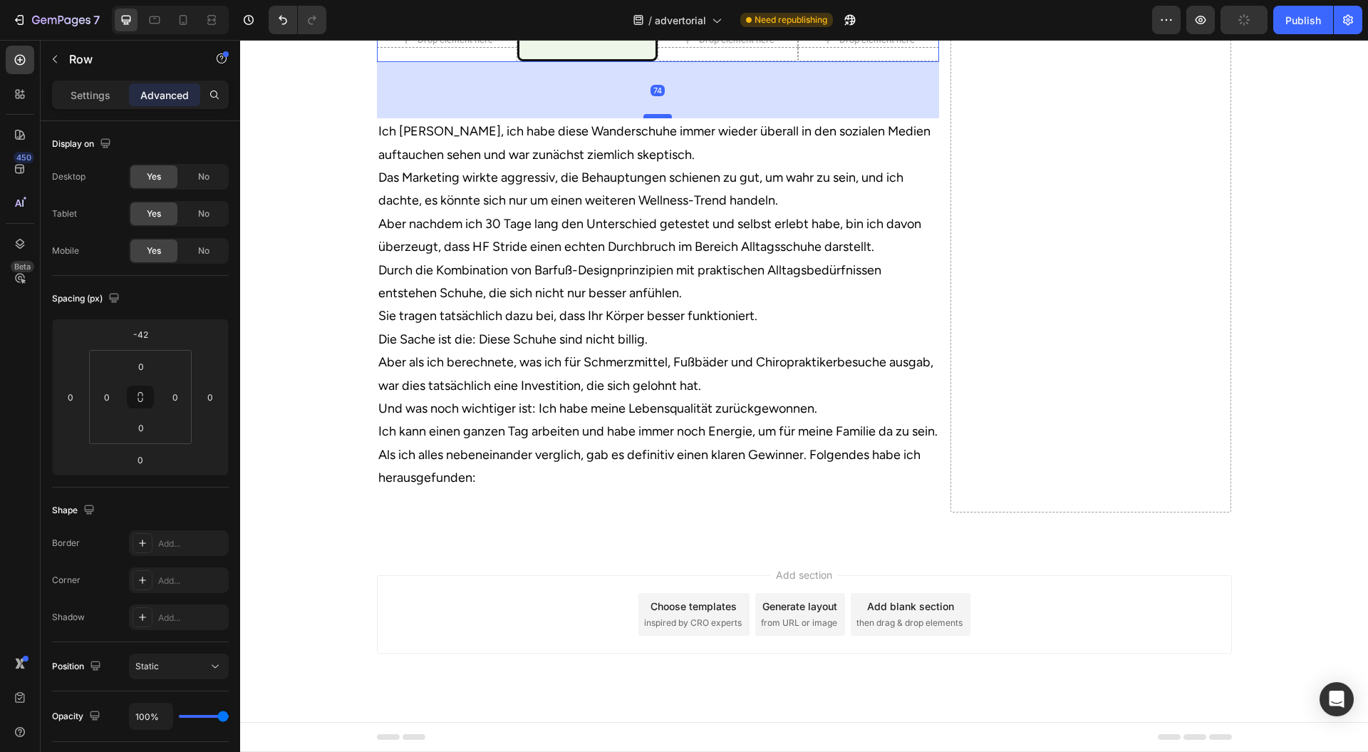
drag, startPoint x: 650, startPoint y: 378, endPoint x: 664, endPoint y: 434, distance: 57.9
click at [664, 118] on div at bounding box center [658, 116] width 29 height 4
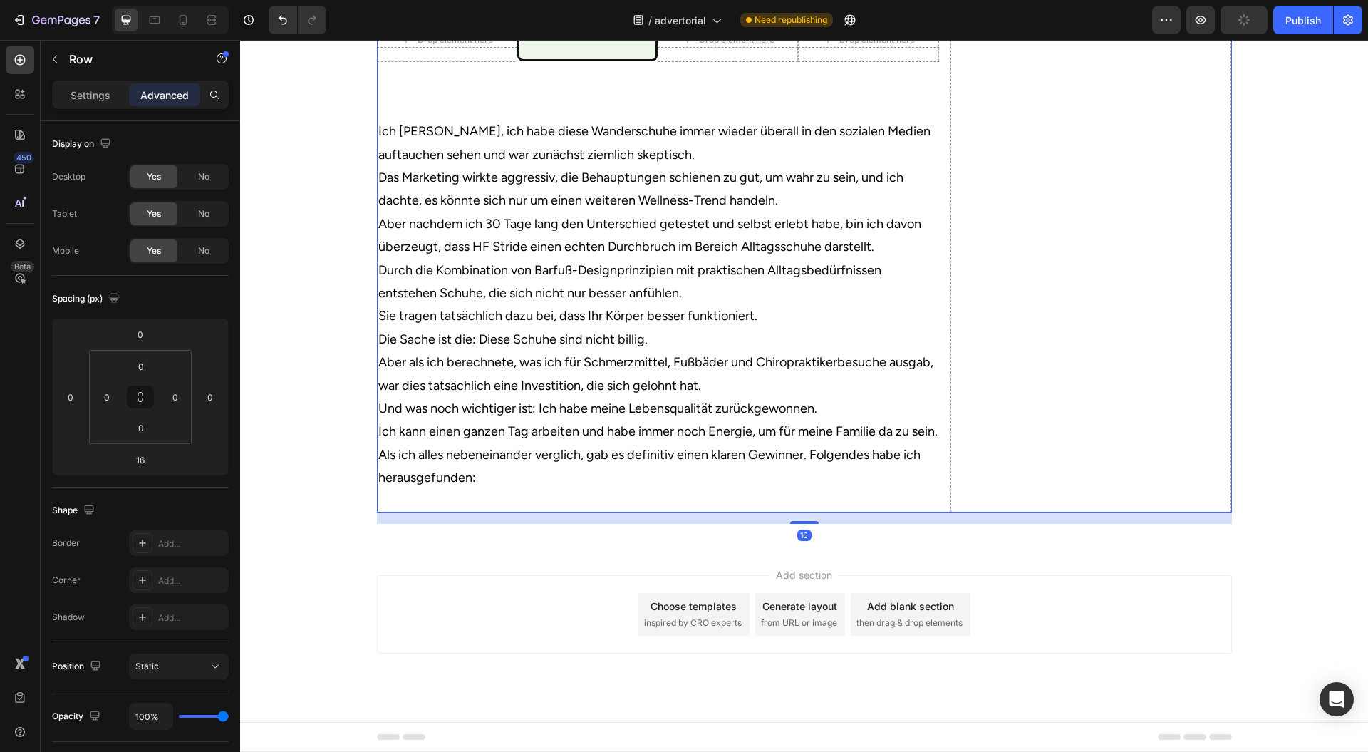
scroll to position [5094, 0]
click at [495, 62] on div "Drop element here" at bounding box center [447, 40] width 140 height 44
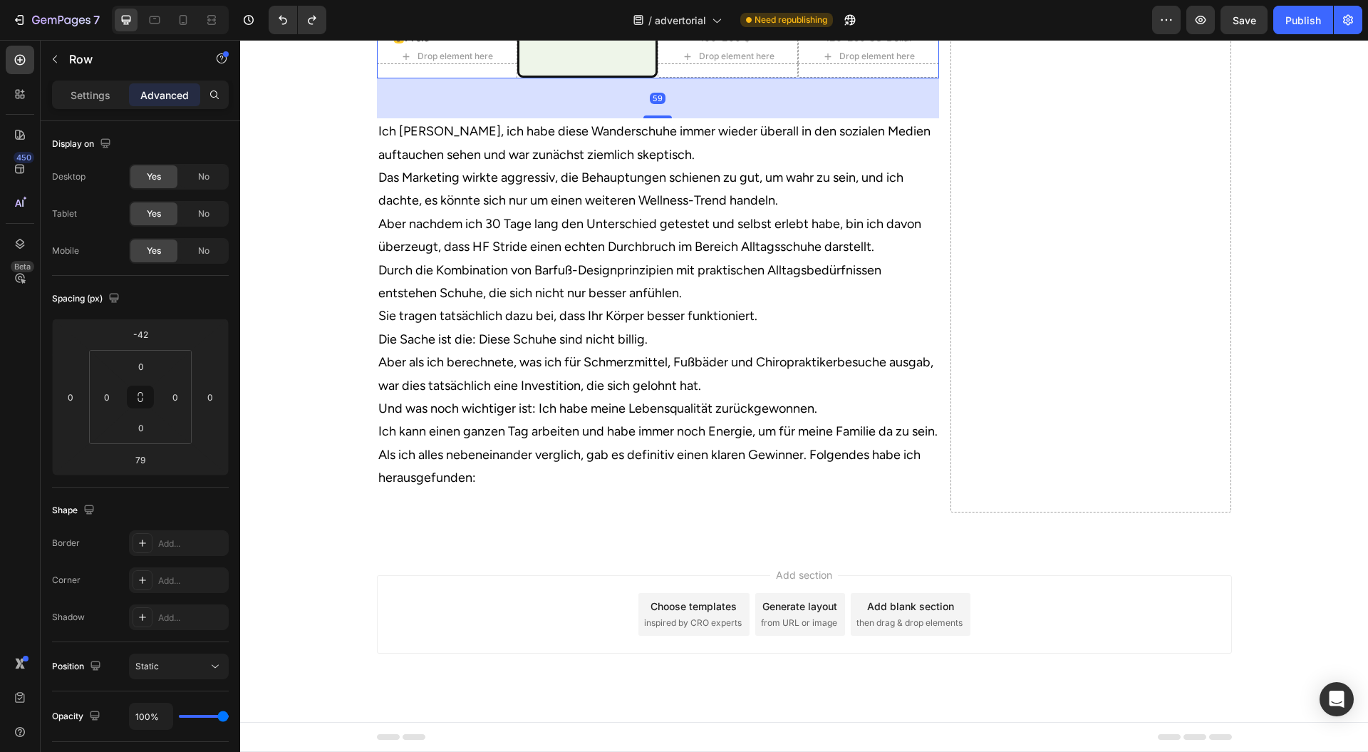
drag, startPoint x: 660, startPoint y: 626, endPoint x: 668, endPoint y: 609, distance: 18.8
click at [668, 78] on div "59" at bounding box center [658, 78] width 562 height 0
type input "55"
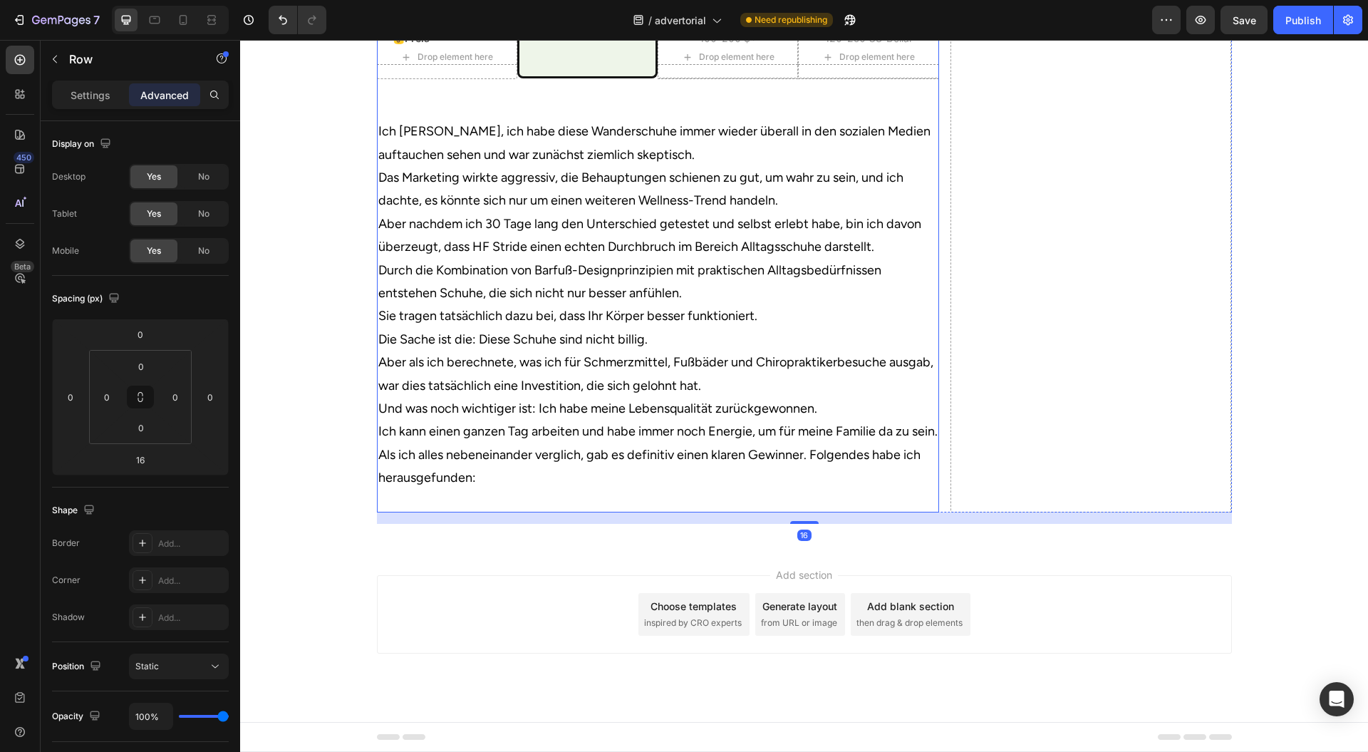
scroll to position [5284, 0]
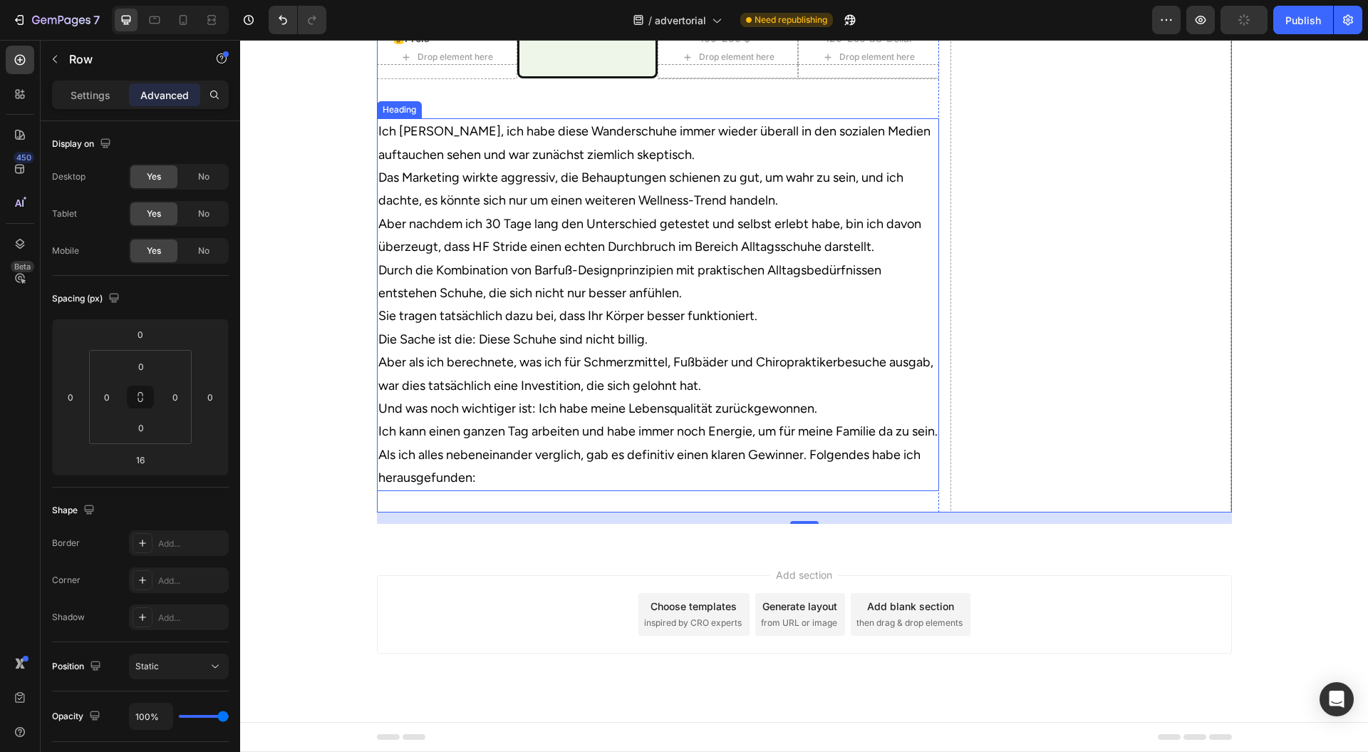
click at [752, 491] on h2 "Ich [PERSON_NAME], ich habe diese Wanderschuhe immer wieder überall in den sozi…" at bounding box center [658, 304] width 562 height 373
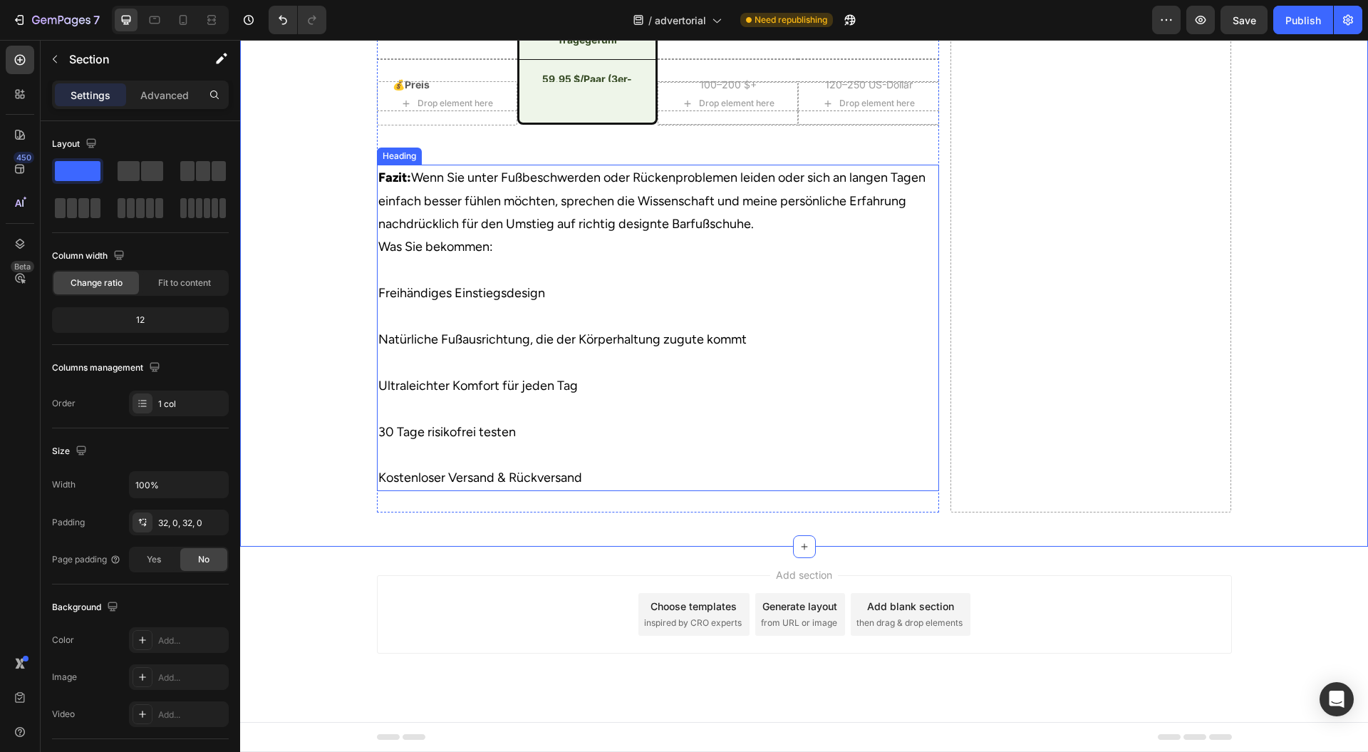
scroll to position [5539, 0]
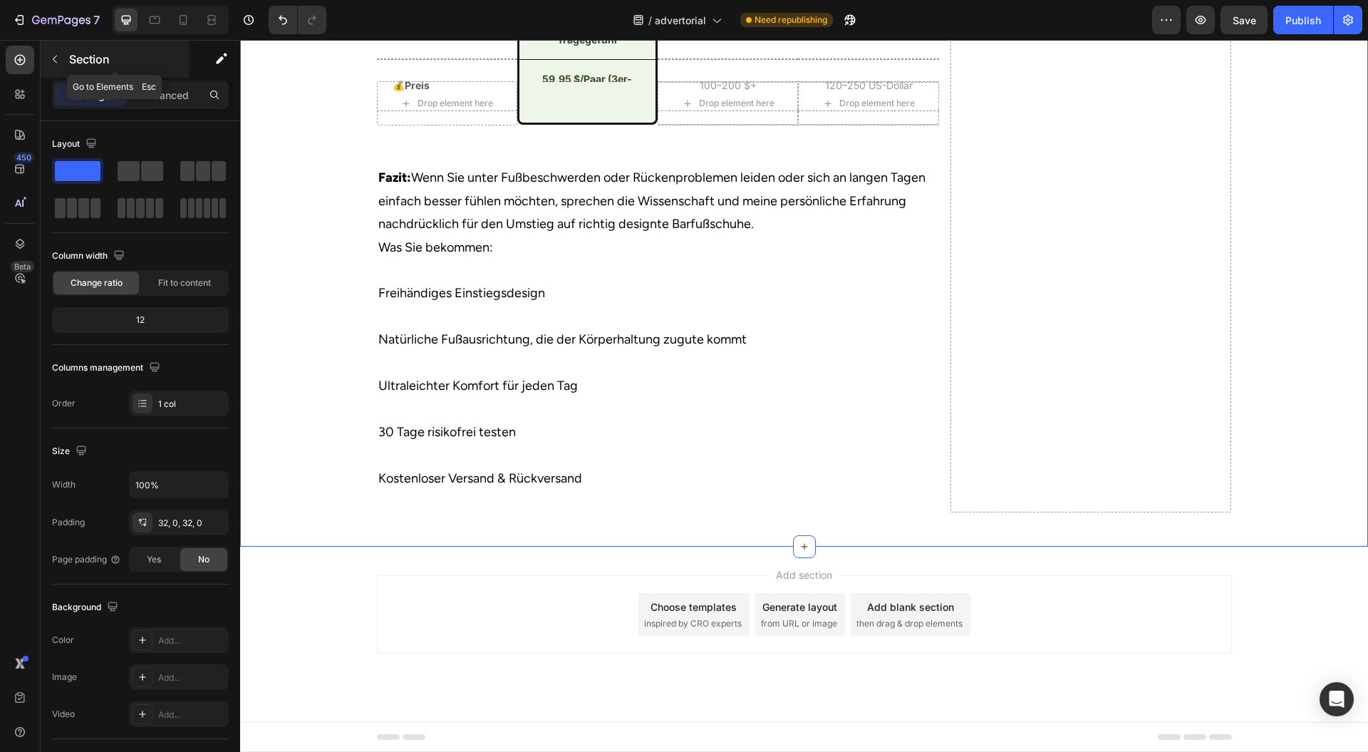
click at [138, 43] on div "Section" at bounding box center [115, 59] width 148 height 37
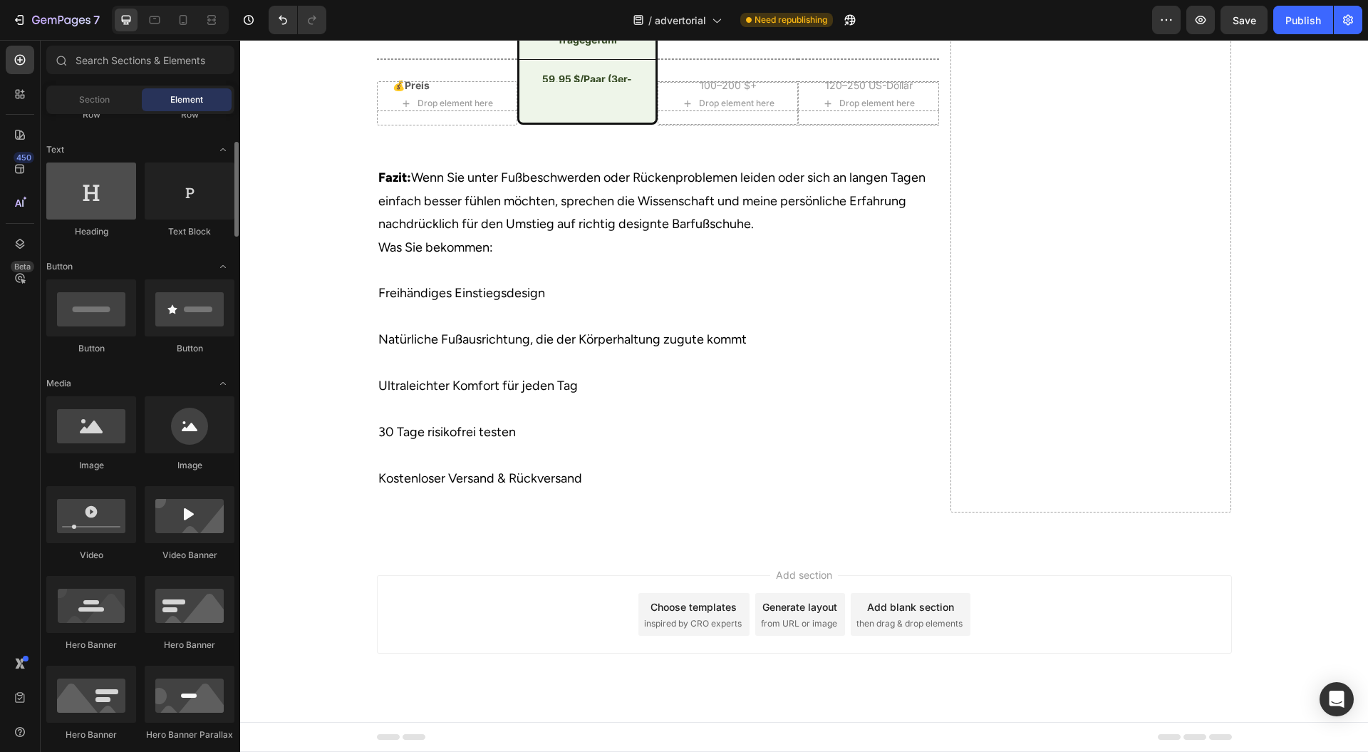
scroll to position [285, 0]
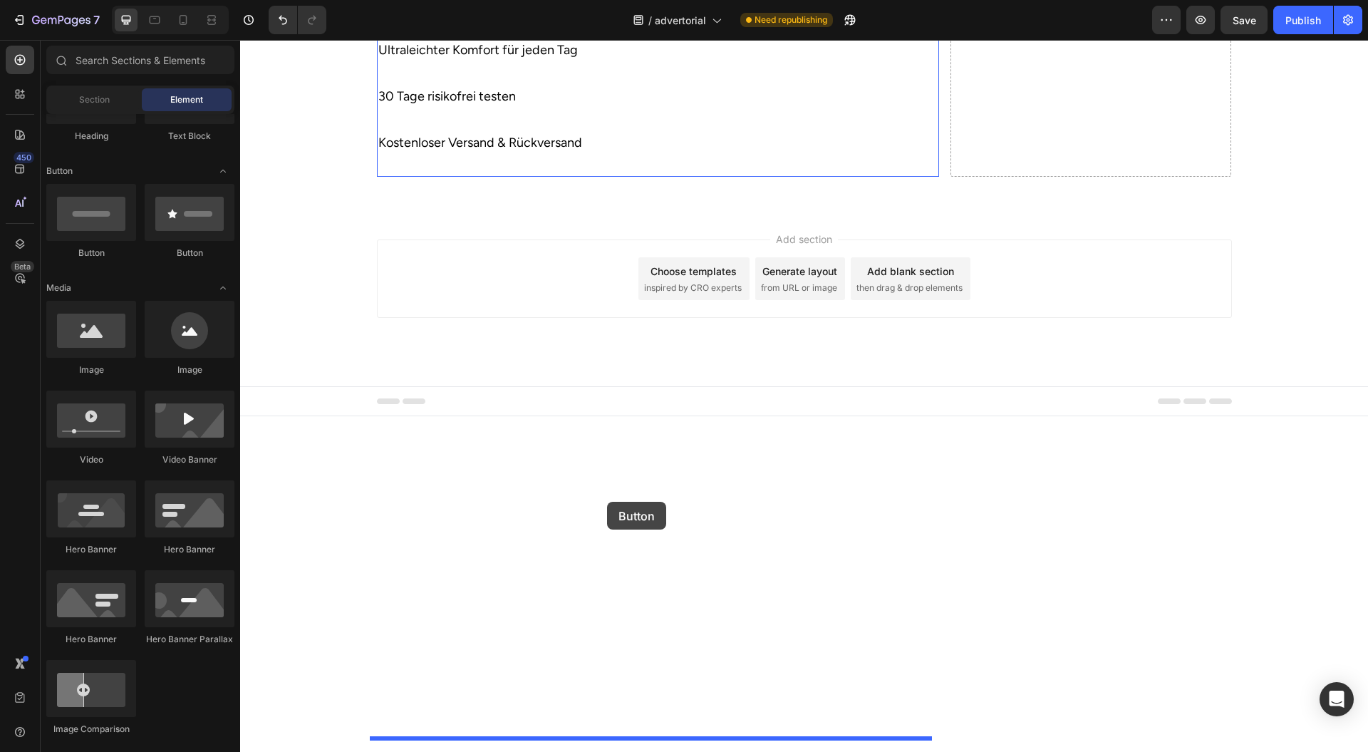
drag, startPoint x: 347, startPoint y: 273, endPoint x: 607, endPoint y: 502, distance: 346.4
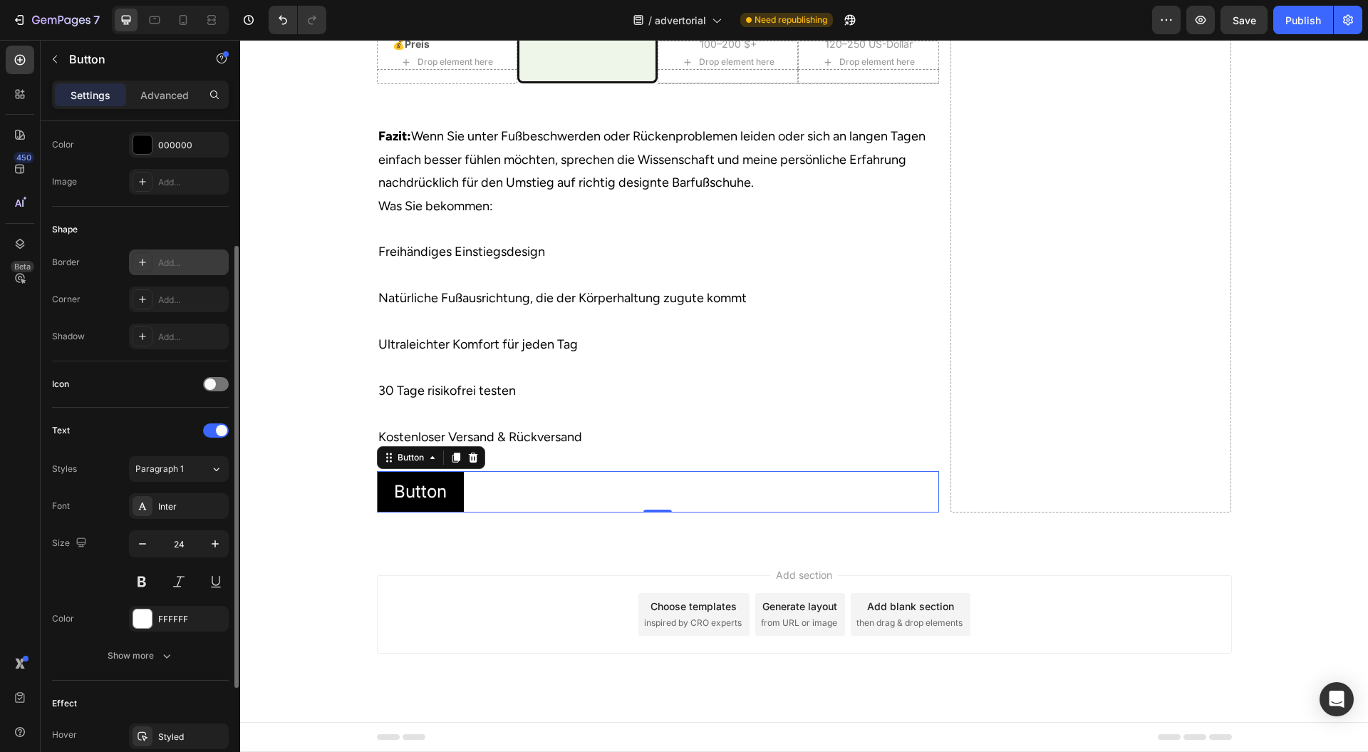
scroll to position [0, 0]
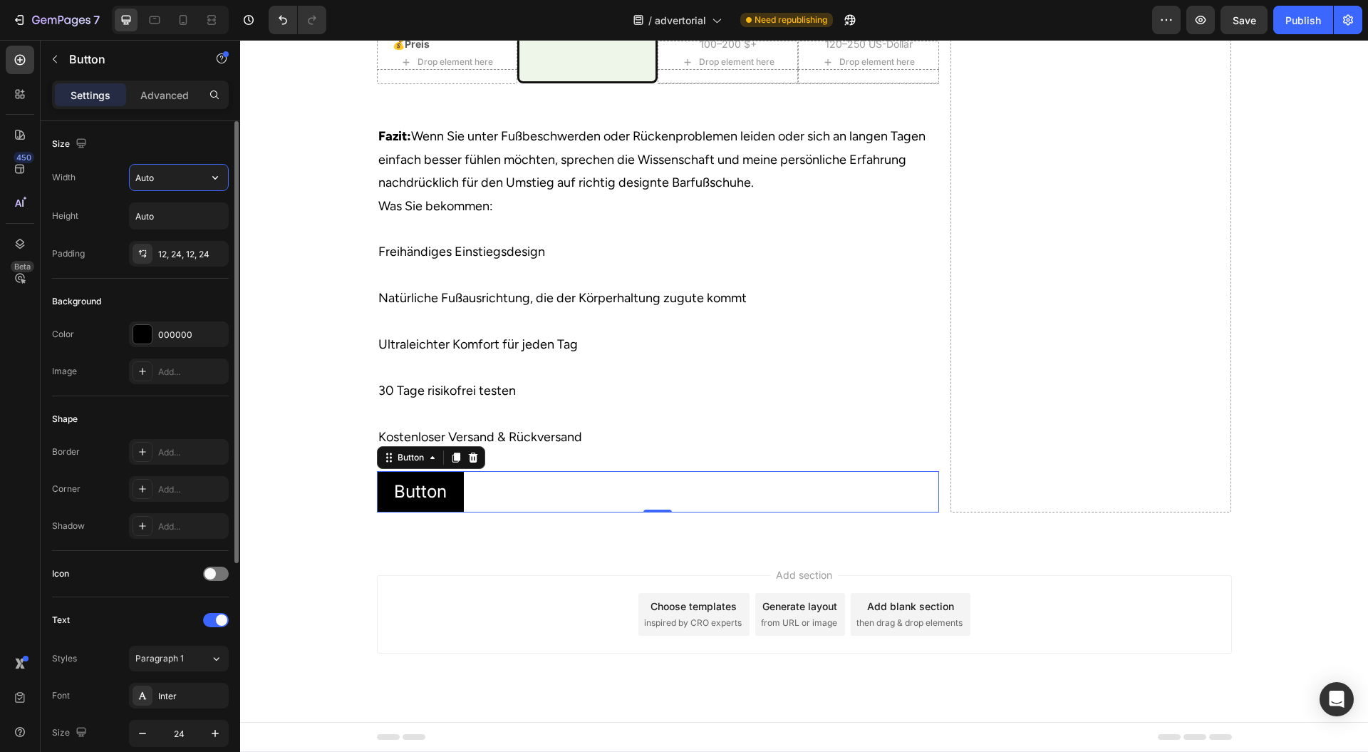
click at [176, 178] on input "Auto" at bounding box center [179, 178] width 98 height 26
click at [208, 174] on icon "button" at bounding box center [215, 177] width 14 height 14
click at [141, 243] on span "Full" at bounding box center [142, 240] width 14 height 13
type input "100%"
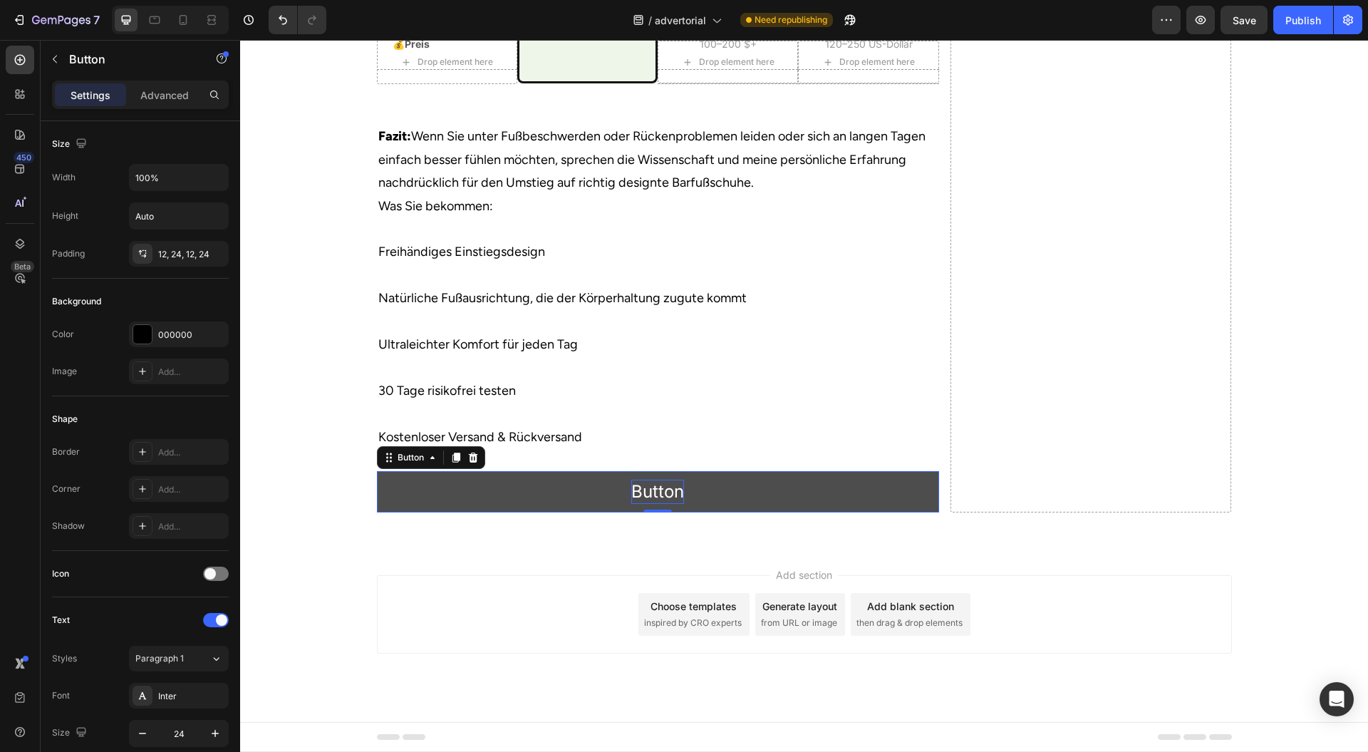
click at [676, 504] on p "Button" at bounding box center [657, 492] width 53 height 24
click at [670, 504] on p "Button" at bounding box center [657, 492] width 53 height 24
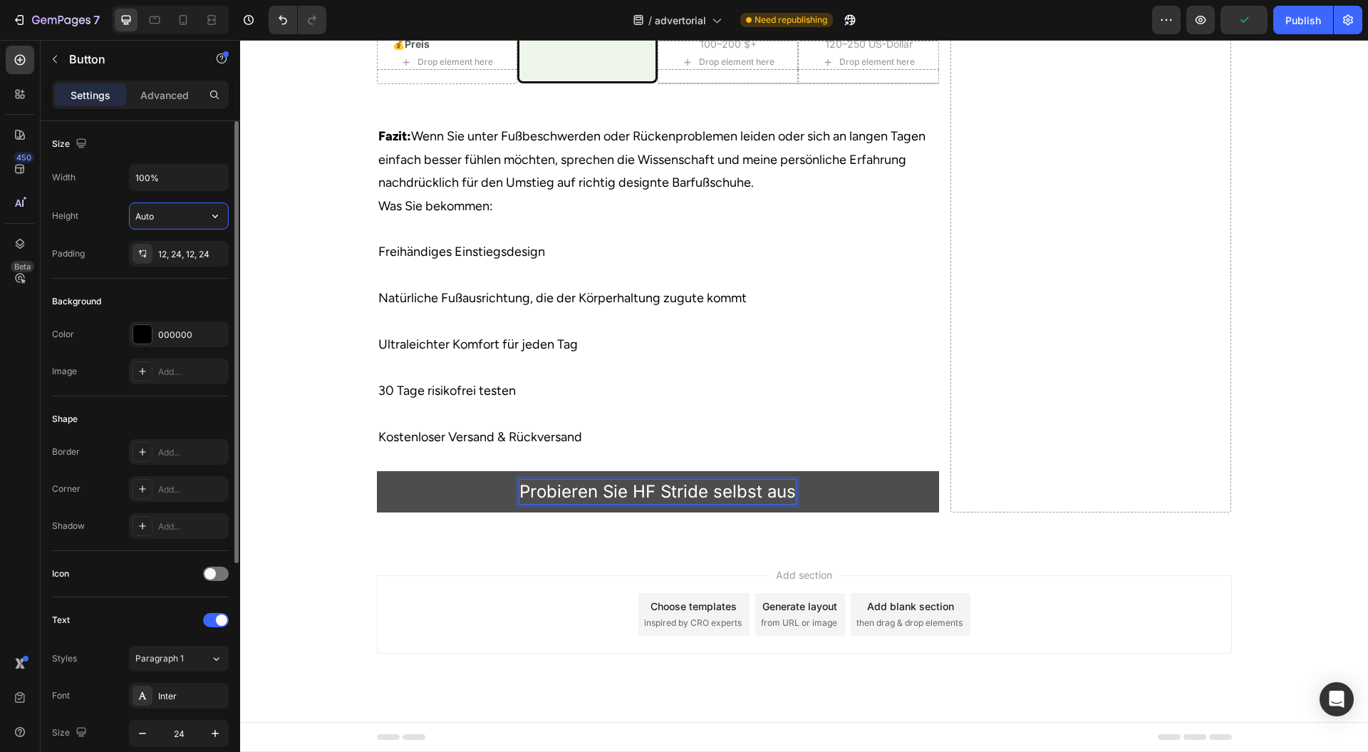
click at [171, 213] on input "Auto" at bounding box center [179, 216] width 98 height 26
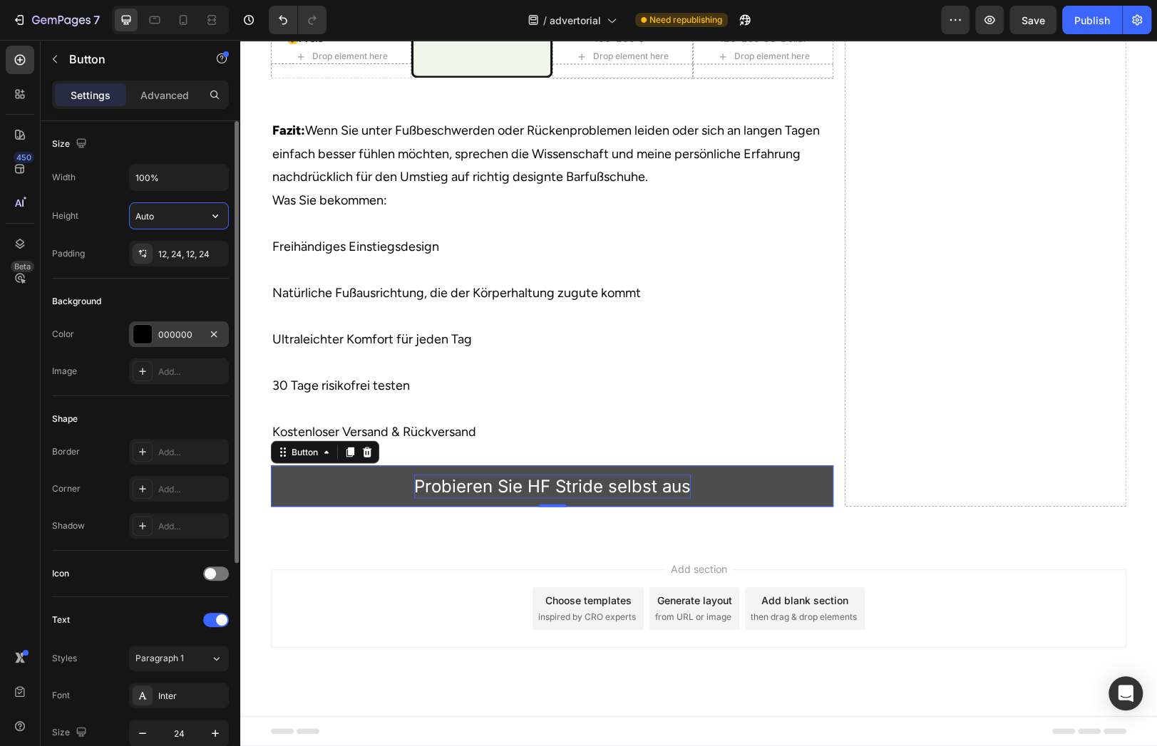
click at [180, 339] on div "000000" at bounding box center [178, 335] width 41 height 13
click at [165, 339] on div "000000" at bounding box center [178, 335] width 41 height 13
click at [170, 336] on div "000000" at bounding box center [178, 335] width 41 height 13
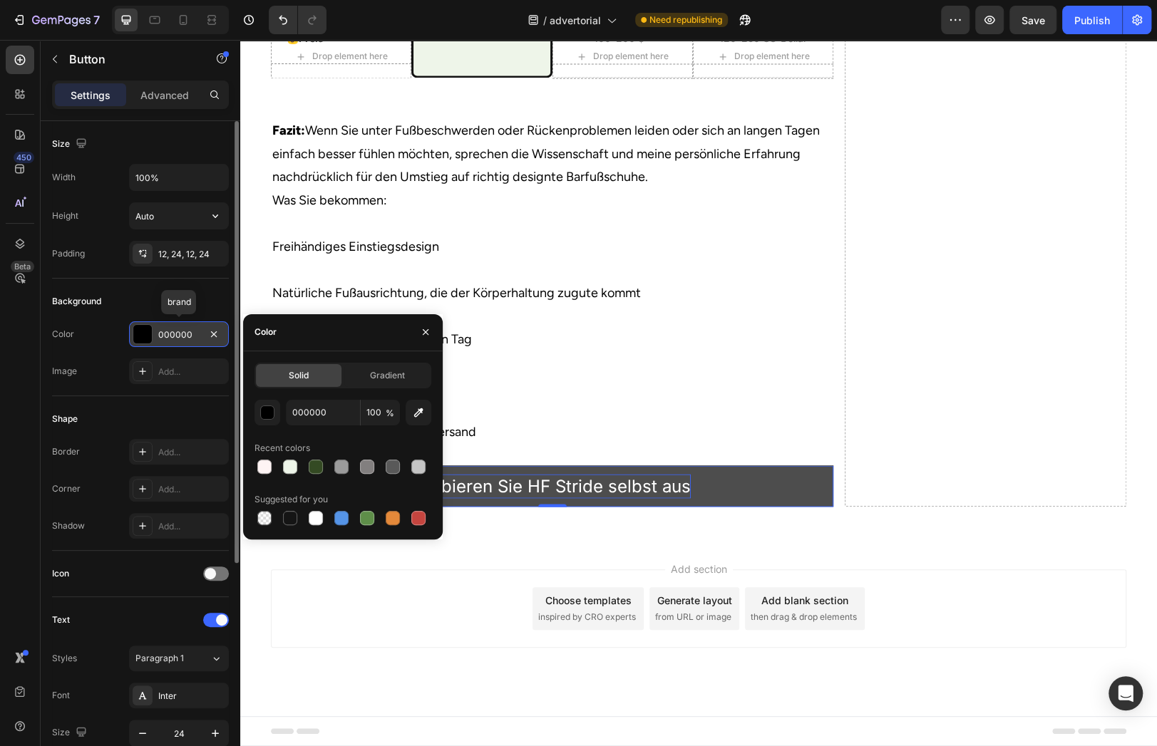
click at [142, 329] on div at bounding box center [142, 334] width 19 height 19
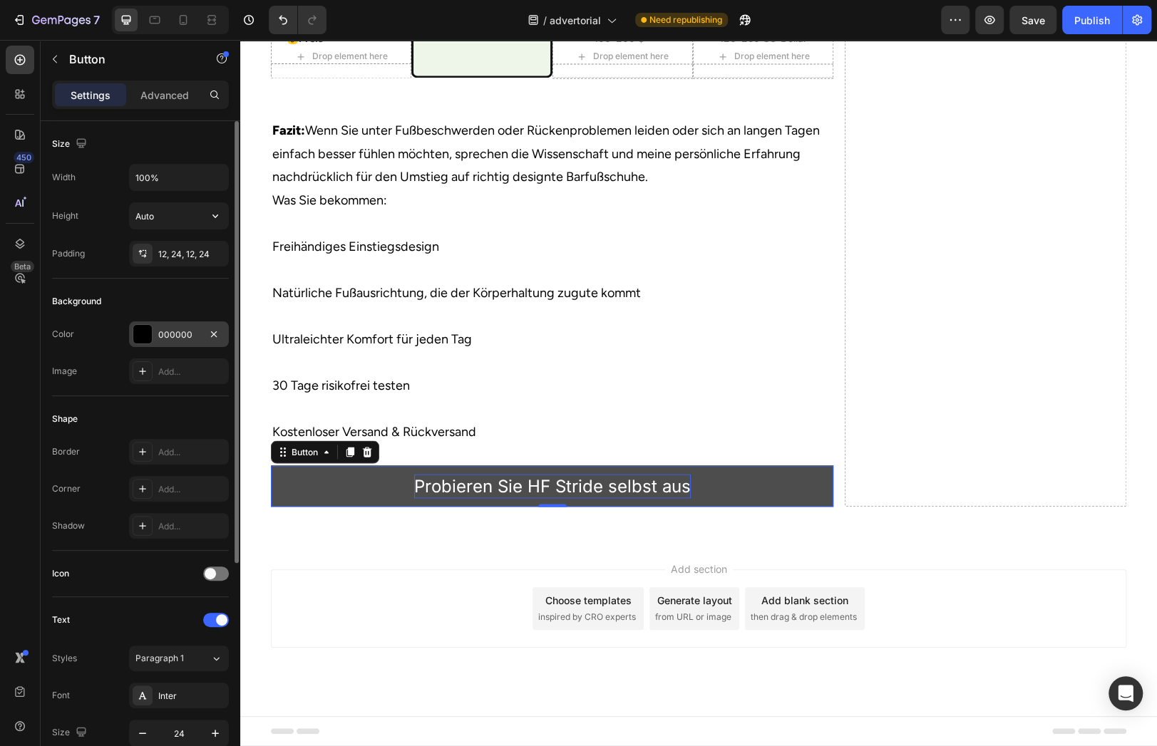
click at [148, 336] on div at bounding box center [142, 334] width 19 height 19
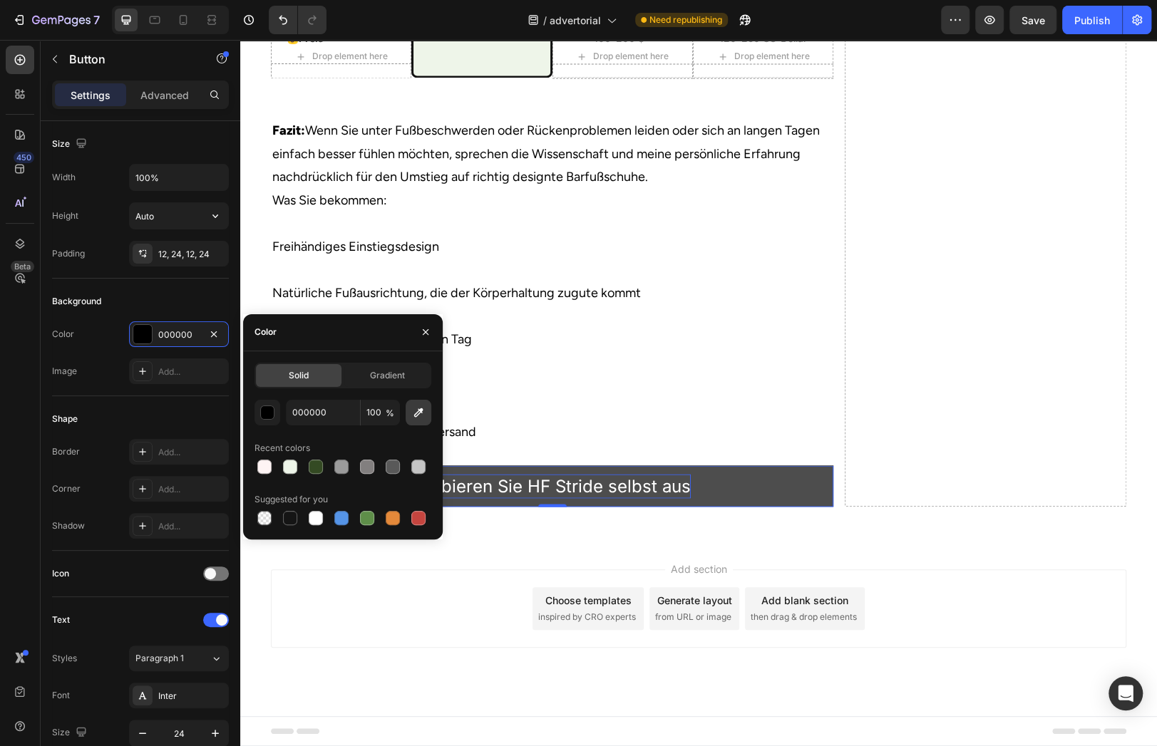
click at [418, 415] on icon "button" at bounding box center [418, 413] width 14 height 14
type input "4B7826"
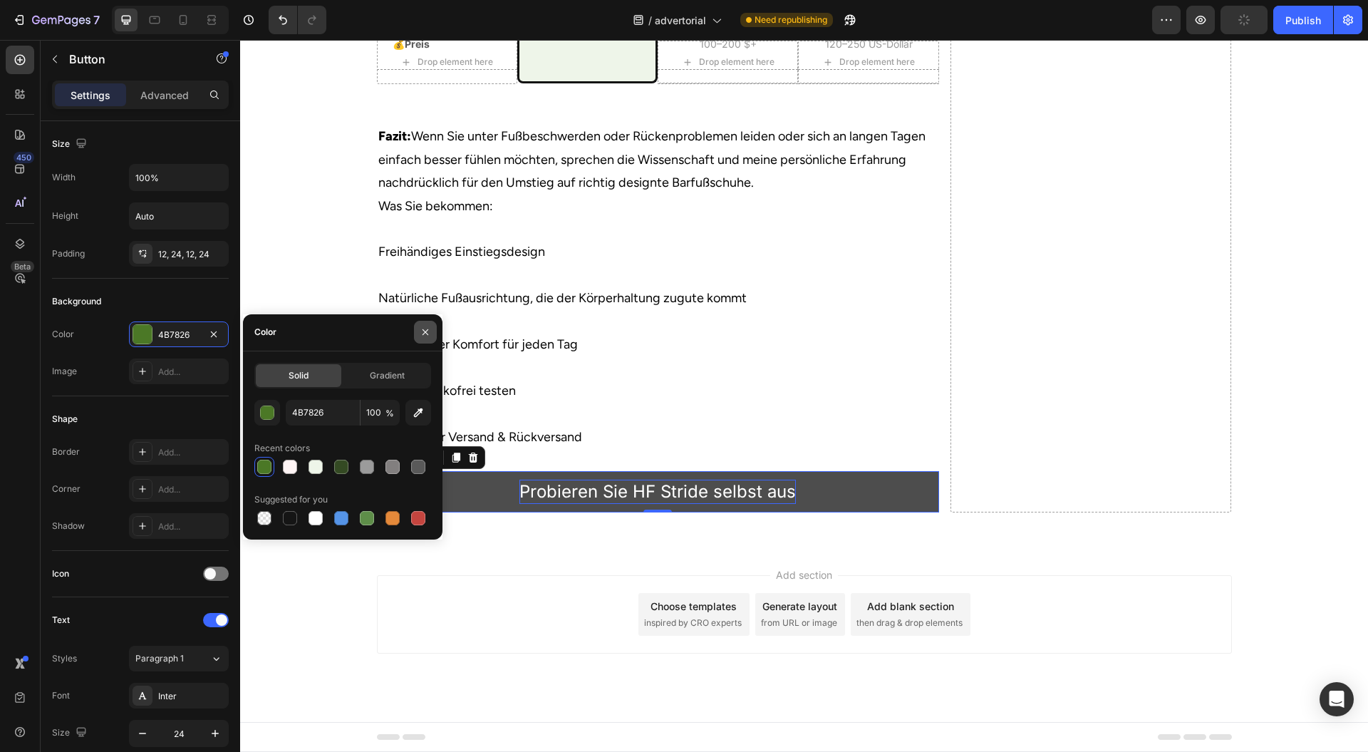
click at [427, 338] on icon "button" at bounding box center [425, 331] width 11 height 11
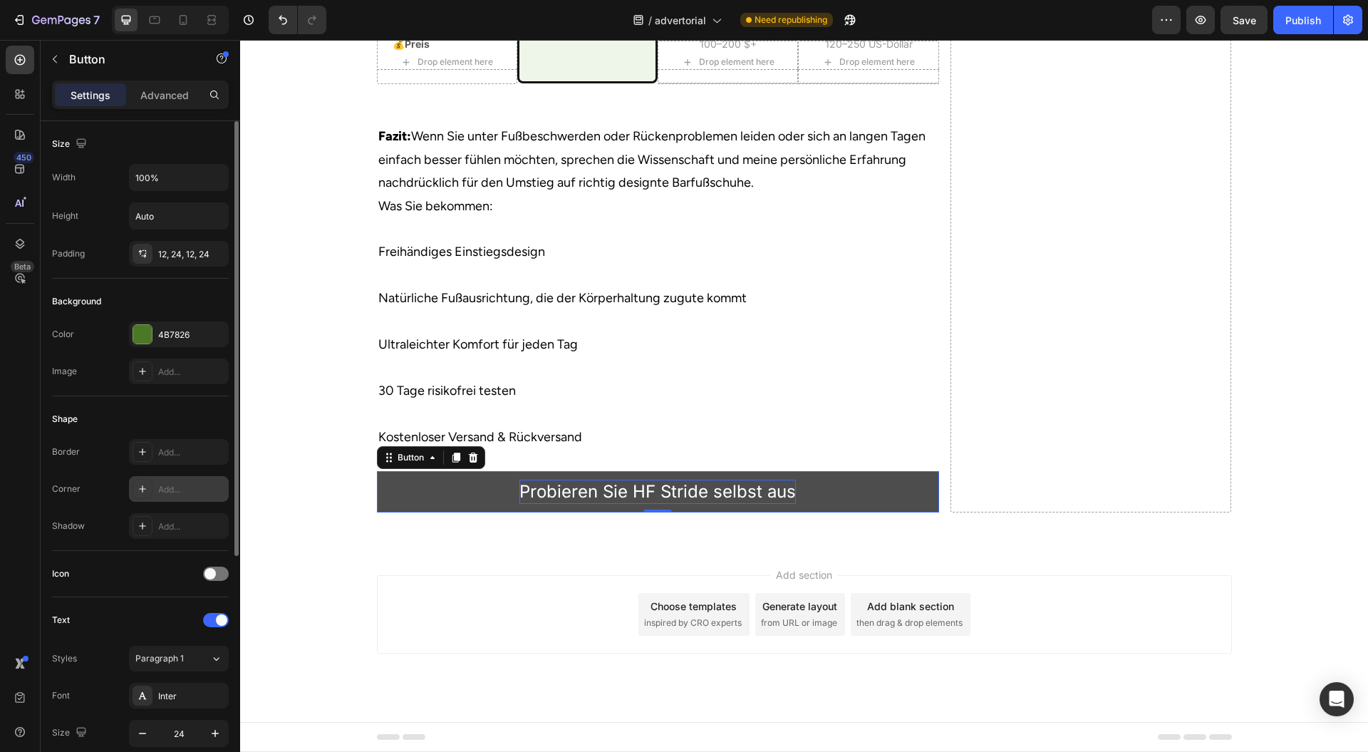
click at [177, 490] on div "Add..." at bounding box center [191, 489] width 67 height 13
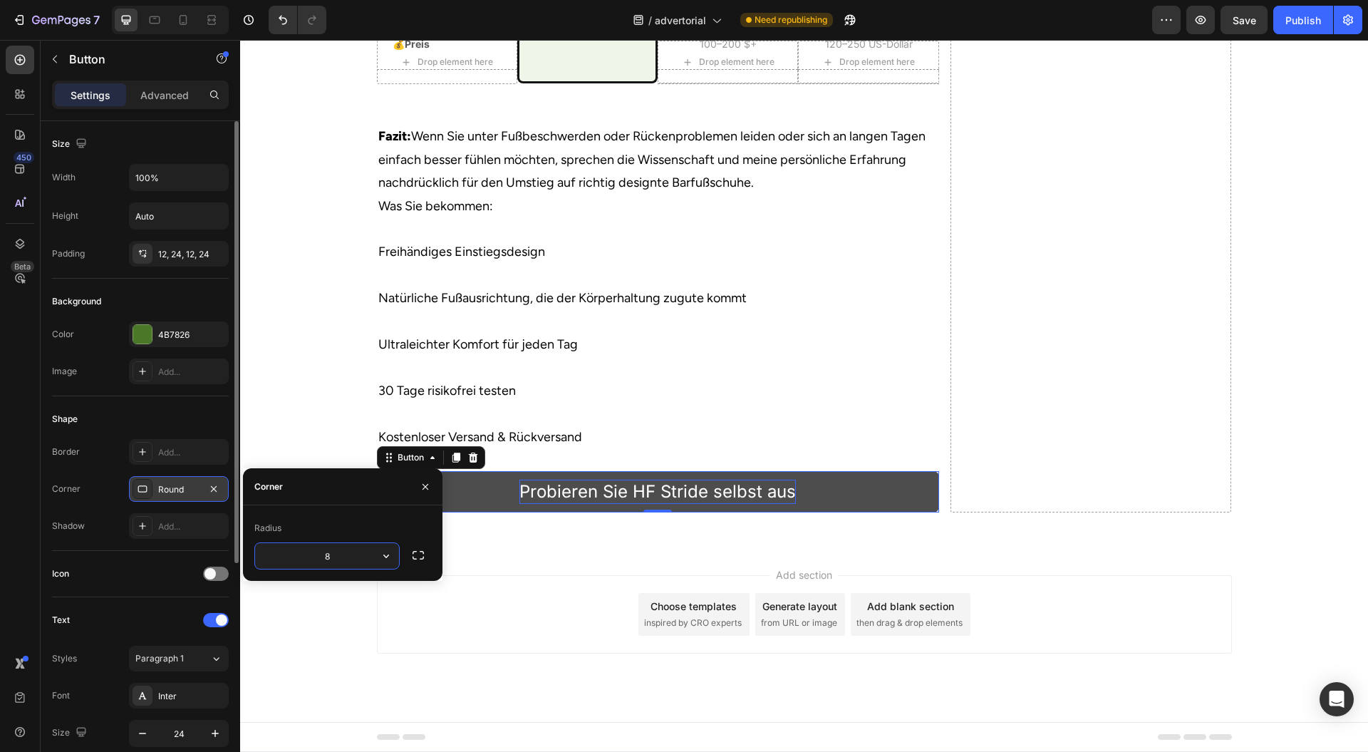
click at [217, 580] on div "Icon" at bounding box center [140, 573] width 177 height 23
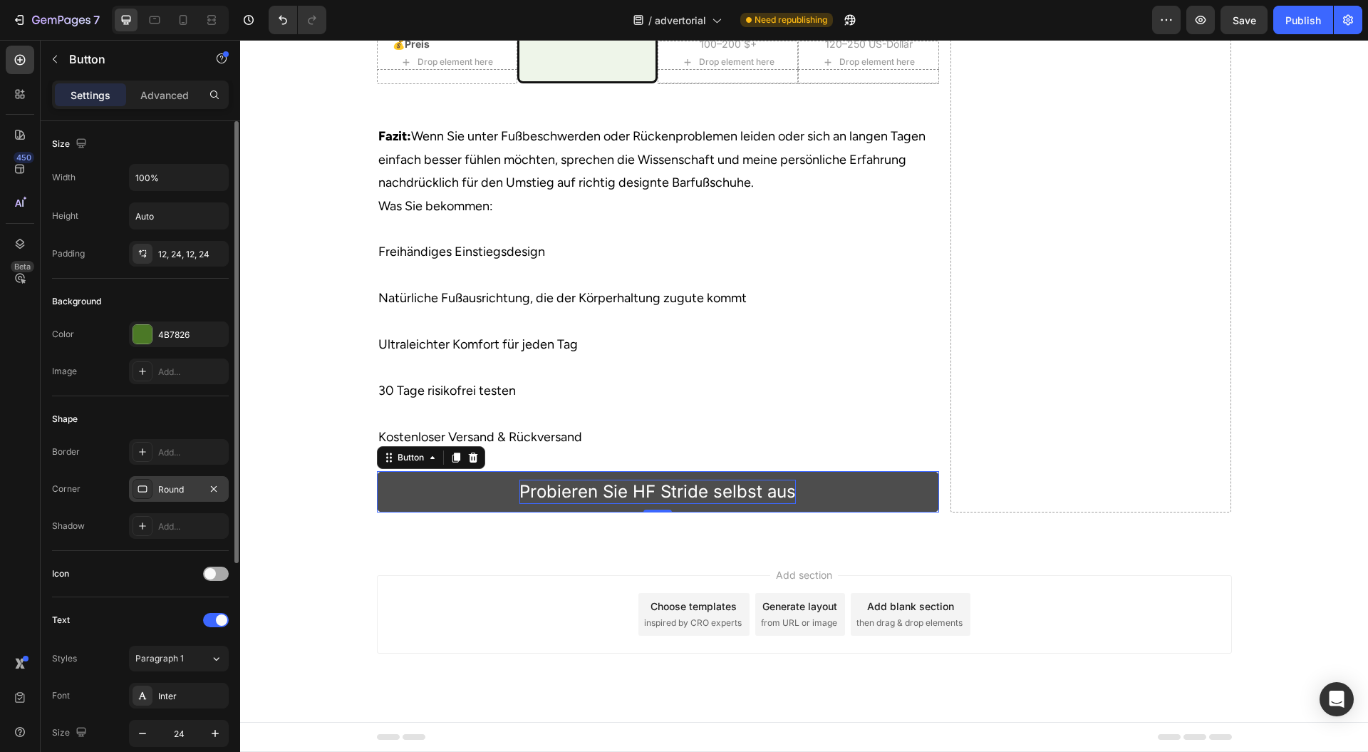
click at [218, 570] on div at bounding box center [216, 574] width 26 height 14
click at [194, 610] on div "Star filled" at bounding box center [191, 610] width 67 height 13
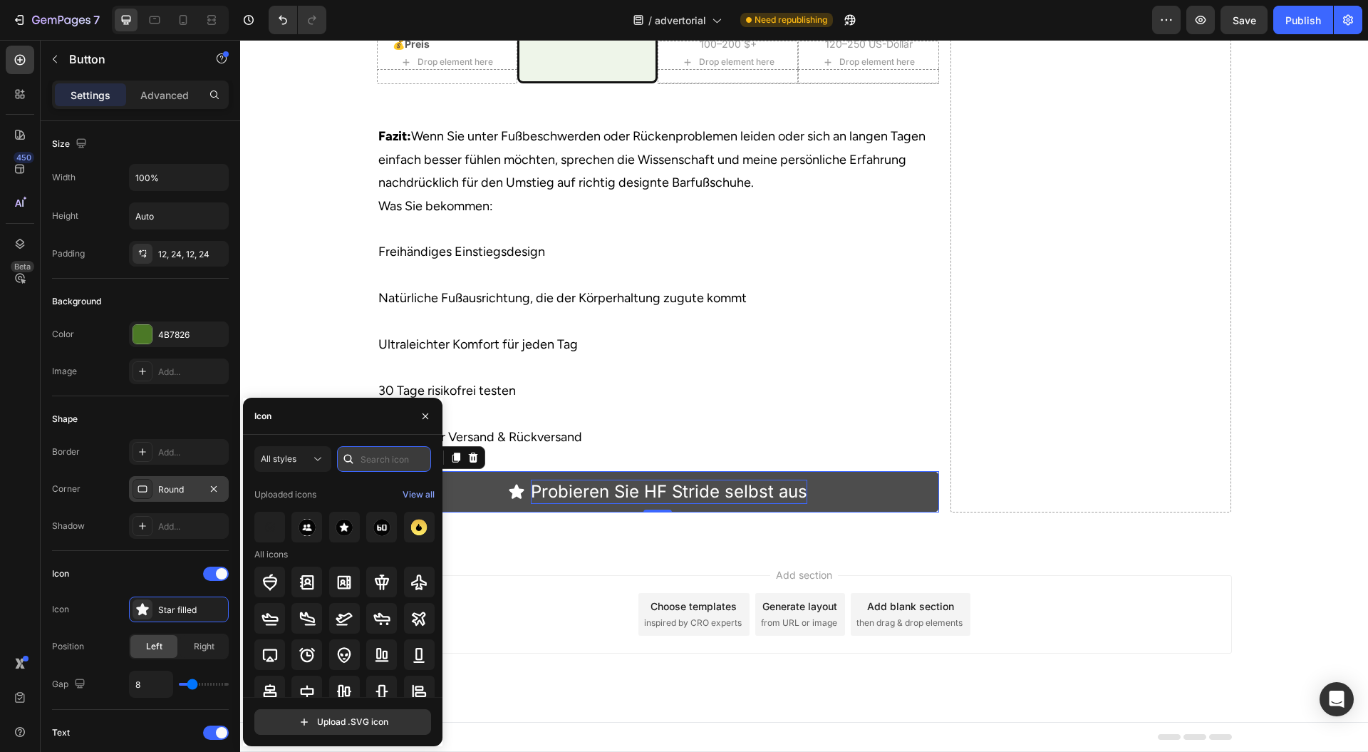
click at [380, 463] on input "text" at bounding box center [384, 459] width 94 height 26
type input "arrow"
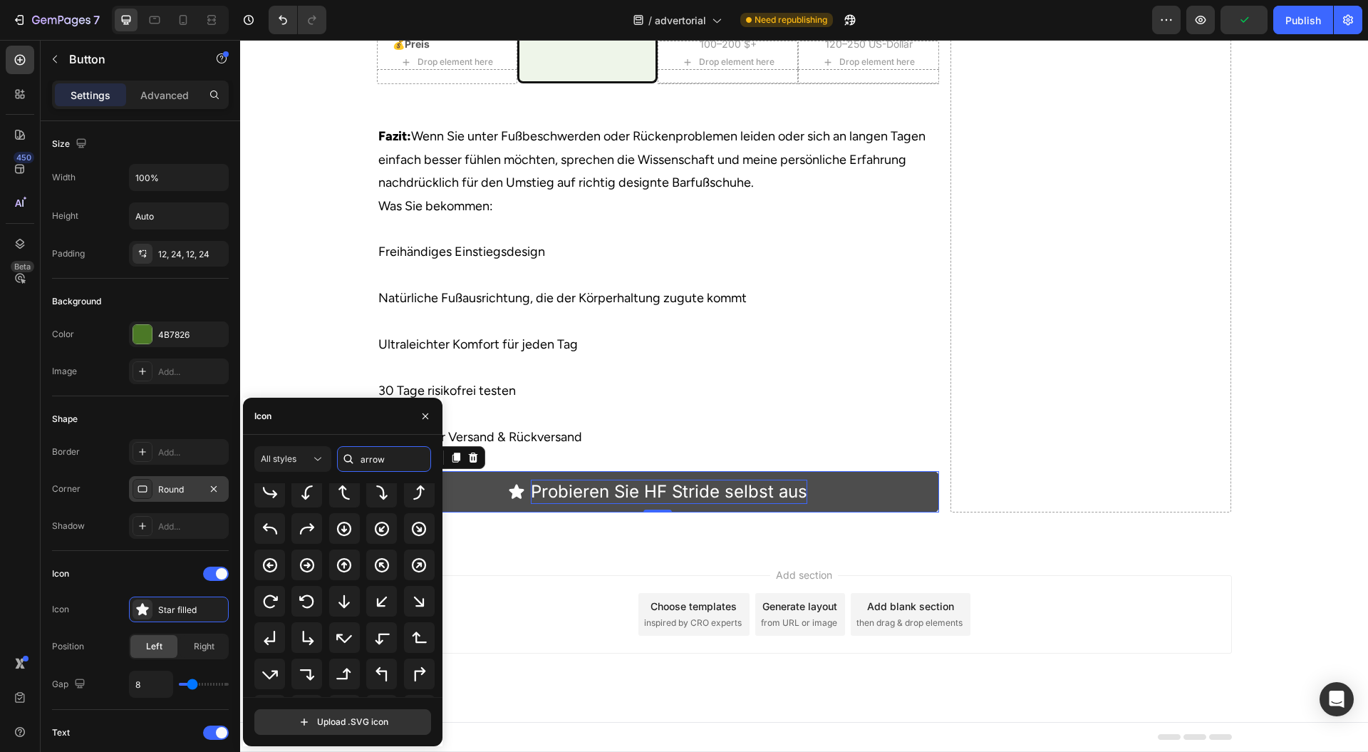
scroll to position [346, 0]
click at [303, 525] on icon at bounding box center [307, 530] width 17 height 17
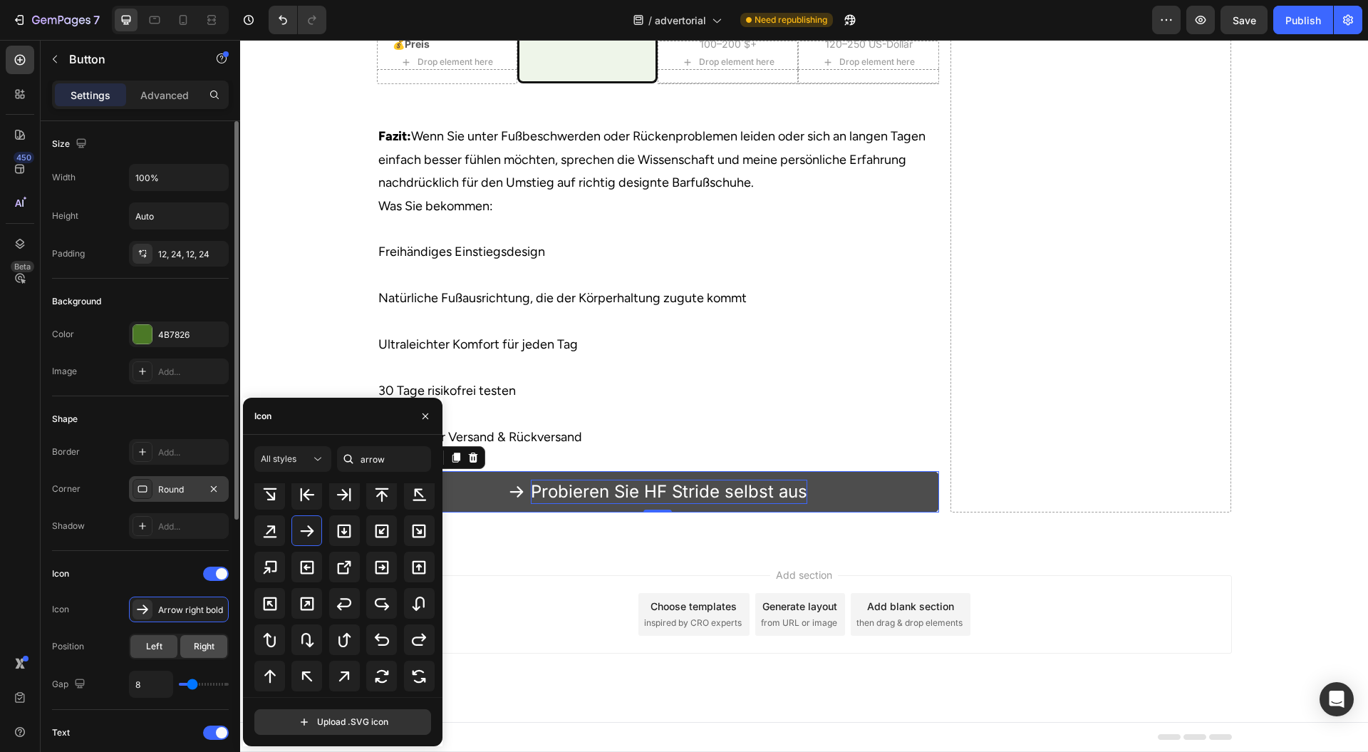
click at [205, 649] on span "Right" at bounding box center [204, 646] width 21 height 13
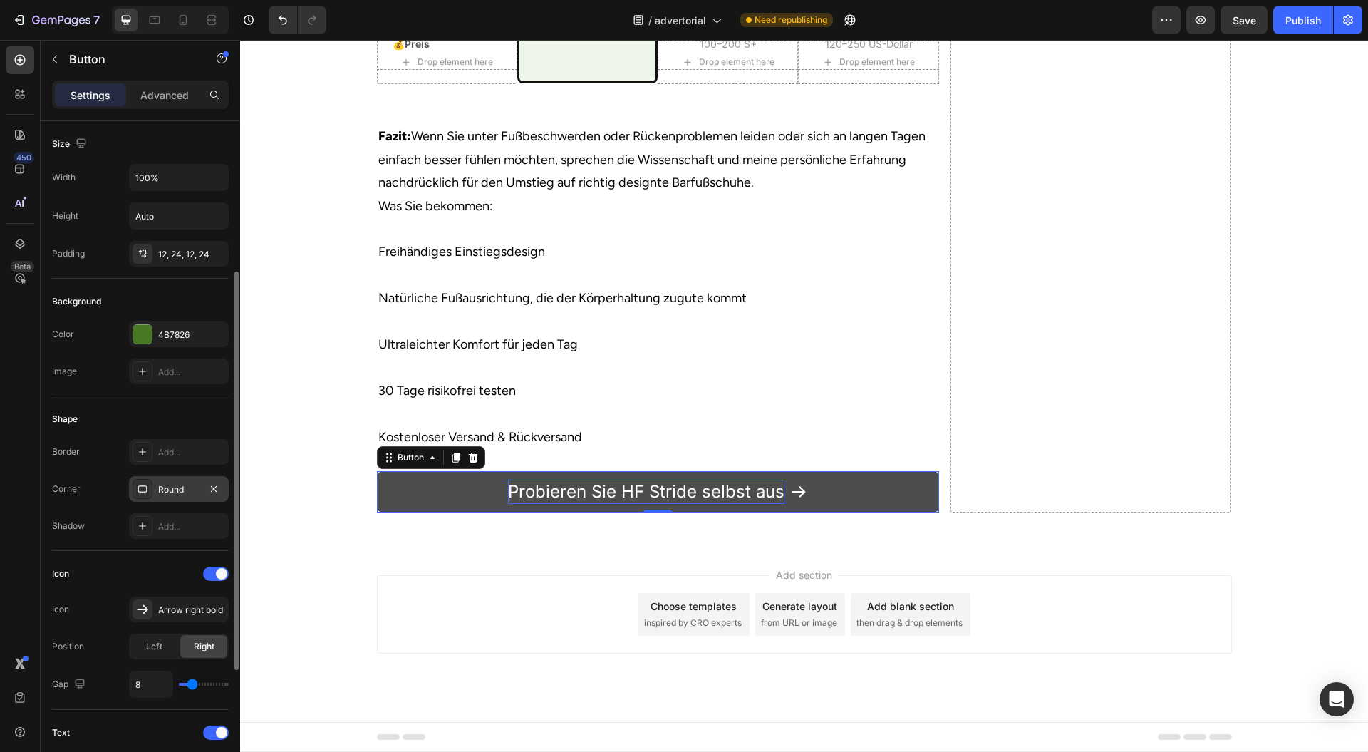
scroll to position [95, 0]
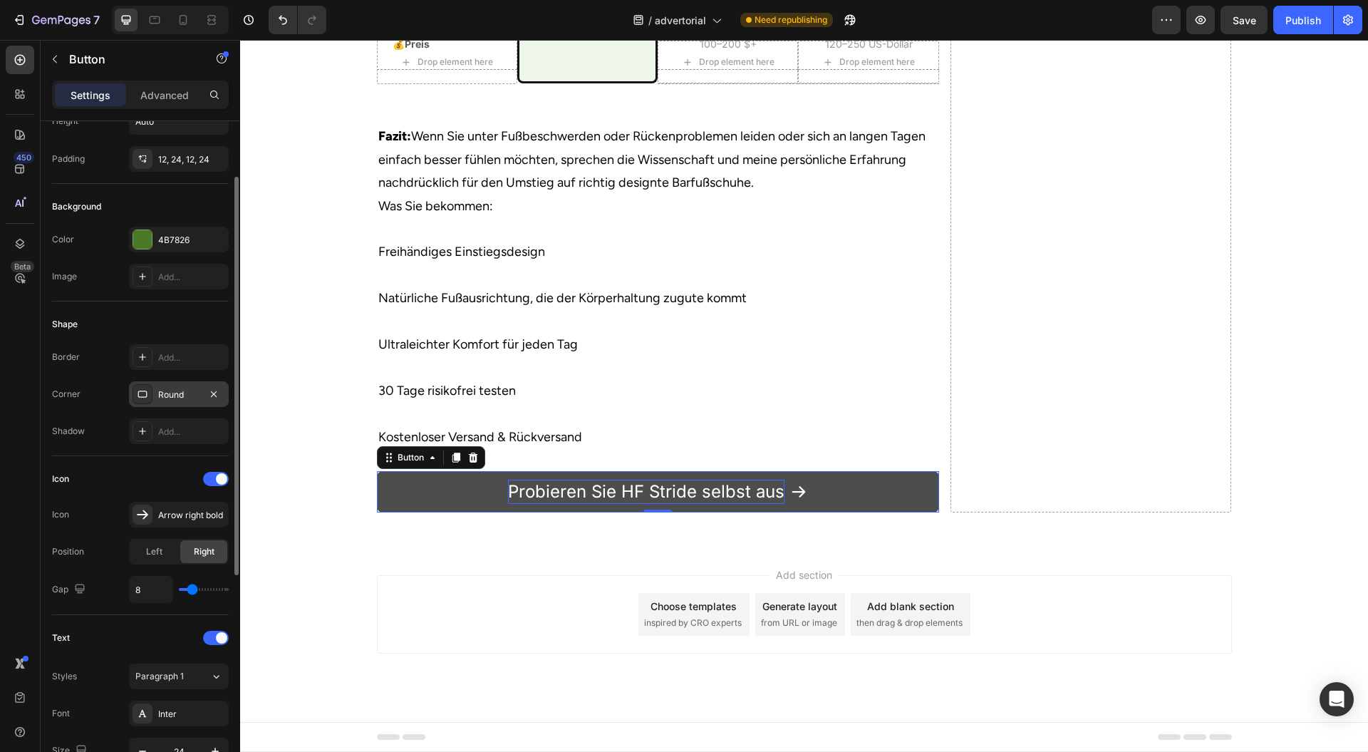
type input "12"
type input "28"
type input "31"
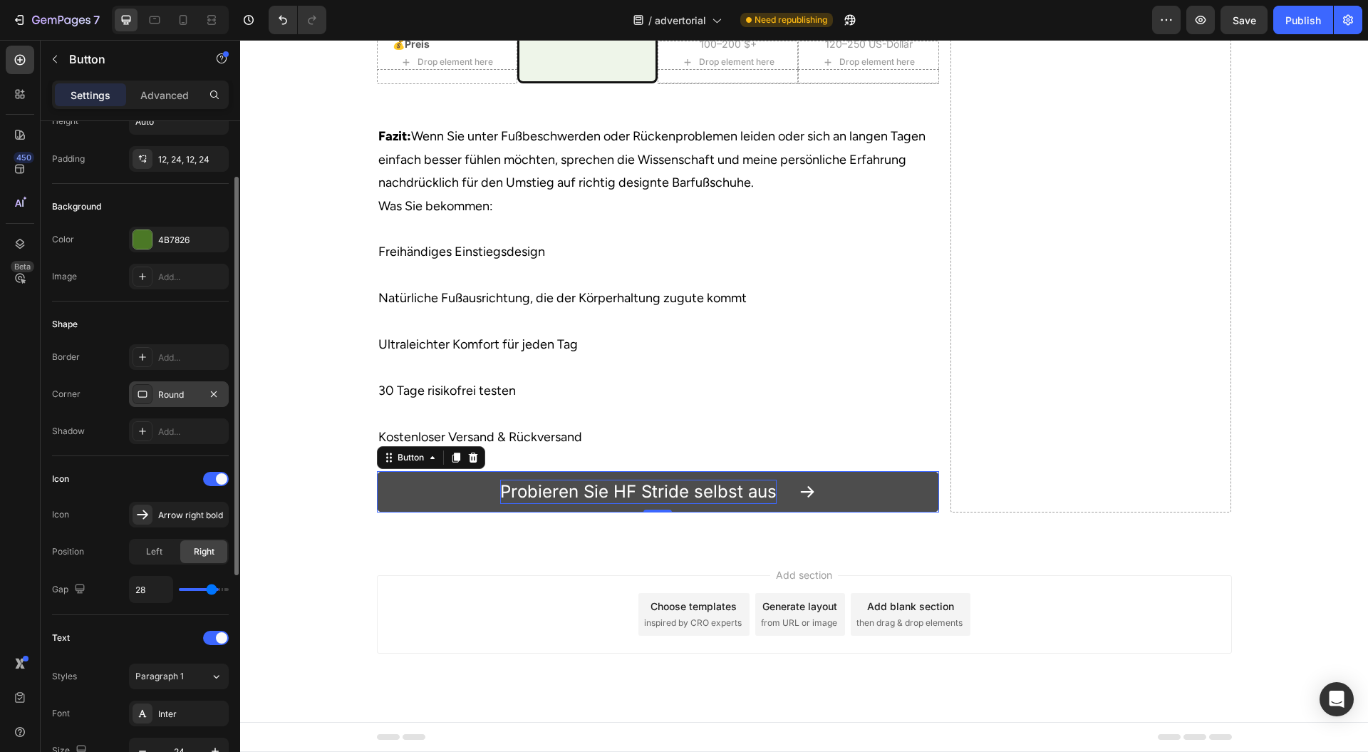
type input "31"
type input "33"
type input "35"
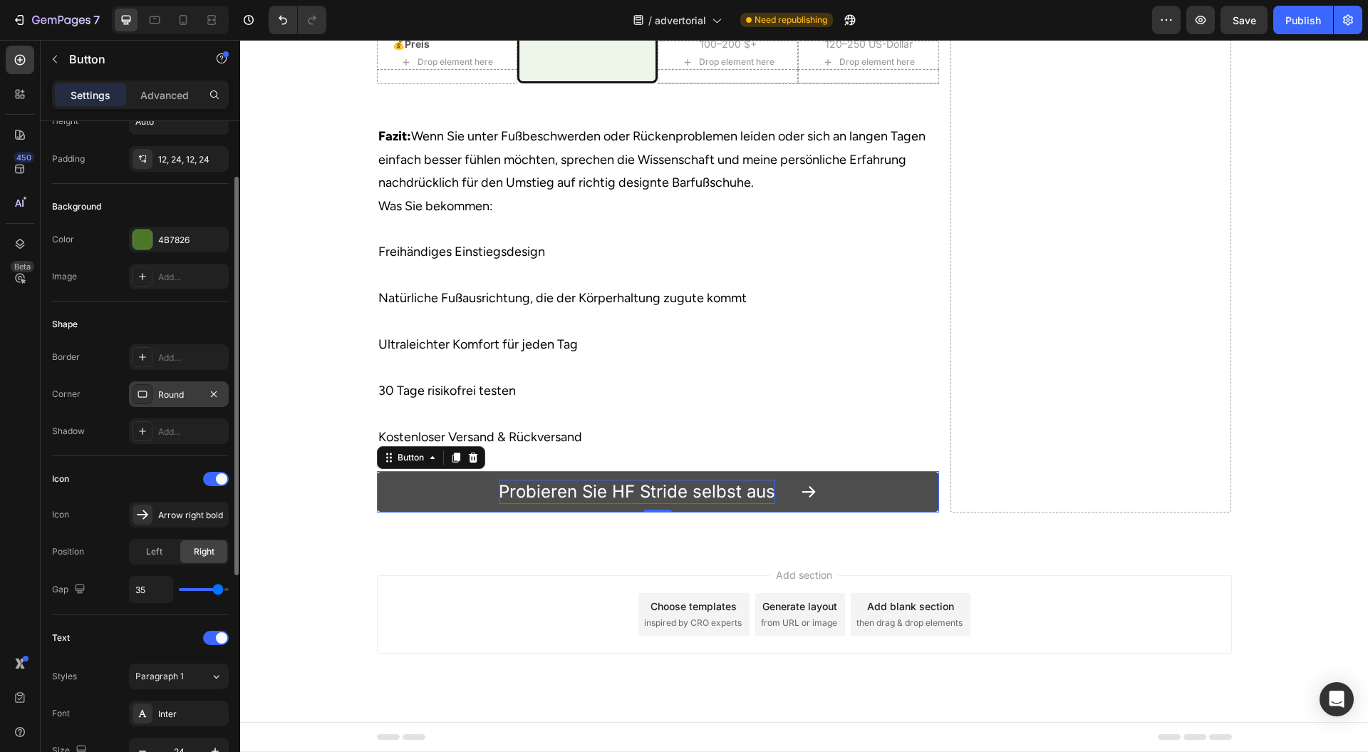
type input "39"
type input "40"
type input "0"
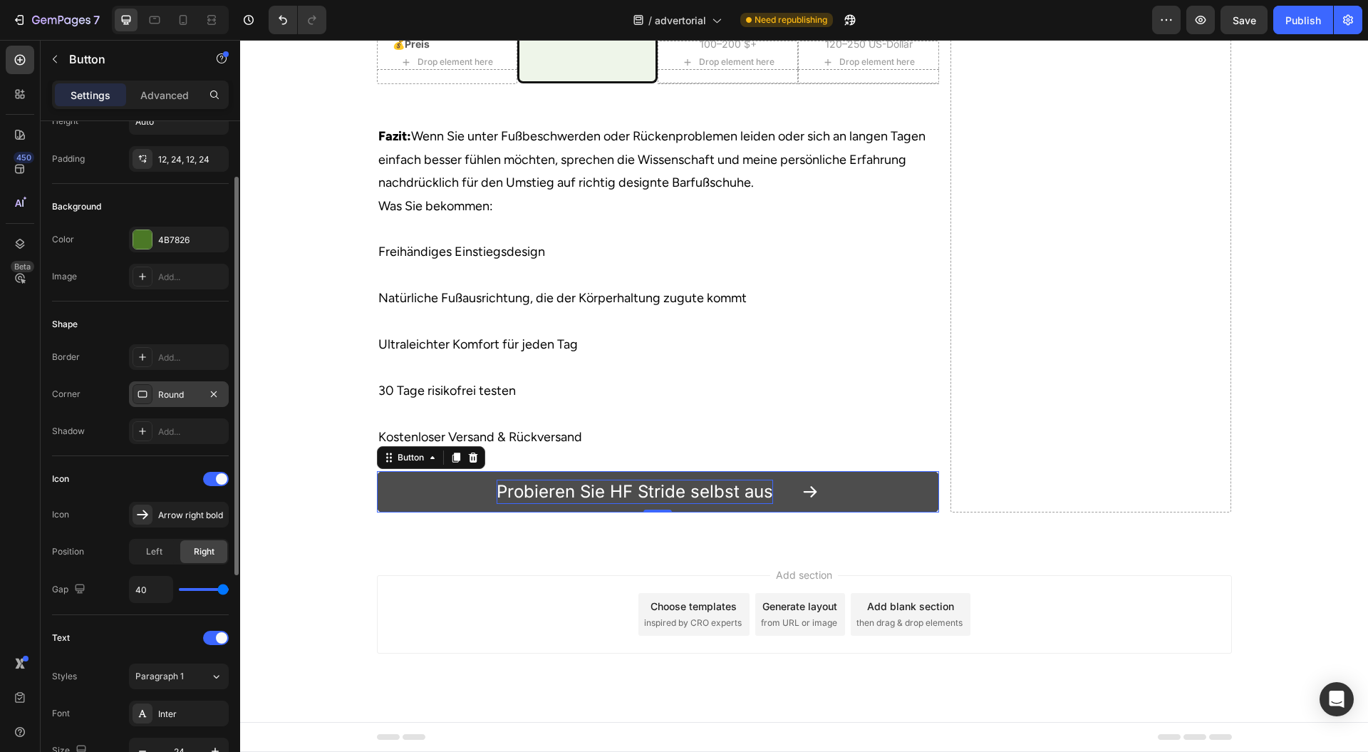
type input "0"
type input "4"
type input "5"
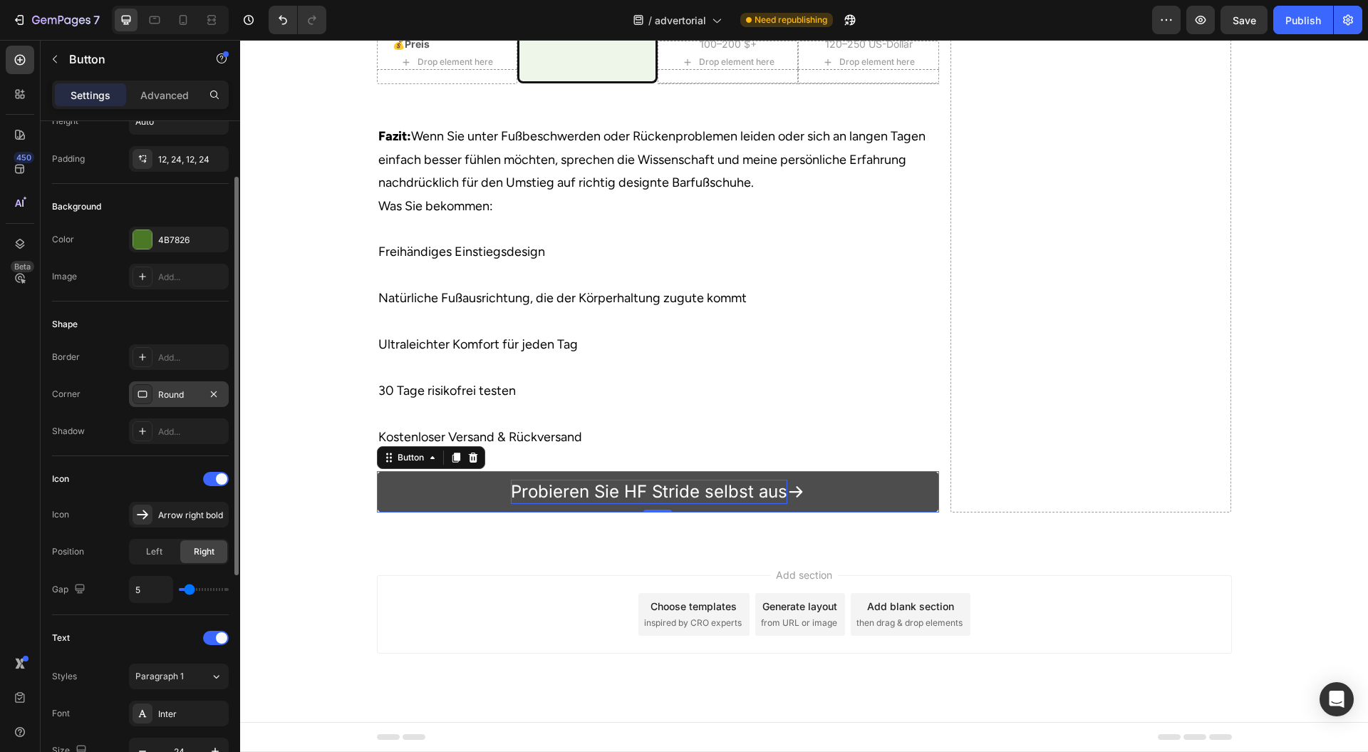
type input "6"
type input "15"
click at [199, 588] on input "range" at bounding box center [204, 589] width 50 height 3
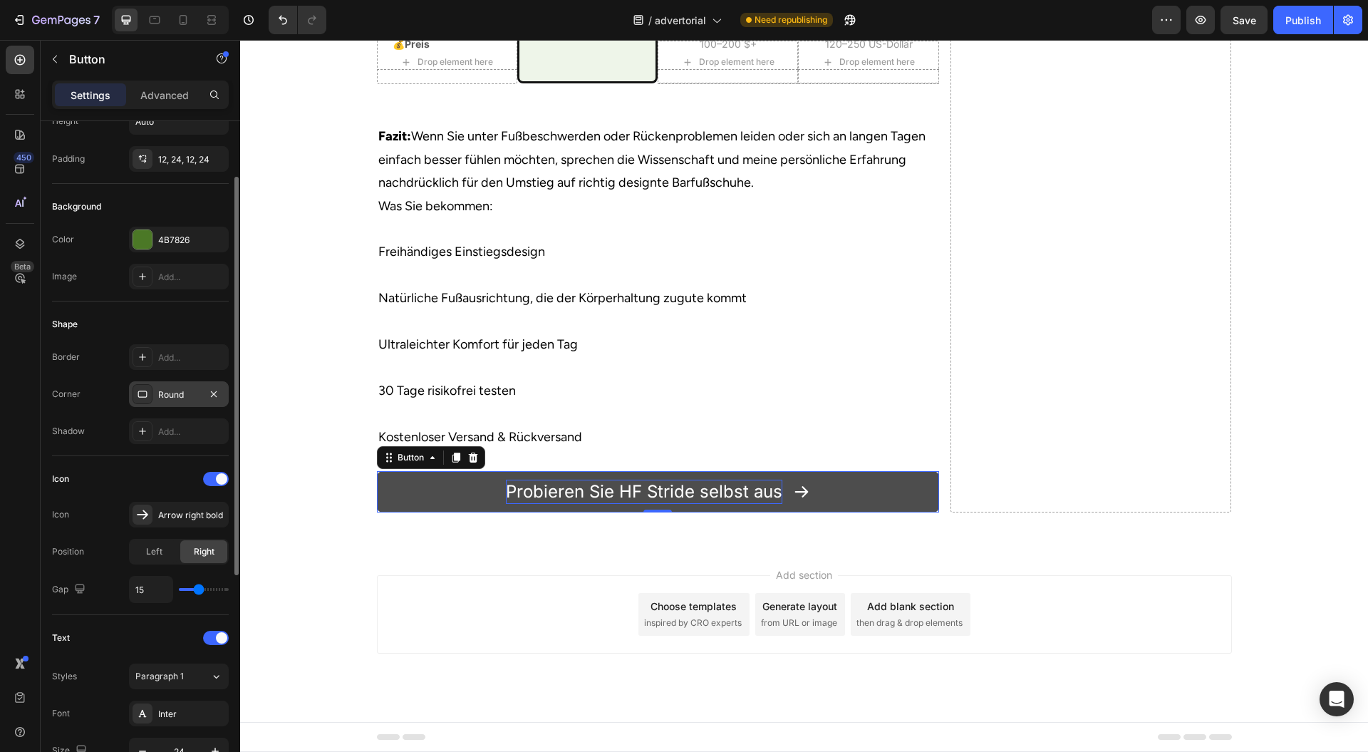
click at [100, 552] on div "Position Left Right" at bounding box center [140, 552] width 177 height 26
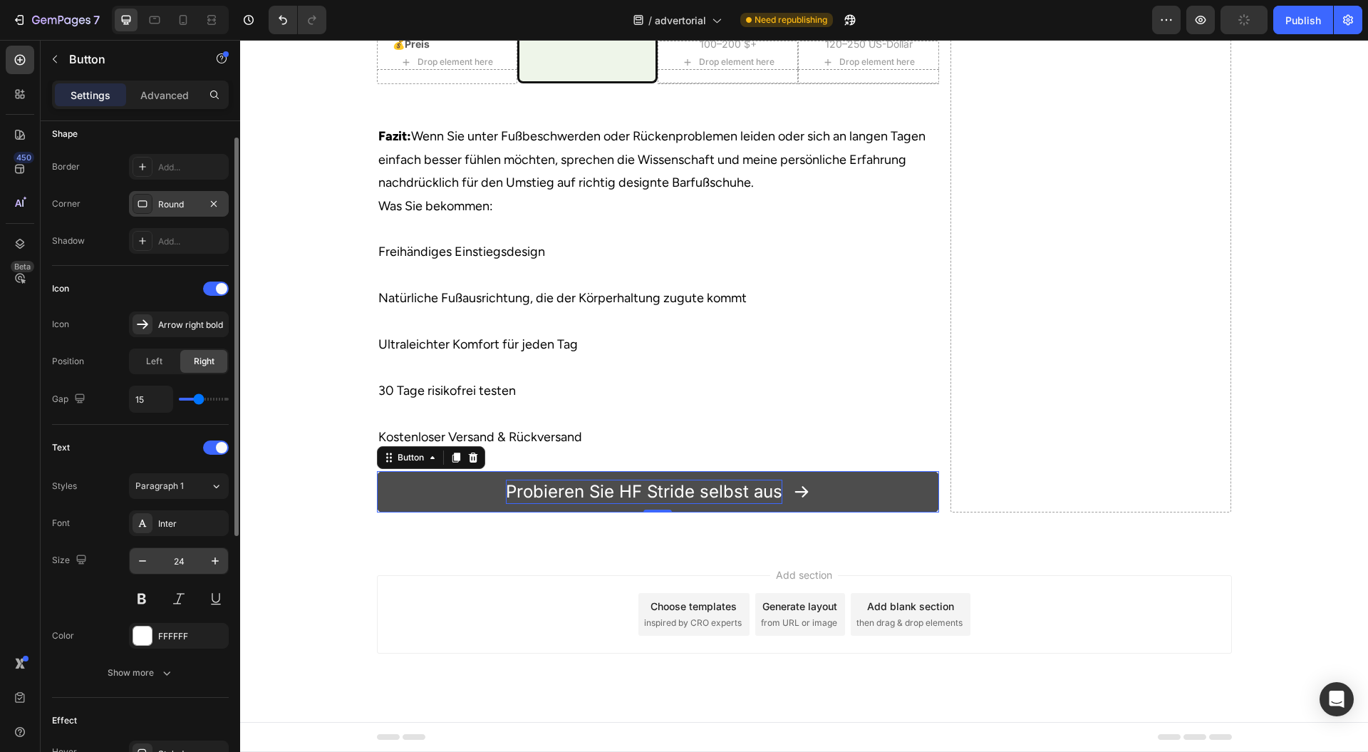
scroll to position [190, 0]
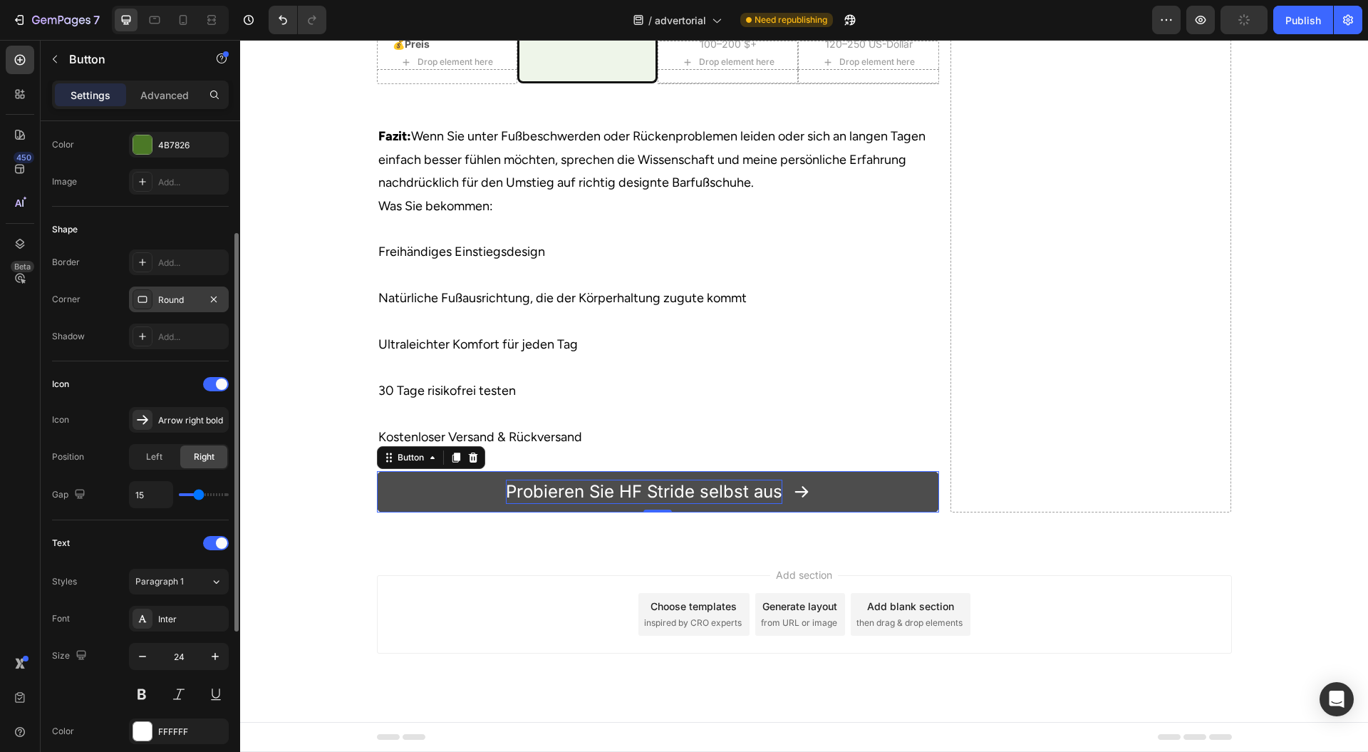
type input "36"
type input "40"
drag, startPoint x: 200, startPoint y: 495, endPoint x: 232, endPoint y: 491, distance: 33.0
type input "40"
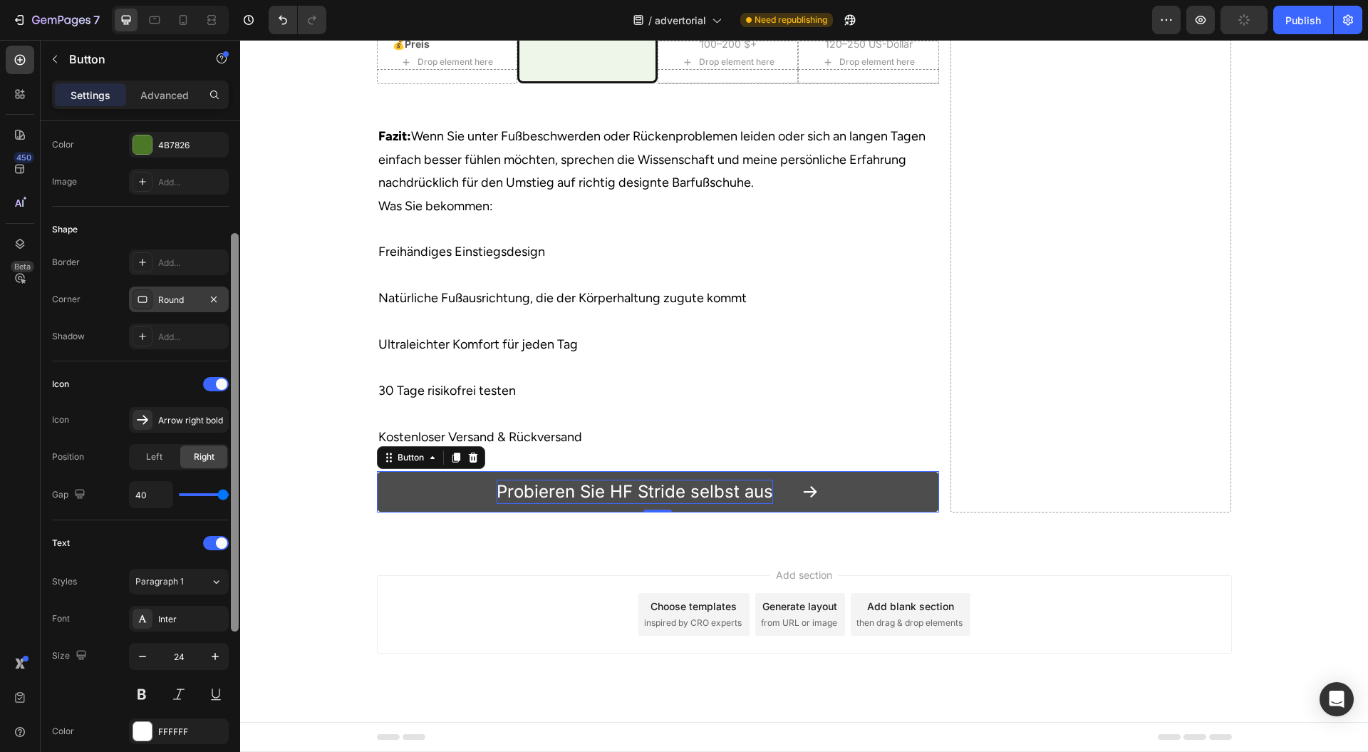
click at [229, 493] on input "range" at bounding box center [204, 494] width 50 height 3
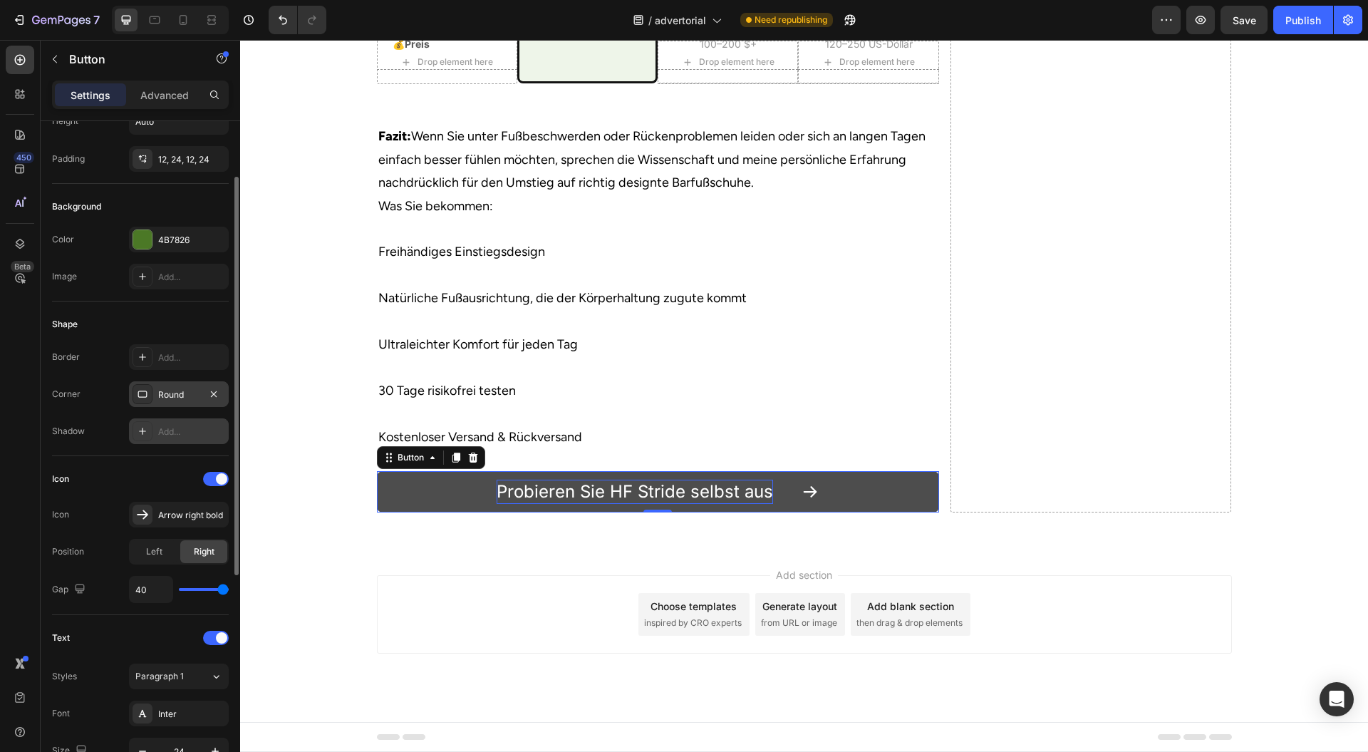
scroll to position [0, 0]
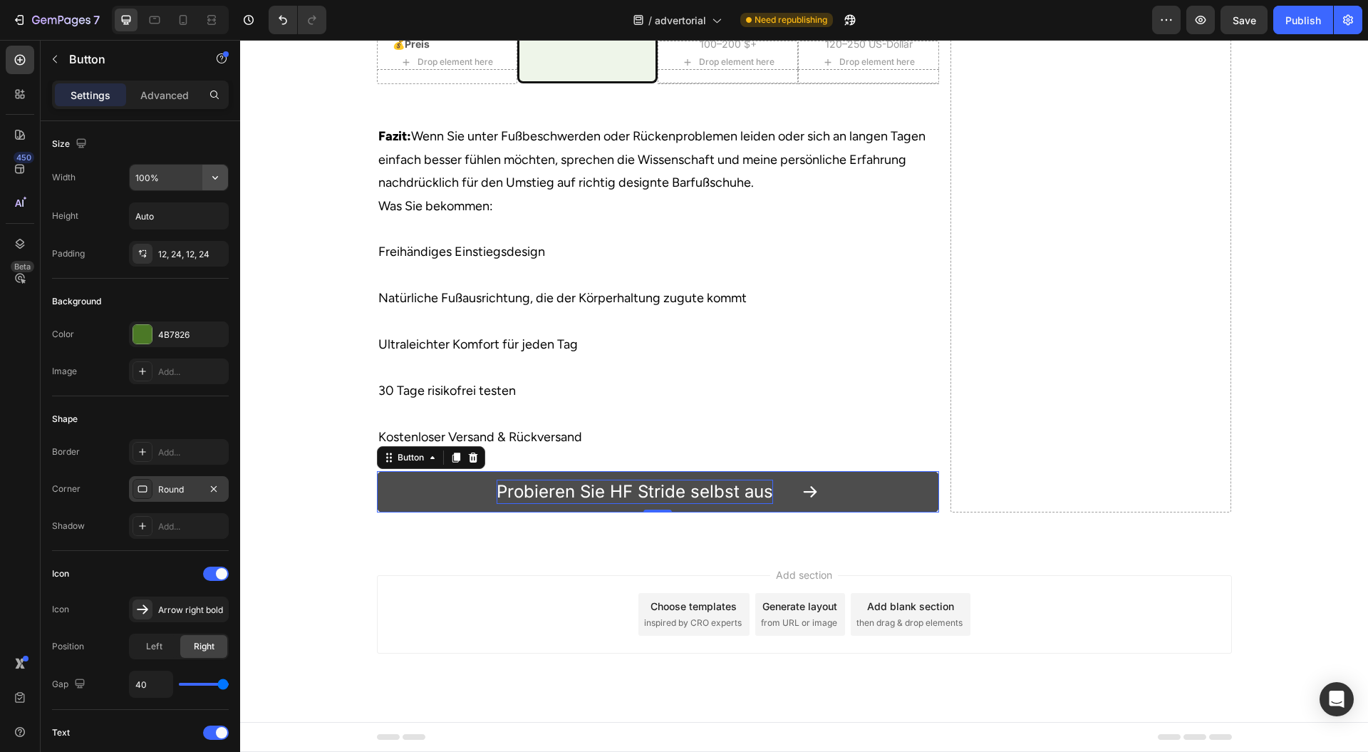
click at [215, 180] on icon "button" at bounding box center [215, 177] width 14 height 14
click at [182, 218] on p "Fit content Auto" at bounding box center [175, 213] width 81 height 13
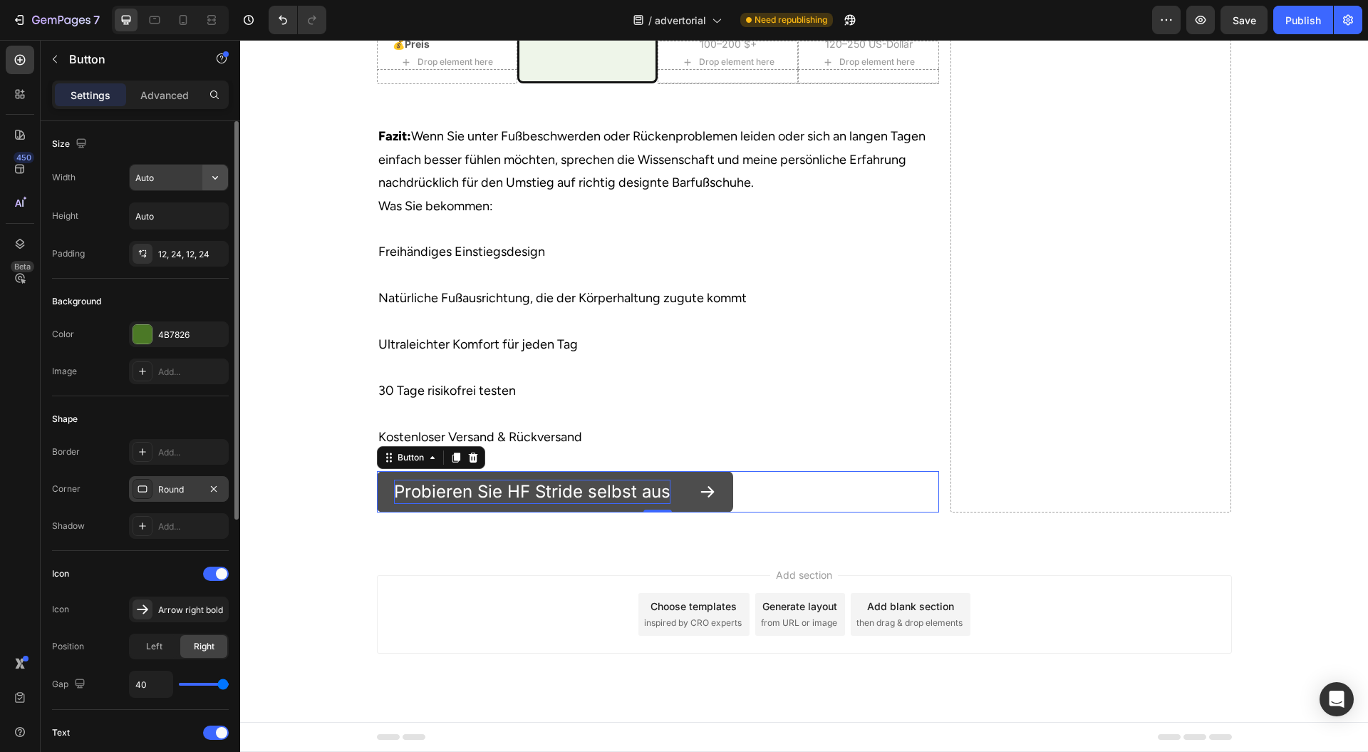
click at [220, 168] on button "button" at bounding box center [215, 178] width 26 height 26
click at [153, 234] on p "Full 100%" at bounding box center [175, 240] width 81 height 13
type input "100%"
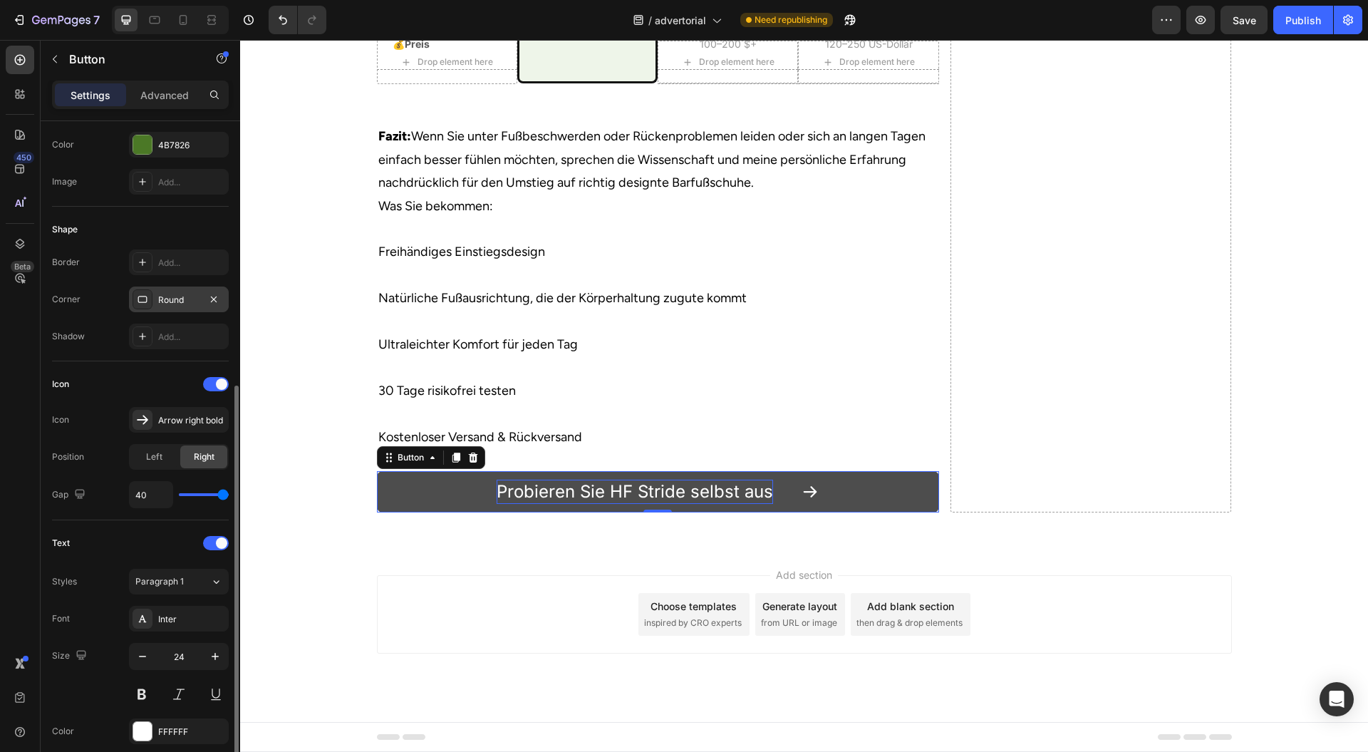
scroll to position [285, 0]
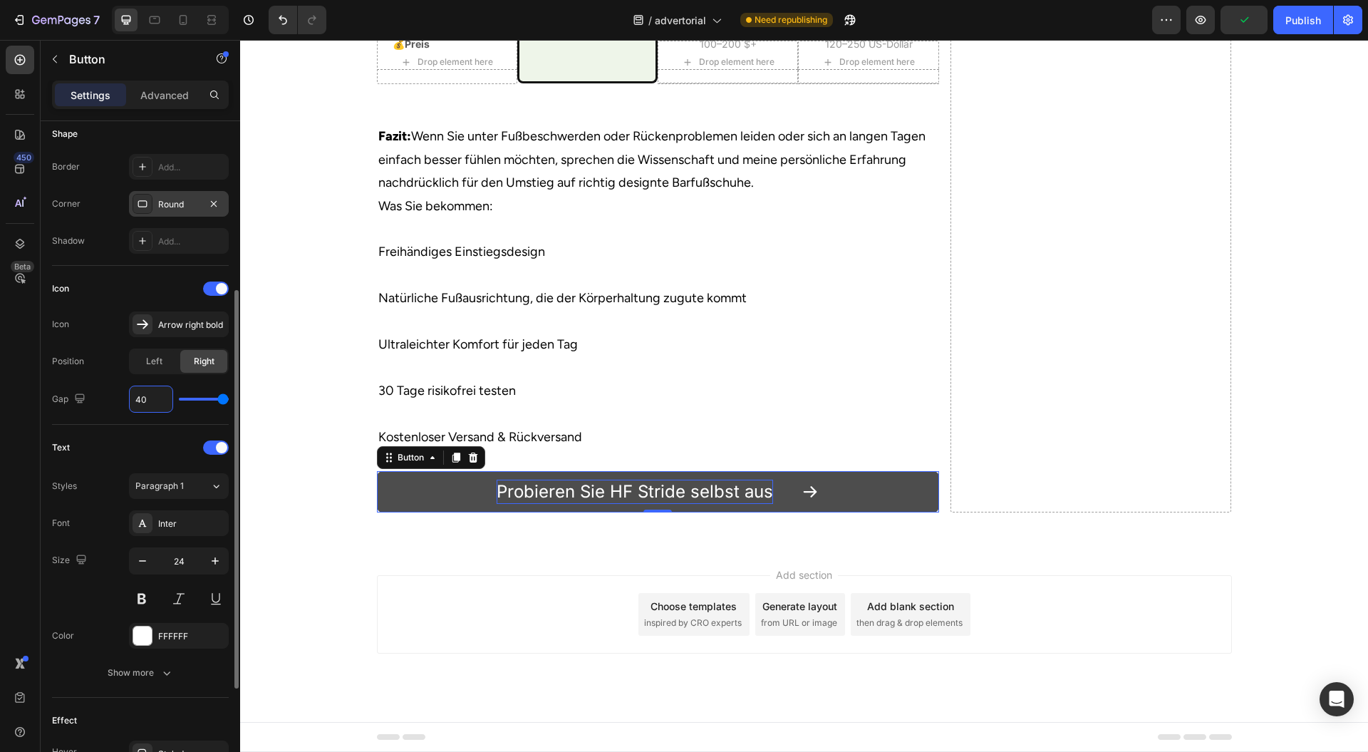
click at [151, 394] on input "40" at bounding box center [151, 399] width 43 height 26
type input "90"
type input "40"
type input "9"
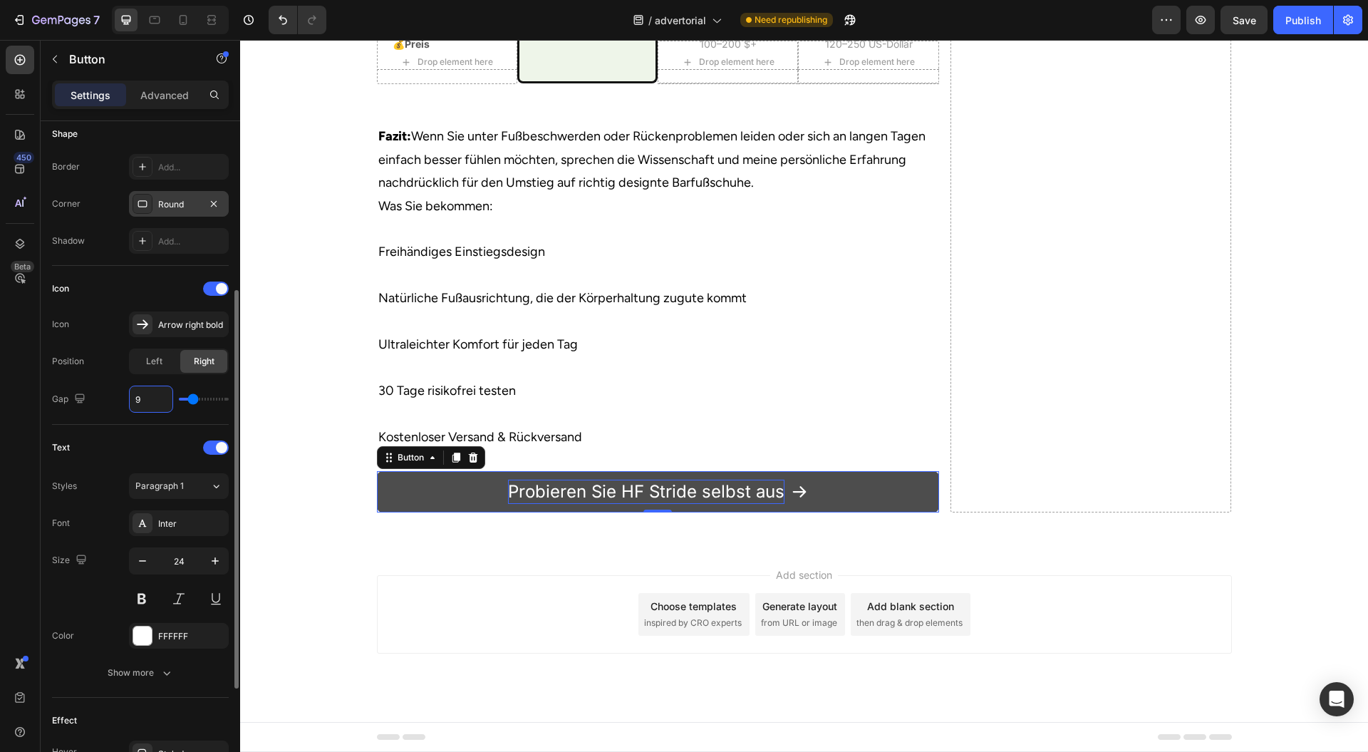
type input "0"
type input "12"
type input "120"
type input "40"
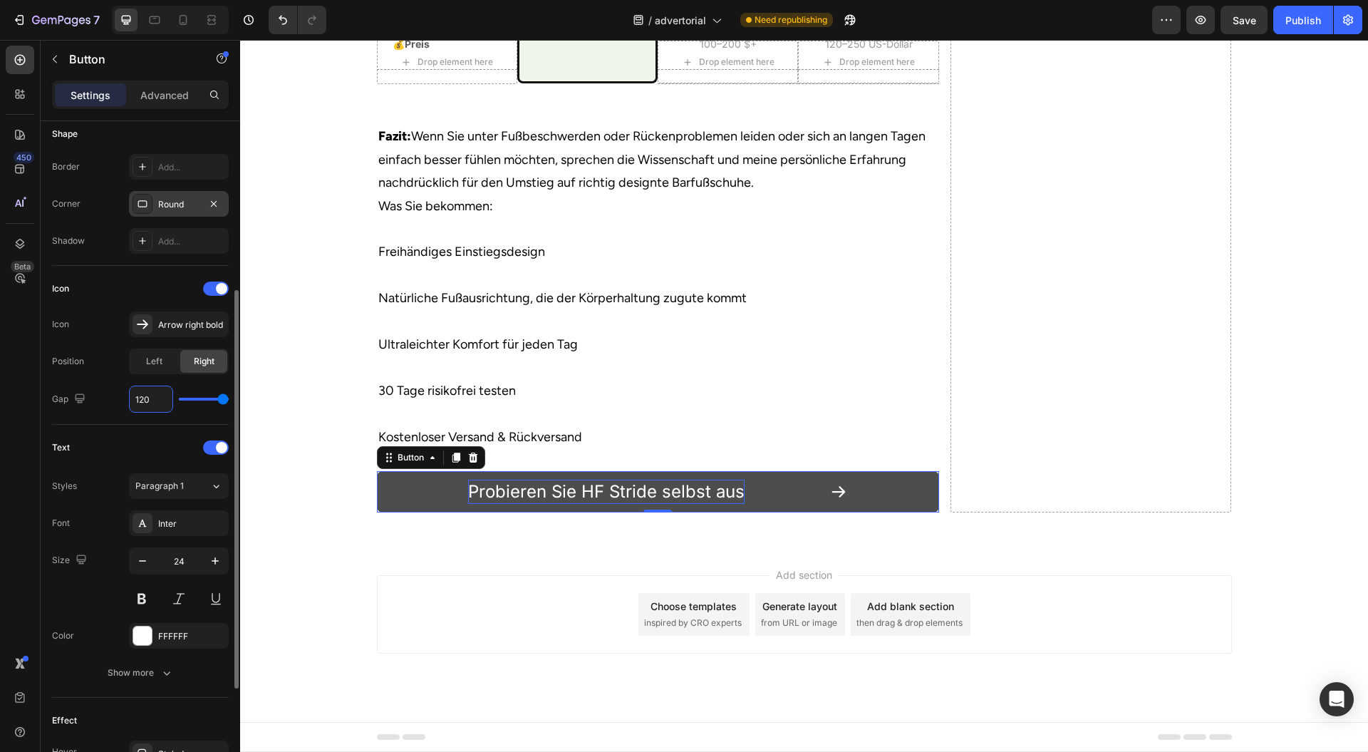
type input "120"
type input "0"
click at [164, 363] on div "Left" at bounding box center [153, 361] width 47 height 23
click at [218, 356] on div "Right" at bounding box center [203, 361] width 47 height 23
drag, startPoint x: 182, startPoint y: 391, endPoint x: 208, endPoint y: 399, distance: 26.8
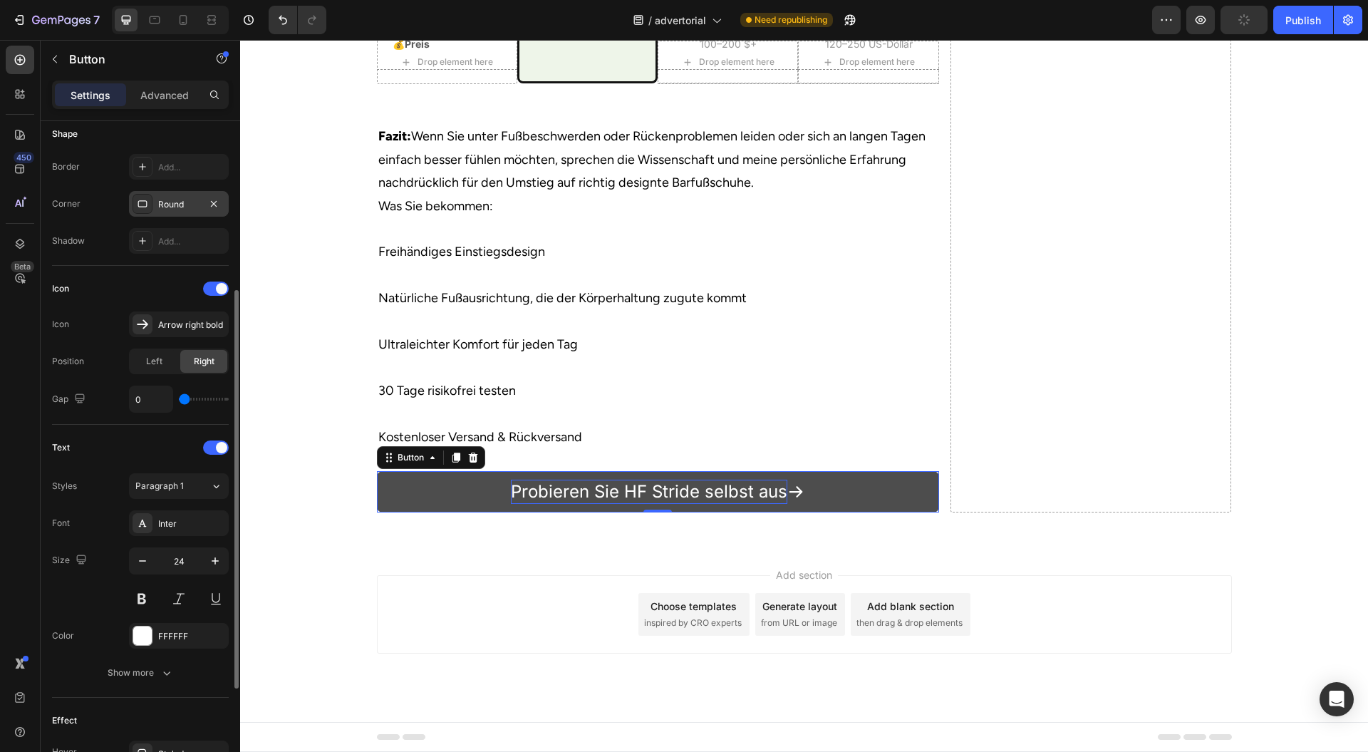
click at [208, 399] on div "0" at bounding box center [179, 399] width 100 height 27
click at [210, 403] on div "0" at bounding box center [179, 399] width 100 height 27
type input "4"
type input "40"
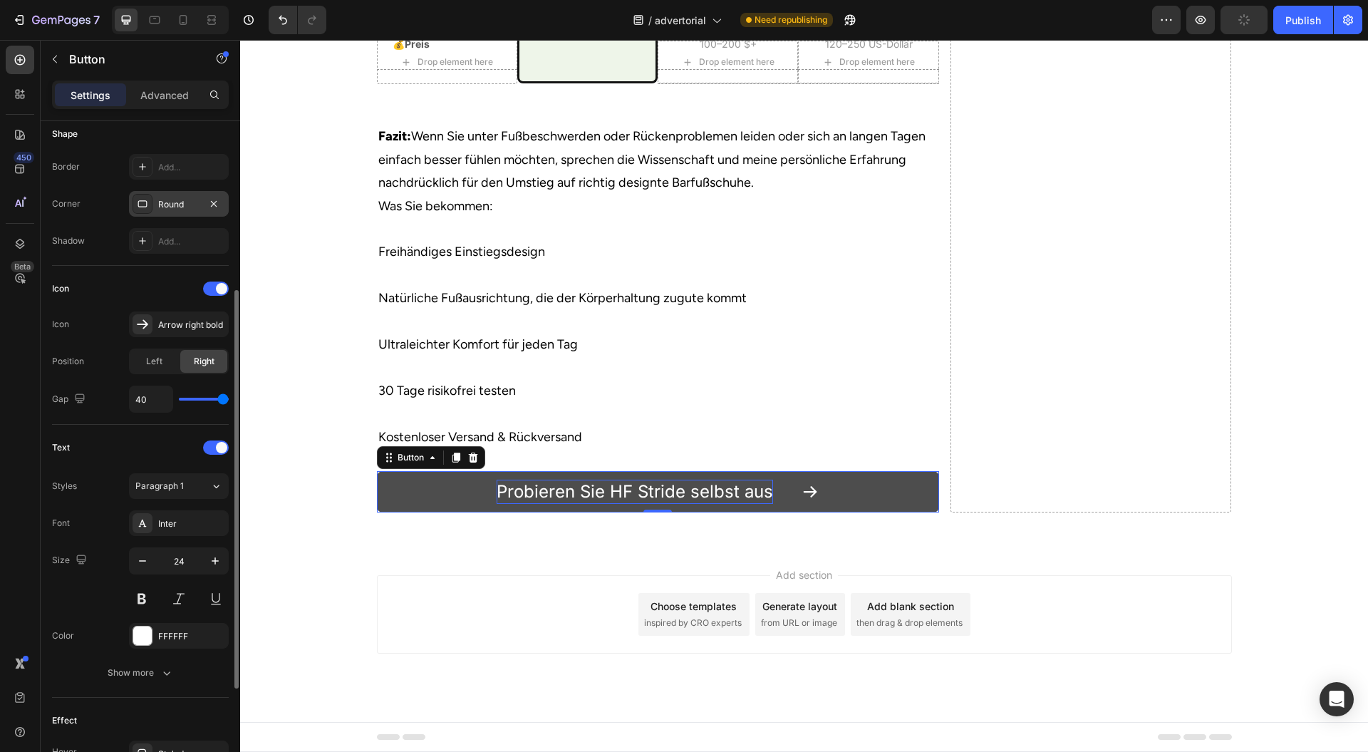
drag, startPoint x: 190, startPoint y: 396, endPoint x: 252, endPoint y: 399, distance: 62.1
type input "40"
click at [229, 399] on input "range" at bounding box center [204, 399] width 50 height 3
click at [196, 476] on button "Paragraph 1" at bounding box center [179, 486] width 100 height 26
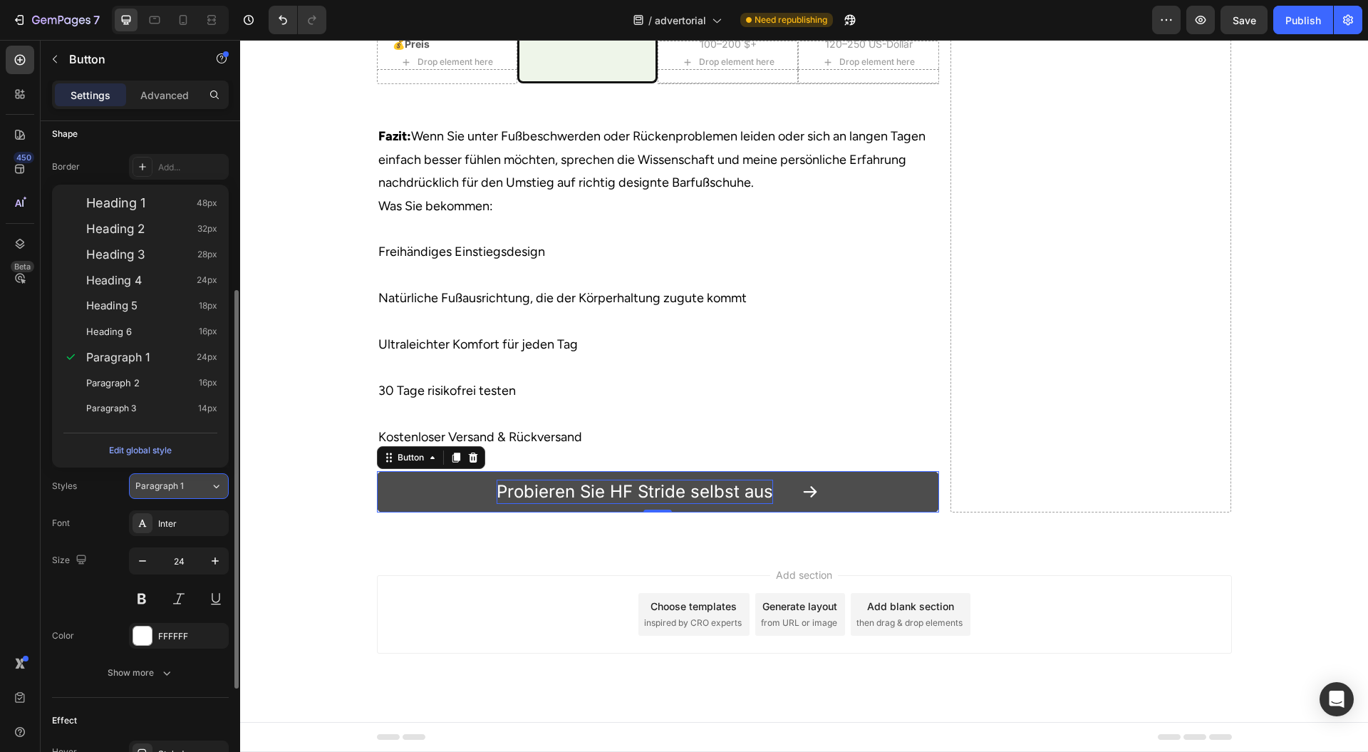
click at [197, 475] on button "Paragraph 1" at bounding box center [179, 486] width 100 height 26
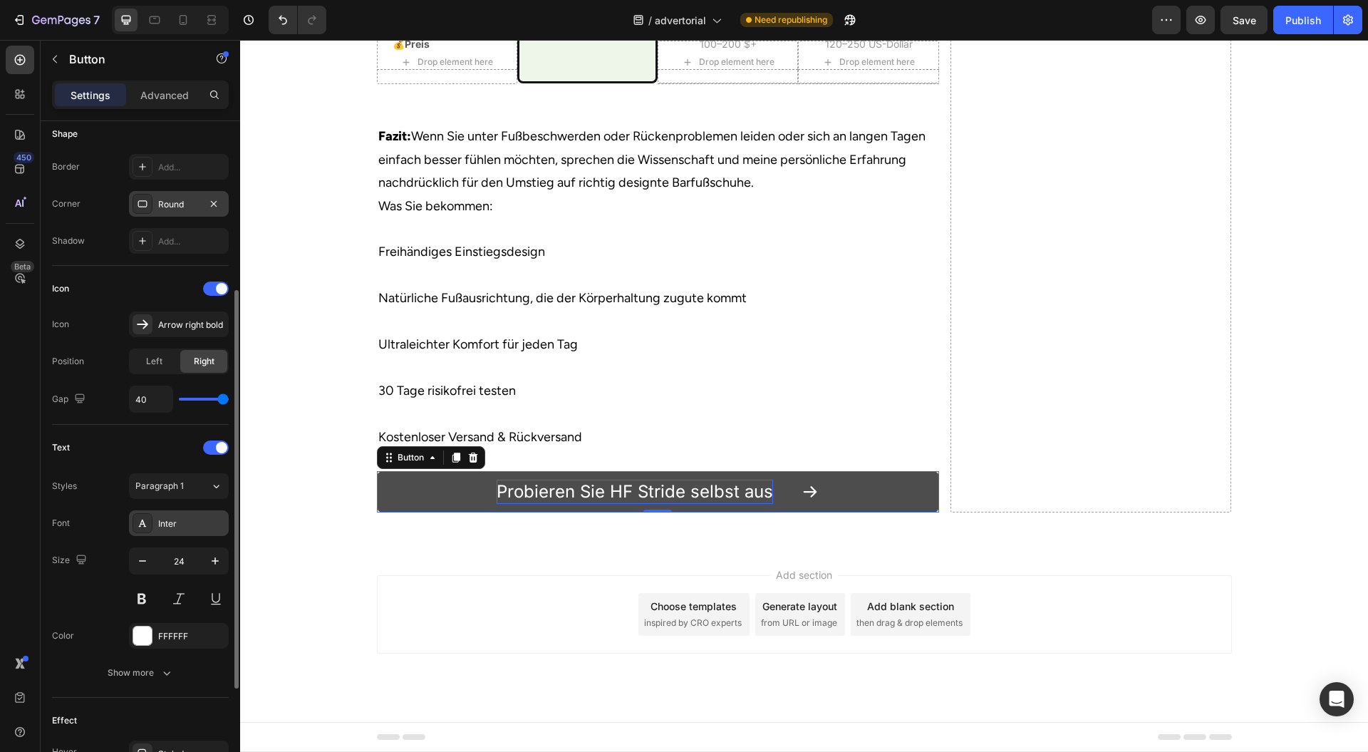
click at [175, 514] on div "Inter" at bounding box center [179, 523] width 100 height 26
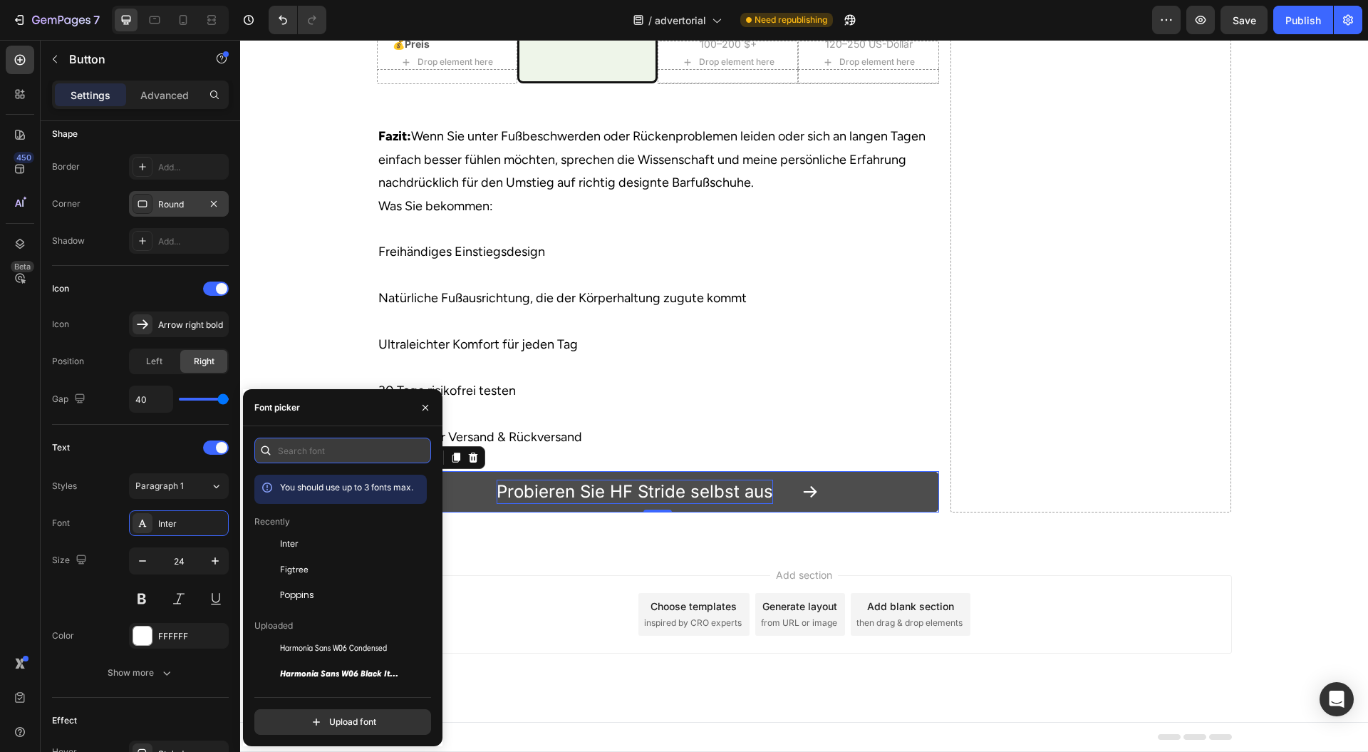
click at [335, 452] on input "text" at bounding box center [342, 451] width 177 height 26
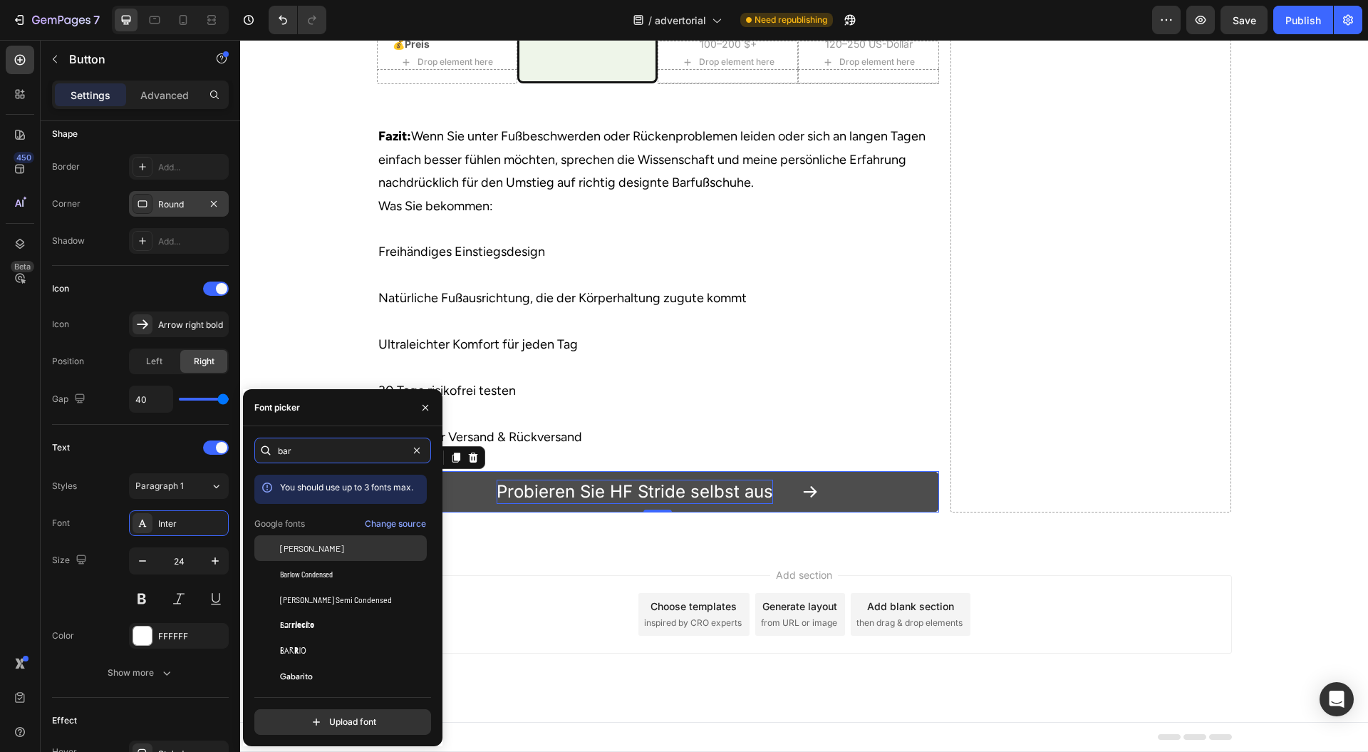
type input "bar"
click at [301, 545] on span "Barlow" at bounding box center [312, 548] width 64 height 13
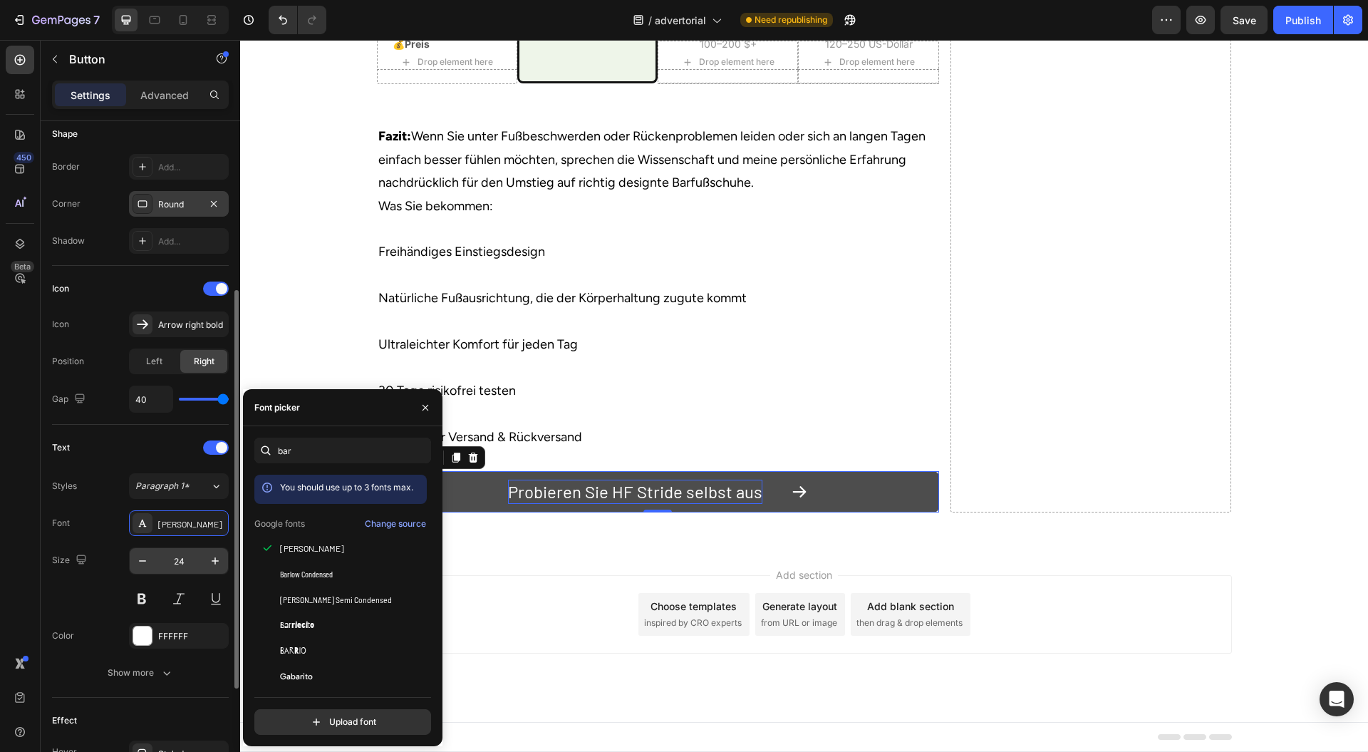
click at [192, 553] on input "24" at bounding box center [178, 561] width 47 height 26
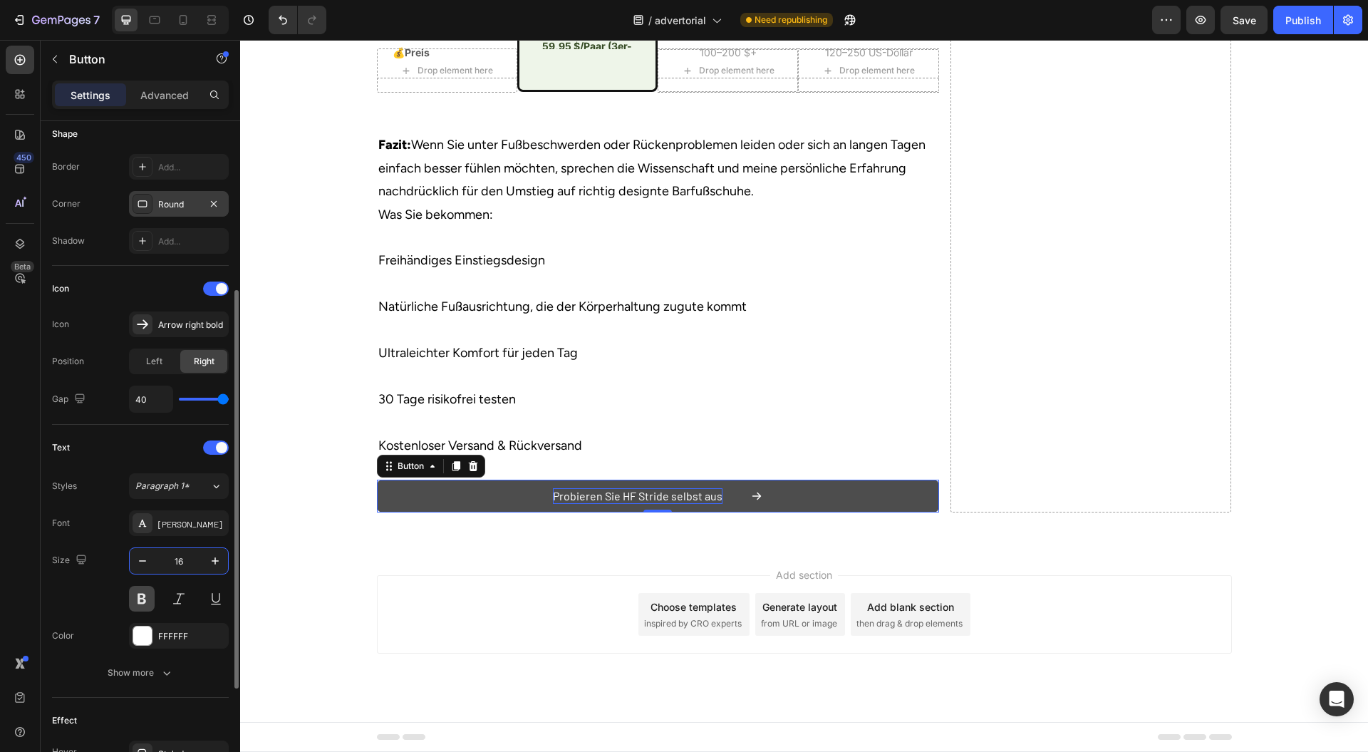
type input "16"
click at [142, 591] on button at bounding box center [142, 599] width 26 height 26
click at [158, 668] on div "Show more" at bounding box center [141, 673] width 66 height 14
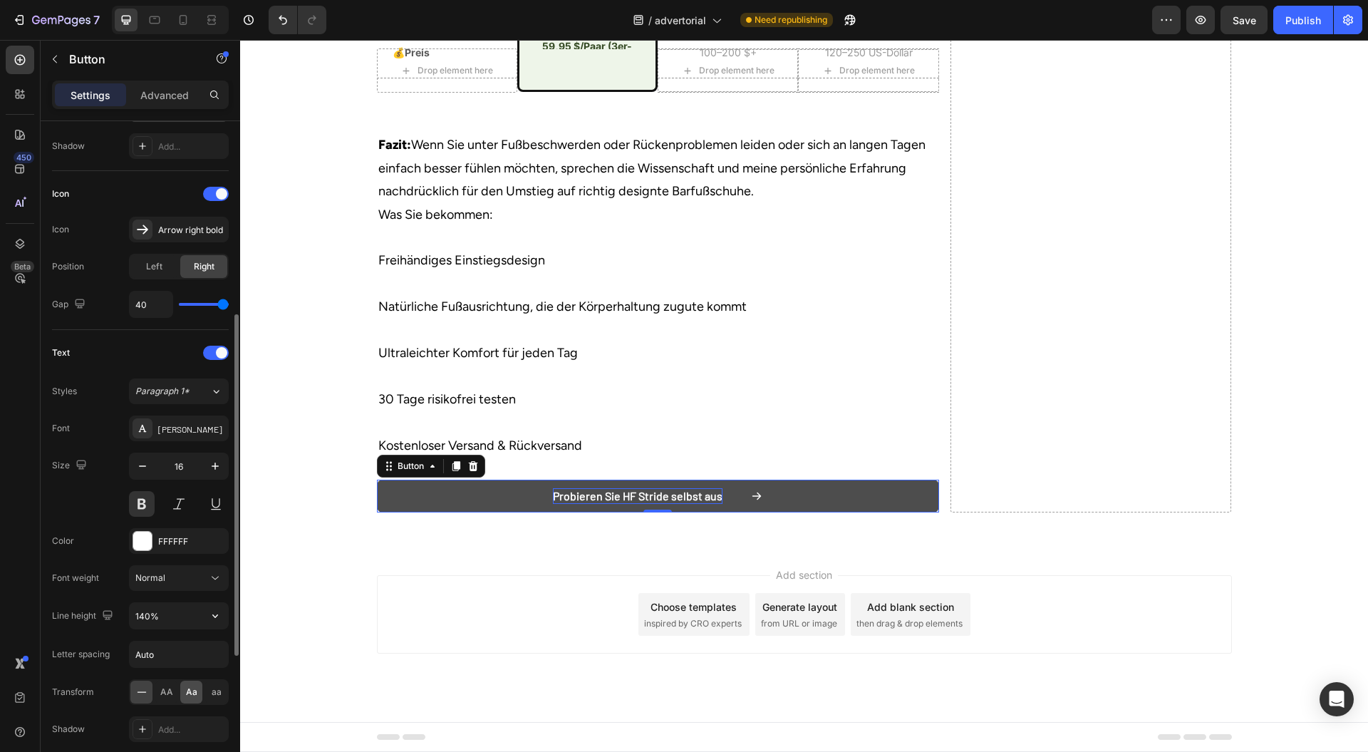
scroll to position [475, 0]
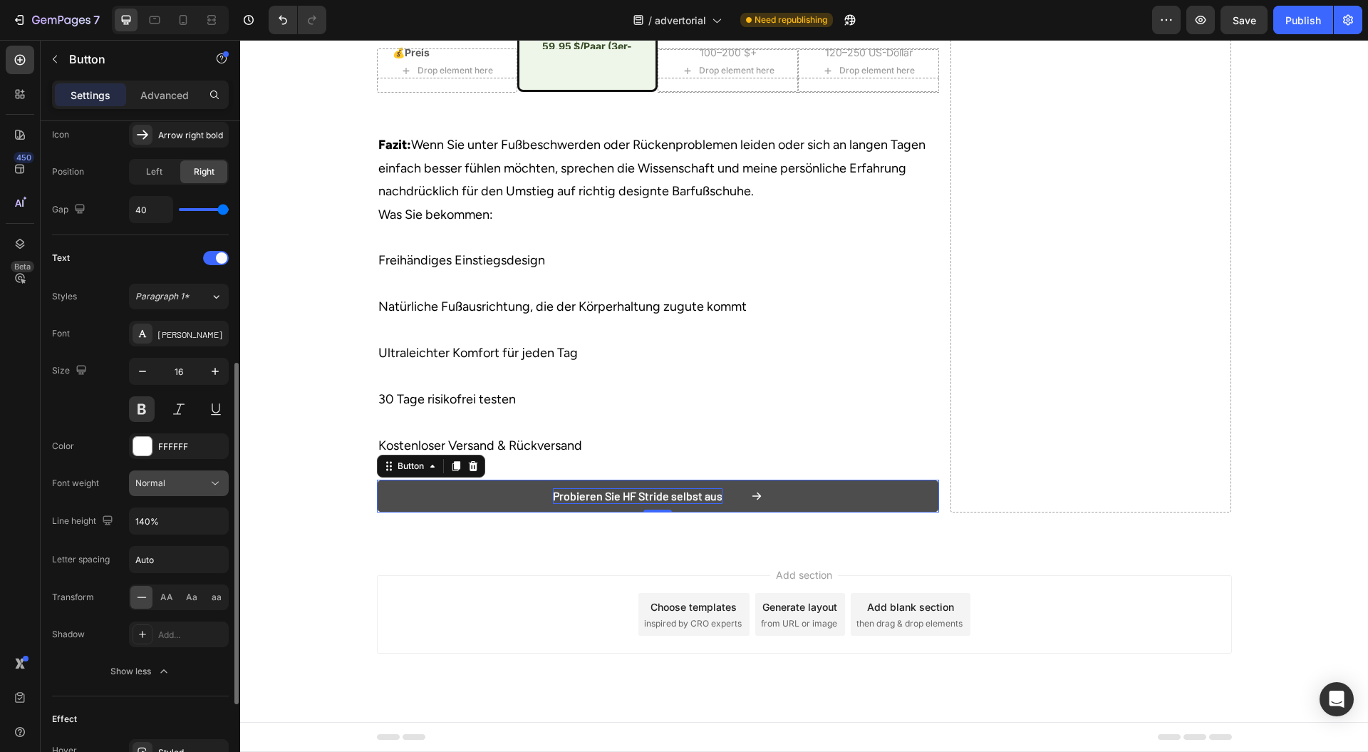
click at [217, 478] on icon at bounding box center [215, 483] width 14 height 14
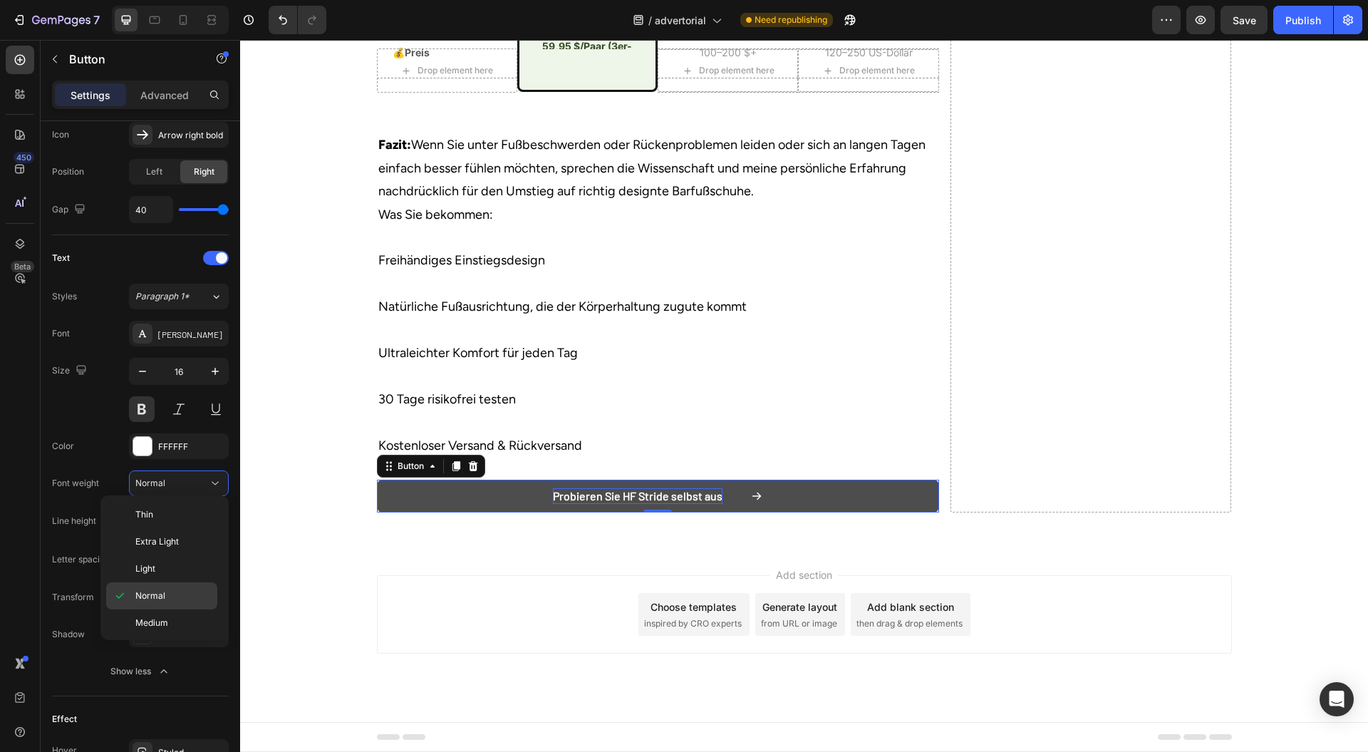
scroll to position [105, 0]
click at [172, 619] on p "Black" at bounding box center [173, 625] width 76 height 13
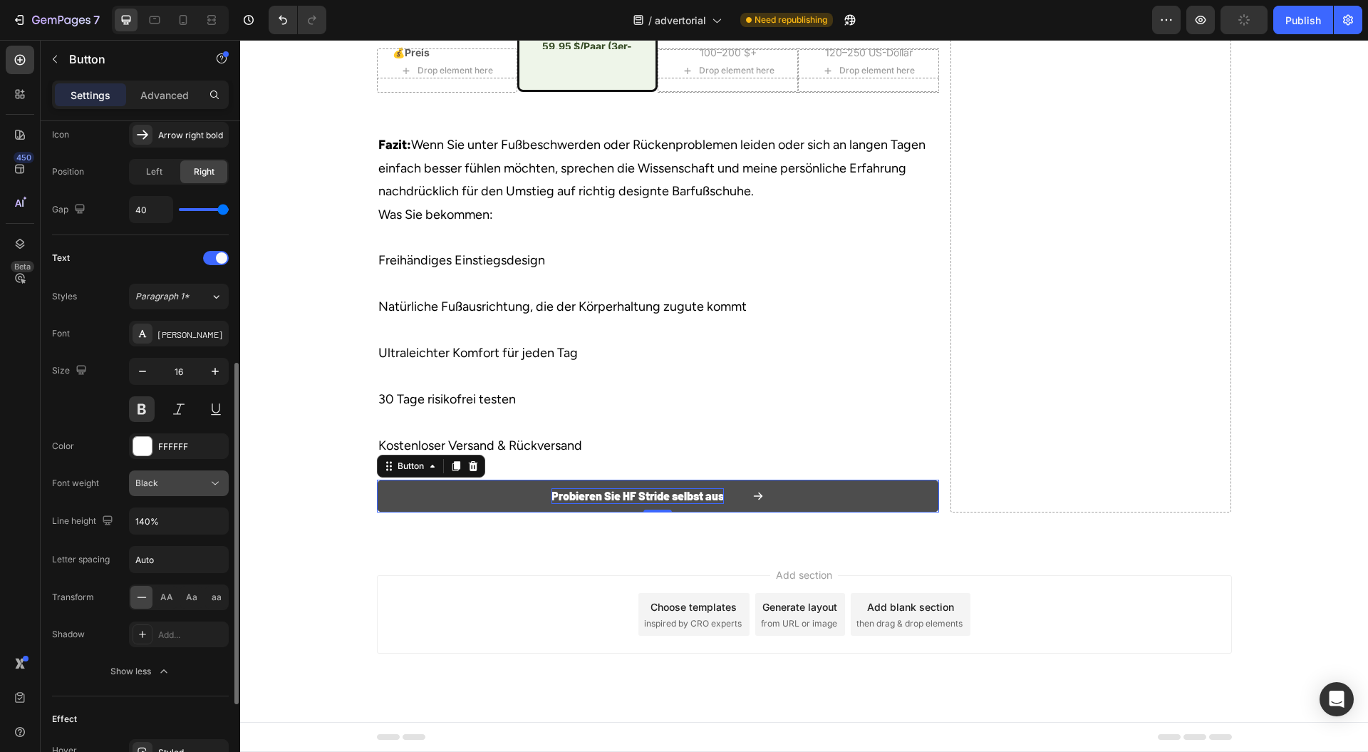
click at [213, 476] on icon at bounding box center [215, 483] width 14 height 14
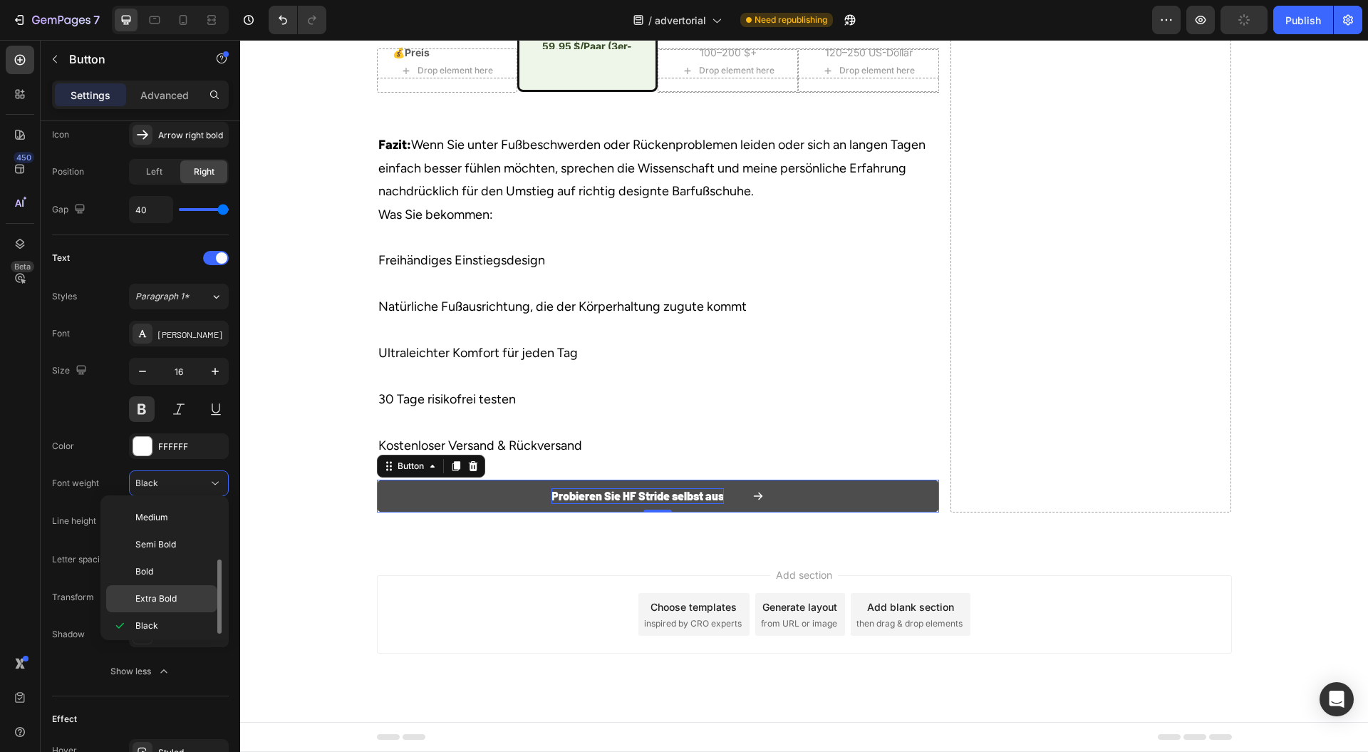
click at [170, 592] on span "Extra Bold" at bounding box center [155, 598] width 41 height 13
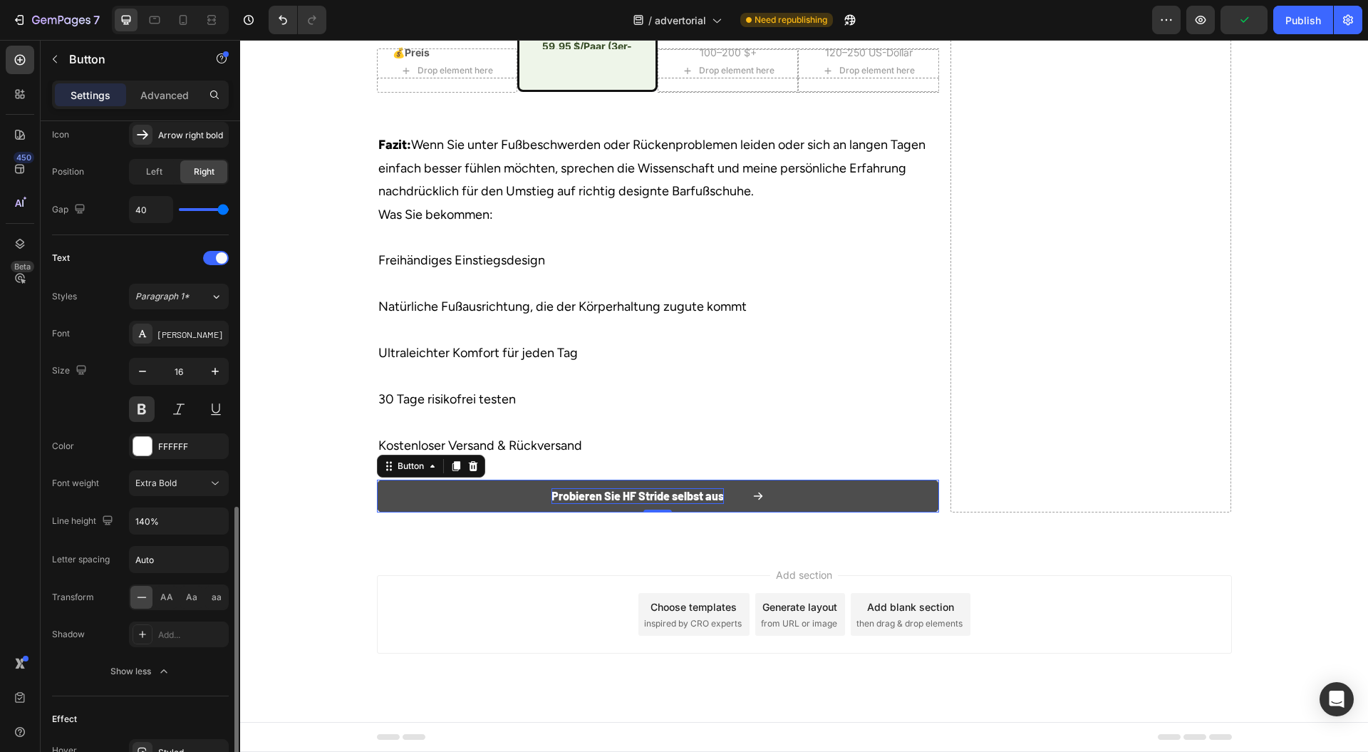
scroll to position [647, 0]
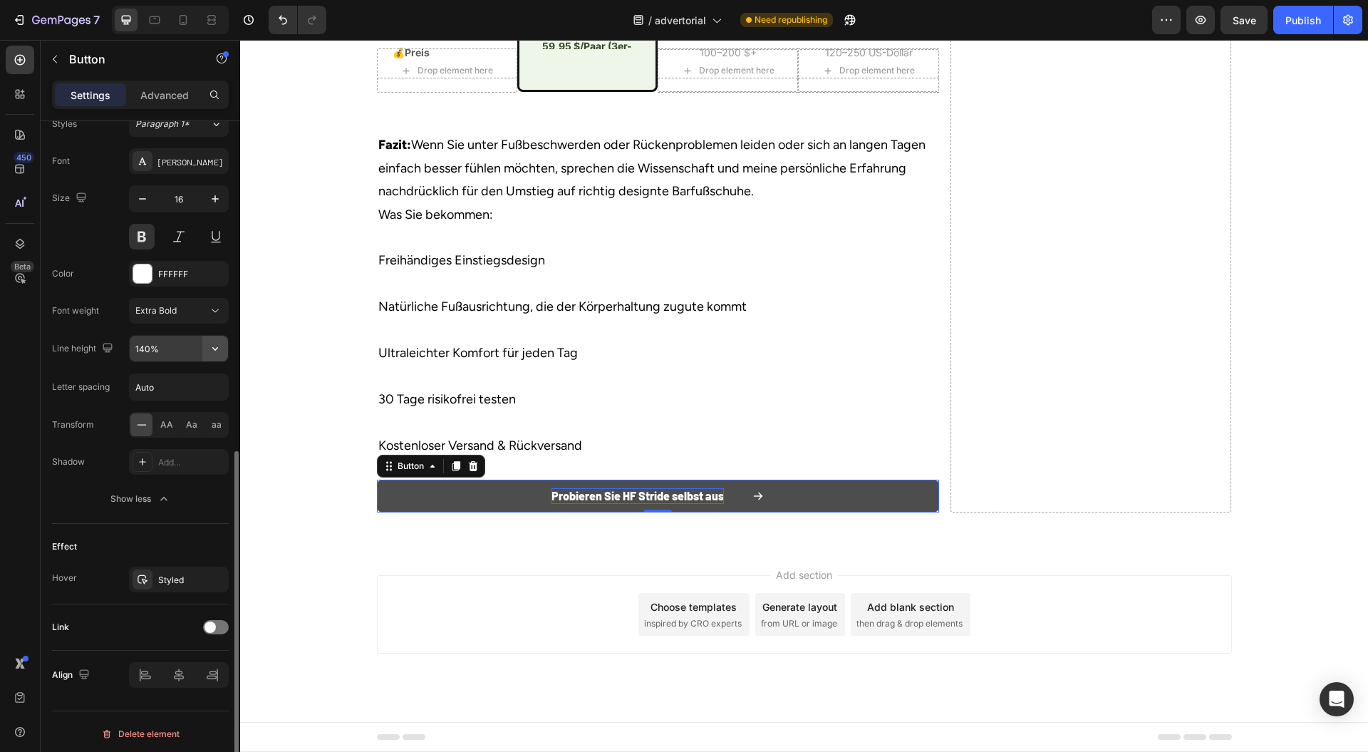
click at [222, 342] on icon "button" at bounding box center [215, 348] width 14 height 14
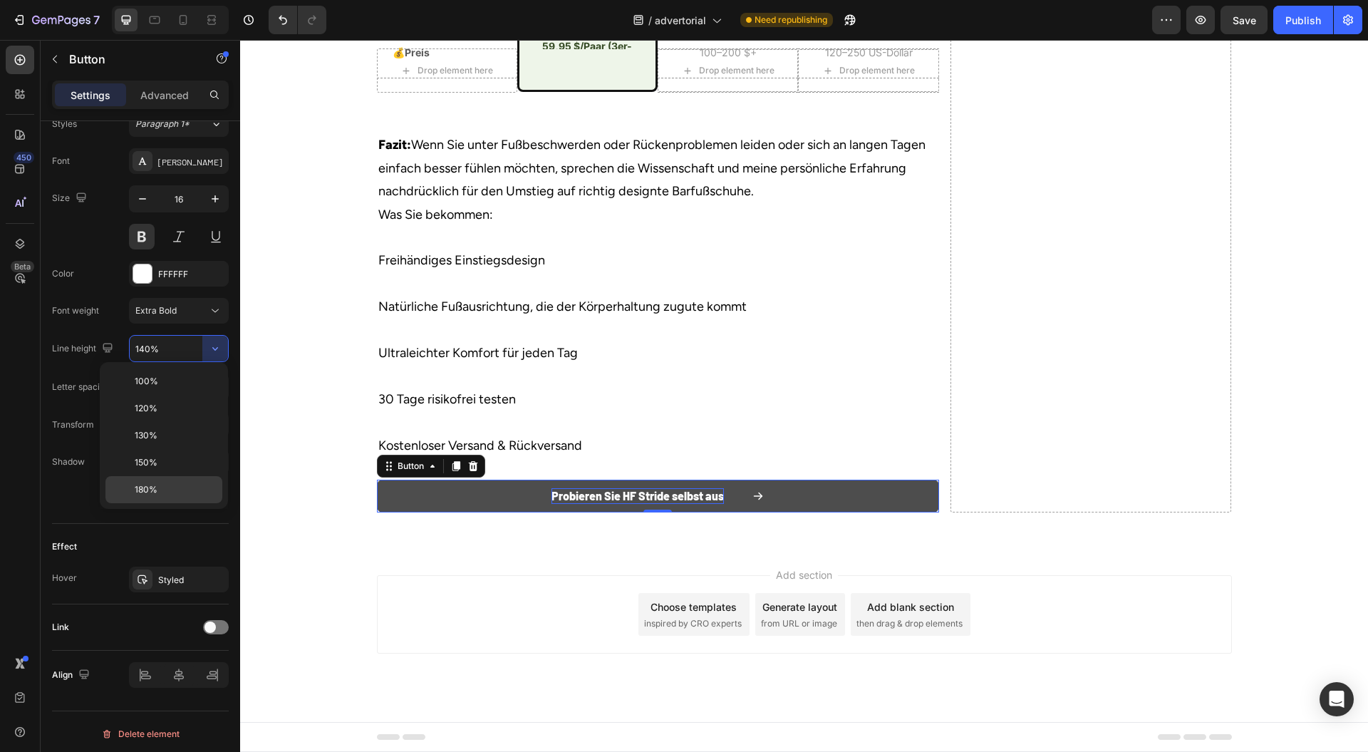
click at [148, 481] on div "180%" at bounding box center [163, 489] width 117 height 27
type input "180%"
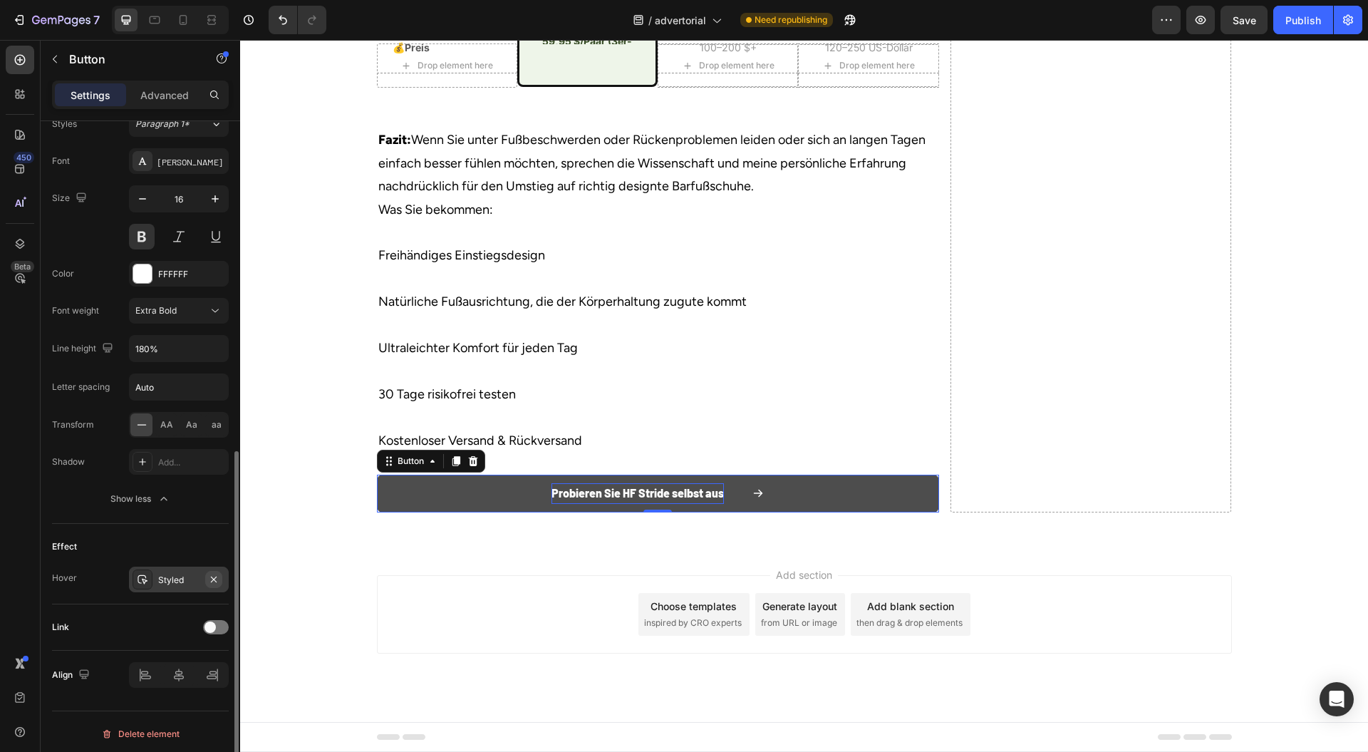
click at [215, 577] on icon "button" at bounding box center [213, 579] width 11 height 11
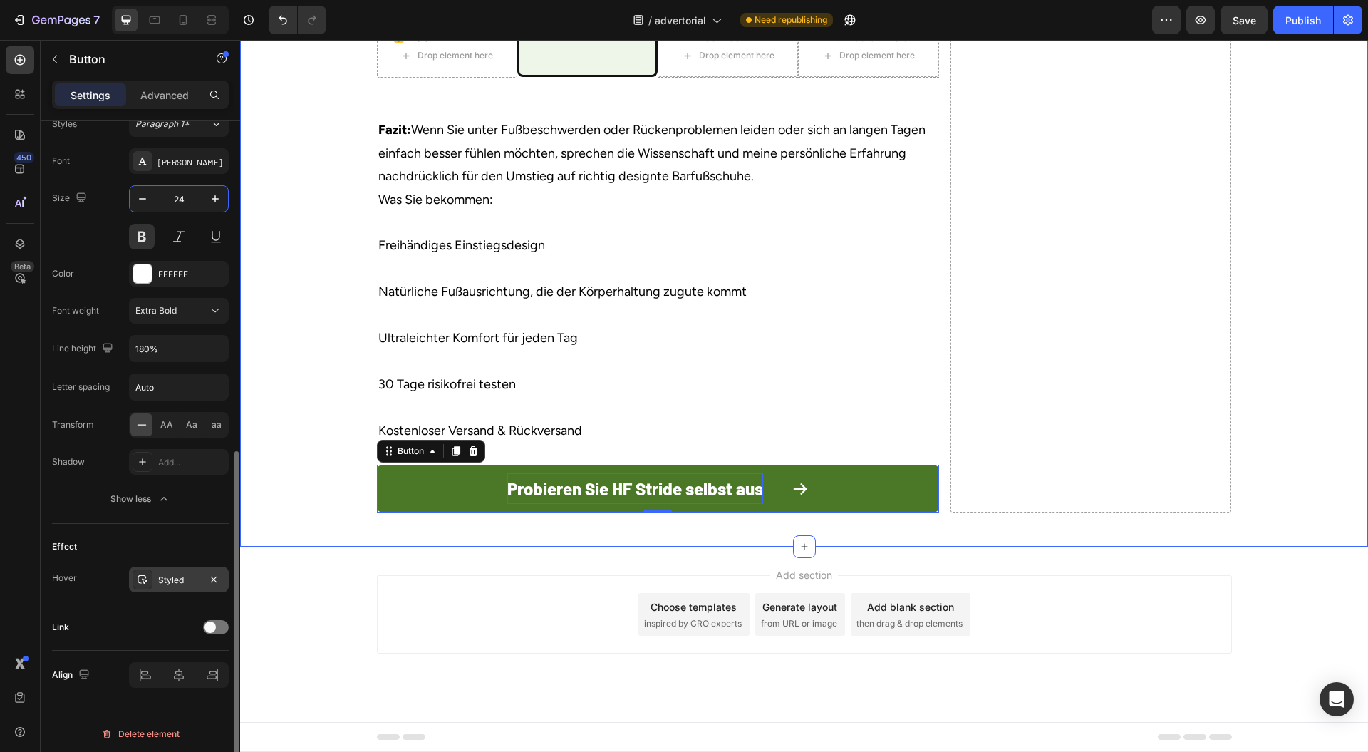
type input "16"
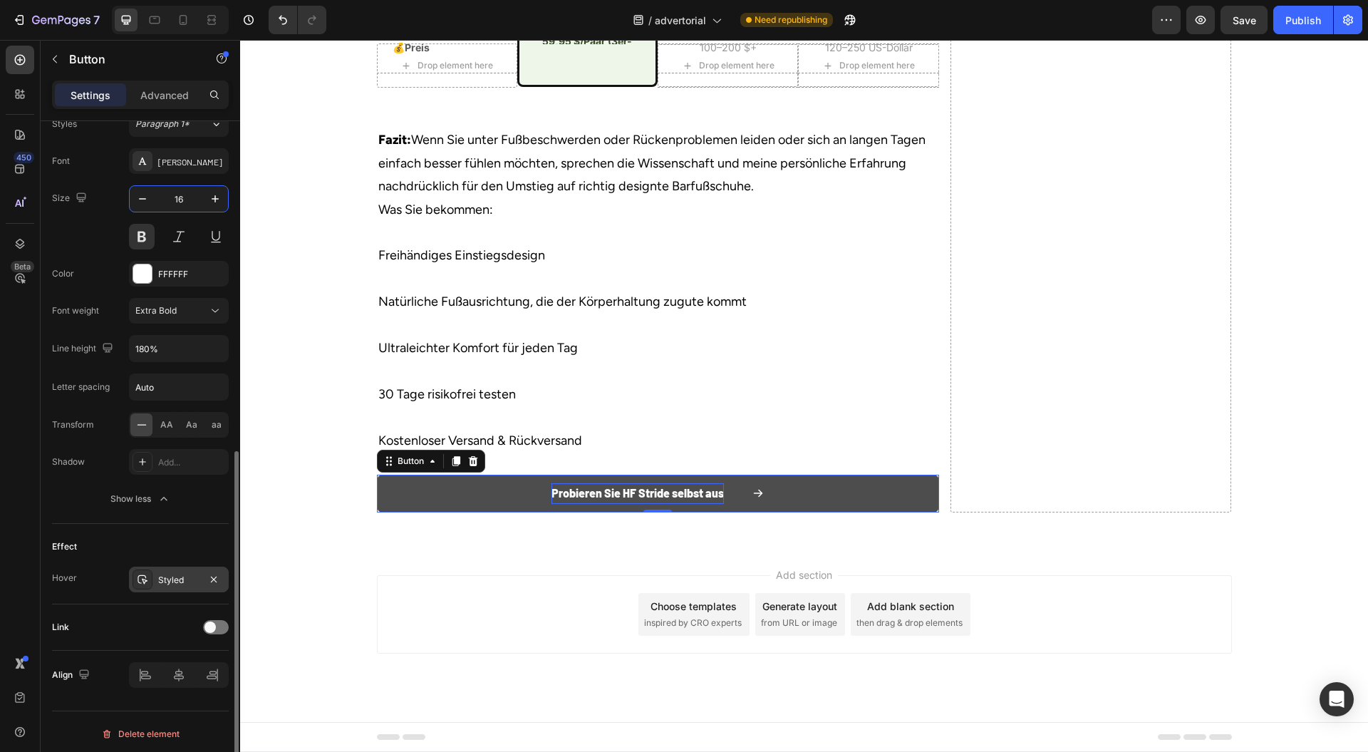
click at [868, 512] on button "Probieren Sie HF Stride selbst aus" at bounding box center [658, 494] width 562 height 38
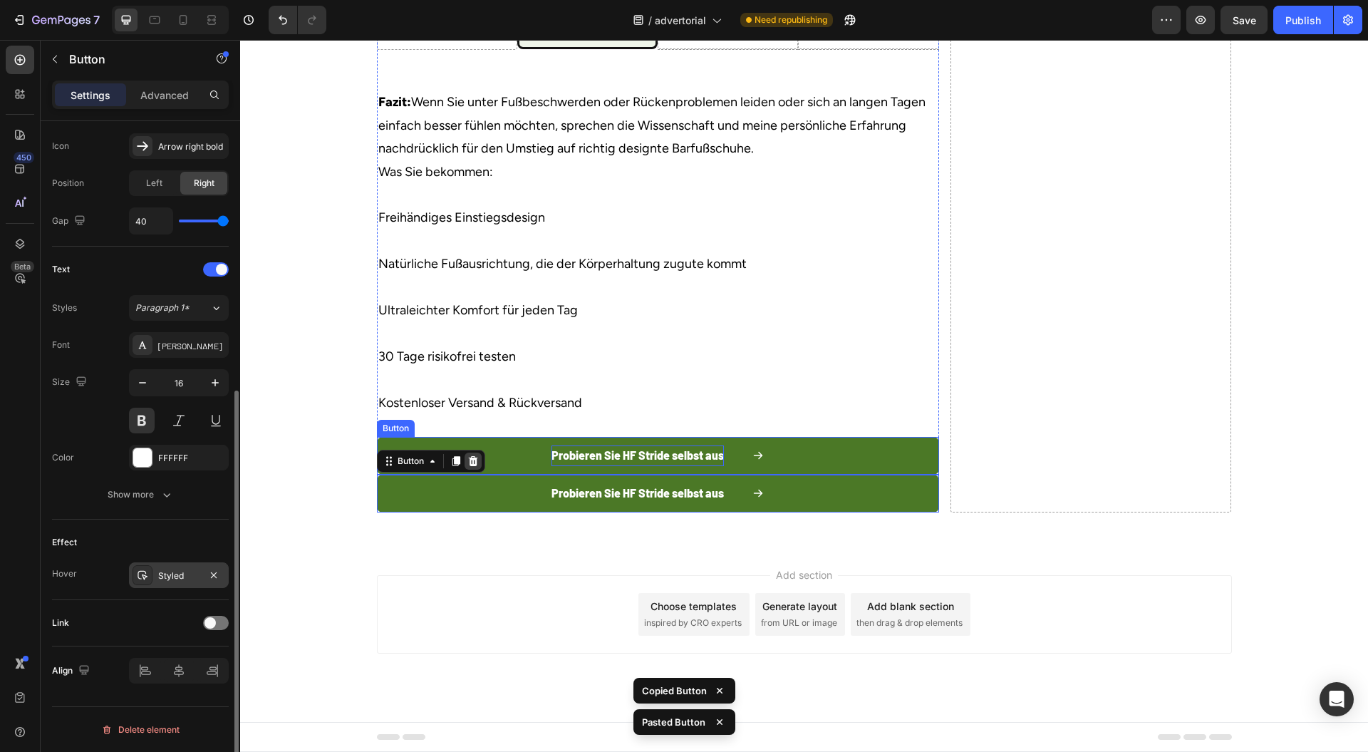
scroll to position [460, 0]
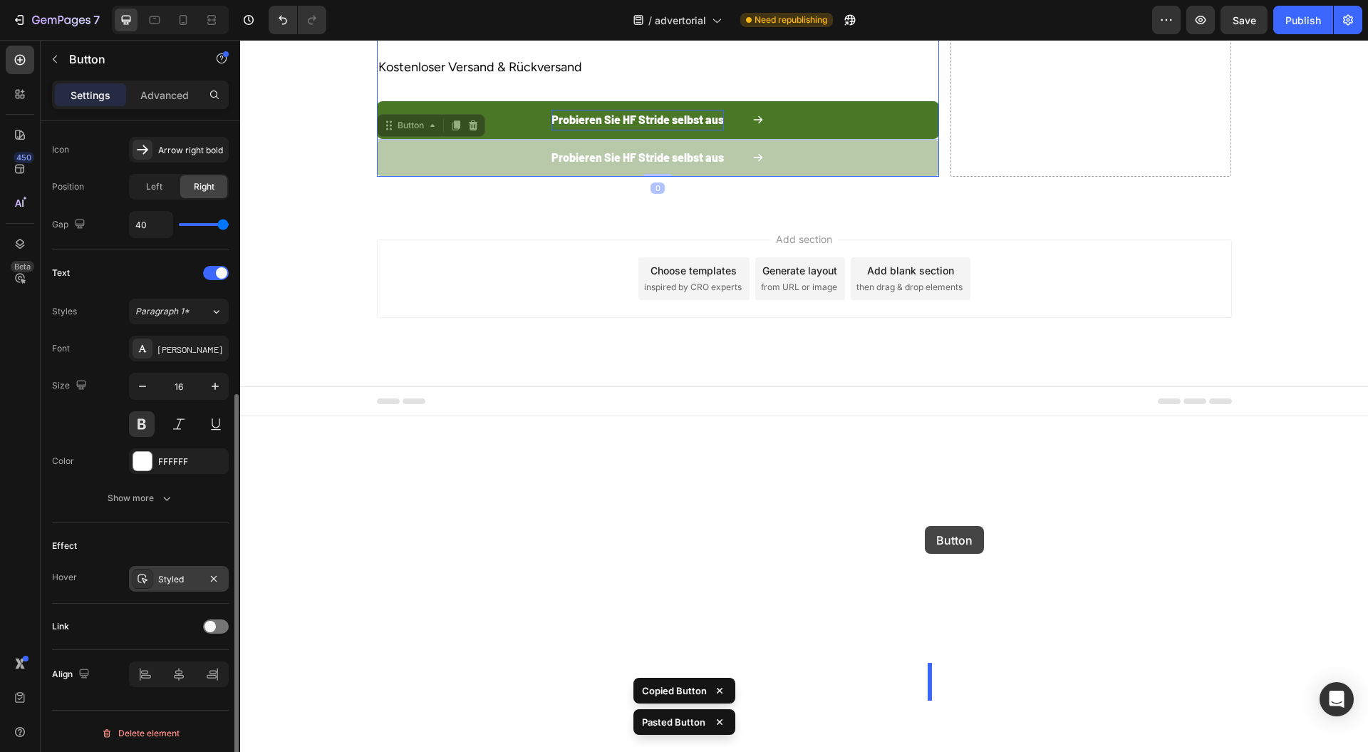
drag, startPoint x: 398, startPoint y: 532, endPoint x: 925, endPoint y: 526, distance: 526.7
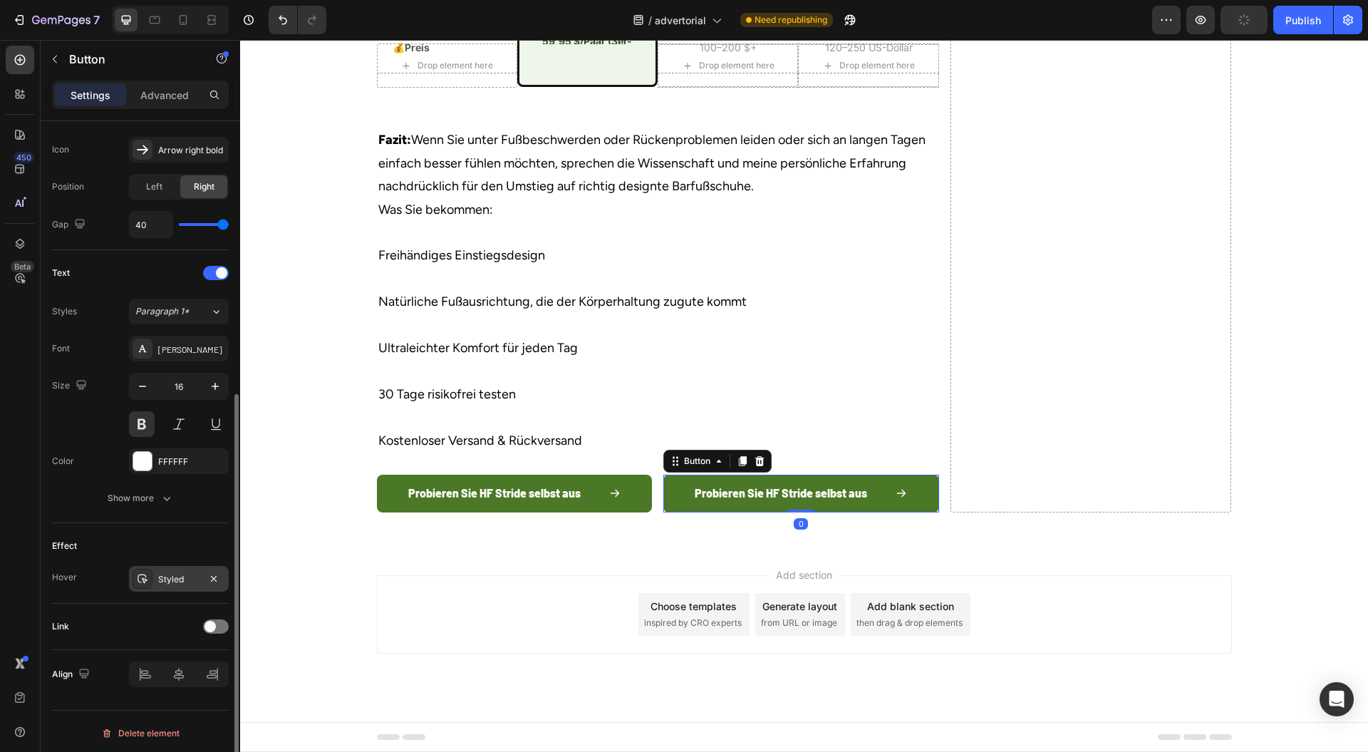
click at [650, 512] on div "Probieren Sie HF Stride selbst aus Button Probieren Sie HF Stride selbst aus Bu…" at bounding box center [658, 494] width 562 height 38
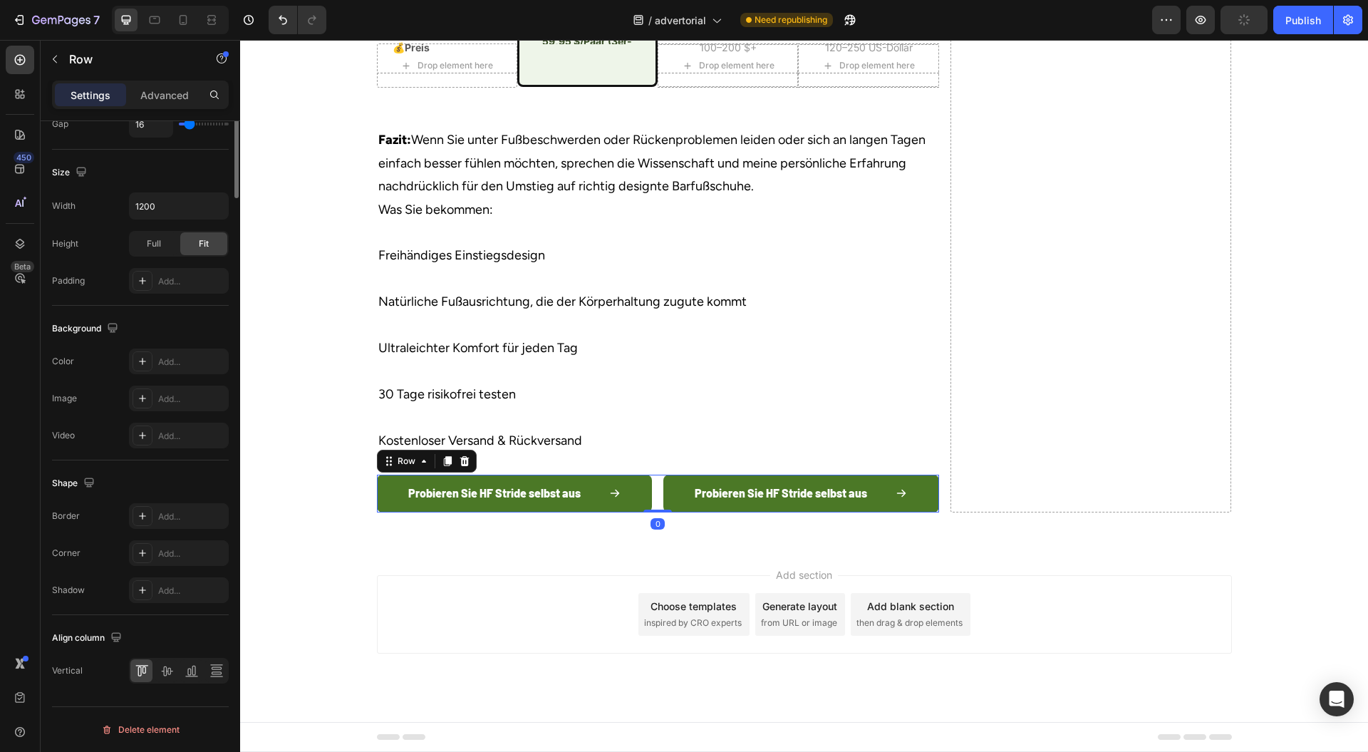
scroll to position [0, 0]
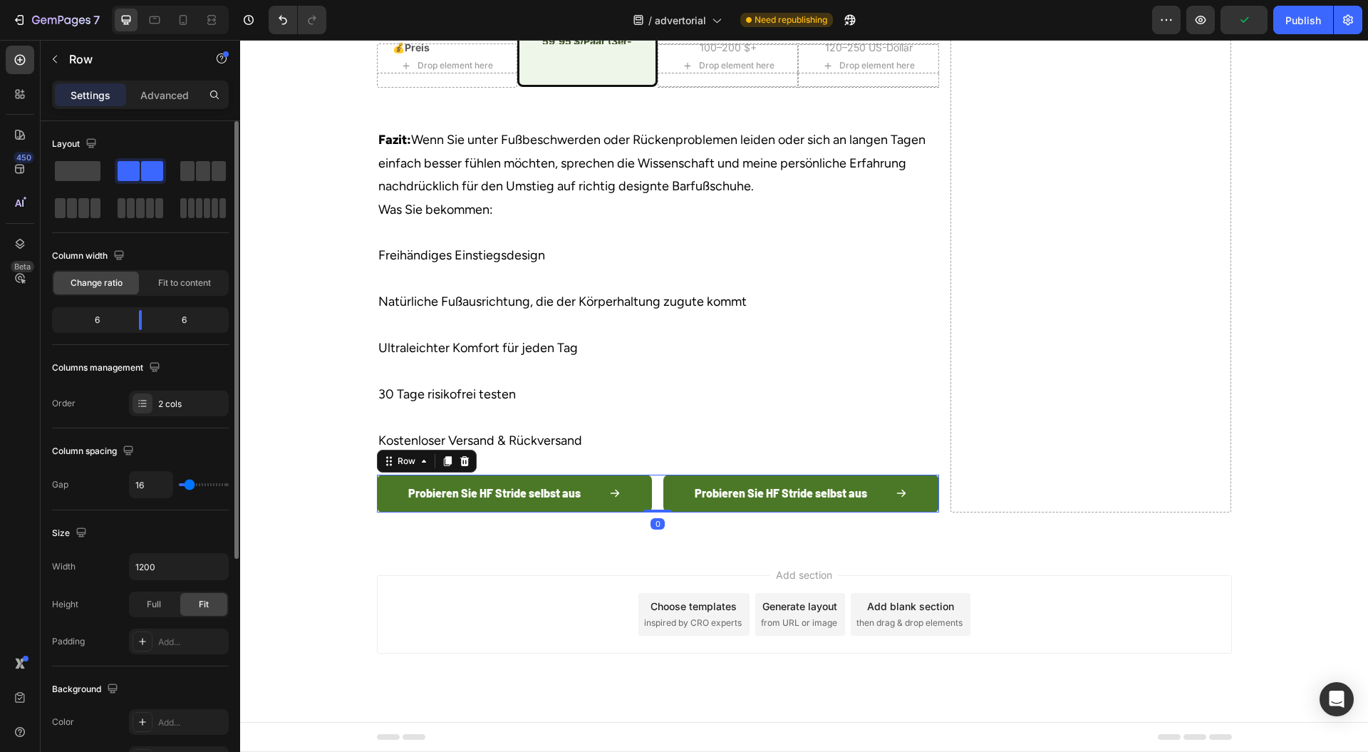
type input "4"
type input "0"
drag, startPoint x: 186, startPoint y: 480, endPoint x: 143, endPoint y: 476, distance: 43.7
type input "0"
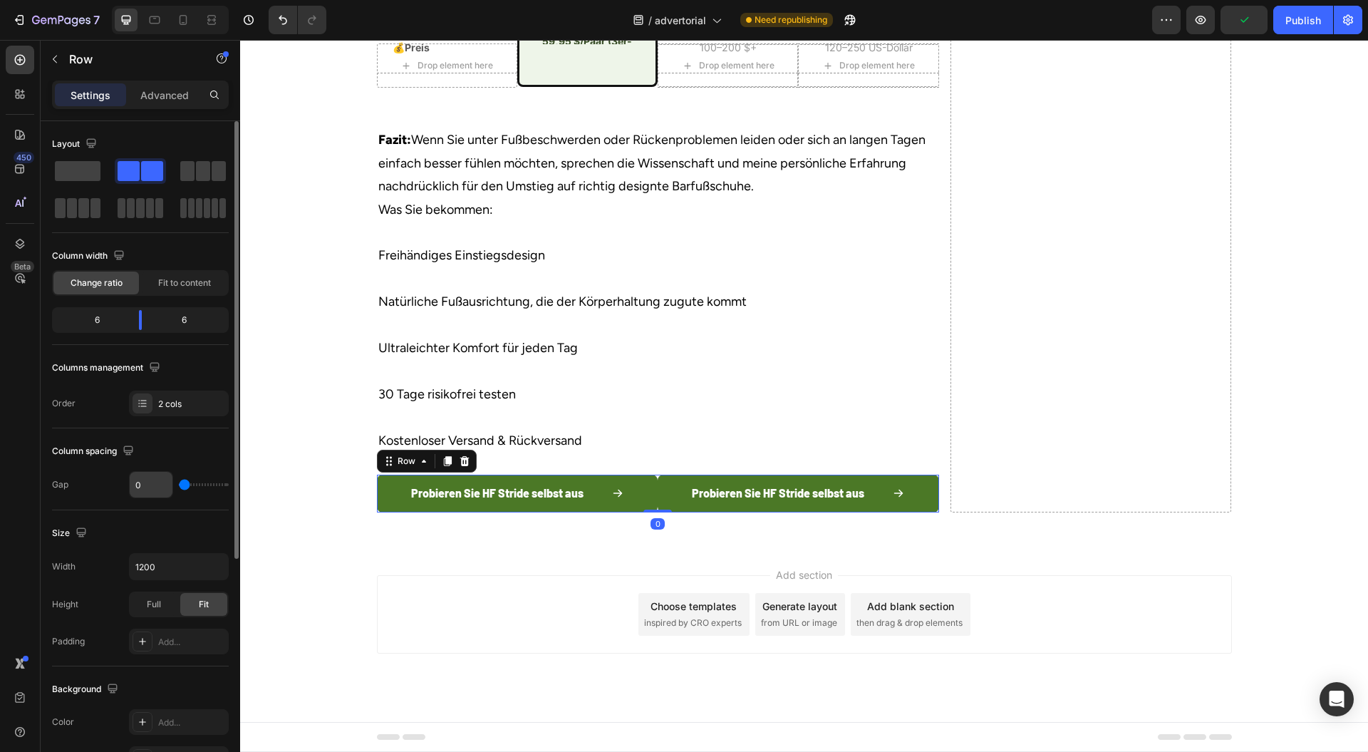
click at [179, 483] on input "range" at bounding box center [204, 484] width 50 height 3
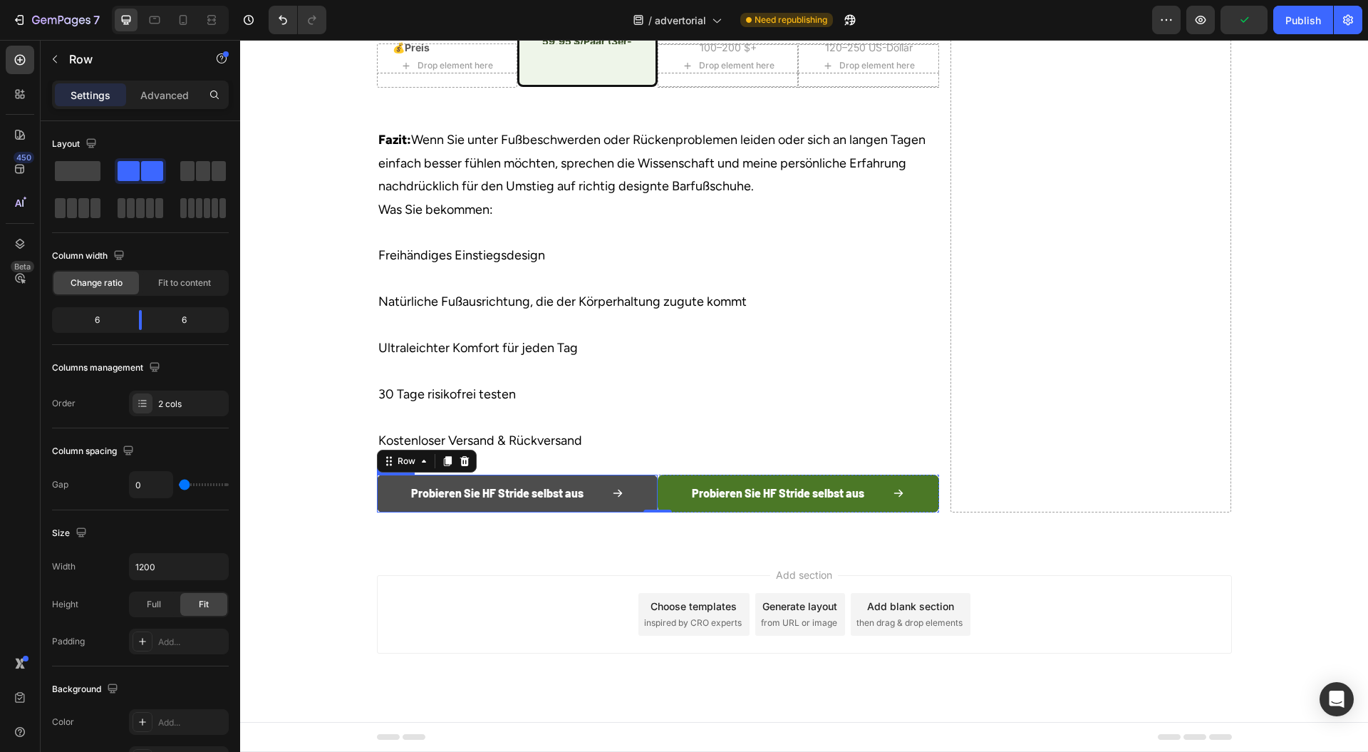
click at [649, 512] on button "Probieren Sie HF Stride selbst aus" at bounding box center [518, 494] width 282 height 38
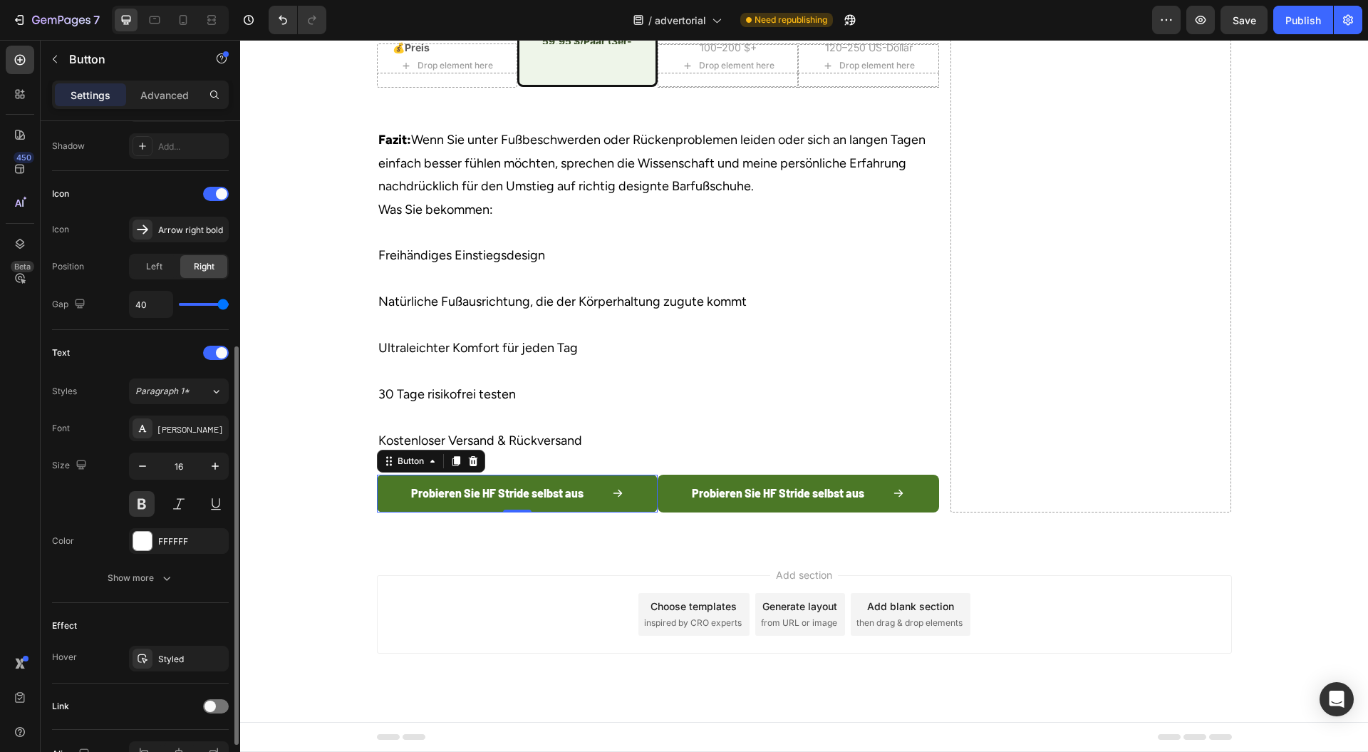
scroll to position [460, 0]
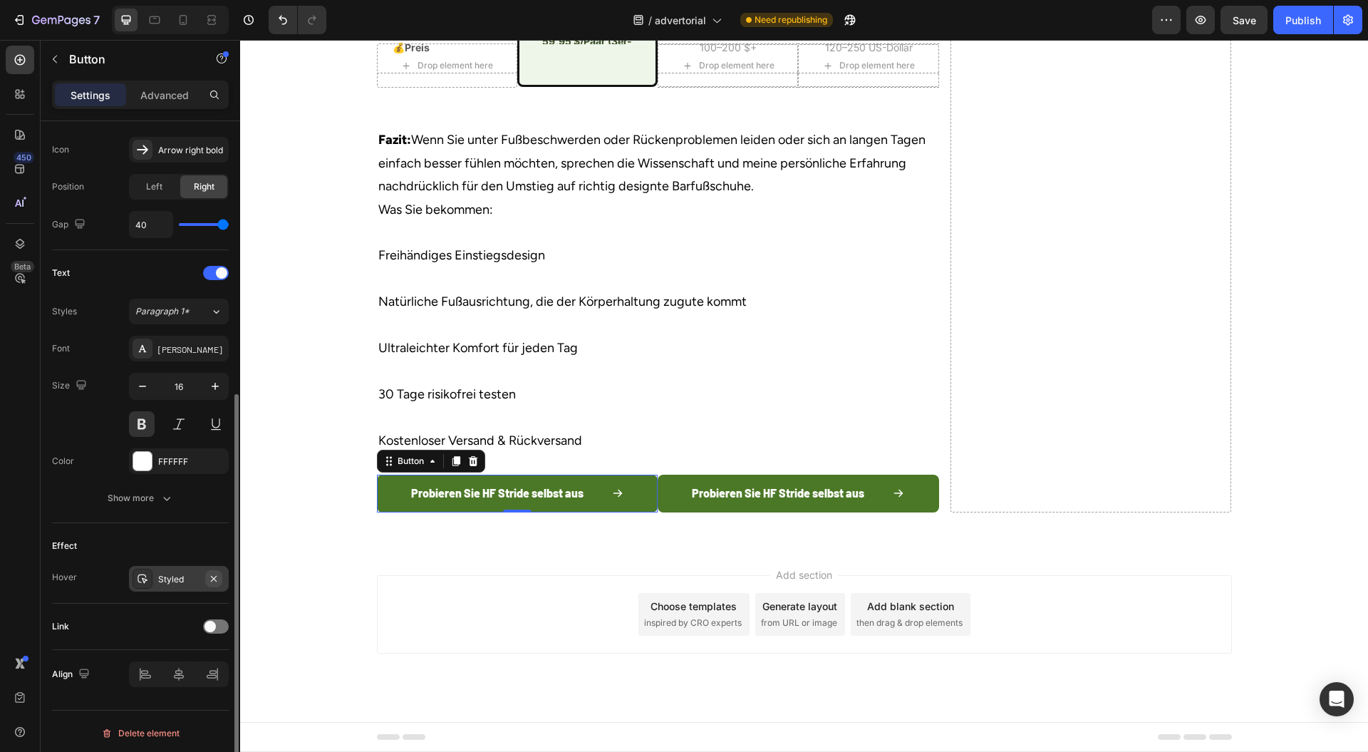
click at [215, 576] on icon "button" at bounding box center [214, 578] width 6 height 6
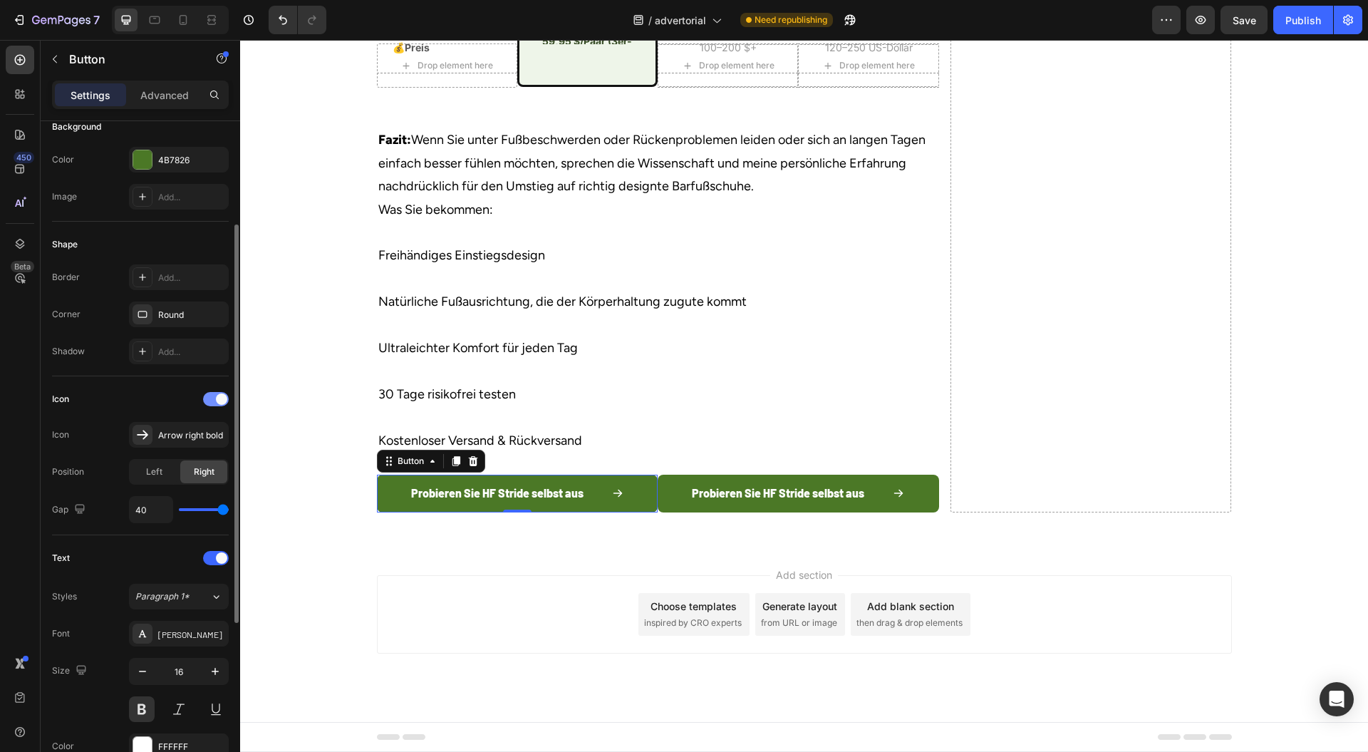
click at [214, 396] on div at bounding box center [216, 399] width 26 height 14
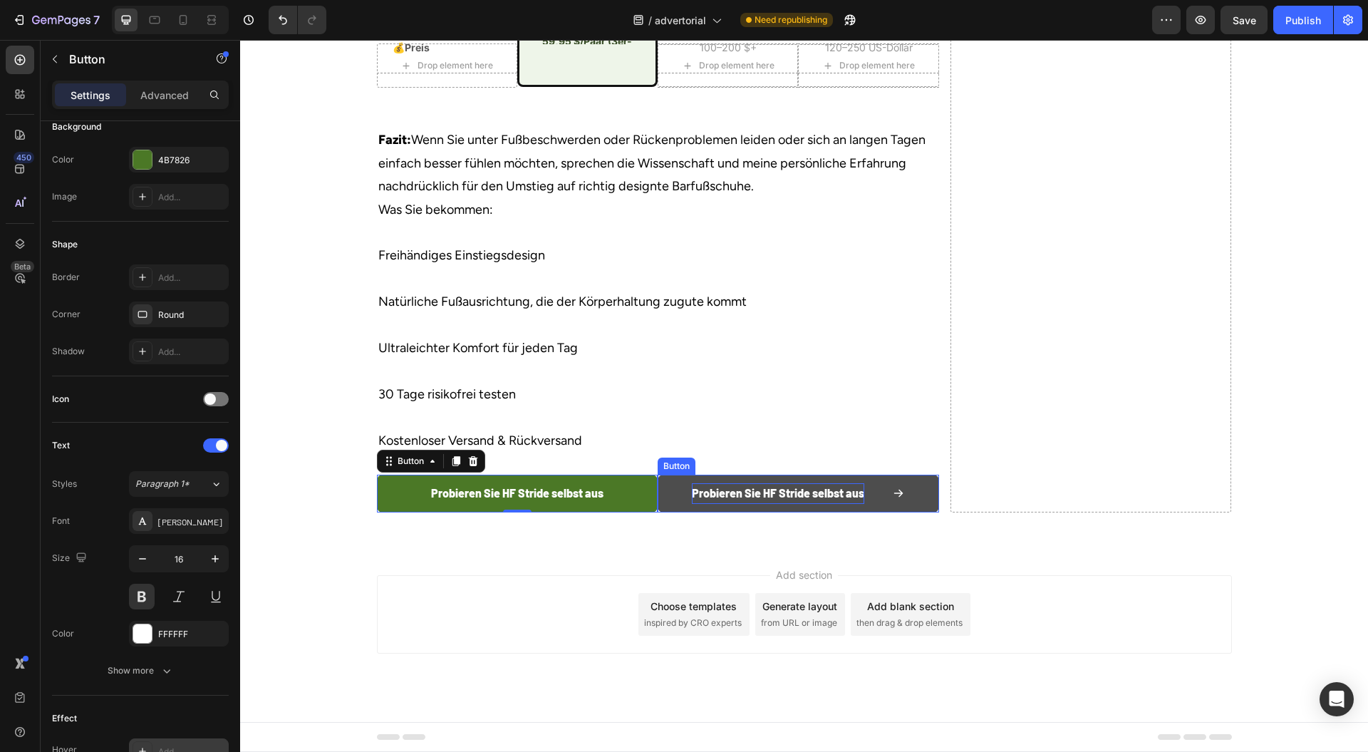
click at [695, 504] on p "Probieren Sie HF Stride selbst aus" at bounding box center [778, 493] width 172 height 21
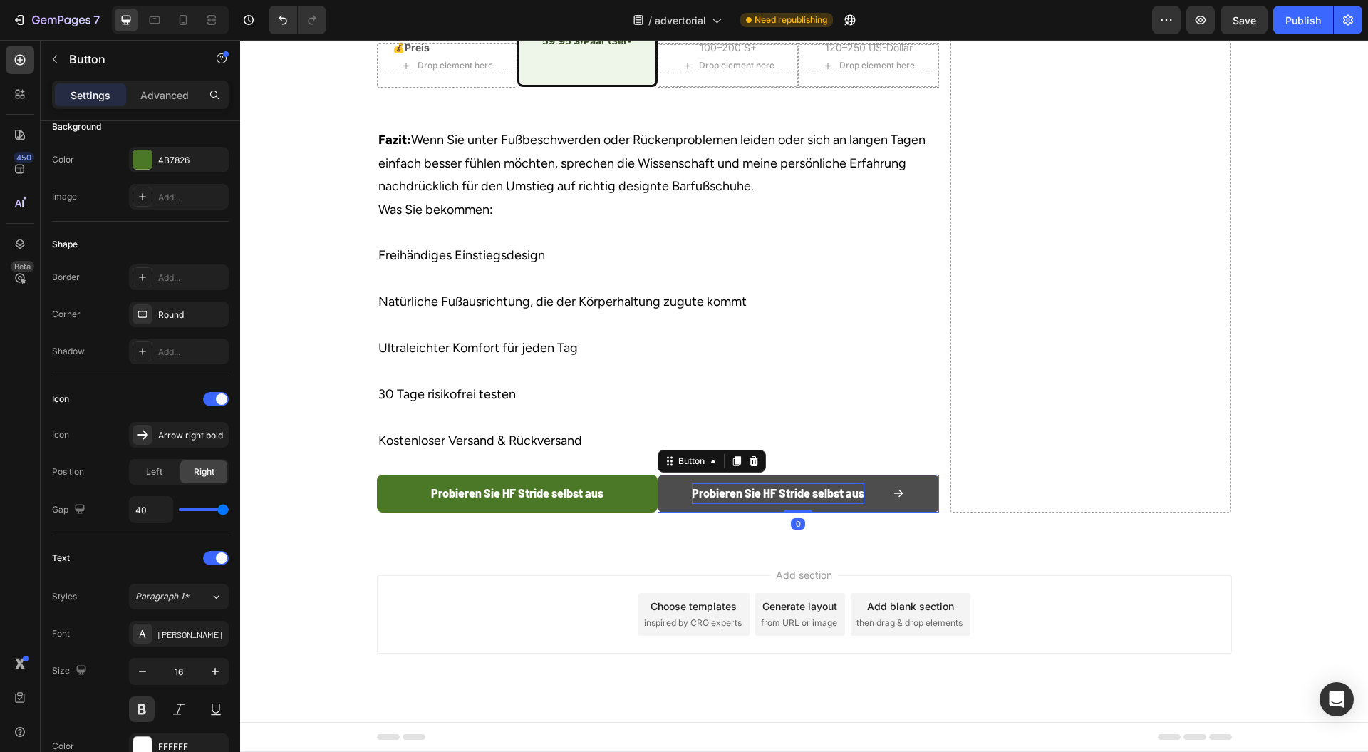
click at [695, 504] on p "Probieren Sie HF Stride selbst aus" at bounding box center [778, 493] width 172 height 21
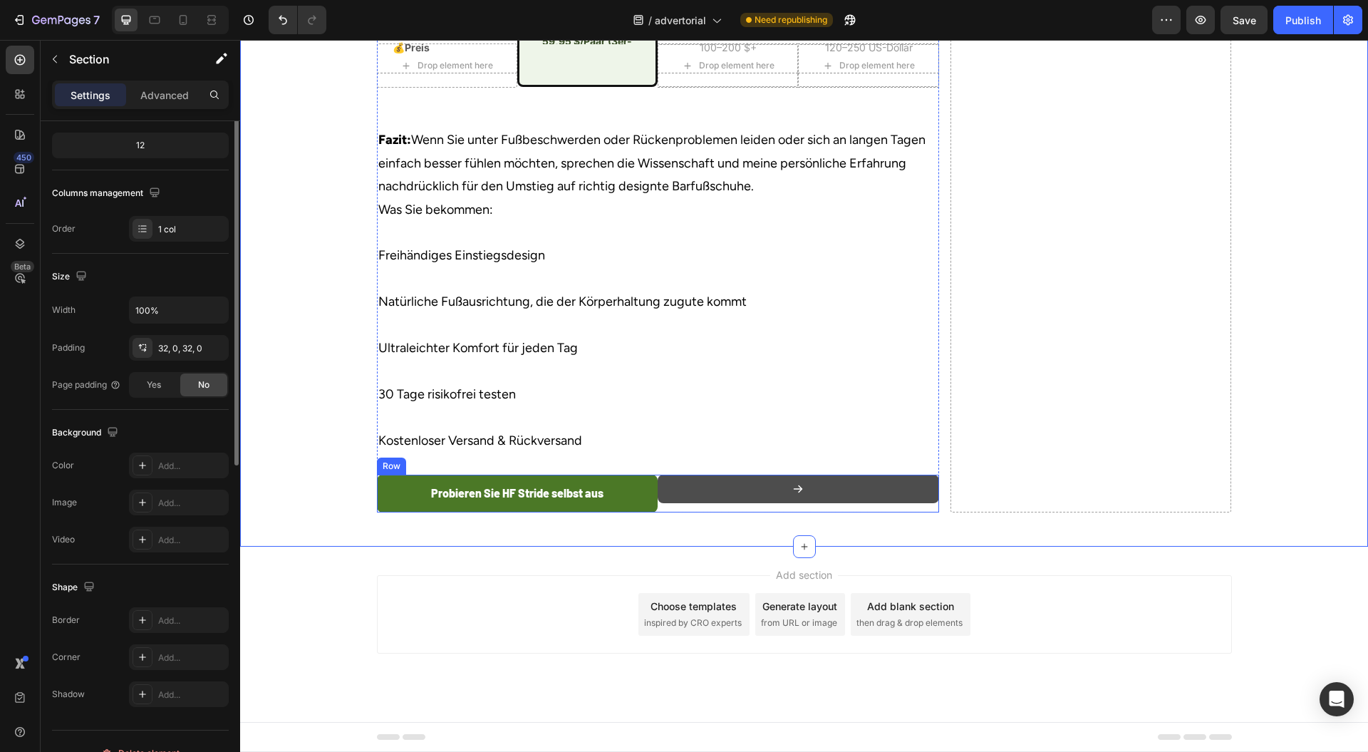
scroll to position [0, 0]
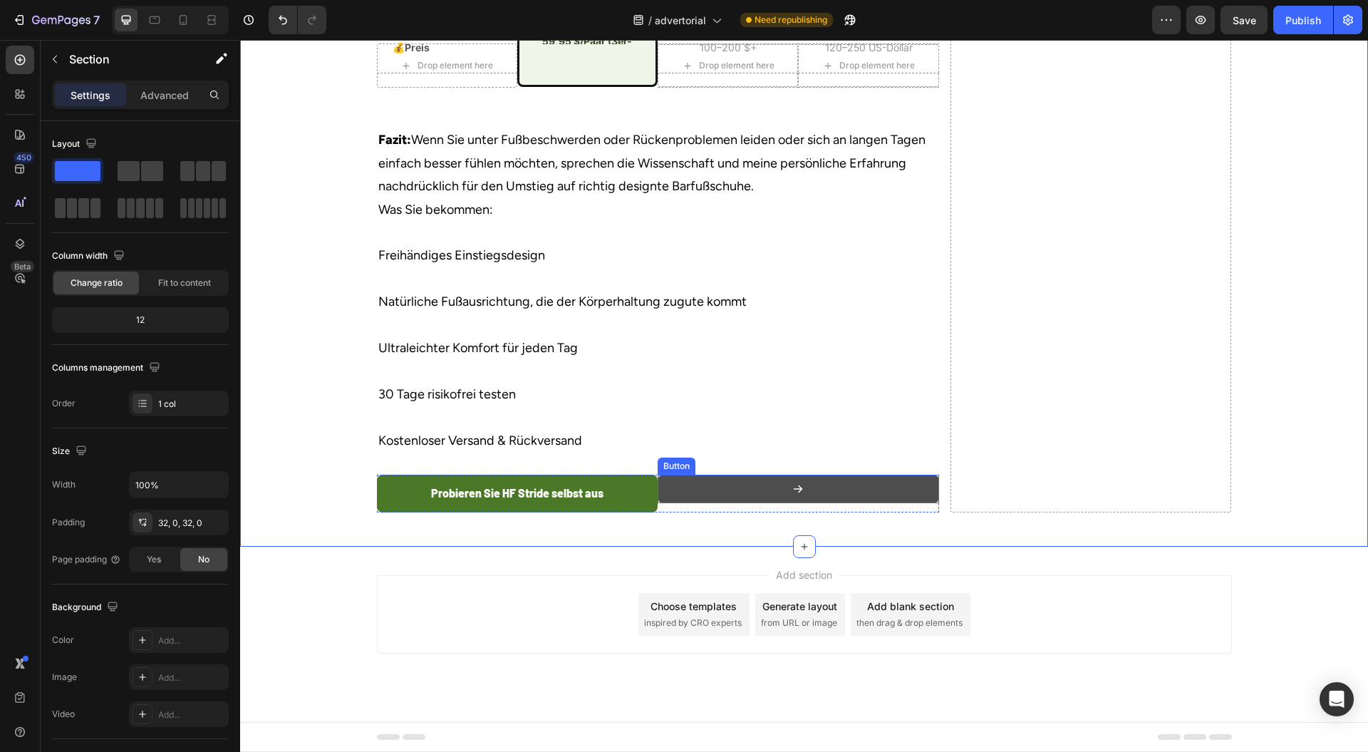
click at [660, 503] on button at bounding box center [799, 489] width 282 height 29
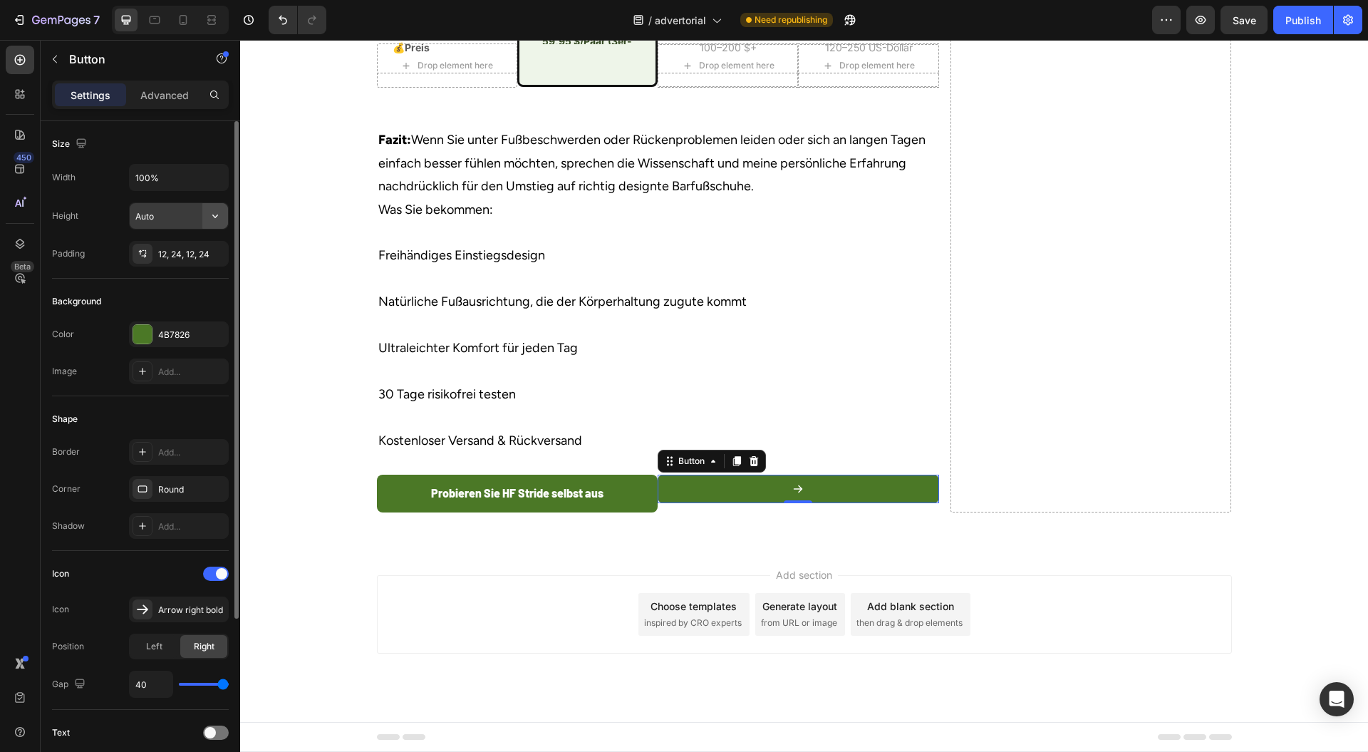
click at [210, 215] on icon "button" at bounding box center [215, 216] width 14 height 14
click at [165, 248] on span "Fit content" at bounding box center [156, 250] width 43 height 13
click at [211, 218] on icon "button" at bounding box center [215, 216] width 14 height 14
click at [178, 215] on input "Auto" at bounding box center [179, 216] width 98 height 26
type input "Auto"
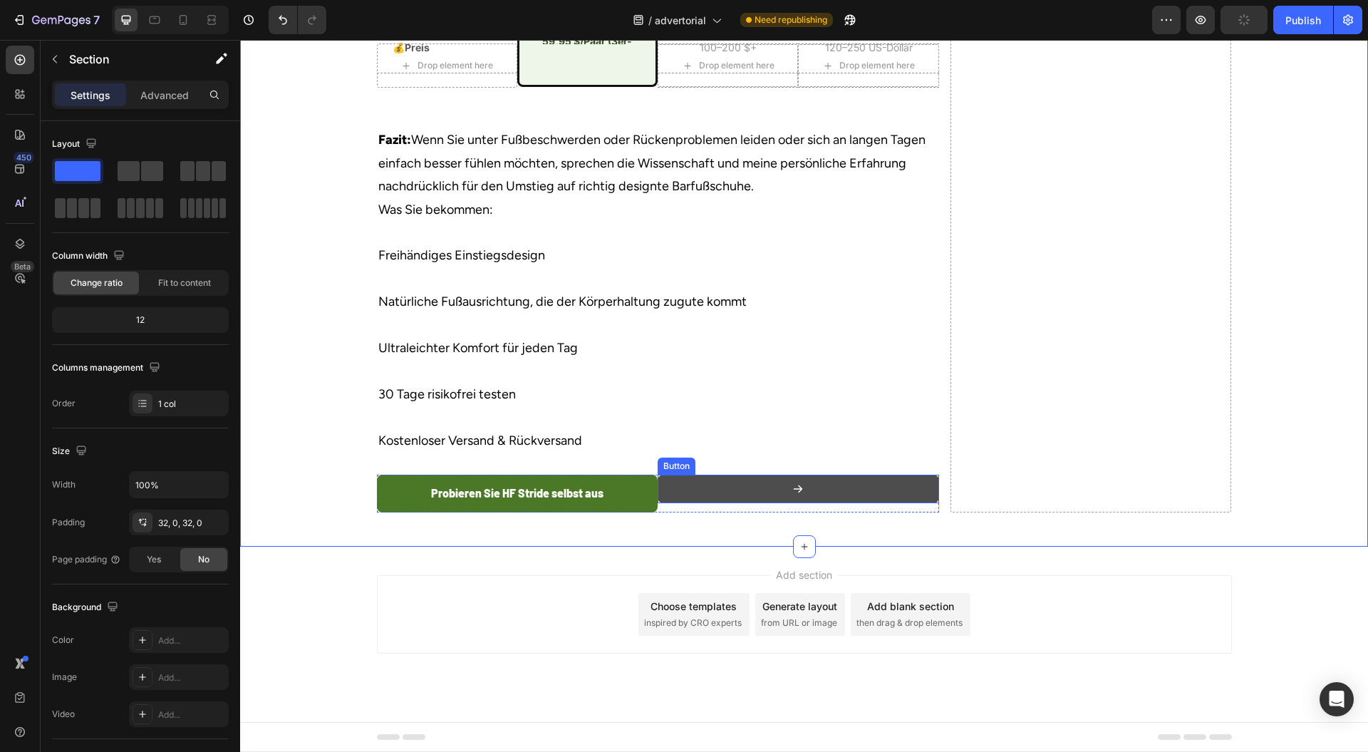
click at [675, 503] on button at bounding box center [799, 489] width 282 height 29
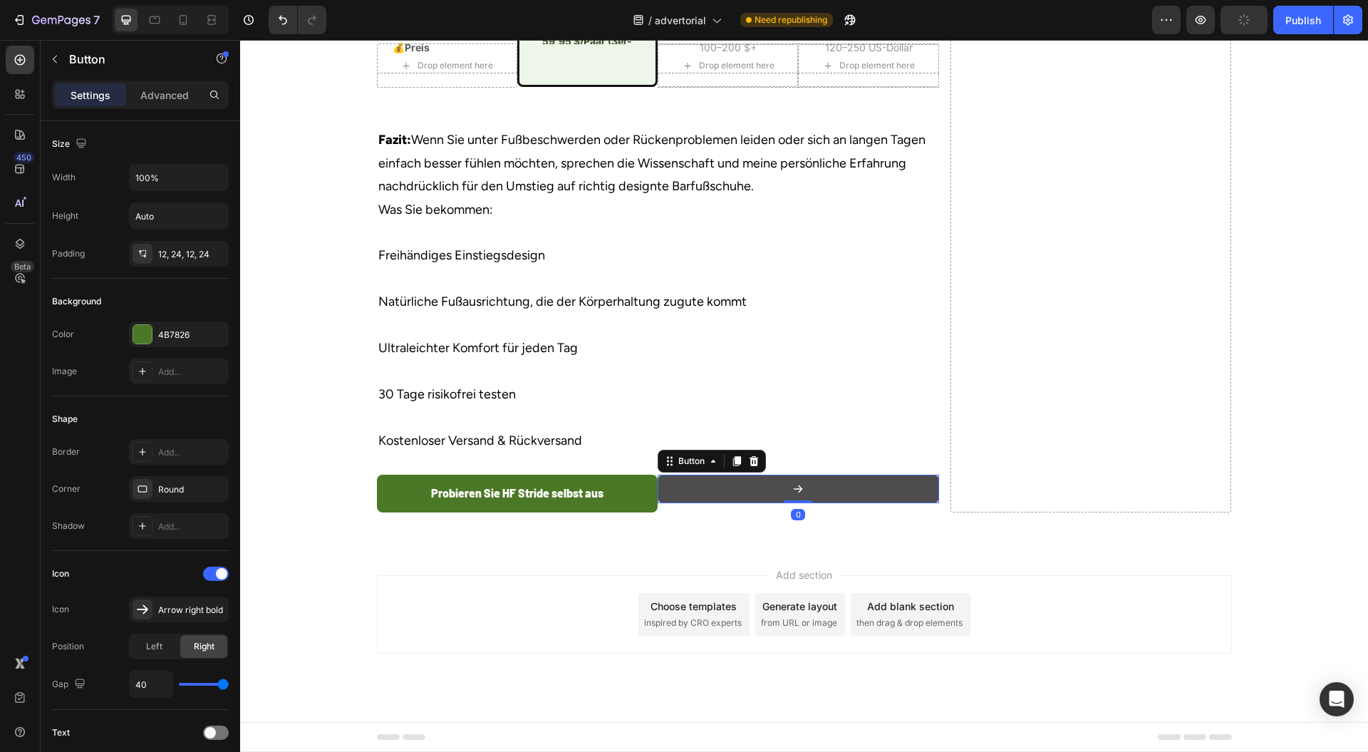
click at [800, 503] on button at bounding box center [799, 489] width 282 height 29
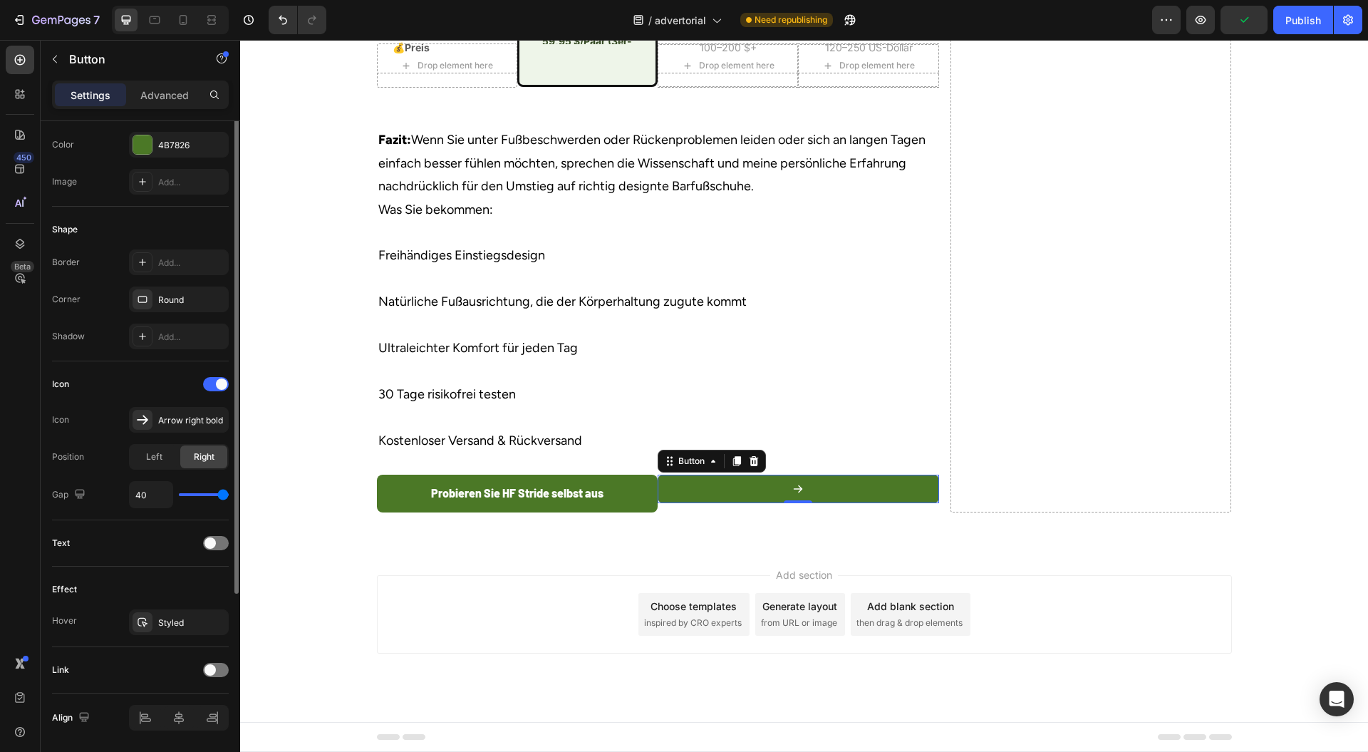
scroll to position [234, 0]
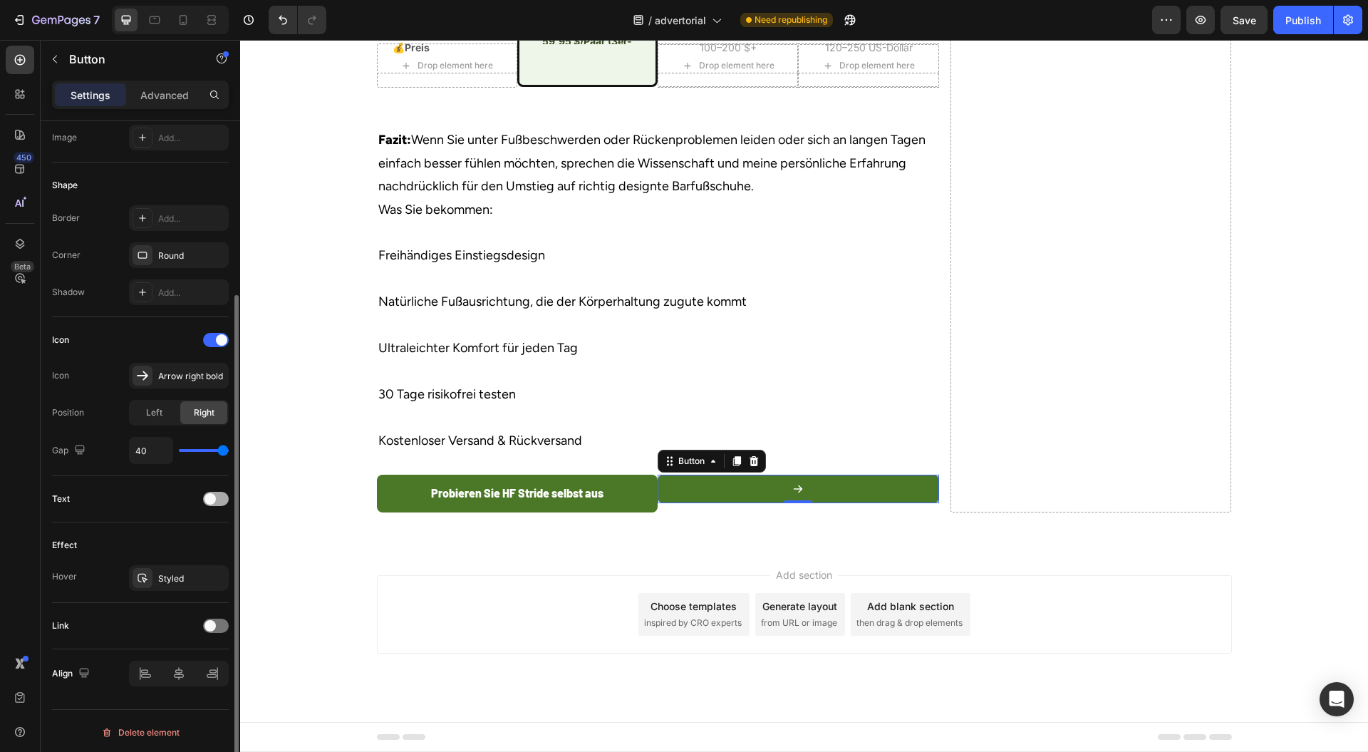
click at [217, 492] on div at bounding box center [216, 499] width 26 height 14
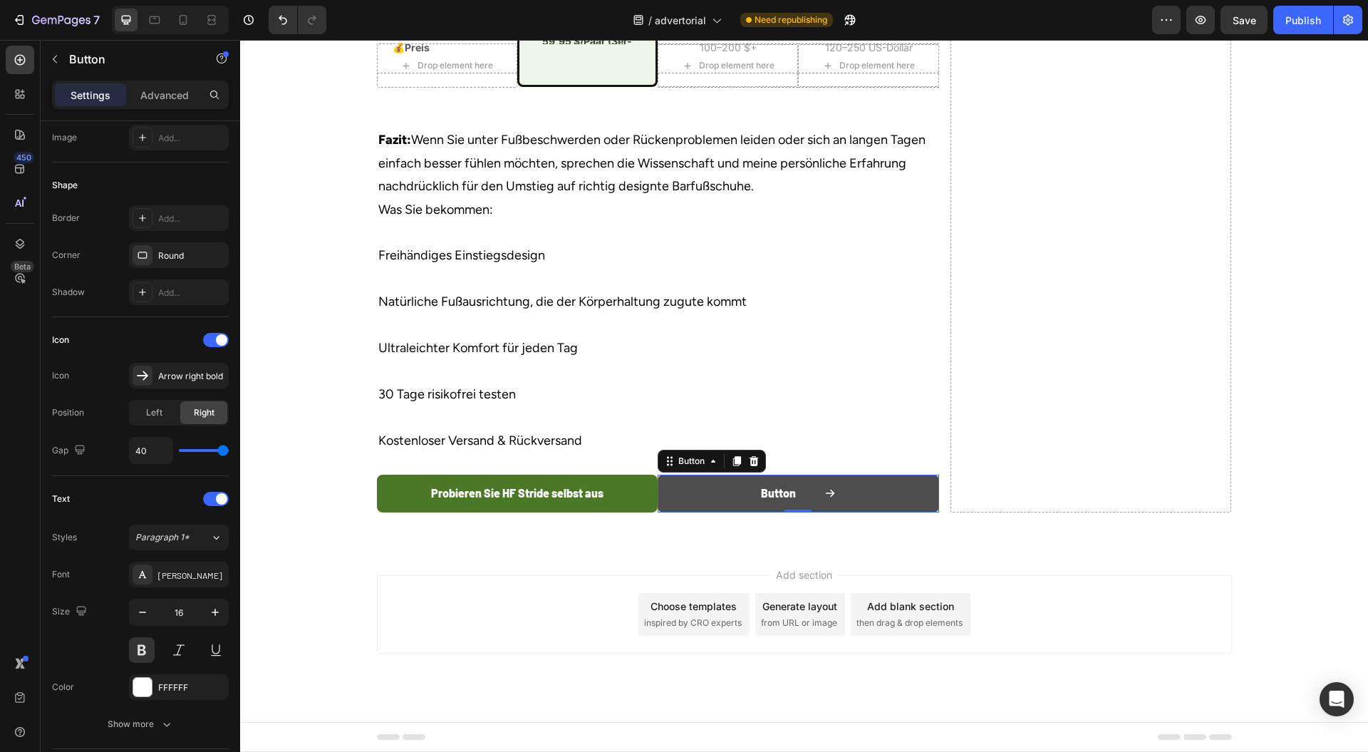
click at [751, 512] on button "Button" at bounding box center [799, 494] width 282 height 38
click at [762, 504] on p "Button" at bounding box center [778, 493] width 35 height 21
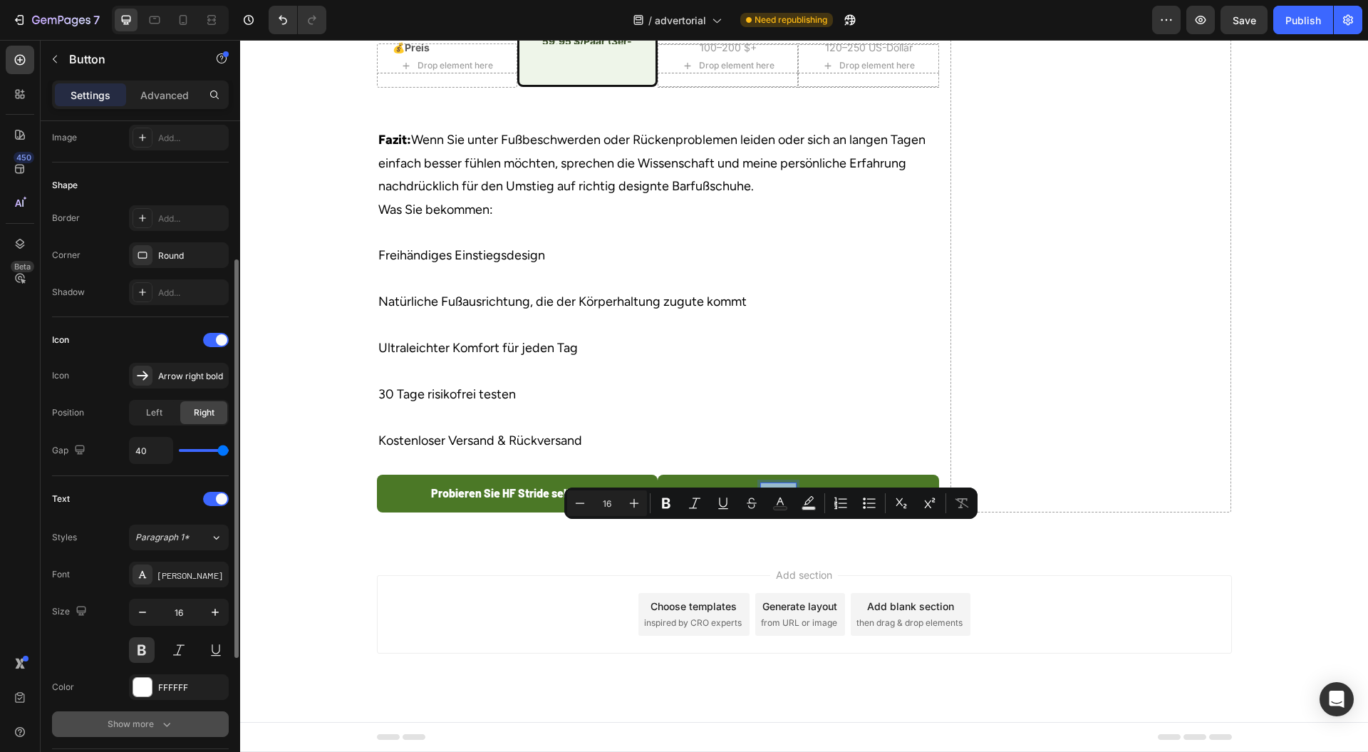
scroll to position [460, 0]
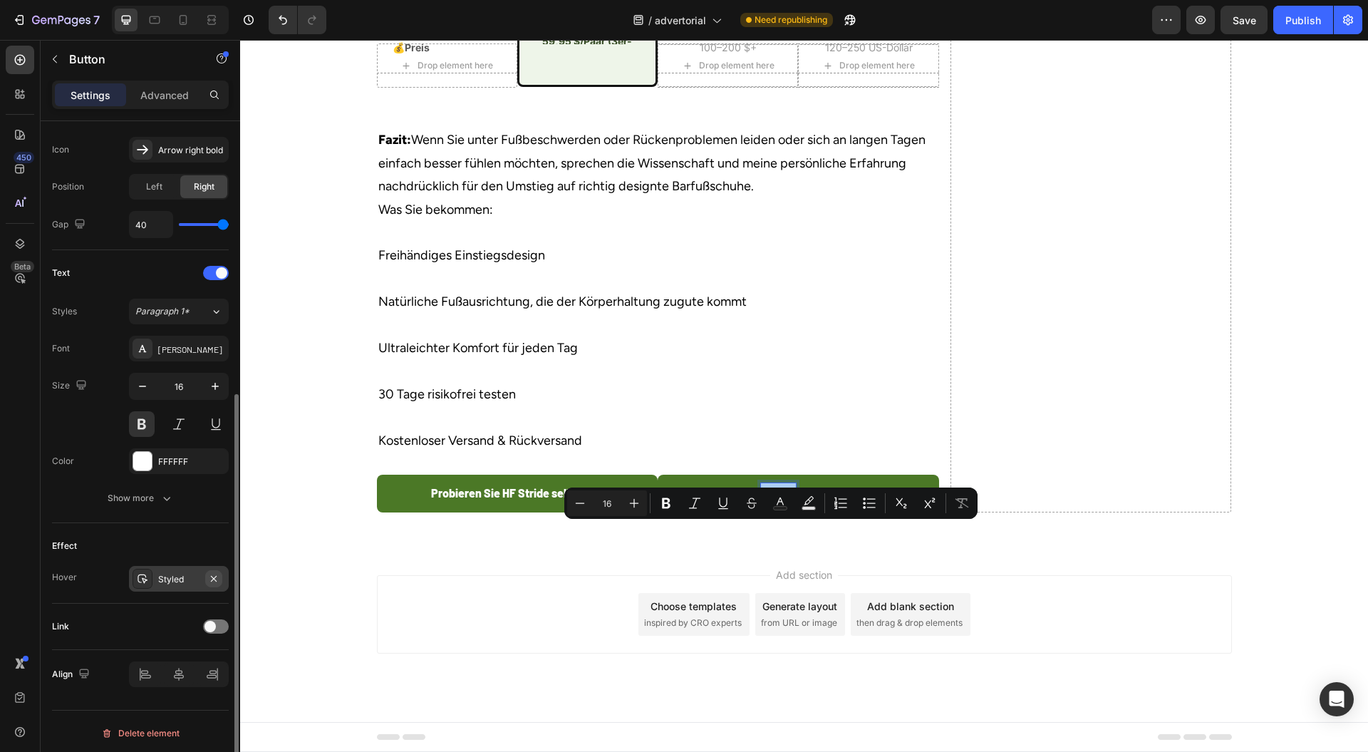
click at [216, 575] on icon "button" at bounding box center [214, 578] width 6 height 6
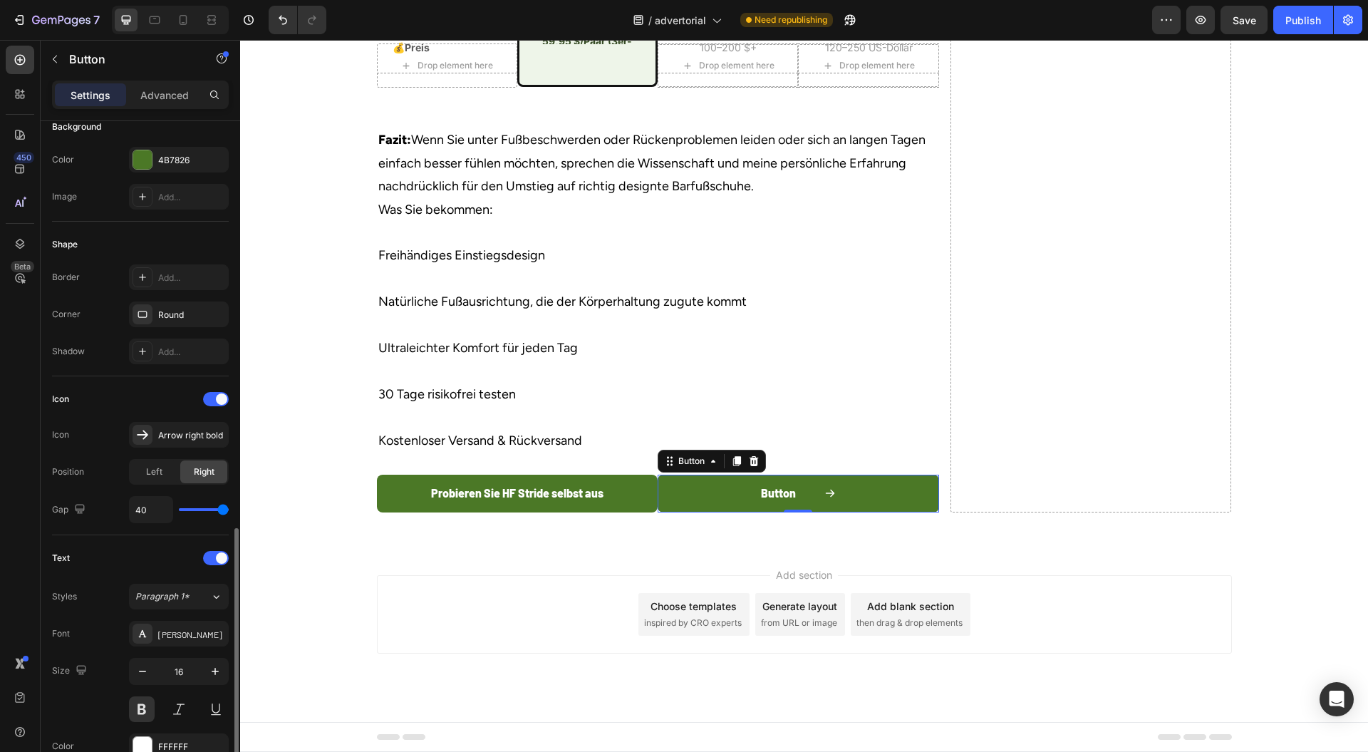
scroll to position [365, 0]
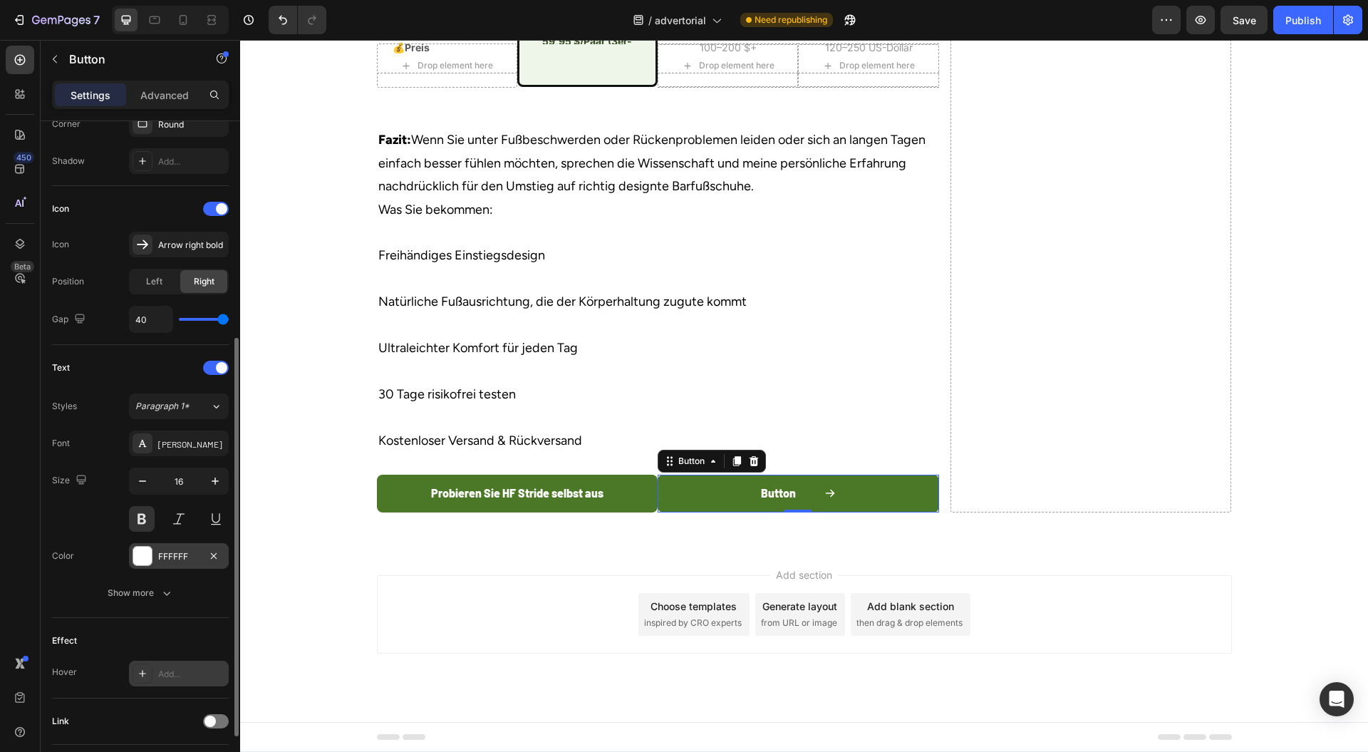
click at [138, 556] on div at bounding box center [142, 556] width 19 height 19
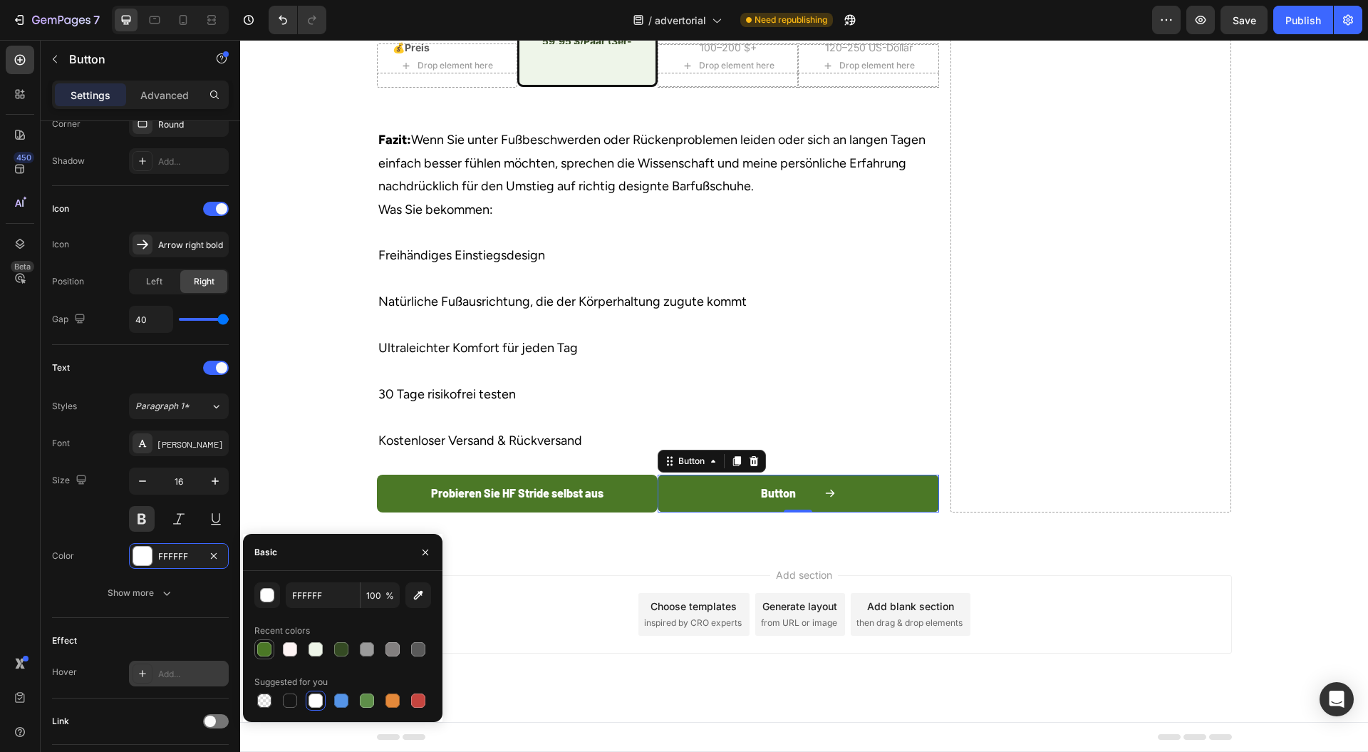
click at [267, 643] on div at bounding box center [264, 649] width 14 height 14
click at [296, 641] on div at bounding box center [290, 649] width 17 height 17
type input "FEF4F4"
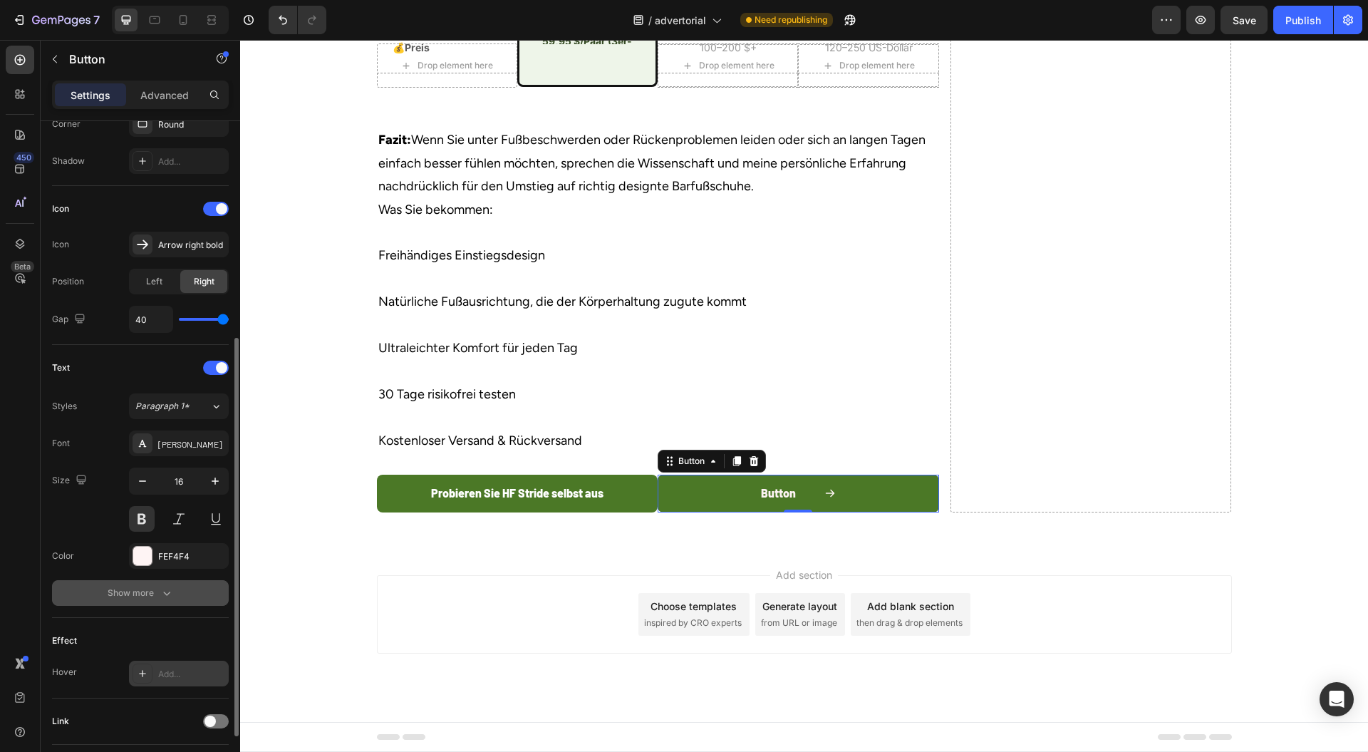
click at [165, 597] on button "Show more" at bounding box center [140, 593] width 177 height 26
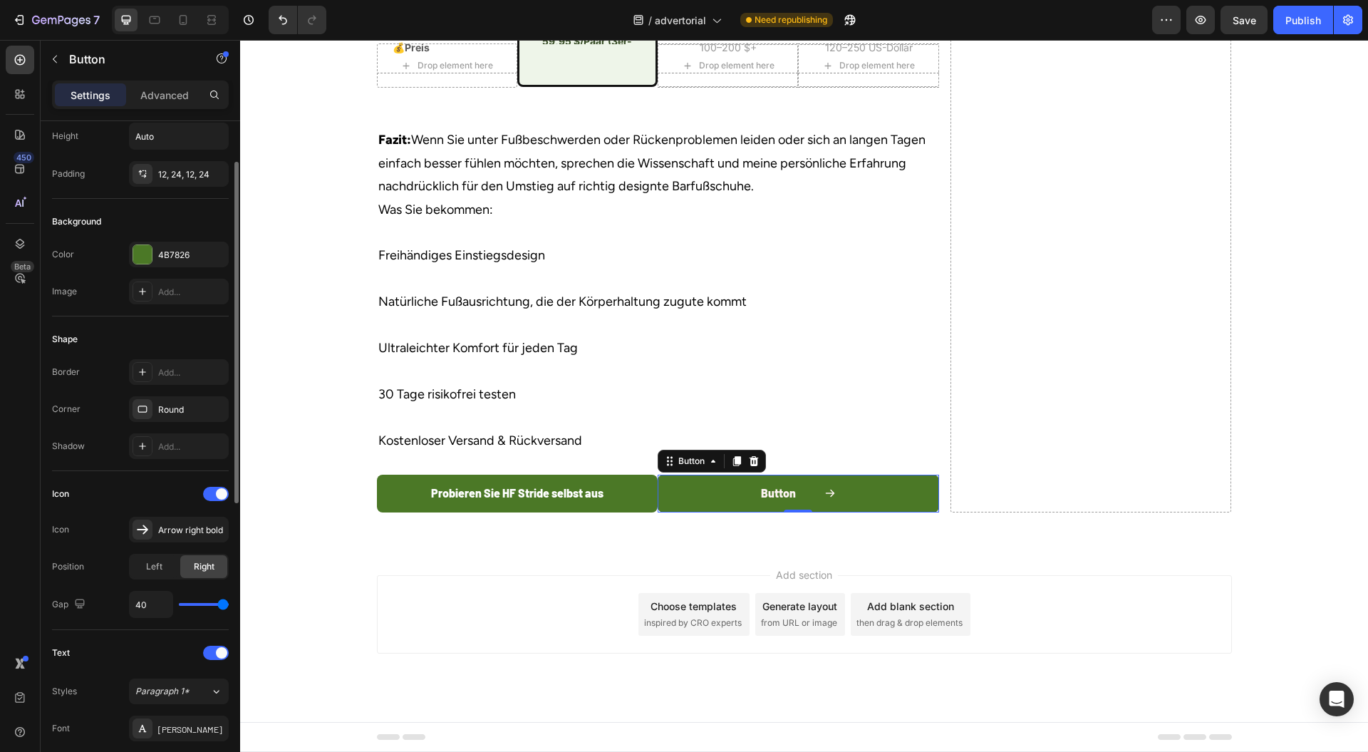
scroll to position [0, 0]
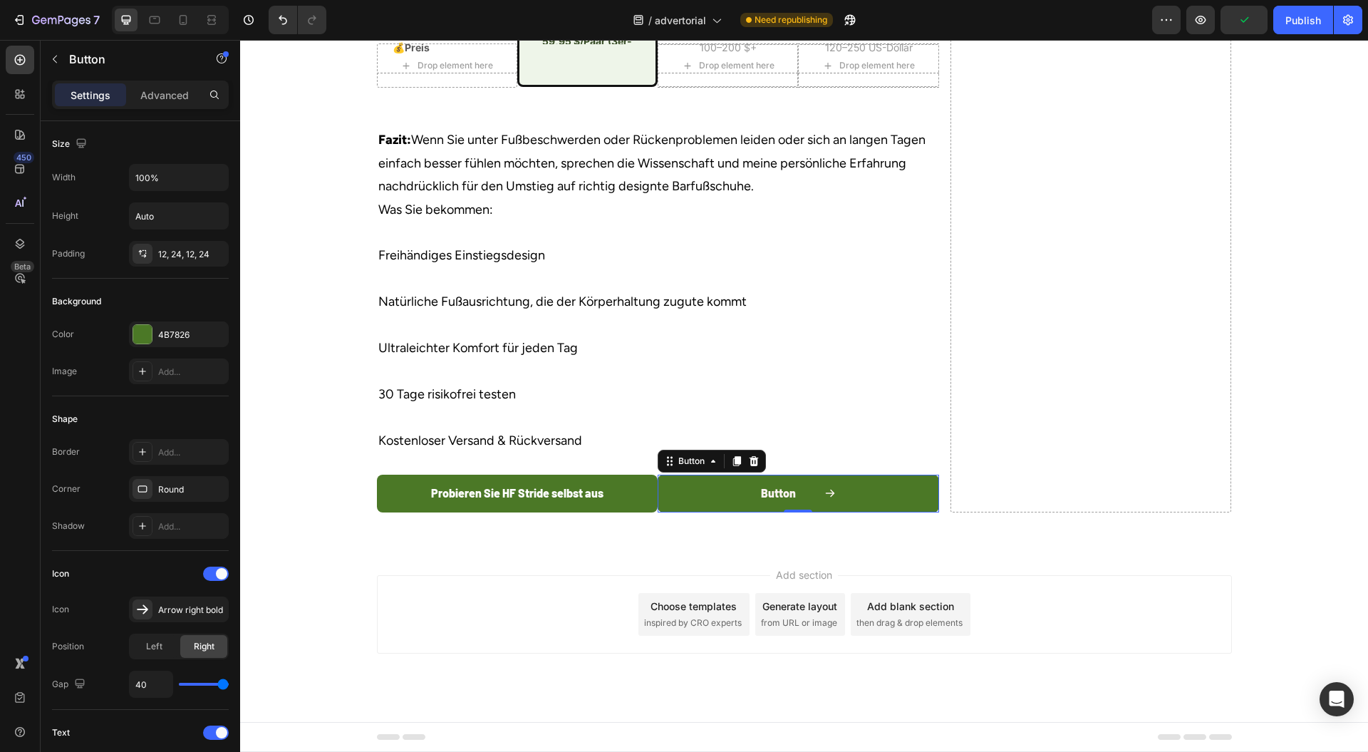
click at [804, 504] on div "Button" at bounding box center [798, 493] width 75 height 21
type input "36"
type input "0"
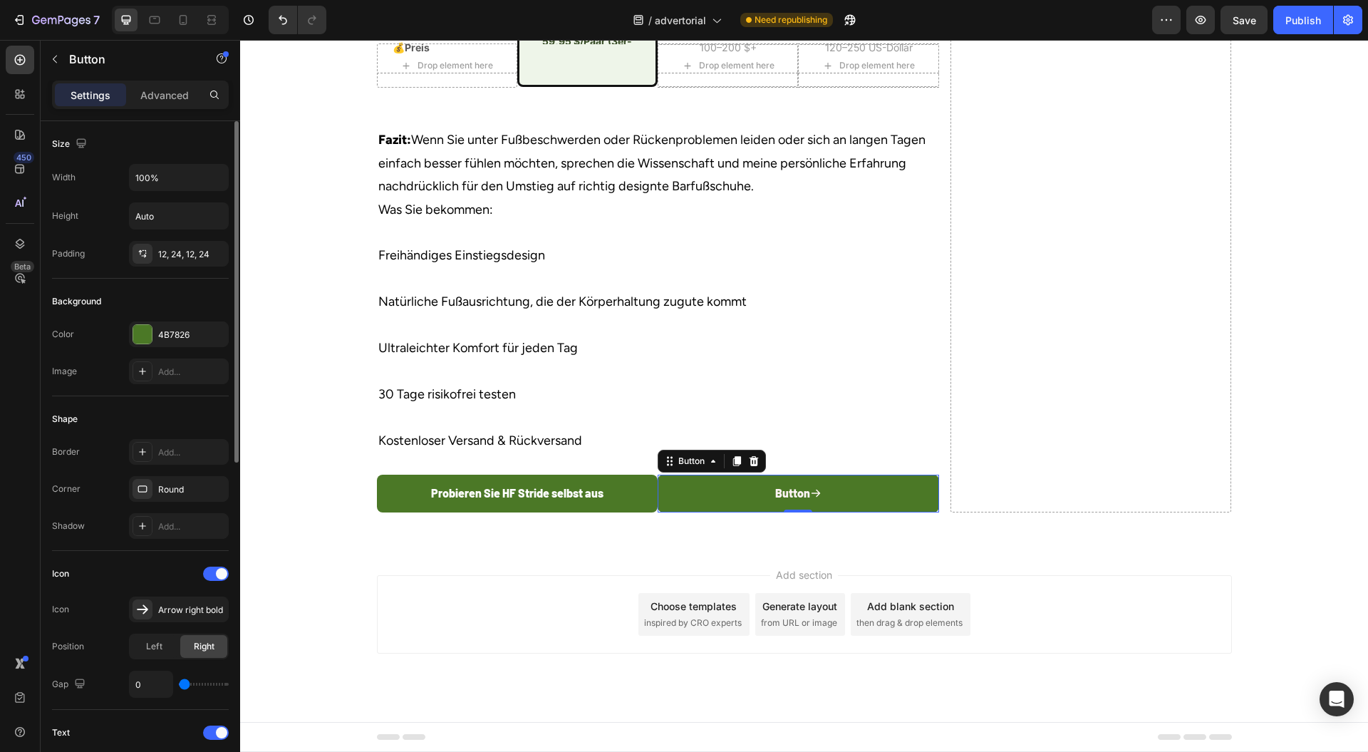
type input "3"
type input "40"
drag, startPoint x: 220, startPoint y: 680, endPoint x: 172, endPoint y: 639, distance: 62.7
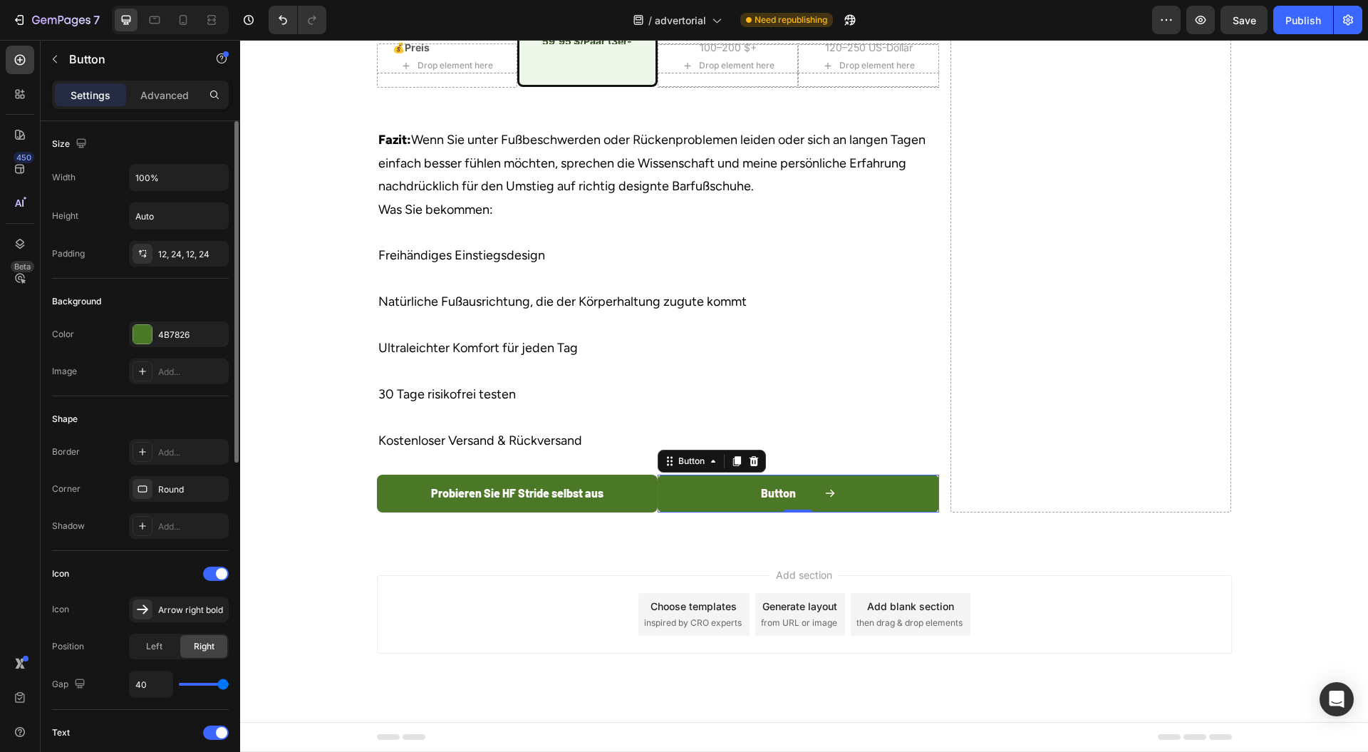
click at [229, 683] on input "range" at bounding box center [204, 684] width 50 height 3
click at [195, 487] on div "Round" at bounding box center [178, 489] width 41 height 13
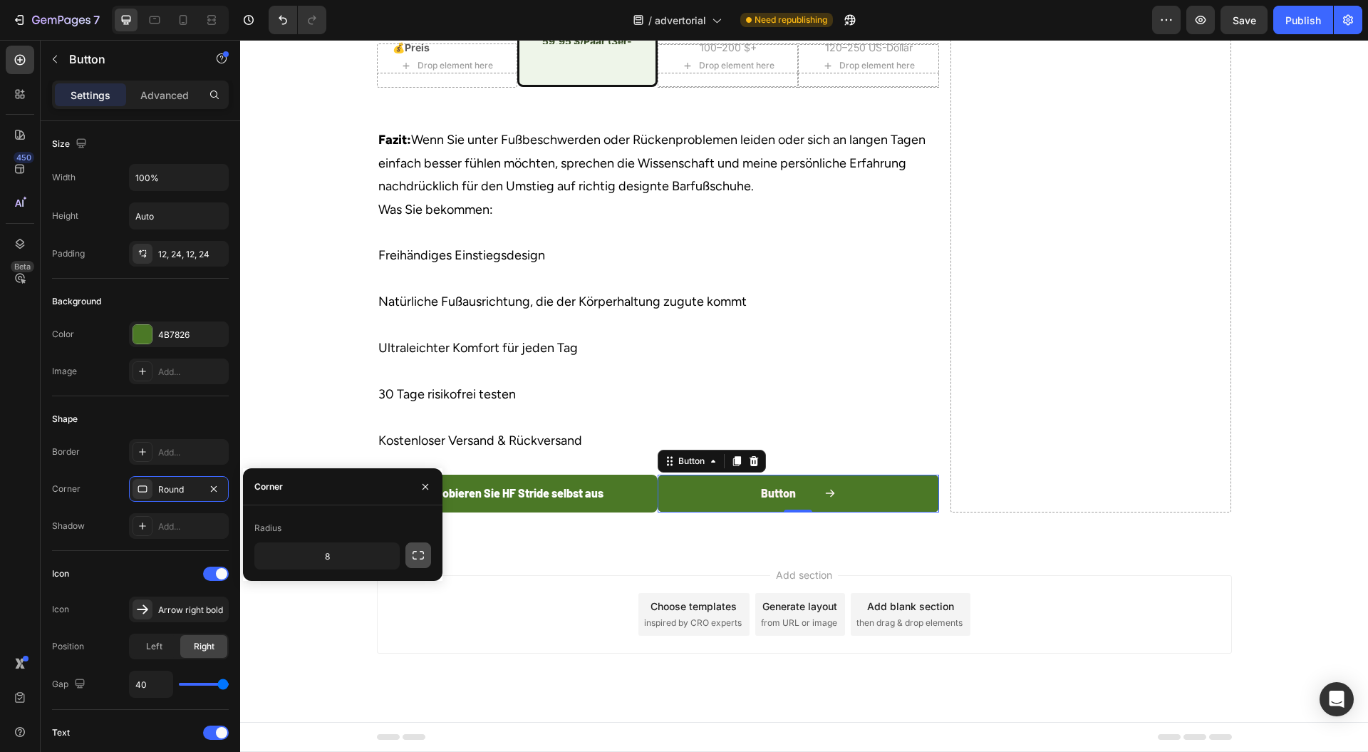
click at [413, 554] on icon "button" at bounding box center [418, 555] width 11 height 9
click at [314, 587] on input "8" at bounding box center [289, 589] width 68 height 26
type input "0"
click at [294, 554] on input "8" at bounding box center [289, 556] width 68 height 26
type input "0"
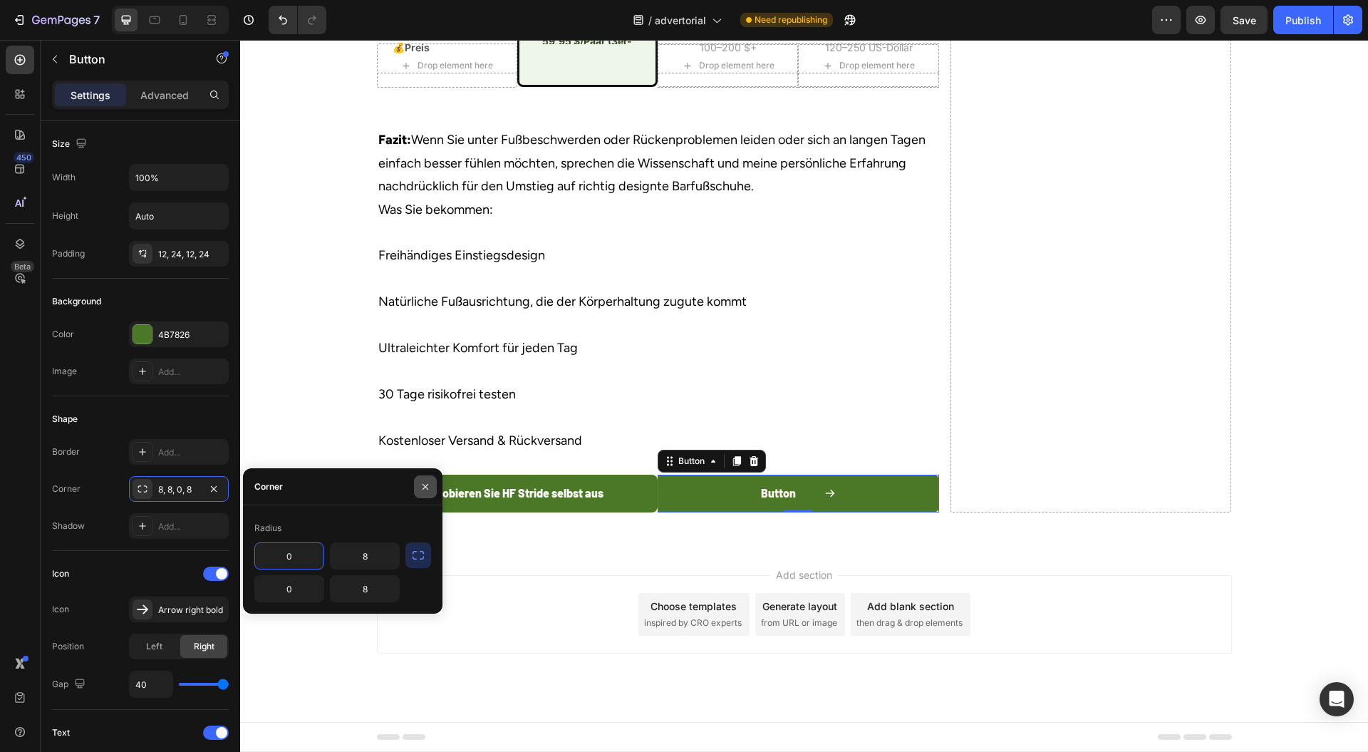
click at [425, 483] on icon "button" at bounding box center [425, 486] width 11 height 11
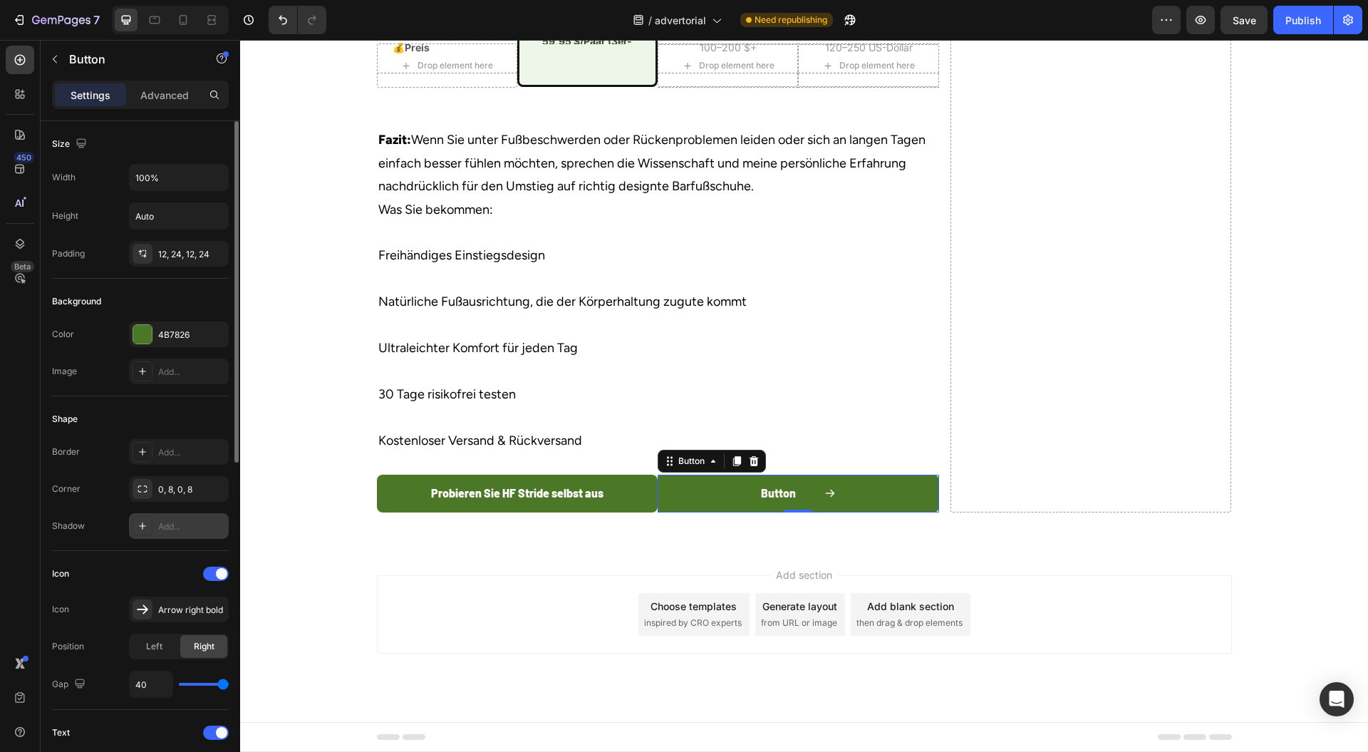
scroll to position [190, 0]
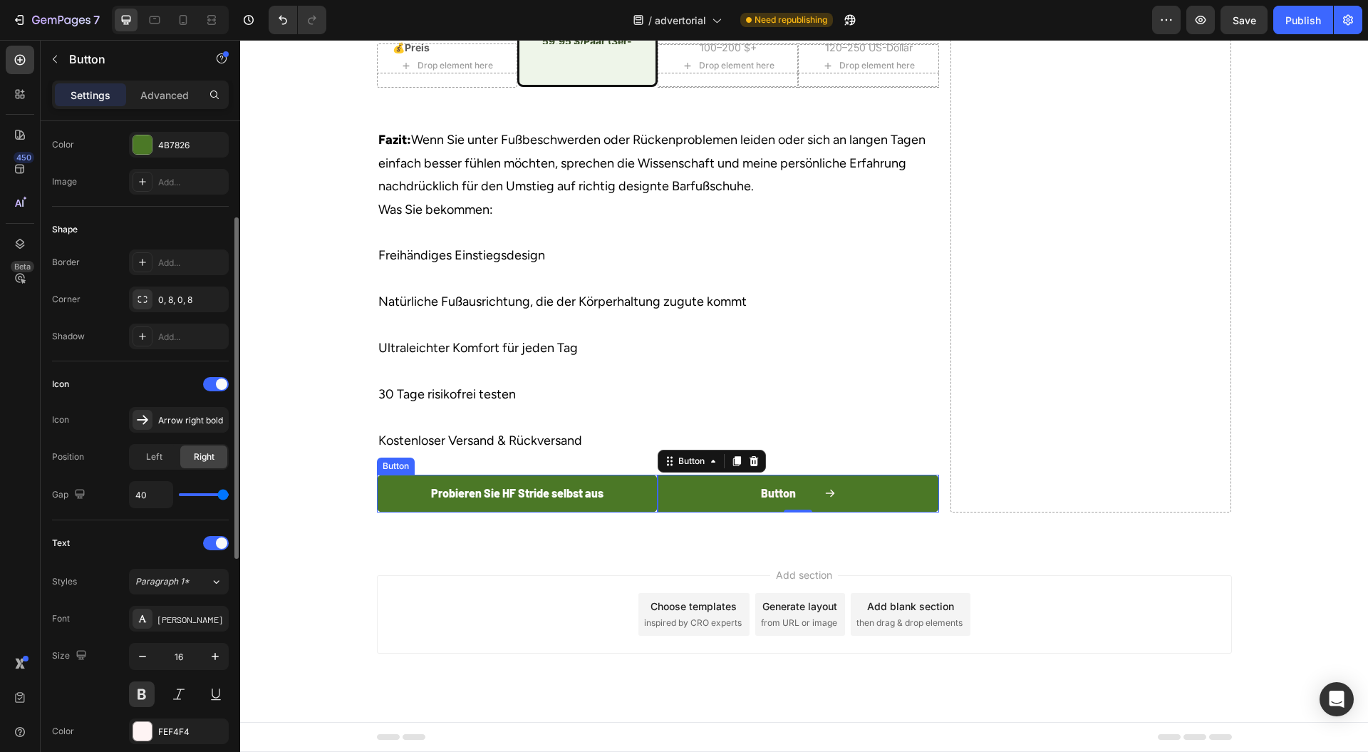
click at [622, 512] on button "Probieren Sie HF Stride selbst aus" at bounding box center [518, 494] width 282 height 38
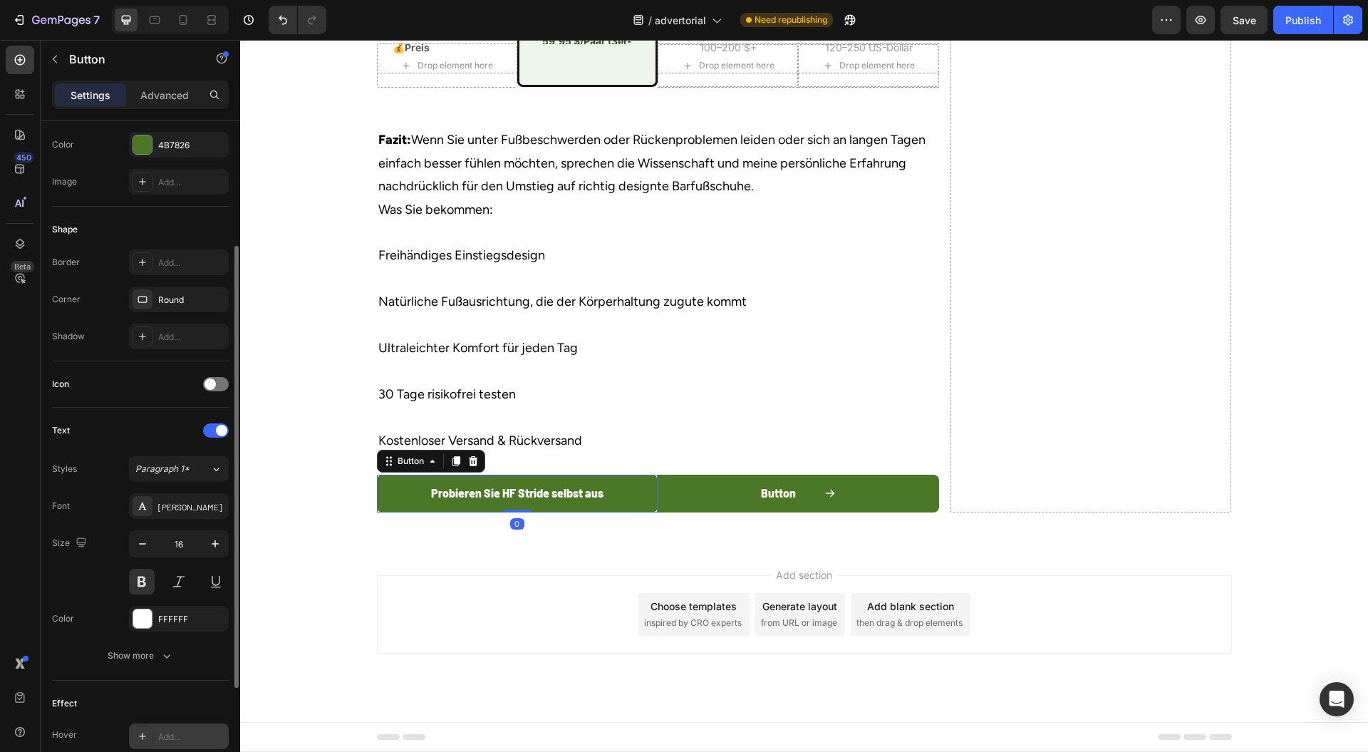
scroll to position [348, 0]
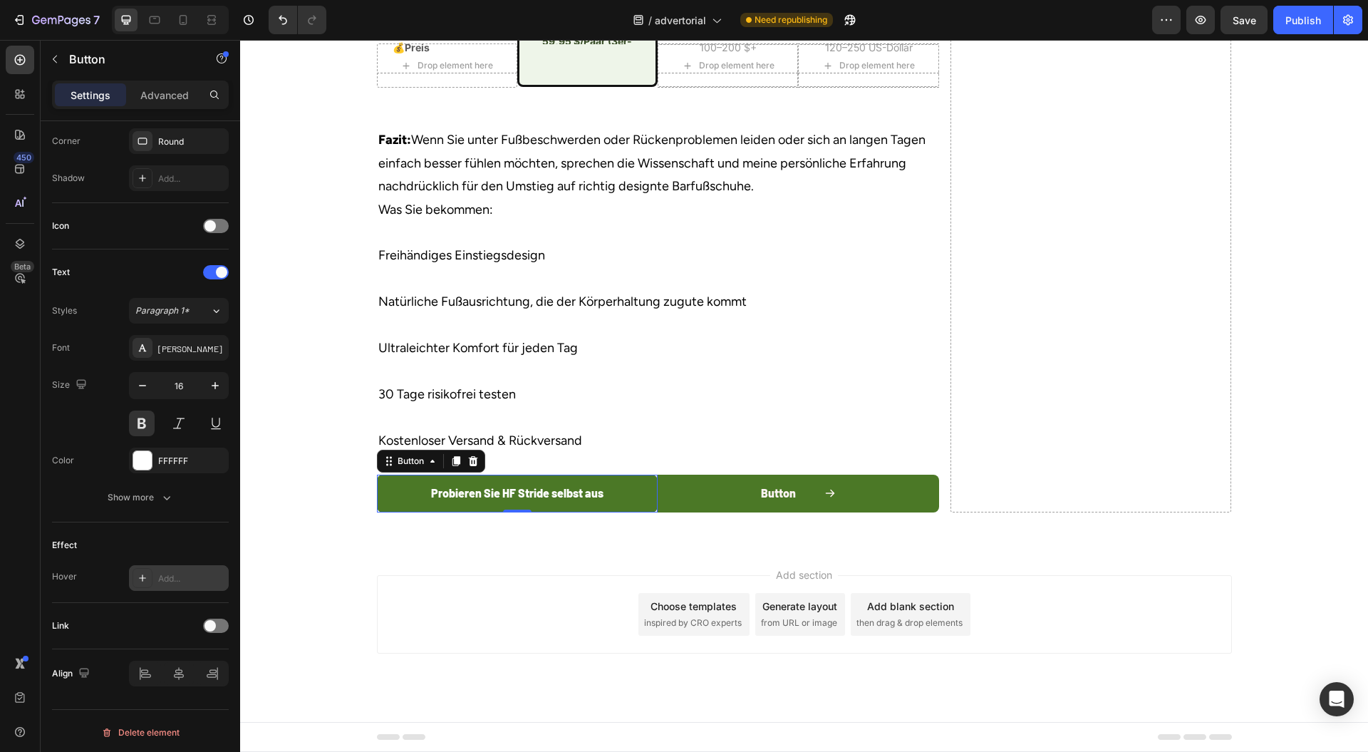
click at [630, 512] on button "Probieren Sie HF Stride selbst aus" at bounding box center [518, 494] width 282 height 38
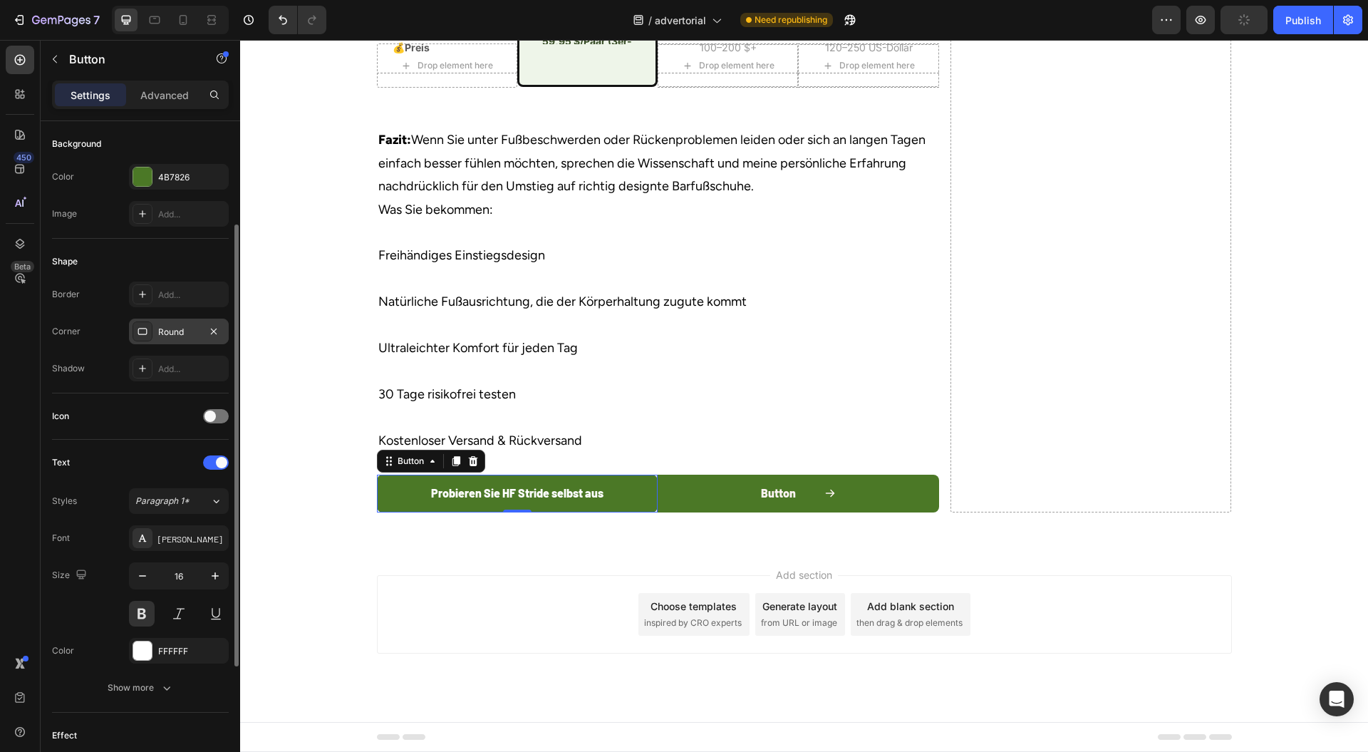
scroll to position [0, 0]
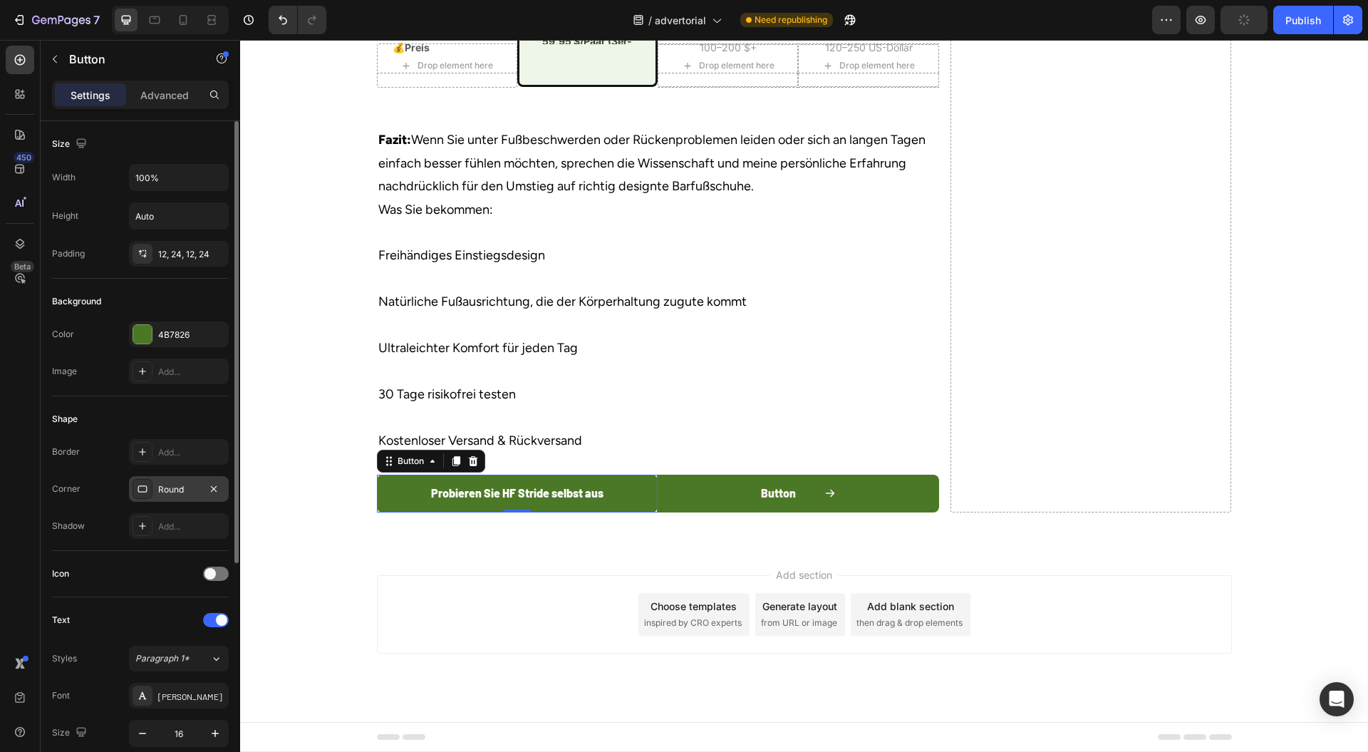
click at [171, 486] on div "Round" at bounding box center [178, 489] width 41 height 13
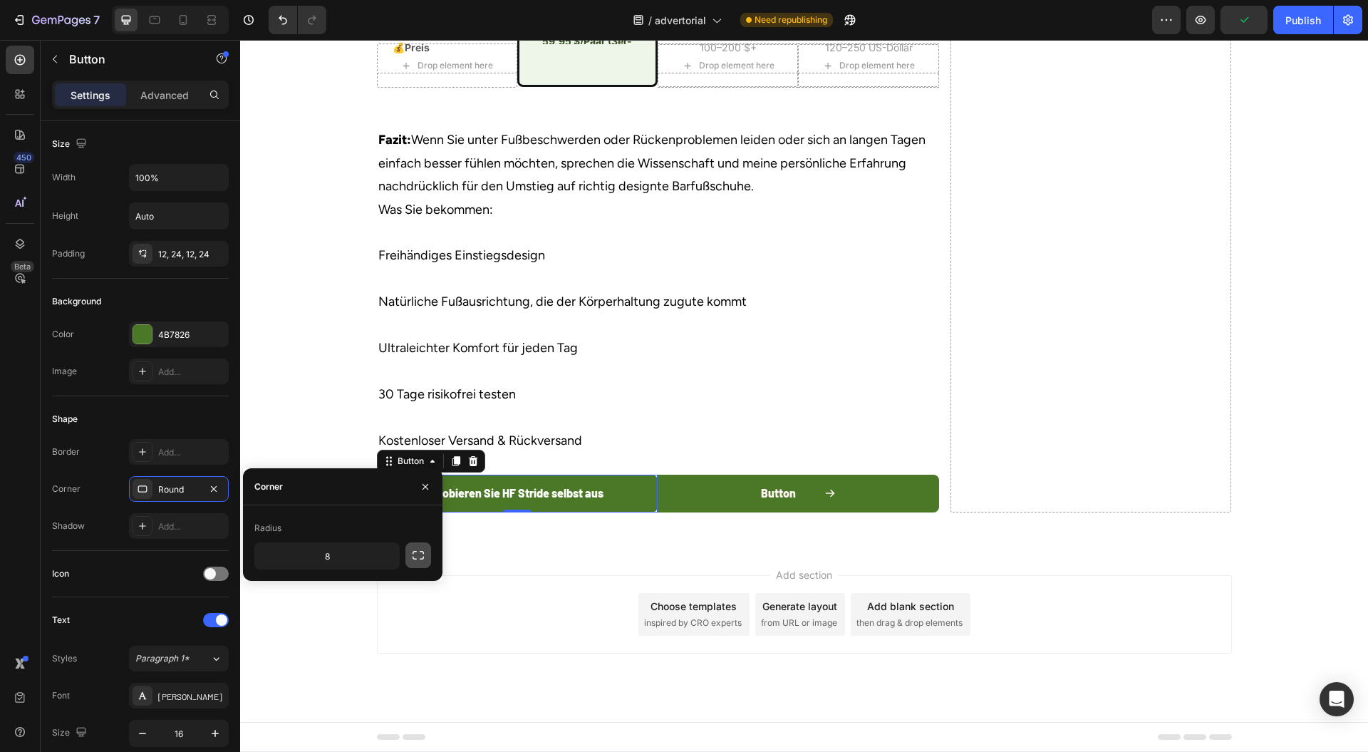
click at [429, 561] on button "button" at bounding box center [419, 555] width 26 height 26
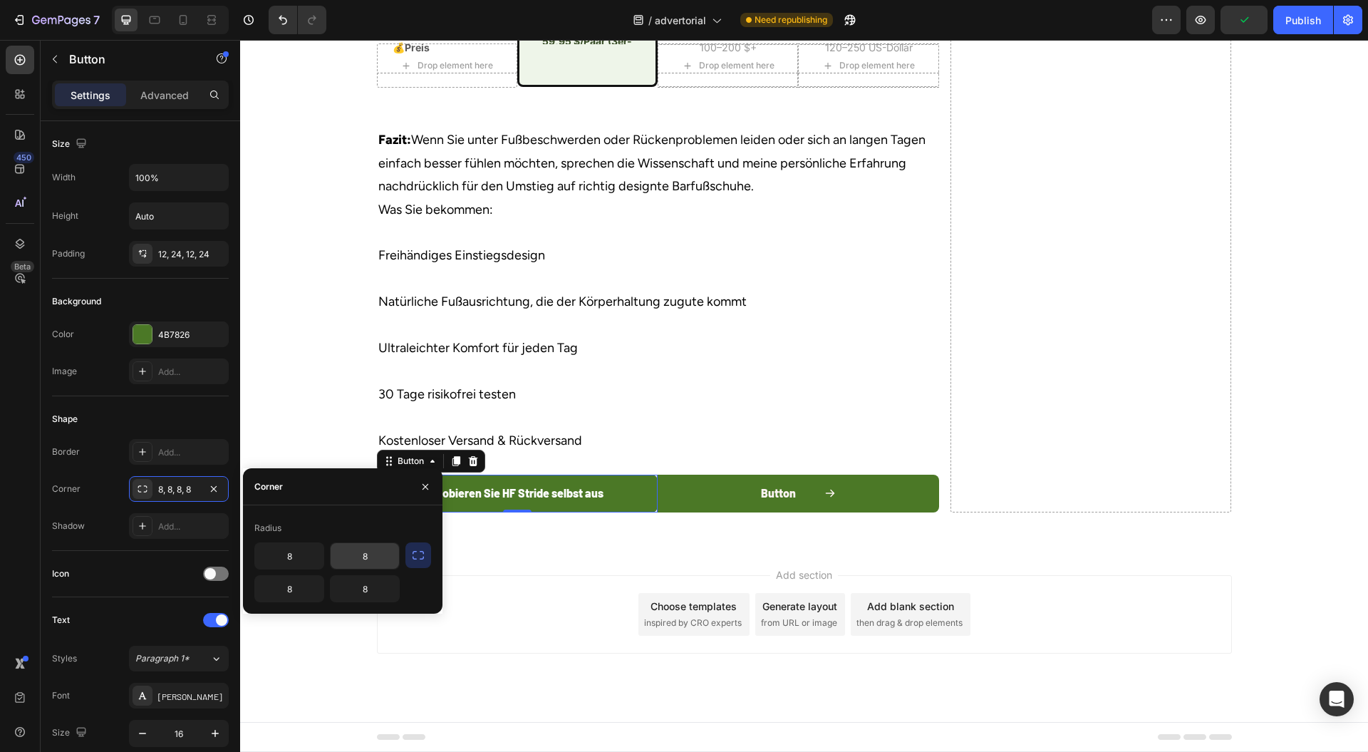
click at [373, 556] on input "8" at bounding box center [365, 556] width 68 height 26
type input "0"
click at [373, 593] on input "8" at bounding box center [365, 589] width 68 height 26
type input "0"
click at [421, 490] on icon "button" at bounding box center [425, 486] width 11 height 11
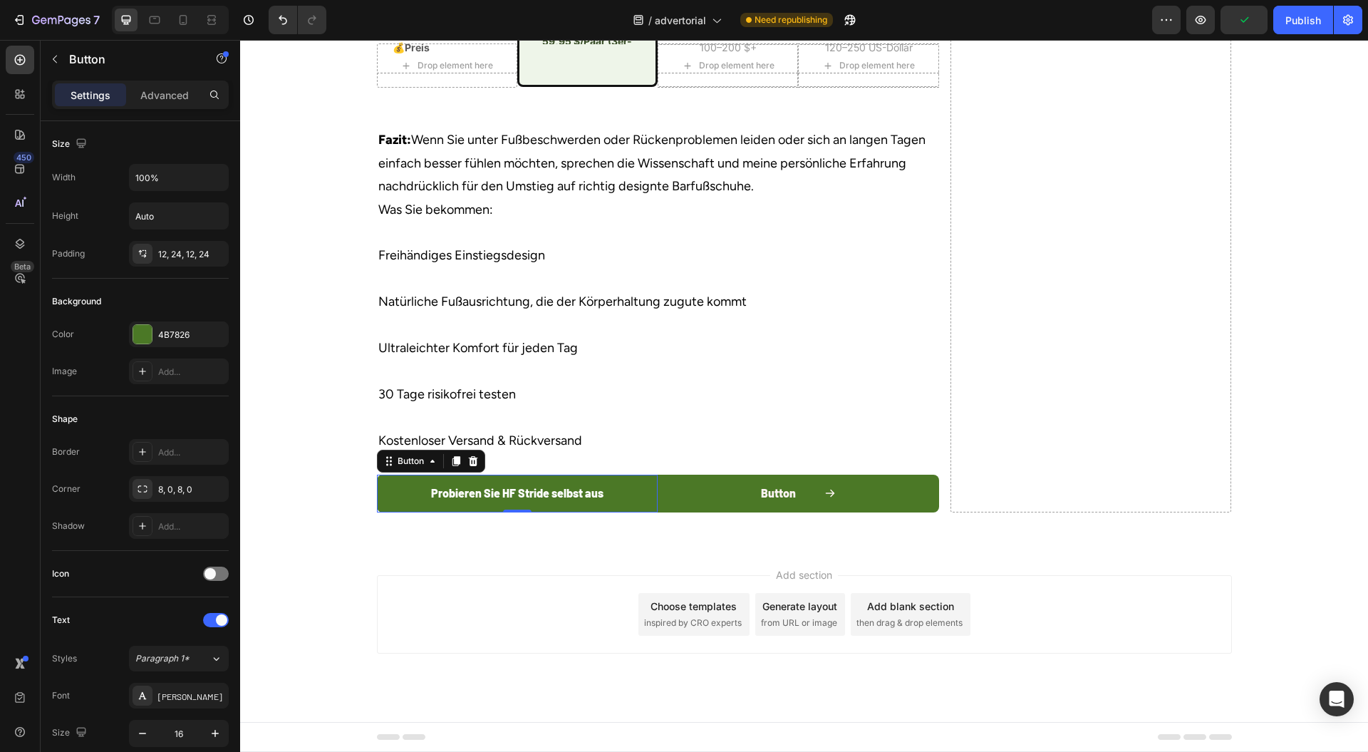
click at [426, 614] on div "Add section Choose templates inspired by CRO experts Generate layout from URL o…" at bounding box center [804, 634] width 1128 height 175
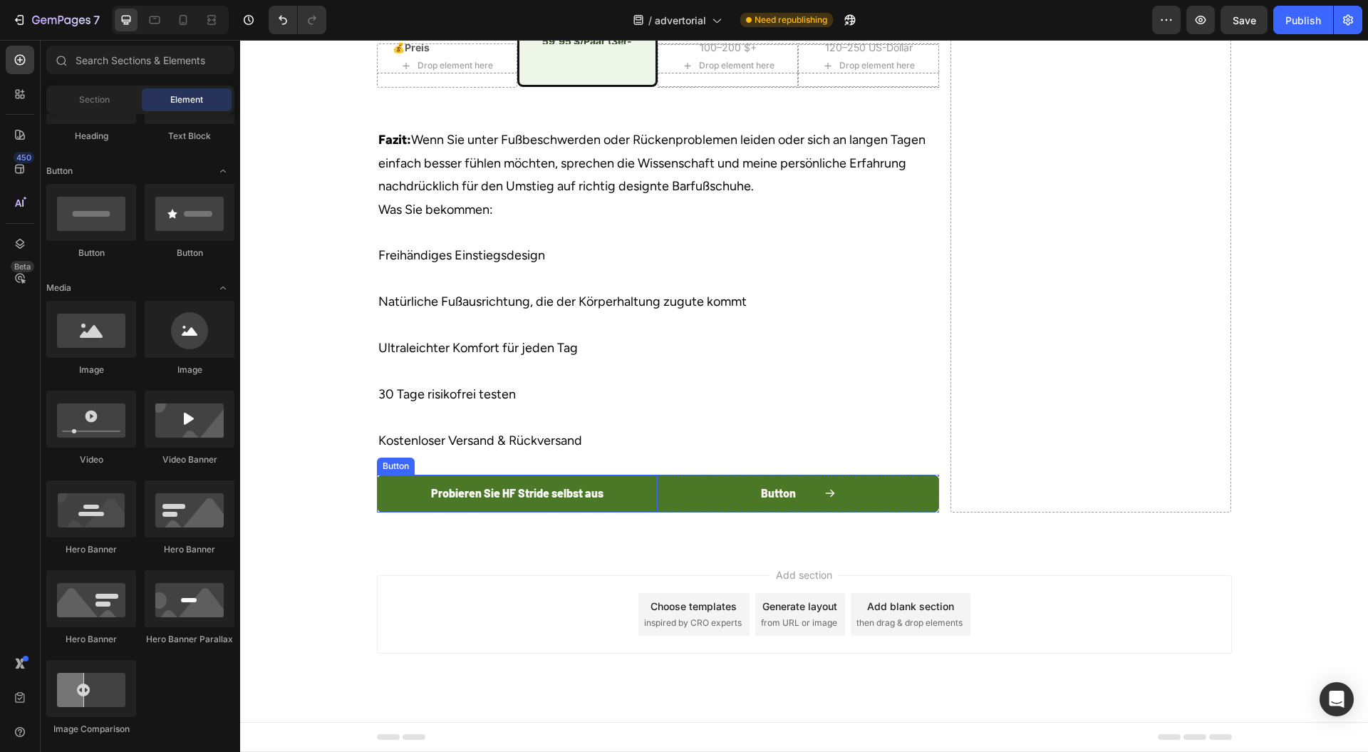
click at [608, 512] on button "Probieren Sie HF Stride selbst aus" at bounding box center [518, 494] width 282 height 38
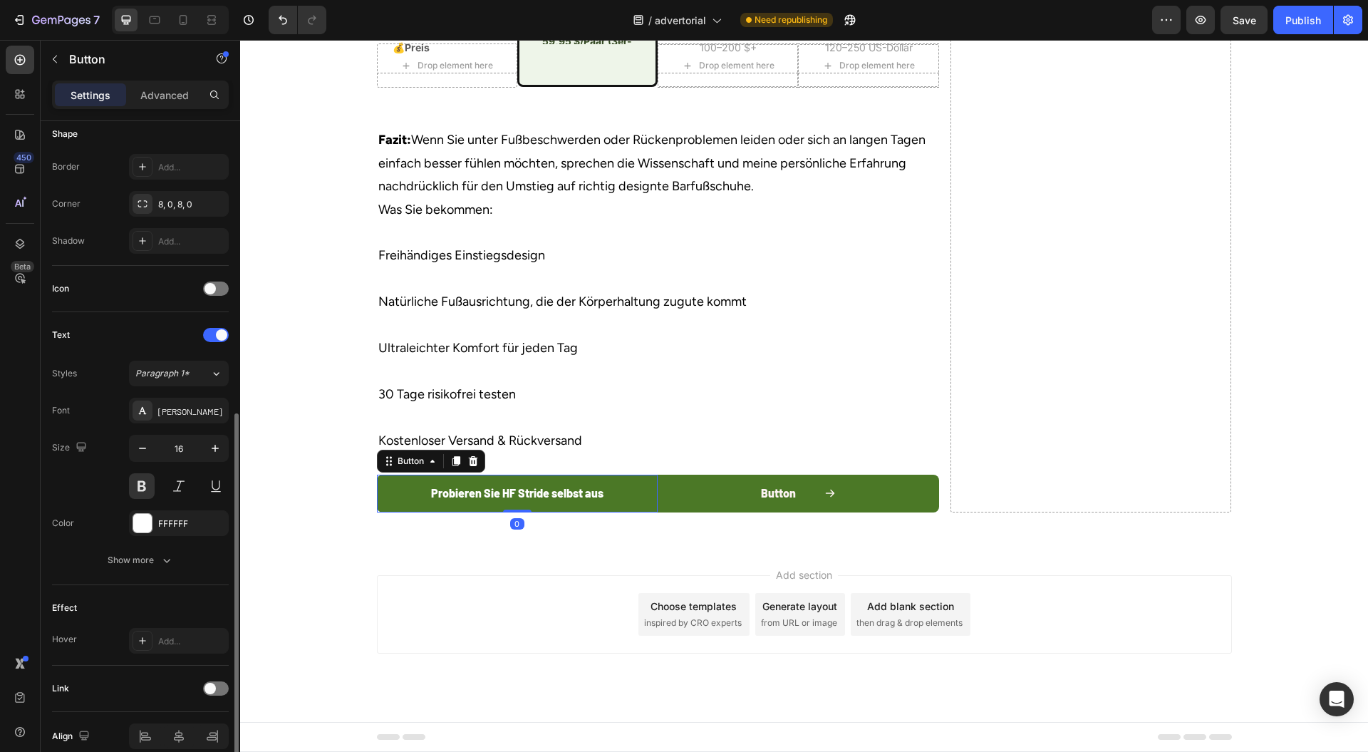
scroll to position [348, 0]
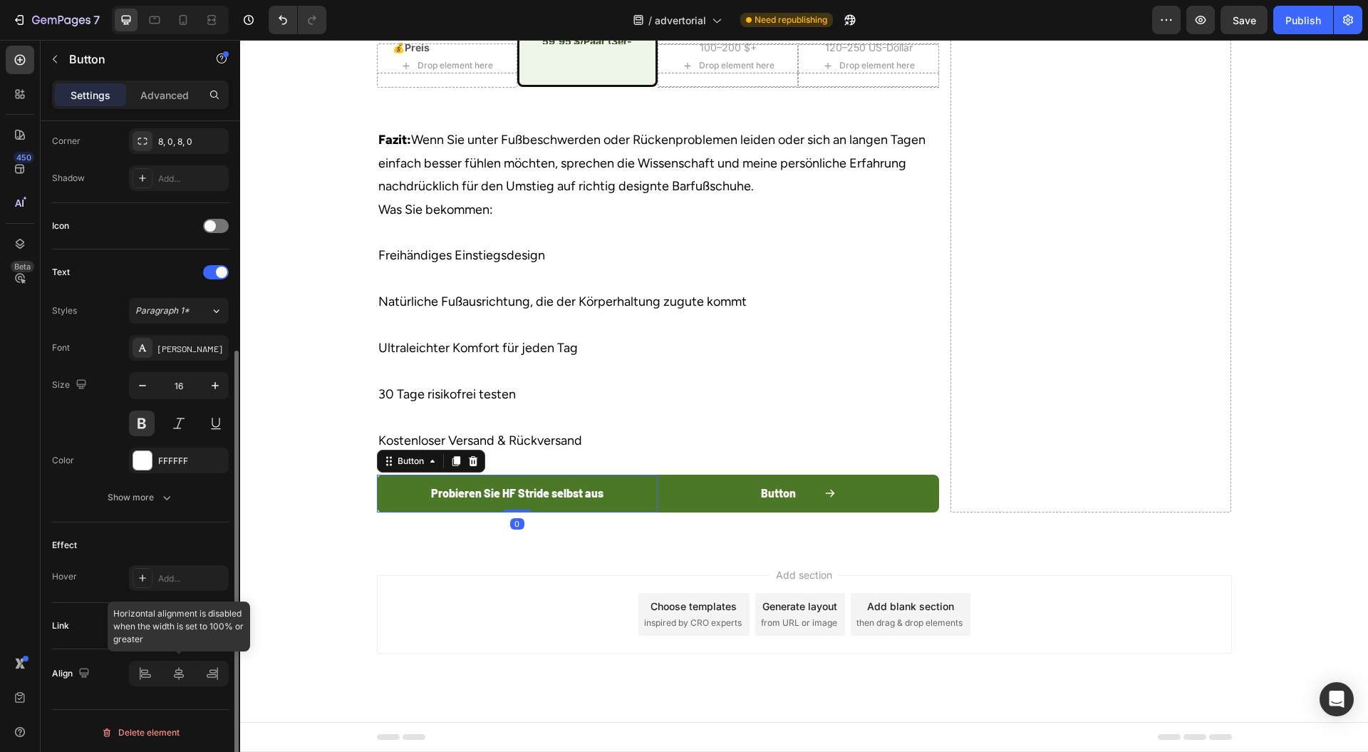
click at [216, 671] on div at bounding box center [179, 674] width 100 height 26
click at [629, 512] on button "Probieren Sie HF Stride selbst aus" at bounding box center [518, 494] width 282 height 38
drag, startPoint x: 176, startPoint y: 671, endPoint x: 161, endPoint y: 673, distance: 15.0
click at [177, 671] on div at bounding box center [179, 674] width 100 height 26
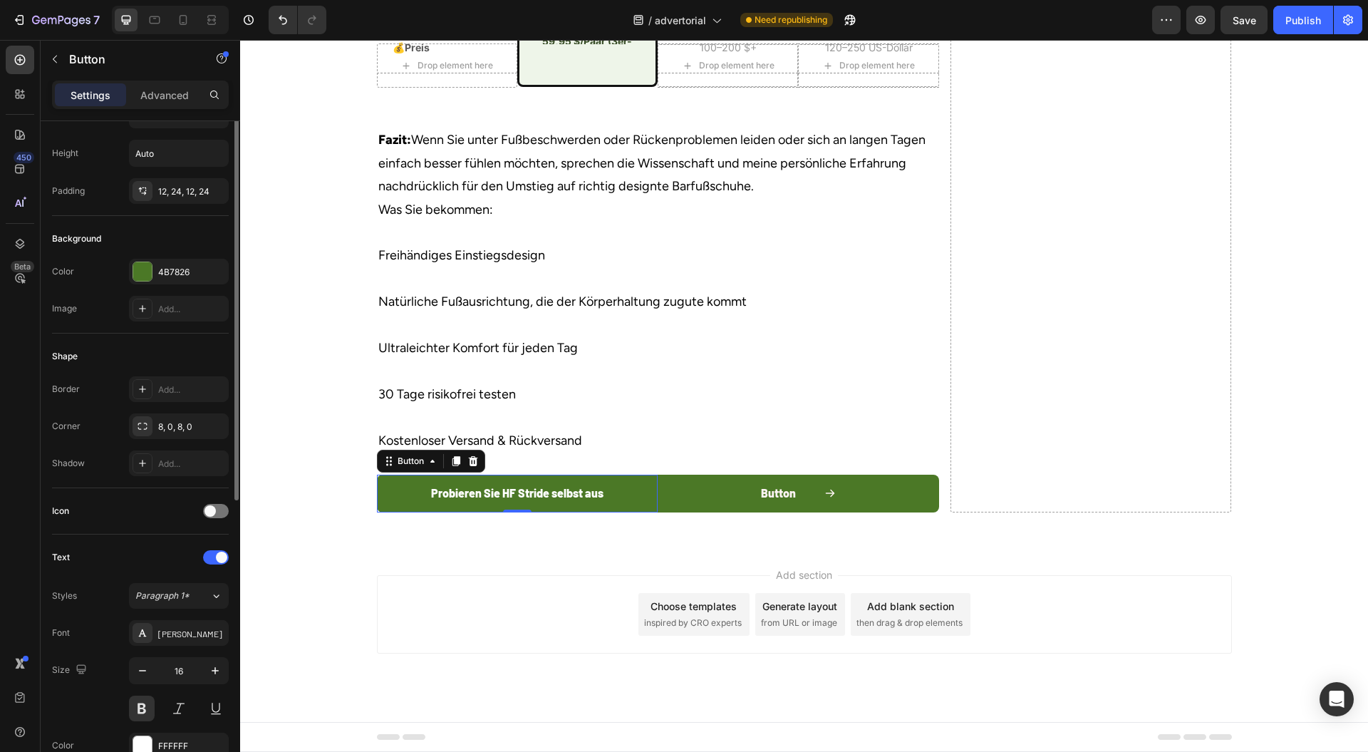
scroll to position [0, 0]
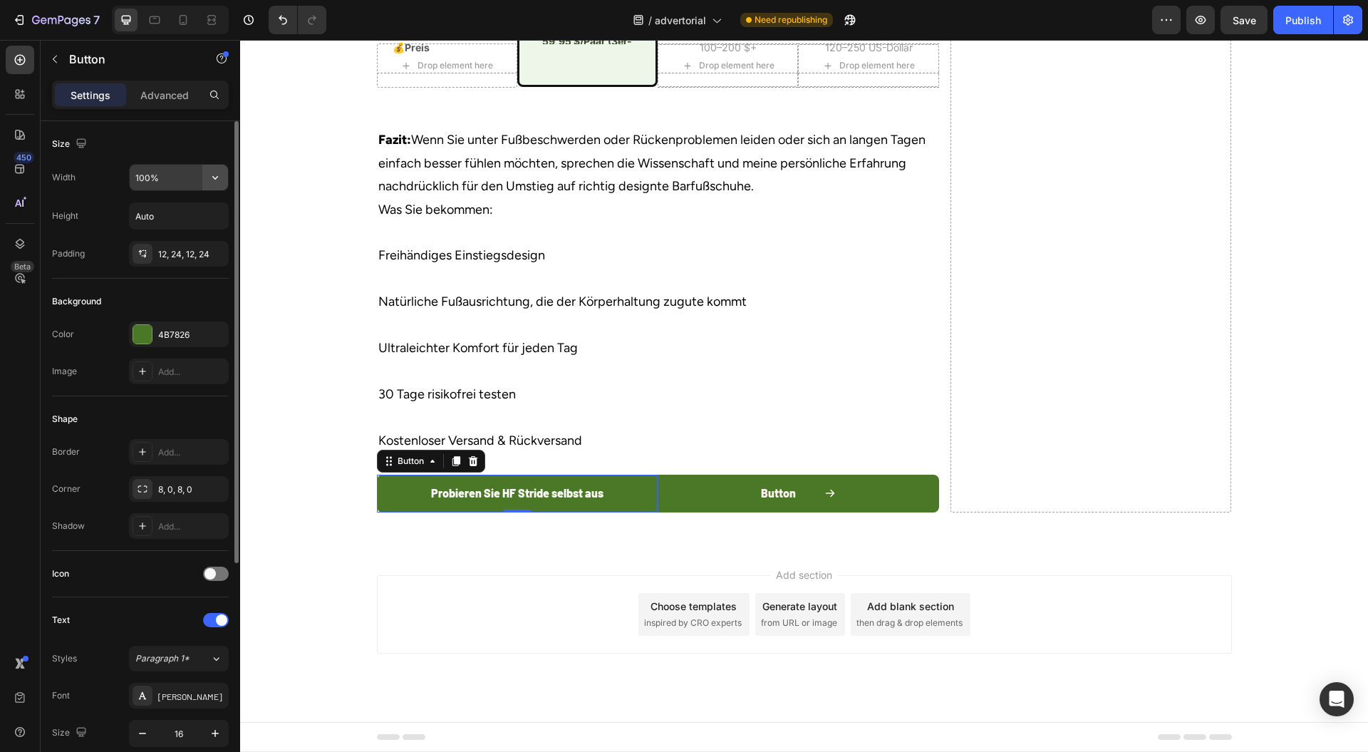
click at [223, 180] on button "button" at bounding box center [215, 178] width 26 height 26
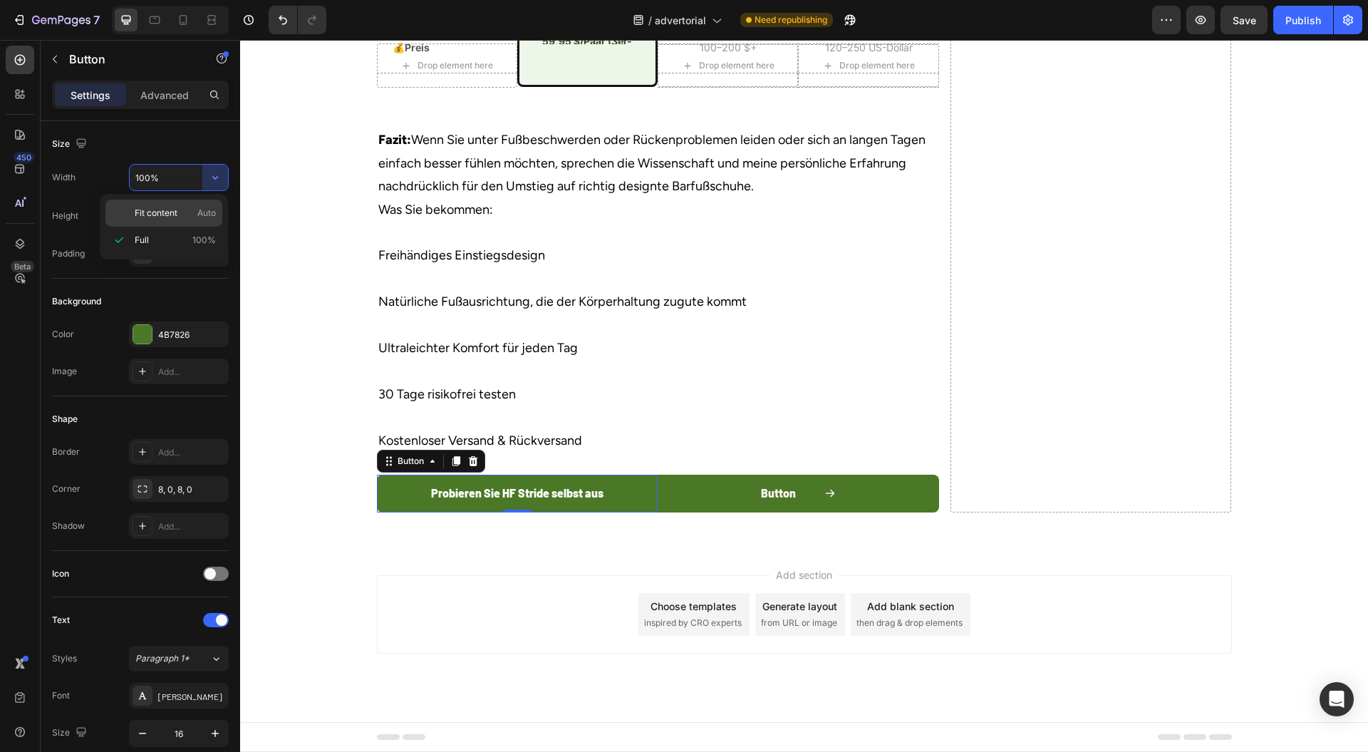
click at [177, 215] on p "Fit content Auto" at bounding box center [175, 213] width 81 height 13
click at [150, 241] on p "Full 100%" at bounding box center [175, 240] width 81 height 13
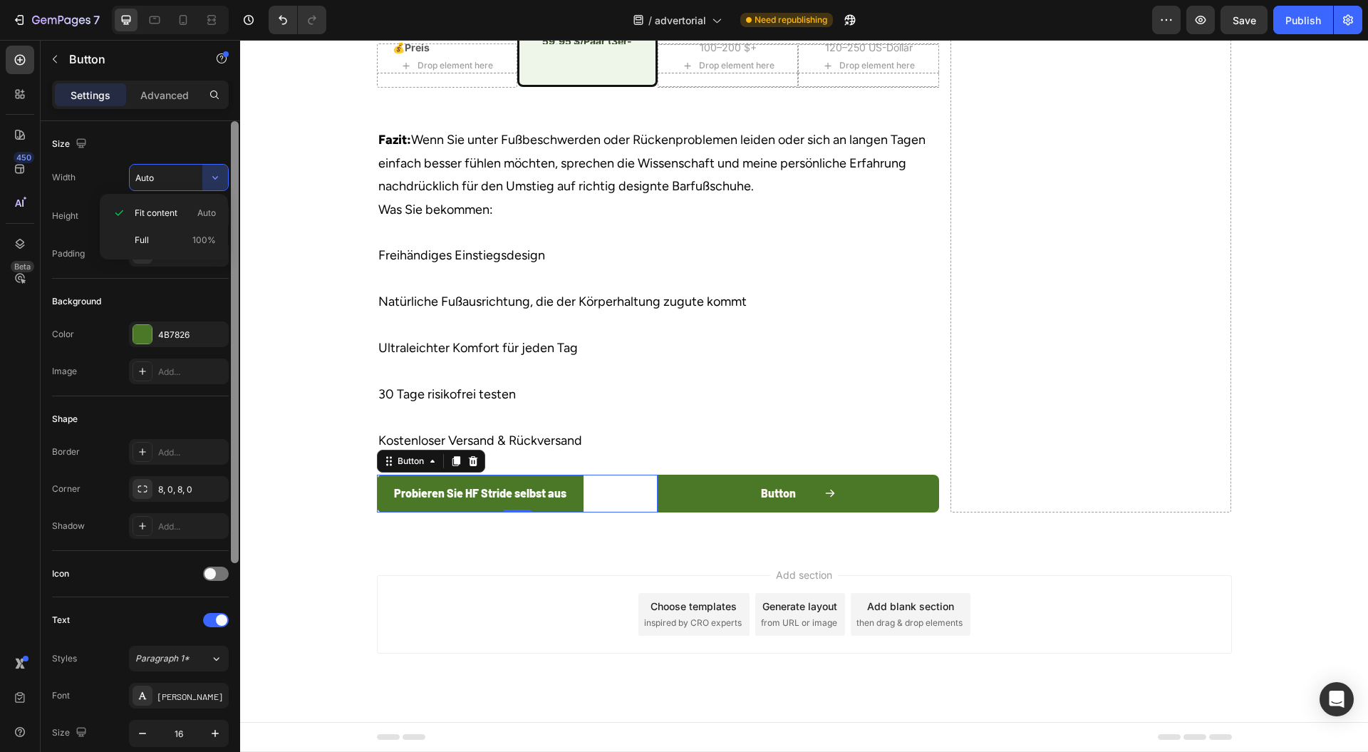
type input "100%"
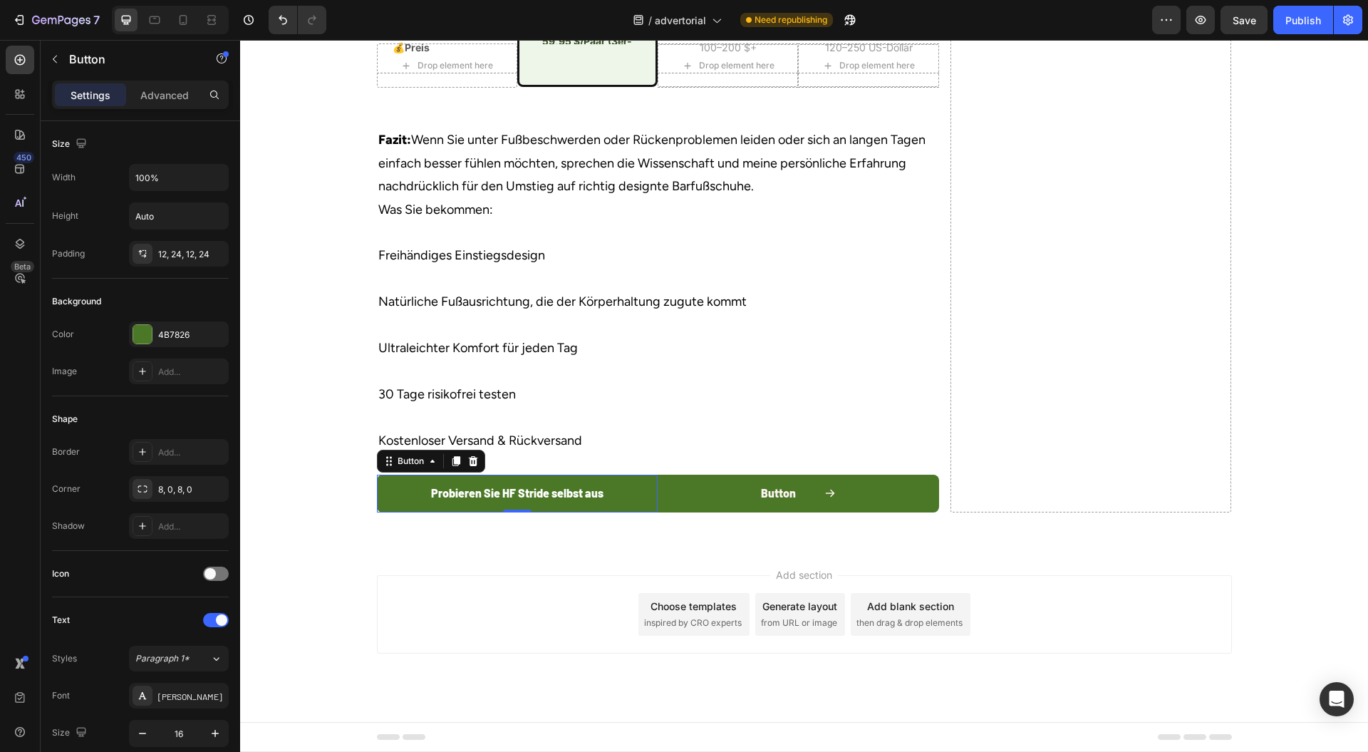
click at [658, 512] on button "Button" at bounding box center [799, 494] width 282 height 38
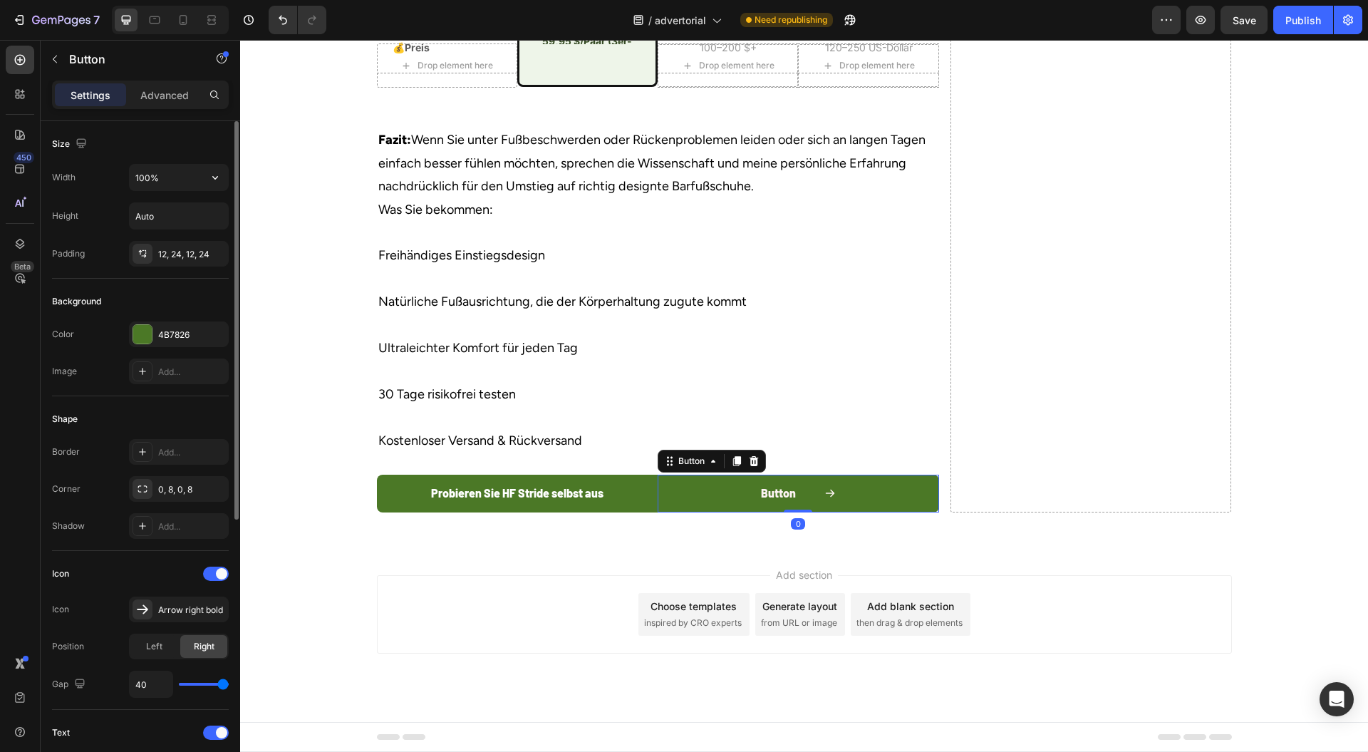
click at [190, 396] on div "Size Width 100% Height Auto Padding 12, 24, 12, 24" at bounding box center [140, 473] width 177 height 155
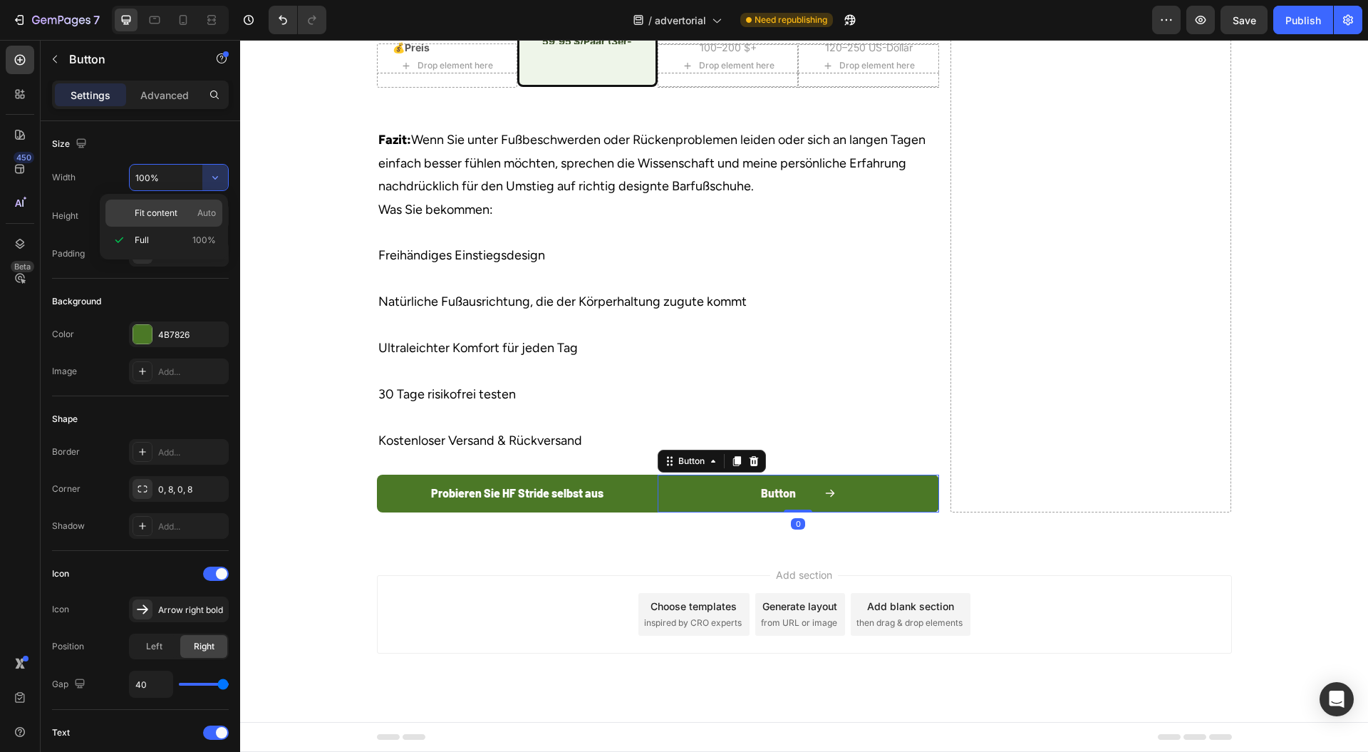
click at [187, 220] on div "Fit content Auto" at bounding box center [163, 213] width 117 height 27
type input "Auto"
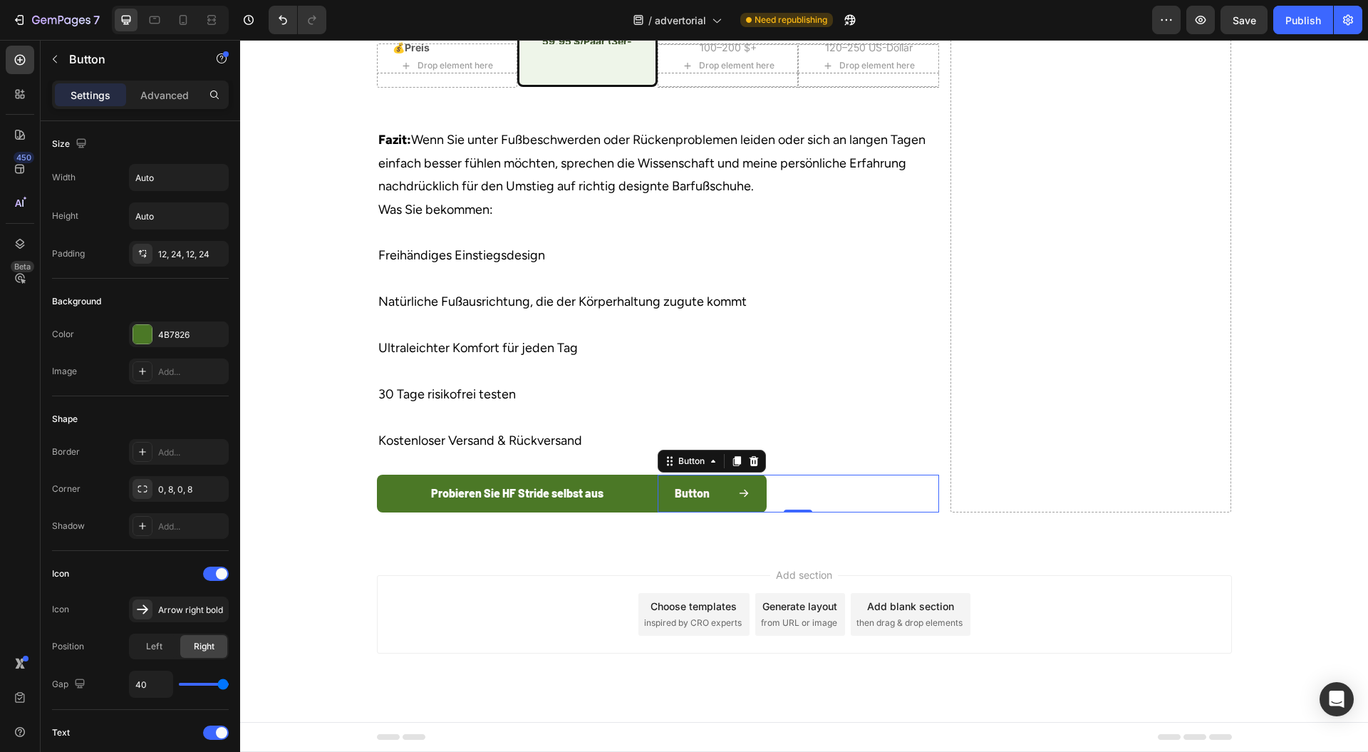
click at [827, 512] on div "Button Button 0" at bounding box center [799, 494] width 282 height 38
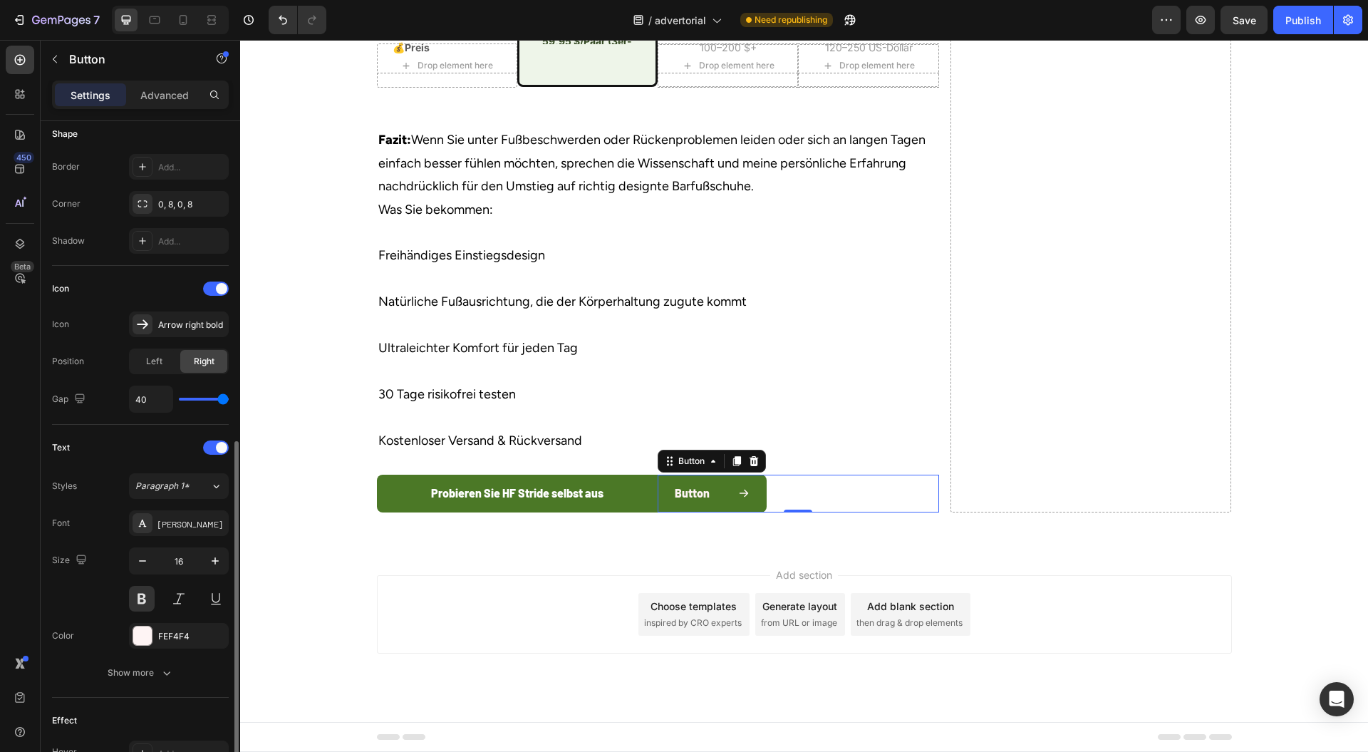
scroll to position [460, 0]
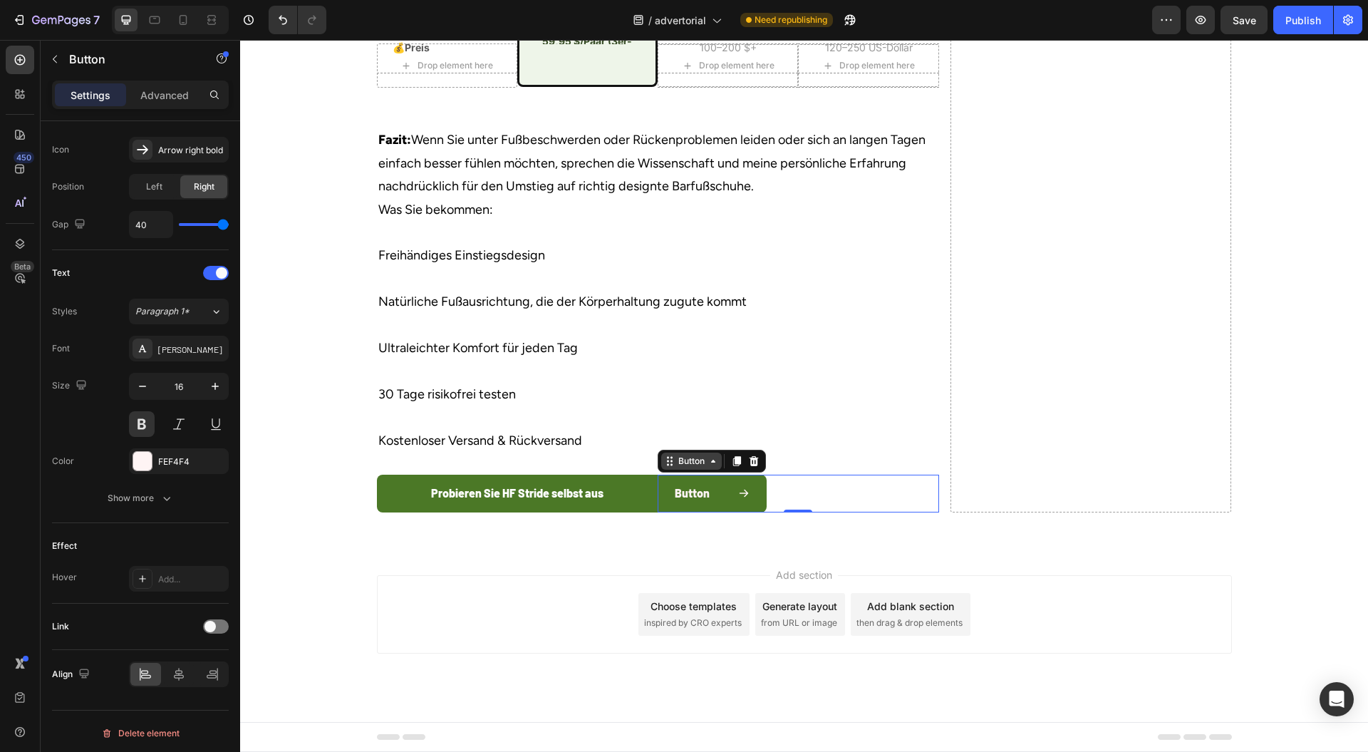
click at [701, 470] on div "Button" at bounding box center [691, 461] width 61 height 17
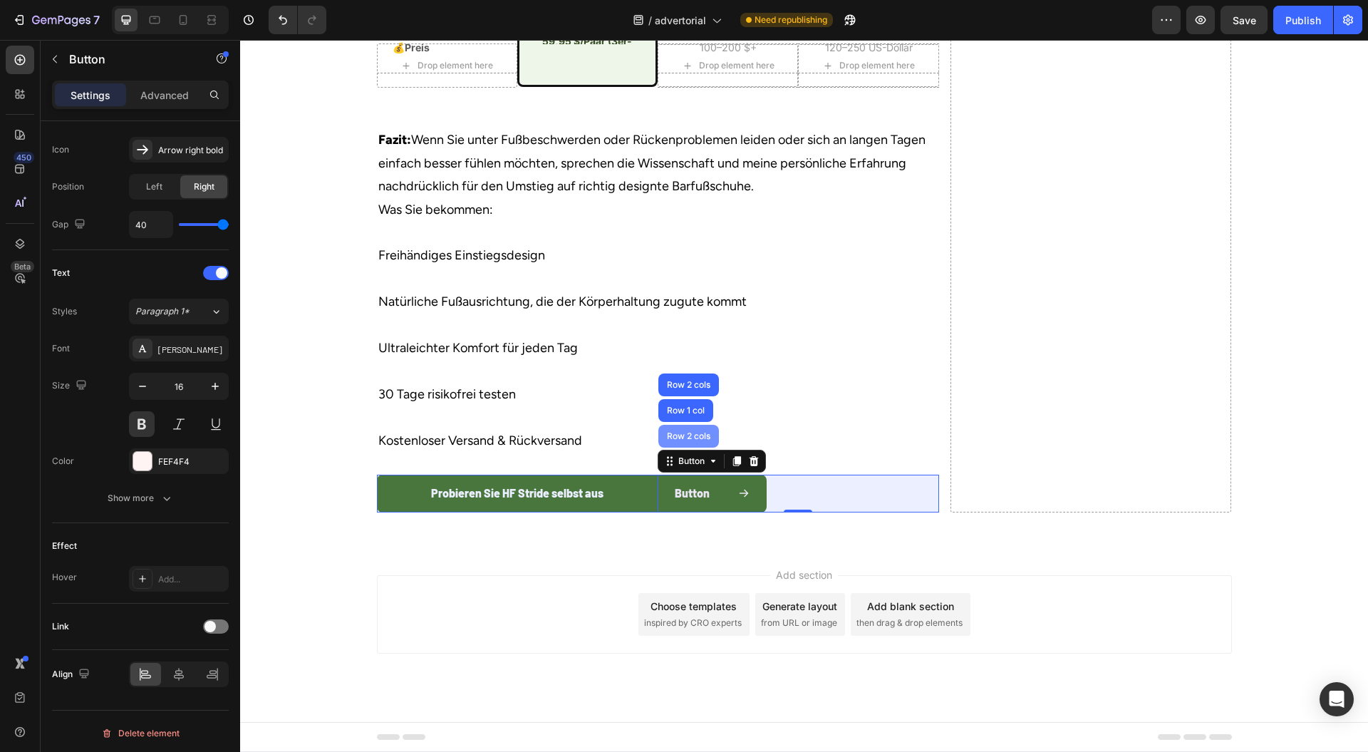
click at [695, 440] on div "Row 2 cols" at bounding box center [688, 436] width 49 height 9
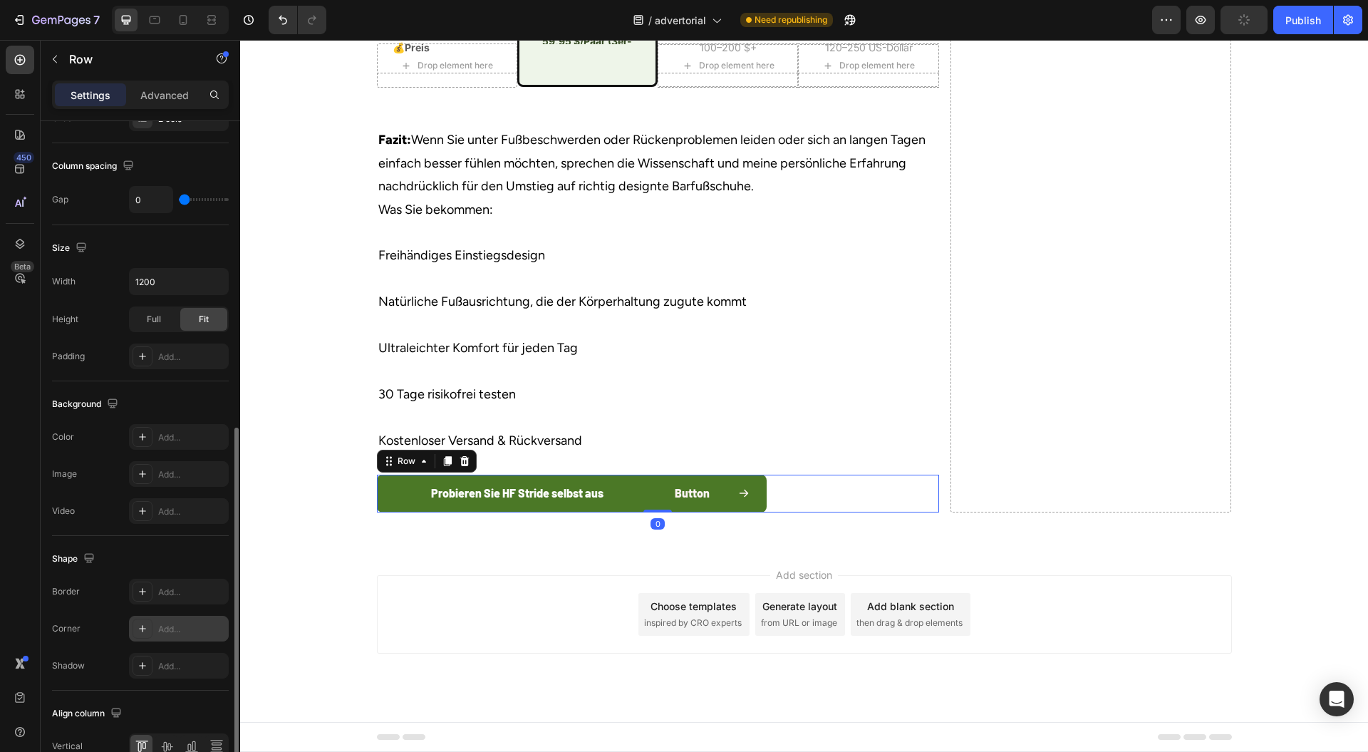
scroll to position [358, 0]
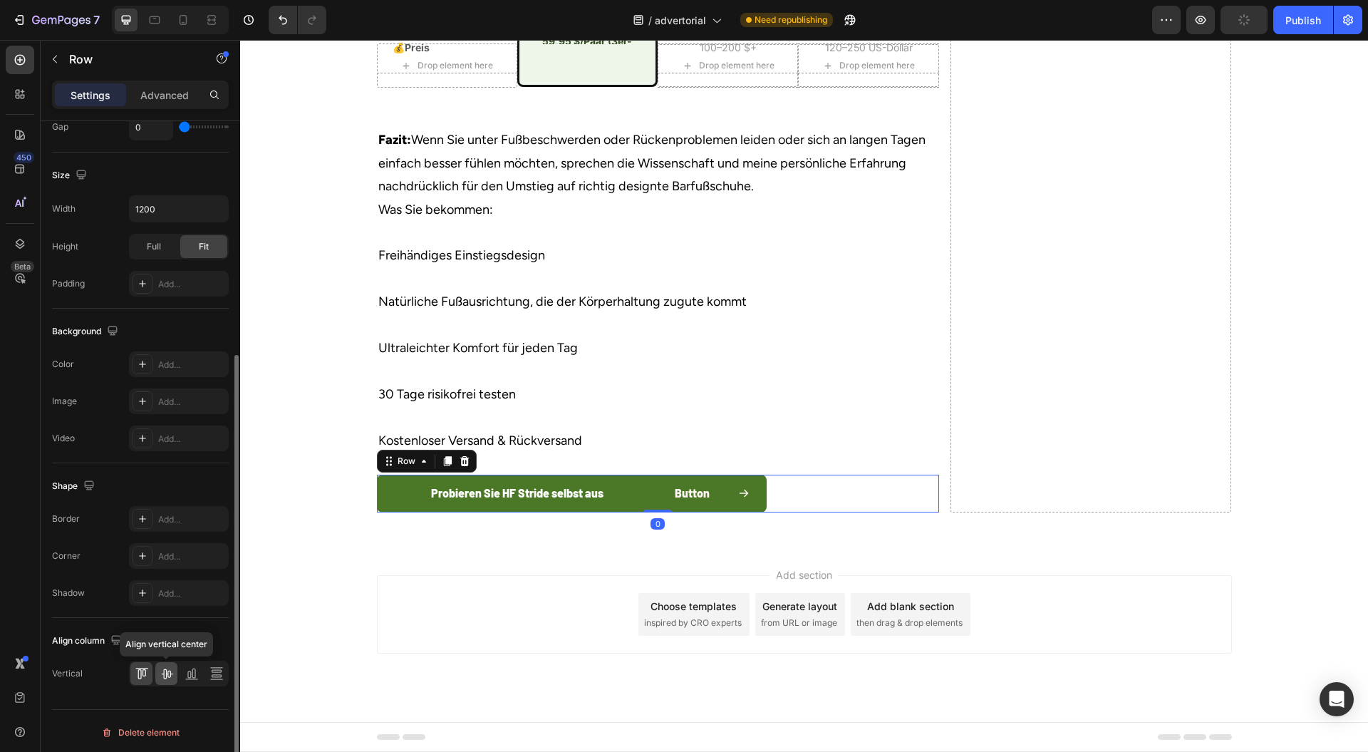
click at [163, 670] on icon at bounding box center [166, 674] width 11 height 10
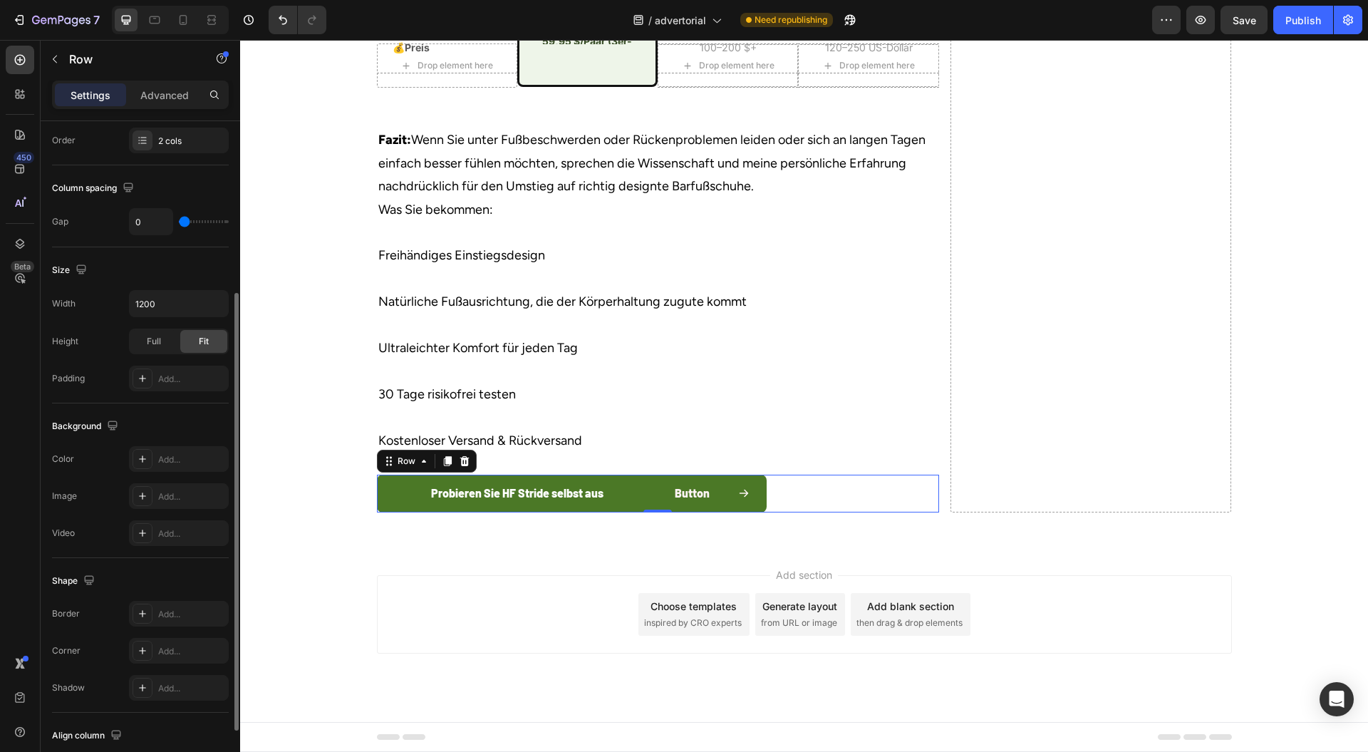
scroll to position [168, 0]
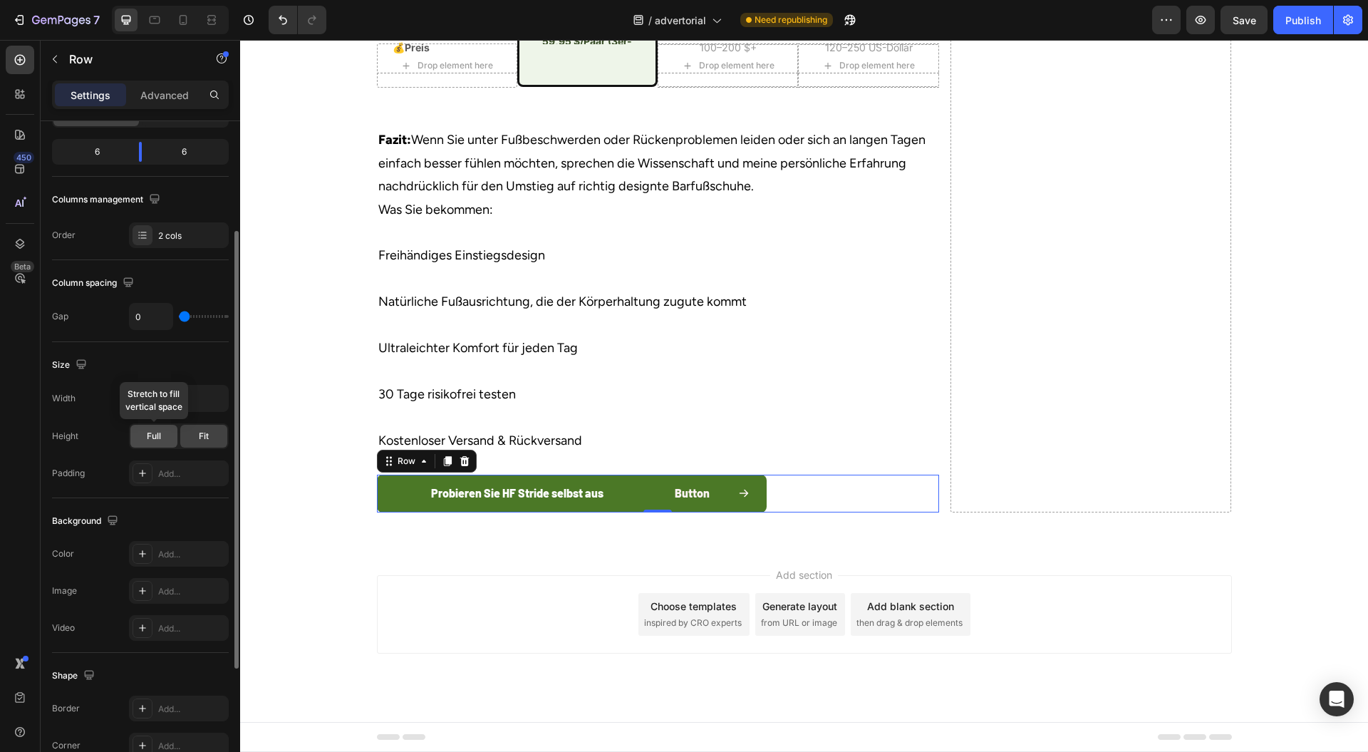
click at [157, 430] on span "Full" at bounding box center [154, 436] width 14 height 13
click at [196, 401] on input "1200" at bounding box center [179, 399] width 98 height 26
click at [219, 393] on icon "button" at bounding box center [215, 398] width 14 height 14
click at [160, 460] on p "Full 100%" at bounding box center [175, 459] width 81 height 13
type input "100%"
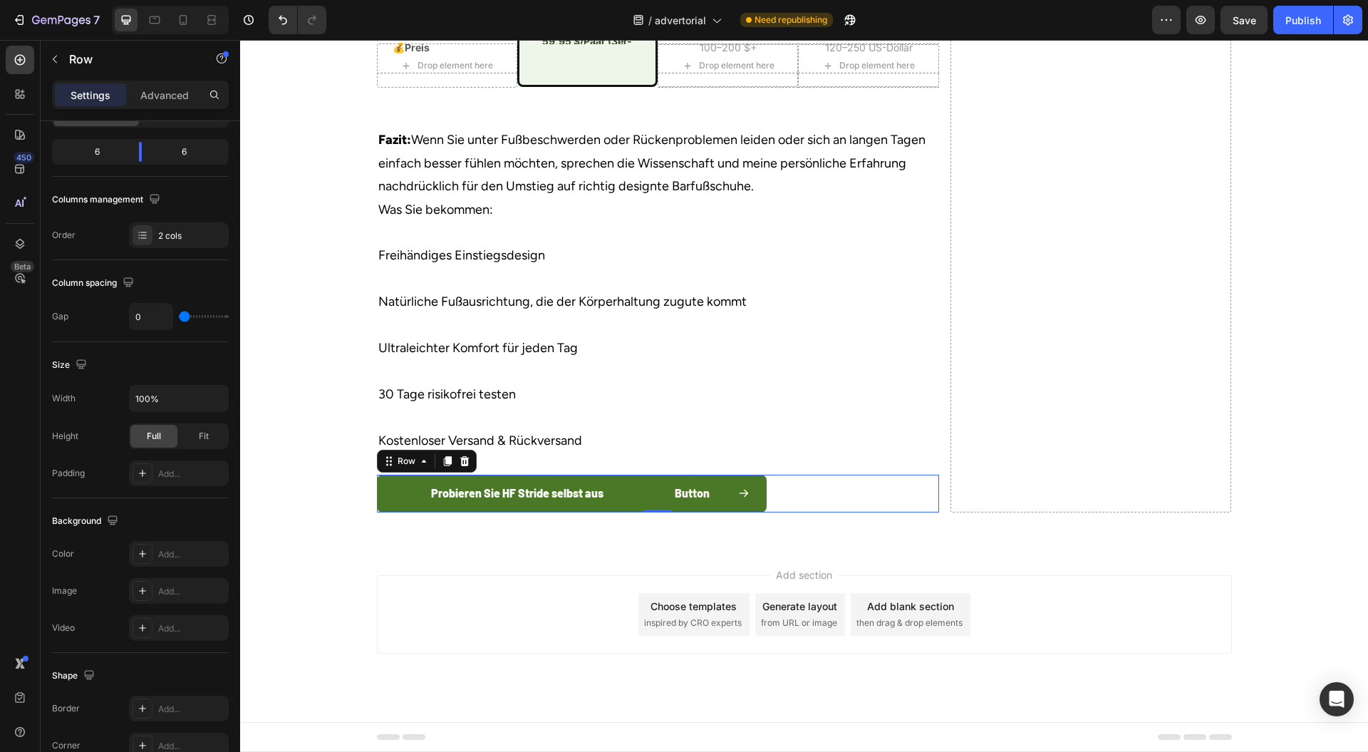
click at [443, 595] on div "Add section Choose templates inspired by CRO experts Generate layout from URL o…" at bounding box center [804, 634] width 1128 height 175
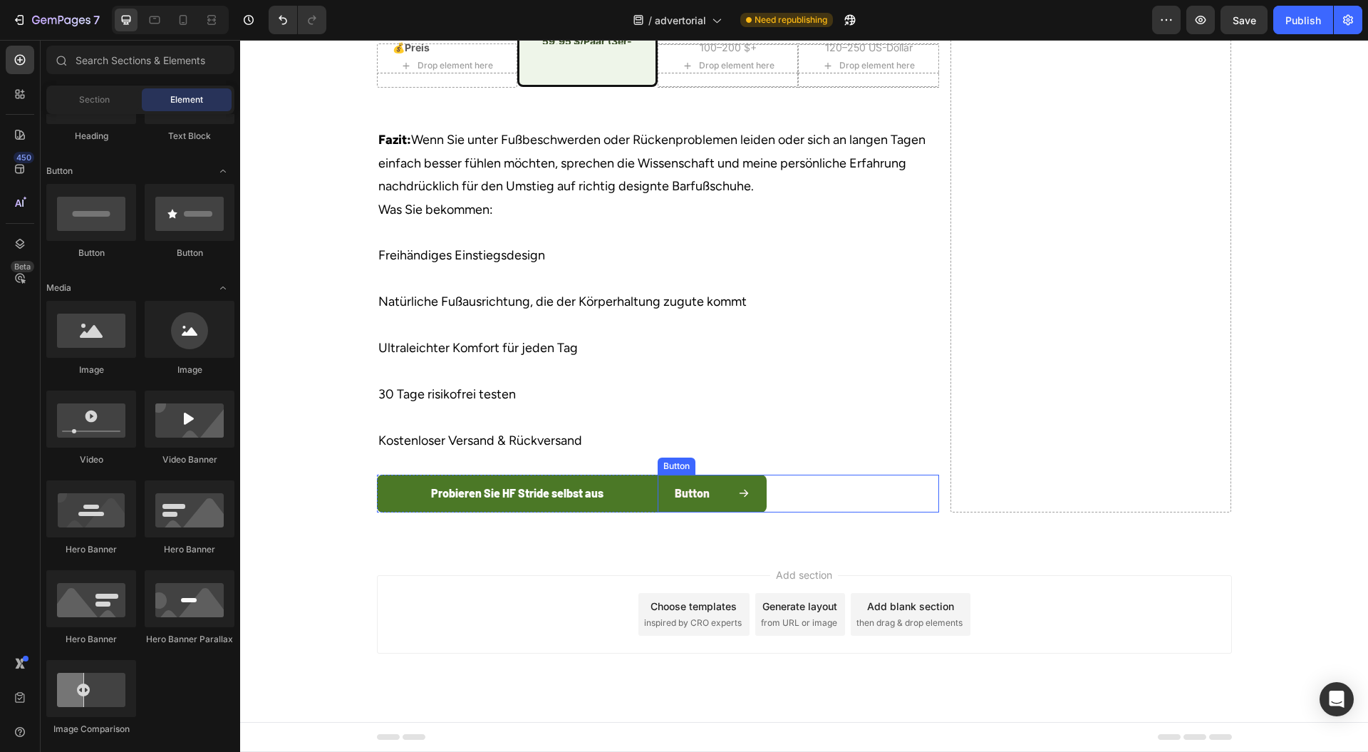
click at [832, 512] on div "Button Button" at bounding box center [799, 494] width 282 height 38
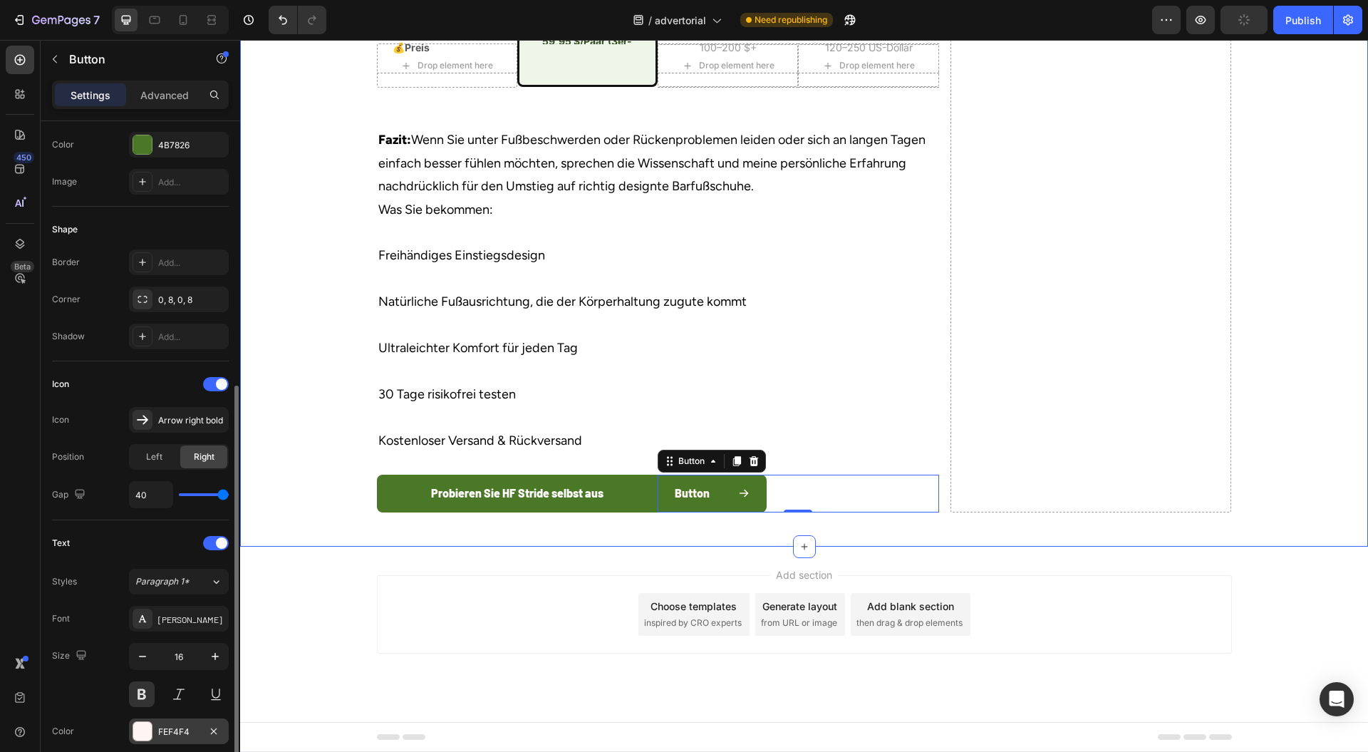
scroll to position [460, 0]
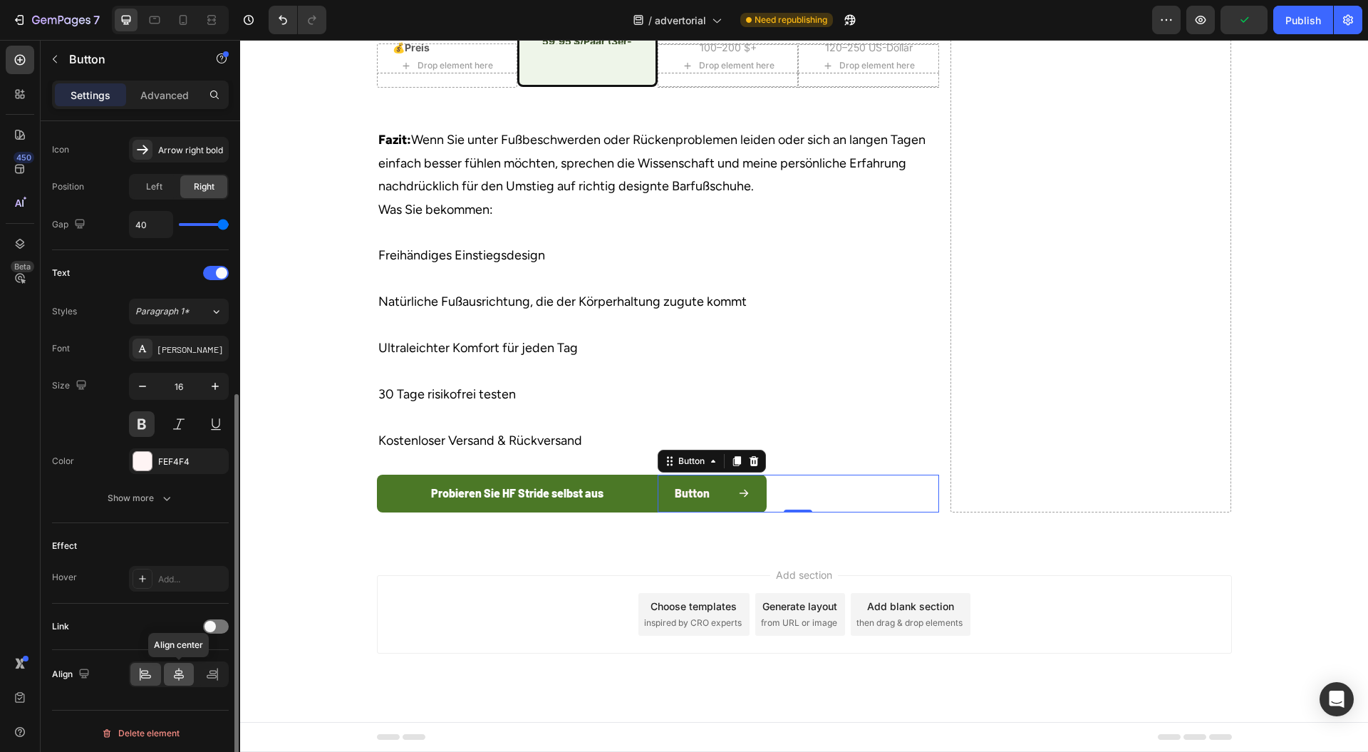
click at [184, 668] on icon at bounding box center [179, 674] width 14 height 14
click at [157, 669] on div at bounding box center [145, 674] width 31 height 23
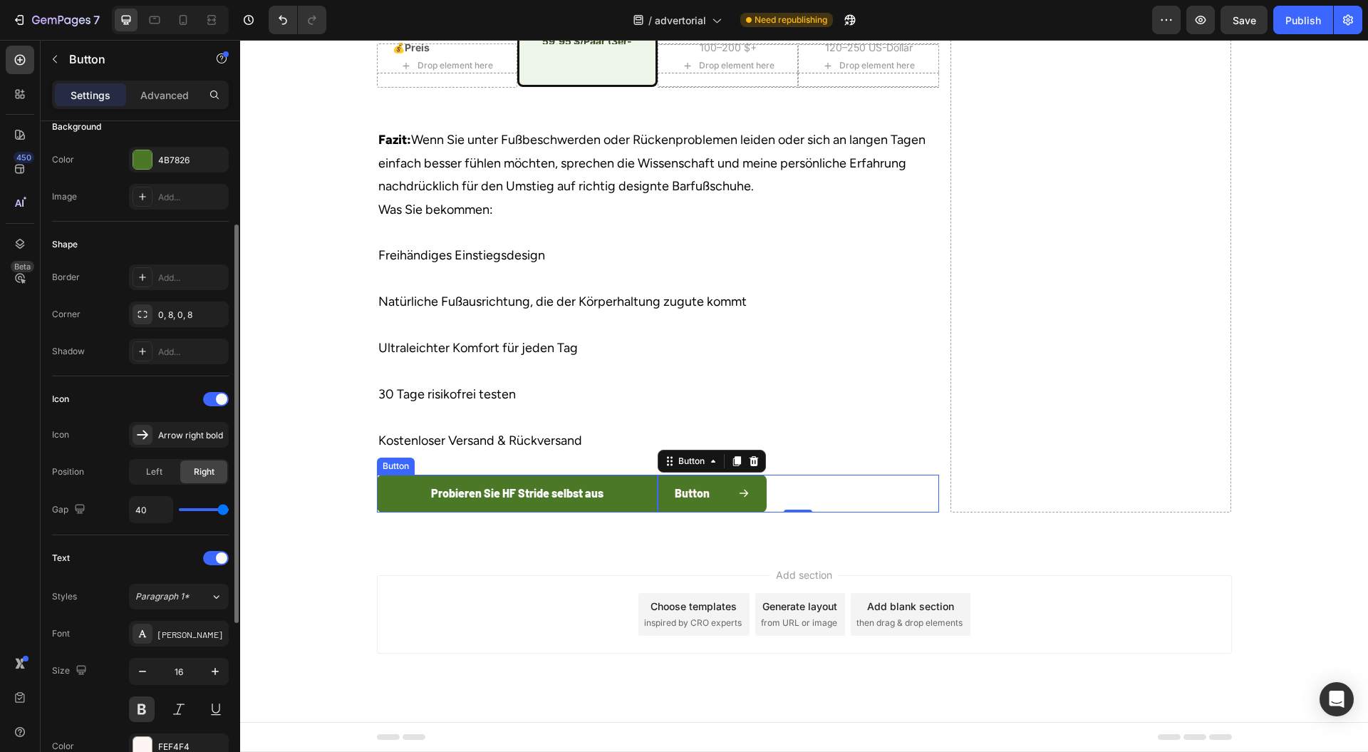
click at [630, 492] on button "Probieren Sie HF Stride selbst aus" at bounding box center [518, 494] width 282 height 38
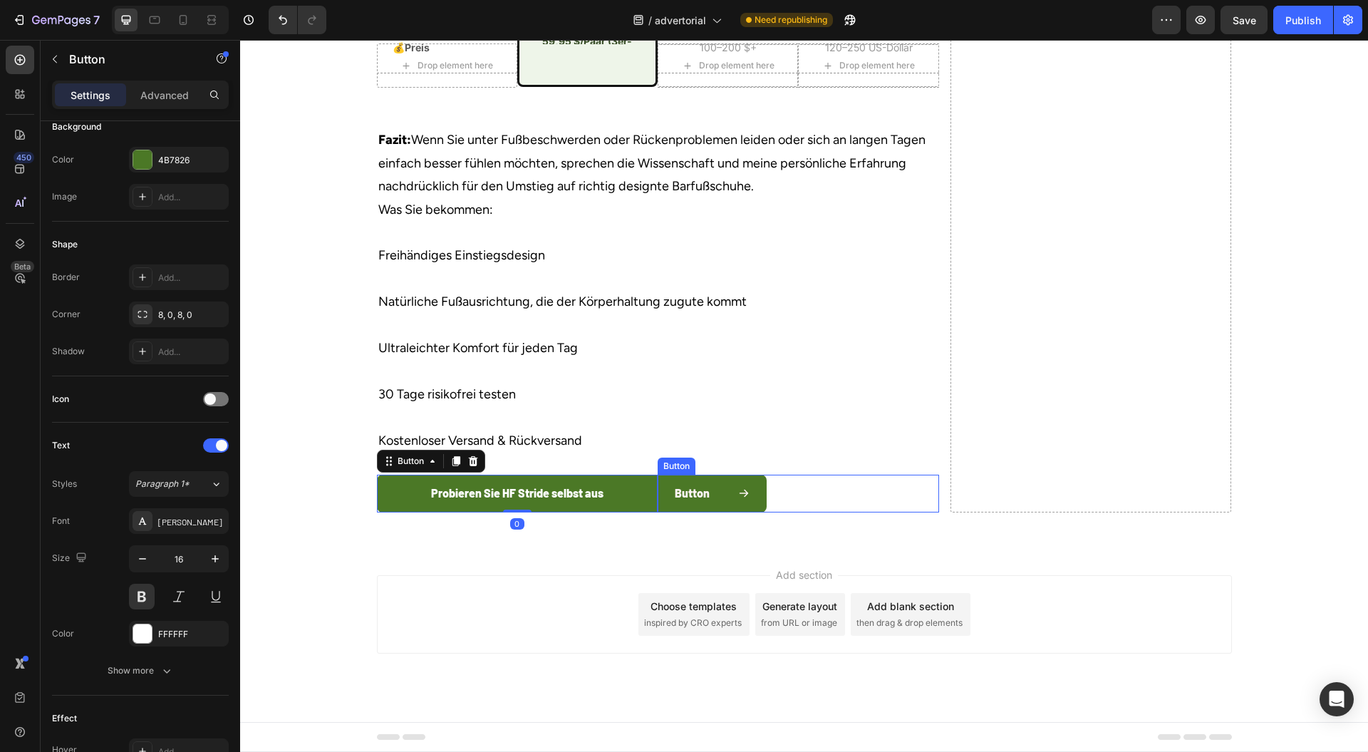
click at [814, 489] on div "Button Button" at bounding box center [799, 494] width 282 height 38
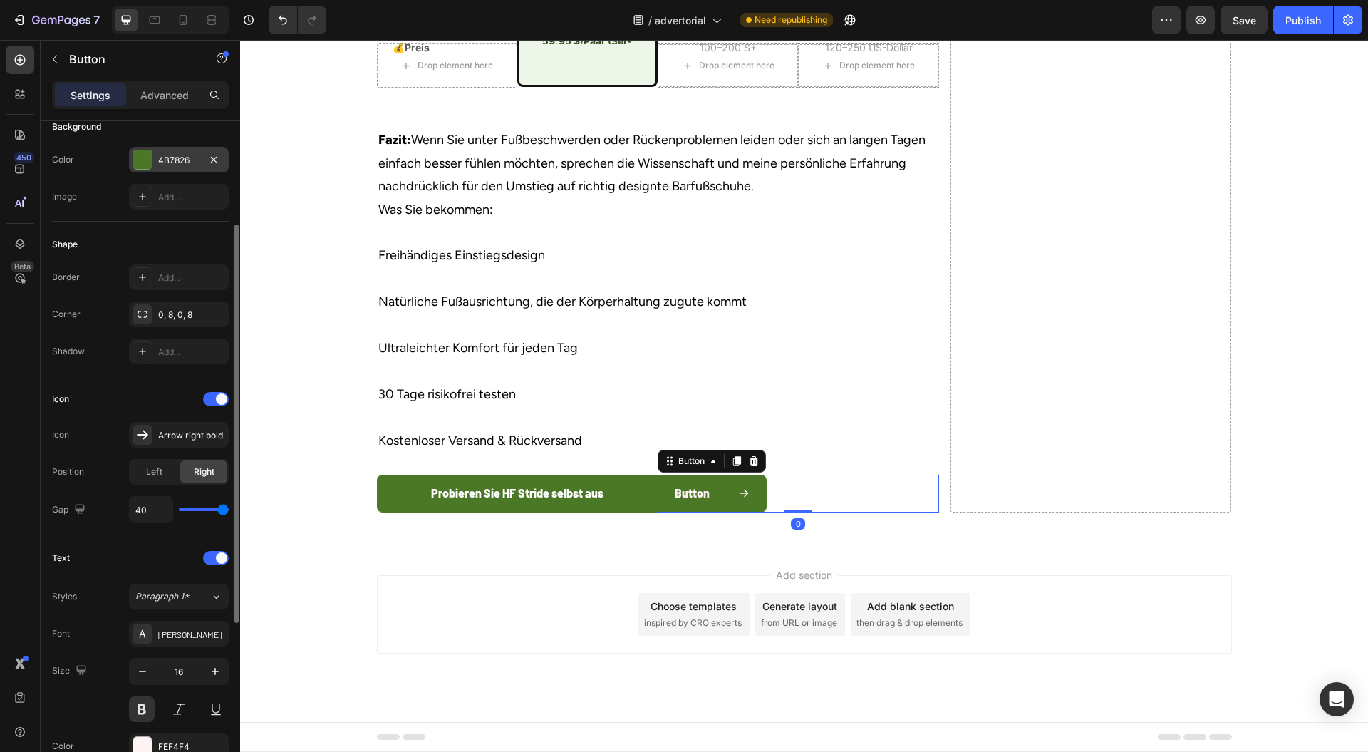
scroll to position [0, 0]
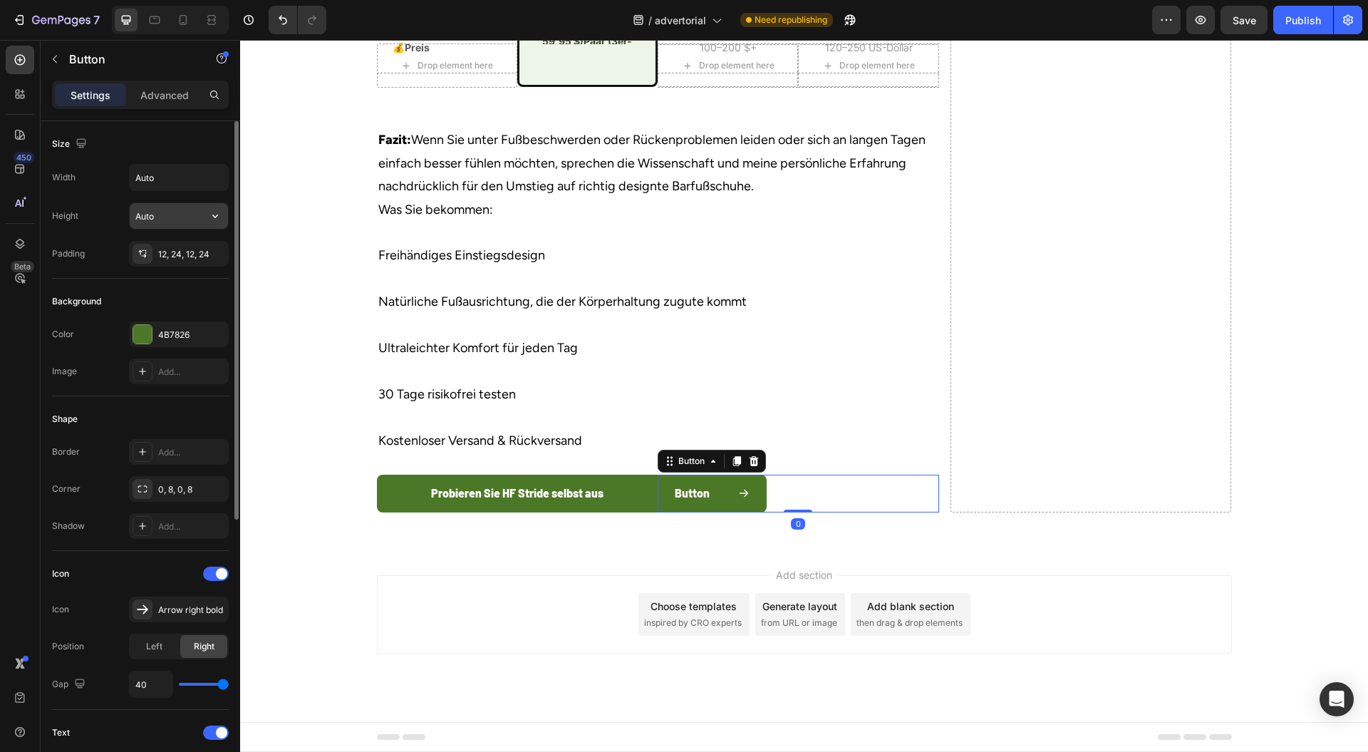
click at [215, 203] on button "button" at bounding box center [215, 216] width 26 height 26
click at [215, 176] on icon "button" at bounding box center [215, 177] width 14 height 14
click at [178, 235] on p "Full 100%" at bounding box center [175, 240] width 81 height 13
type input "100%"
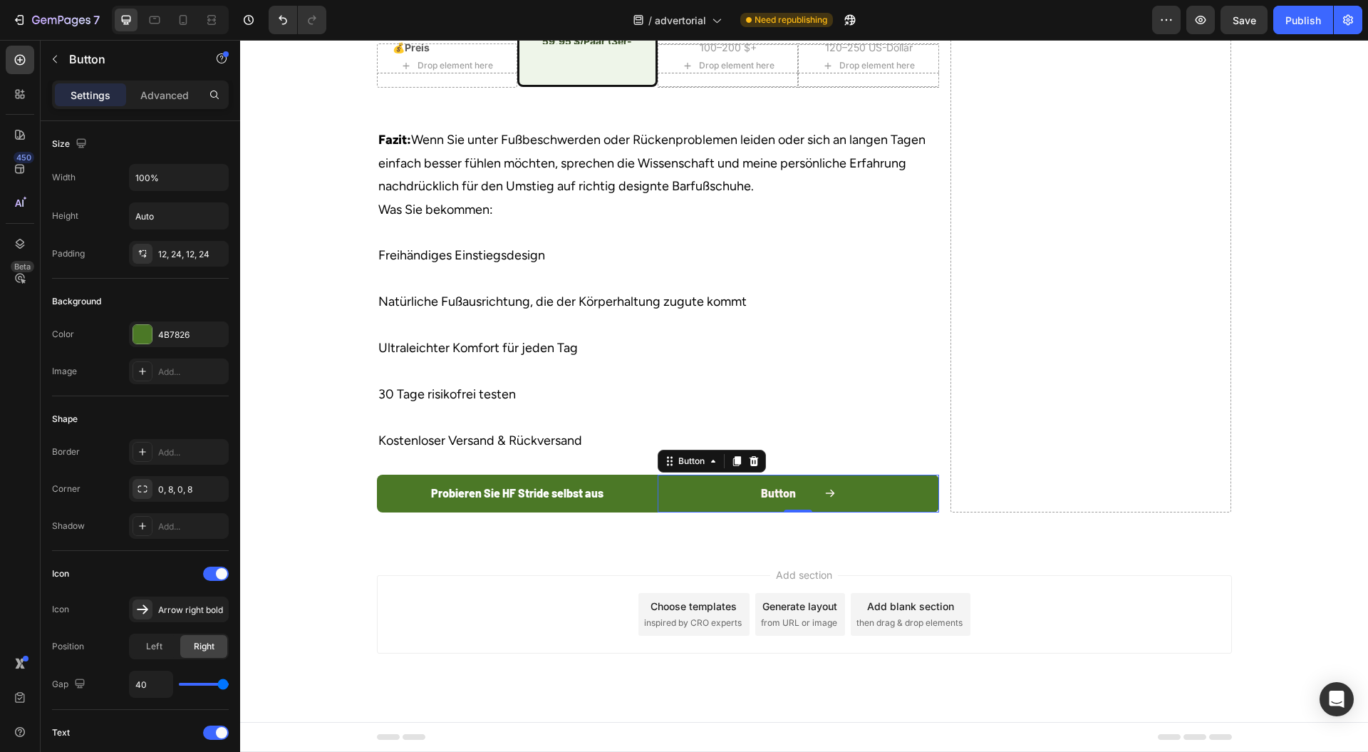
click at [480, 563] on div "Add section Choose templates inspired by CRO experts Generate layout from URL o…" at bounding box center [804, 634] width 1128 height 175
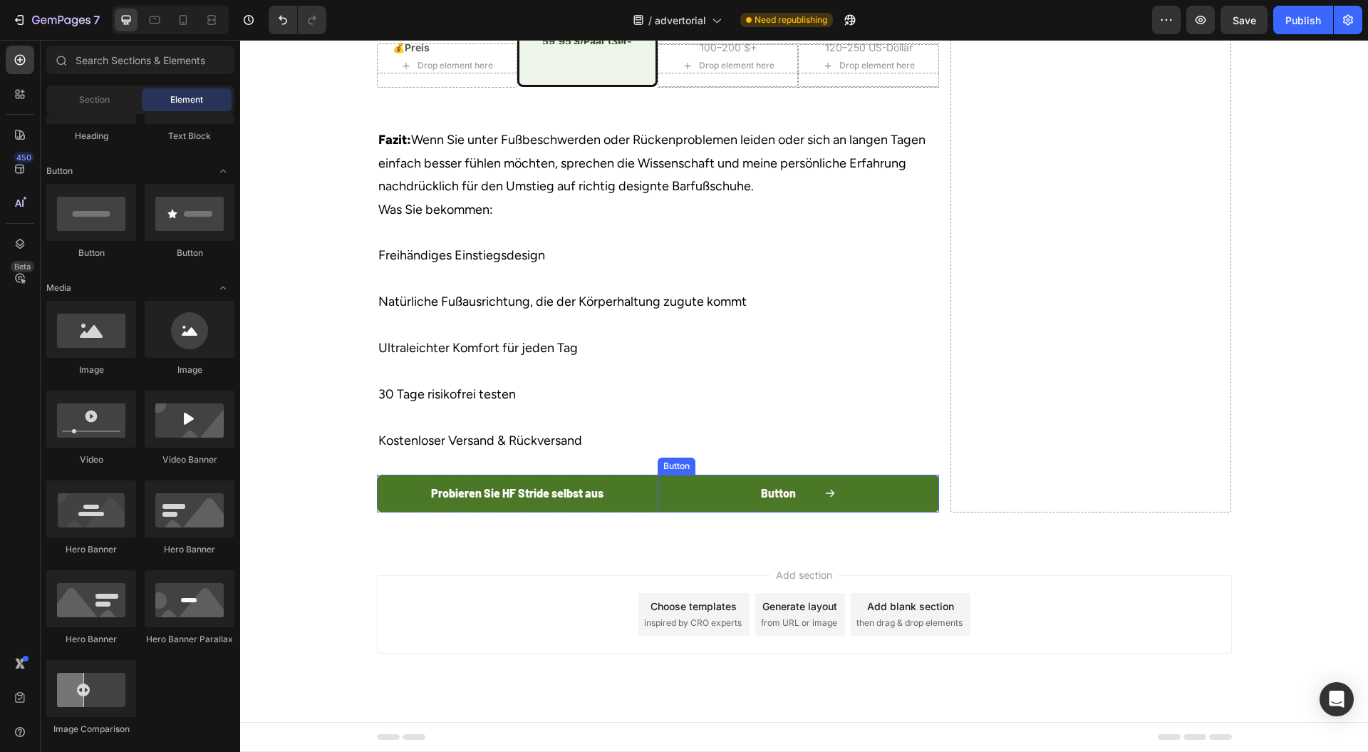
click at [666, 493] on button "Button" at bounding box center [799, 494] width 282 height 38
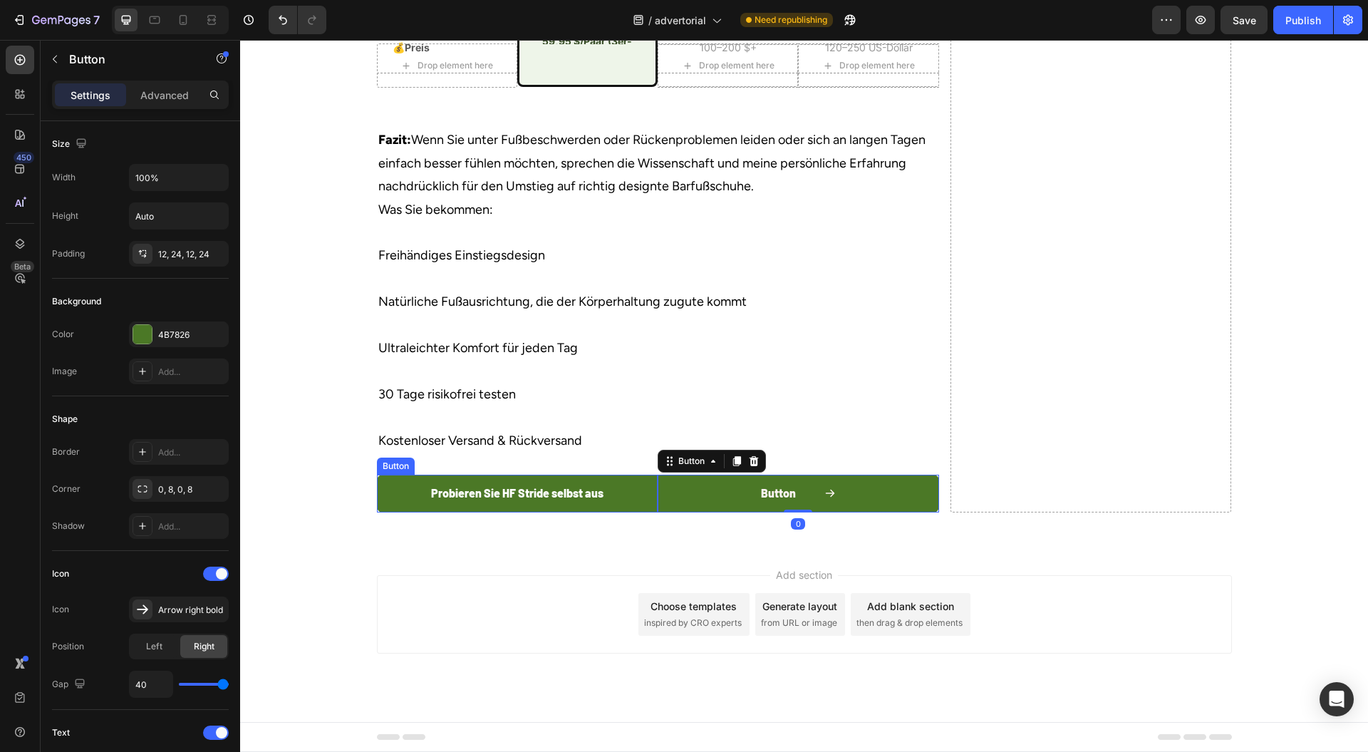
click at [634, 502] on button "Probieren Sie HF Stride selbst aus" at bounding box center [518, 494] width 282 height 38
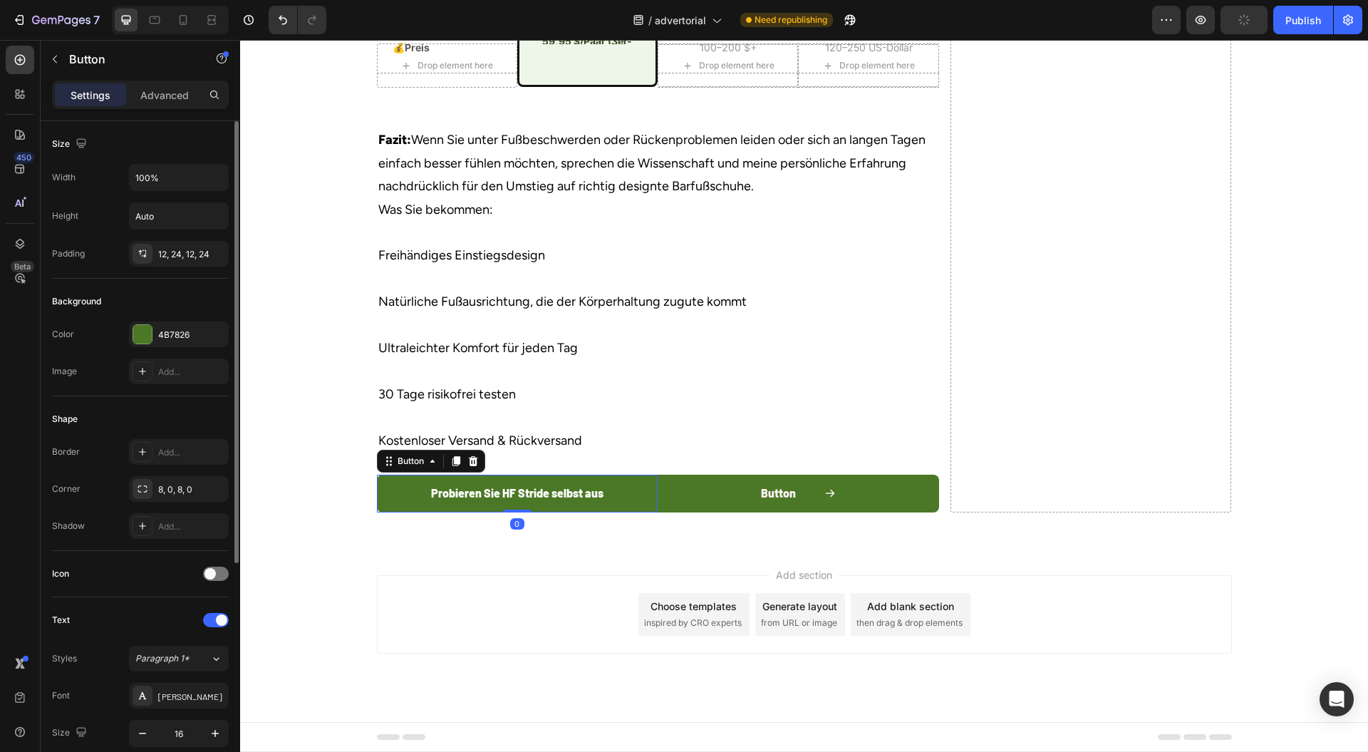
click at [209, 562] on div "Icon" at bounding box center [140, 574] width 177 height 46
click at [214, 573] on span at bounding box center [210, 573] width 11 height 11
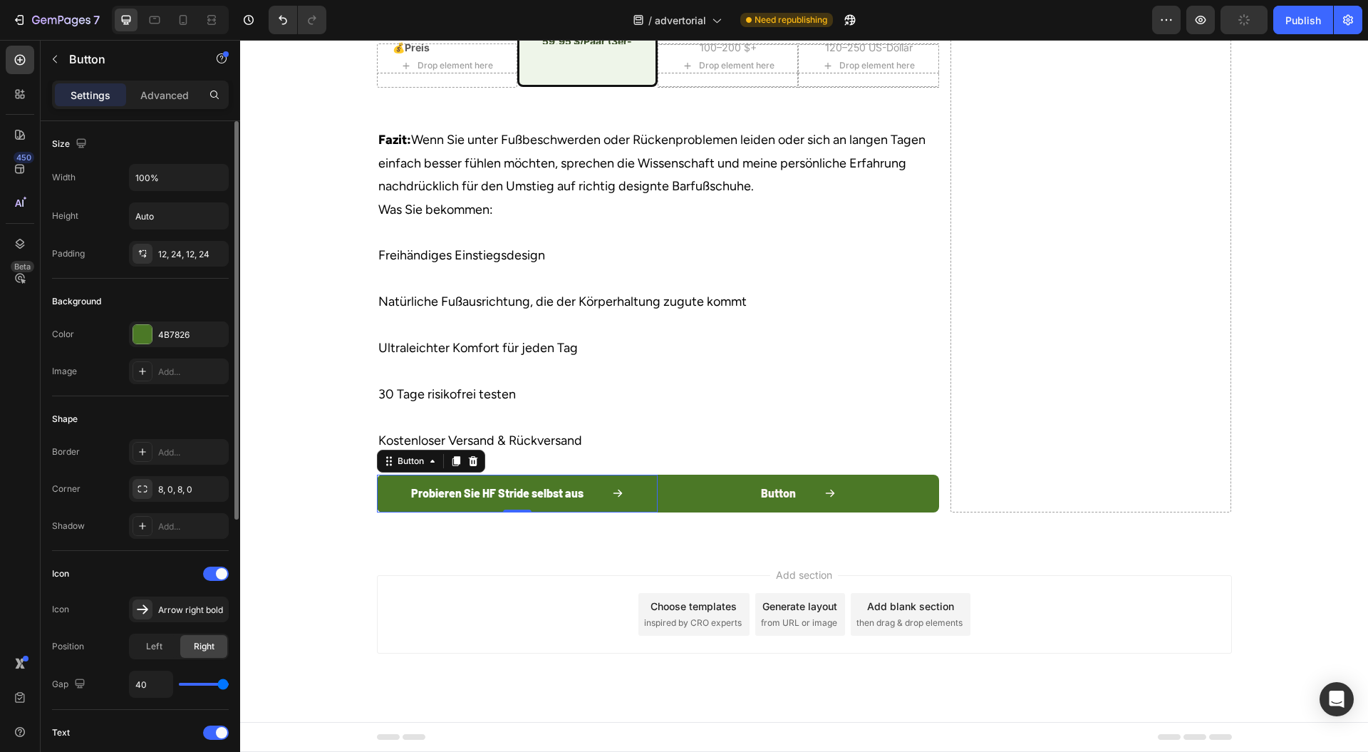
scroll to position [95, 0]
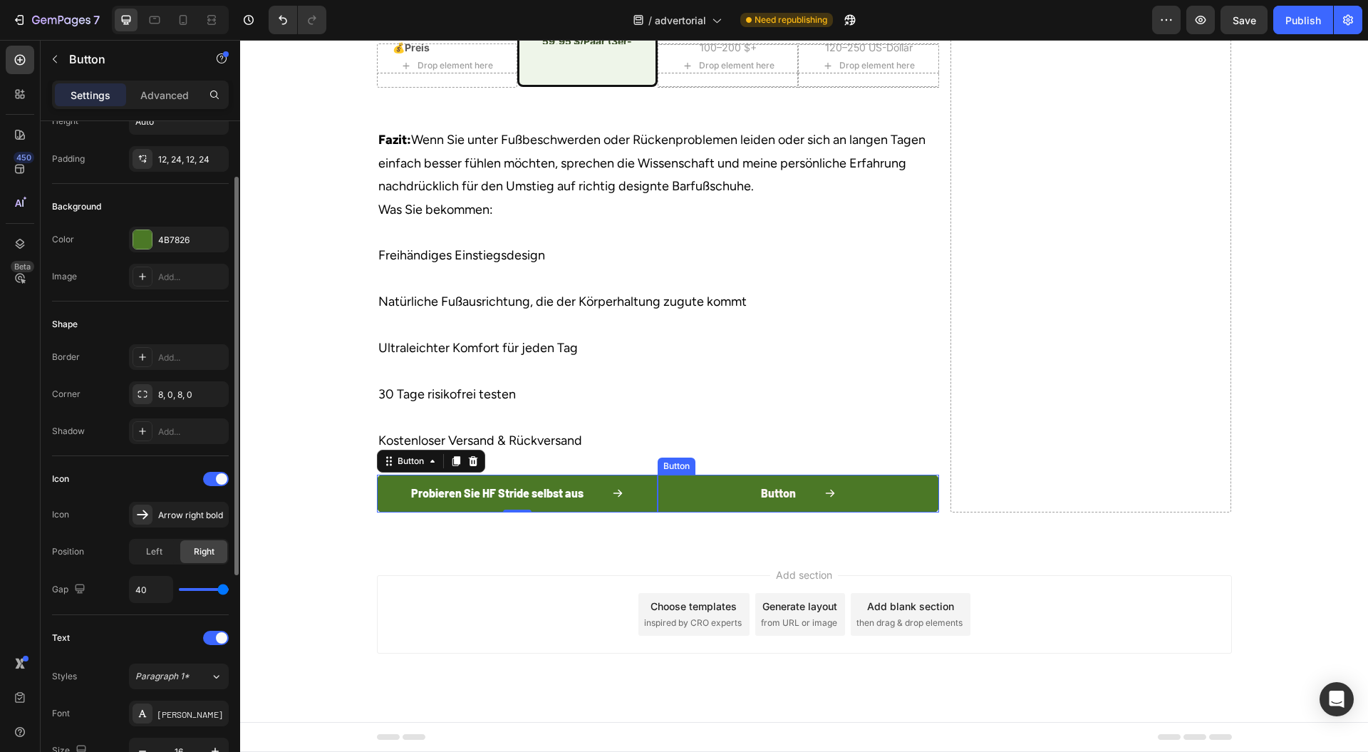
click at [677, 494] on button "Button" at bounding box center [799, 494] width 282 height 38
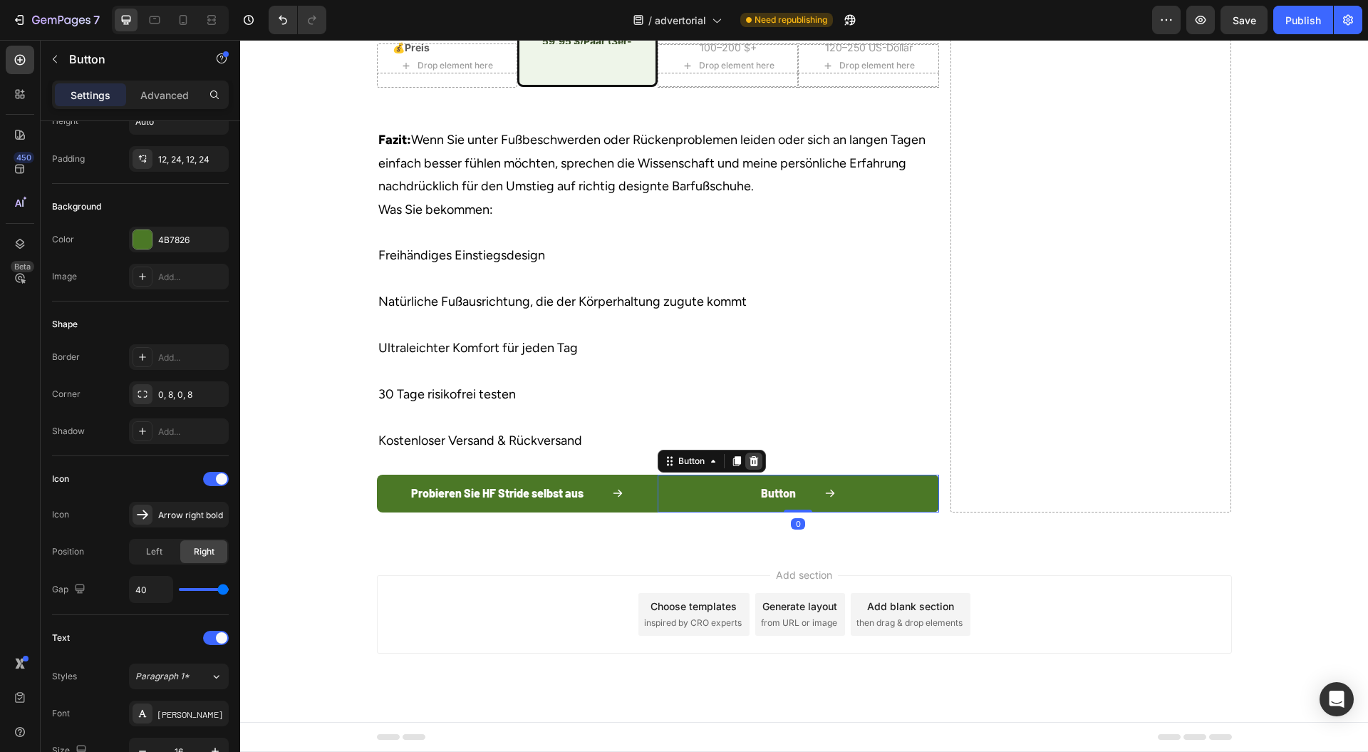
click at [748, 462] on icon at bounding box center [753, 460] width 11 height 11
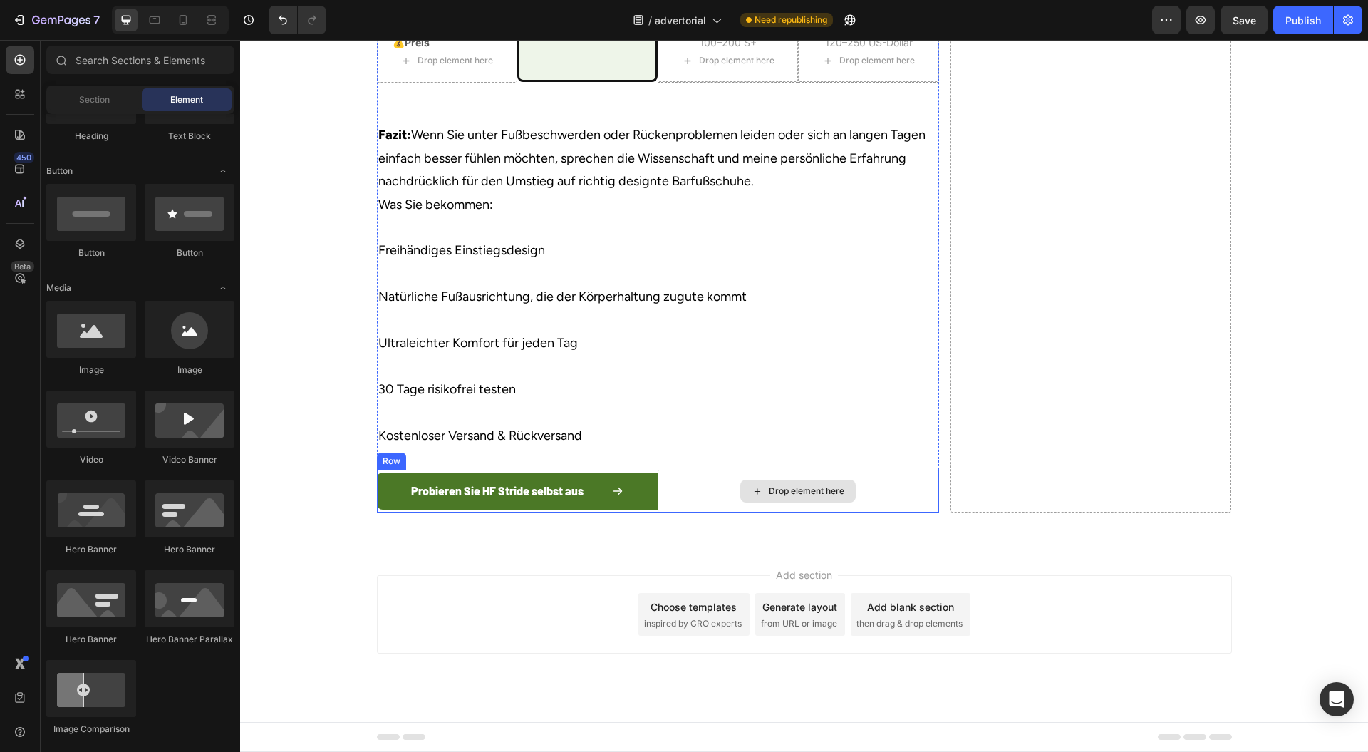
click at [692, 501] on div "Drop element here" at bounding box center [799, 491] width 282 height 43
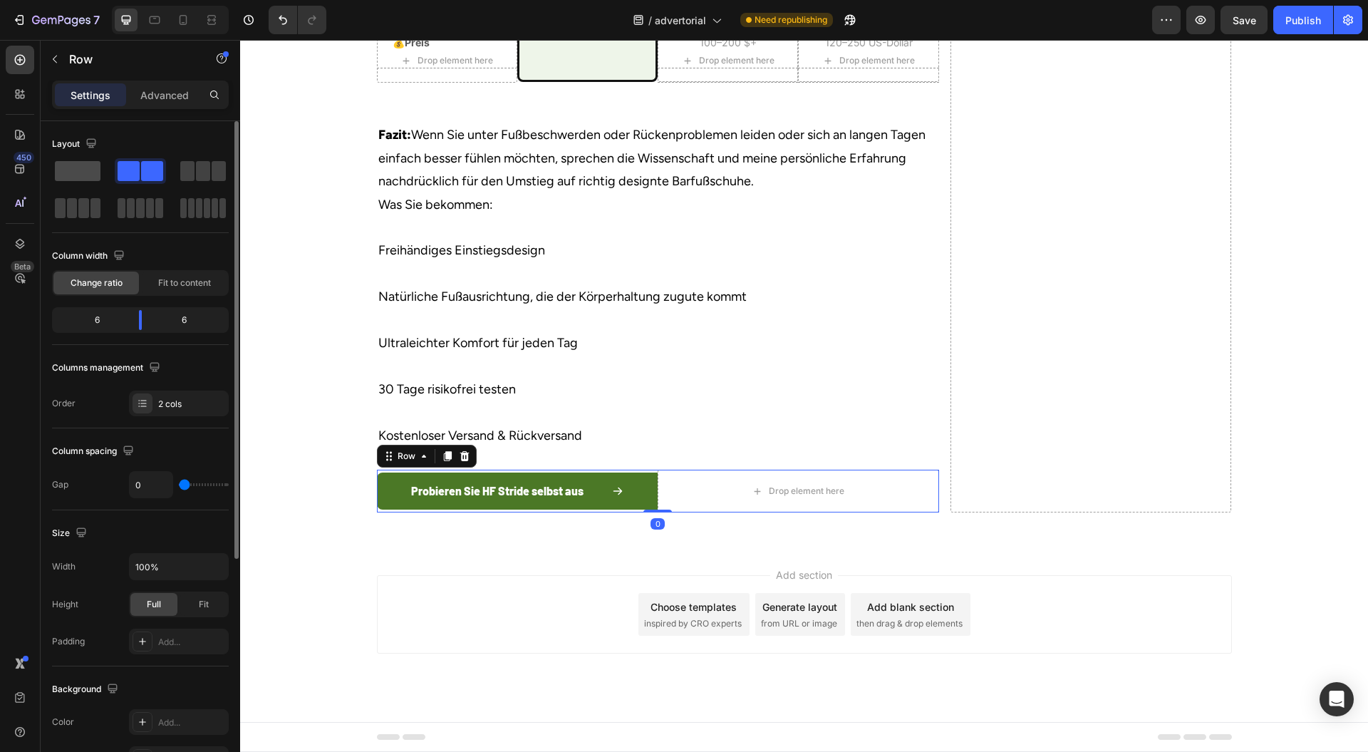
click at [96, 178] on span at bounding box center [78, 171] width 46 height 20
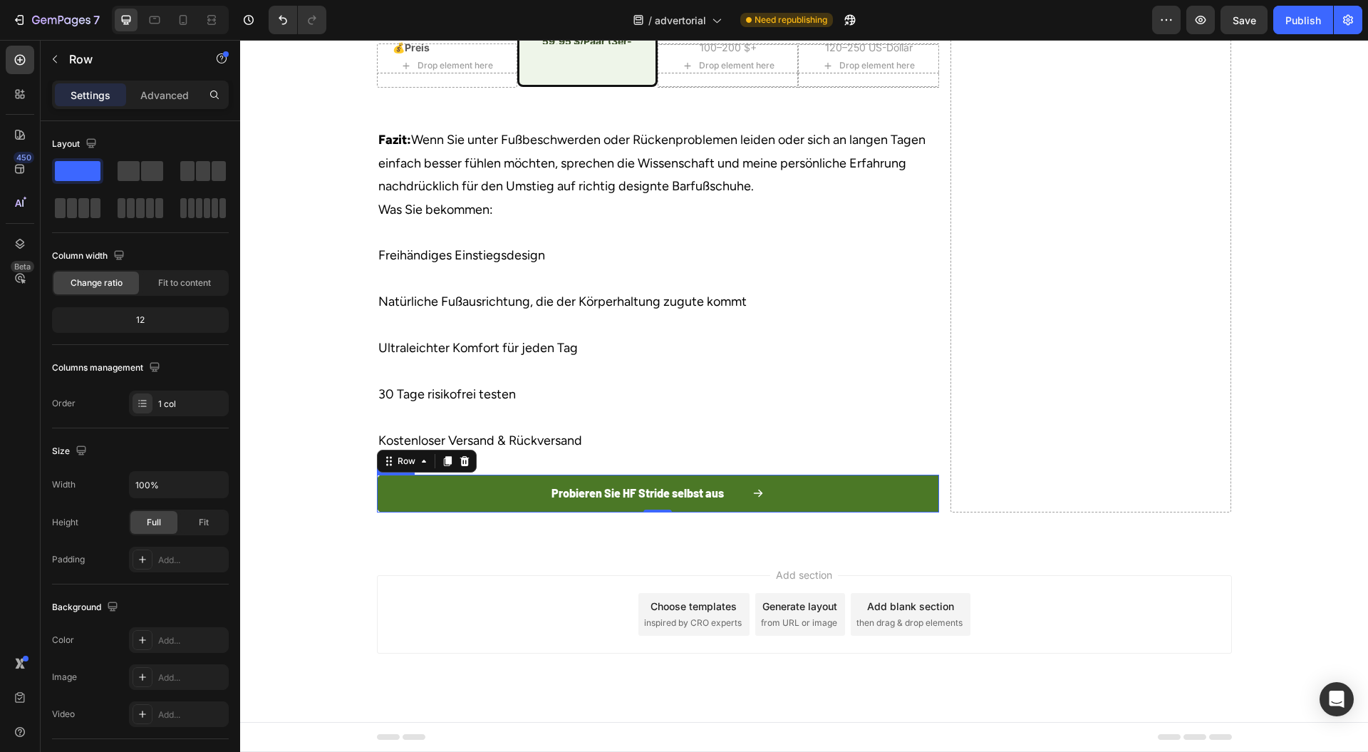
click at [738, 495] on div "Probieren Sie HF Stride selbst aus" at bounding box center [658, 493] width 212 height 21
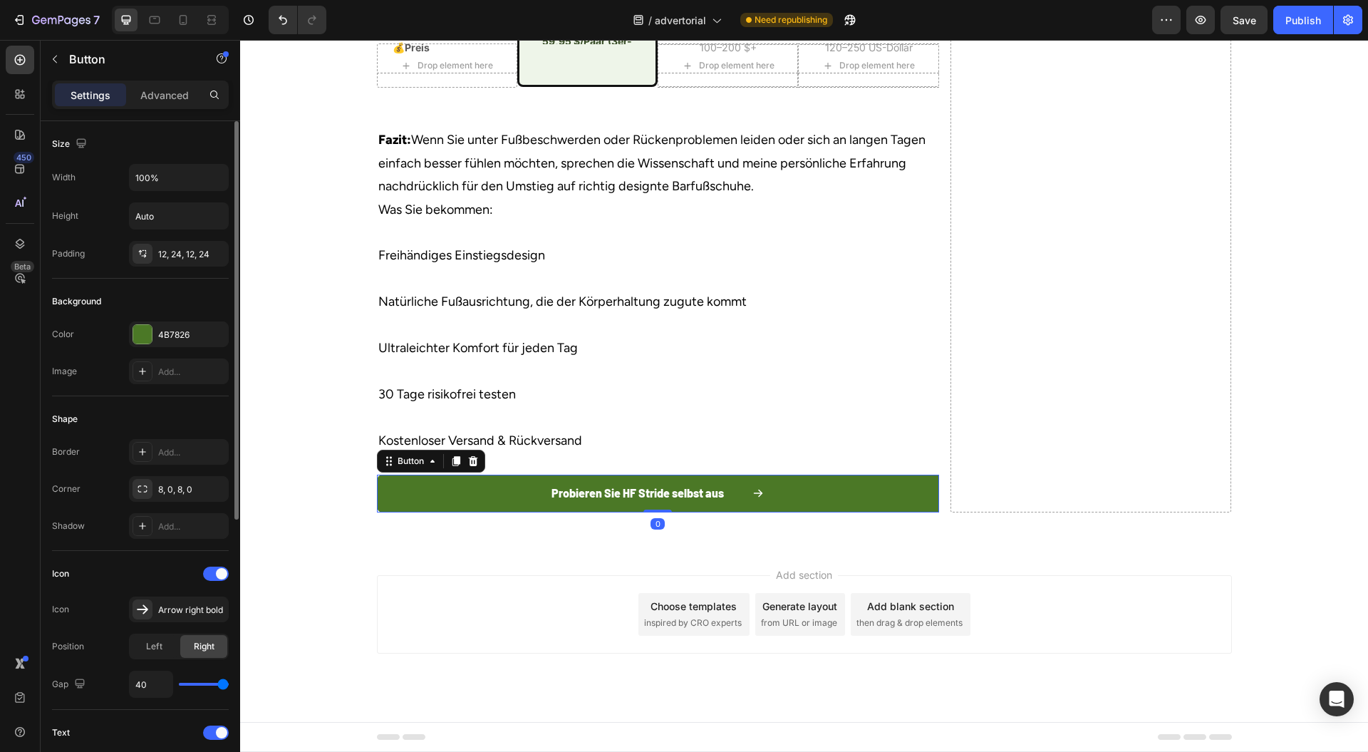
scroll to position [285, 0]
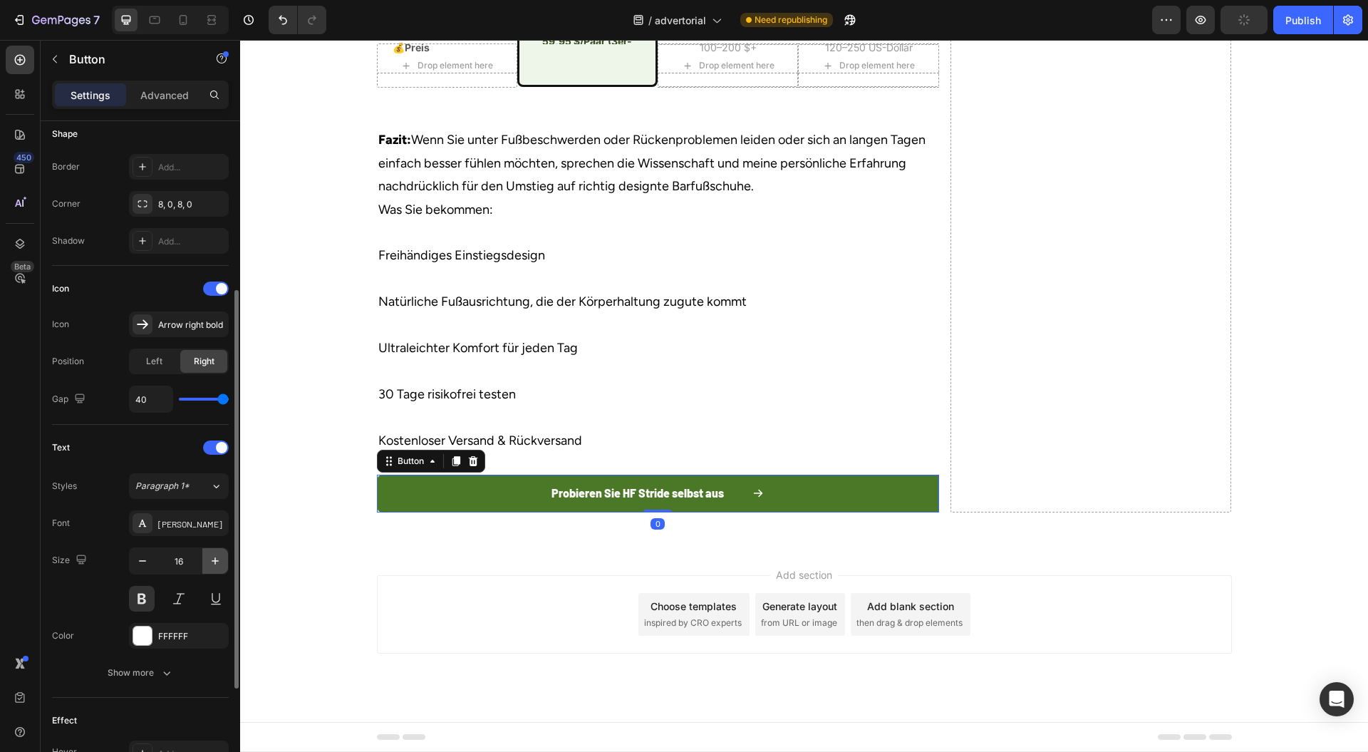
click at [220, 563] on icon "button" at bounding box center [215, 561] width 14 height 14
click at [214, 556] on icon "button" at bounding box center [215, 561] width 14 height 14
type input "18"
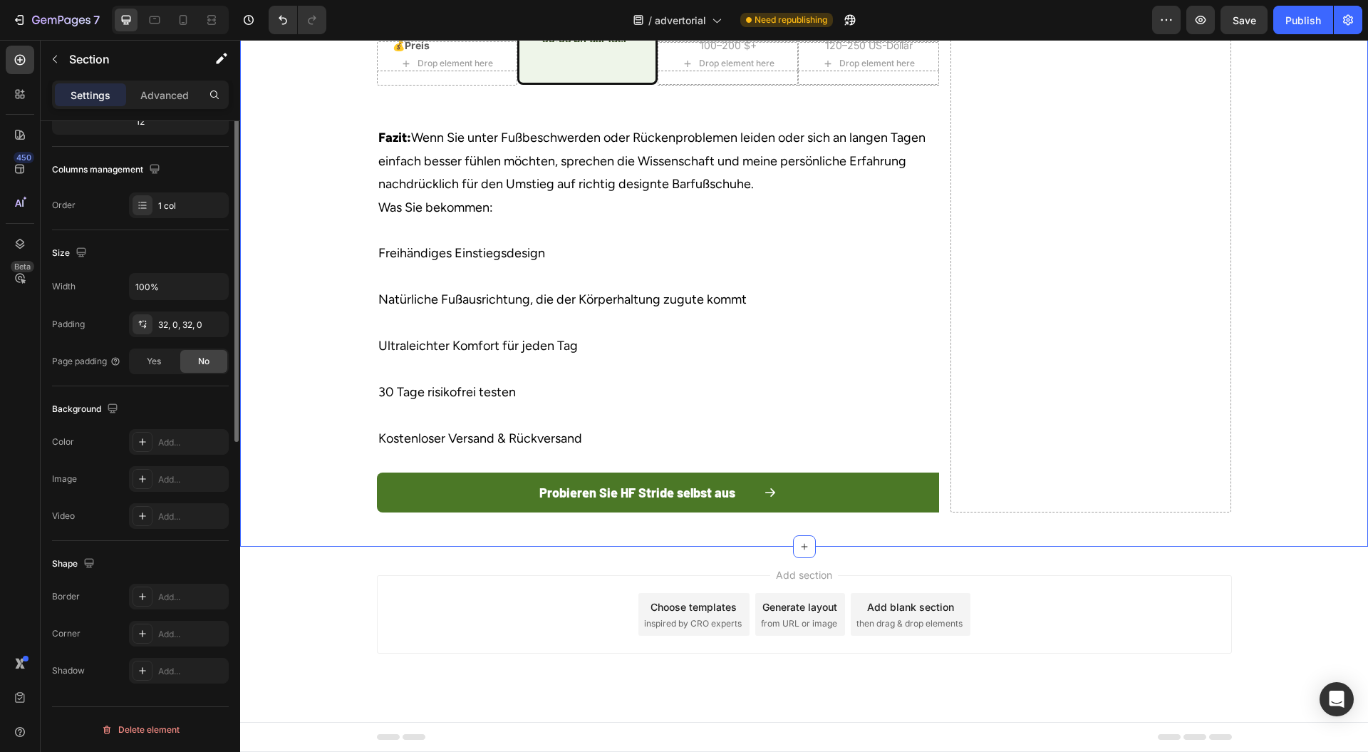
scroll to position [0, 0]
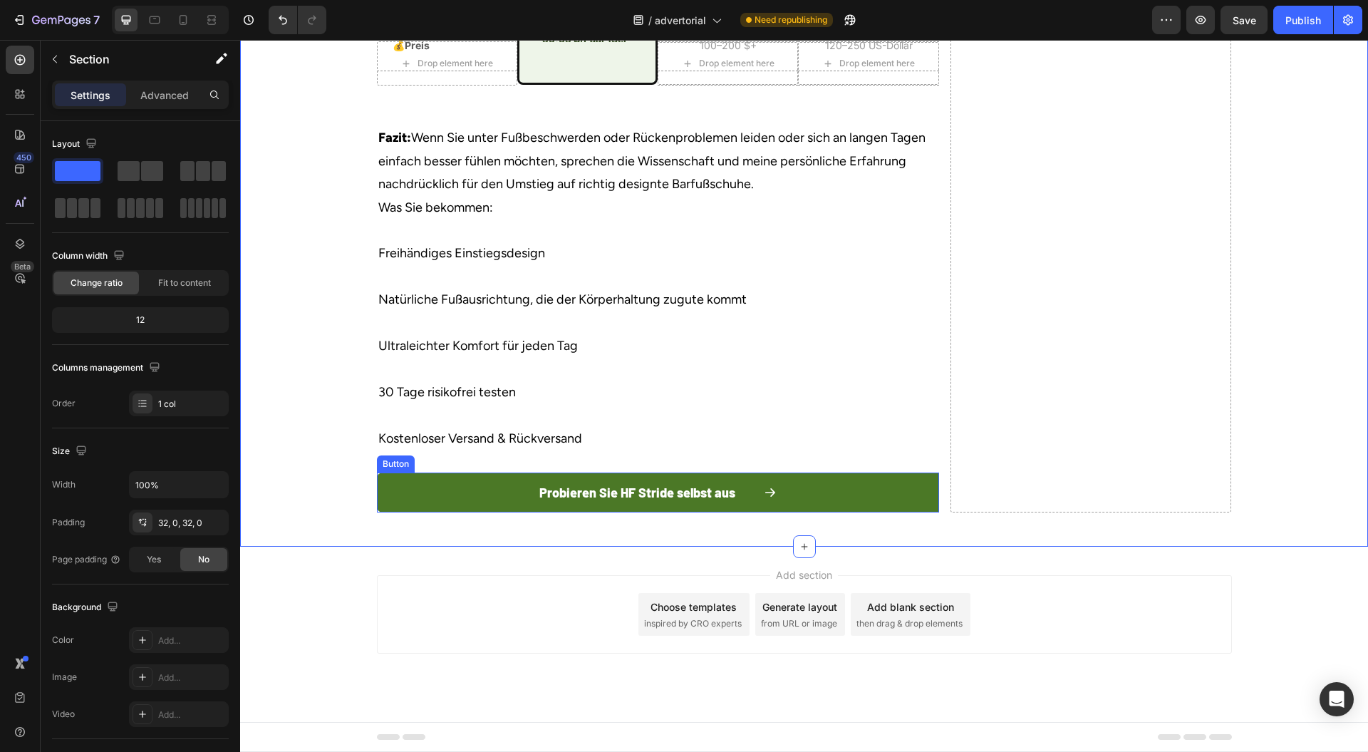
click at [764, 492] on icon "<p>Probieren Sie HF Stride selbst aus</p>" at bounding box center [770, 492] width 13 height 13
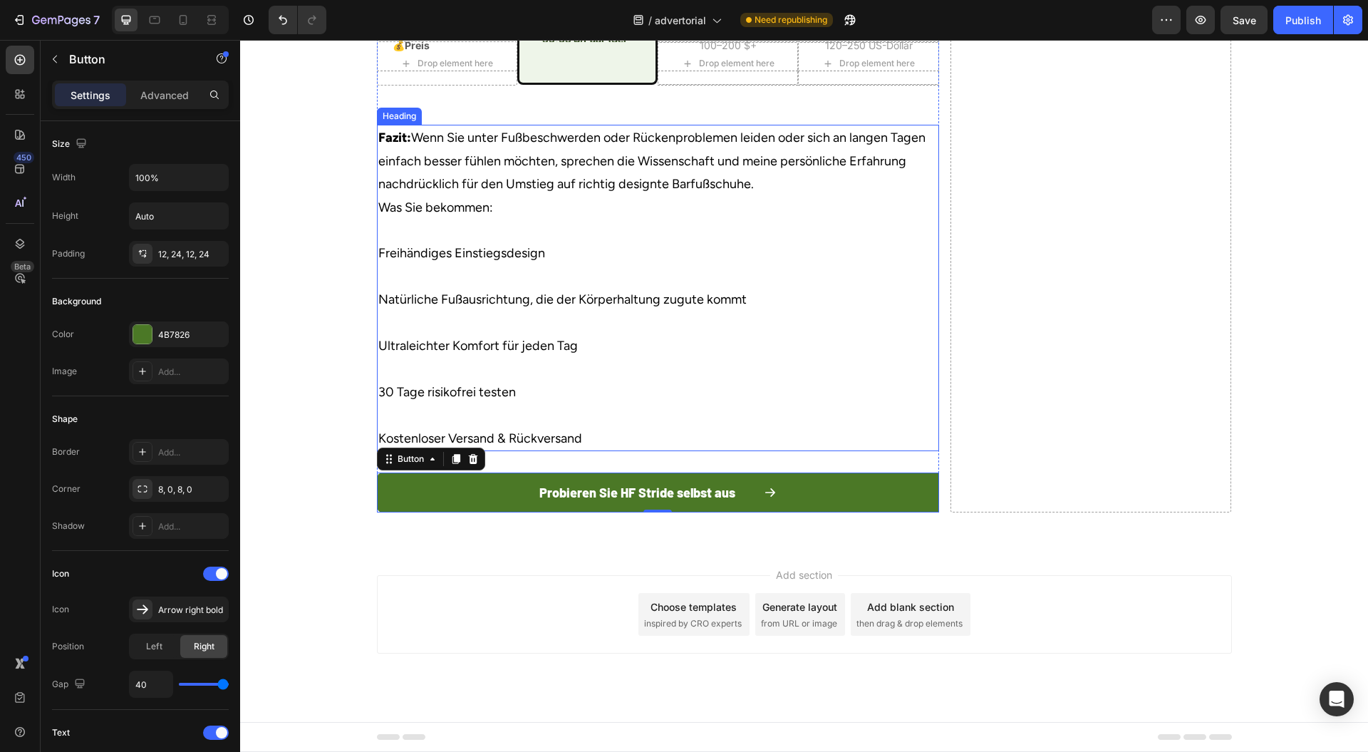
scroll to position [5481, 0]
click at [898, 450] on p "⁠⁠⁠⁠⁠⁠⁠ Fazit: Wenn Sie unter Fußbeschwerden oder Rückenproblemen leiden oder s…" at bounding box center [657, 288] width 559 height 324
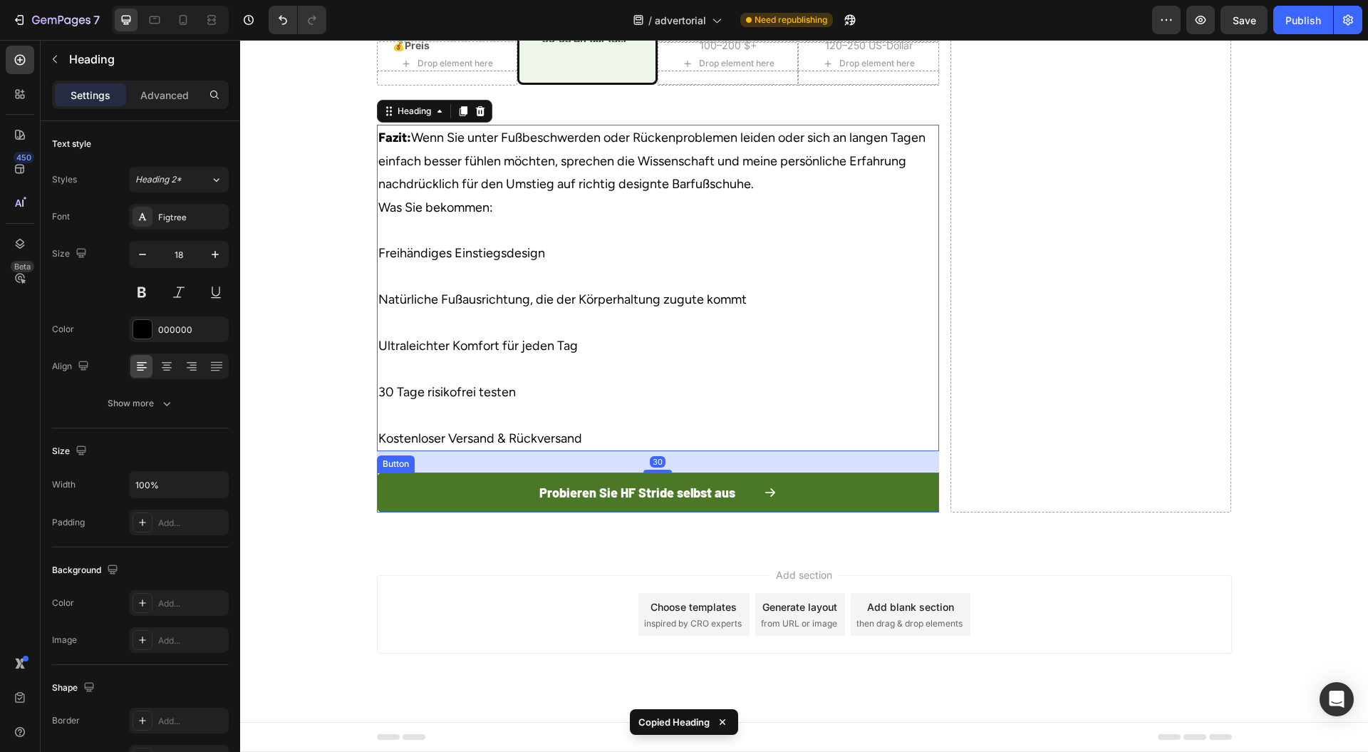
click at [471, 512] on button "Probieren Sie HF Stride selbst aus" at bounding box center [658, 493] width 562 height 40
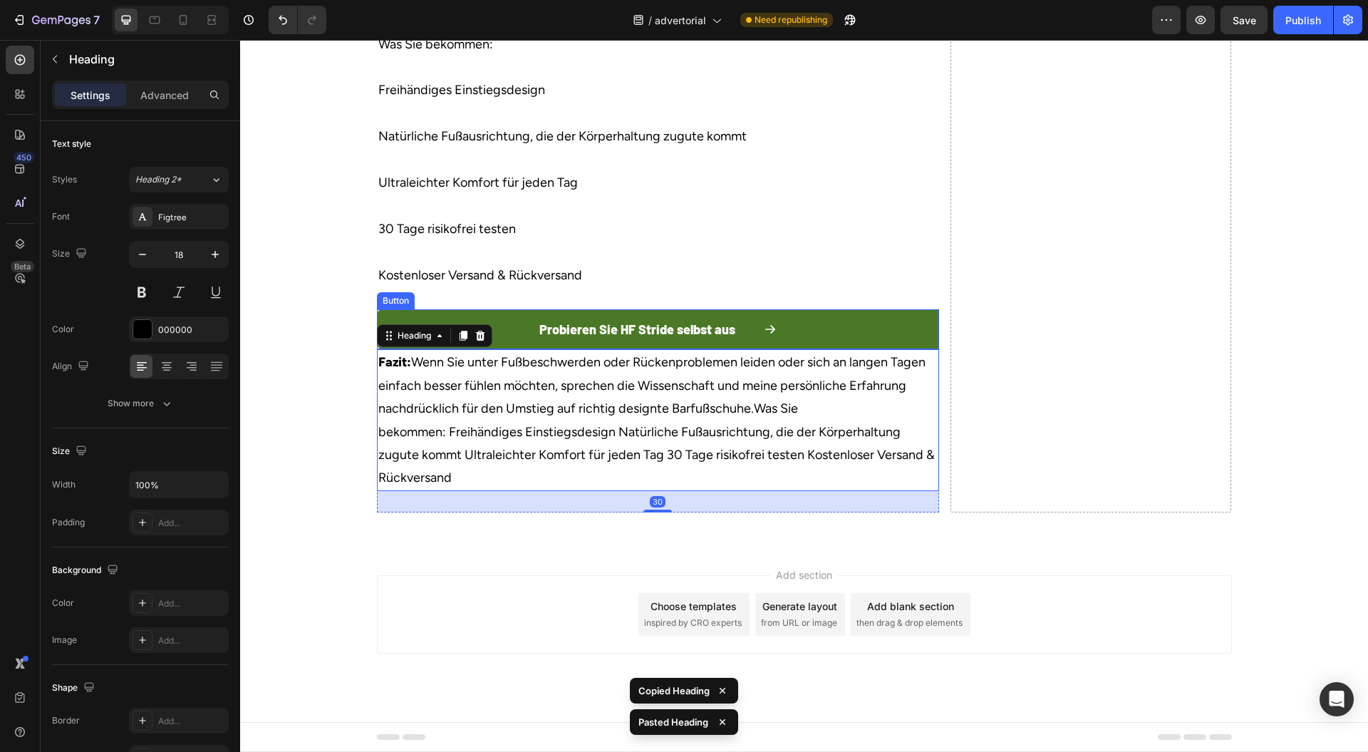
click at [651, 349] on button "Probieren Sie HF Stride selbst aus" at bounding box center [658, 329] width 562 height 40
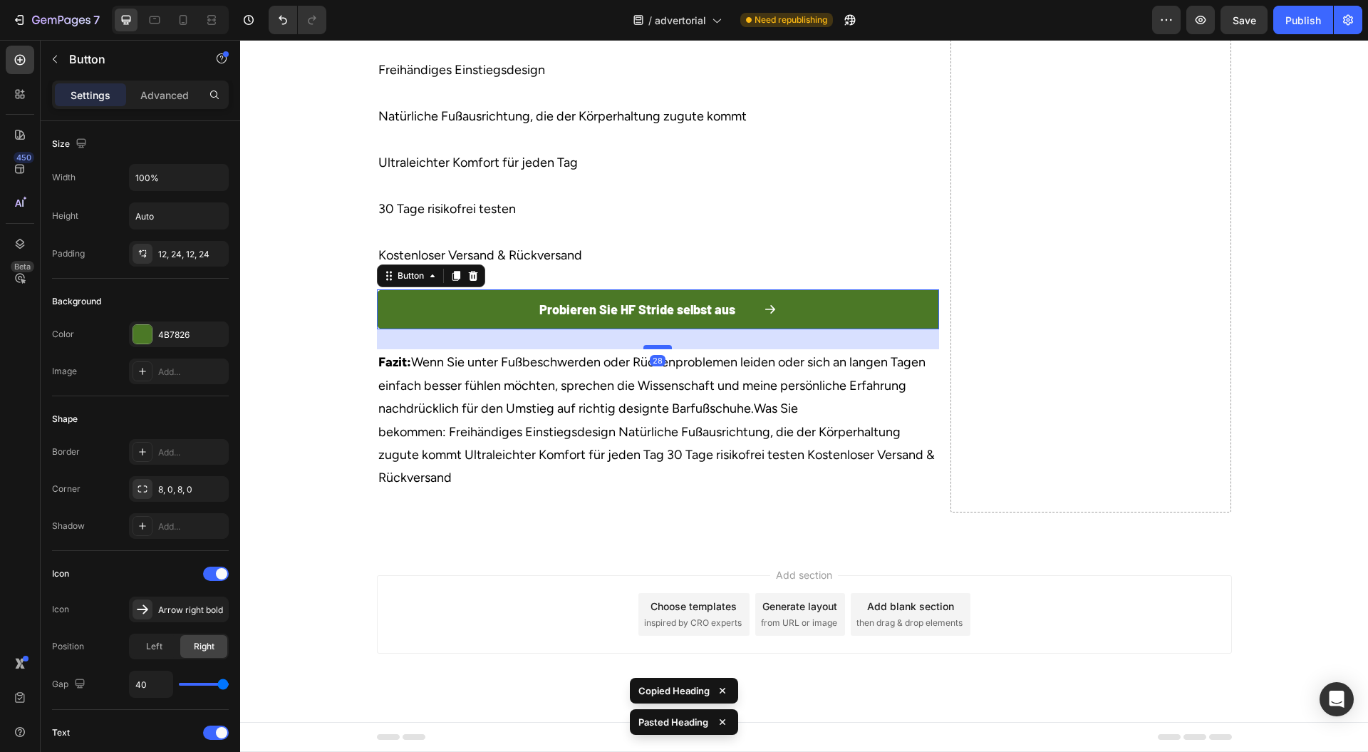
drag, startPoint x: 656, startPoint y: 609, endPoint x: 654, endPoint y: 630, distance: 21.4
click at [654, 349] on div at bounding box center [658, 347] width 29 height 4
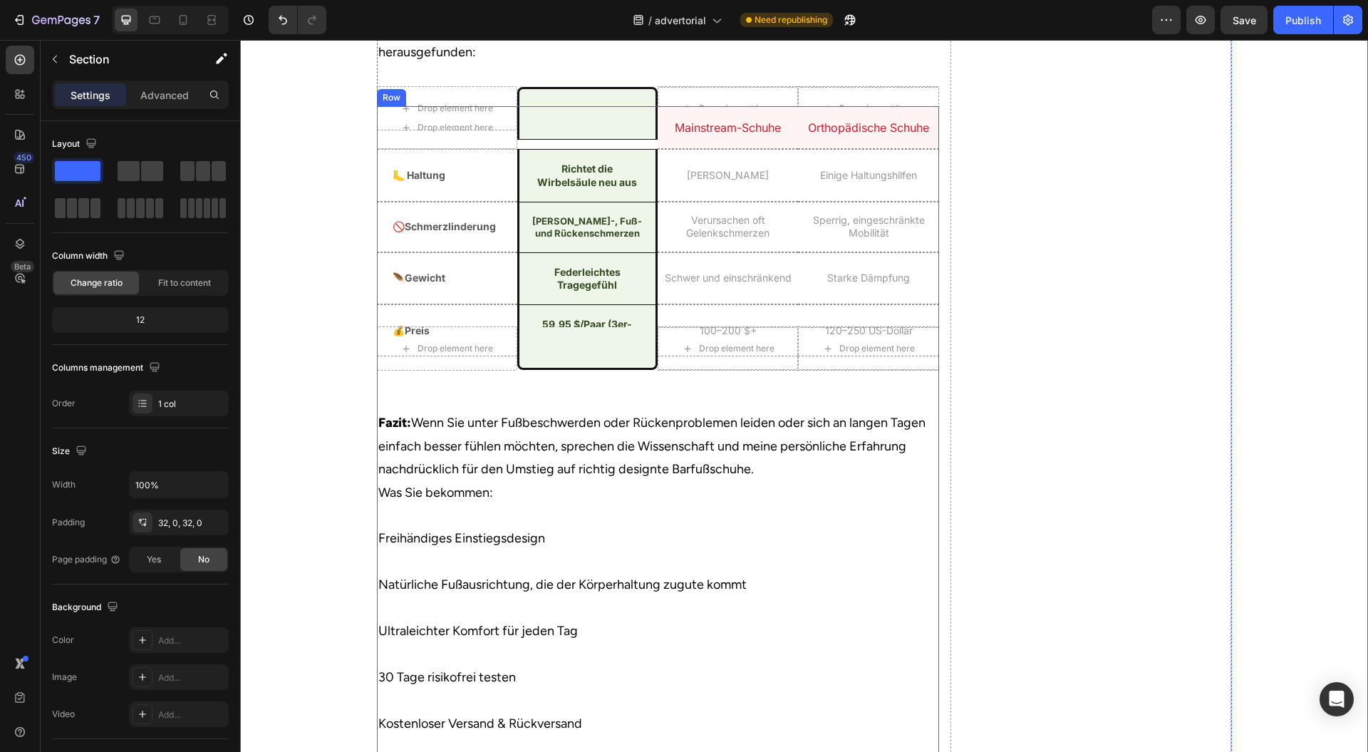
scroll to position [4528, 0]
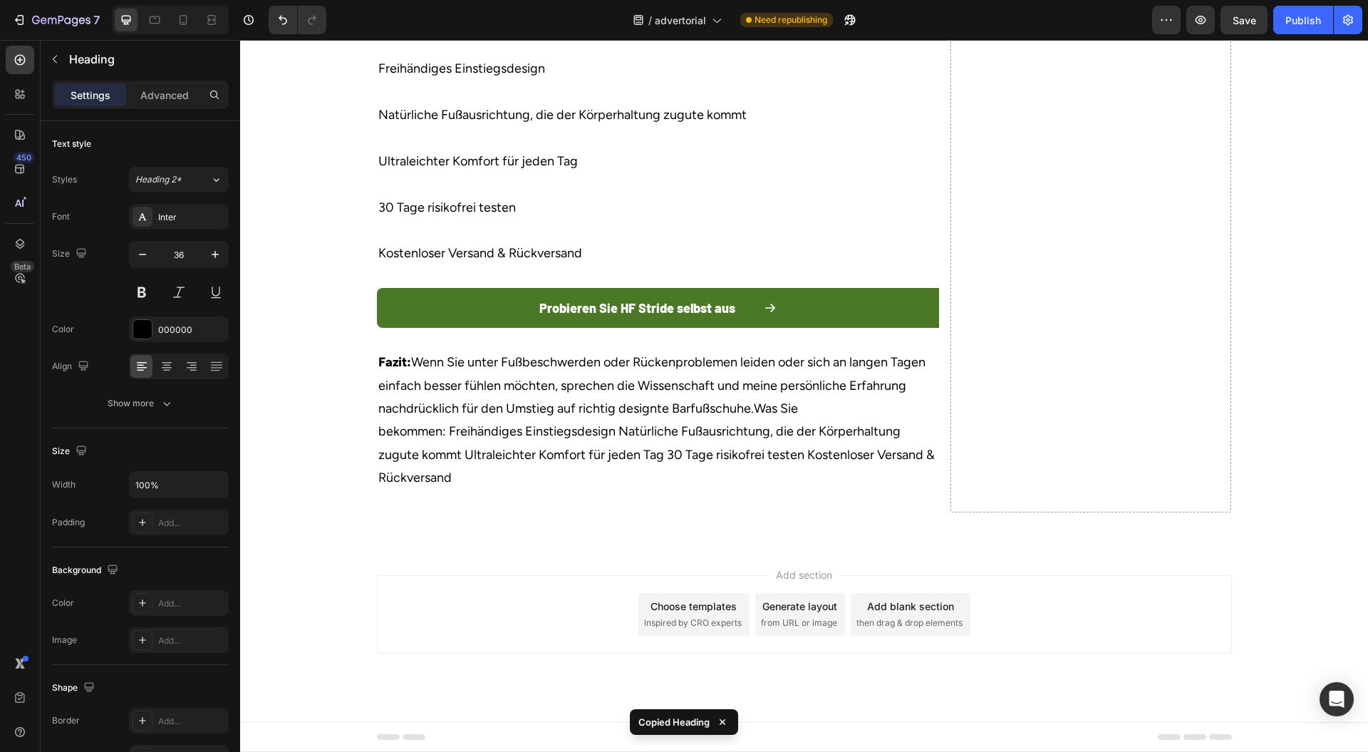
scroll to position [5763, 0]
click at [495, 321] on button "Probieren Sie HF Stride selbst aus" at bounding box center [658, 308] width 562 height 40
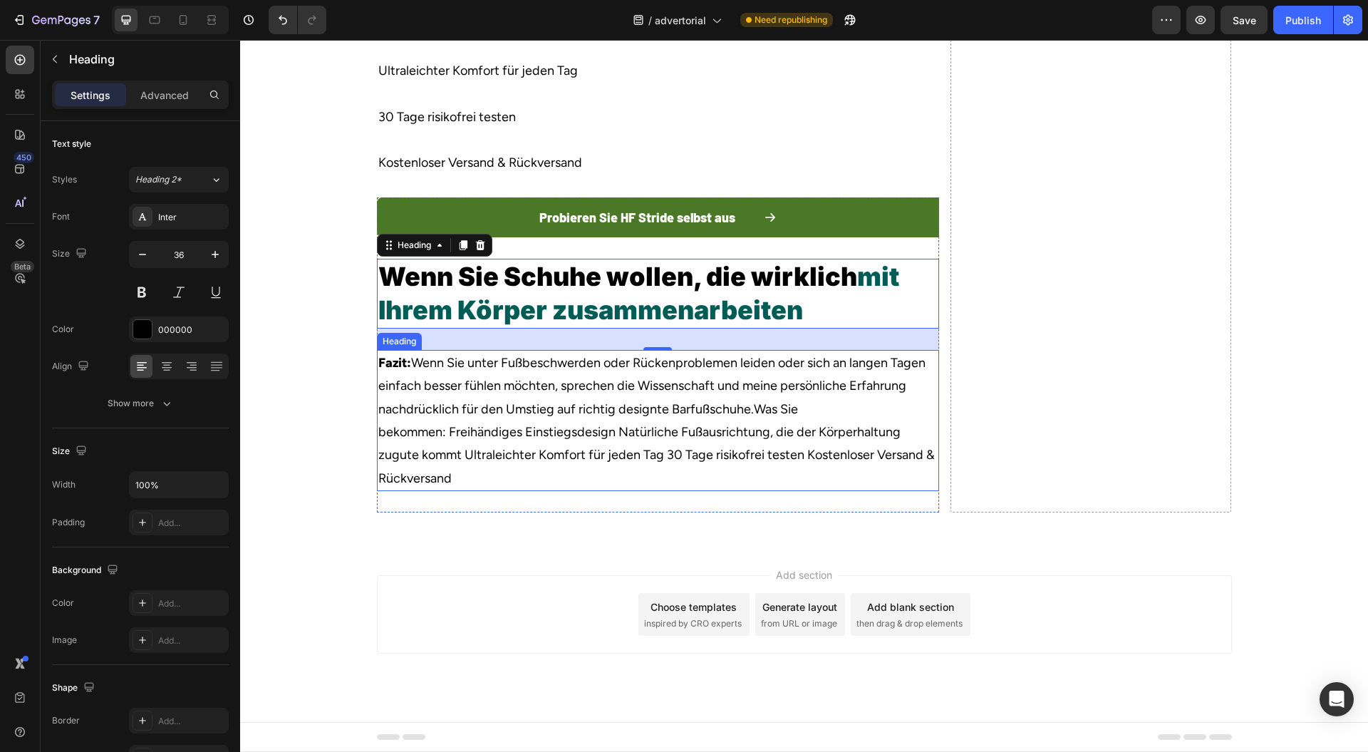
click at [610, 329] on h2 "Wenn Sie Schuhe wollen, die wirklich mit Ihrem Körper zusammenarbeiten" at bounding box center [658, 294] width 562 height 70
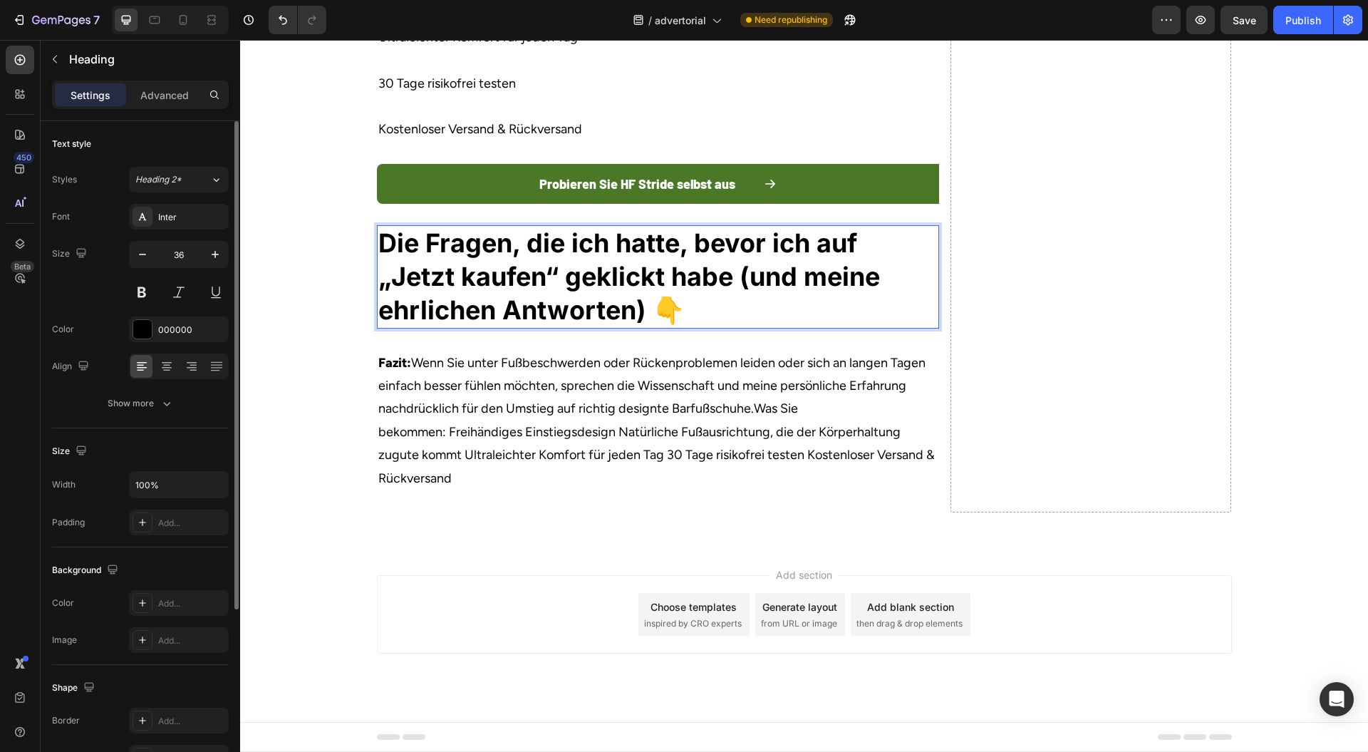
click at [199, 252] on input "36" at bounding box center [178, 255] width 47 height 26
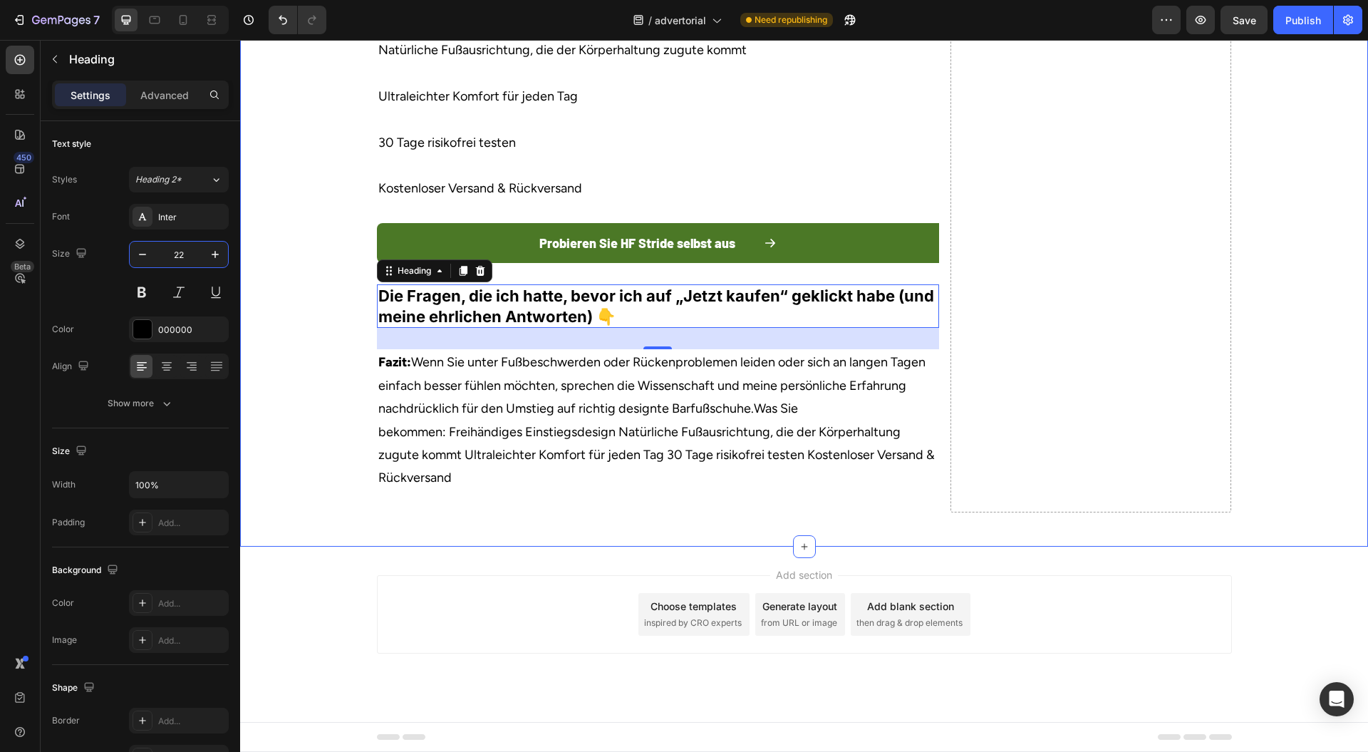
type input "22"
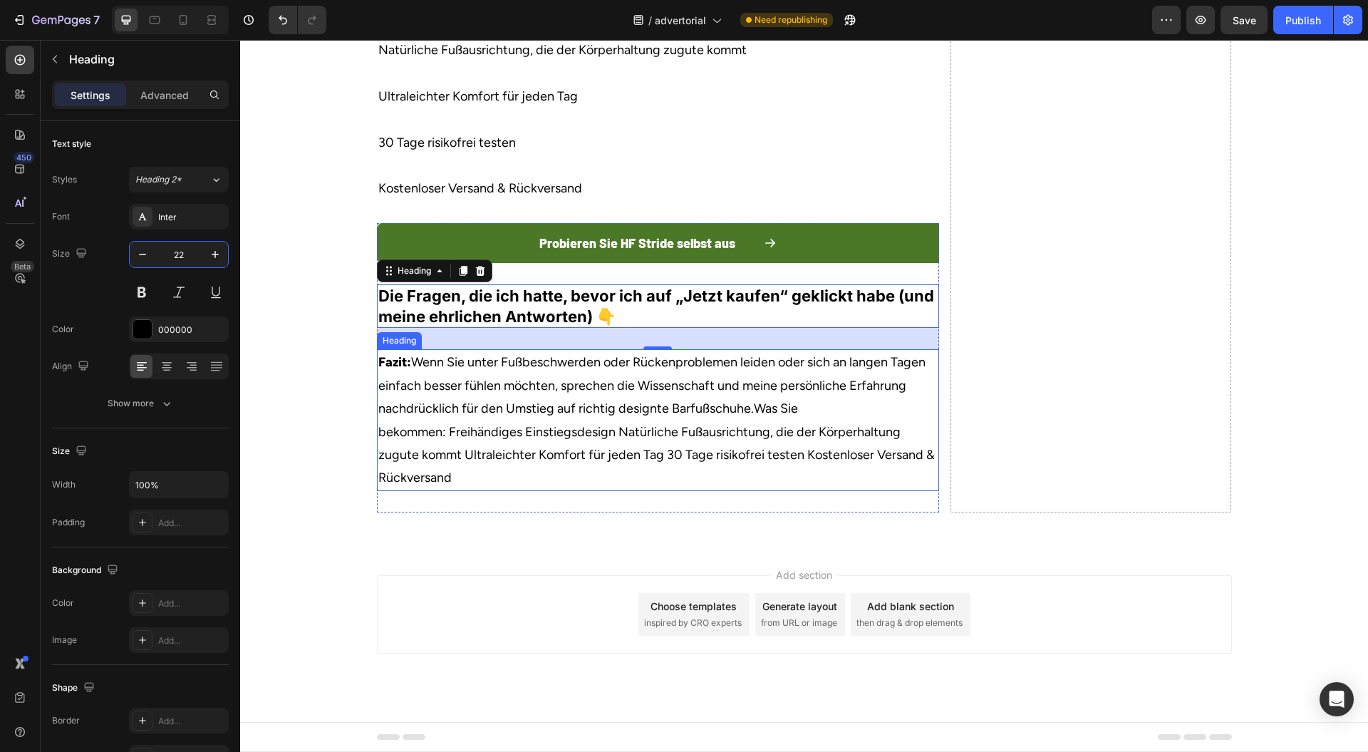
click at [629, 469] on h2 "Fazit: Wenn Sie unter Fußbeschwerden oder Rückenproblemen leiden oder sich an l…" at bounding box center [658, 419] width 562 height 141
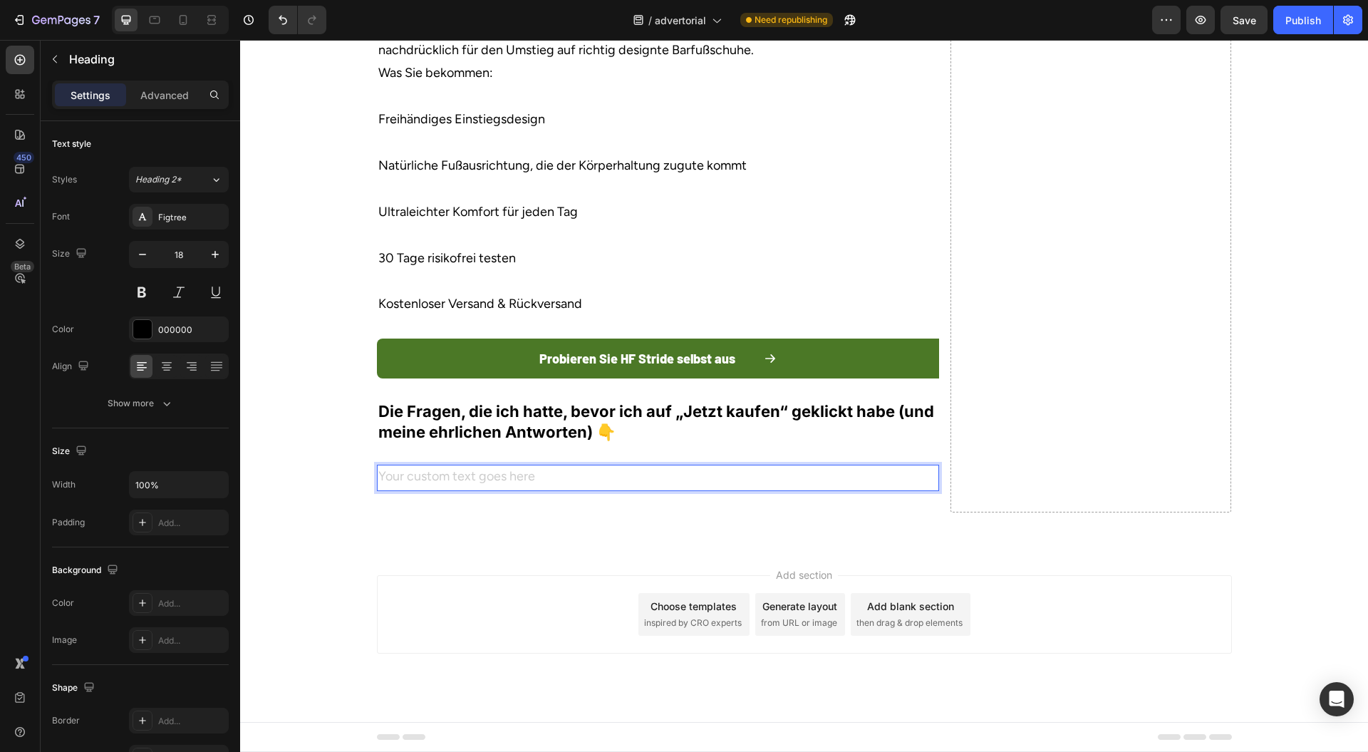
scroll to position [5713, 0]
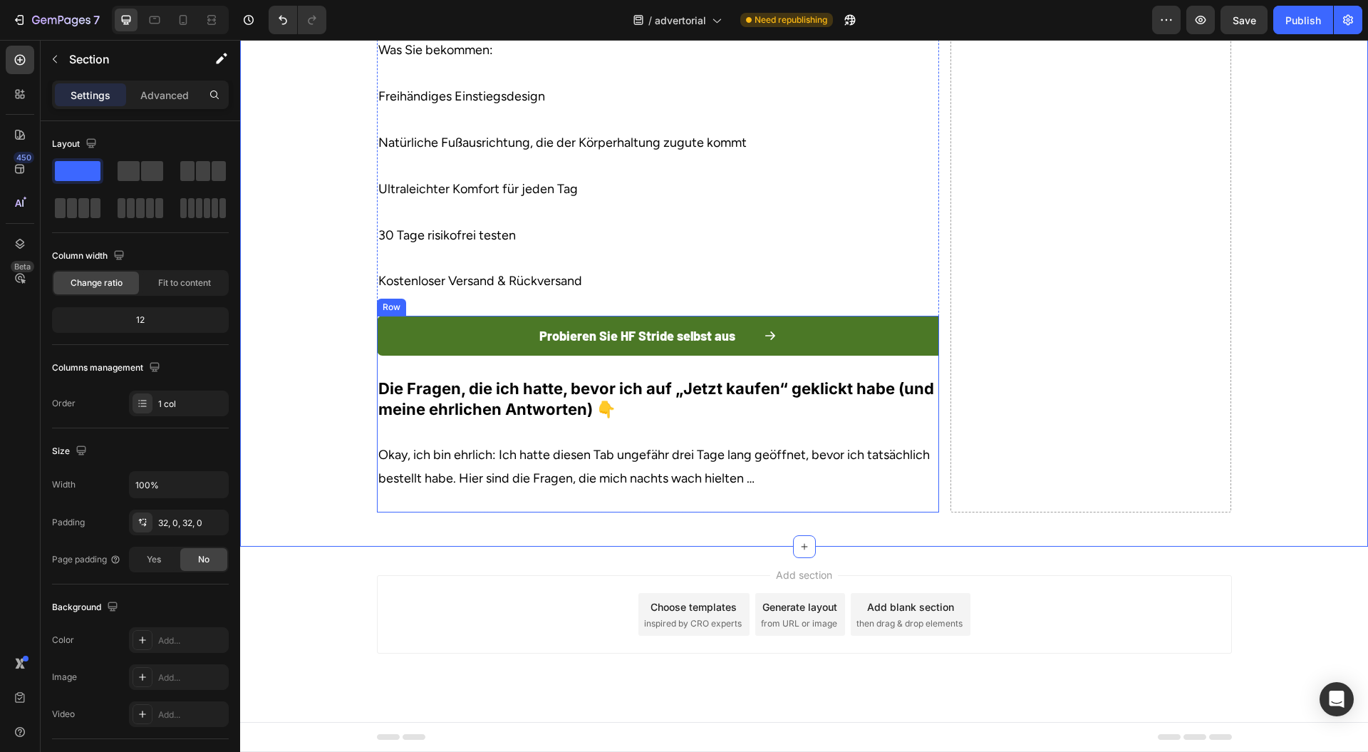
click at [630, 512] on div "Probieren Sie HF Stride selbst aus Button ⁠⁠⁠⁠⁠⁠⁠ Die Fragen, die ich hatte, be…" at bounding box center [658, 414] width 562 height 197
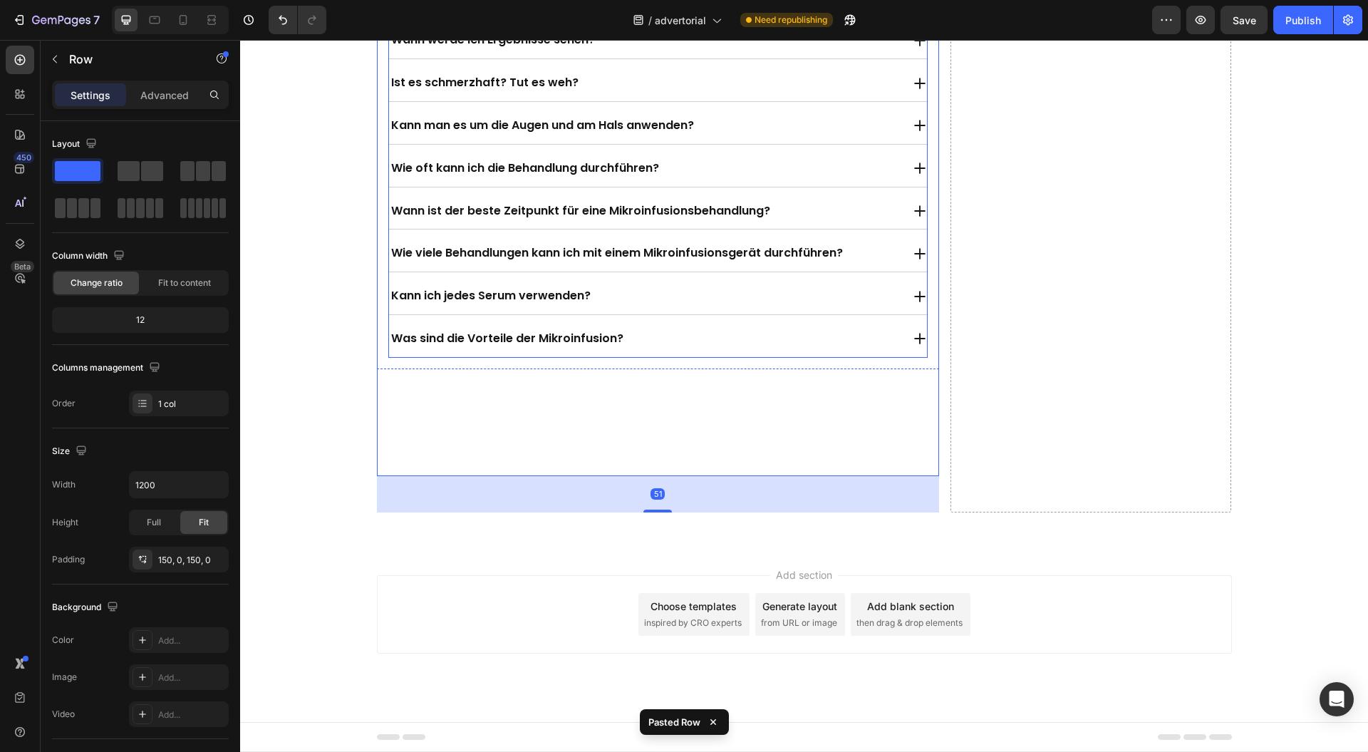
scroll to position [6196, 0]
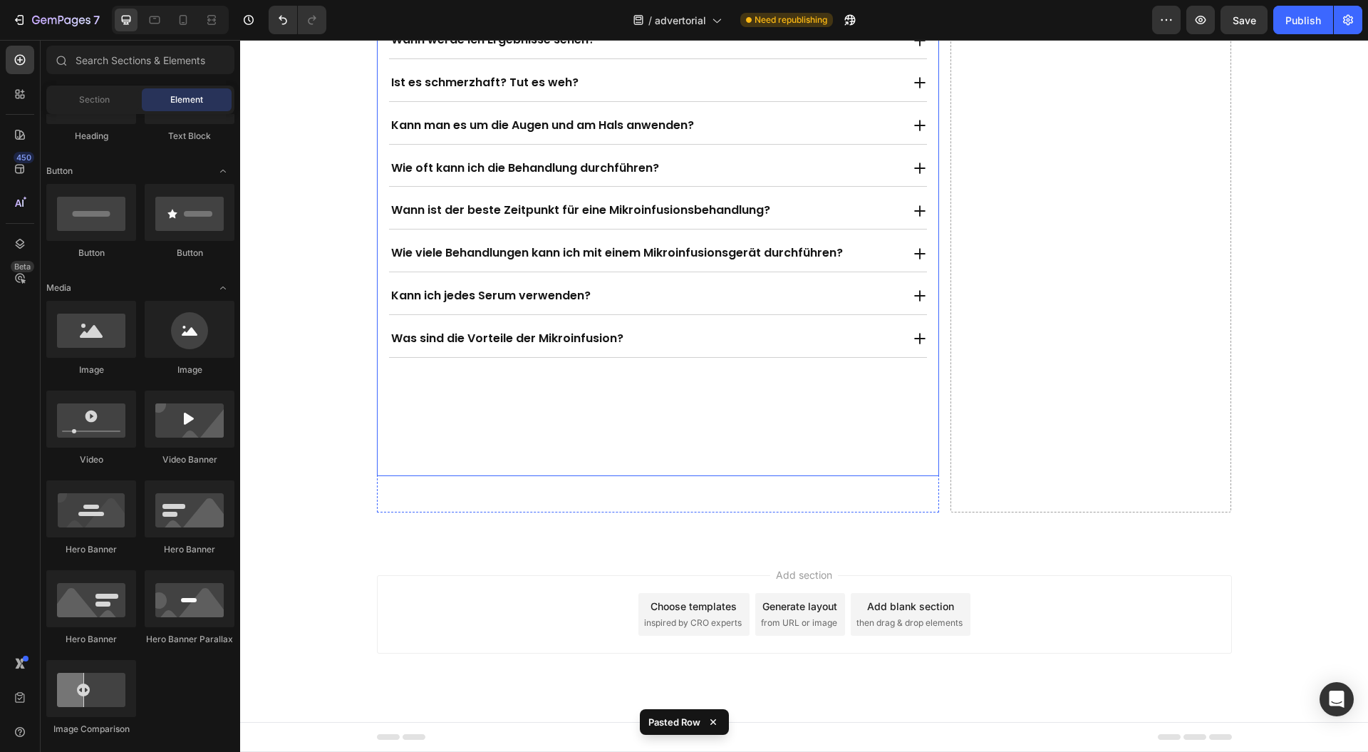
scroll to position [5911, 0]
click at [458, 389] on div "Wann werde ich Ergebnisse sehen? Ist es schmerzhaft? Tut es weh? Kann man es um…" at bounding box center [658, 190] width 562 height 572
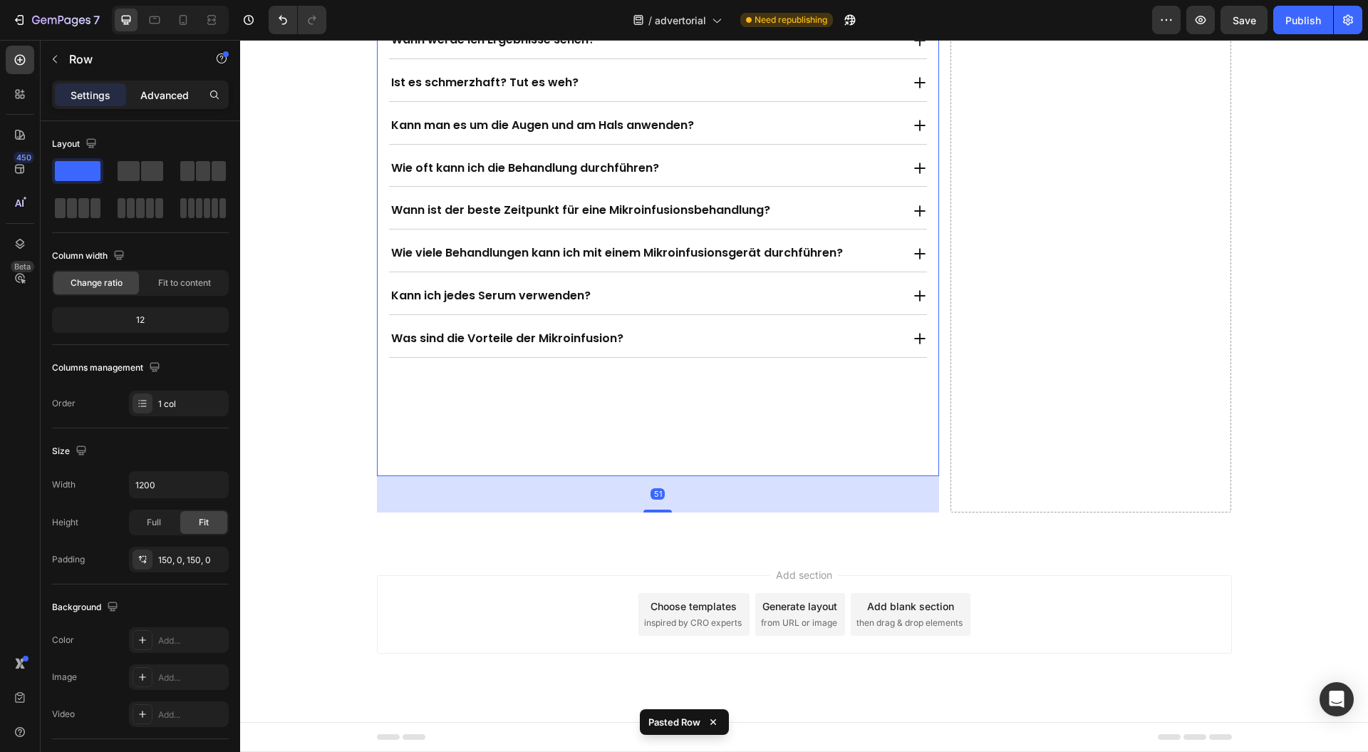
click at [181, 95] on p "Advanced" at bounding box center [164, 95] width 48 height 15
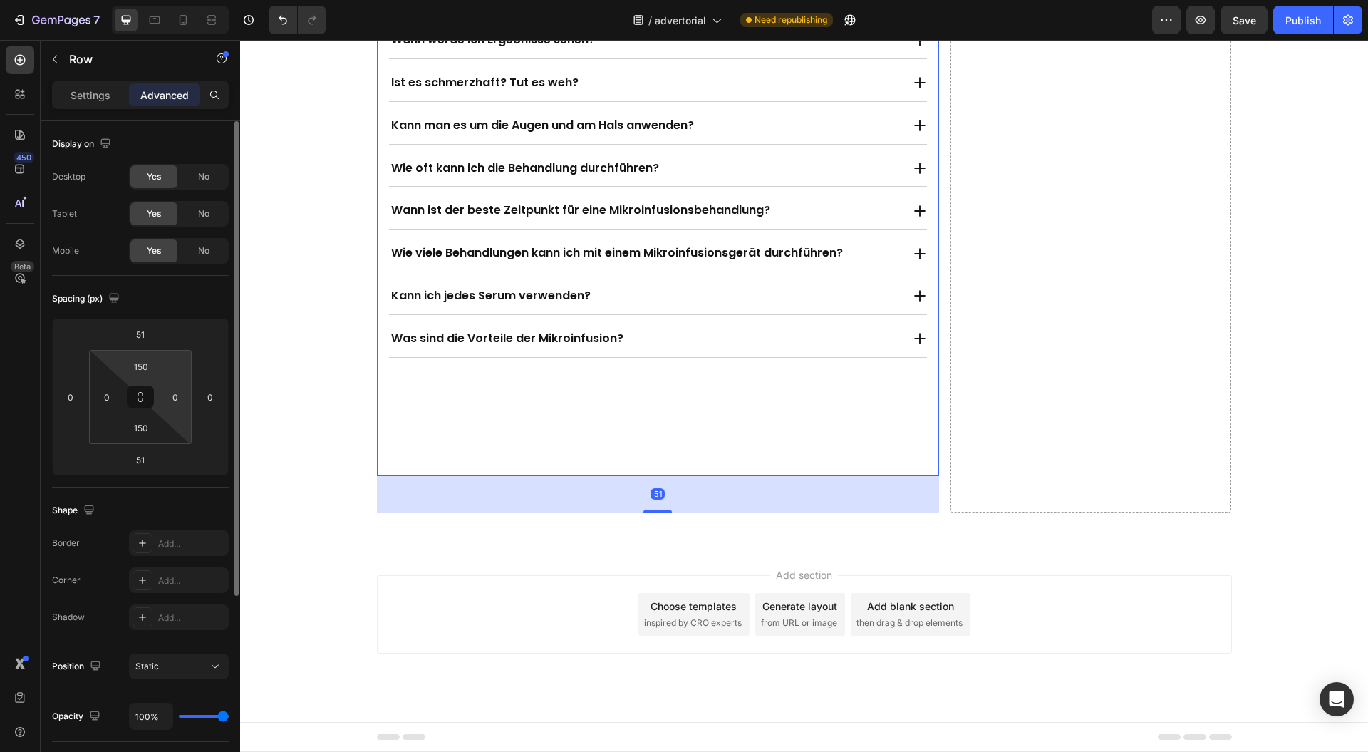
drag, startPoint x: 166, startPoint y: 356, endPoint x: 173, endPoint y: 423, distance: 68.1
click at [153, 0] on html "7 Version history / advertorial Need republishing Preview Save Publish 450 Beta…" at bounding box center [684, 0] width 1368 height 0
type input "18"
drag, startPoint x: 170, startPoint y: 430, endPoint x: 188, endPoint y: 433, distance: 18.0
click at [186, 0] on html "7 Version history / advertorial Need republishing Preview Save Publish 450 Beta…" at bounding box center [684, 0] width 1368 height 0
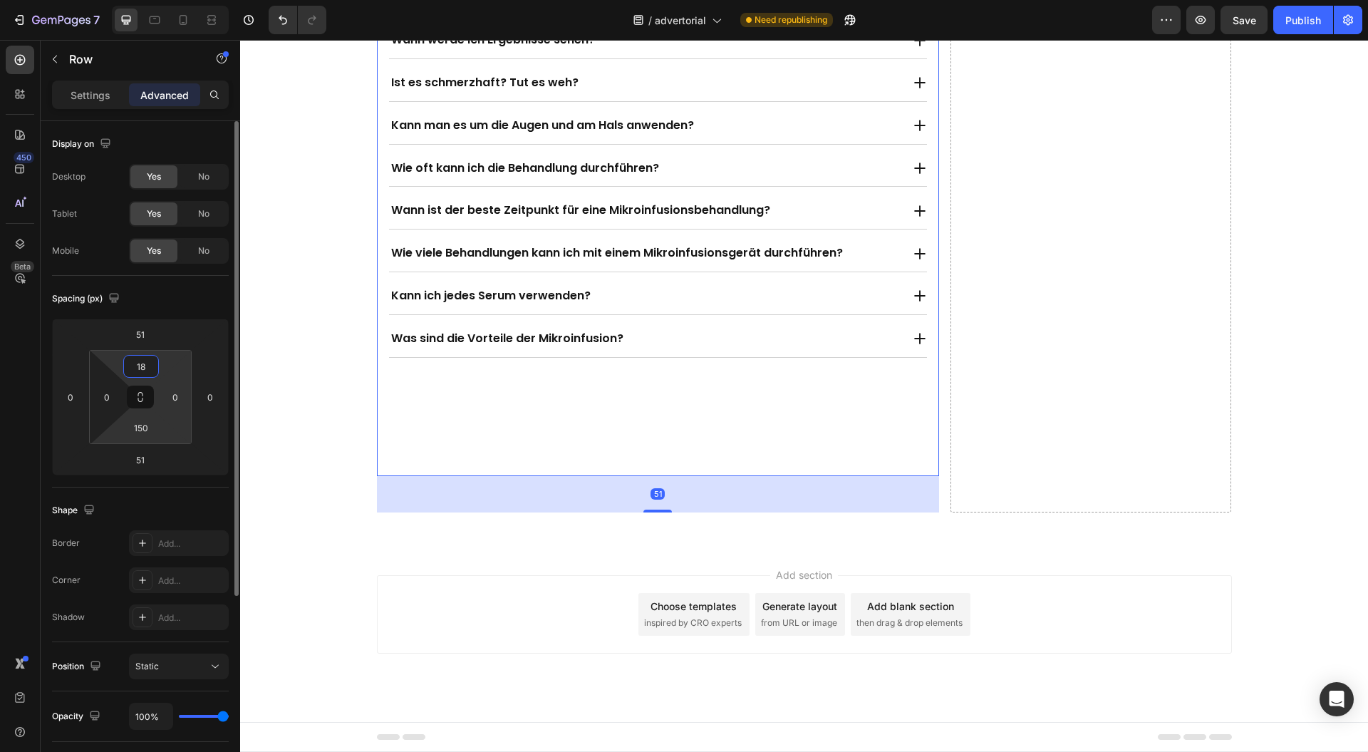
type input "0"
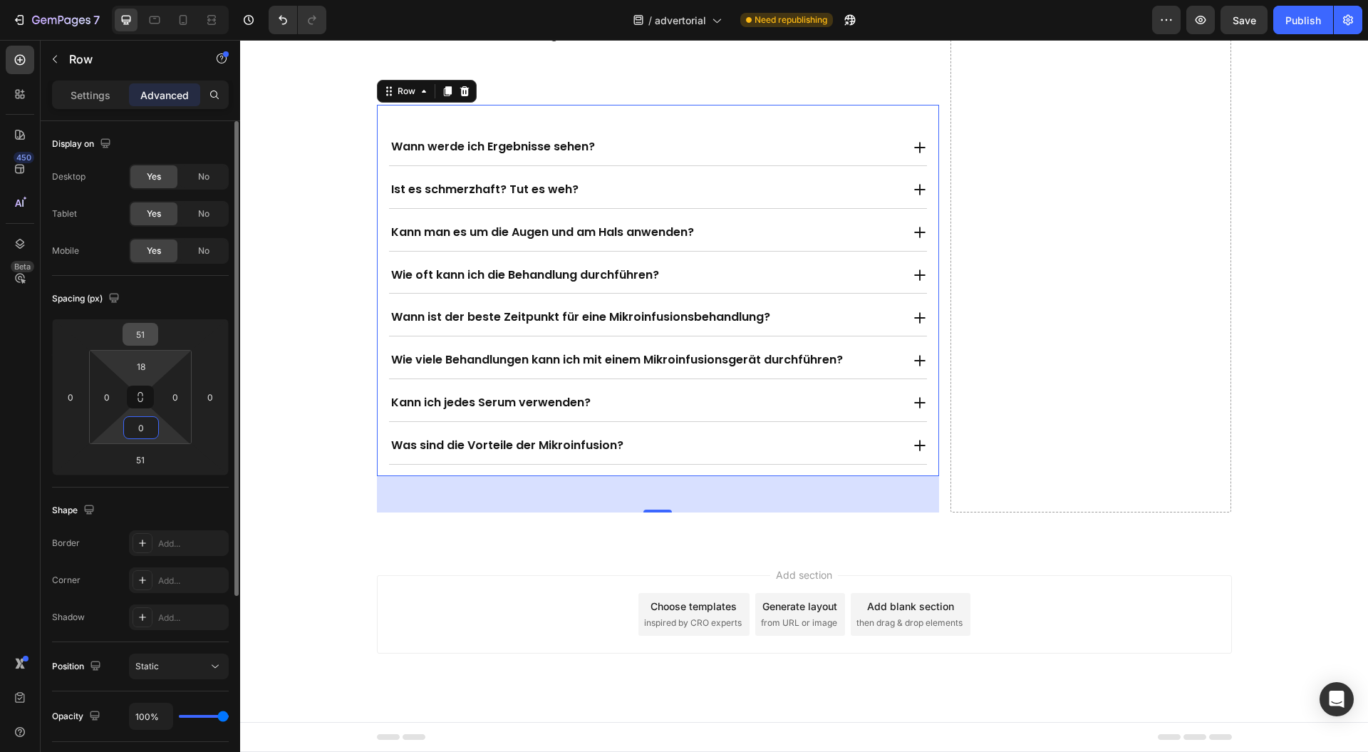
drag, startPoint x: 164, startPoint y: 356, endPoint x: 135, endPoint y: 336, distance: 35.2
click at [165, 0] on html "7 Version history / advertorial Need republishing Preview Save Publish 450 Beta…" at bounding box center [684, 0] width 1368 height 0
type input "0"
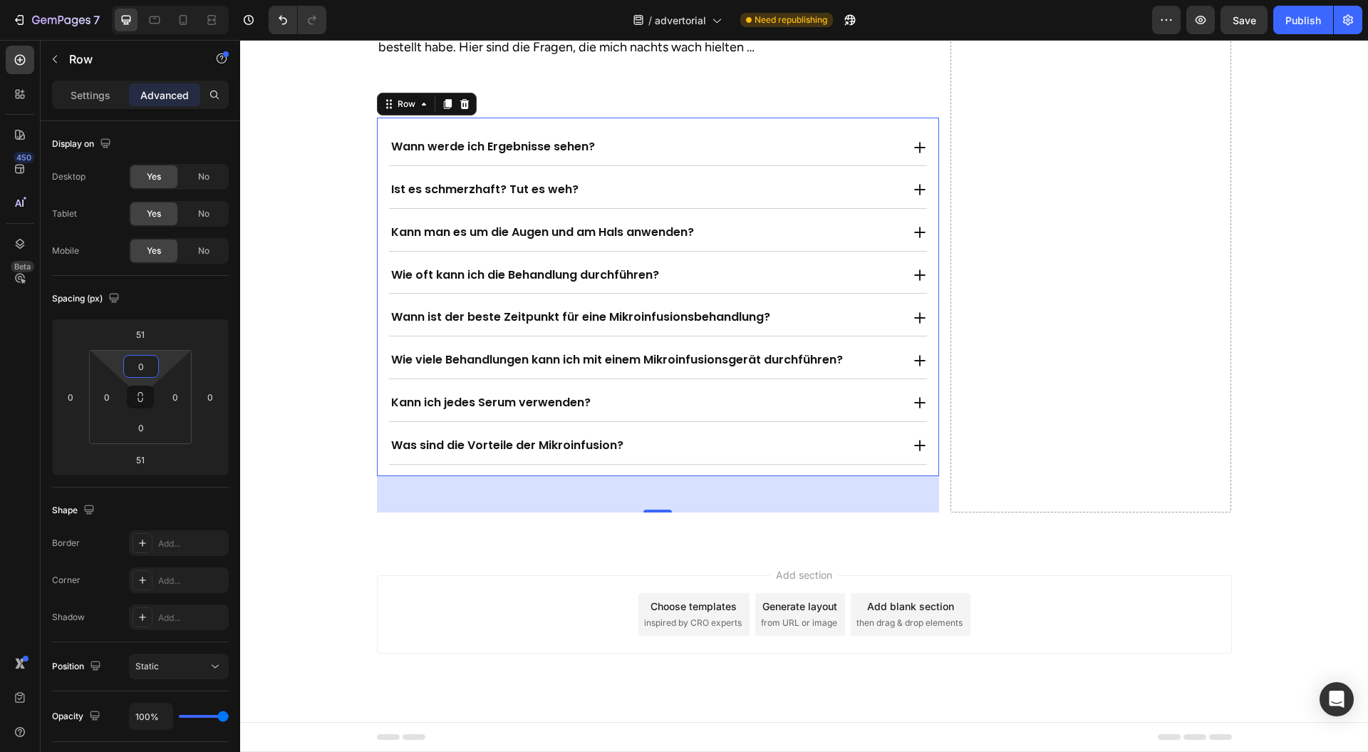
click at [145, 334] on input "51" at bounding box center [140, 334] width 29 height 21
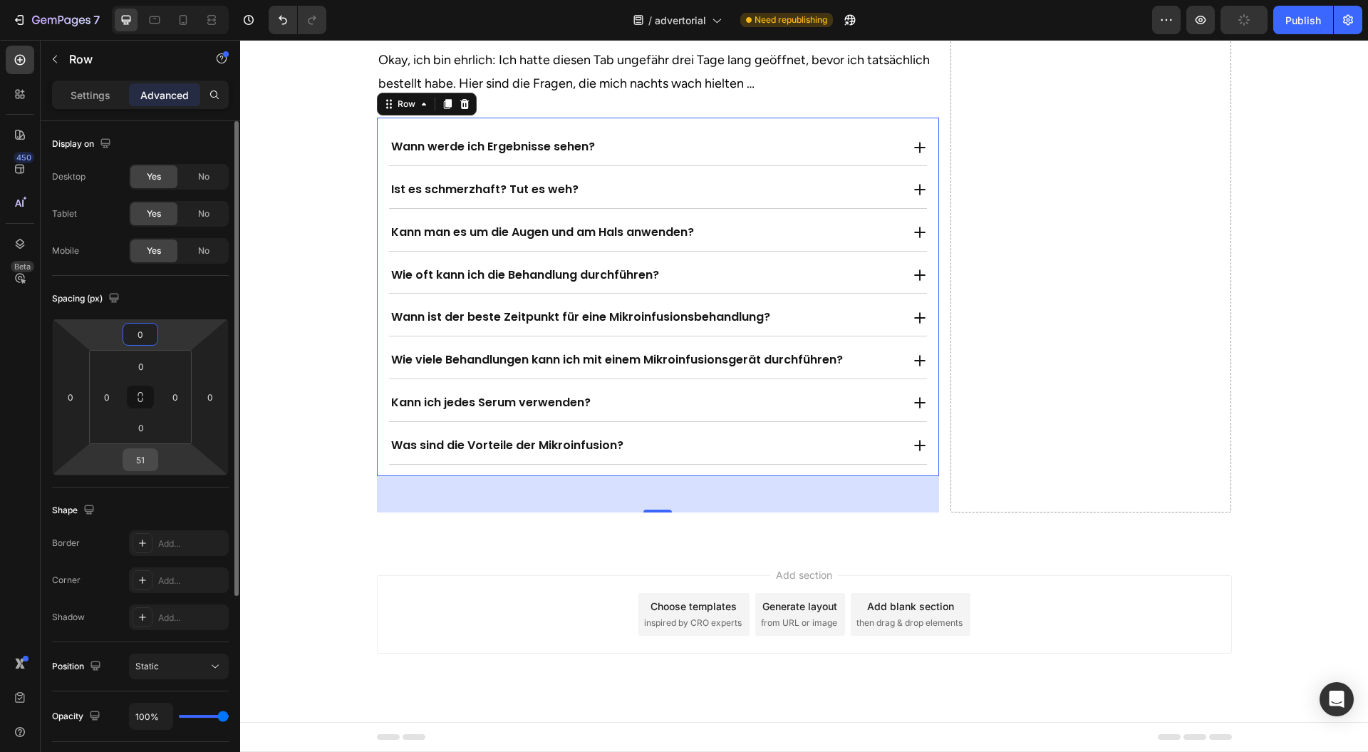
type input "0"
click at [147, 461] on input "51" at bounding box center [140, 459] width 29 height 21
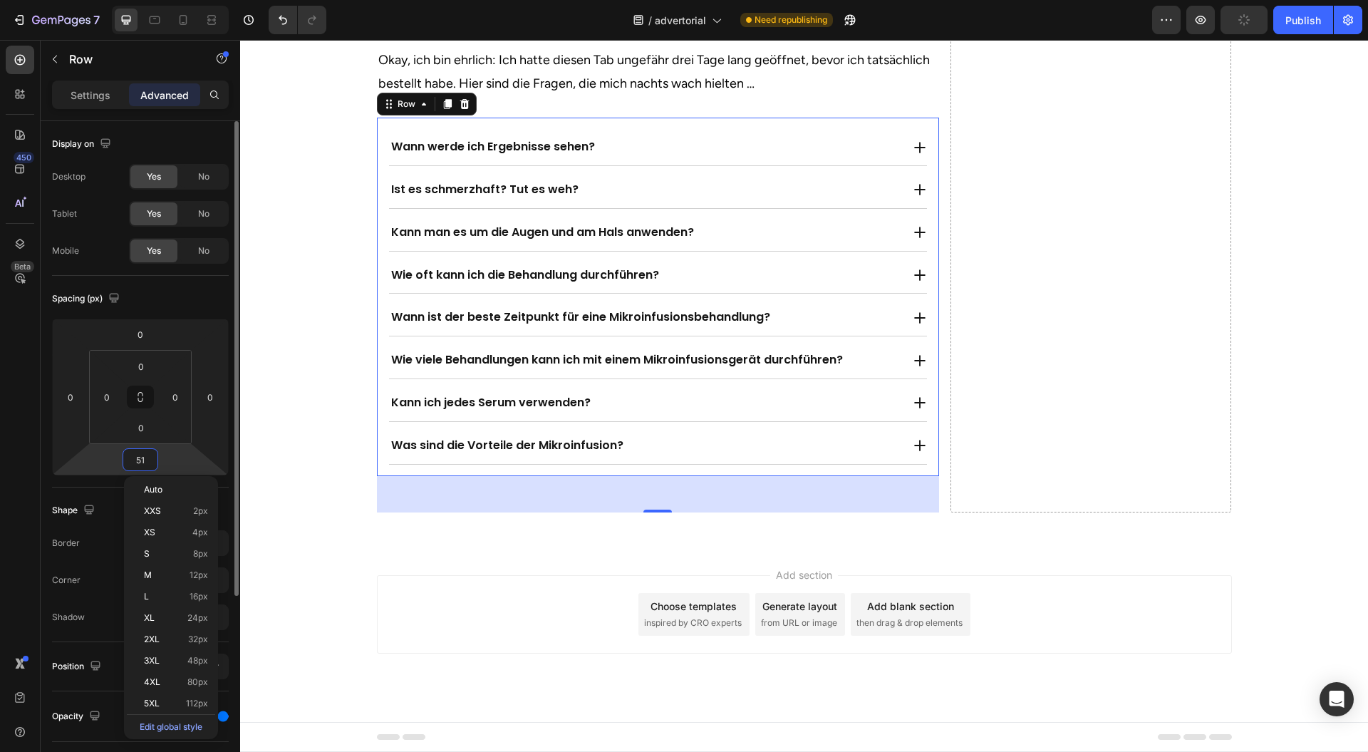
type input "0"
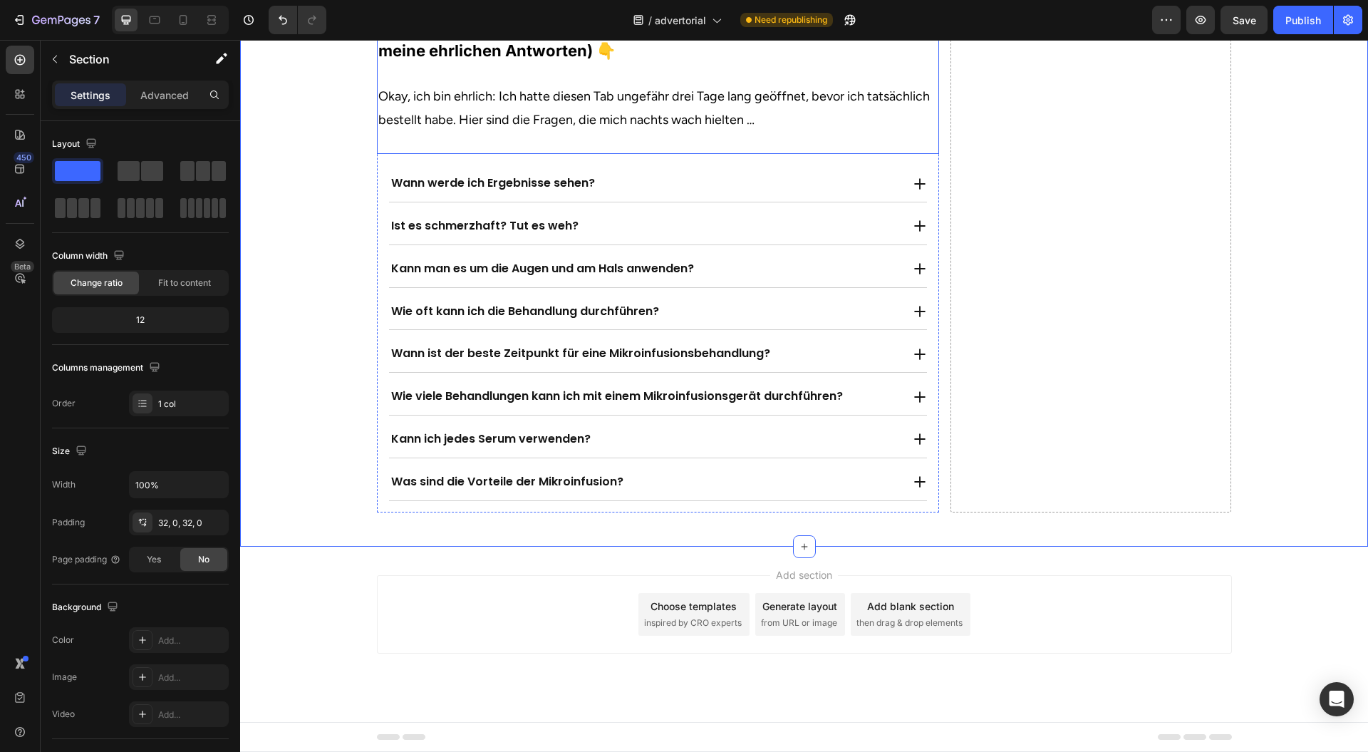
click at [378, 355] on div "Wann werde ich Ergebnisse sehen? Ist es schmerzhaft? Tut es weh? Kann man es um…" at bounding box center [658, 333] width 562 height 358
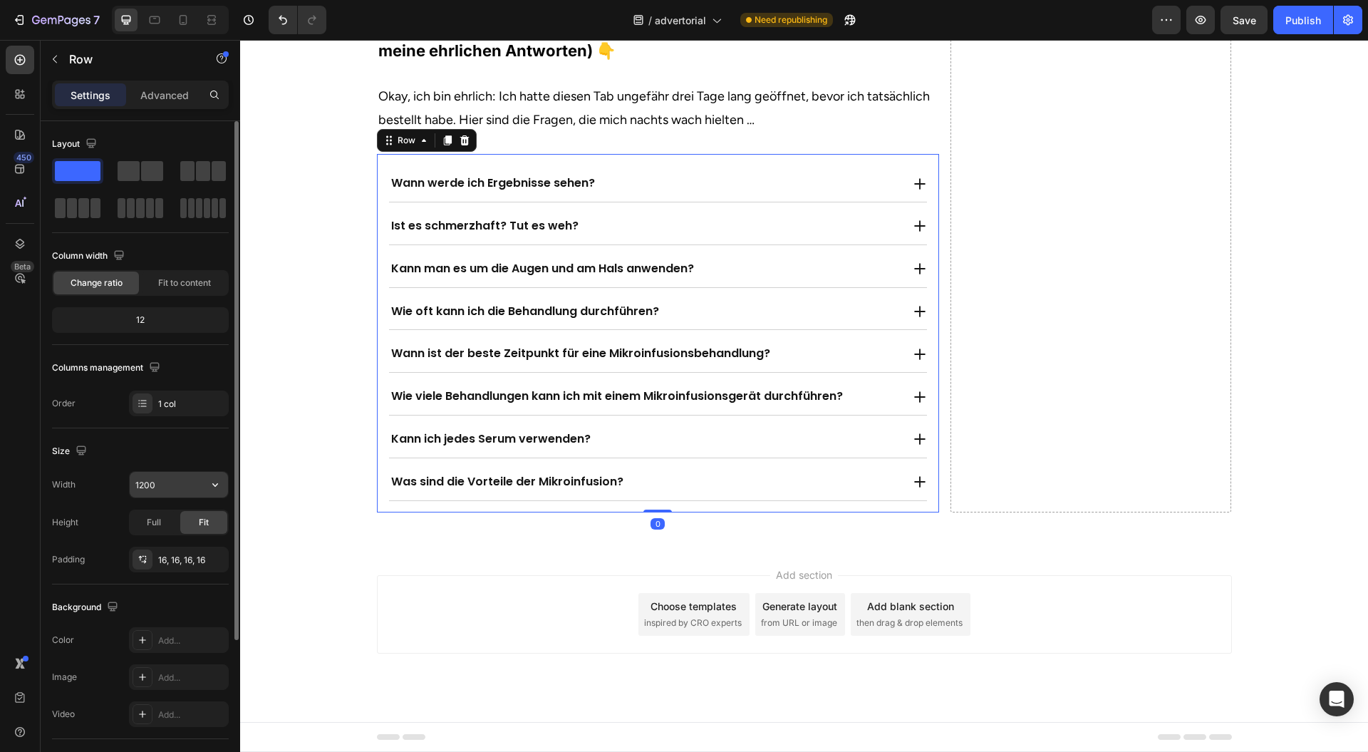
click at [189, 482] on input "1200" at bounding box center [179, 485] width 98 height 26
click at [158, 517] on span "Full" at bounding box center [154, 522] width 14 height 13
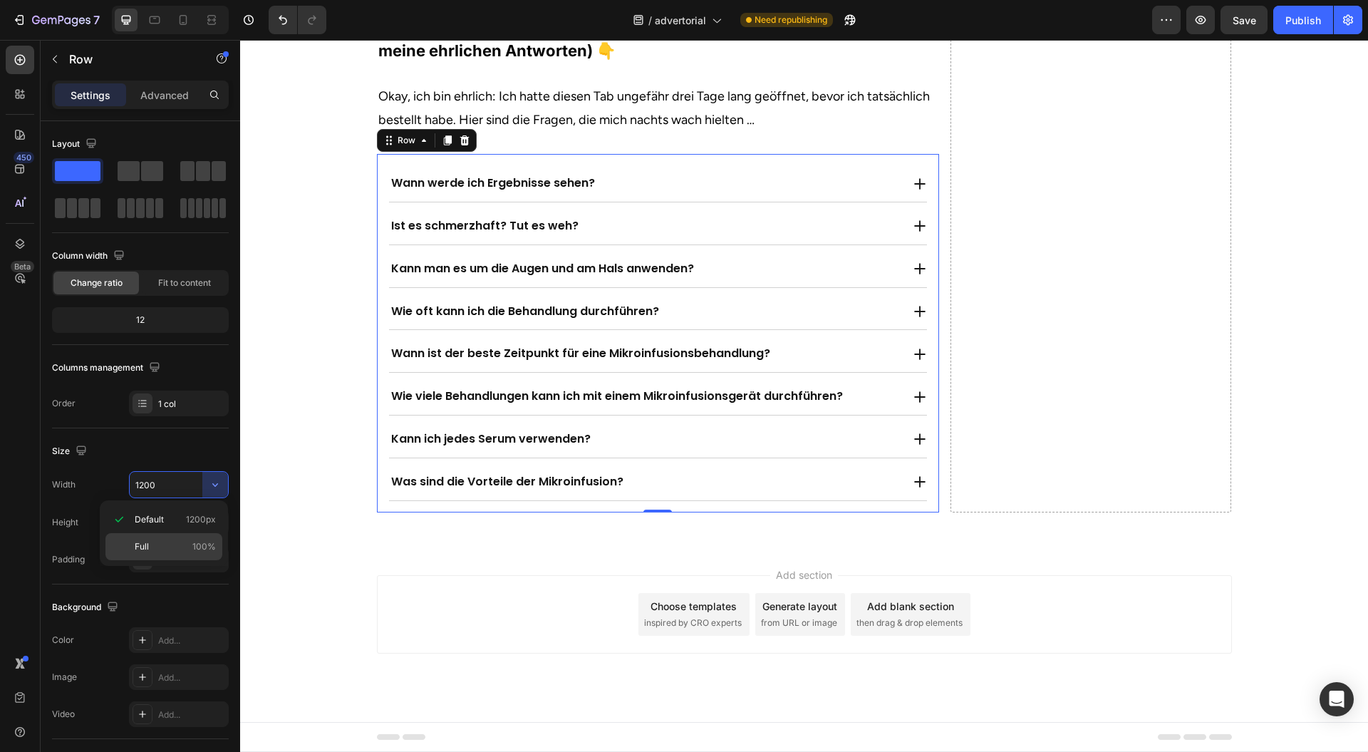
click at [169, 537] on div "Full 100%" at bounding box center [163, 546] width 117 height 27
type input "100%"
click at [170, 88] on p "Advanced" at bounding box center [164, 95] width 48 height 15
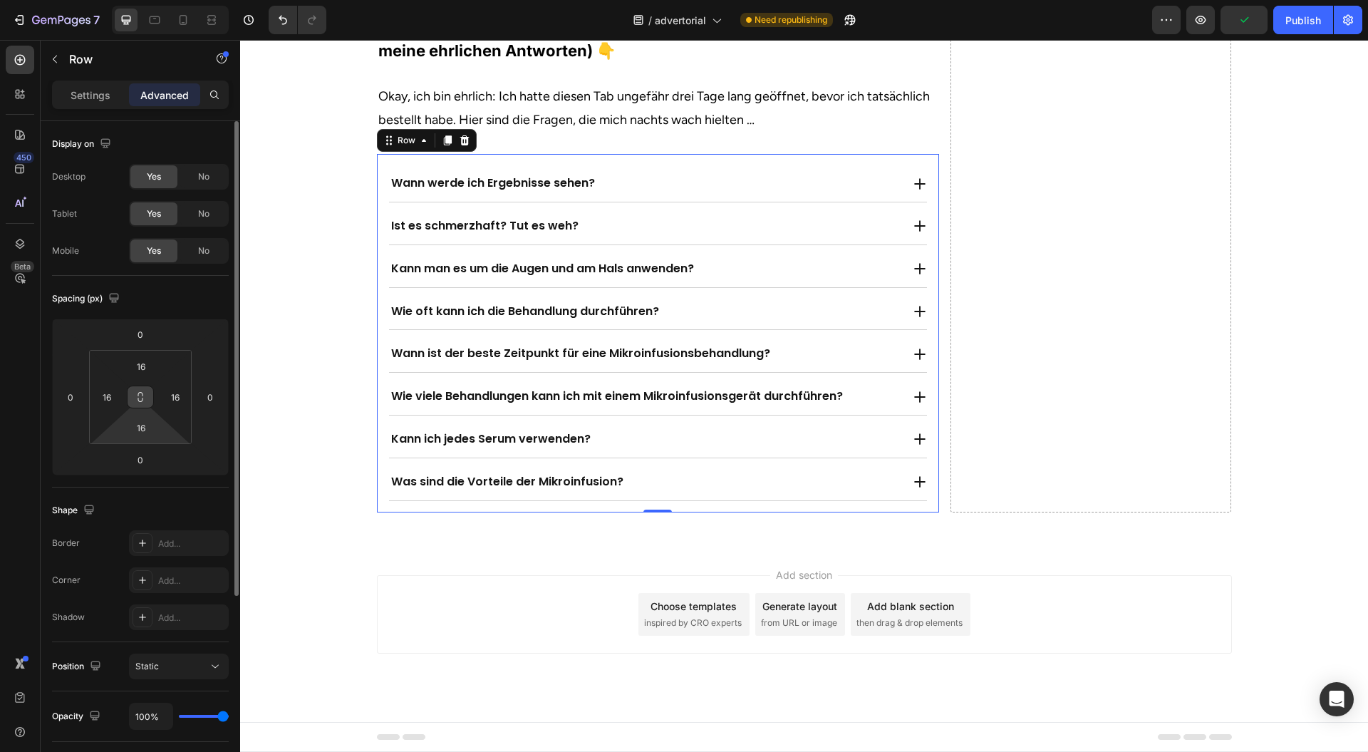
click at [138, 398] on icon at bounding box center [140, 396] width 11 height 11
drag, startPoint x: 165, startPoint y: 362, endPoint x: 153, endPoint y: 410, distance: 49.4
click at [162, 0] on html "7 Version history / advertorial Need republishing Preview Publish 450 Beta Sect…" at bounding box center [684, 0] width 1368 height 0
type input "0"
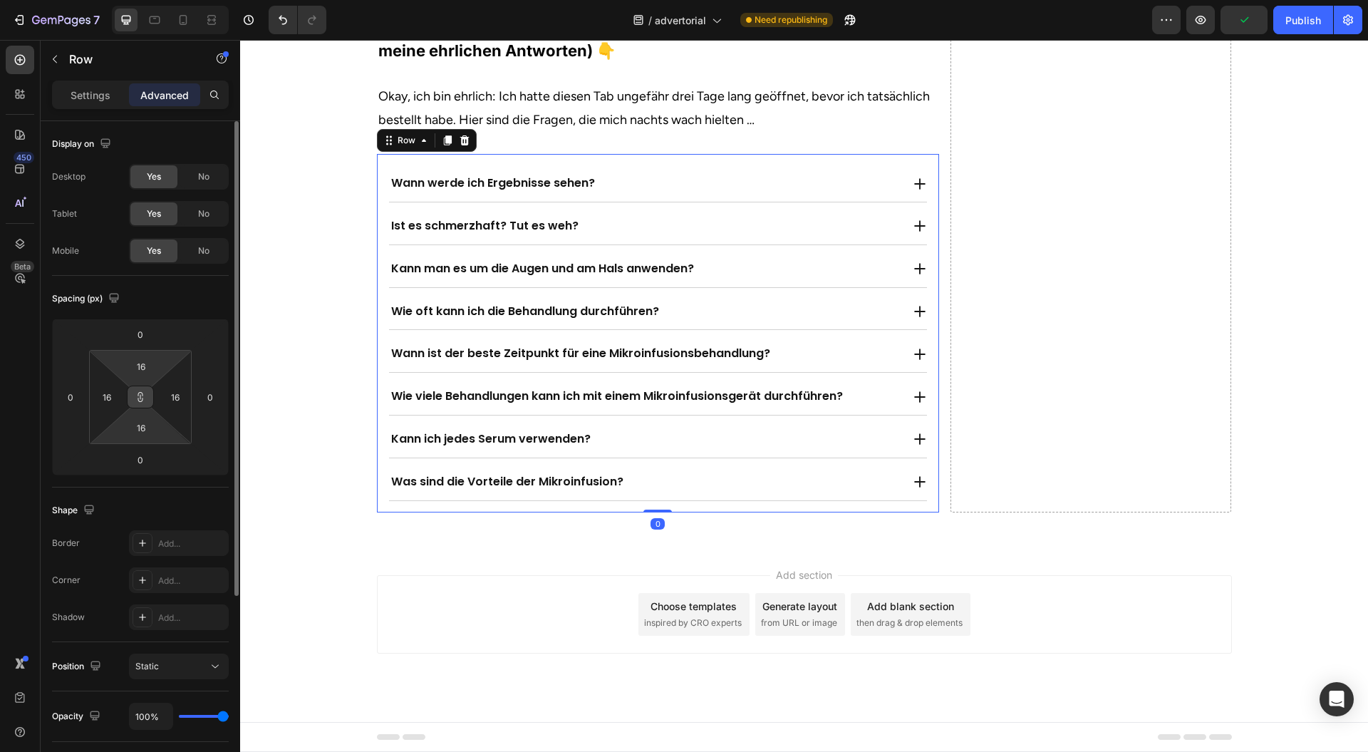
type input "0"
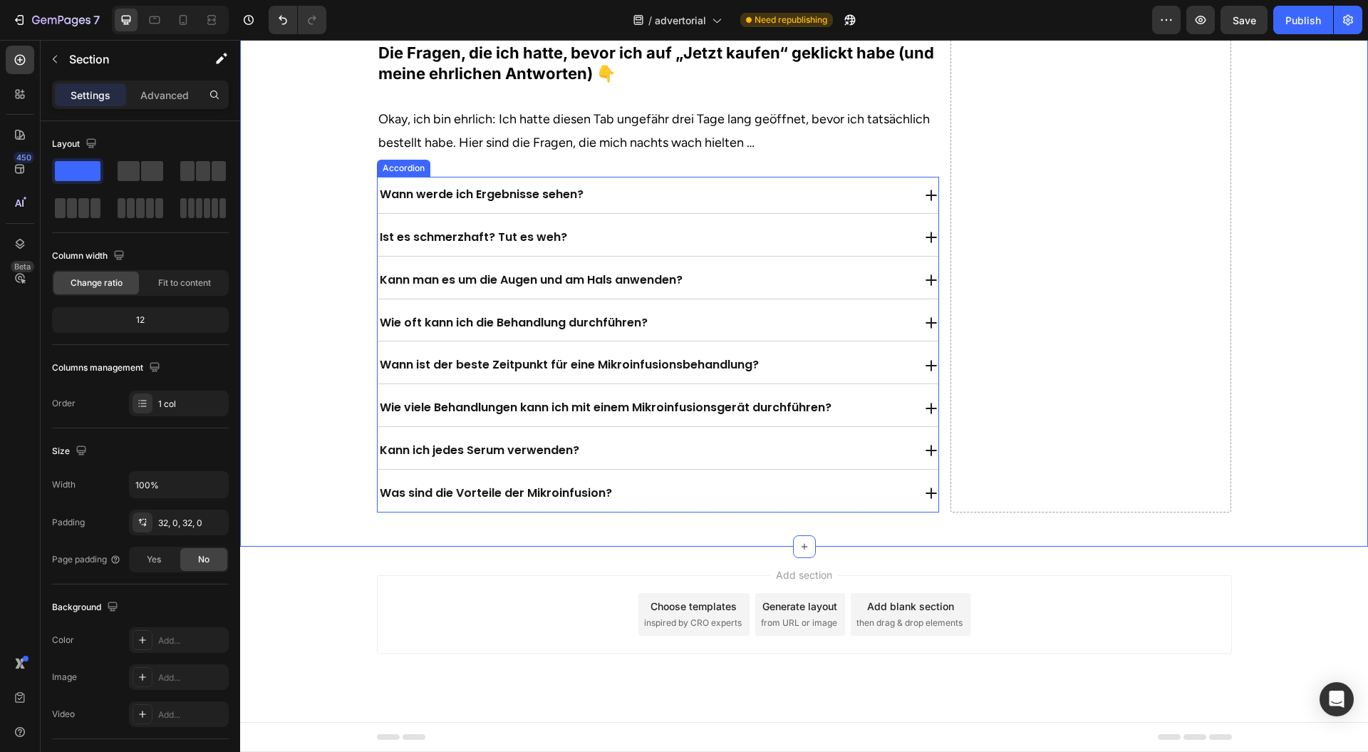
click at [391, 213] on div "Wann werde ich Ergebnisse sehen?" at bounding box center [658, 195] width 561 height 36
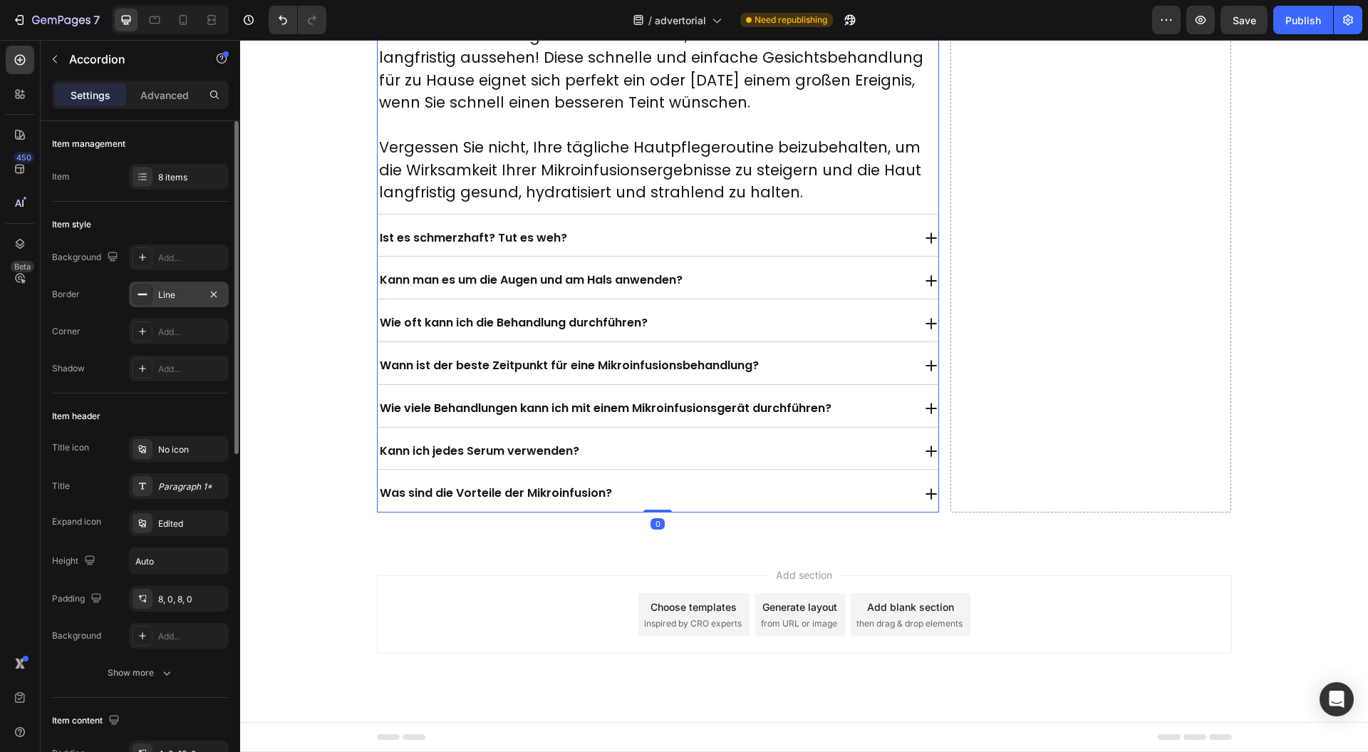
click at [180, 296] on div "Line" at bounding box center [178, 295] width 41 height 13
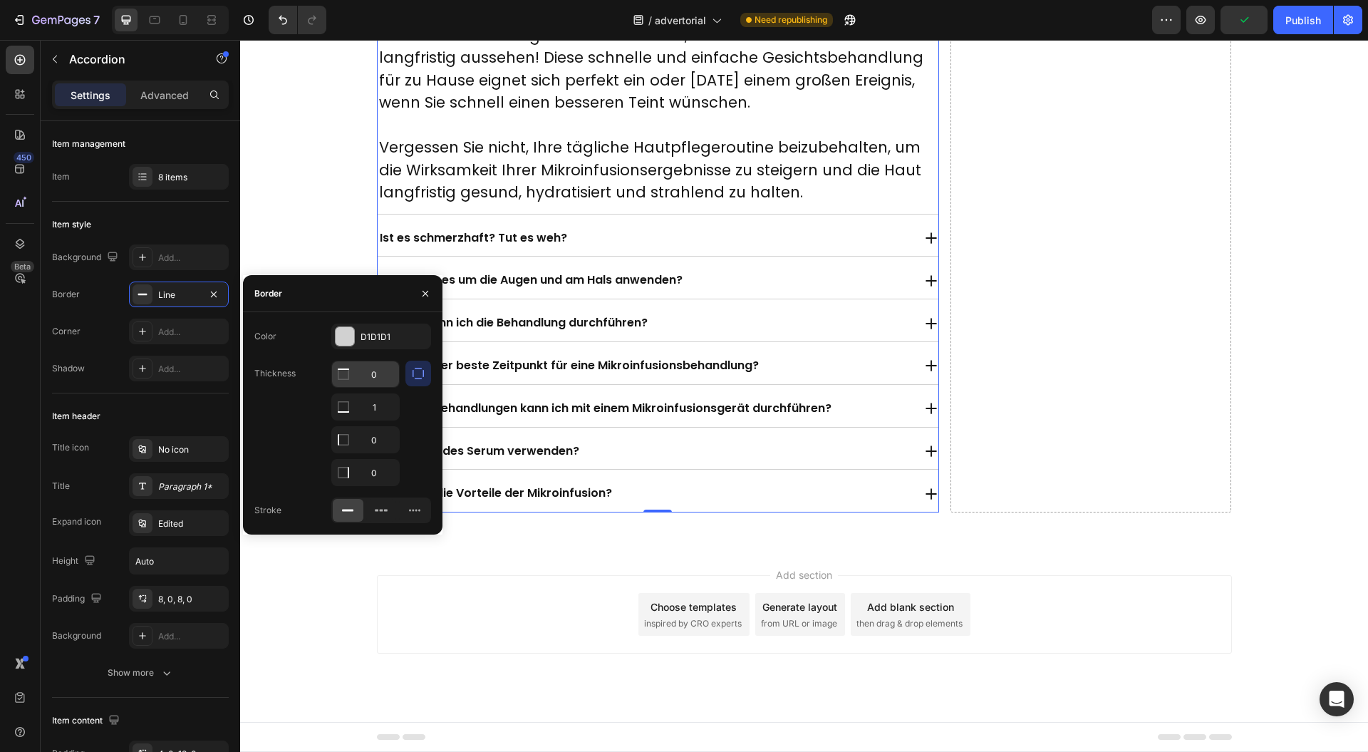
click at [382, 375] on input "0" at bounding box center [365, 374] width 67 height 26
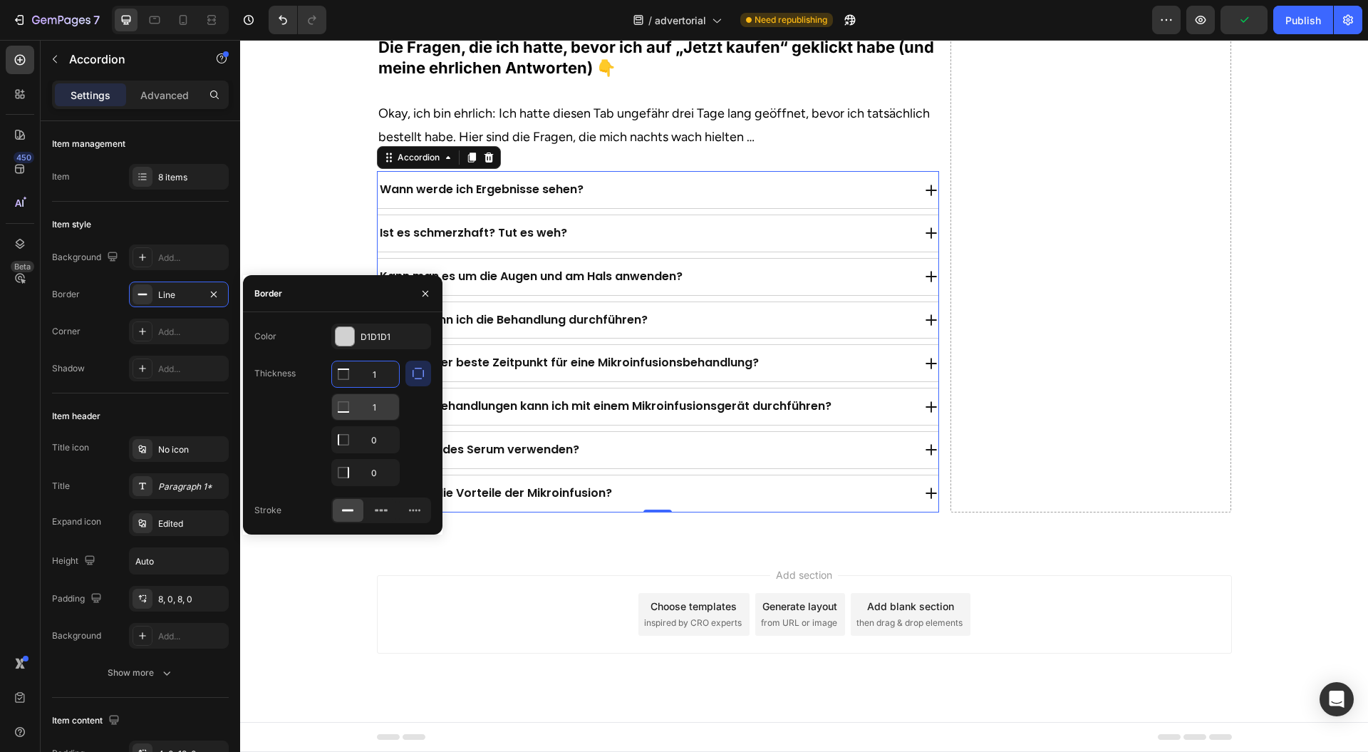
type input "1"
click at [382, 403] on input "1" at bounding box center [365, 407] width 67 height 26
type input "0"
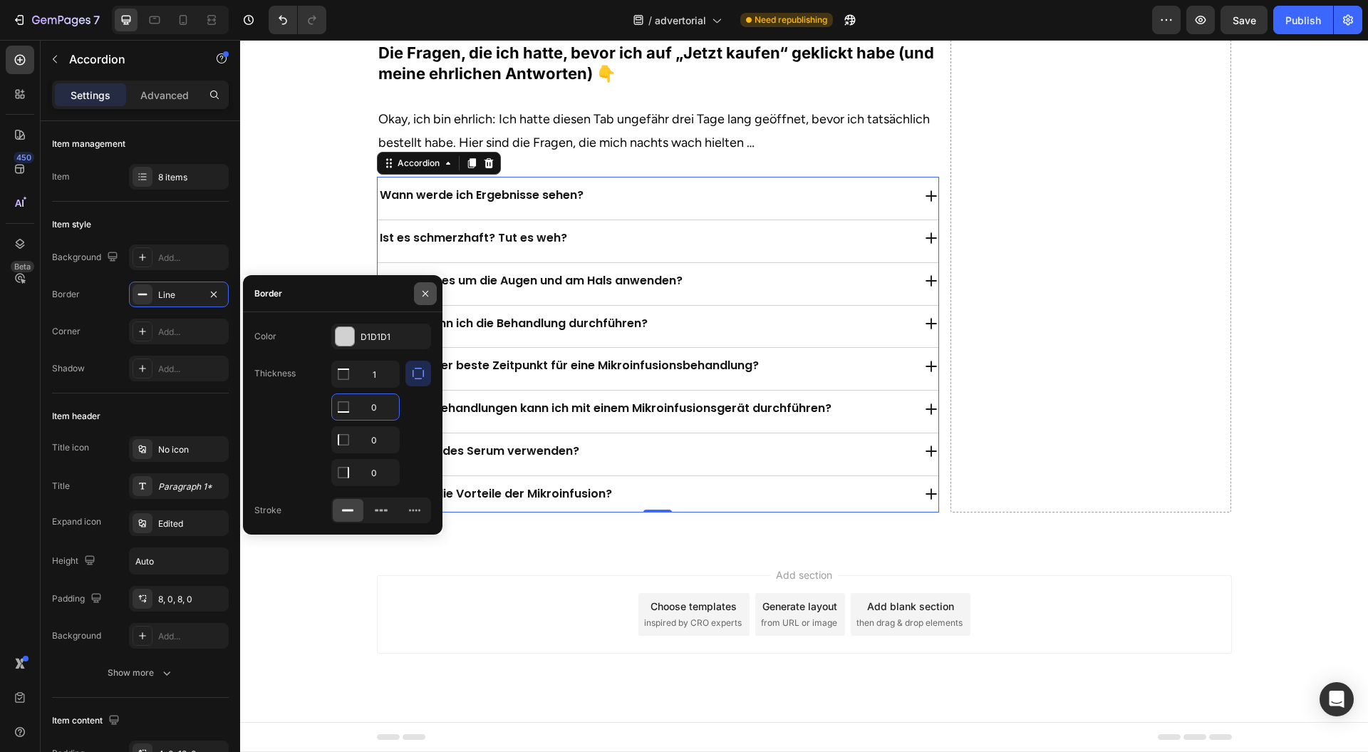
click at [428, 294] on icon "button" at bounding box center [425, 293] width 11 height 11
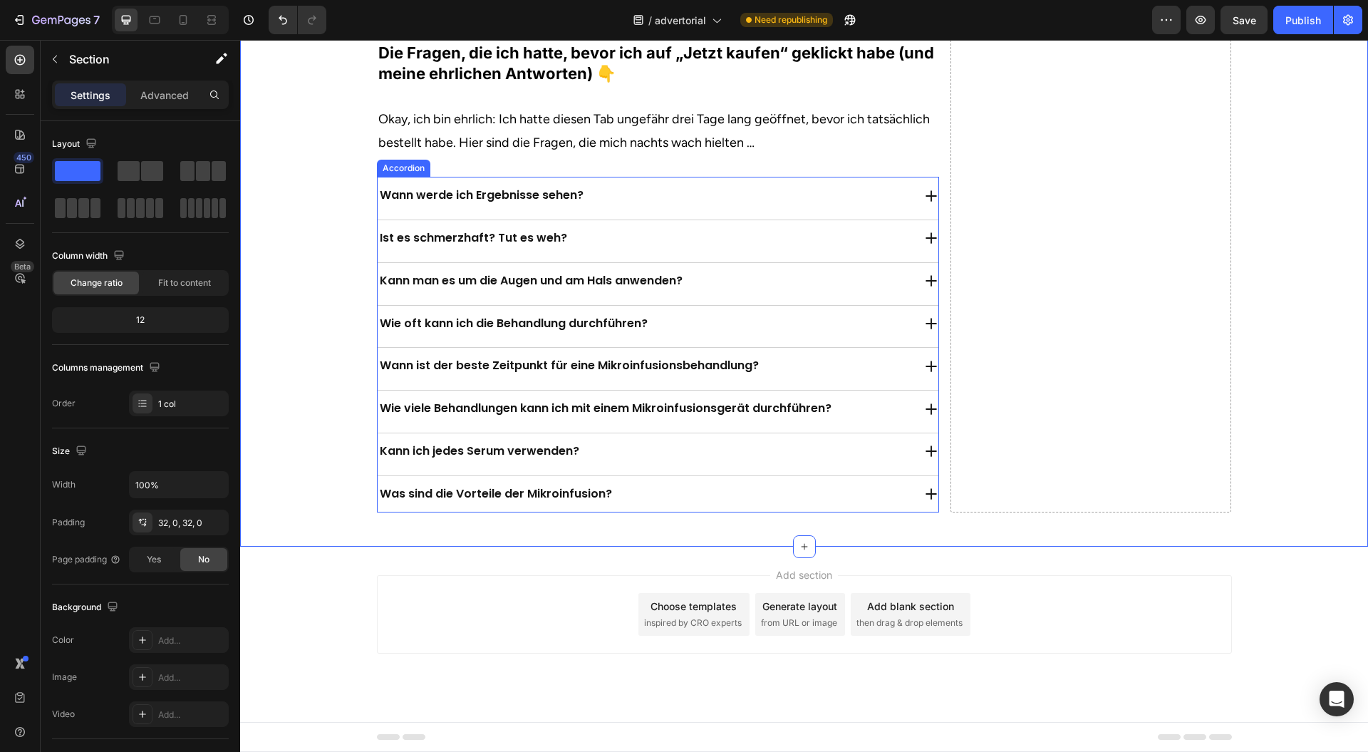
click at [378, 214] on div "Wann werde ich Ergebnisse sehen?" at bounding box center [658, 195] width 561 height 36
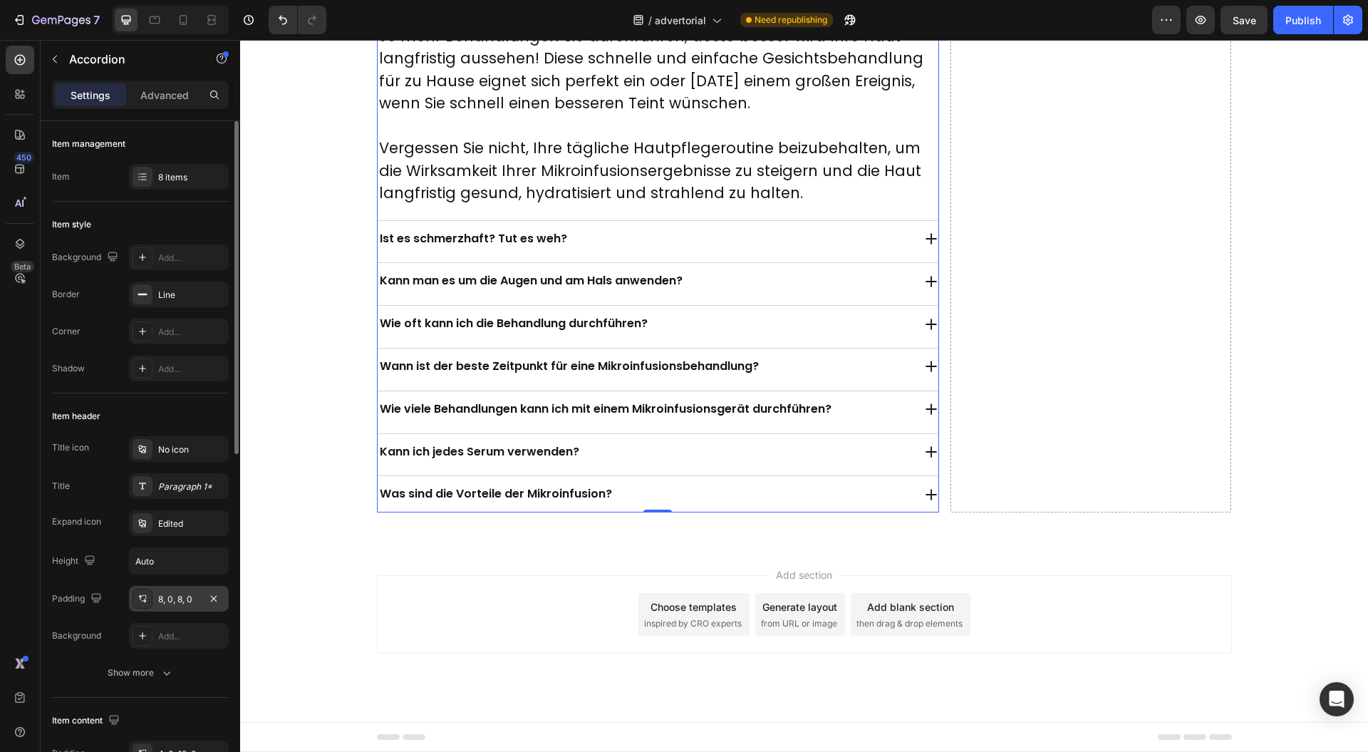
click at [177, 597] on div "8, 0, 8, 0" at bounding box center [178, 599] width 41 height 13
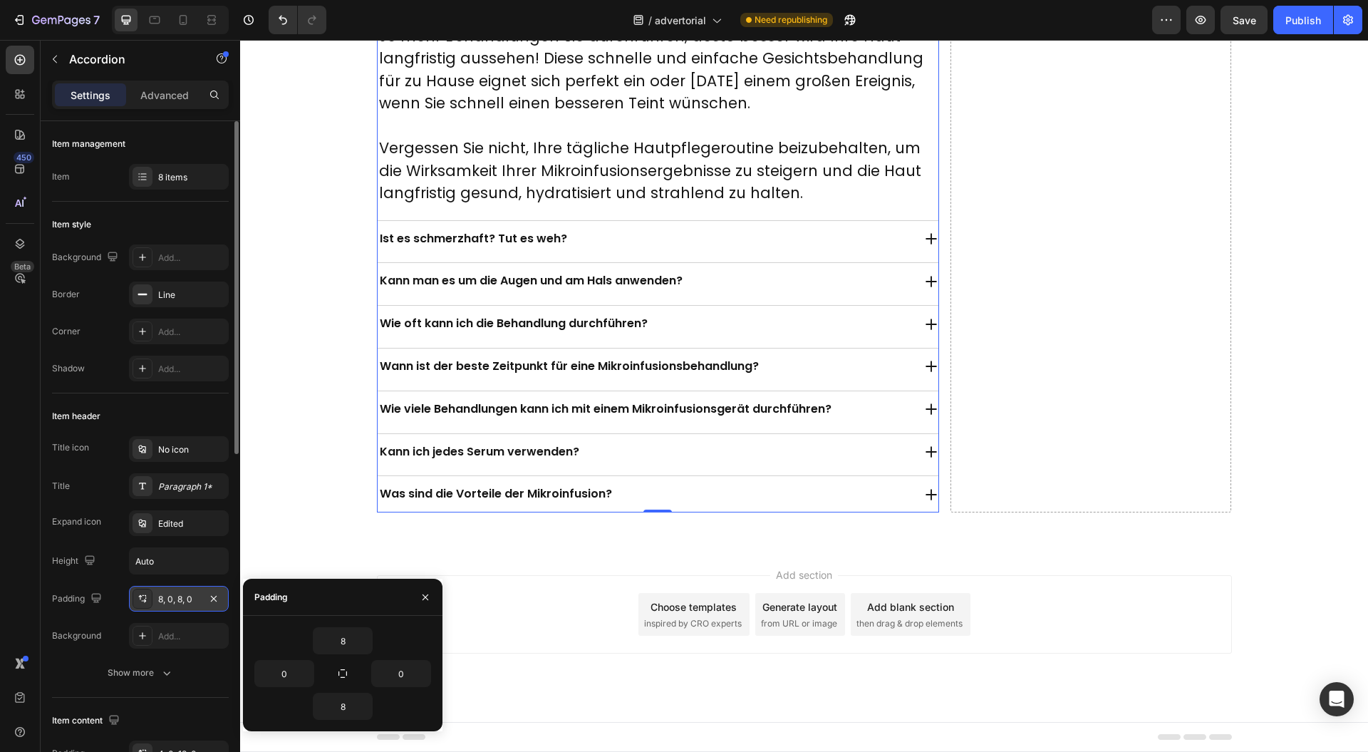
click at [178, 594] on div "8, 0, 8, 0" at bounding box center [178, 599] width 41 height 13
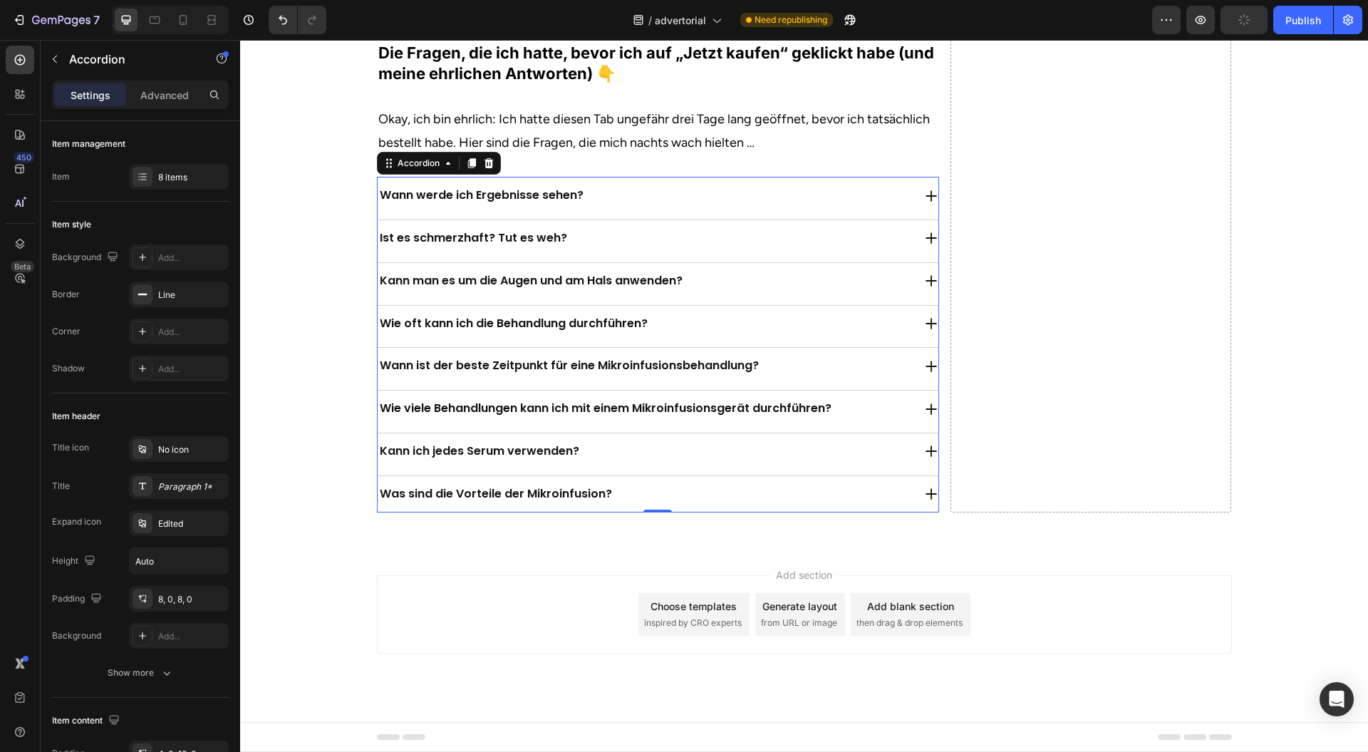
click at [554, 206] on p "Wann werde ich Ergebnisse sehen?" at bounding box center [482, 195] width 204 height 21
click at [627, 208] on div "Wann werde ich Ergebnisse sehen?" at bounding box center [645, 195] width 535 height 25
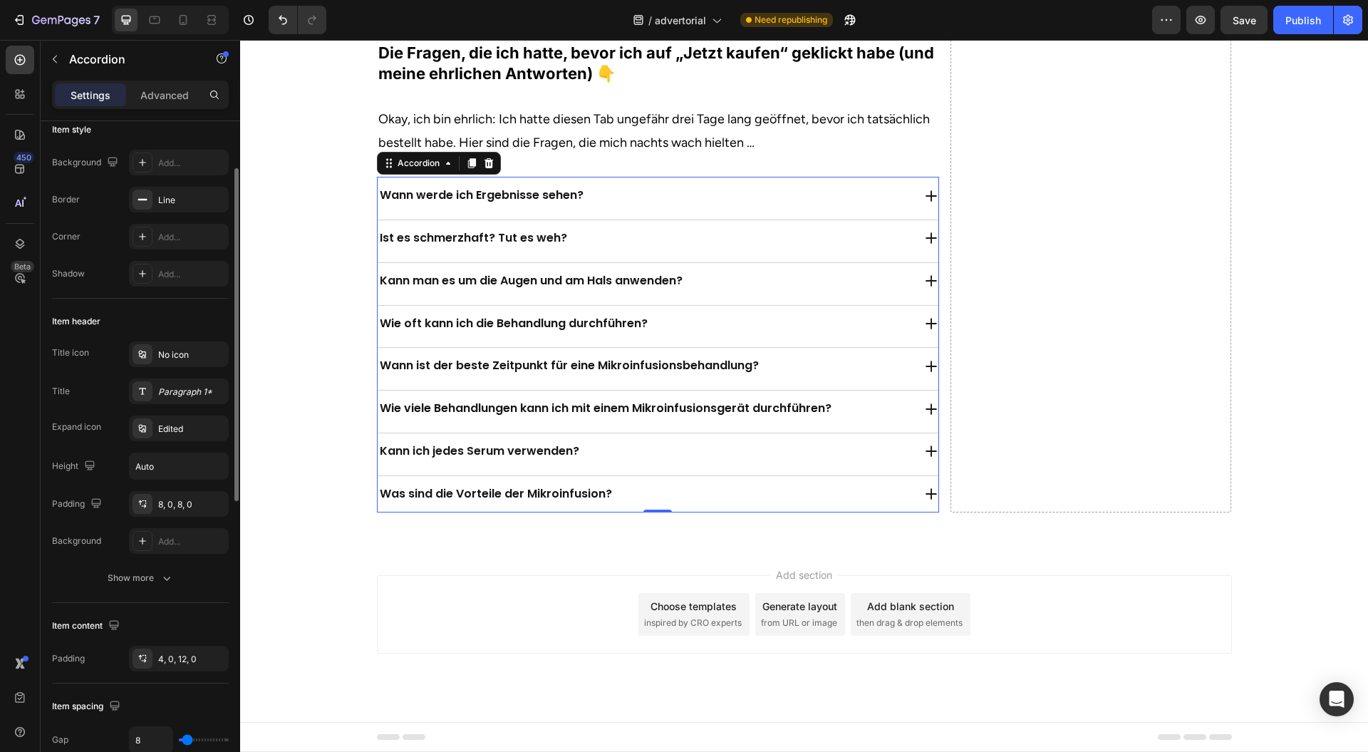
scroll to position [285, 0]
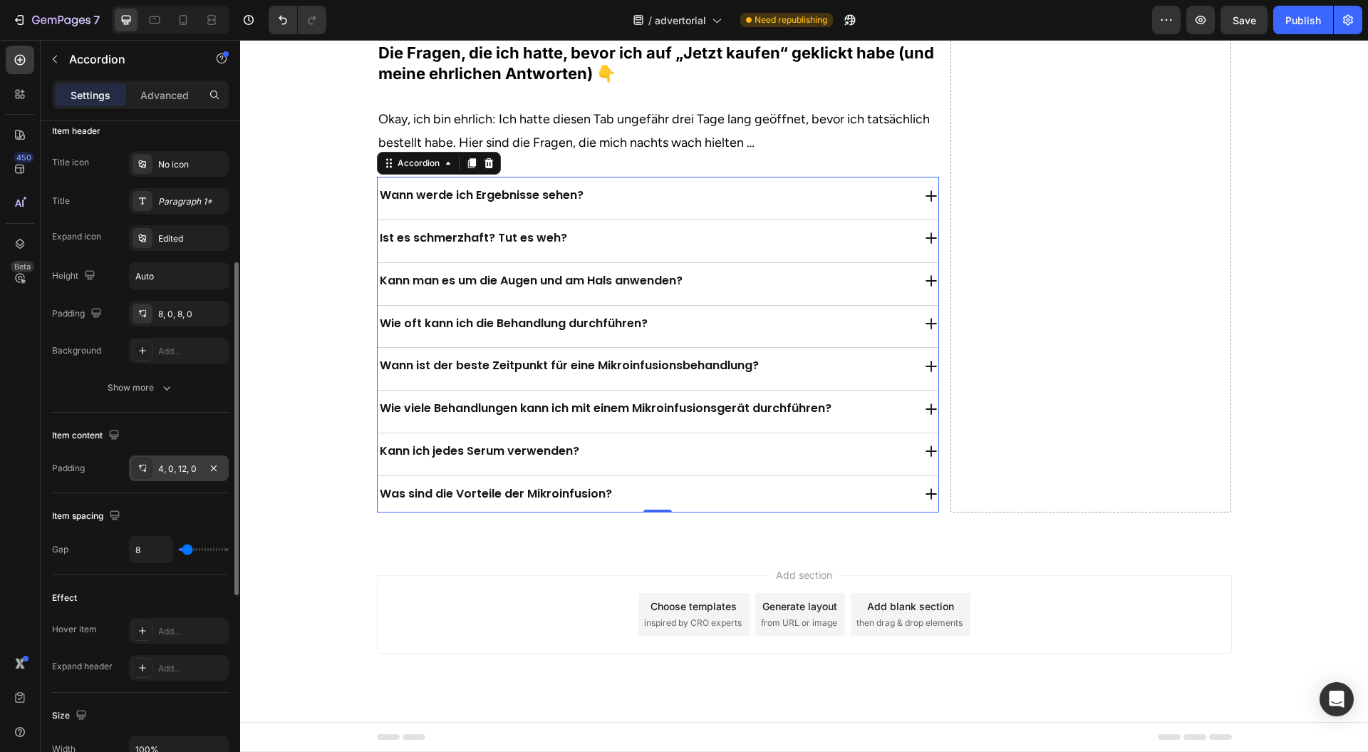
click at [168, 470] on div "4, 0, 12, 0" at bounding box center [178, 469] width 41 height 13
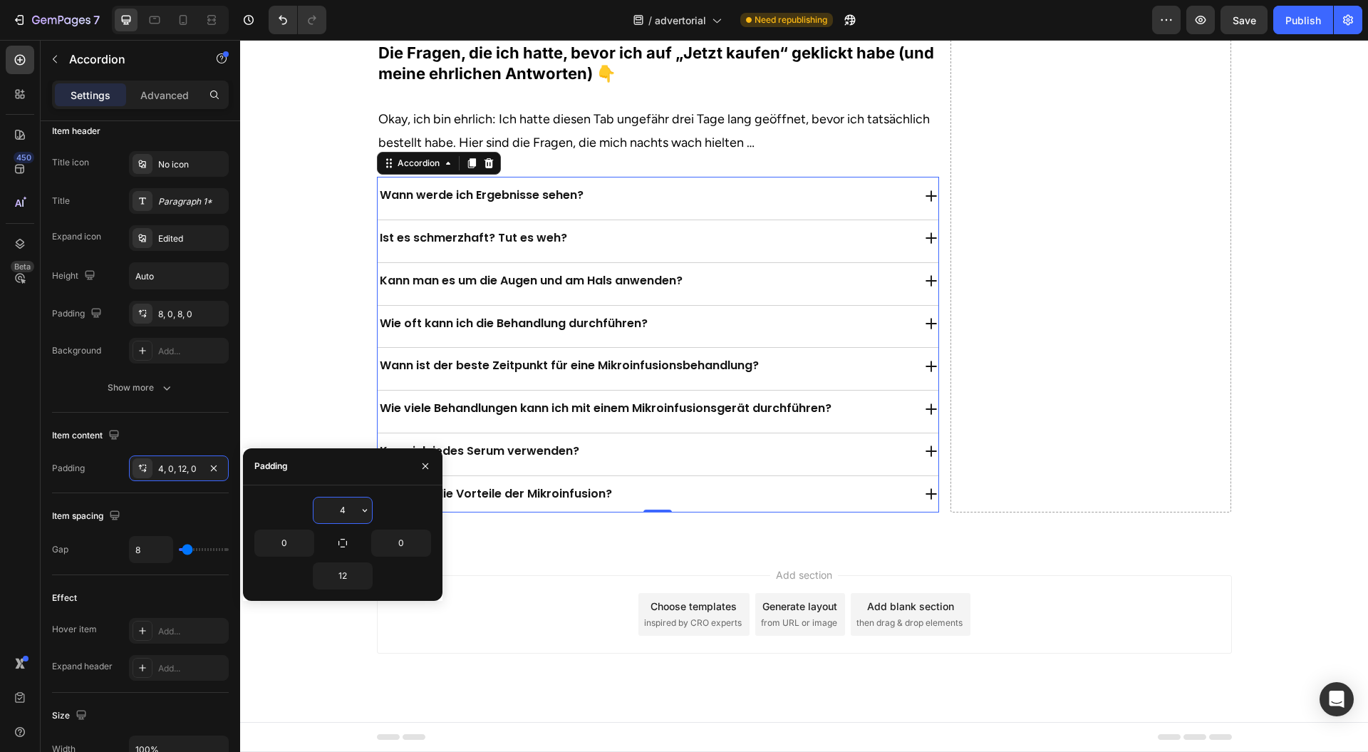
click at [352, 514] on input "4" at bounding box center [343, 510] width 58 height 26
type input "12"
click at [423, 473] on button "button" at bounding box center [425, 466] width 23 height 23
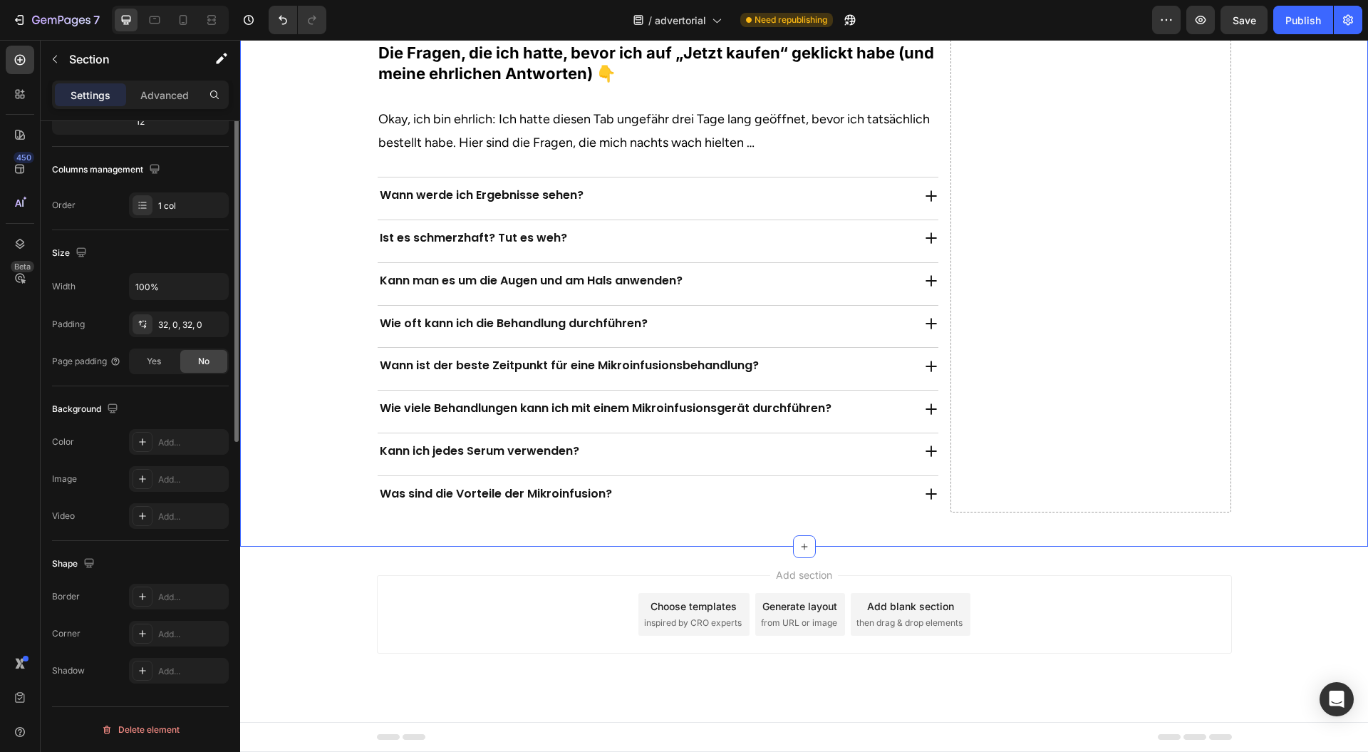
scroll to position [0, 0]
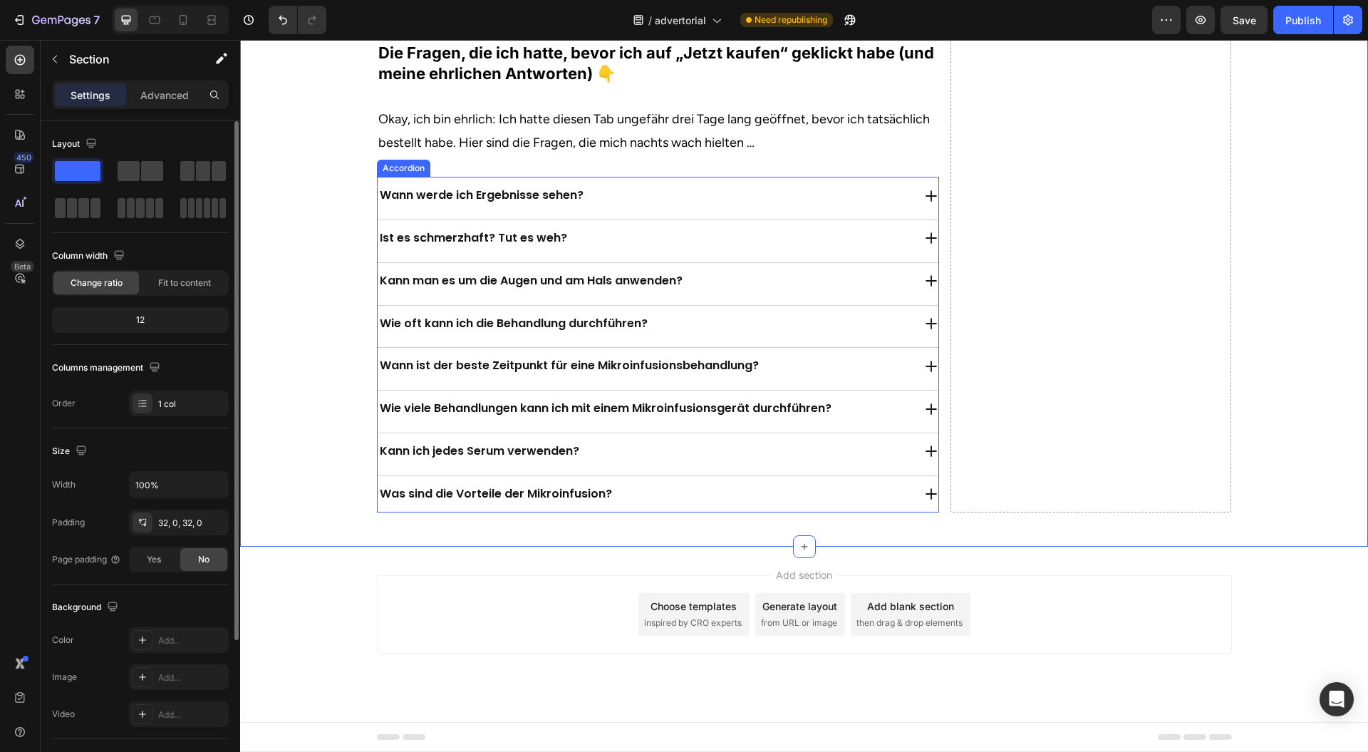
click at [619, 208] on div "Wann werde ich Ergebnisse sehen?" at bounding box center [645, 195] width 535 height 25
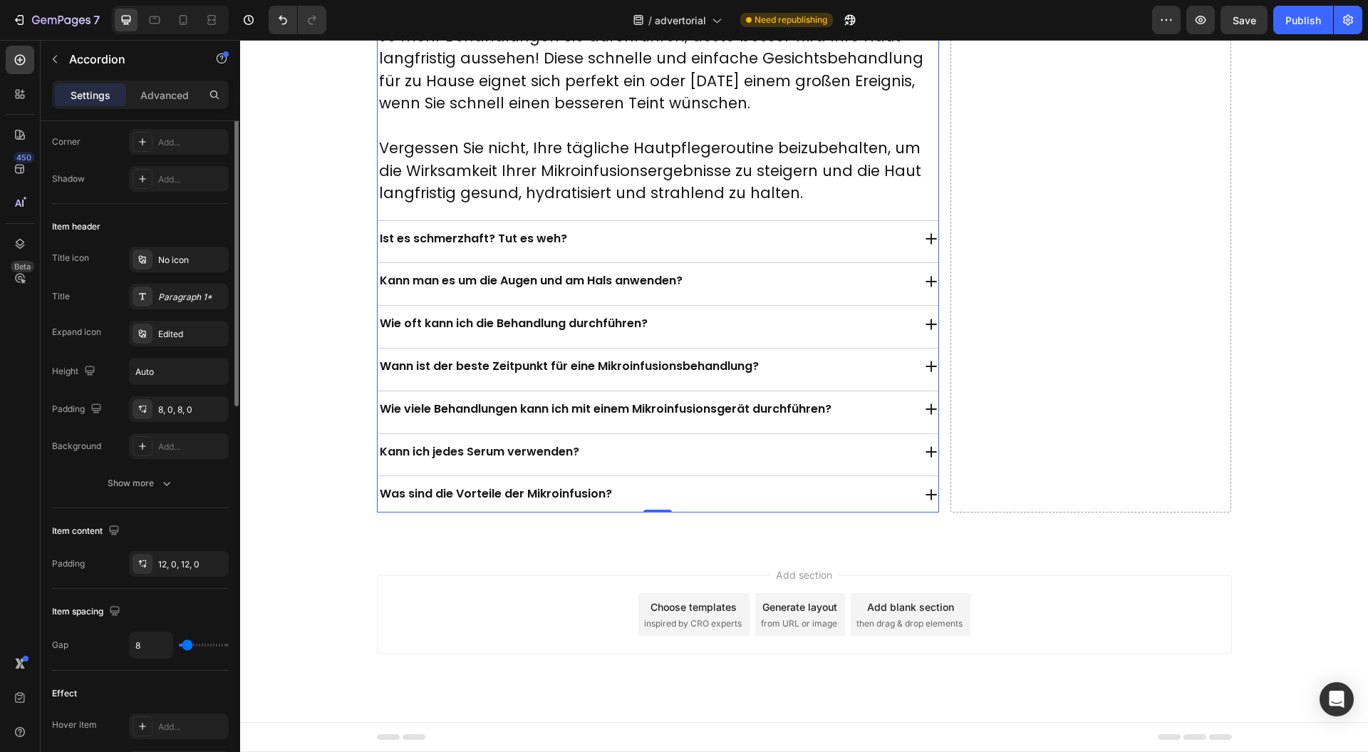
scroll to position [95, 0]
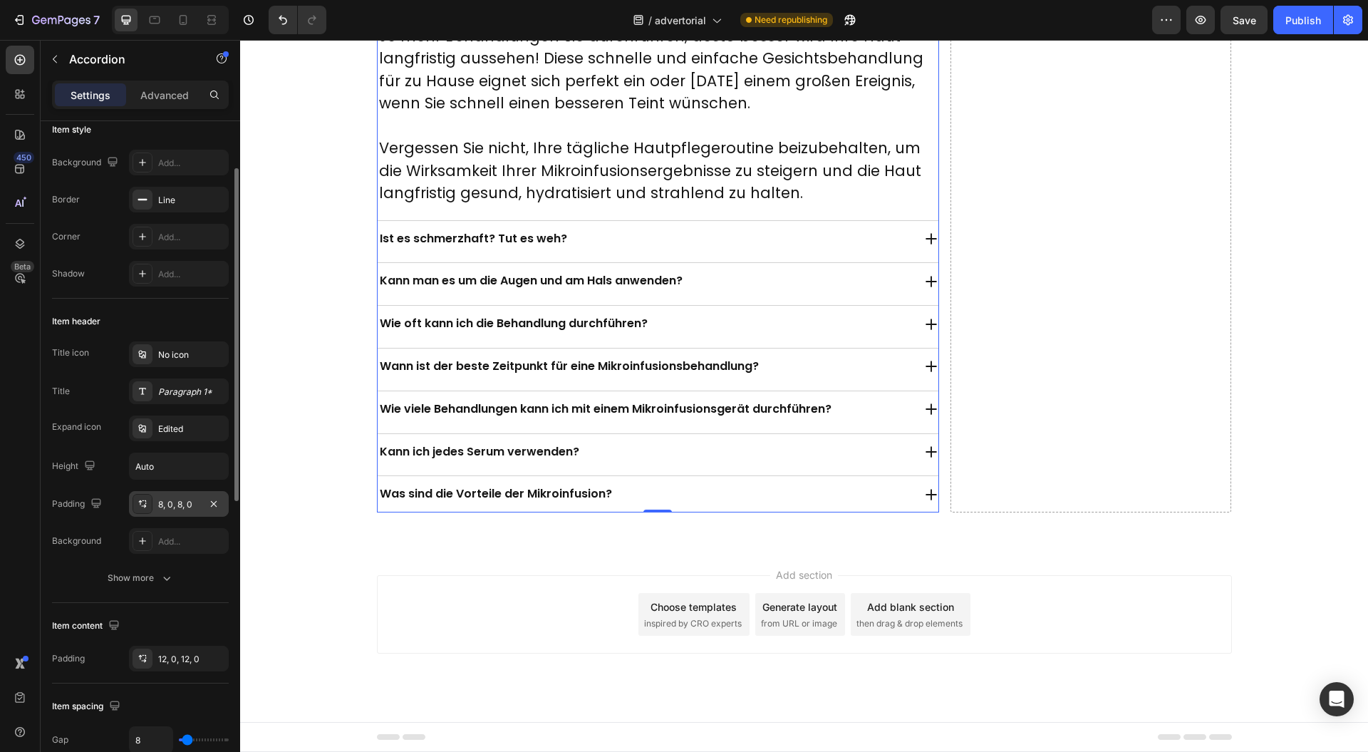
click at [187, 510] on div "8, 0, 8, 0" at bounding box center [179, 504] width 100 height 26
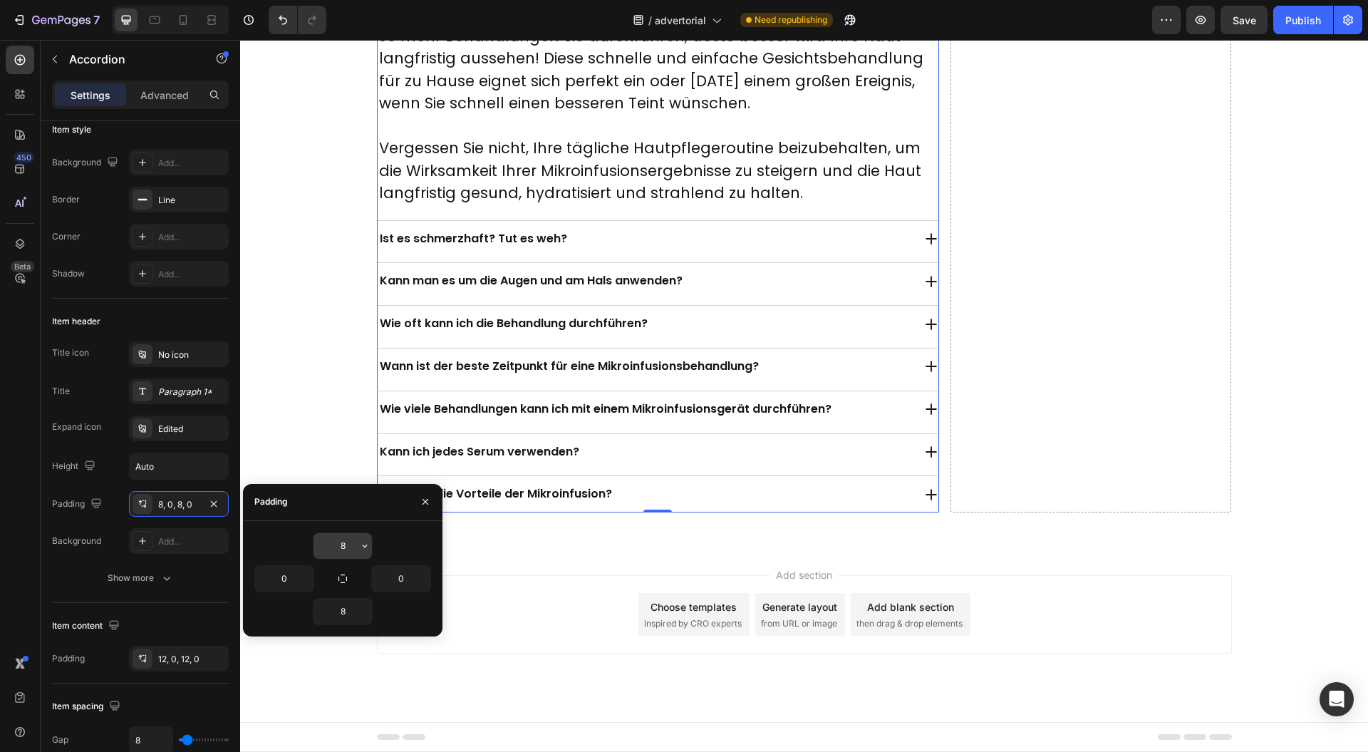
click at [346, 539] on input "8" at bounding box center [343, 546] width 58 height 26
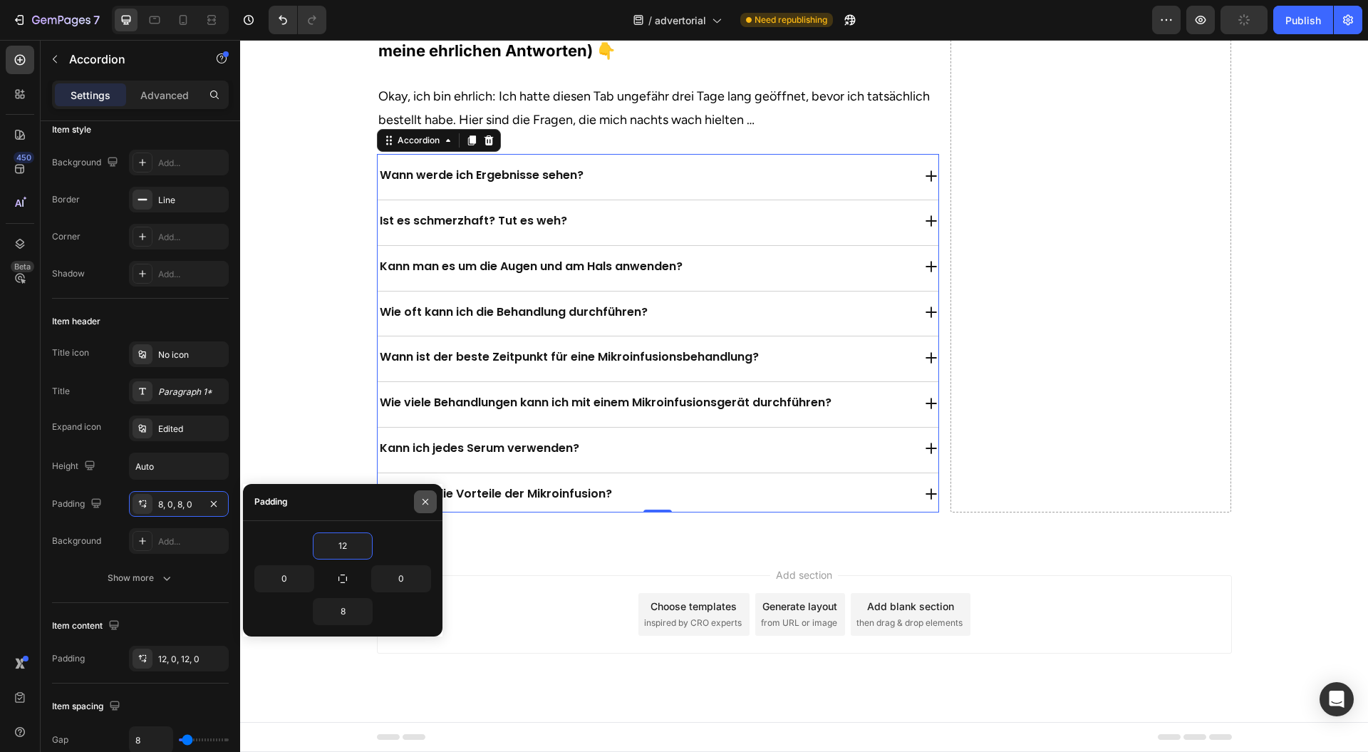
click at [423, 502] on icon "button" at bounding box center [425, 501] width 11 height 11
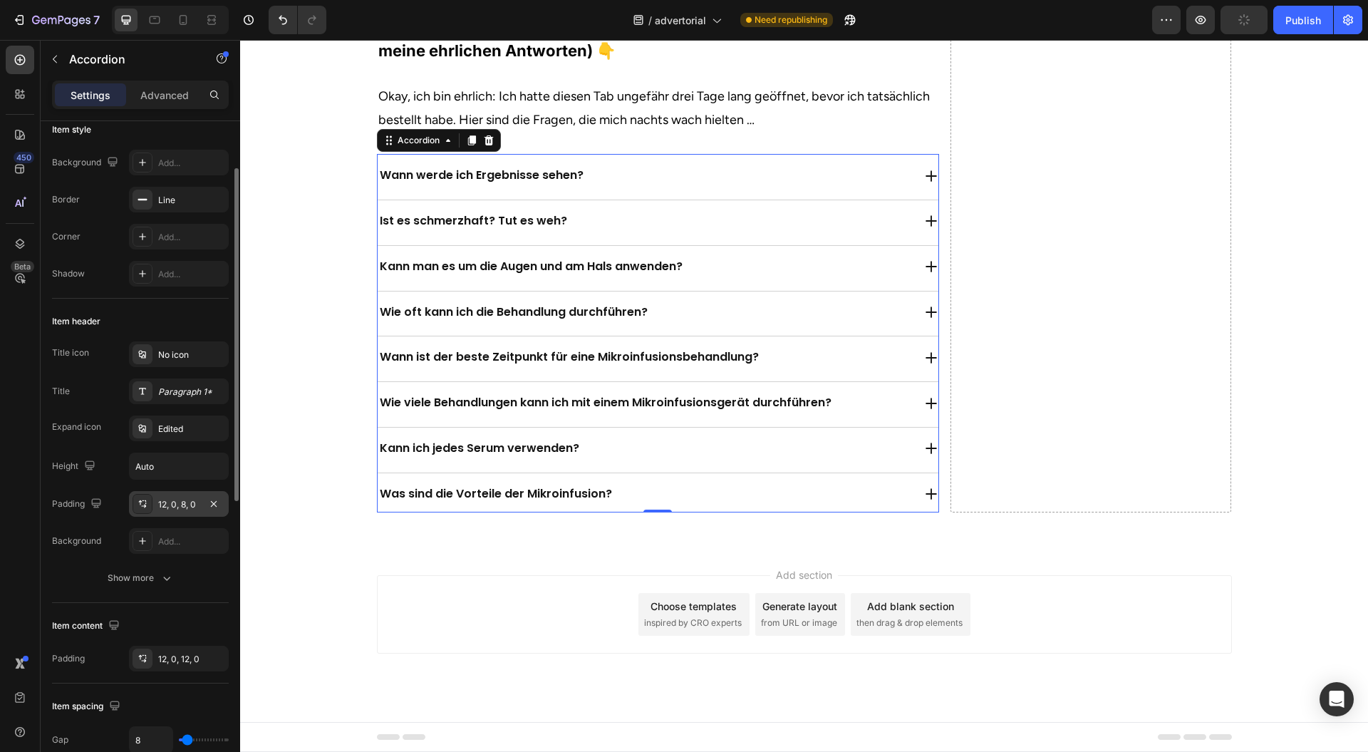
click at [189, 500] on div "12, 0, 8, 0" at bounding box center [178, 504] width 41 height 13
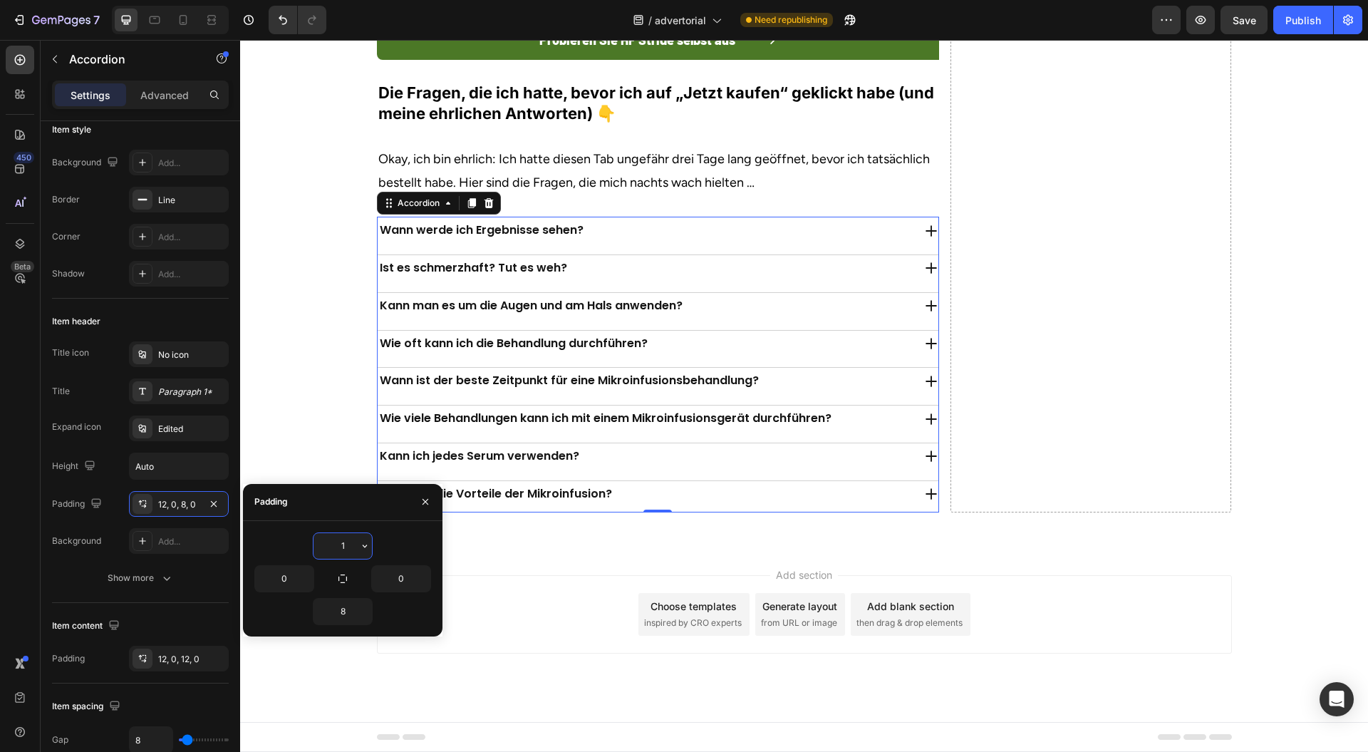
type input "16"
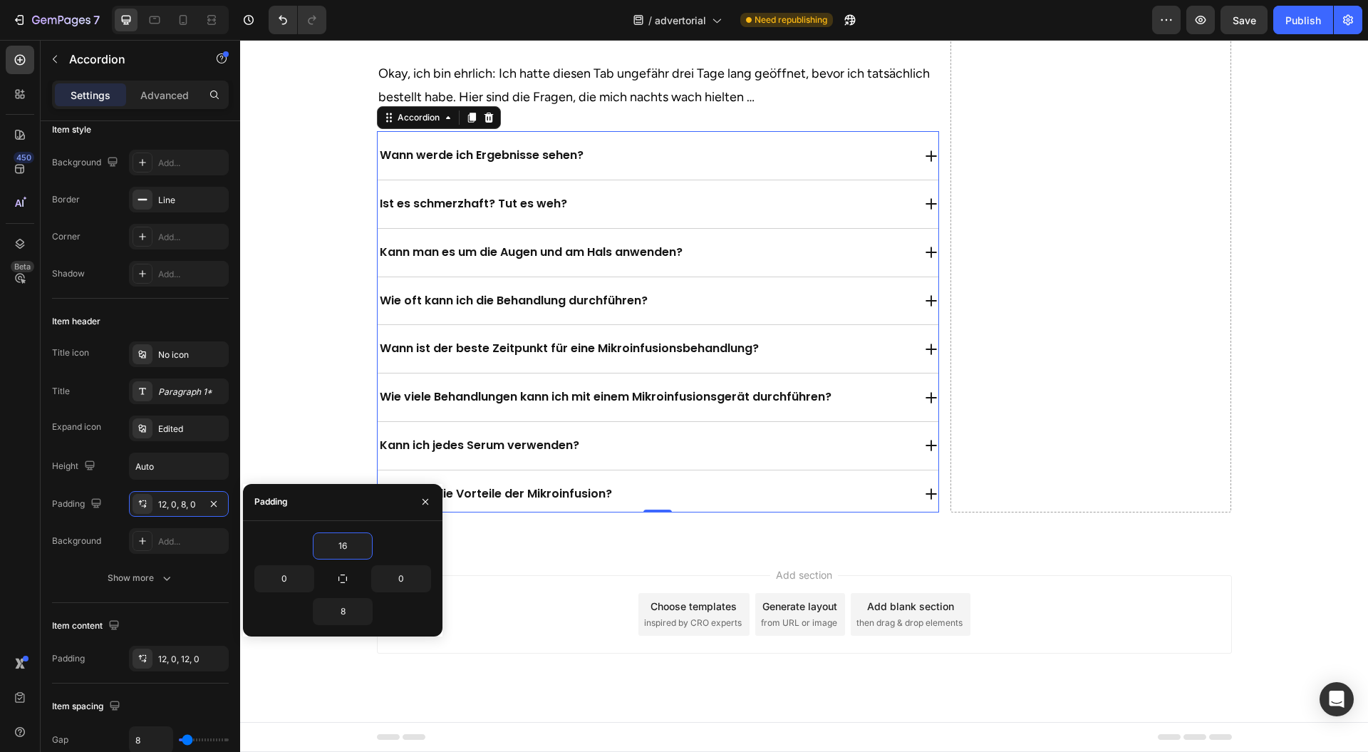
click at [424, 502] on icon "button" at bounding box center [425, 501] width 11 height 11
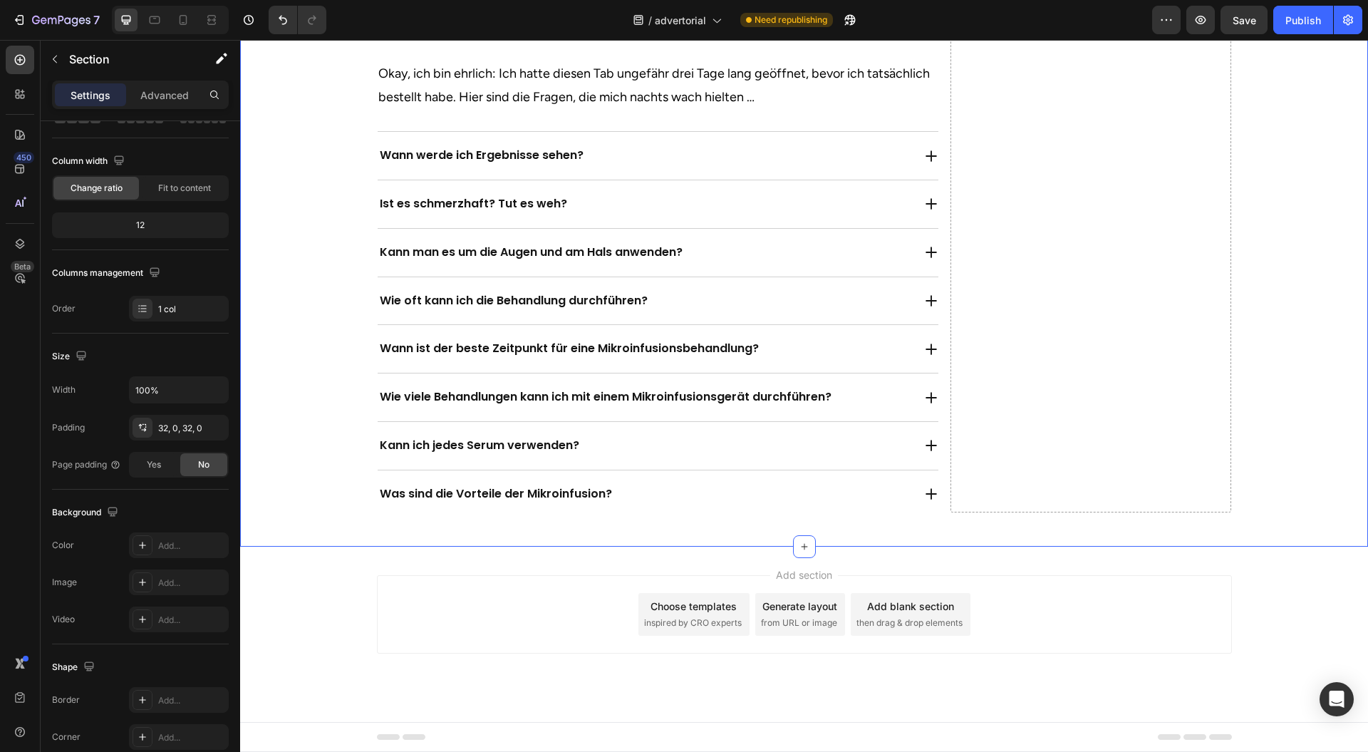
scroll to position [0, 0]
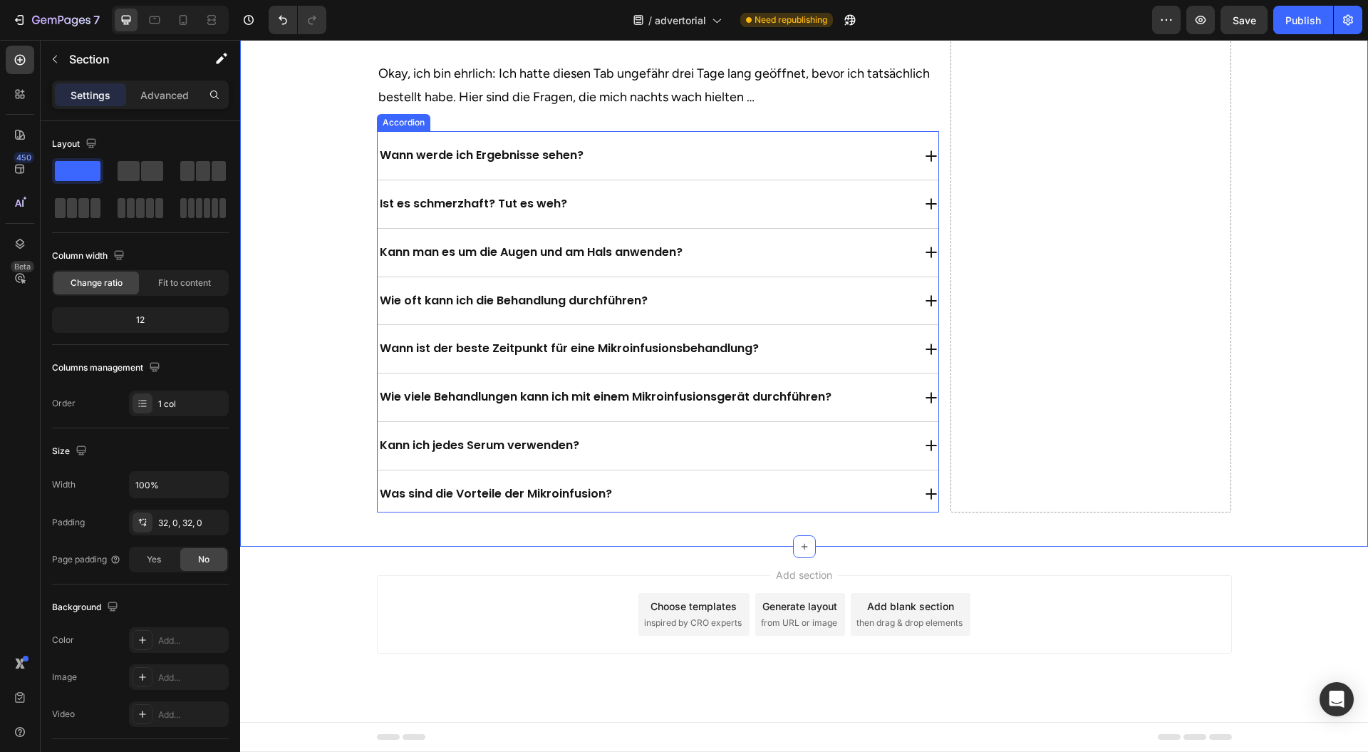
click at [528, 166] on p "Wann werde ich Ergebnisse sehen?" at bounding box center [482, 155] width 204 height 21
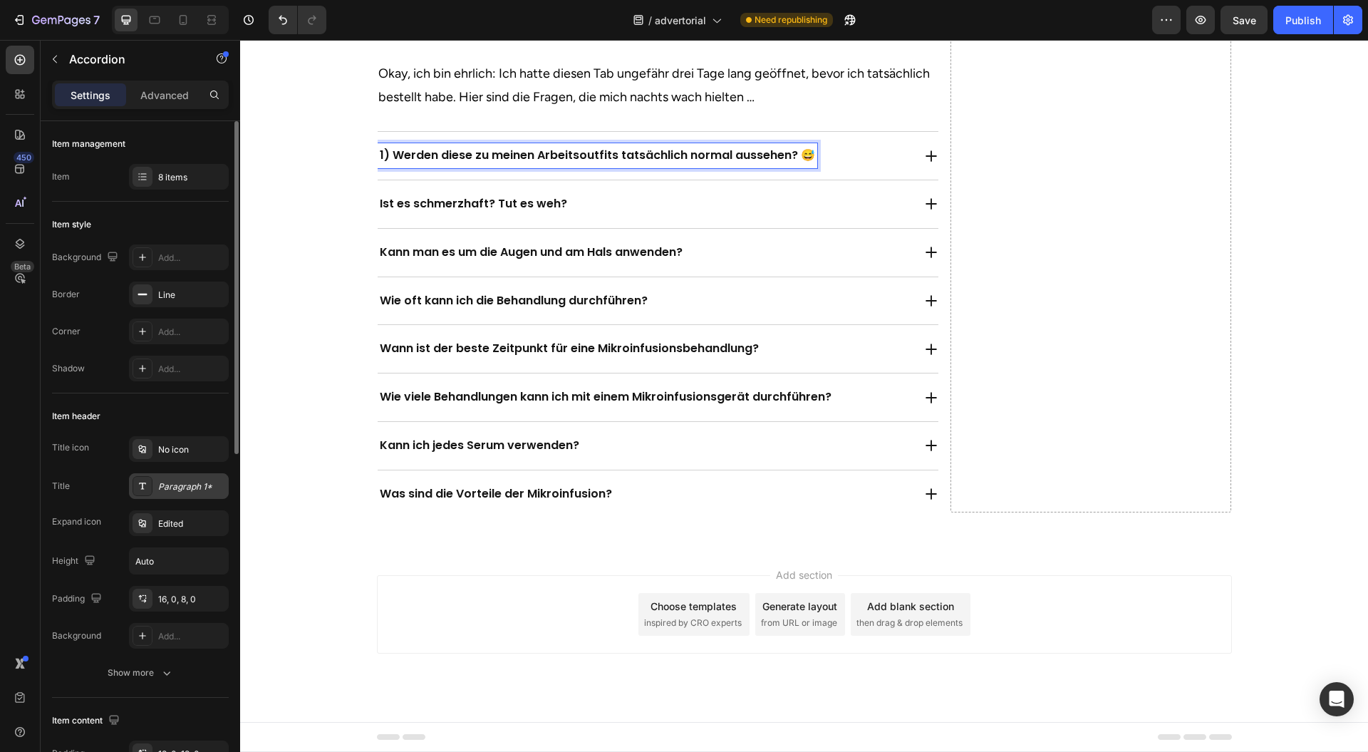
click at [185, 475] on div "Paragraph 1*" at bounding box center [179, 486] width 100 height 26
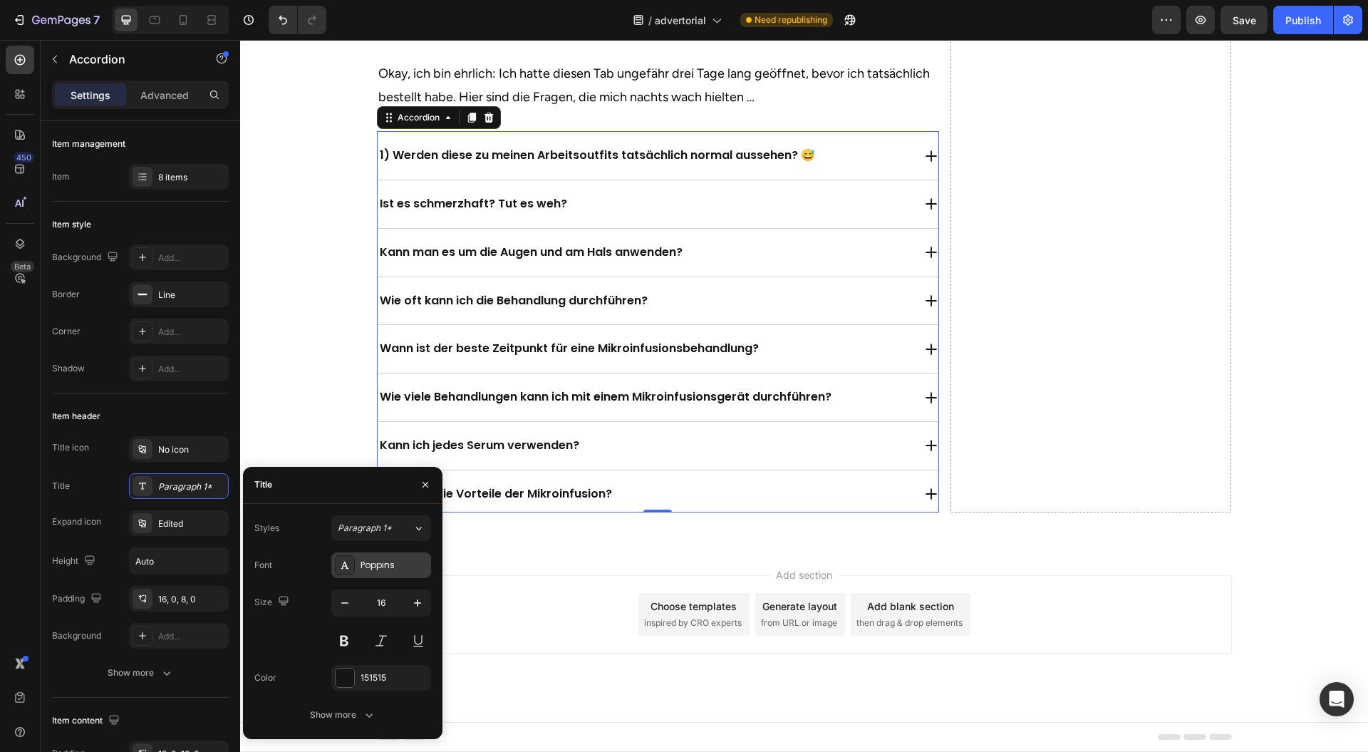
click at [395, 564] on div "Poppins" at bounding box center [394, 565] width 67 height 13
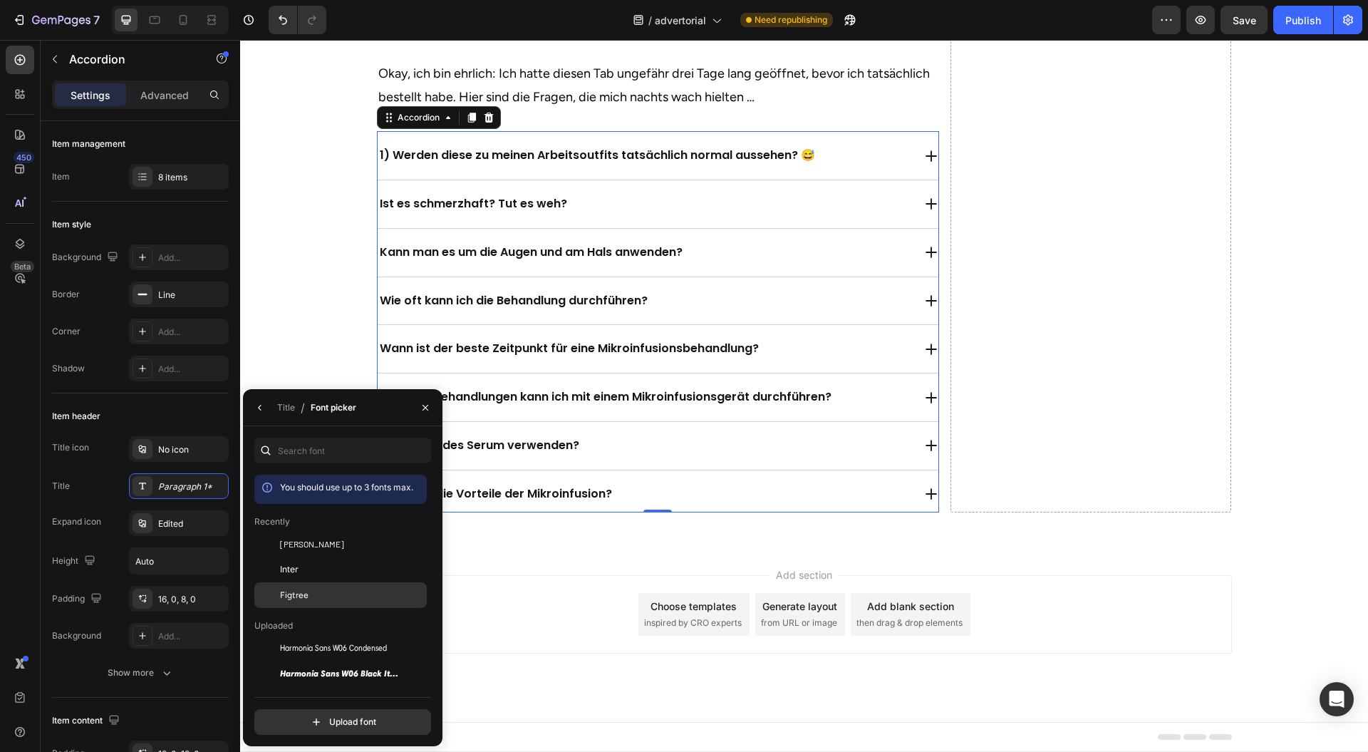
click at [319, 589] on div "Figtree" at bounding box center [352, 595] width 144 height 13
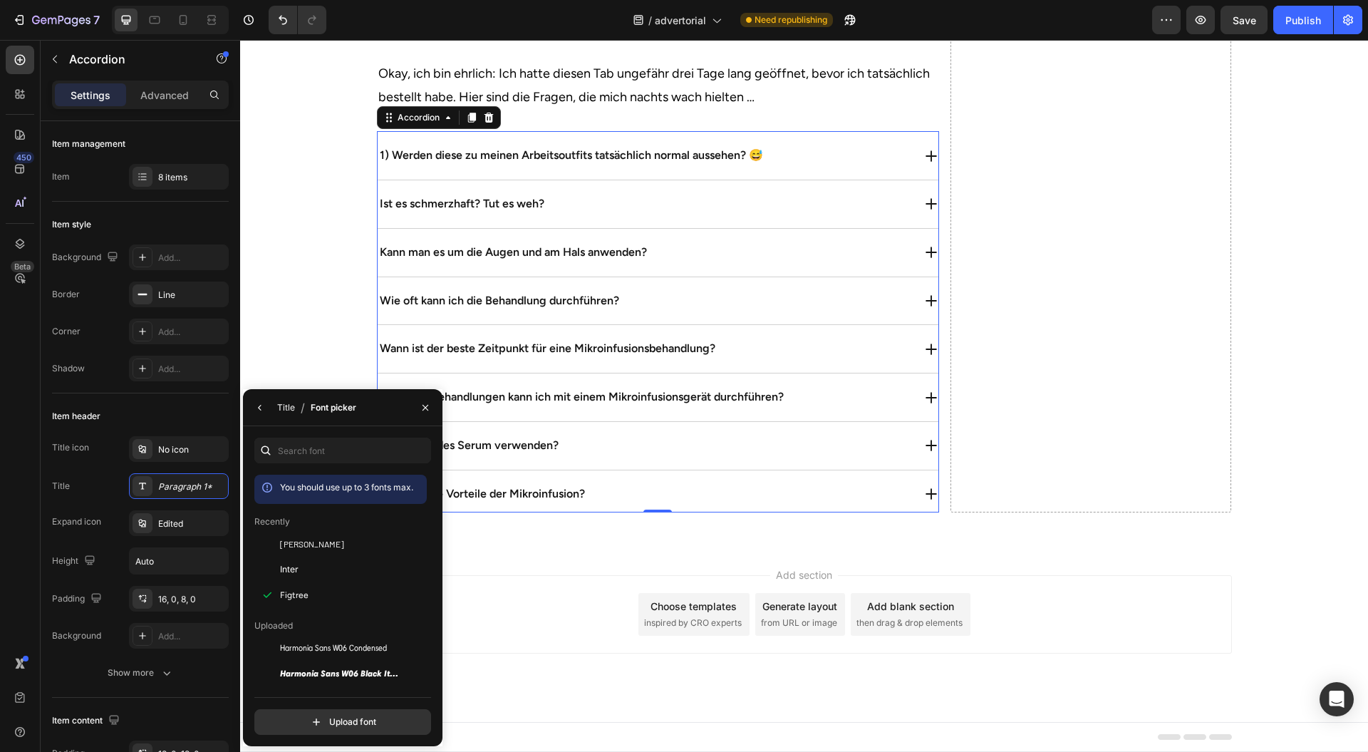
click at [279, 409] on div "Title" at bounding box center [286, 407] width 18 height 13
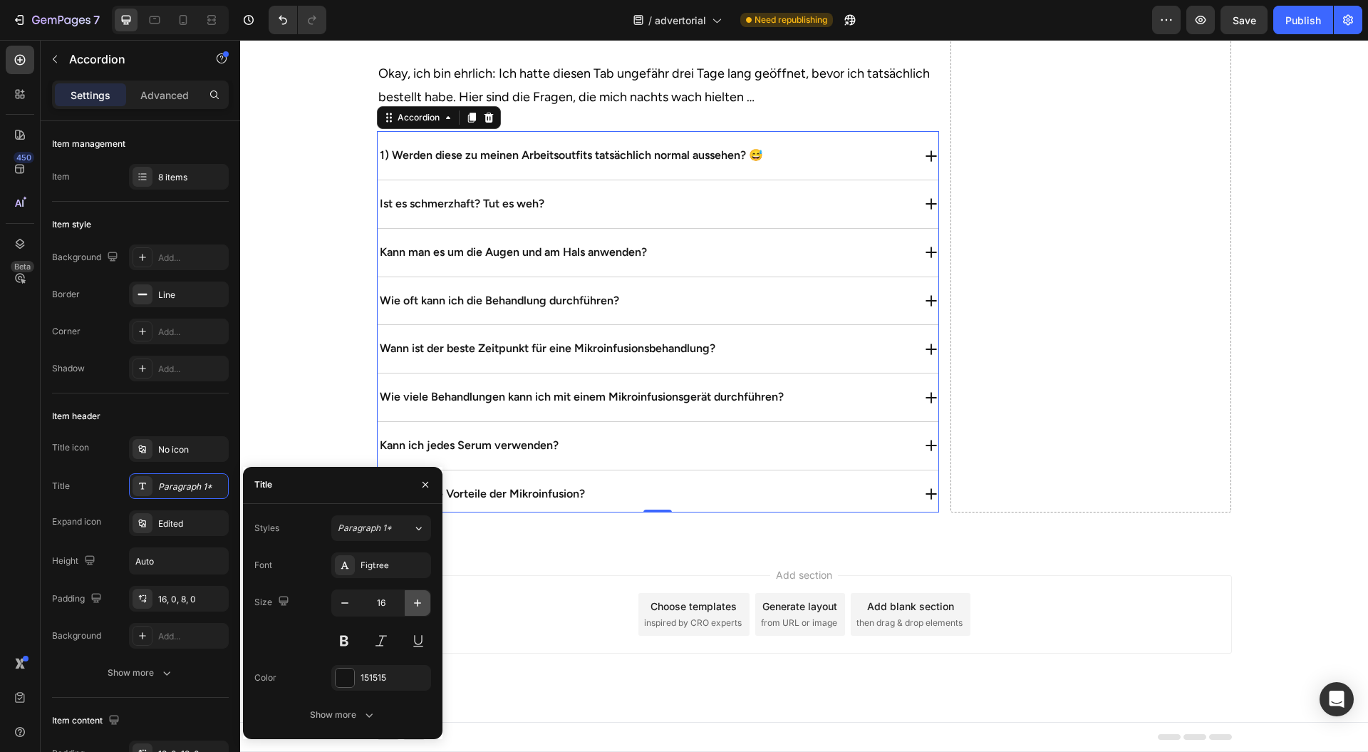
click at [415, 597] on icon "button" at bounding box center [418, 603] width 14 height 14
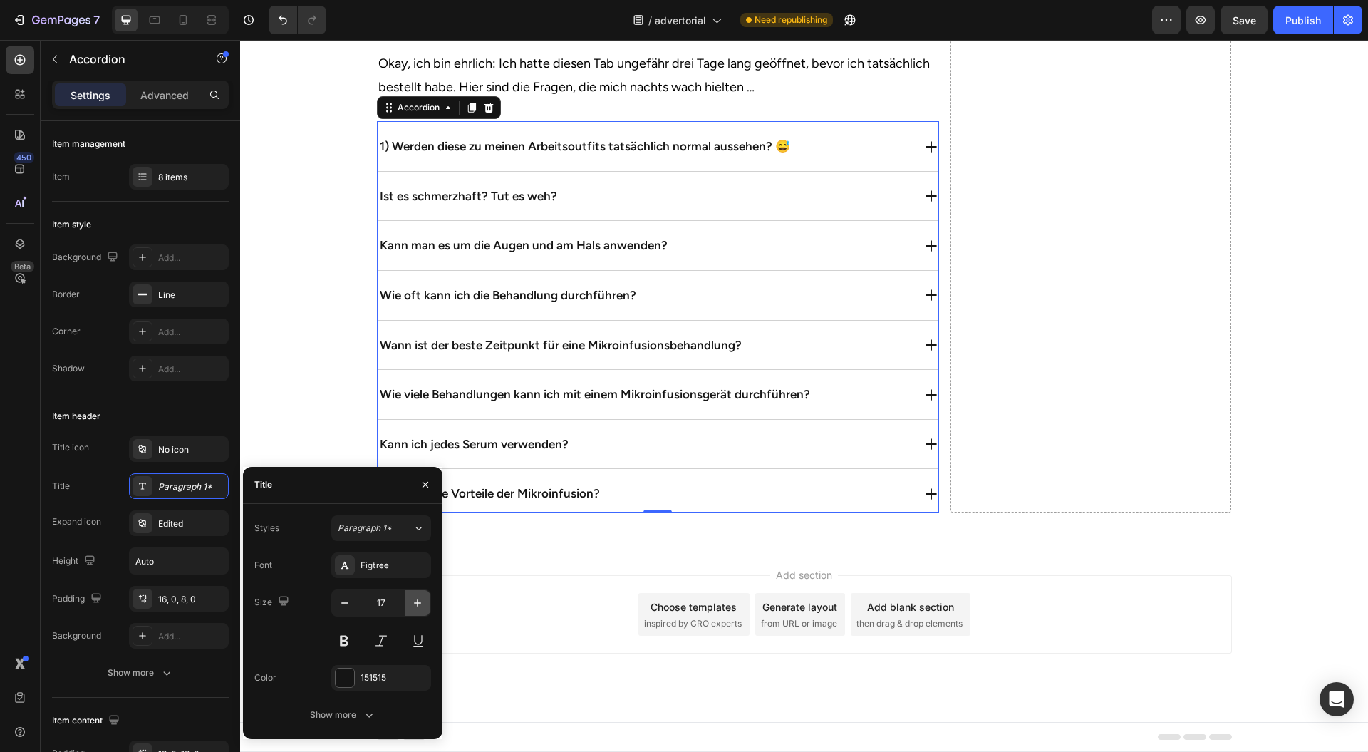
click at [416, 597] on icon "button" at bounding box center [418, 603] width 14 height 14
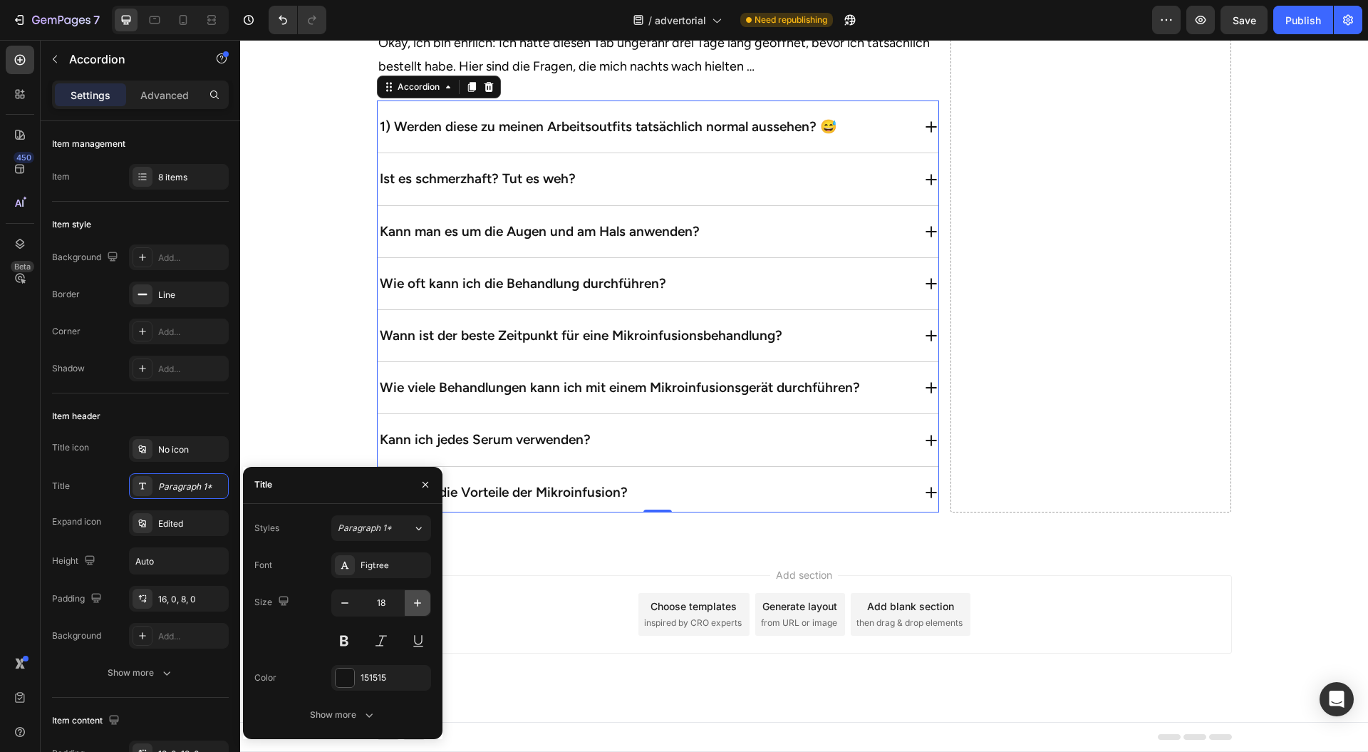
type input "19"
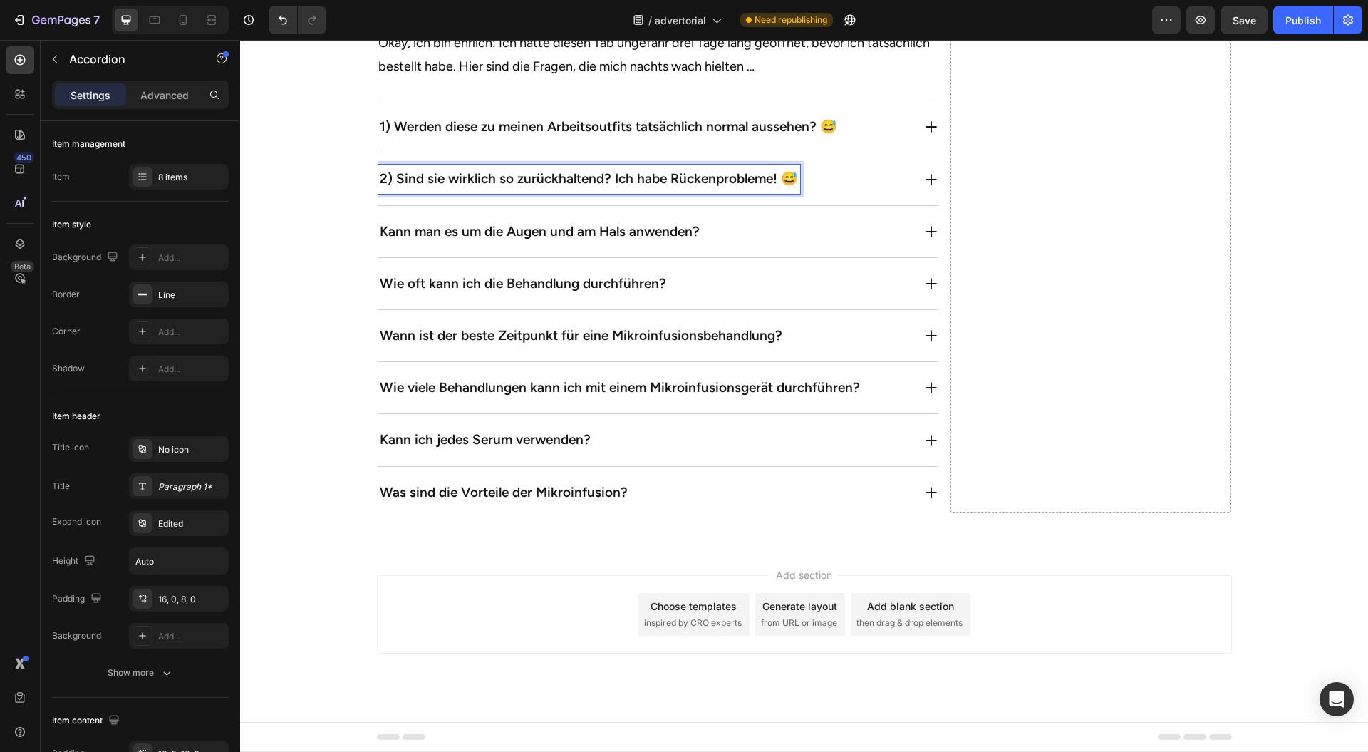
click at [521, 252] on div "Kann man es um die Augen und am Hals anwenden?" at bounding box center [658, 229] width 561 height 46
click at [512, 244] on p "Kann man es um die Augen und am Hals anwenden?" at bounding box center [540, 232] width 320 height 24
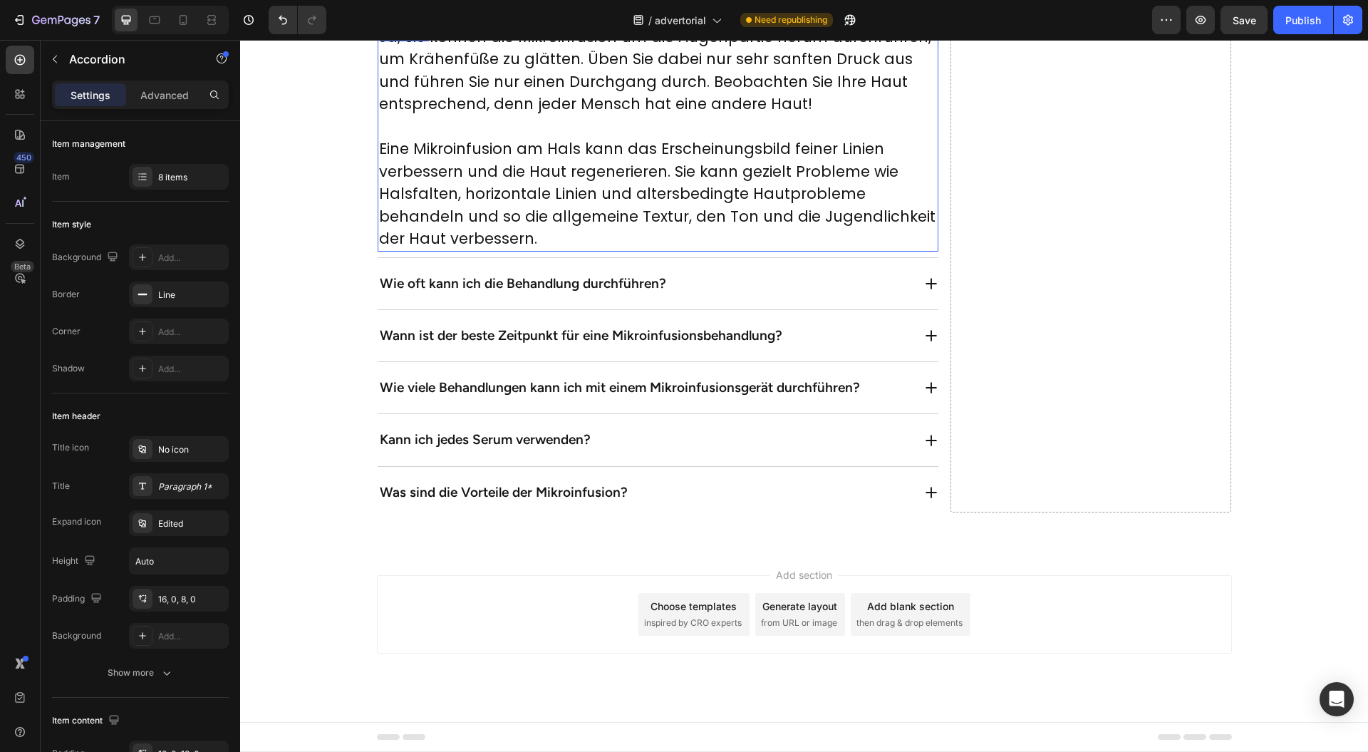
click at [516, 115] on p "Ja, Sie können die Mikroinfusion um die Augenpartie herum durchführen, um Krähe…" at bounding box center [658, 71] width 558 height 90
click at [742, 19] on div "3) Anfangs skeptisch wegen des Preises, aber... 💸" at bounding box center [645, 4] width 535 height 29
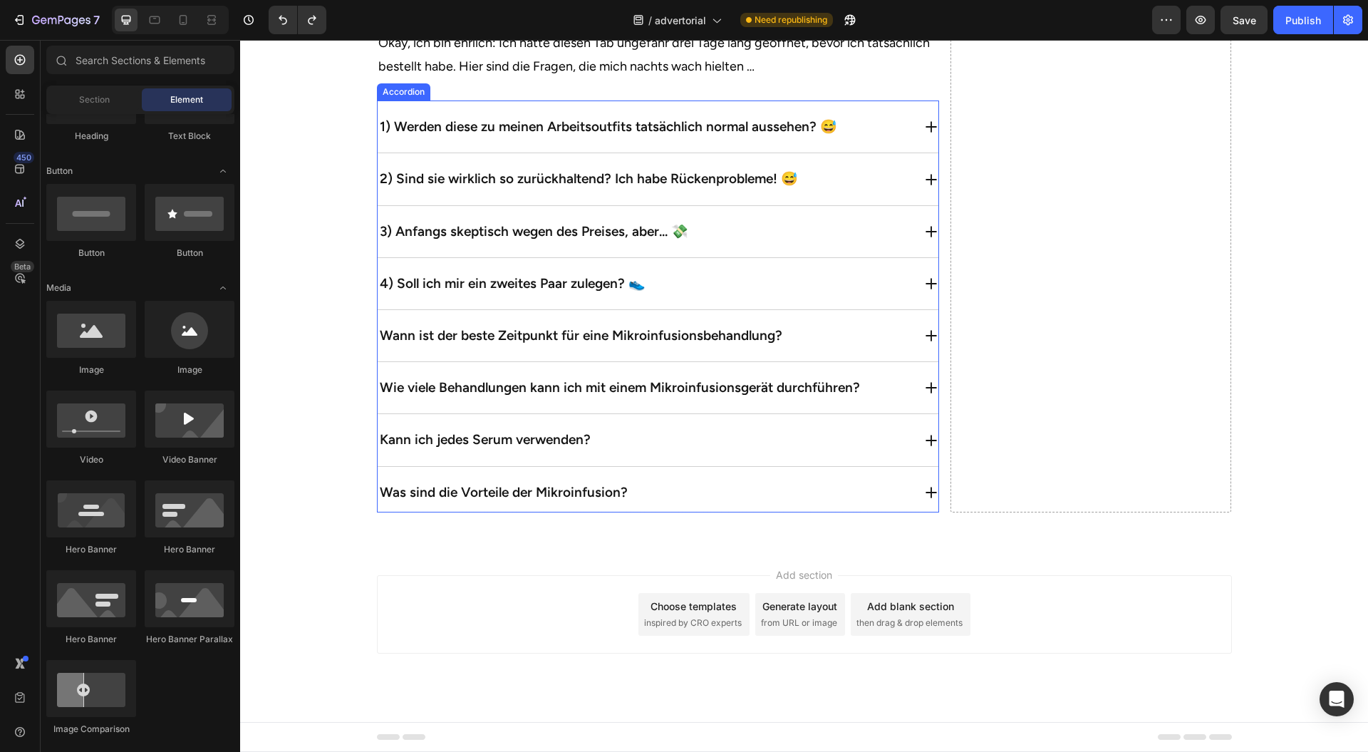
scroll to position [5952, 0]
click at [492, 348] on p "Wann ist der beste Zeitpunkt für eine Mikroinfusionsbehandlung?" at bounding box center [581, 336] width 403 height 24
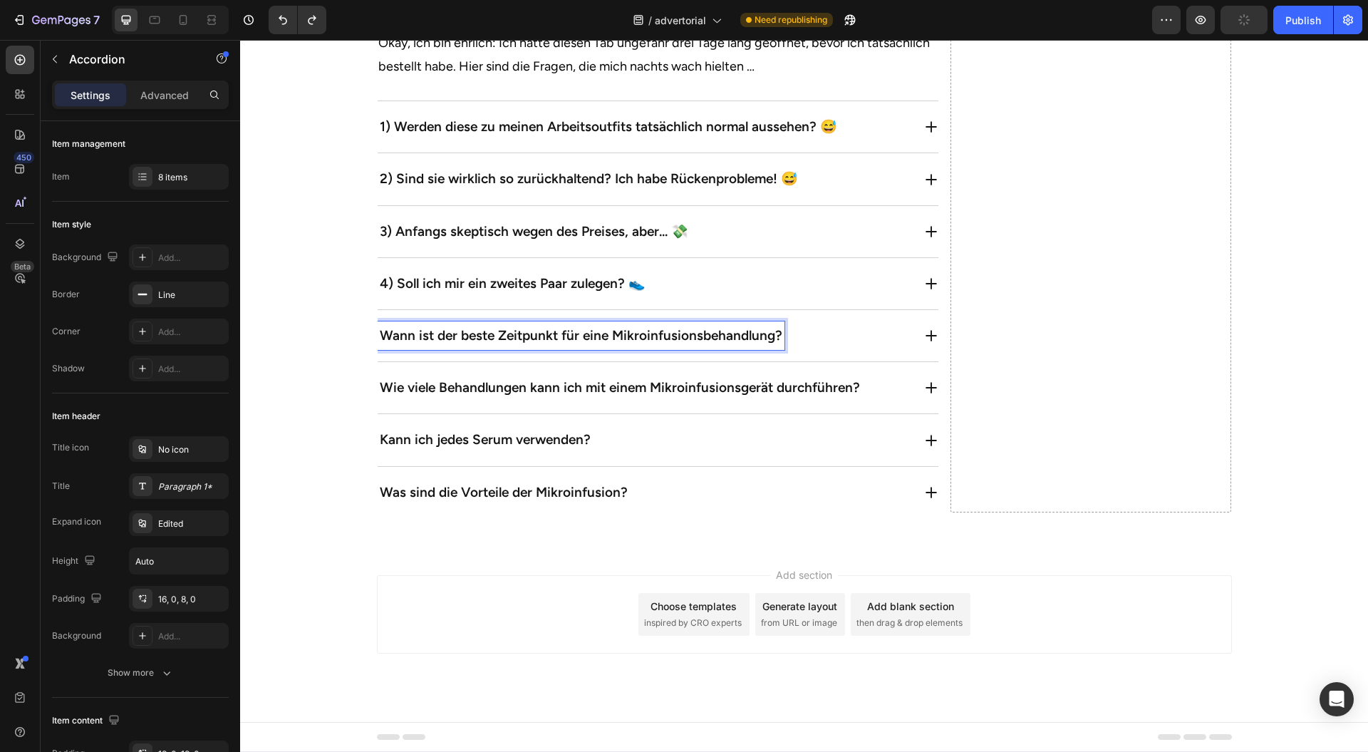
click at [497, 348] on p "Wann ist der beste Zeitpunkt für eine Mikroinfusionsbehandlung?" at bounding box center [581, 336] width 403 height 24
click at [878, 402] on div "Wie viele Behandlungen kann ich mit einem Mikroinfusionsgerät durchführen?" at bounding box center [645, 387] width 535 height 29
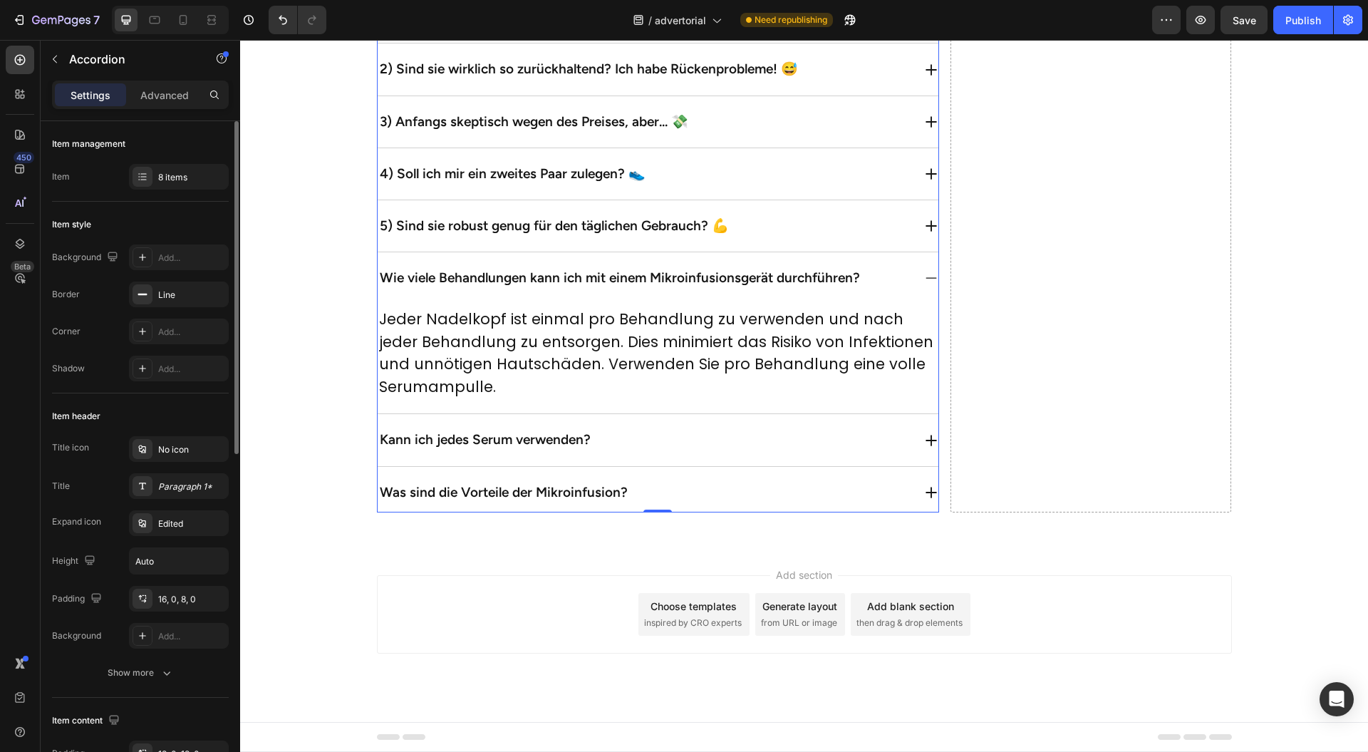
click at [198, 393] on div "Item management Item 8 items" at bounding box center [140, 545] width 177 height 304
click at [191, 393] on div "Item management Item 8 items" at bounding box center [140, 545] width 177 height 304
click at [188, 185] on div "8 items" at bounding box center [179, 177] width 100 height 26
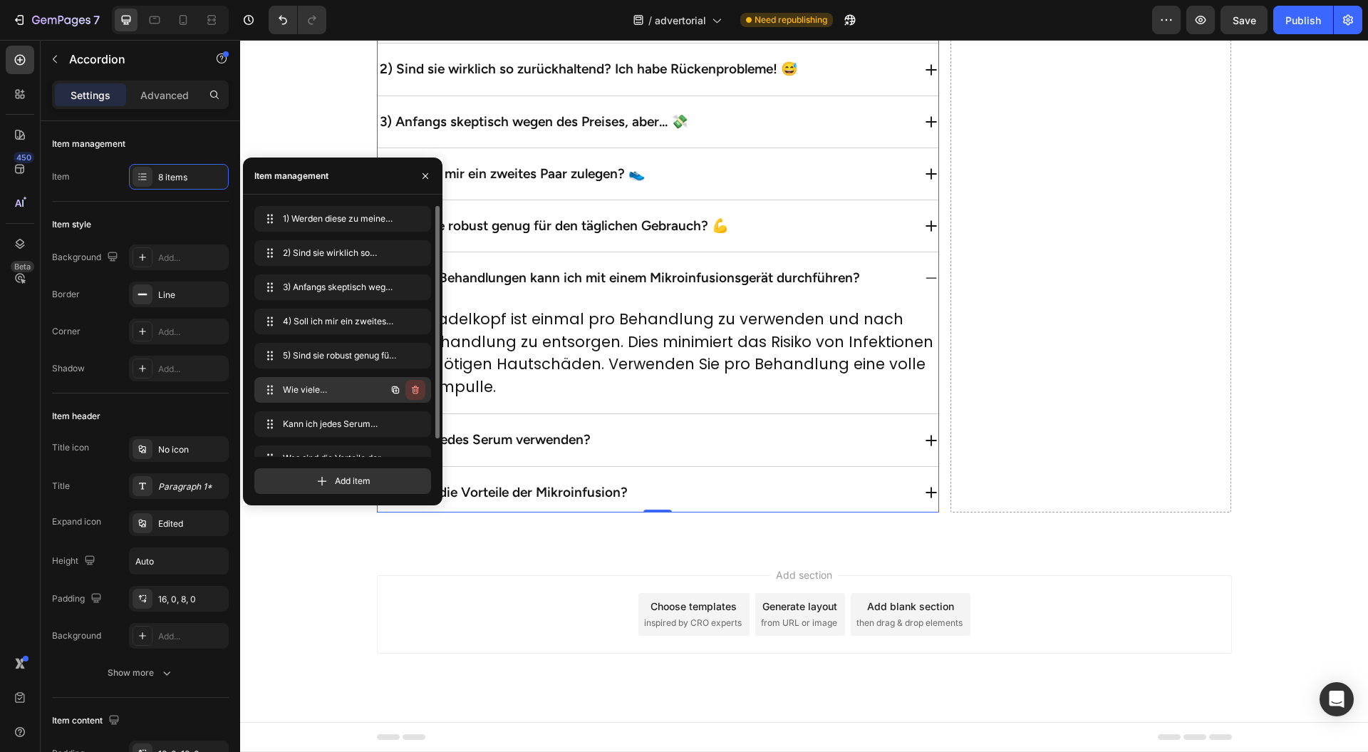
click at [415, 391] on icon "button" at bounding box center [414, 391] width 1 height 4
click at [415, 391] on div "Delete" at bounding box center [406, 389] width 26 height 13
click at [415, 468] on div "Add item" at bounding box center [342, 481] width 177 height 26
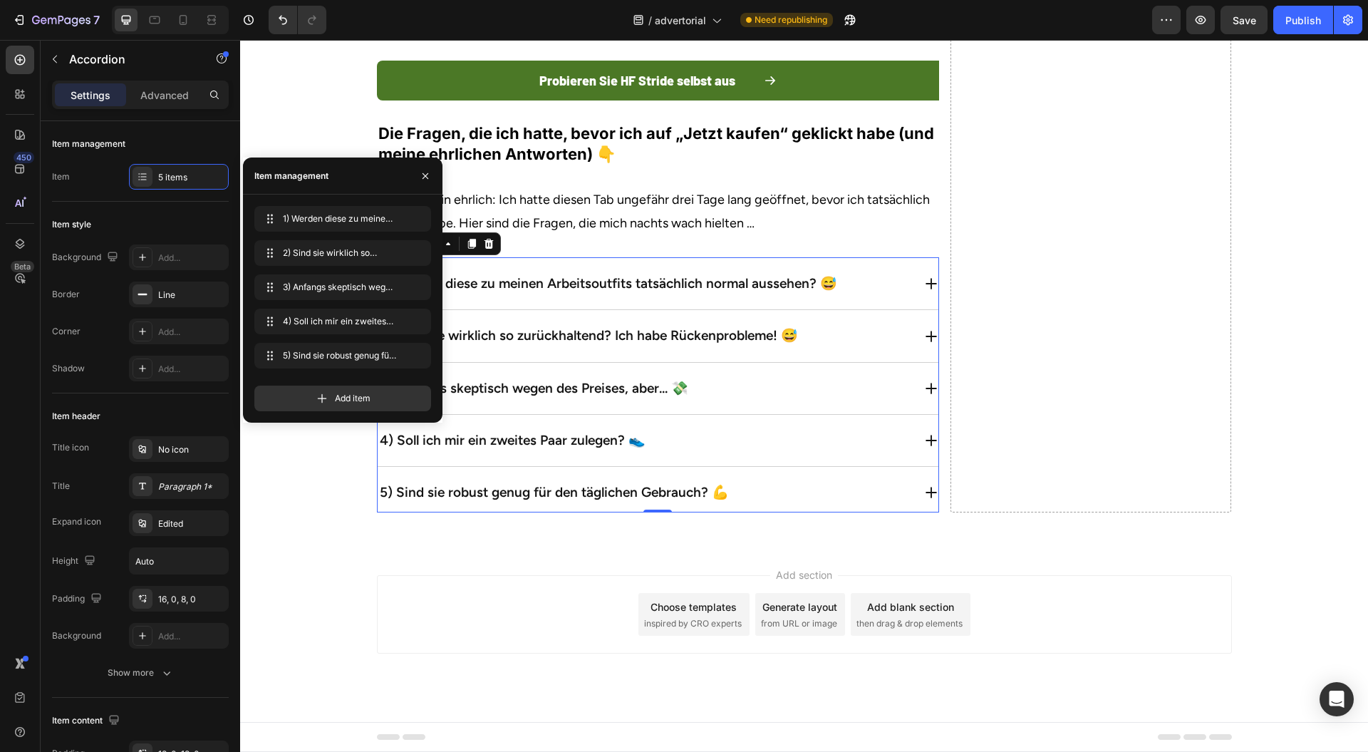
drag, startPoint x: 412, startPoint y: 387, endPoint x: 415, endPoint y: 376, distance: 11.1
drag, startPoint x: 655, startPoint y: 416, endPoint x: 889, endPoint y: 330, distance: 249.8
click at [889, 298] on div "1) Werden diese zu meinen Arbeitsoutfits tatsächlich normal aussehen? 😅" at bounding box center [645, 283] width 535 height 29
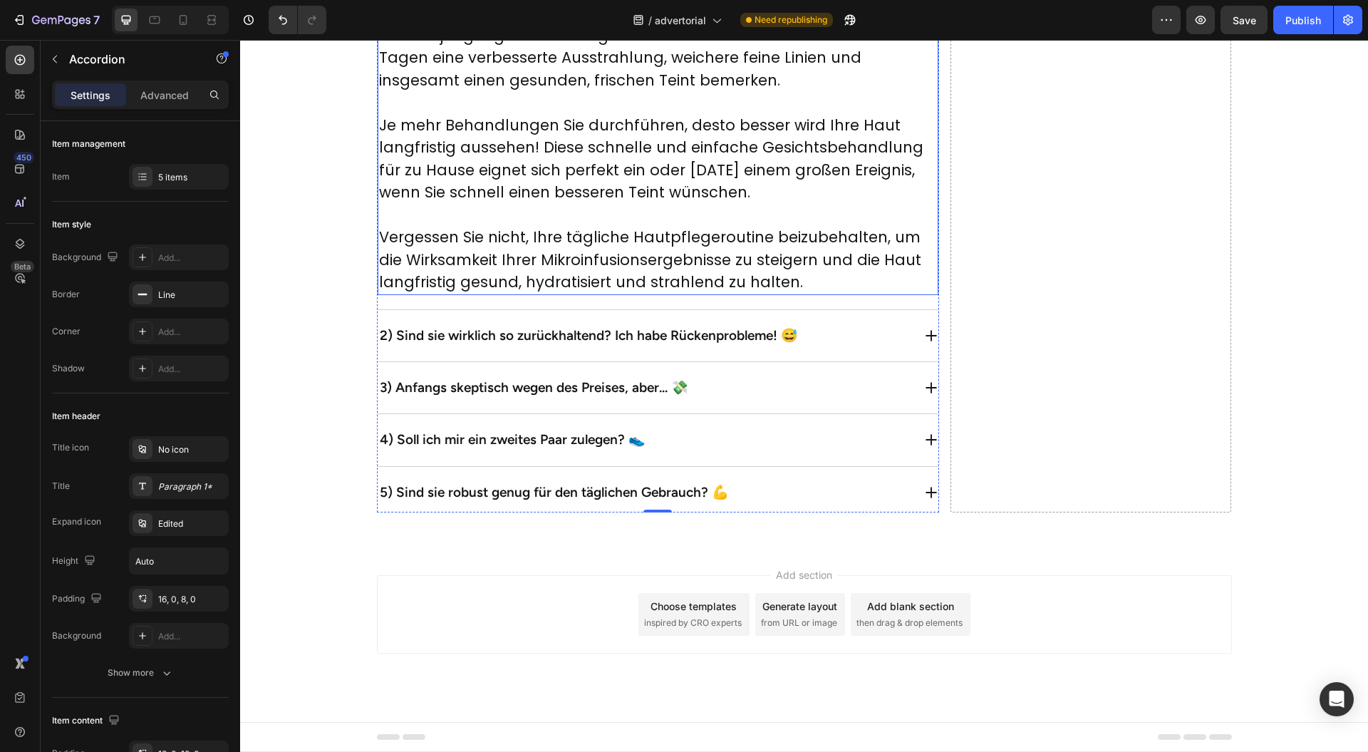
click at [667, 91] on p "Die Mikroinfusionsbehandlung ist eine wirksame Hautverjüngungsbehandlung. Sie w…" at bounding box center [658, 46] width 558 height 90
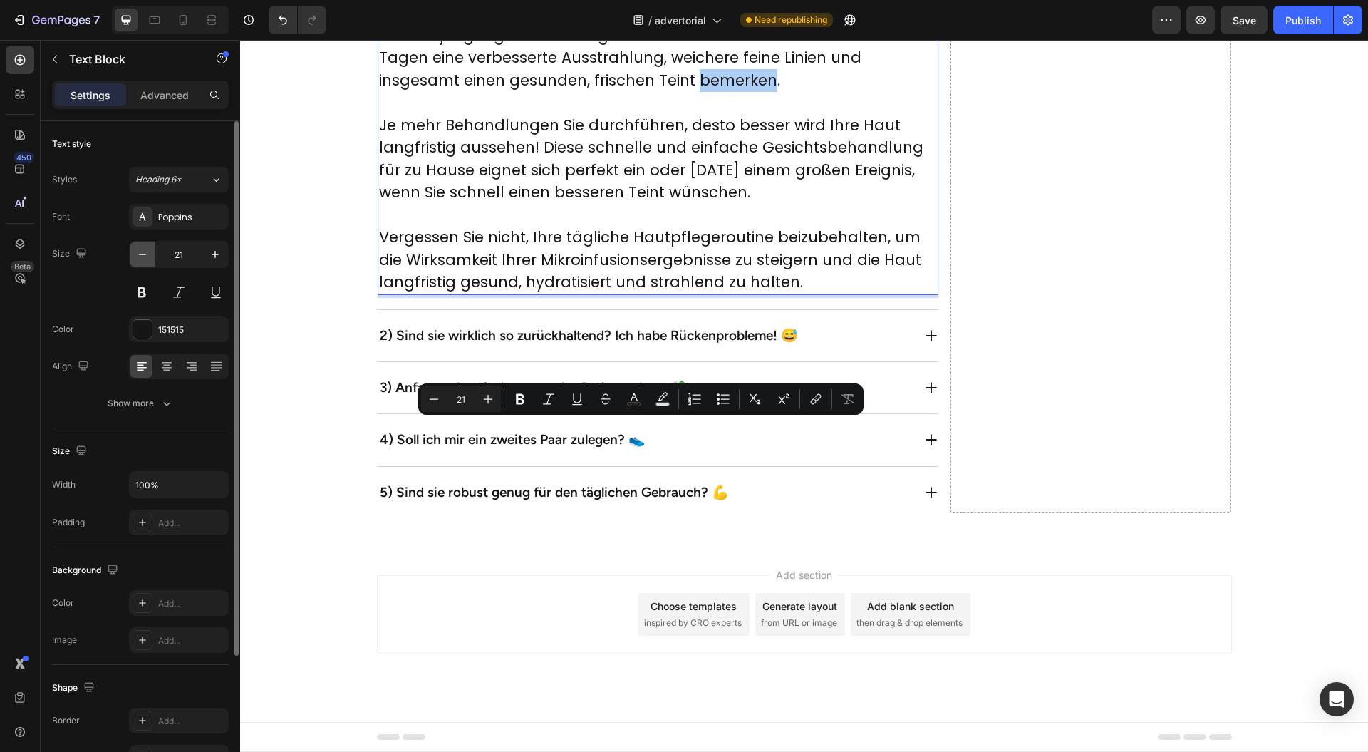
click at [151, 252] on button "button" at bounding box center [143, 255] width 26 height 26
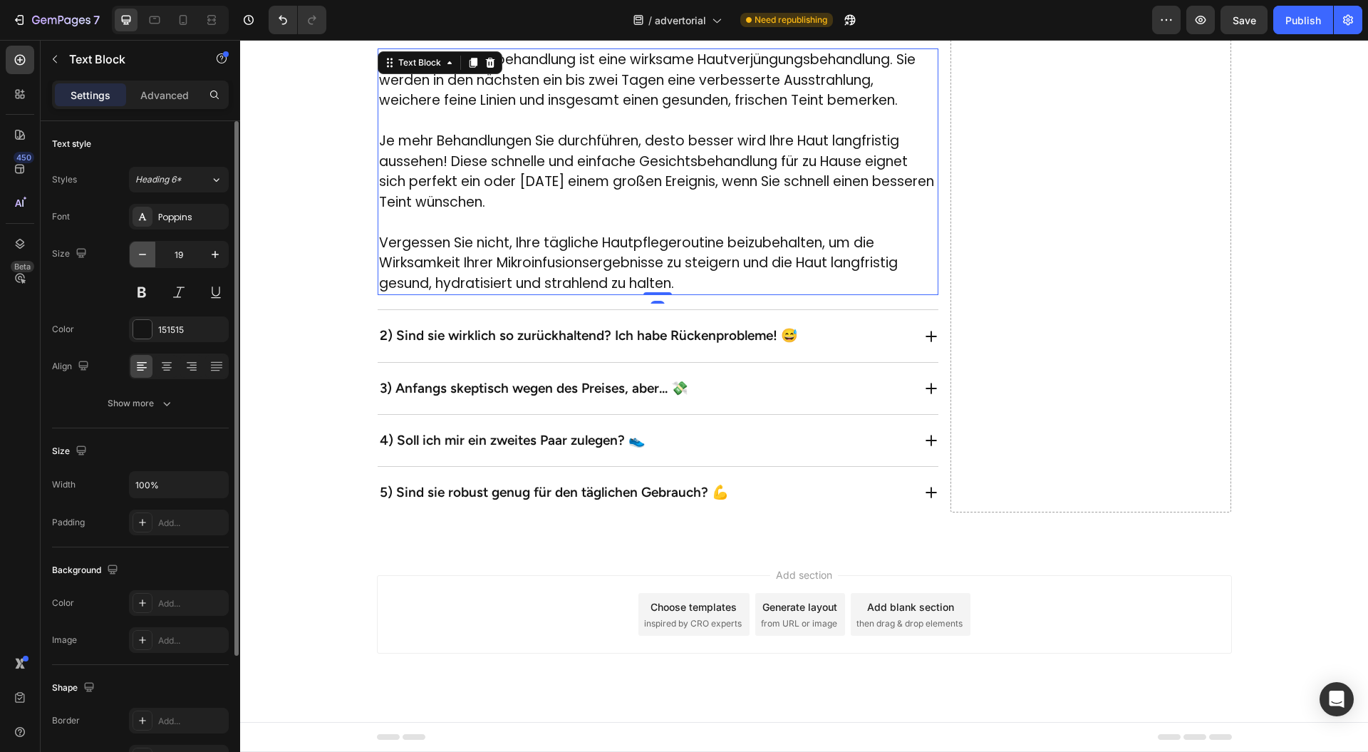
click at [151, 252] on button "button" at bounding box center [143, 255] width 26 height 26
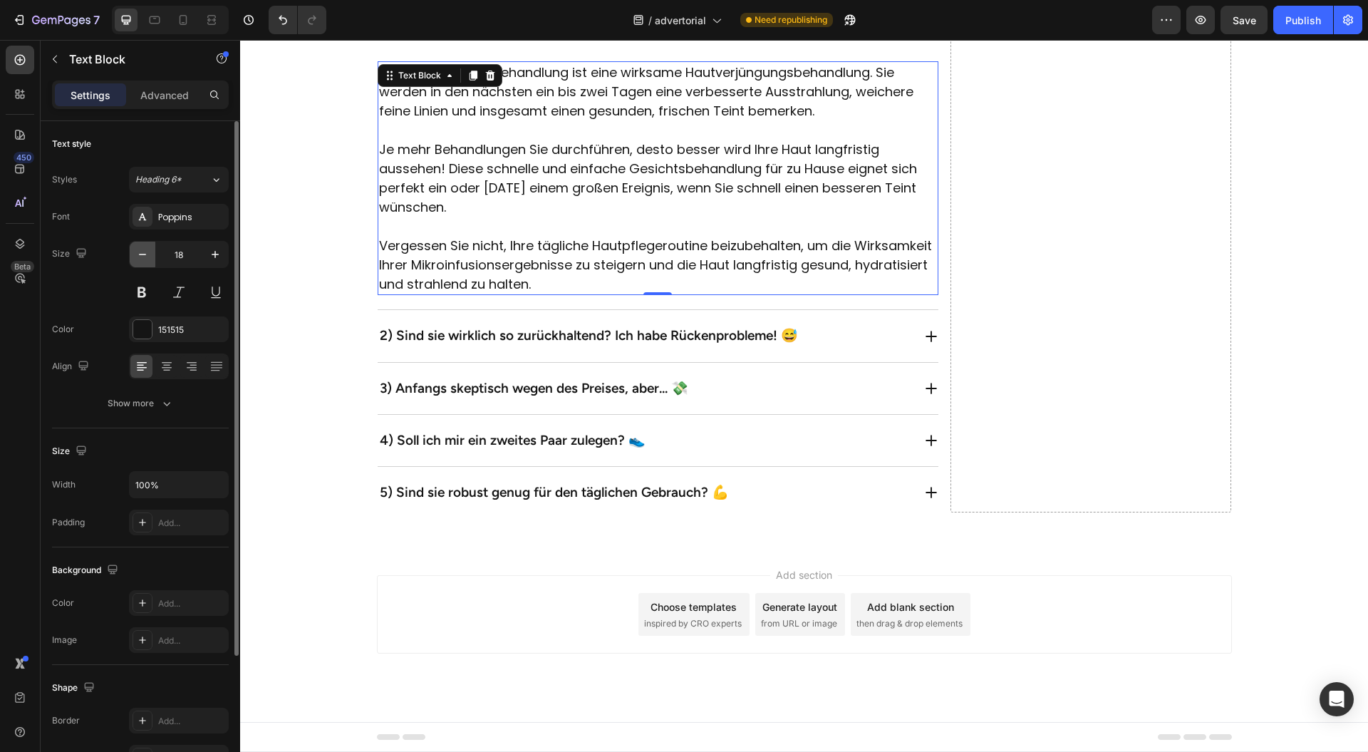
click at [151, 252] on button "button" at bounding box center [143, 255] width 26 height 26
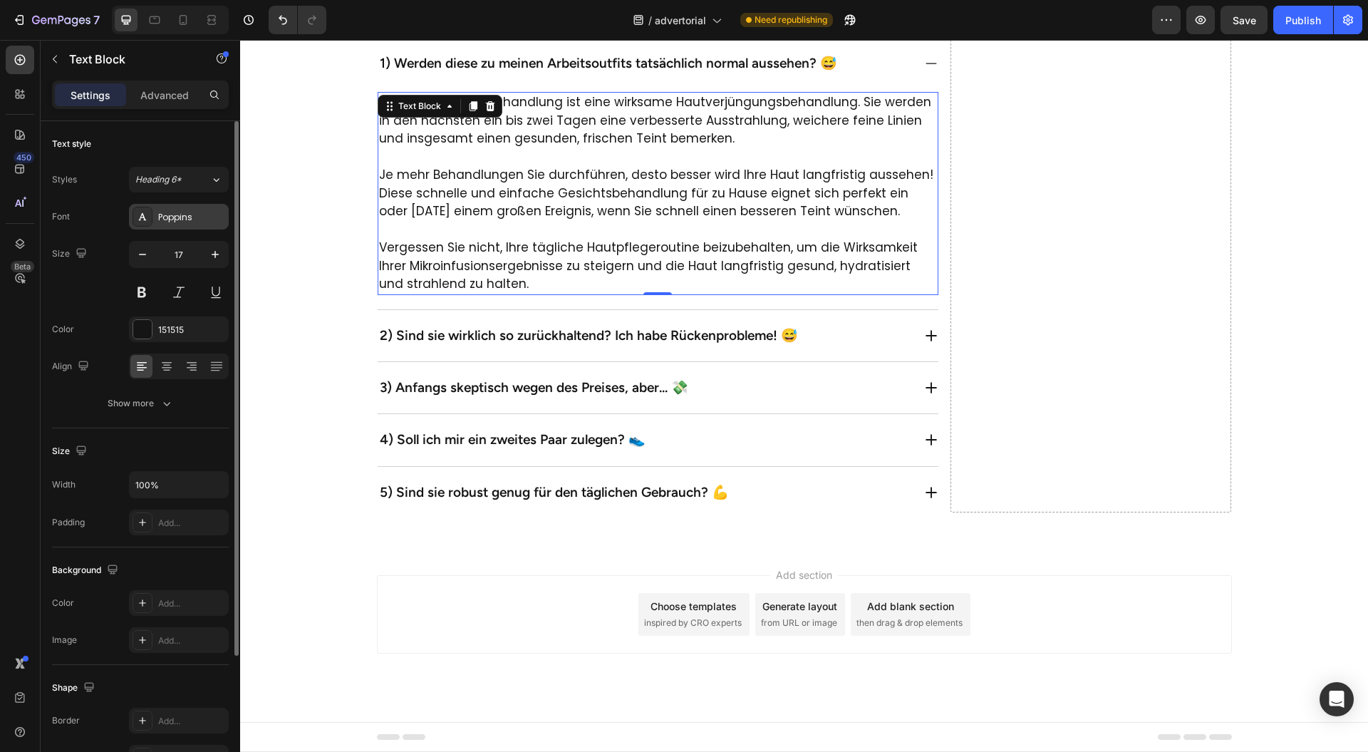
click at [182, 218] on div "Poppins" at bounding box center [191, 217] width 67 height 13
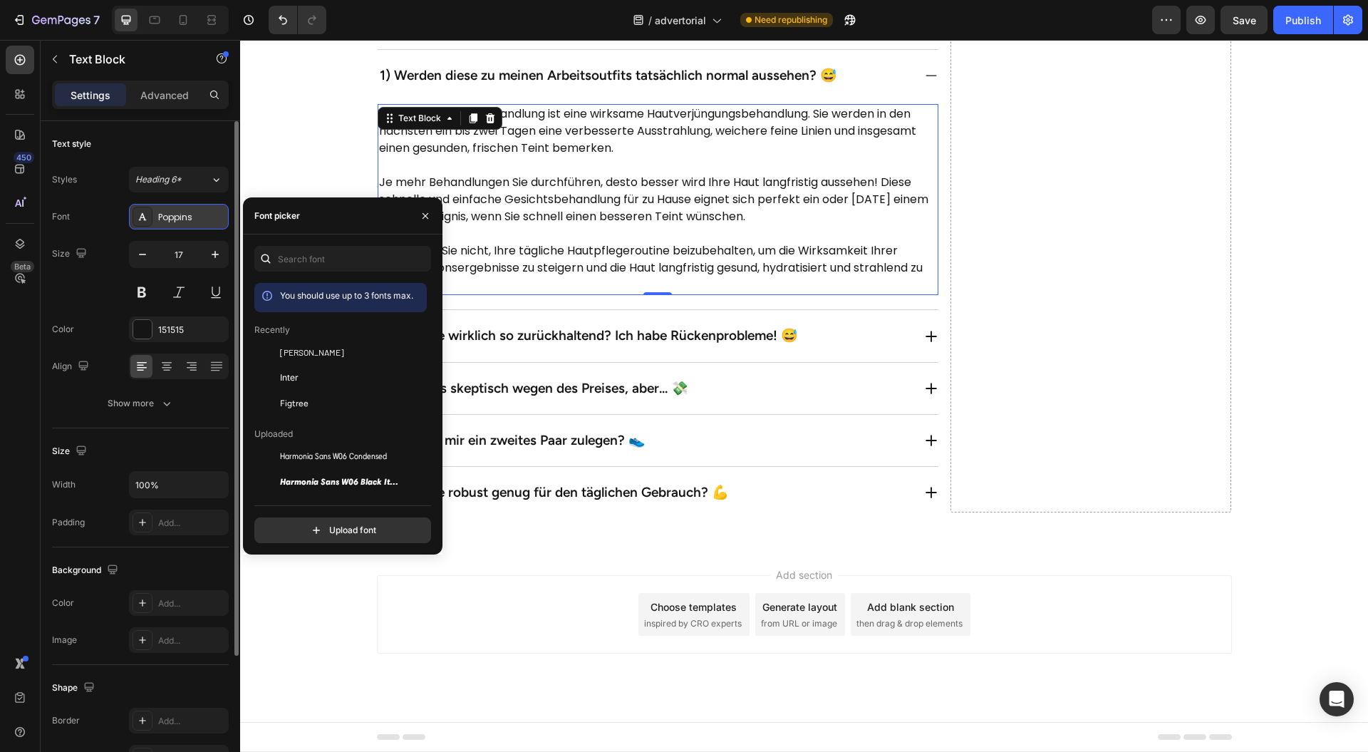
type input "16"
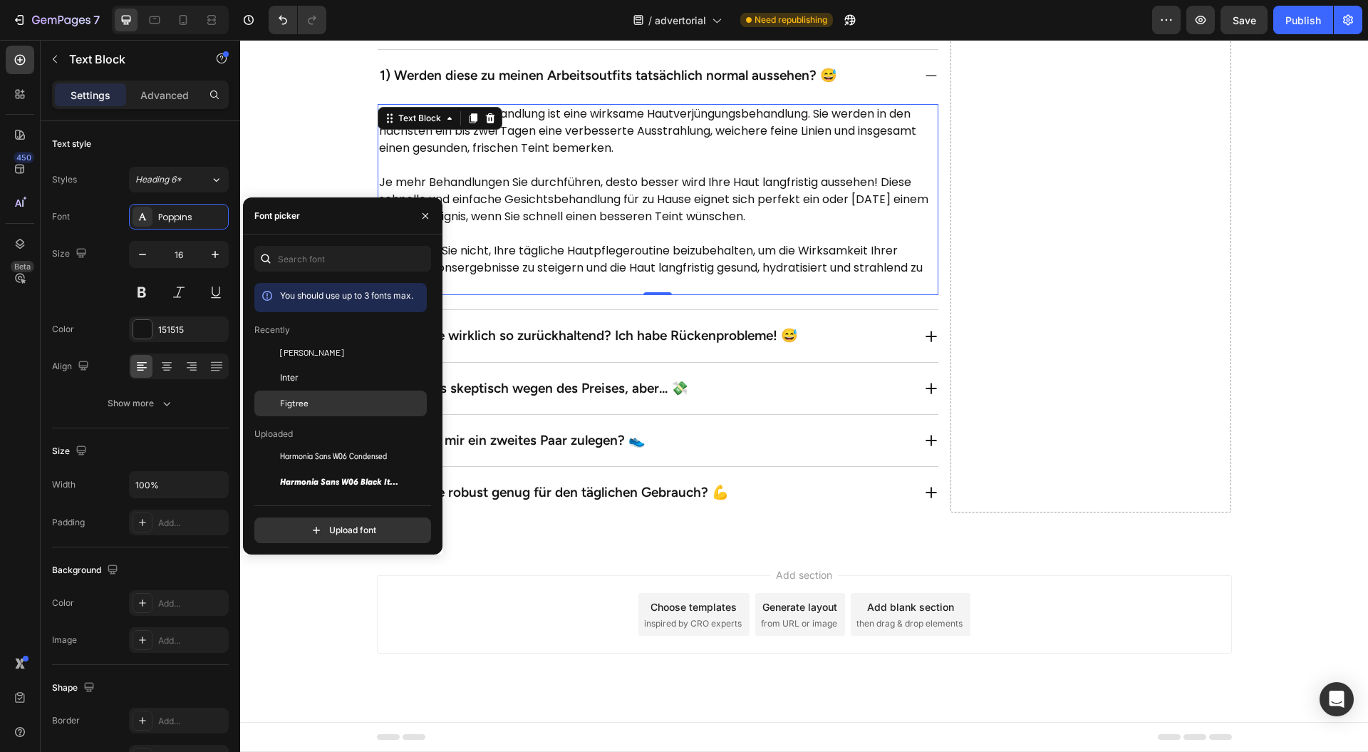
click at [312, 397] on div "Figtree" at bounding box center [352, 403] width 144 height 13
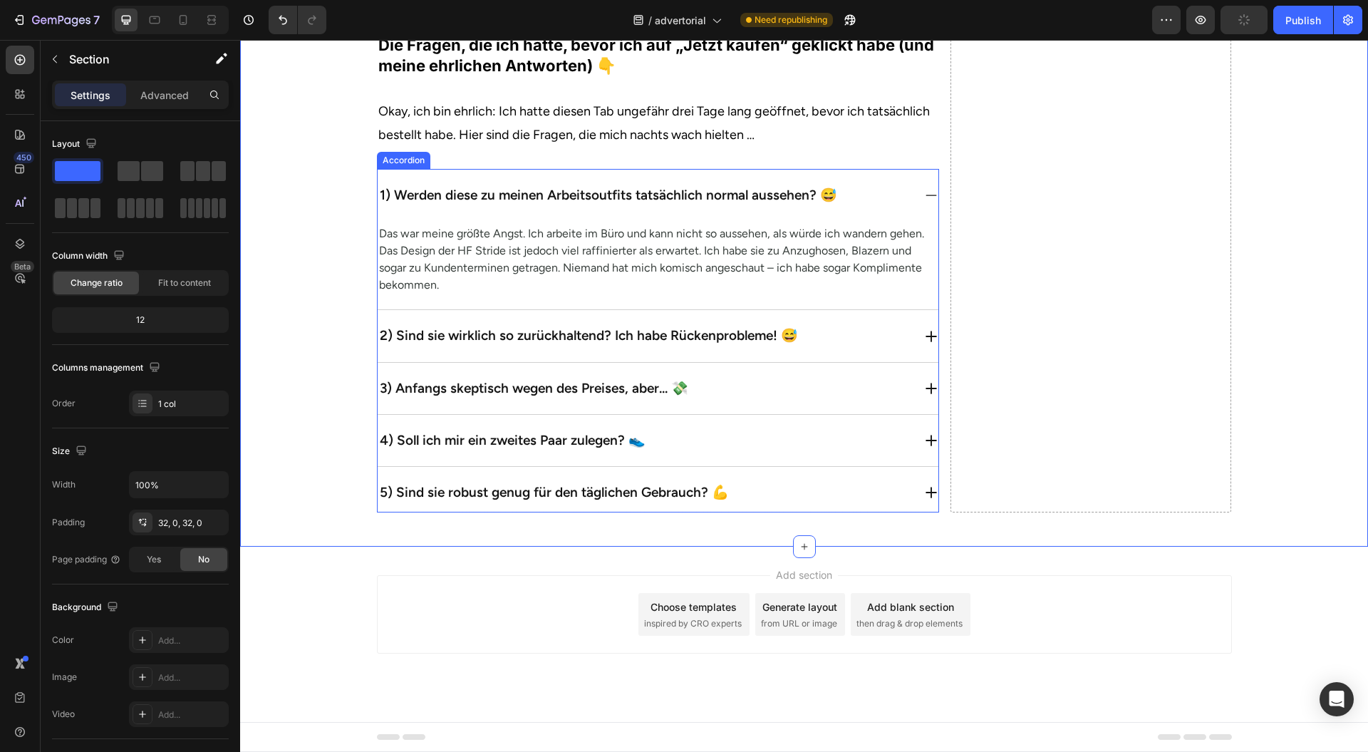
click at [848, 507] on div "5) Sind sie robust genug für den täglichen Gebrauch? 💪" at bounding box center [645, 492] width 535 height 29
click at [866, 455] on div "4) Soll ich mir ein zweites Paar zulegen? 👟" at bounding box center [645, 440] width 535 height 29
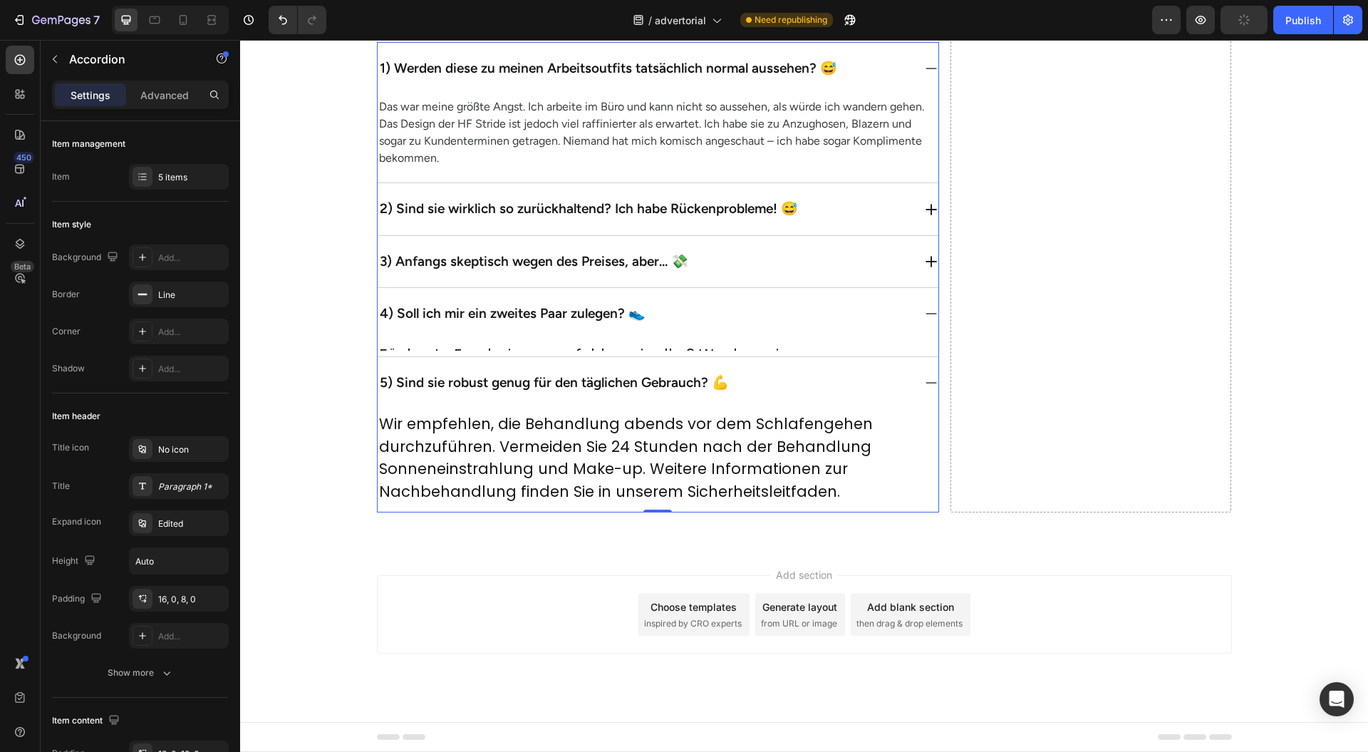
click at [871, 276] on div "3) Anfangs skeptisch wegen des Preises, aber... 💸" at bounding box center [645, 261] width 535 height 29
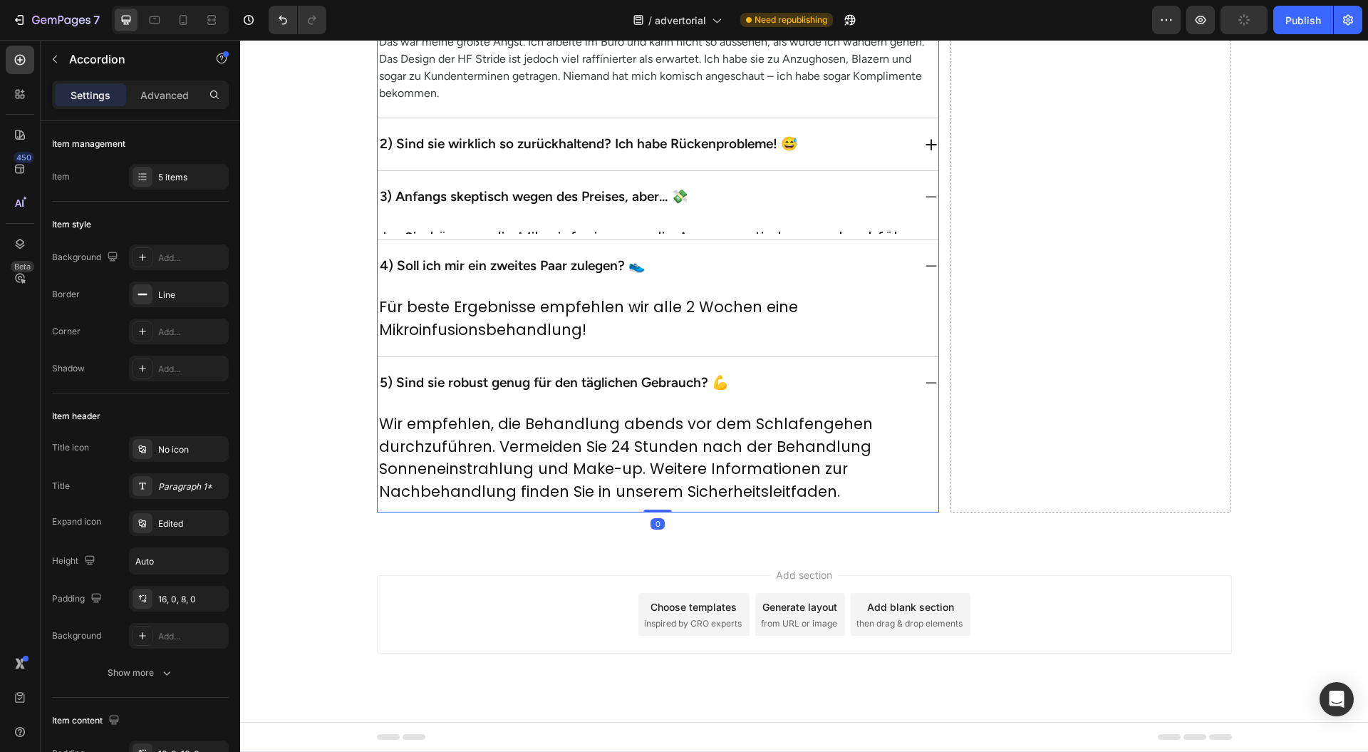
click at [874, 158] on div "2) Sind sie wirklich so zurückhaltend? Ich habe Rückenprobleme! 😅" at bounding box center [645, 144] width 535 height 29
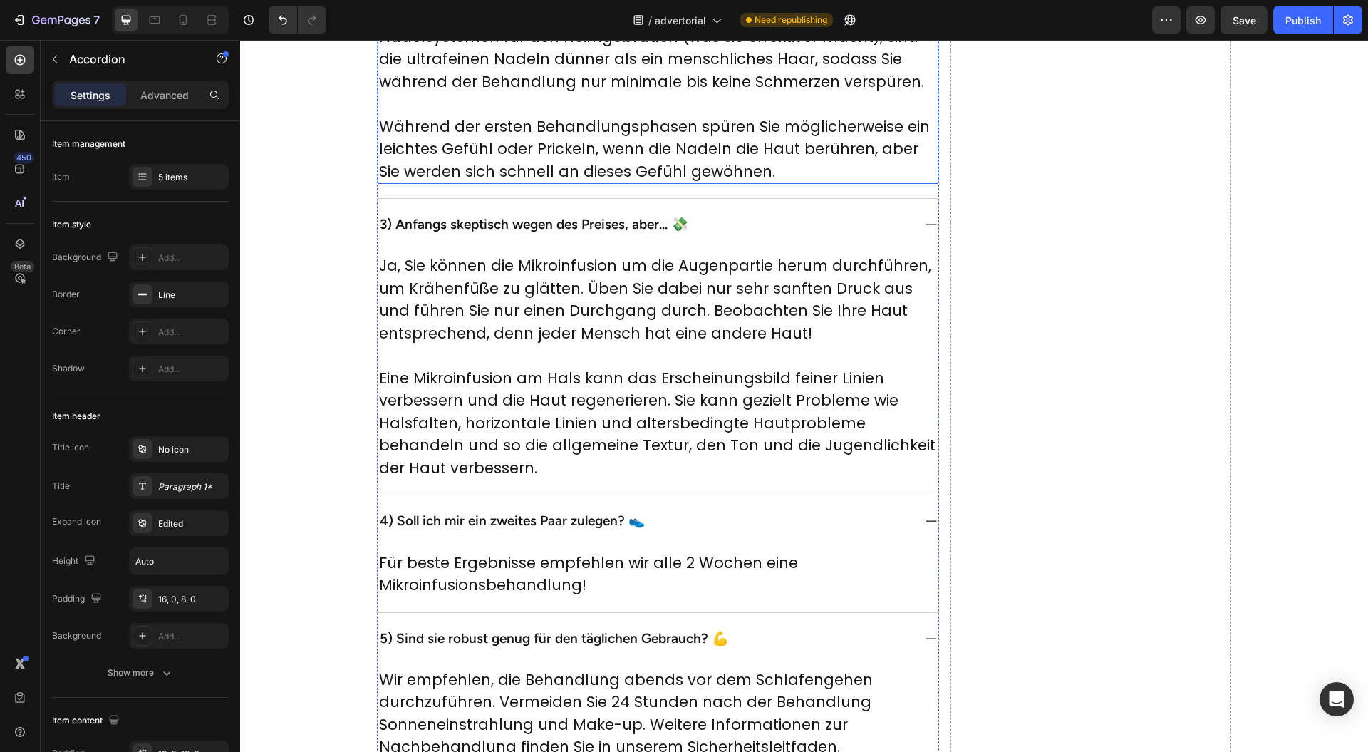
click at [643, 93] on p "Obwohl die Nadeln selbst tatsächlich länger sind als bei den meisten Nadelsyste…" at bounding box center [658, 48] width 558 height 90
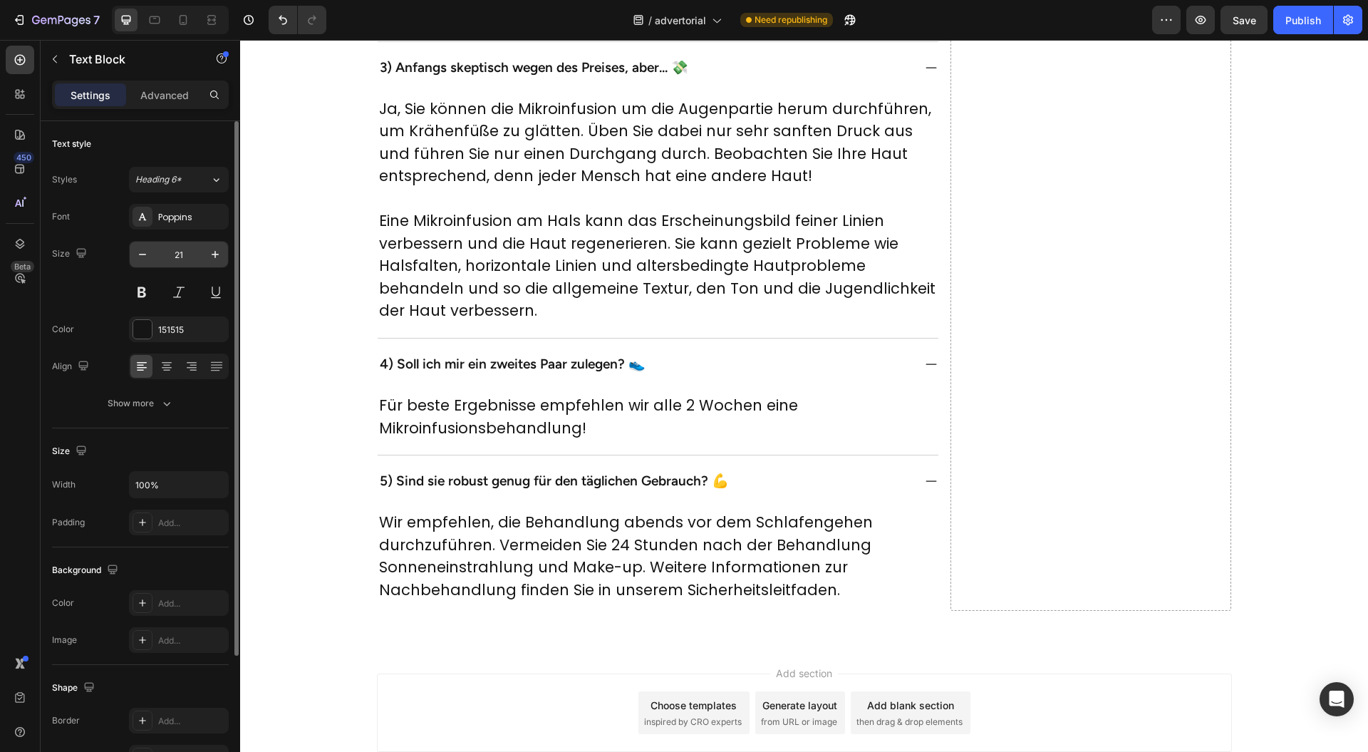
click at [180, 252] on input "21" at bounding box center [178, 255] width 47 height 26
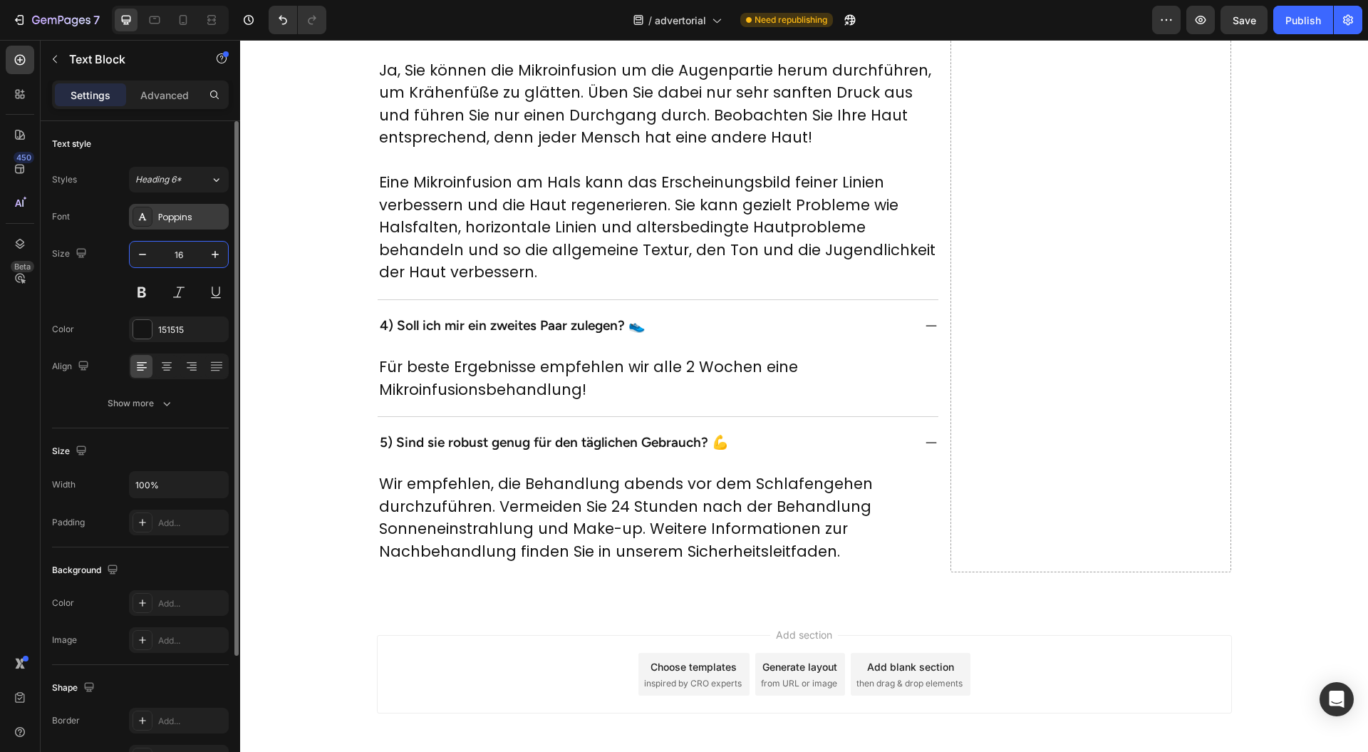
type input "16"
click at [192, 228] on div "Poppins" at bounding box center [179, 217] width 100 height 26
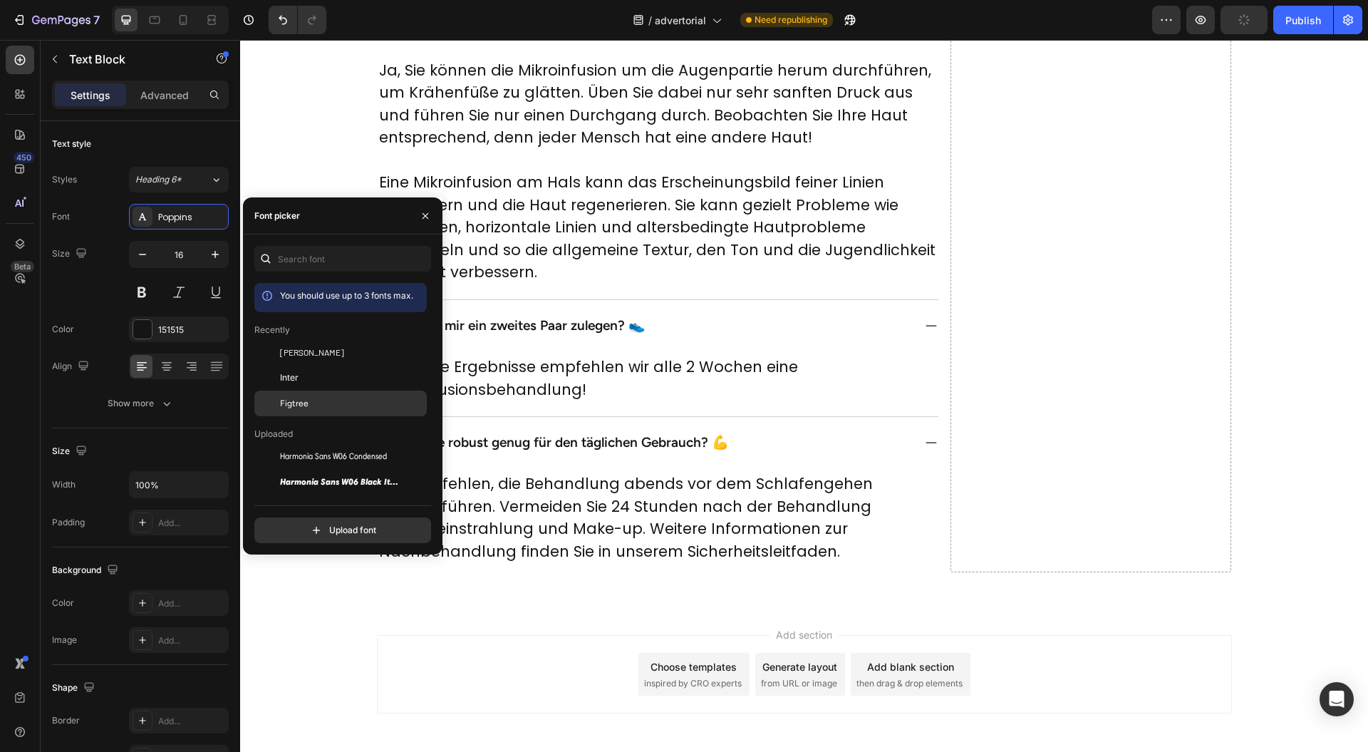
click at [304, 599] on div "Figtree" at bounding box center [340, 612] width 172 height 26
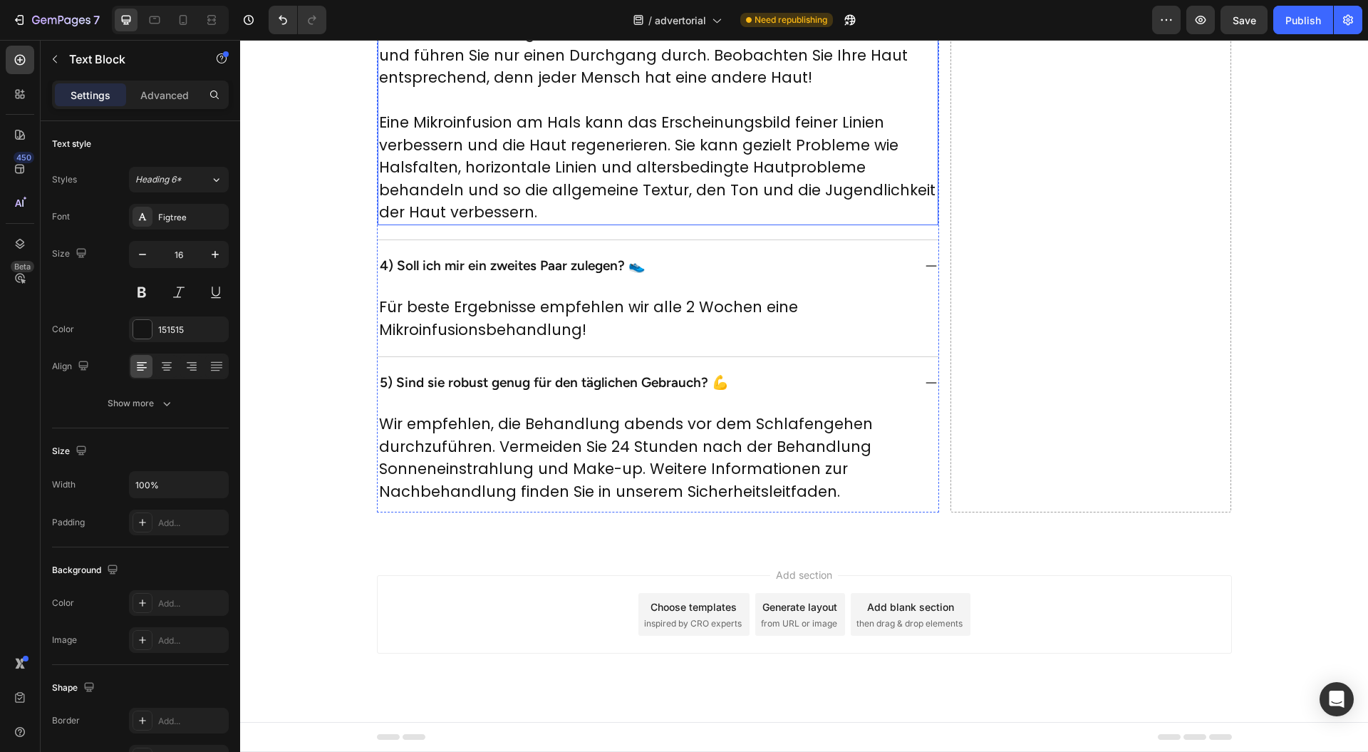
scroll to position [6142, 0]
drag, startPoint x: 683, startPoint y: 463, endPoint x: 308, endPoint y: 234, distance: 439.6
click at [683, 89] on p "Ja, Sie können die Mikroinfusion um die Augenpartie herum durchführen, um Krähe…" at bounding box center [658, 44] width 558 height 90
click at [180, 217] on div "Poppins" at bounding box center [191, 217] width 67 height 13
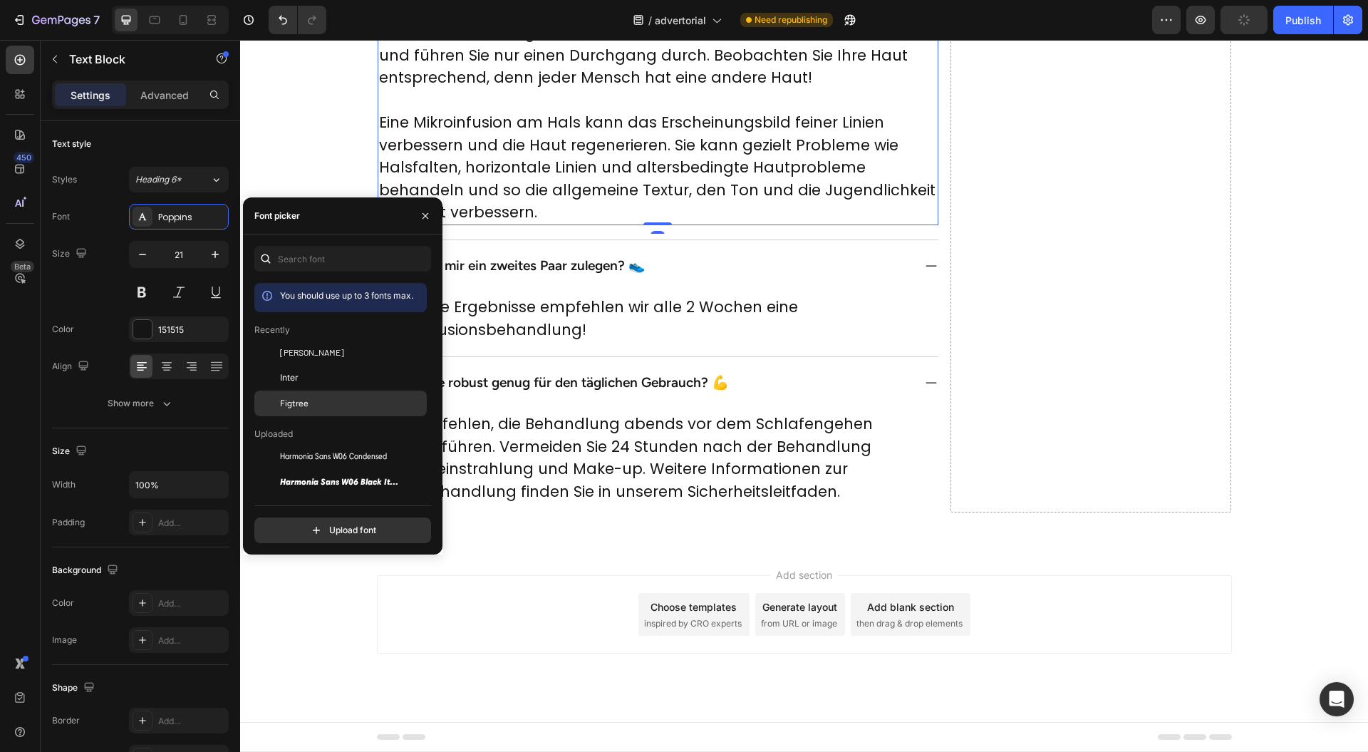
click at [307, 401] on div "Figtree" at bounding box center [352, 403] width 144 height 13
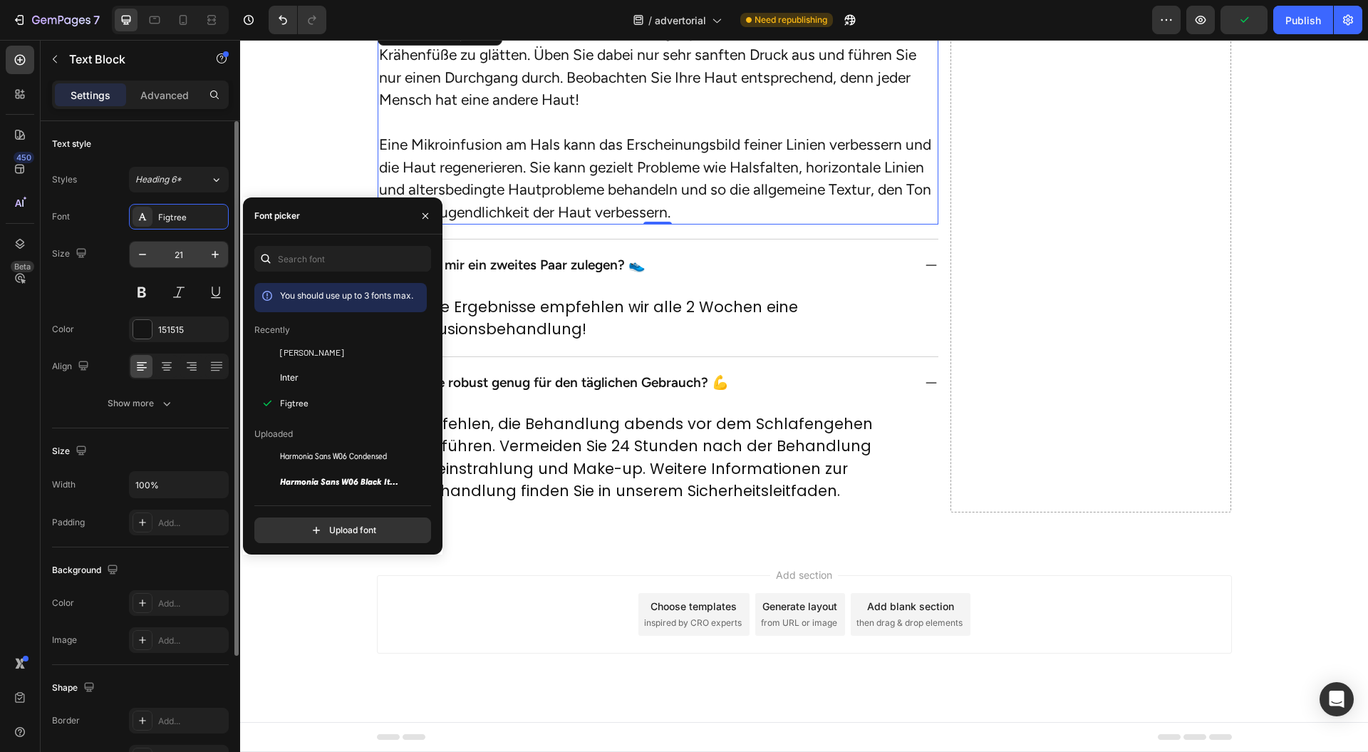
click at [193, 258] on input "21" at bounding box center [178, 255] width 47 height 26
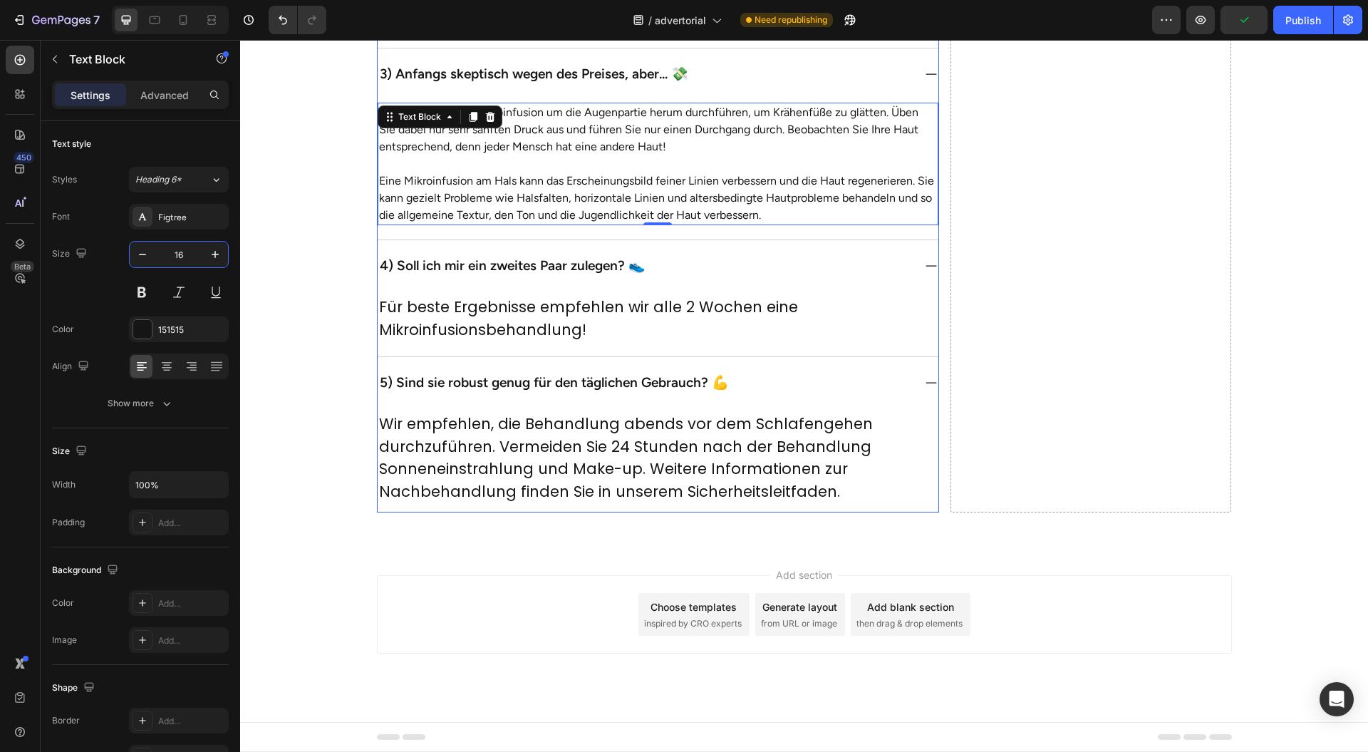
type input "16"
click at [578, 224] on p "Eine Mikroinfusion am Hals kann das Erscheinungsbild feiner Linien verbessern u…" at bounding box center [658, 197] width 558 height 51
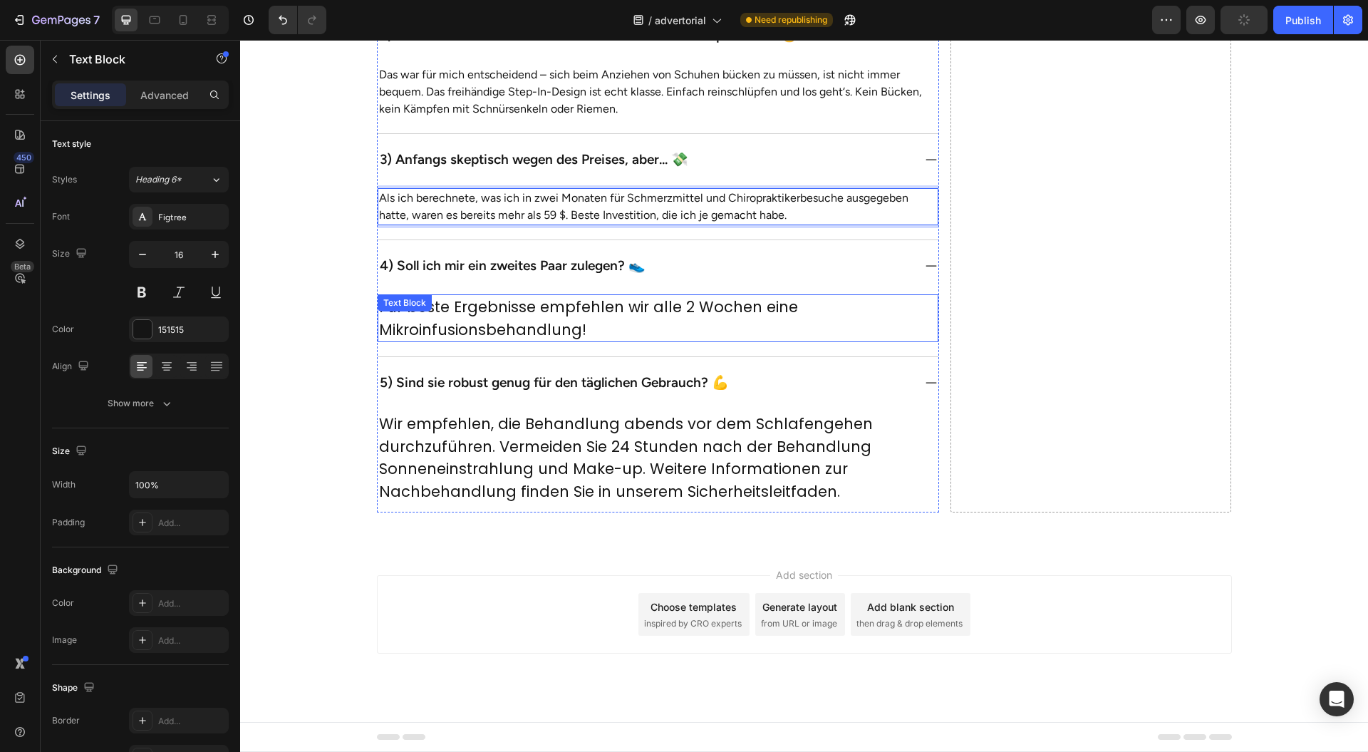
click at [582, 341] on p "Für beste Ergebnisse empfehlen wir alle 2 Wochen eine Mikroinfusionsbehandlung!" at bounding box center [658, 318] width 558 height 45
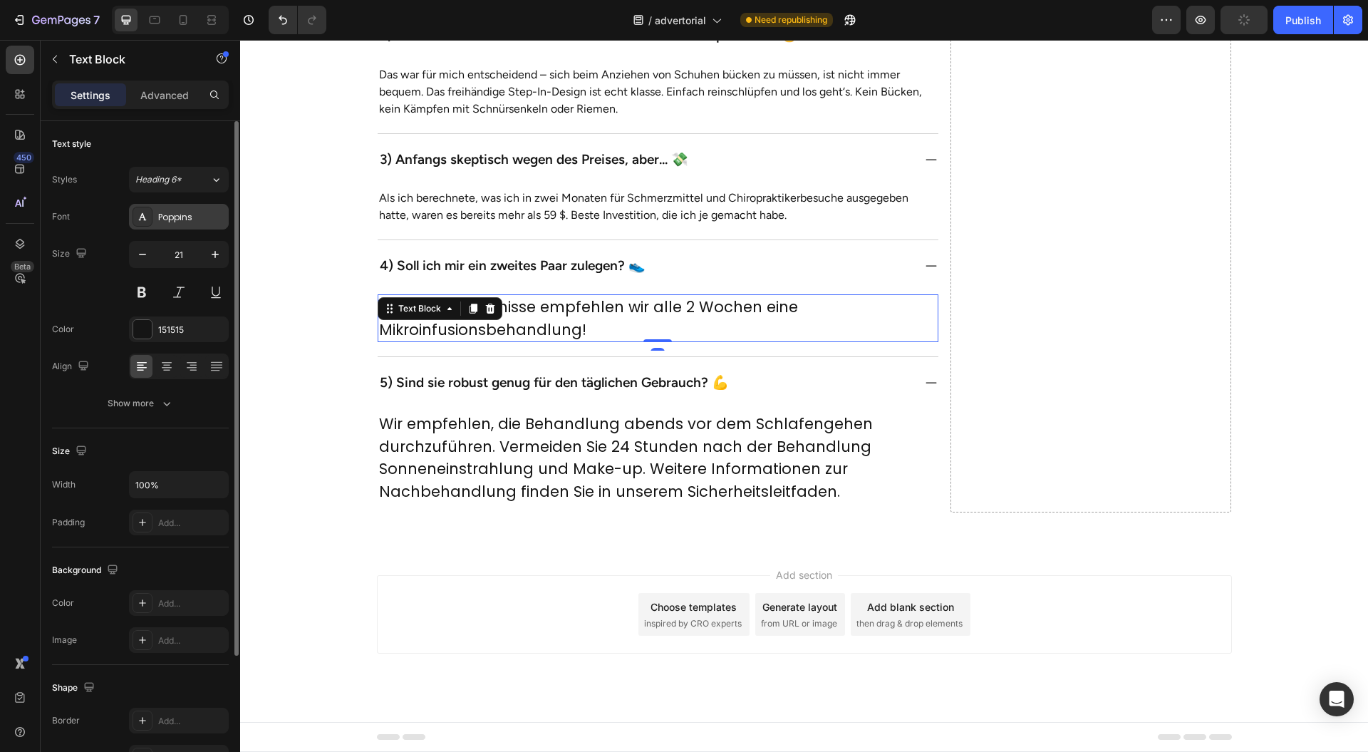
click at [191, 220] on div "Poppins" at bounding box center [191, 217] width 67 height 13
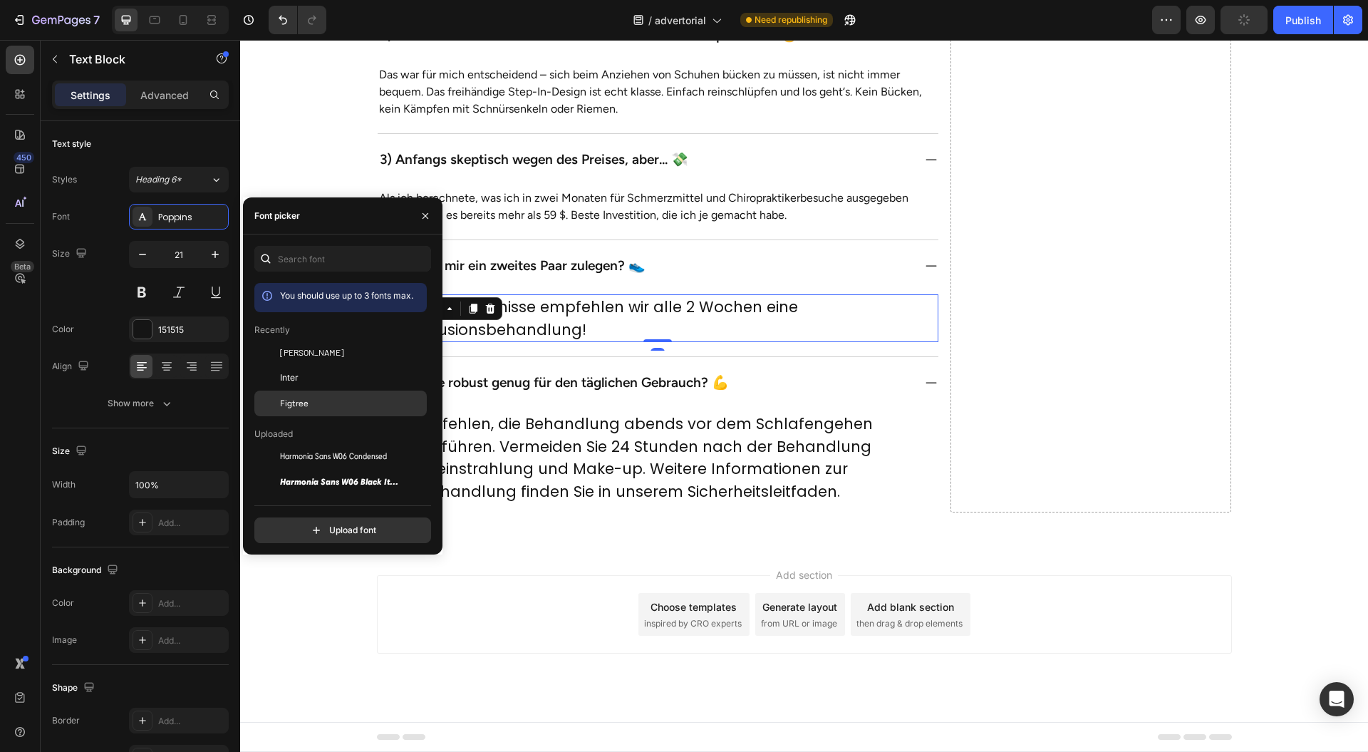
click at [331, 599] on div "Figtree" at bounding box center [340, 612] width 172 height 26
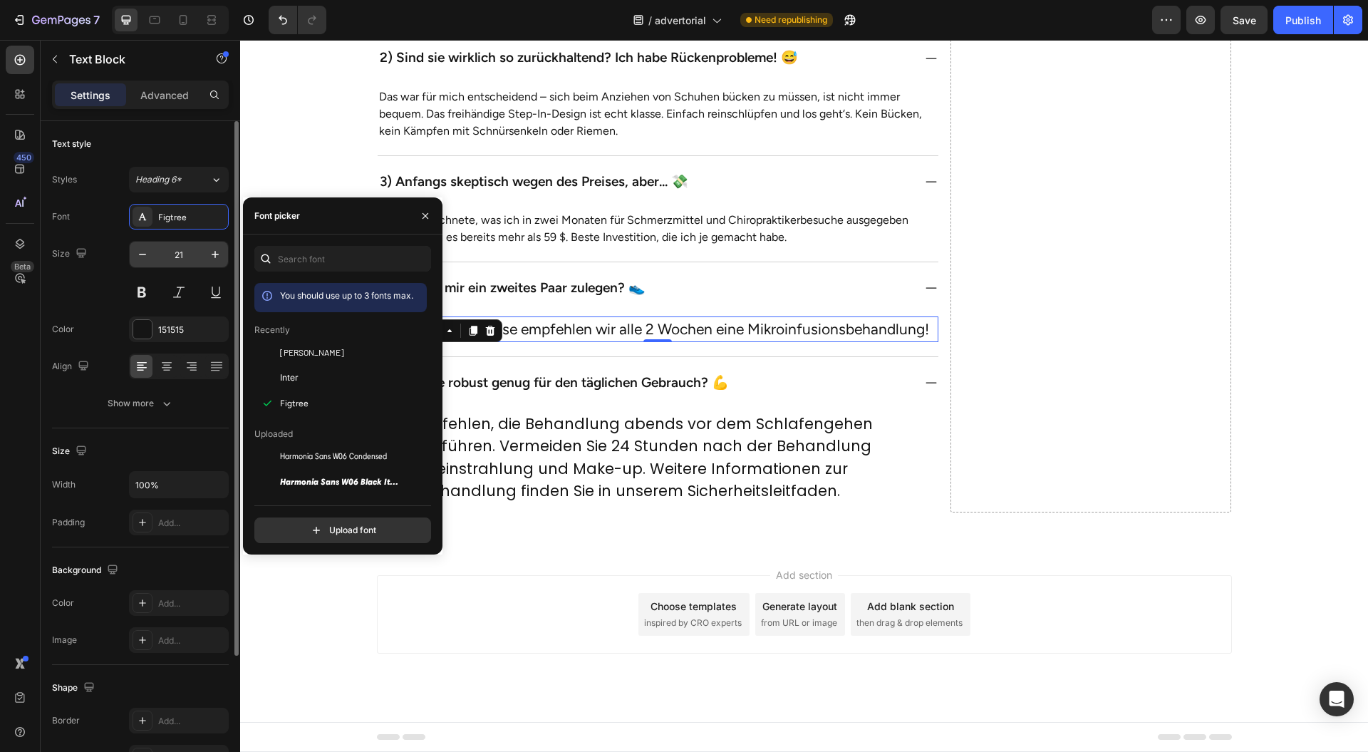
click at [192, 257] on input "21" at bounding box center [178, 255] width 47 height 26
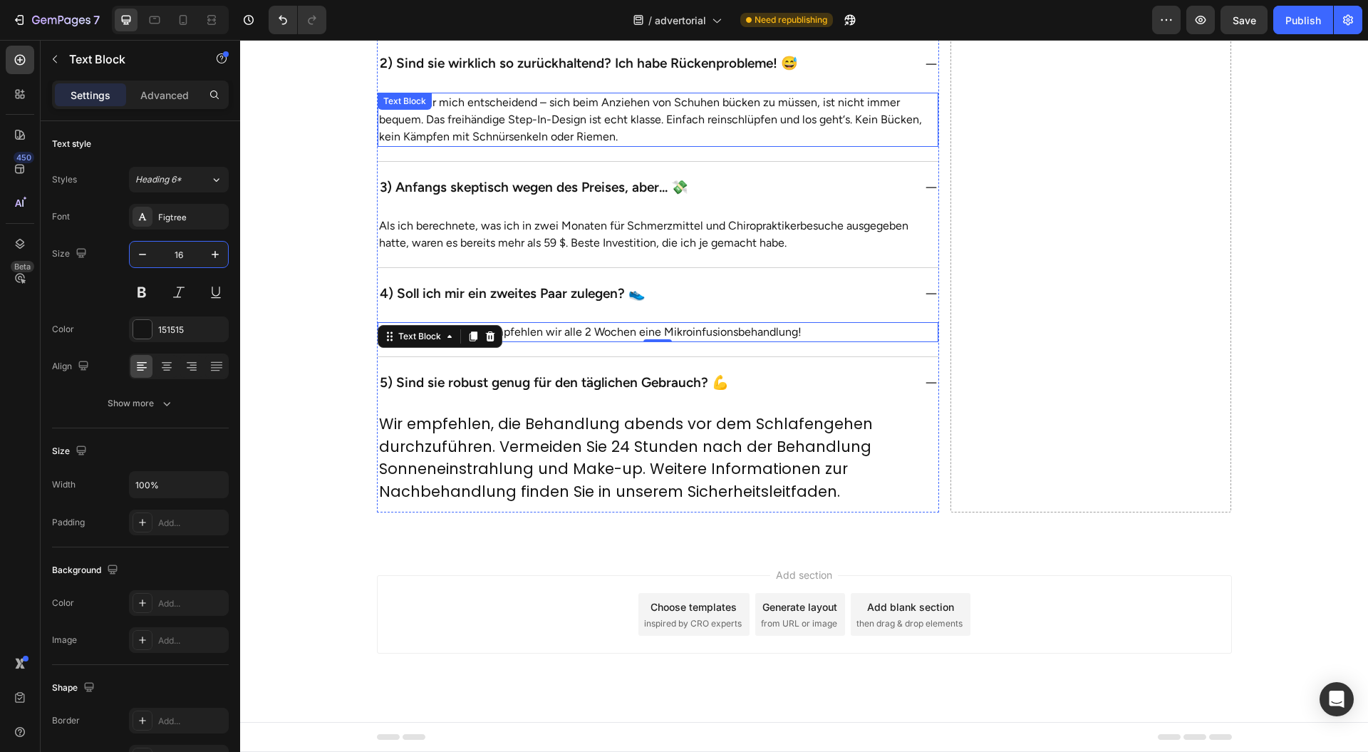
type input "16"
click at [810, 342] on div "Für beste Ergebnisse empfehlen wir alle 2 Wochen eine Mikroinfusionsbehandlung!" at bounding box center [658, 332] width 561 height 20
click at [801, 341] on p "Für beste Ergebnisse empfehlen wir alle 2 Wochen eine Mikroinfusionsbehandlung!" at bounding box center [658, 332] width 558 height 17
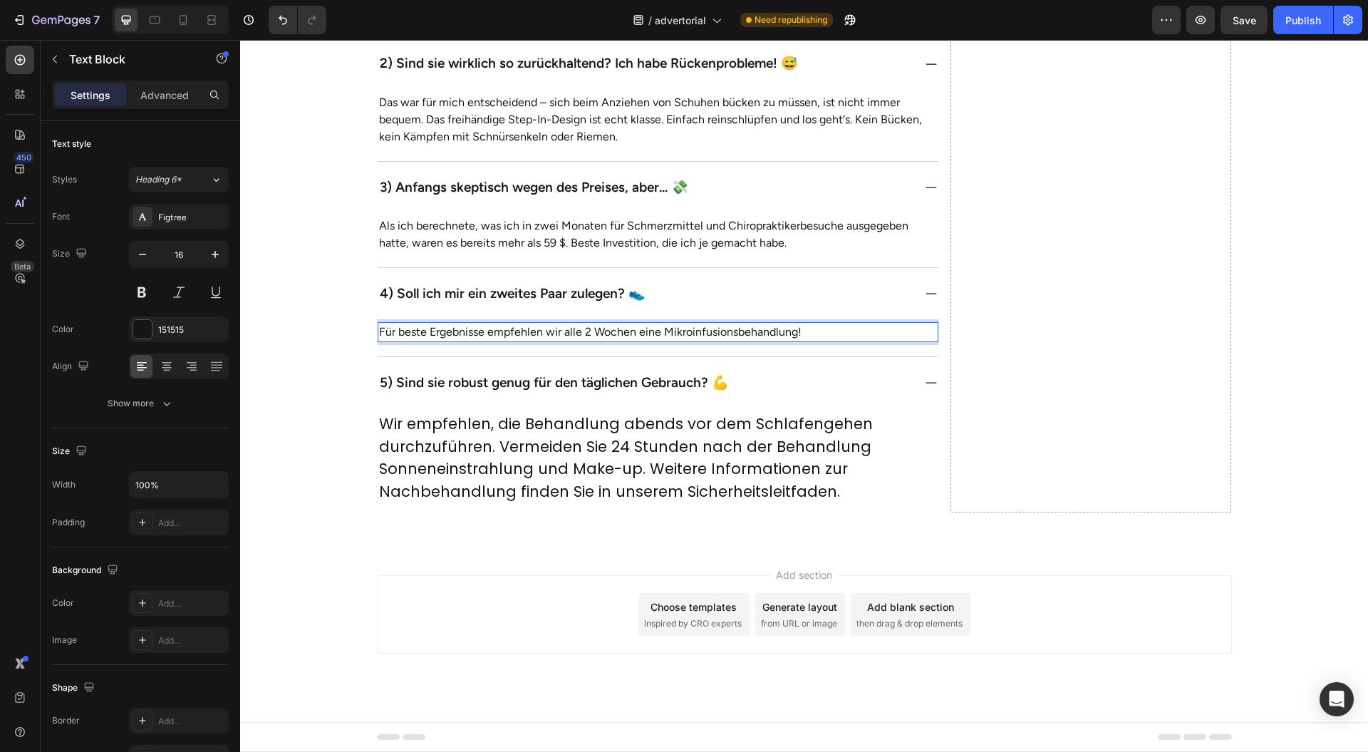
click at [801, 341] on p "Für beste Ergebnisse empfehlen wir alle 2 Wochen eine Mikroinfusionsbehandlung!" at bounding box center [658, 332] width 558 height 17
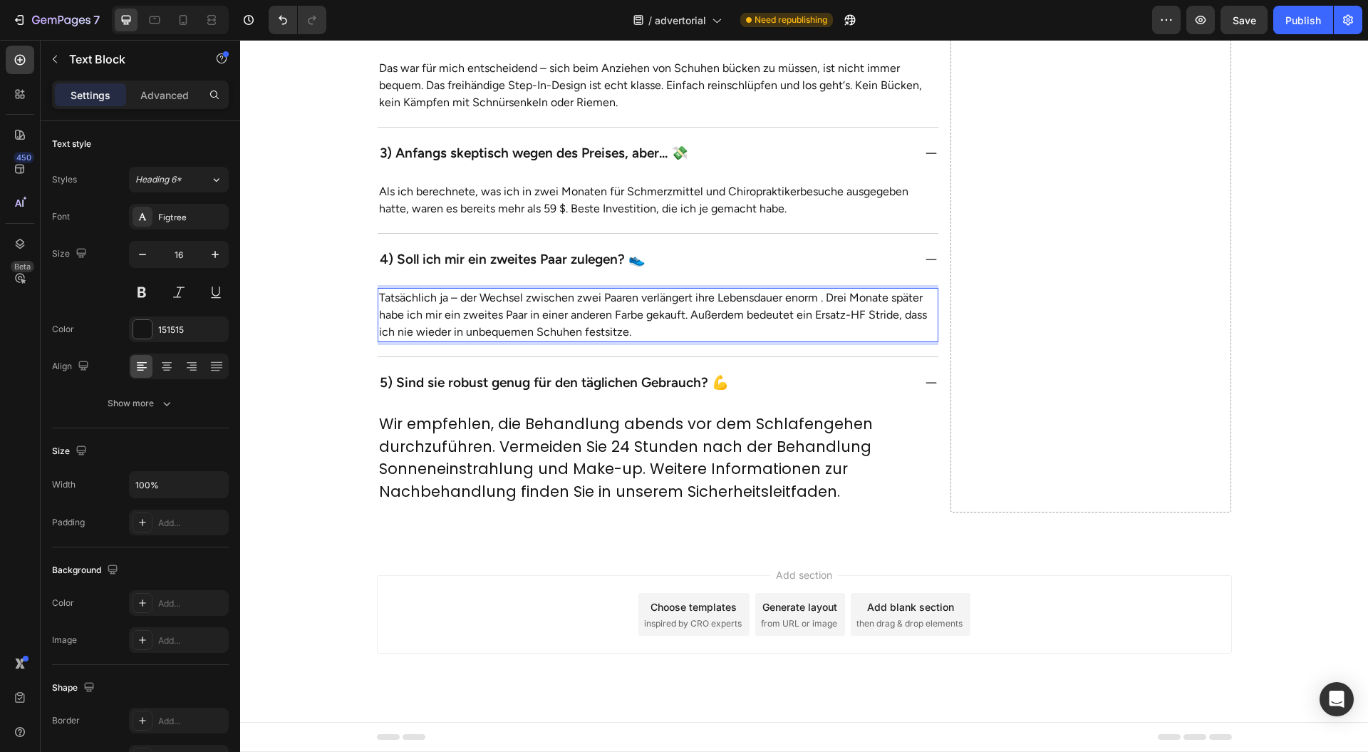
click at [635, 502] on p "Wir empfehlen, die Behandlung abends vor dem Schlafengehen durchzuführen. Verme…" at bounding box center [658, 458] width 558 height 90
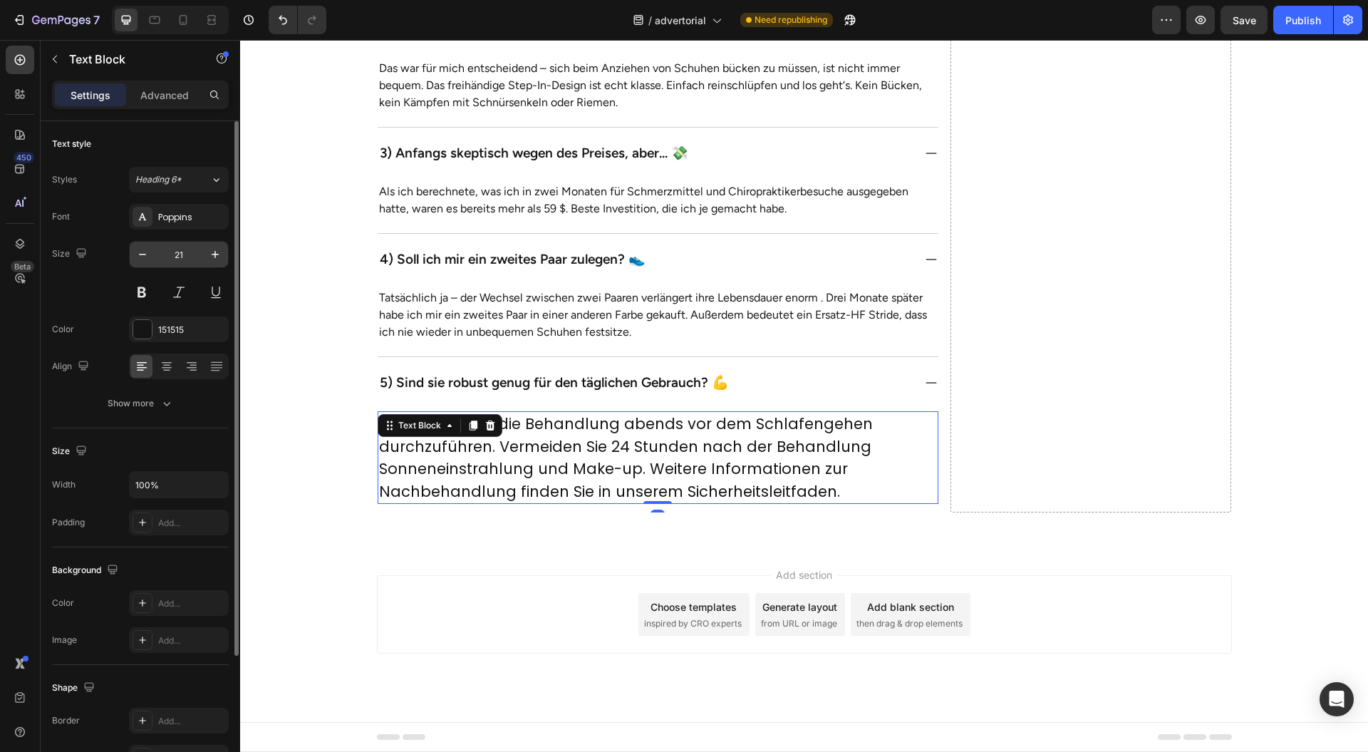
click at [198, 255] on input "21" at bounding box center [178, 255] width 47 height 26
type input "16"
click at [187, 208] on div "Poppins" at bounding box center [179, 217] width 100 height 26
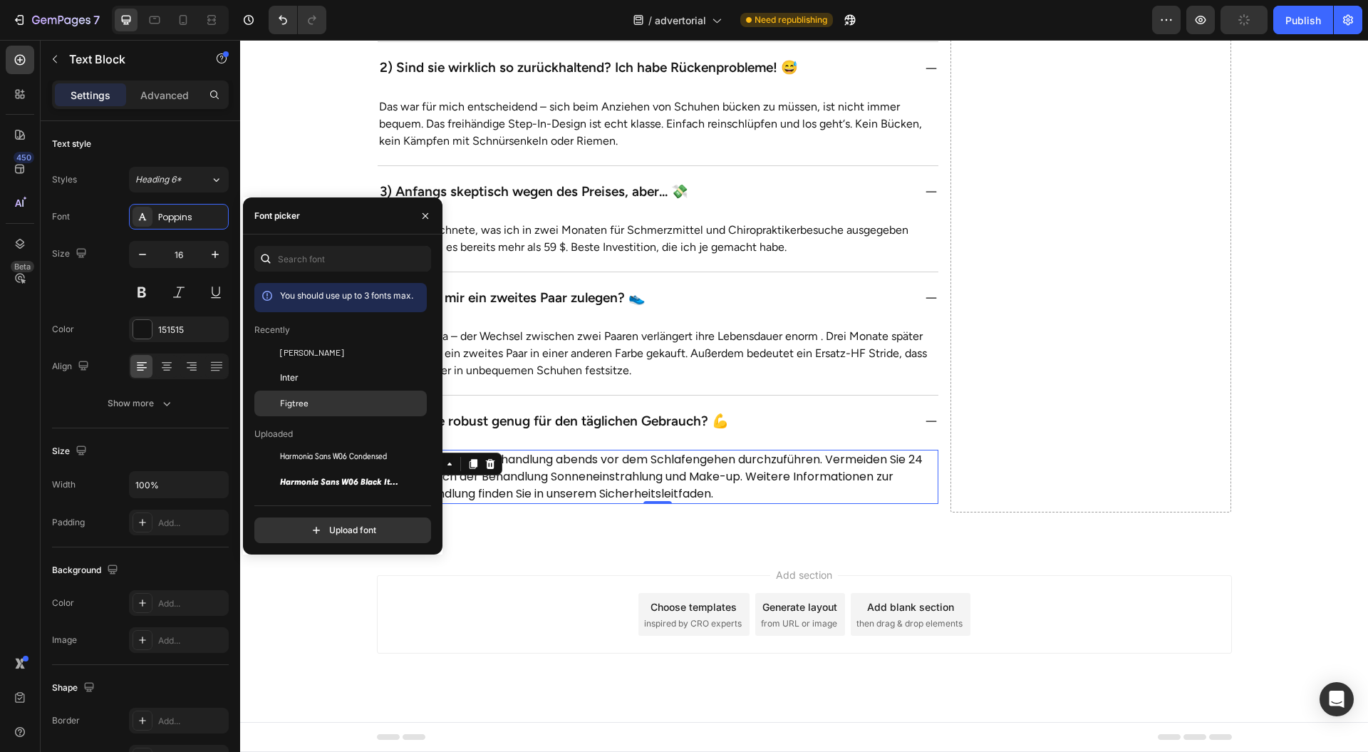
click at [354, 599] on div "Figtree" at bounding box center [340, 612] width 172 height 26
click at [569, 502] on p "Wir empfehlen, die Behandlung abends vor dem Schlafengehen durchzuführen. Verme…" at bounding box center [658, 476] width 558 height 51
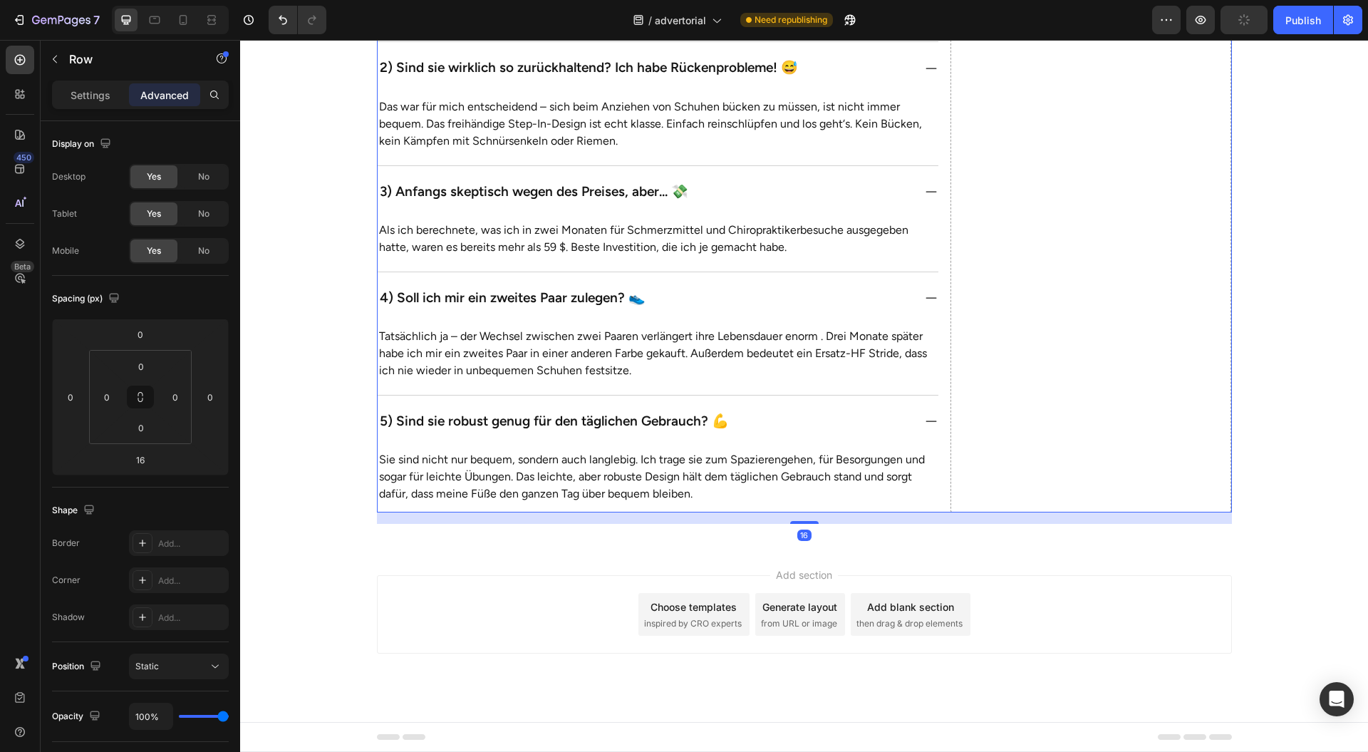
scroll to position [6332, 0]
click at [881, 425] on div "5) Sind sie robust genug für den täglichen Gebrauch? 💪" at bounding box center [645, 421] width 535 height 29
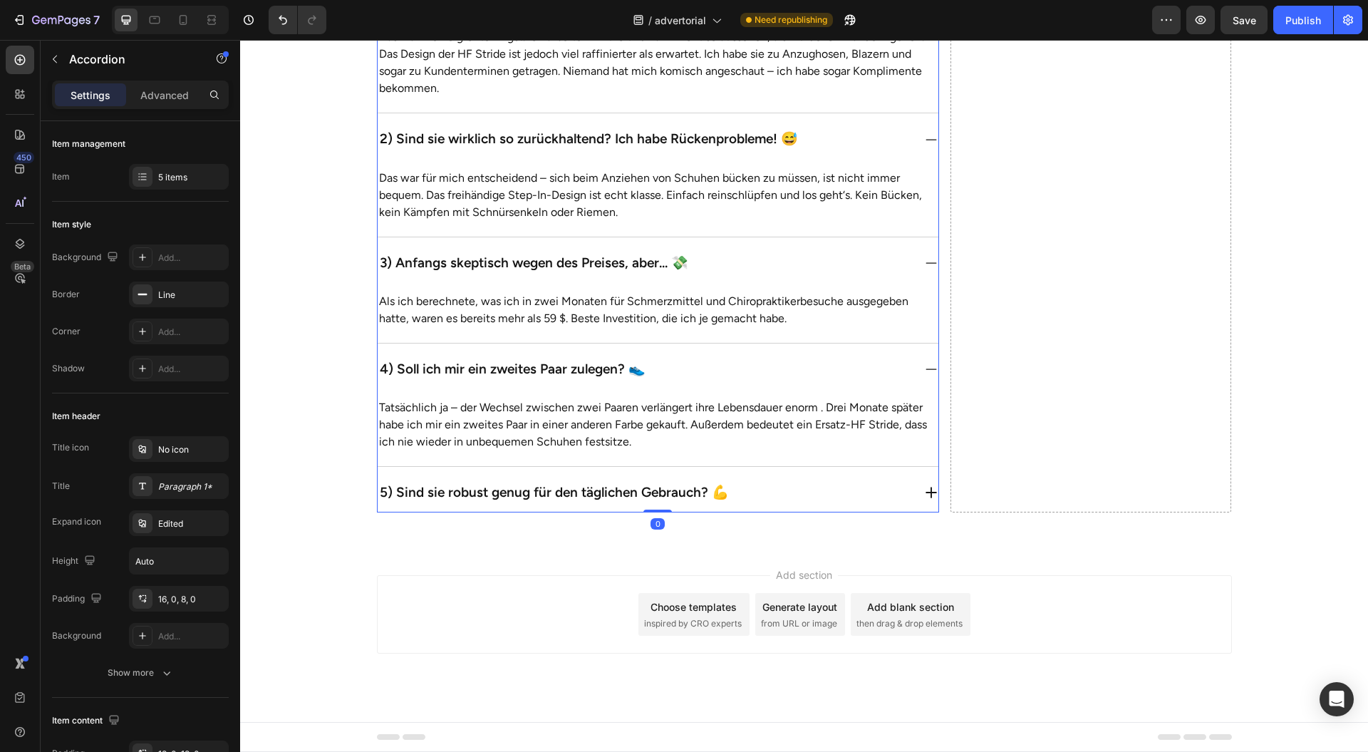
click at [848, 367] on div "4) Soll ich mir ein zweites Paar zulegen? 👟" at bounding box center [645, 369] width 535 height 29
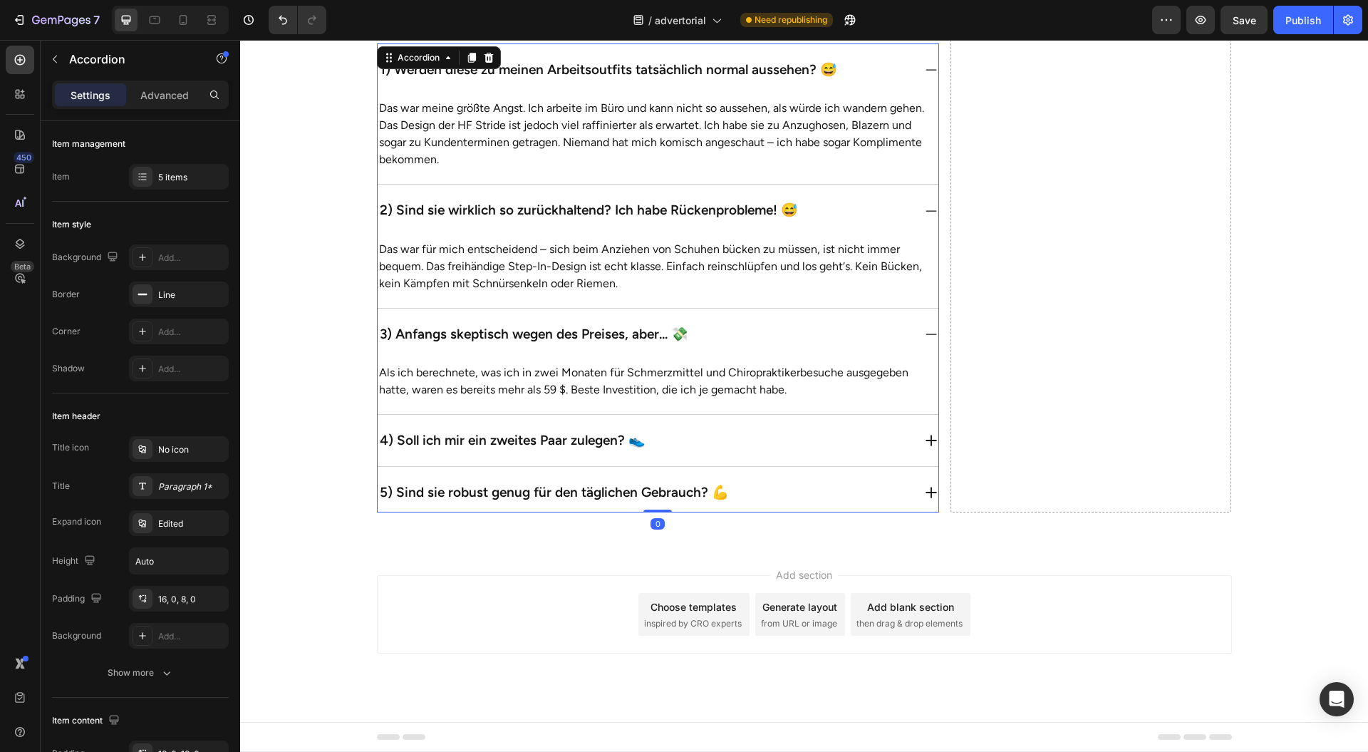
click at [844, 325] on div "3) Anfangs skeptisch wegen des Preises, aber... 💸" at bounding box center [645, 334] width 535 height 29
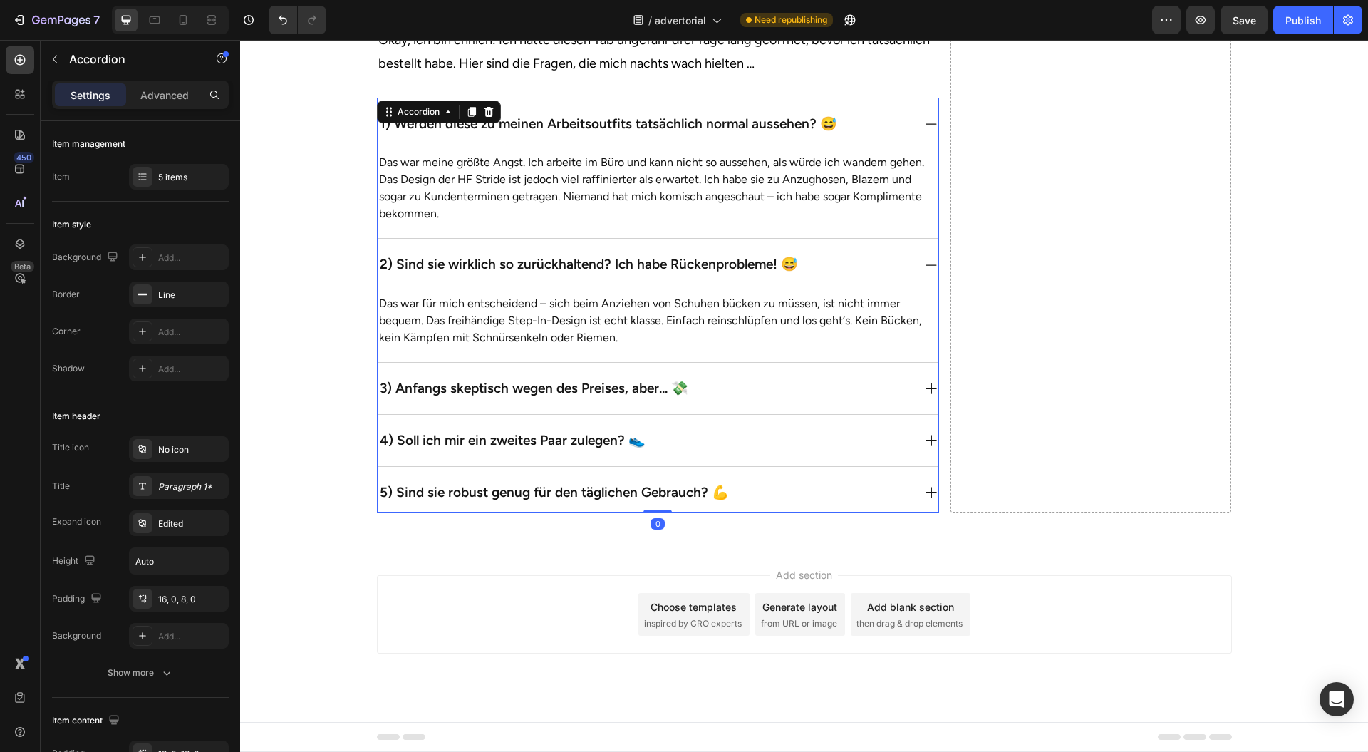
click at [862, 254] on div "2) Sind sie wirklich so zurückhaltend? Ich habe Rückenprobleme! 😅" at bounding box center [645, 264] width 535 height 29
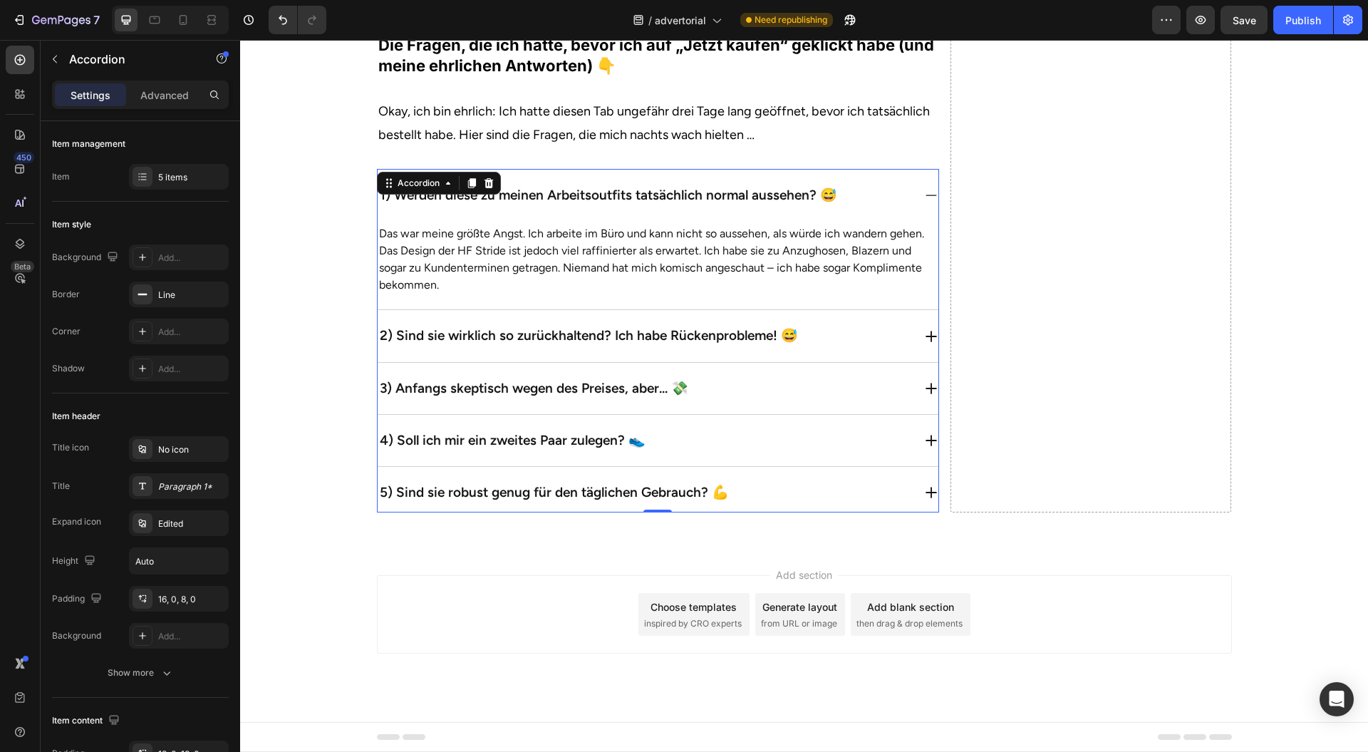
drag, startPoint x: 875, startPoint y: 165, endPoint x: 872, endPoint y: 184, distance: 19.5
click at [875, 163] on div "Probieren Sie HF Stride selbst aus Button ⁠⁠⁠⁠⁠⁠⁠ Die Fragen, die ich hatte, be…" at bounding box center [658, 70] width 562 height 197
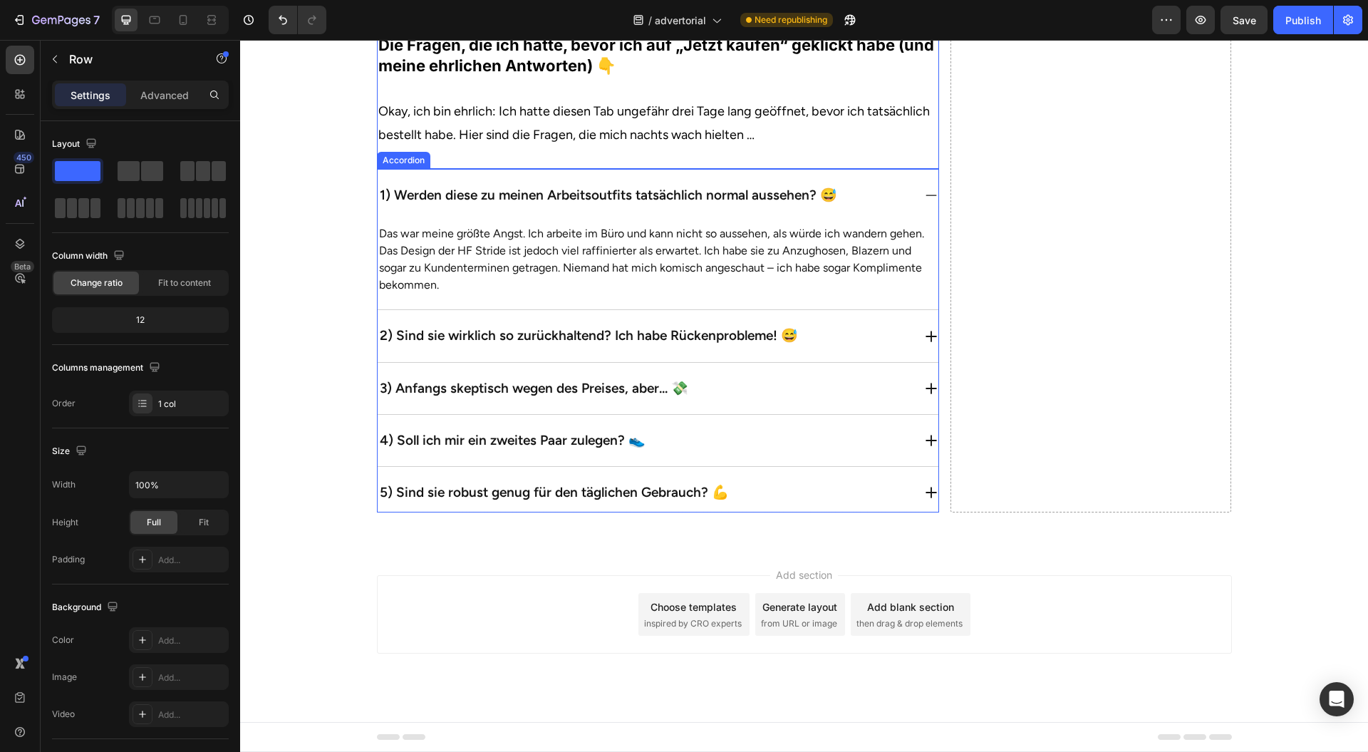
click at [872, 202] on div "1) Werden diese zu meinen Arbeitsoutfits tatsächlich normal aussehen? 😅" at bounding box center [645, 195] width 535 height 29
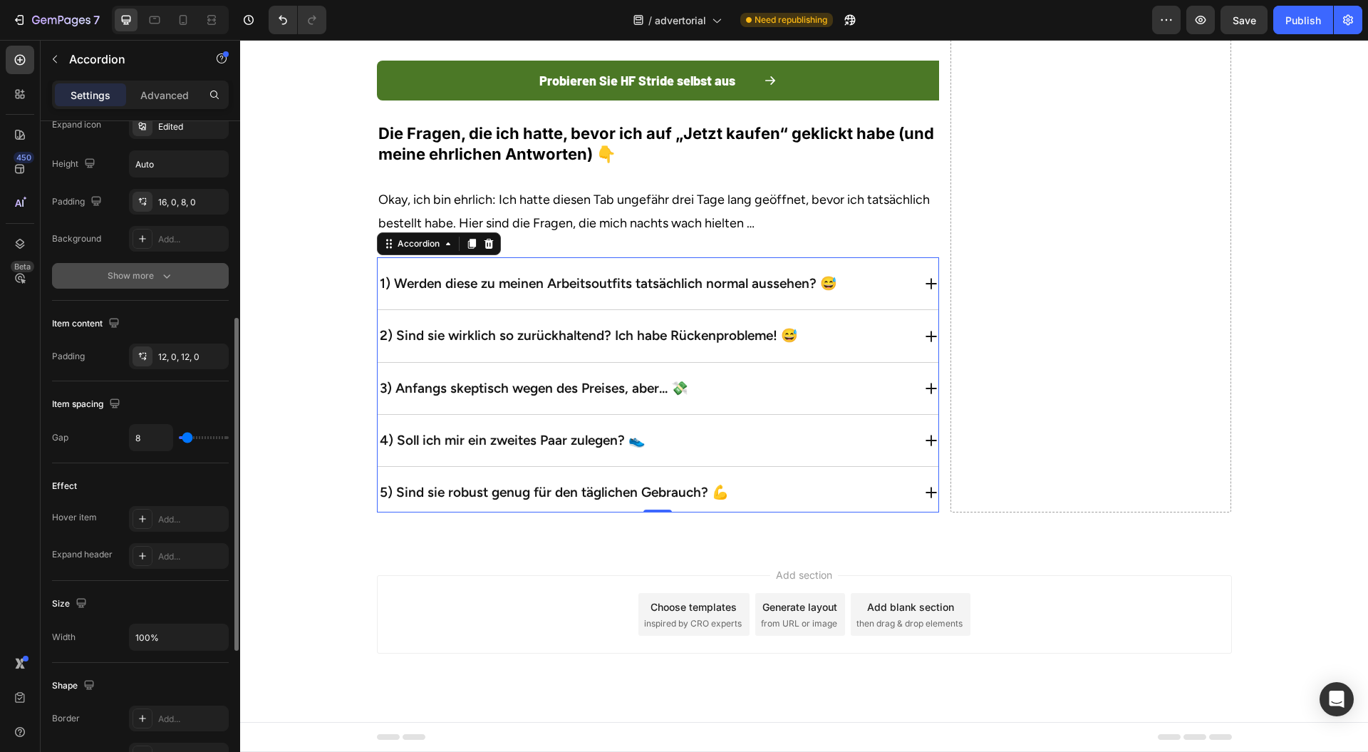
scroll to position [207, 0]
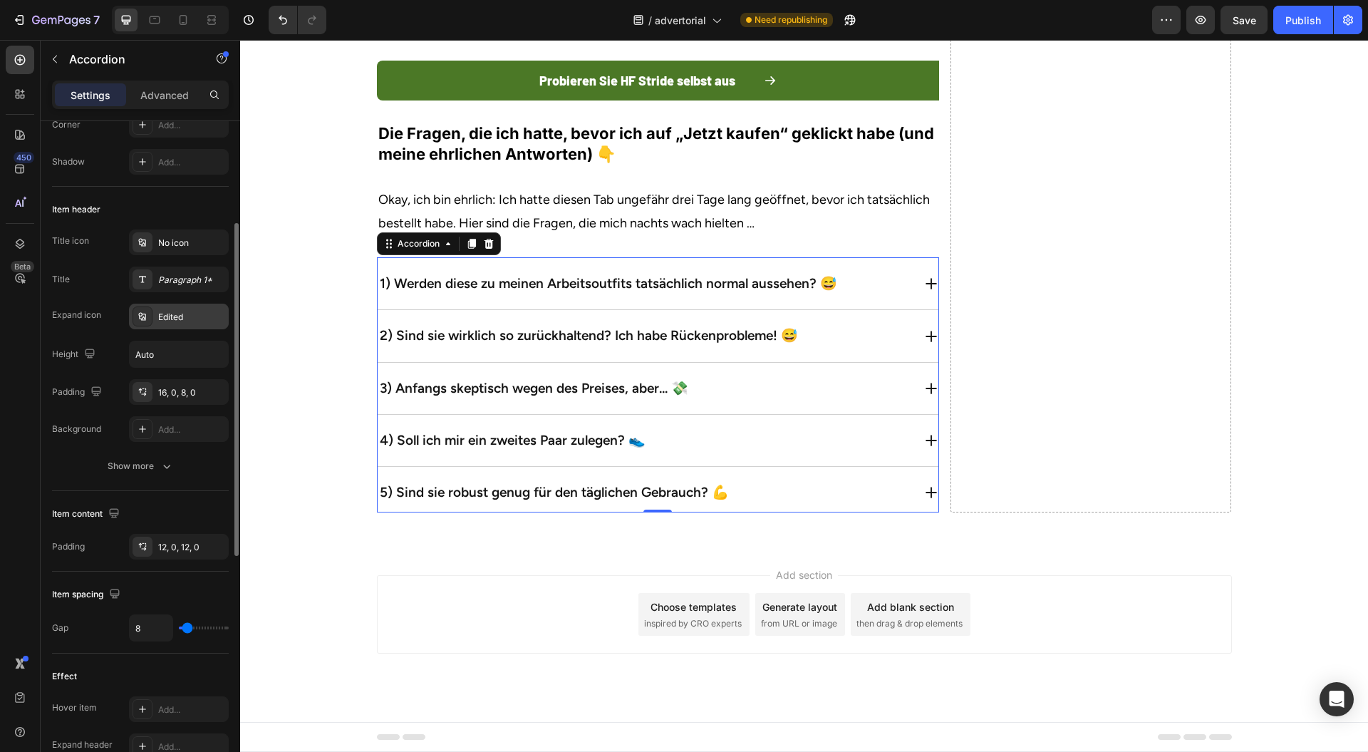
click at [185, 319] on div "Edited" at bounding box center [191, 317] width 67 height 13
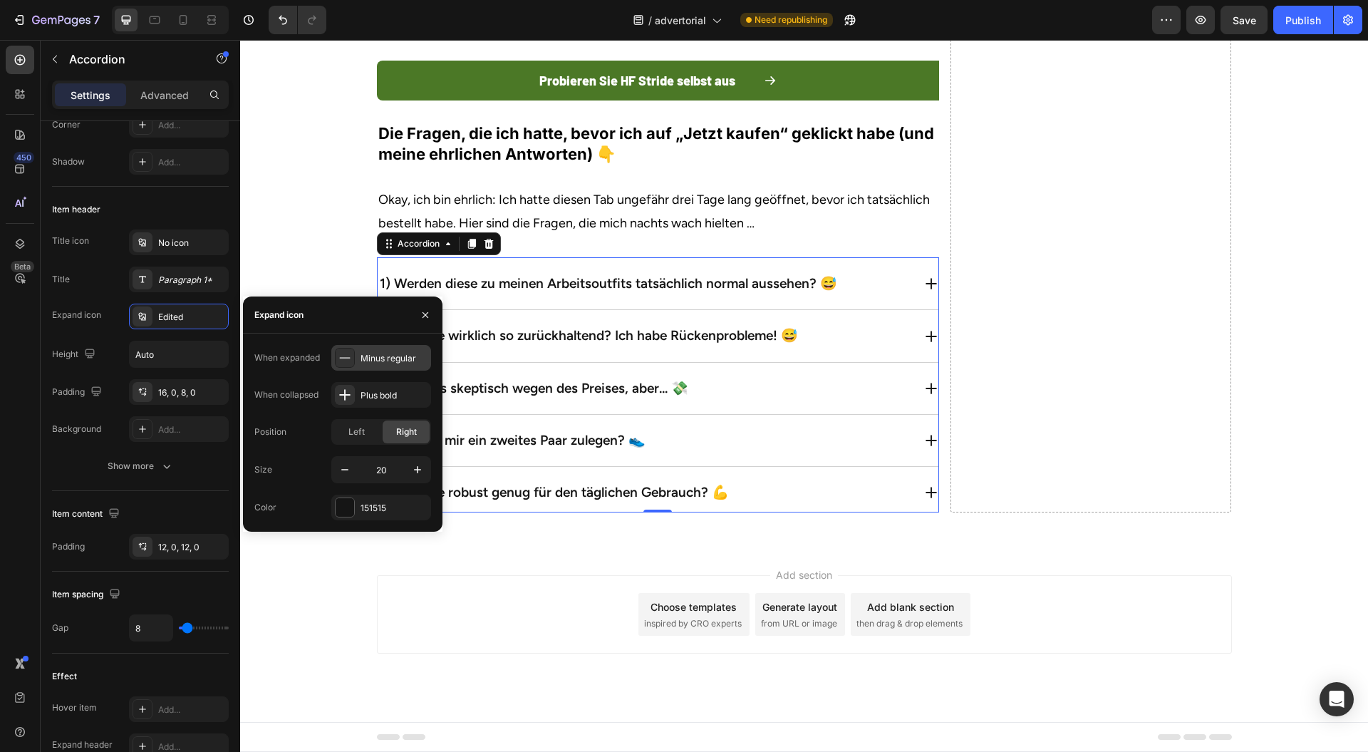
click at [393, 356] on div "Minus regular" at bounding box center [394, 358] width 67 height 13
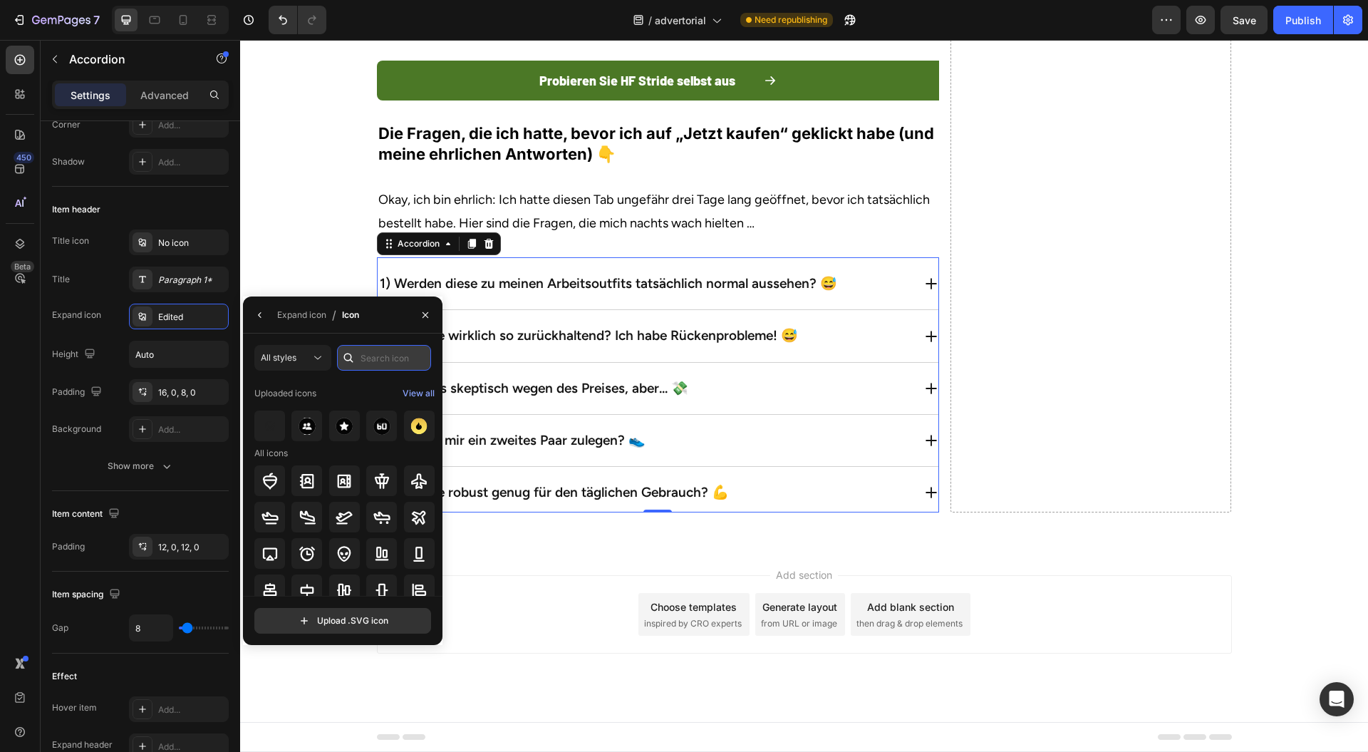
click at [383, 360] on input "text" at bounding box center [384, 358] width 94 height 26
type input "arrow"
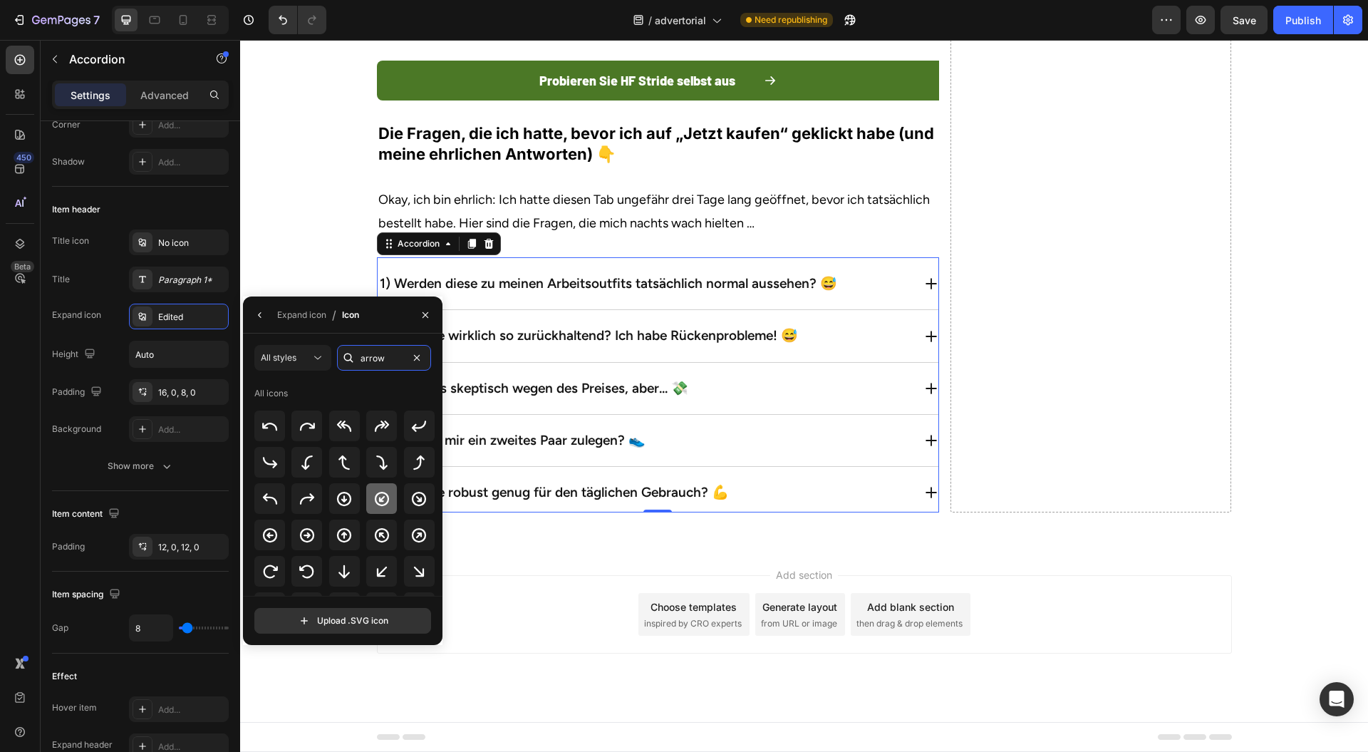
scroll to position [180, 0]
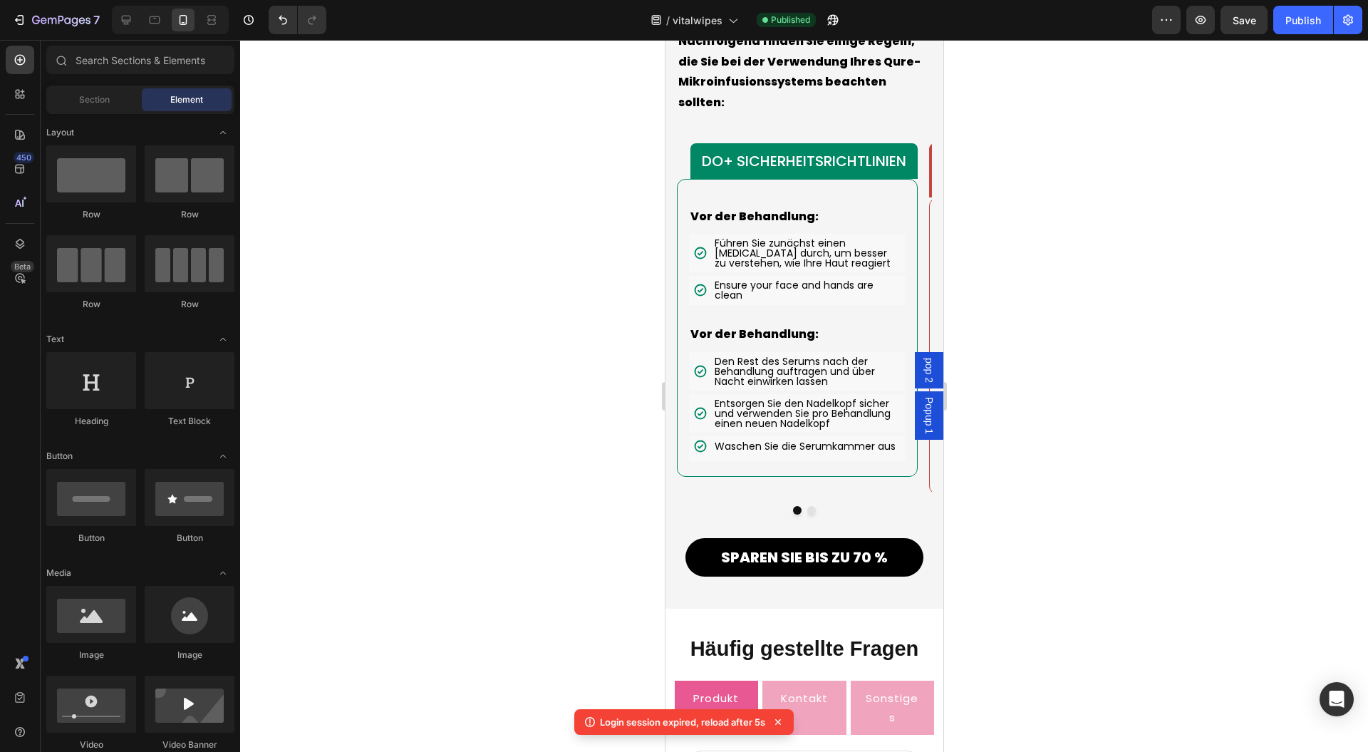
scroll to position [13823, 0]
